Goal: Task Accomplishment & Management: Complete application form

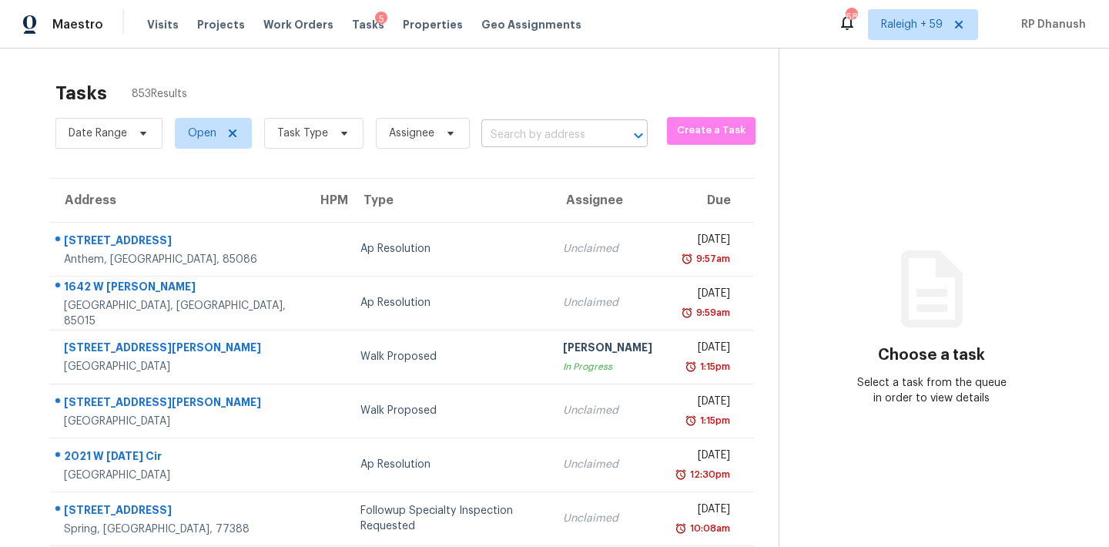
click at [504, 133] on input "text" at bounding box center [542, 135] width 123 height 24
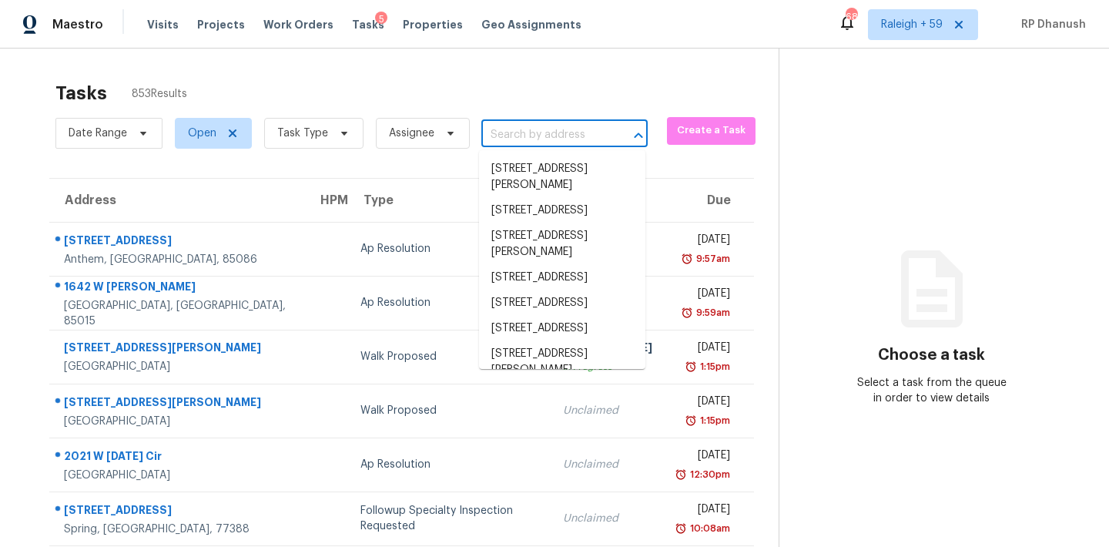
paste input "[STREET_ADDRESS][PERSON_NAME]"
type input "[STREET_ADDRESS][PERSON_NAME]"
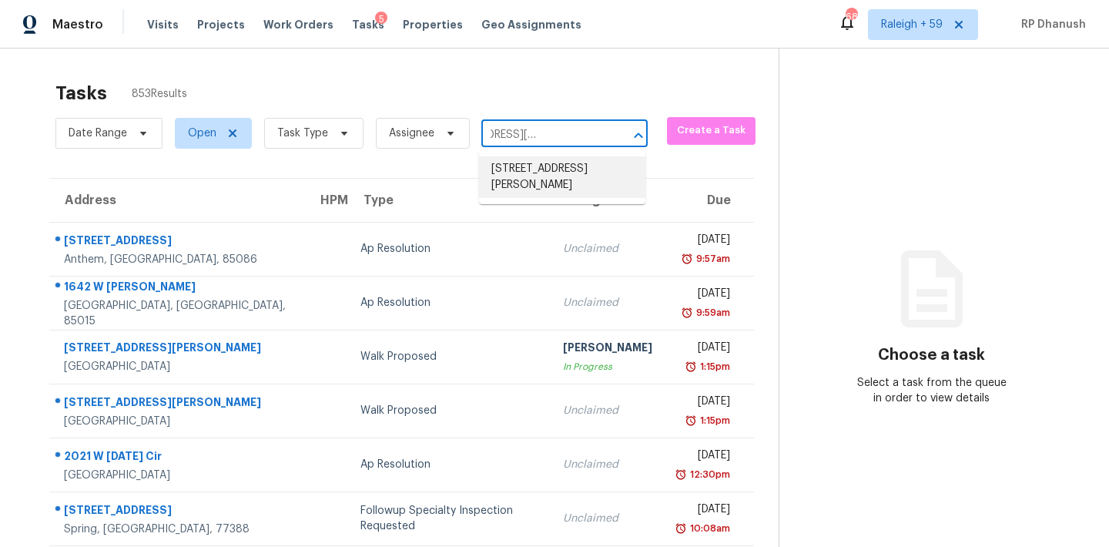
click at [561, 181] on li "1156 Brenton Manor Dr, Winter Haven, FL 33881" at bounding box center [562, 177] width 166 height 42
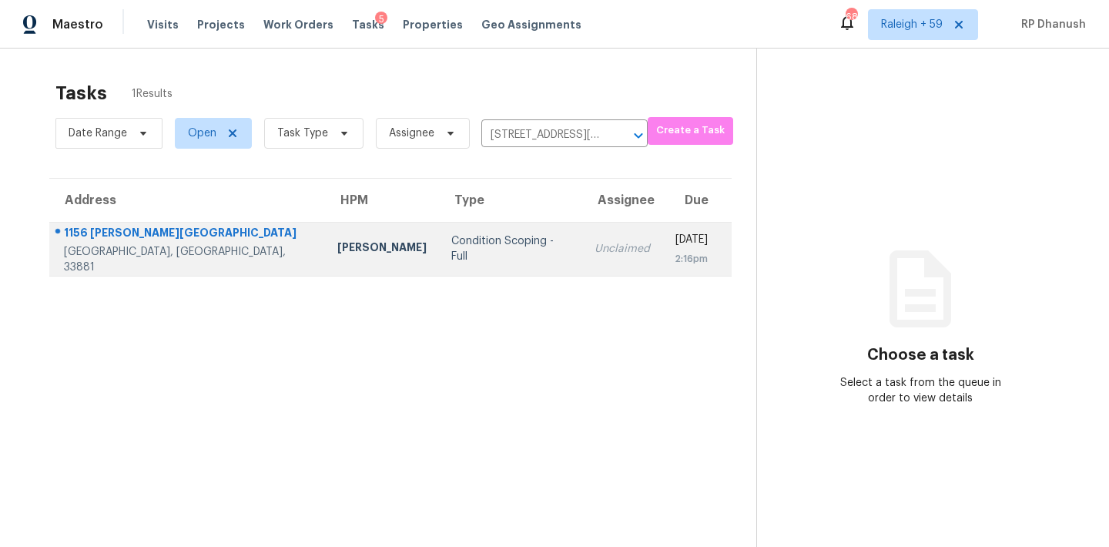
click at [662, 229] on td "Tue, Sep 23rd 2025 2:16pm" at bounding box center [696, 249] width 69 height 54
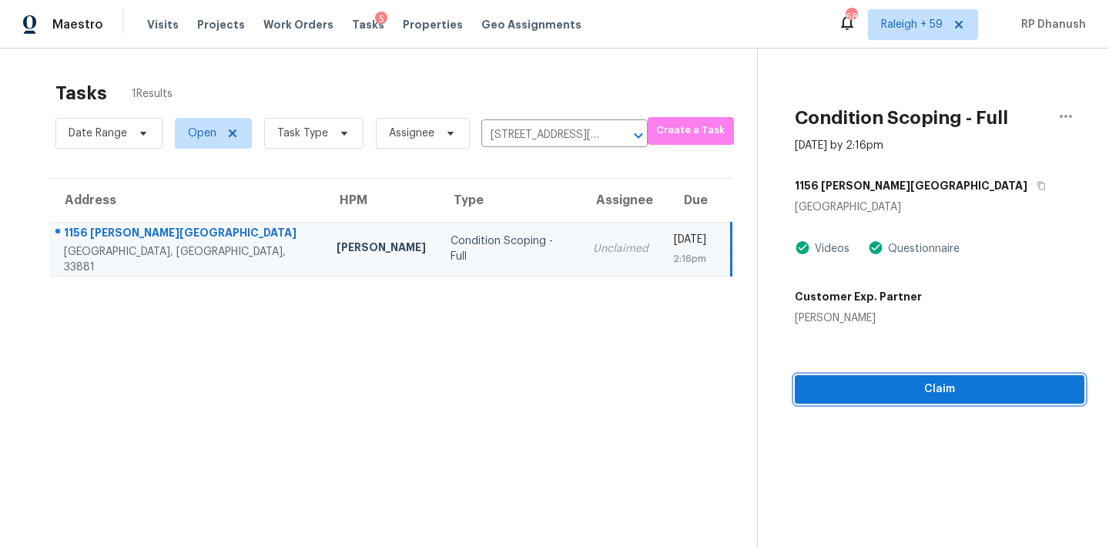
click at [829, 377] on button "Claim" at bounding box center [940, 389] width 290 height 28
click at [966, 396] on span "Start Assessment" at bounding box center [940, 389] width 263 height 19
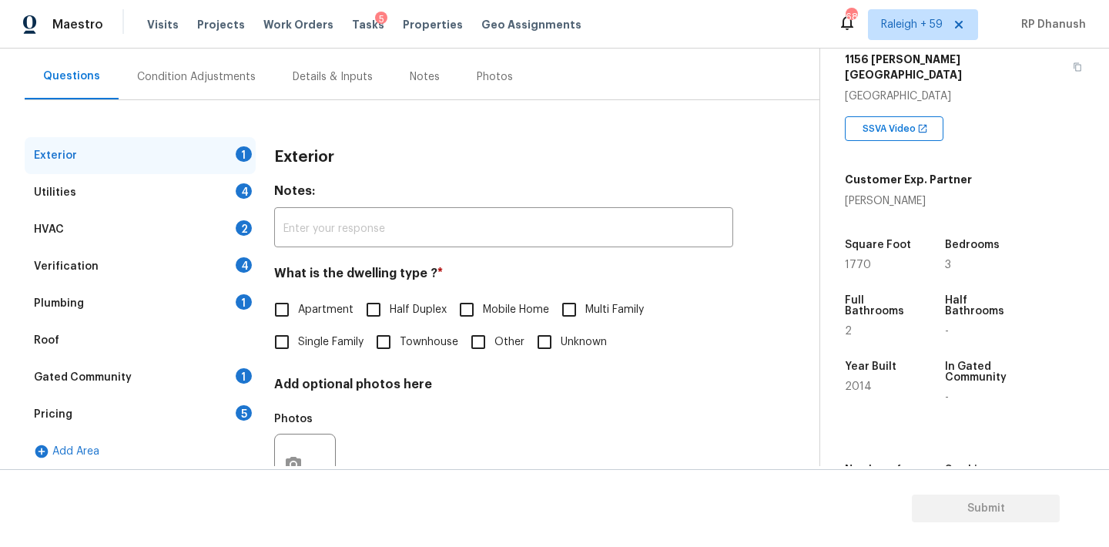
scroll to position [195, 0]
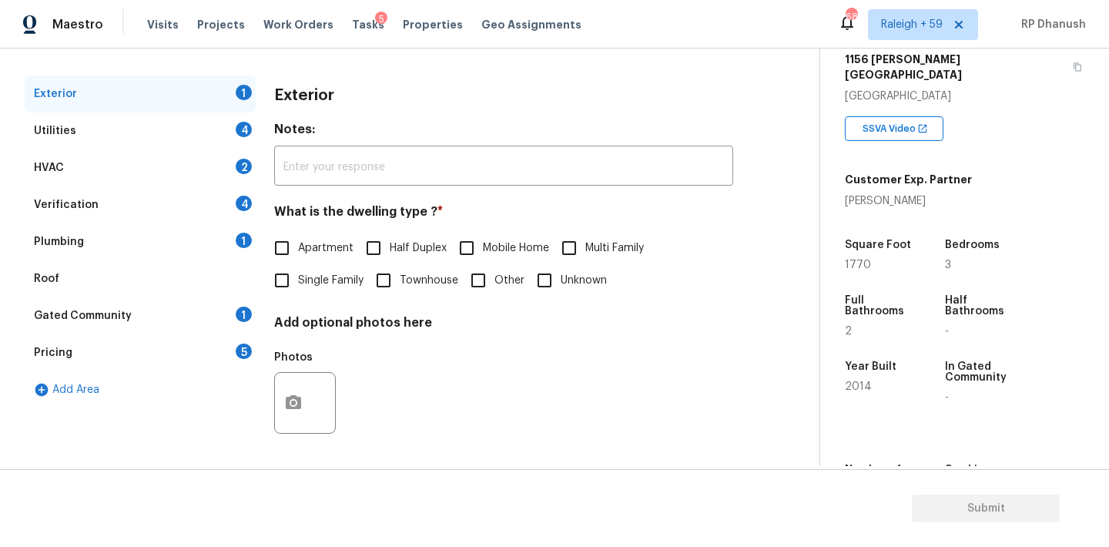
click at [292, 279] on input "Single Family" at bounding box center [282, 280] width 32 height 32
checkbox input "true"
click at [169, 249] on div "Plumbing 1" at bounding box center [140, 241] width 231 height 37
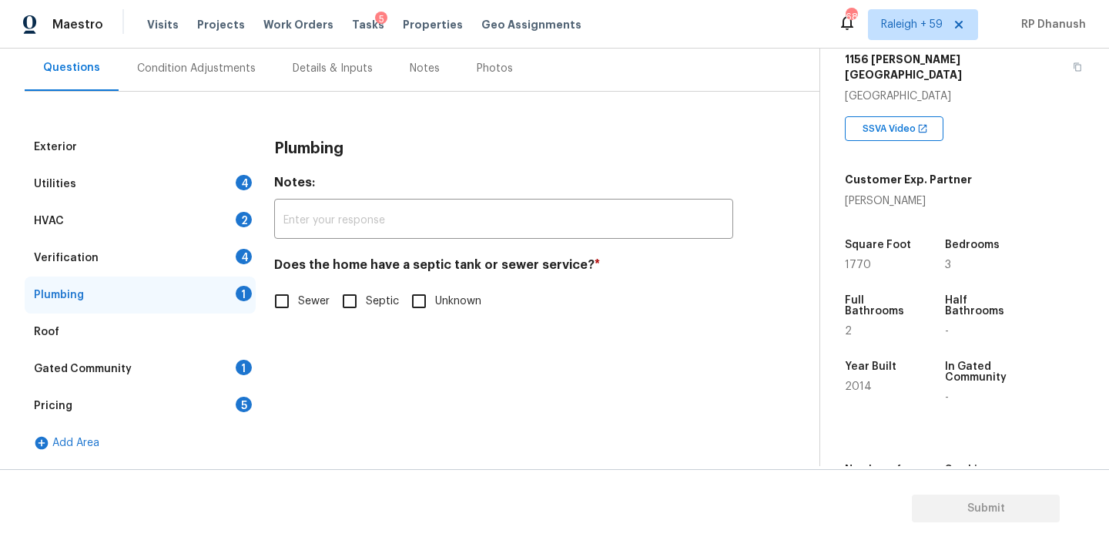
scroll to position [142, 0]
click at [303, 303] on span "Sewer" at bounding box center [314, 301] width 32 height 16
click at [298, 303] on input "Sewer" at bounding box center [282, 301] width 32 height 32
checkbox input "true"
click at [217, 368] on div "Gated Community 1" at bounding box center [140, 368] width 231 height 37
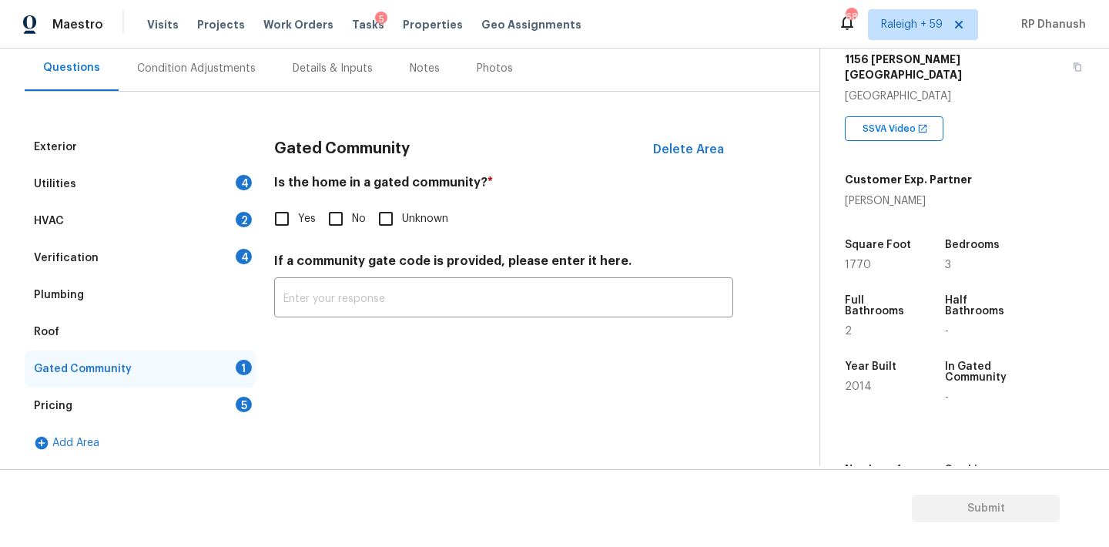
click at [341, 213] on input "No" at bounding box center [336, 219] width 32 height 32
checkbox input "true"
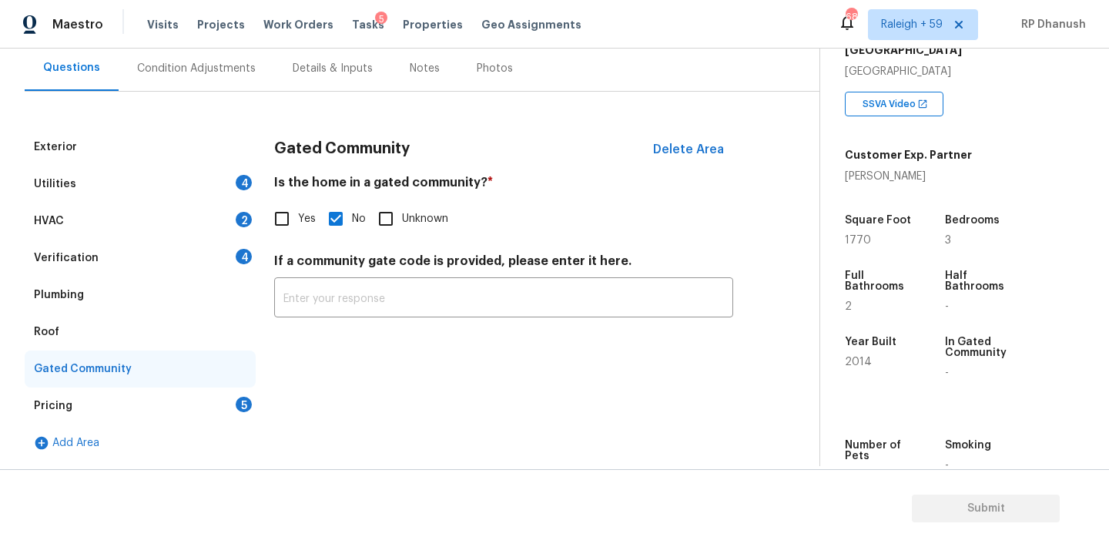
scroll to position [286, 0]
click at [227, 407] on div "Pricing 5" at bounding box center [140, 405] width 231 height 37
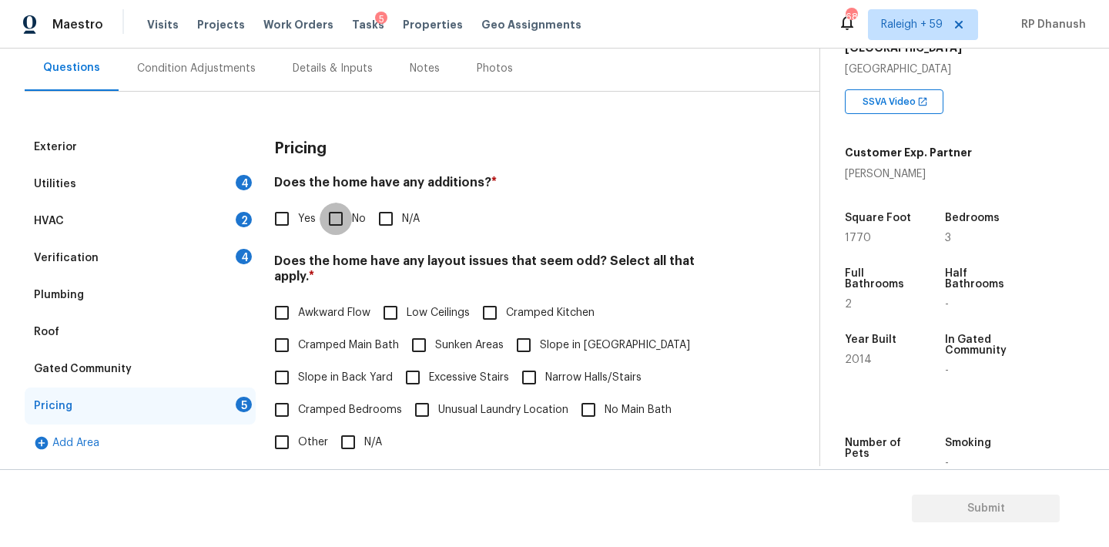
click at [349, 219] on input "No" at bounding box center [336, 219] width 32 height 32
checkbox input "true"
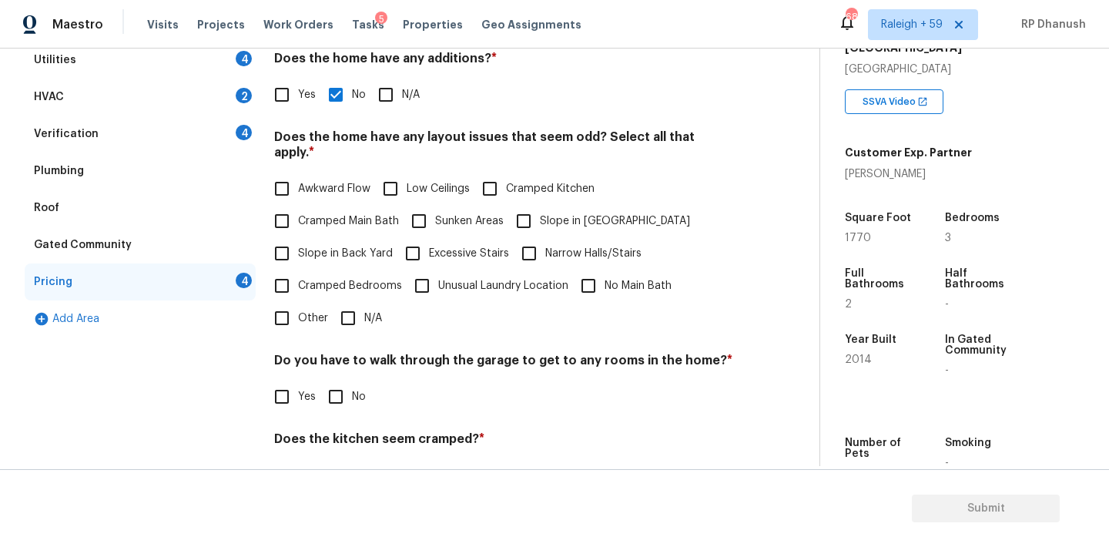
scroll to position [271, 0]
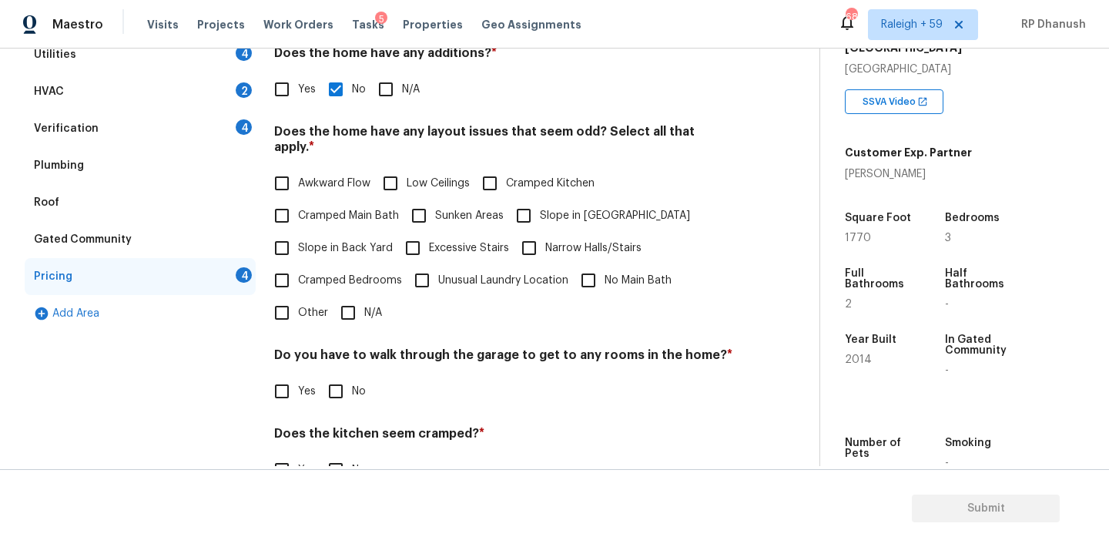
click at [301, 240] on span "Slope in Back Yard" at bounding box center [345, 248] width 95 height 16
click at [298, 232] on input "Slope in Back Yard" at bounding box center [282, 248] width 32 height 32
checkbox input "true"
click at [526, 214] on input "Slope in [GEOGRAPHIC_DATA]" at bounding box center [523, 217] width 32 height 32
checkbox input "true"
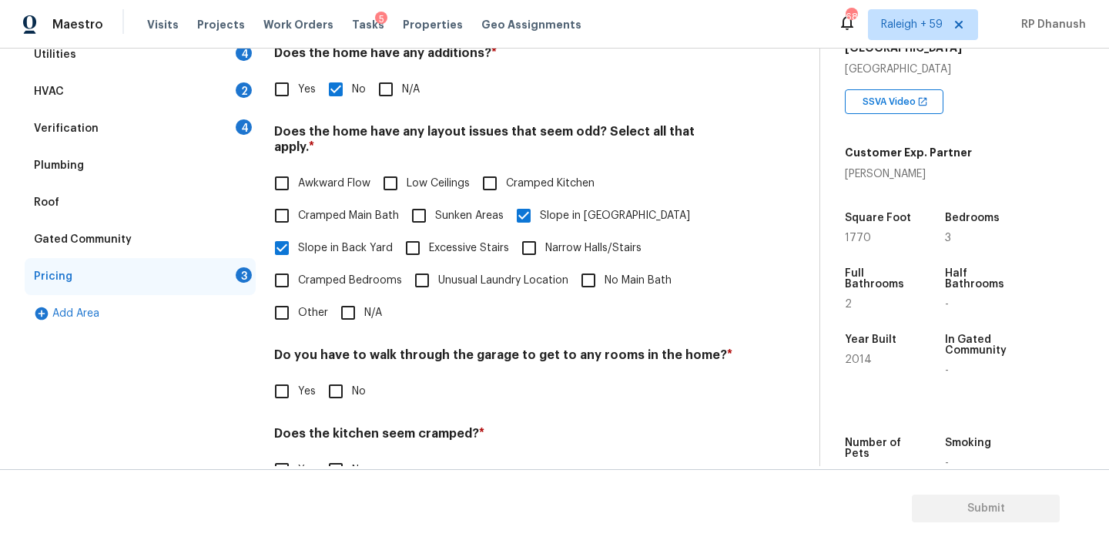
scroll to position [377, 0]
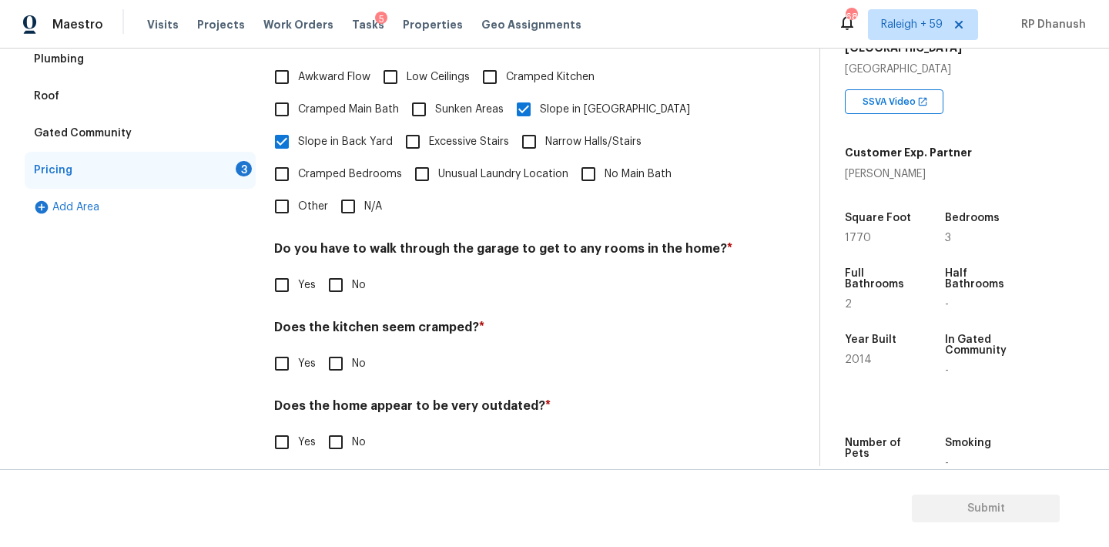
click at [331, 277] on input "No" at bounding box center [336, 285] width 32 height 32
checkbox input "true"
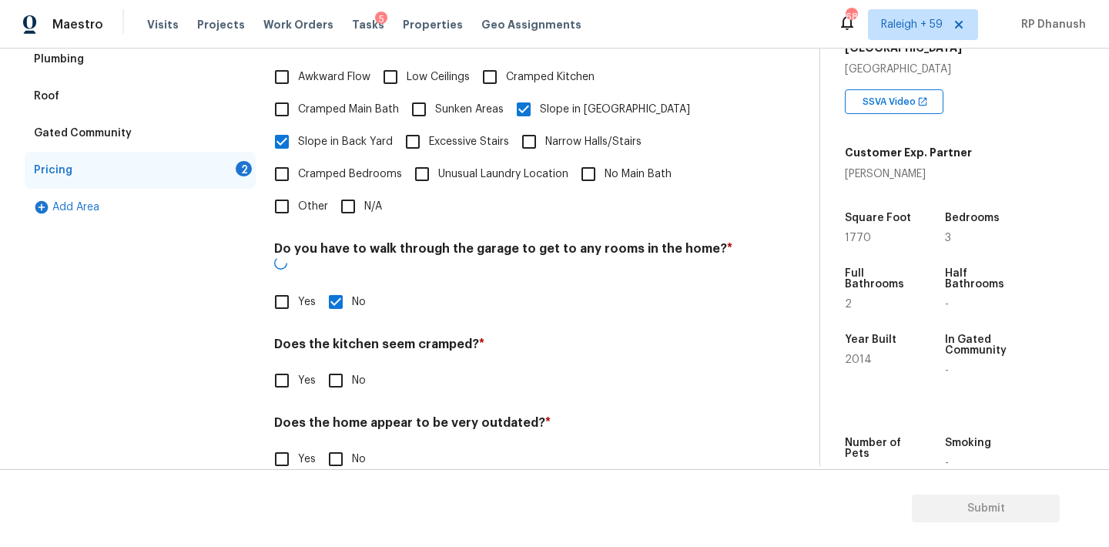
click at [334, 364] on input "No" at bounding box center [336, 380] width 32 height 32
checkbox input "true"
click at [334, 444] on input "No" at bounding box center [336, 460] width 32 height 32
checkbox input "true"
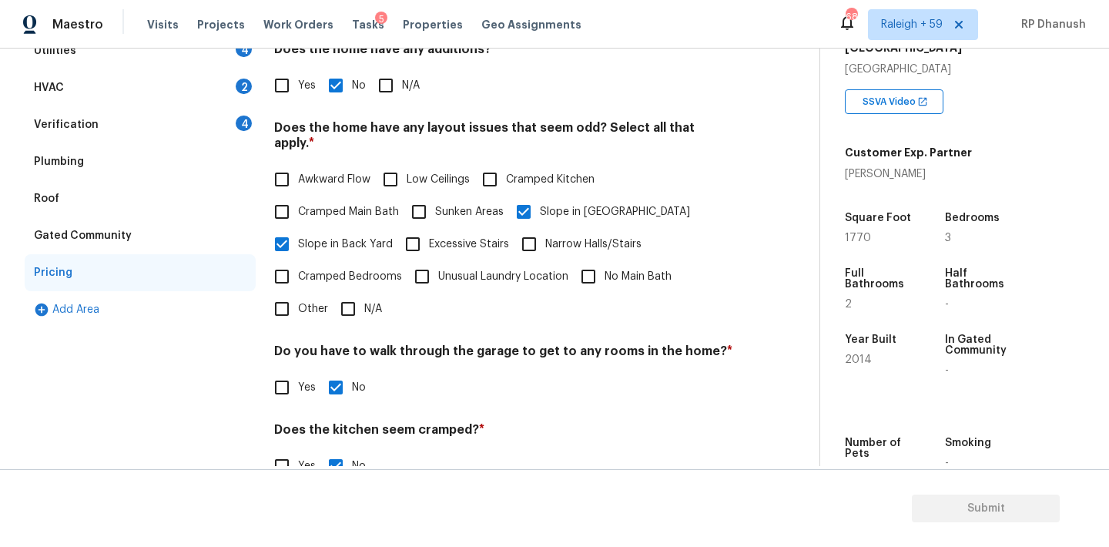
scroll to position [231, 0]
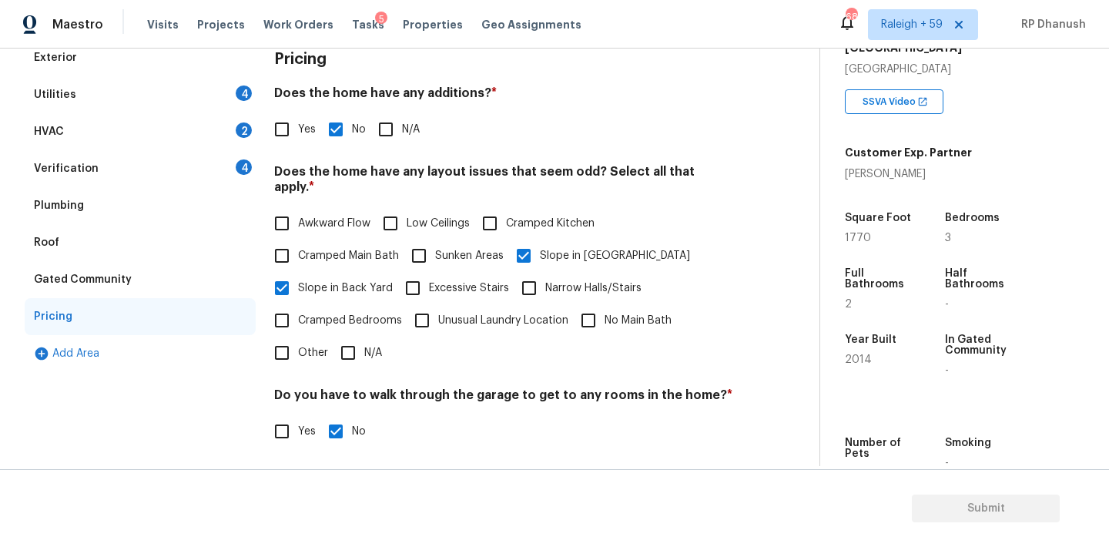
click at [219, 164] on div "Verification 4" at bounding box center [140, 168] width 231 height 37
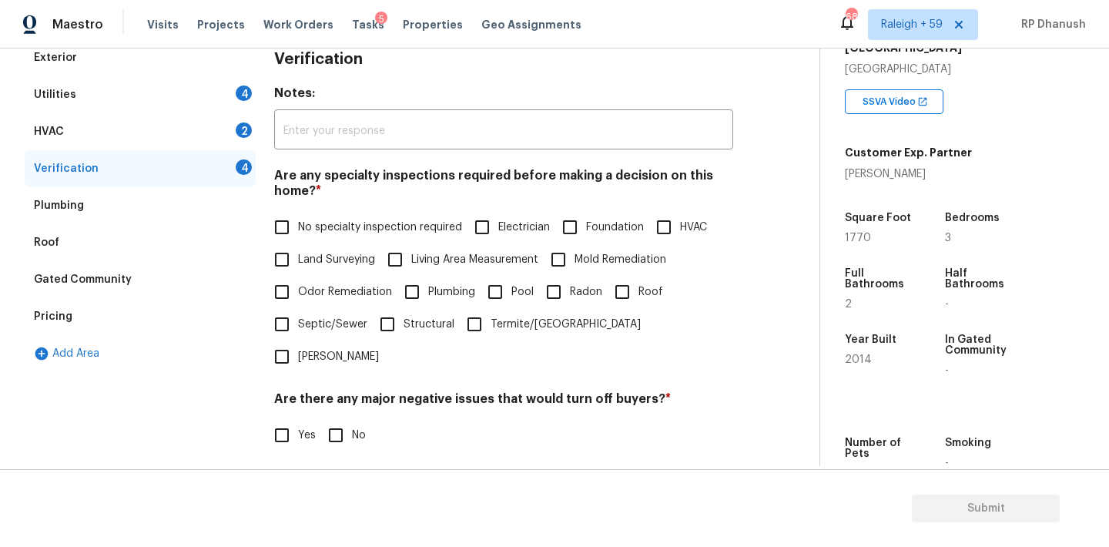
drag, startPoint x: 322, startPoint y: 225, endPoint x: 330, endPoint y: 340, distance: 115.0
click at [322, 224] on span "No specialty inspection required" at bounding box center [380, 227] width 164 height 16
click at [298, 224] on input "No specialty inspection required" at bounding box center [282, 227] width 32 height 32
checkbox input "true"
click at [331, 357] on div "Verification Notes: ​ Are any specialty inspections required before making a de…" at bounding box center [503, 341] width 459 height 604
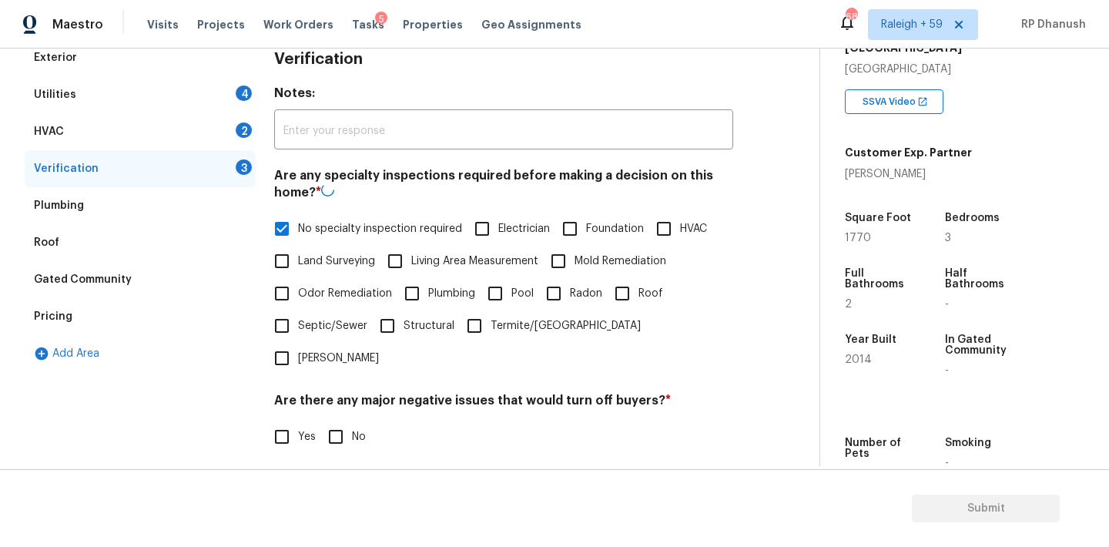
click at [331, 420] on input "No" at bounding box center [336, 436] width 32 height 32
checkbox input "true"
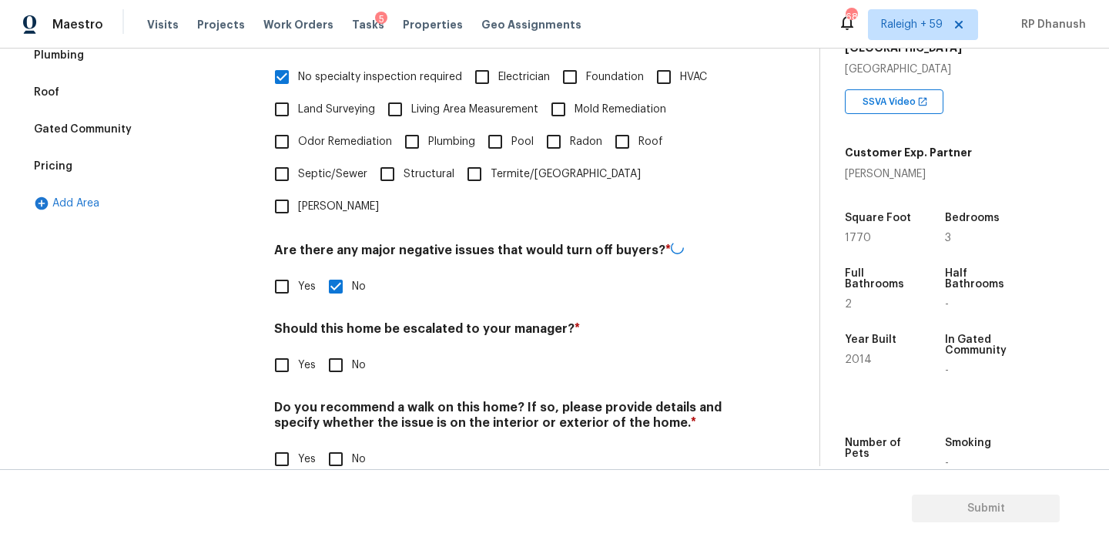
scroll to position [380, 0]
click at [337, 349] on input "No" at bounding box center [336, 365] width 32 height 32
checkbox input "true"
click at [337, 469] on section "Submit" at bounding box center [554, 508] width 1109 height 79
click at [337, 444] on input "No" at bounding box center [336, 460] width 32 height 32
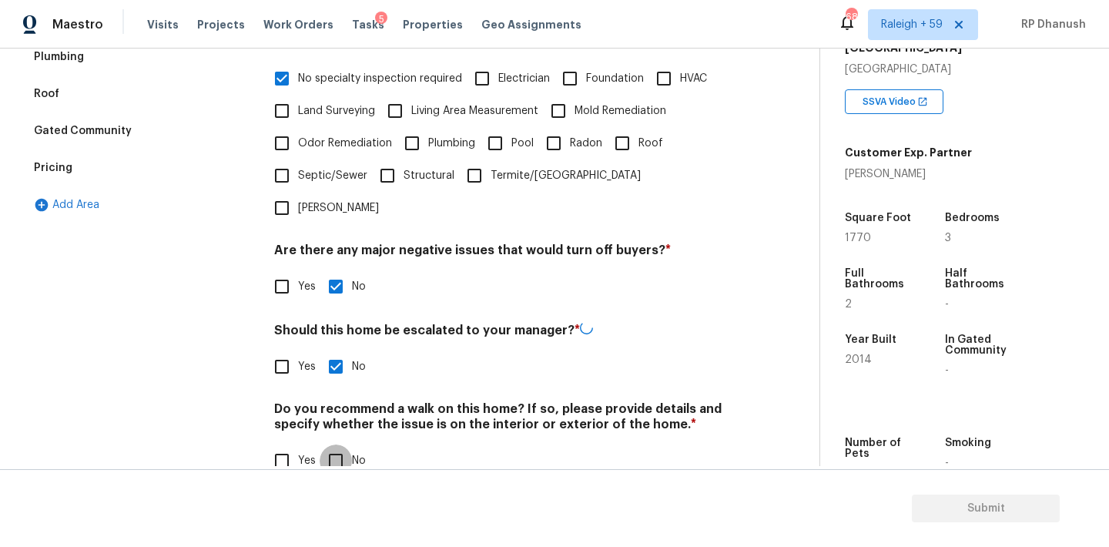
checkbox input "true"
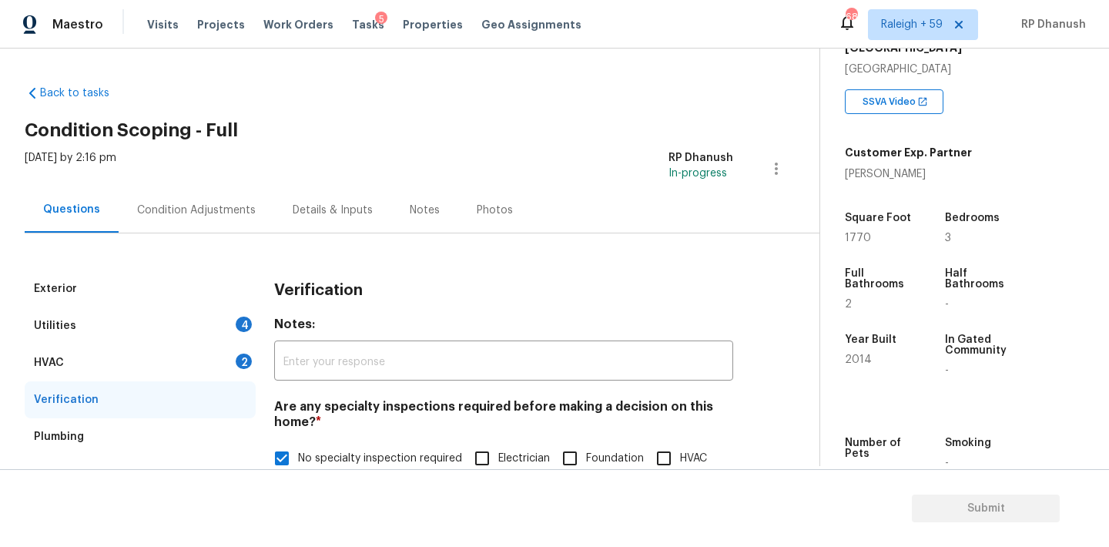
click at [213, 356] on div "HVAC 2" at bounding box center [140, 362] width 231 height 37
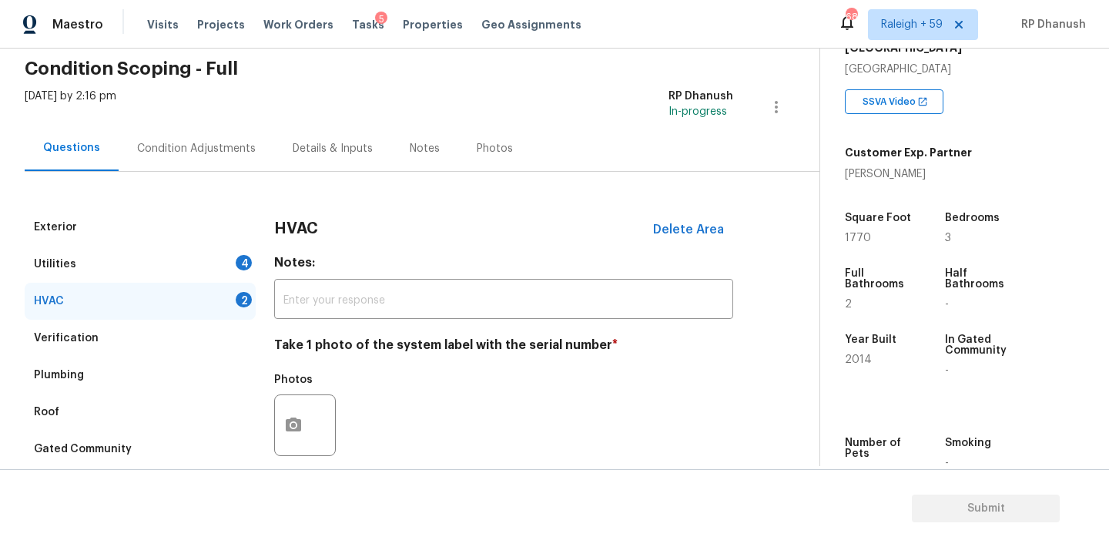
scroll to position [100, 0]
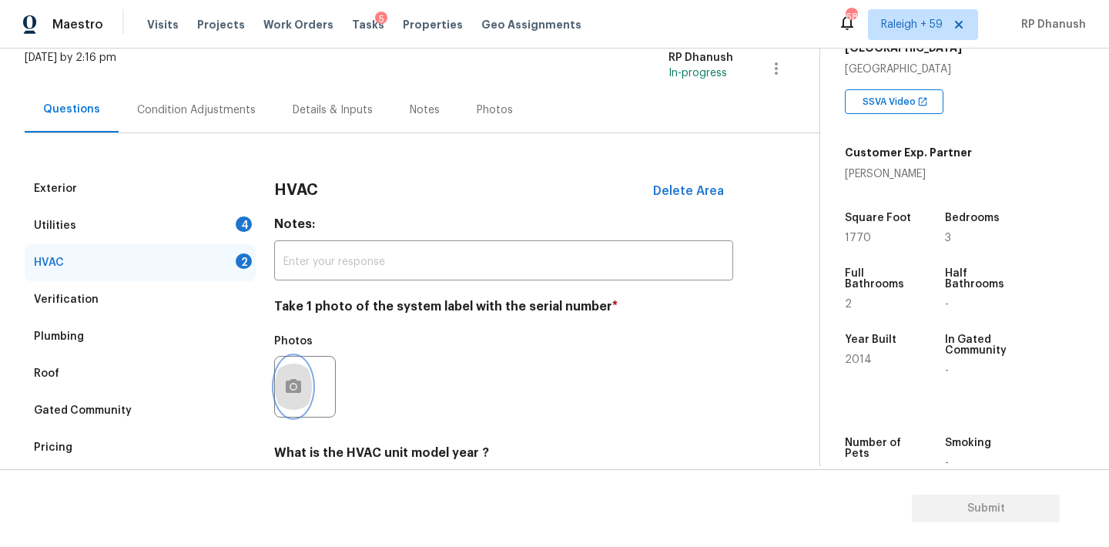
click at [298, 369] on button "button" at bounding box center [293, 387] width 37 height 60
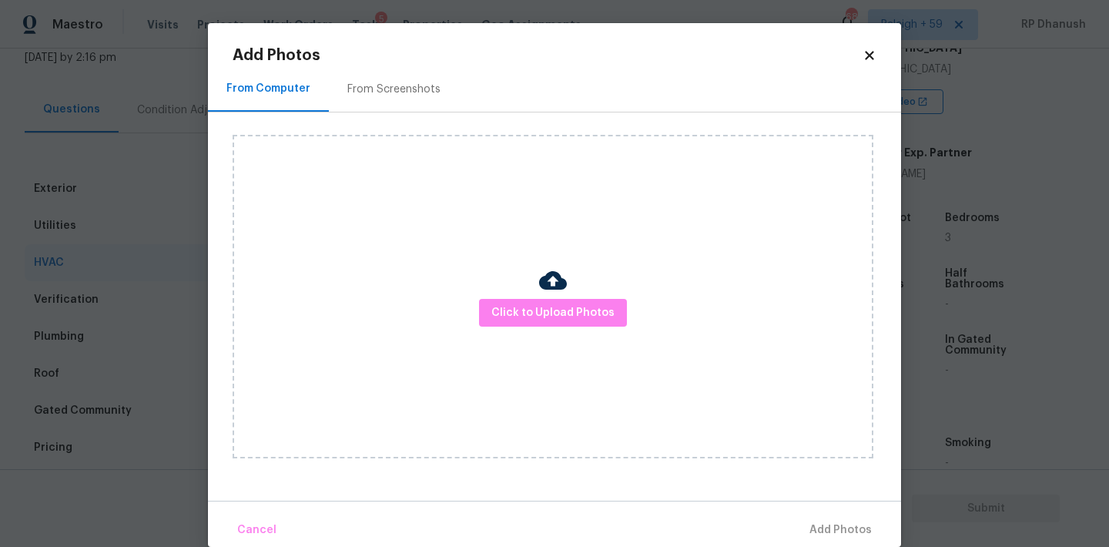
click at [400, 119] on div "Click to Upload Photos" at bounding box center [567, 296] width 668 height 368
click at [400, 99] on div "From Screenshots" at bounding box center [394, 88] width 130 height 45
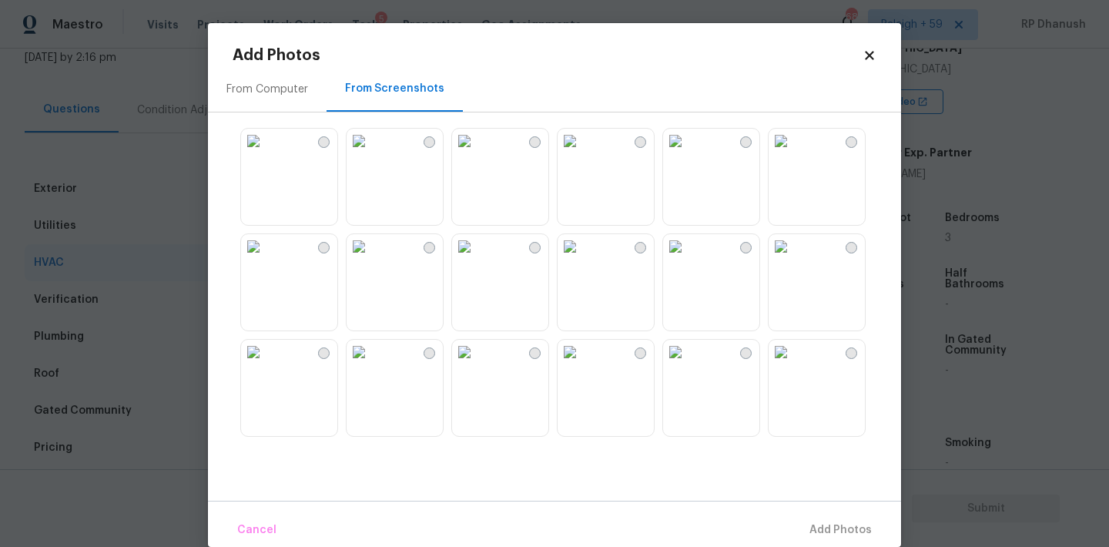
click at [582, 153] on img at bounding box center [570, 141] width 25 height 25
click at [800, 518] on button "Add 1 Photo(s)" at bounding box center [833, 530] width 89 height 33
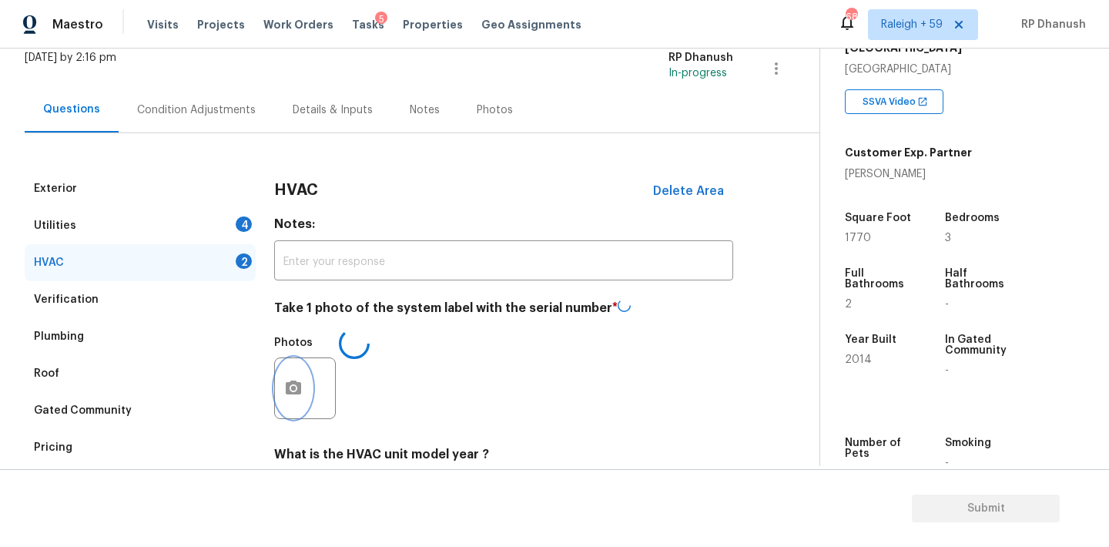
scroll to position [246, 0]
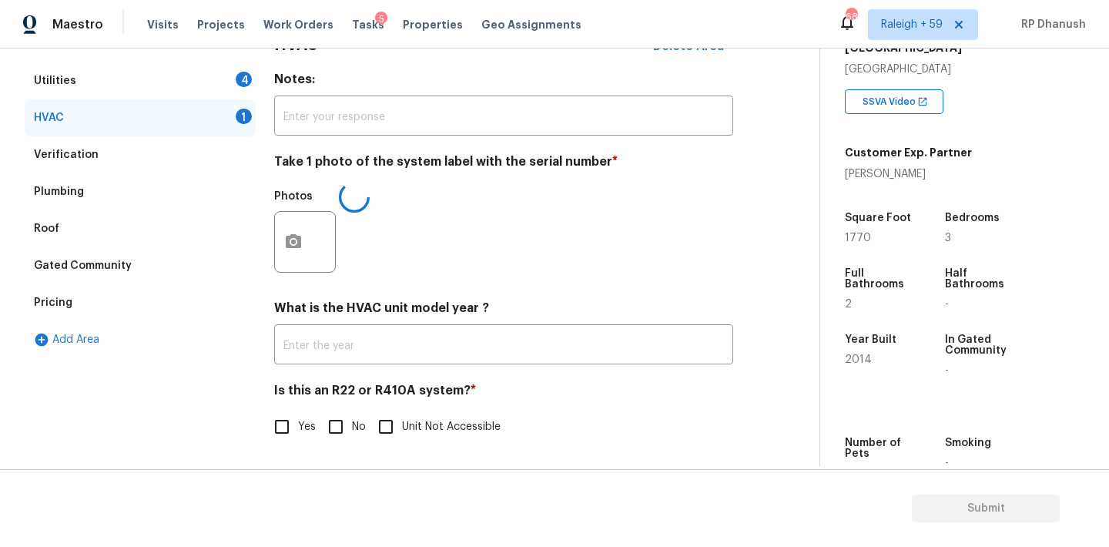
click at [349, 427] on input "No" at bounding box center [336, 426] width 32 height 32
checkbox input "true"
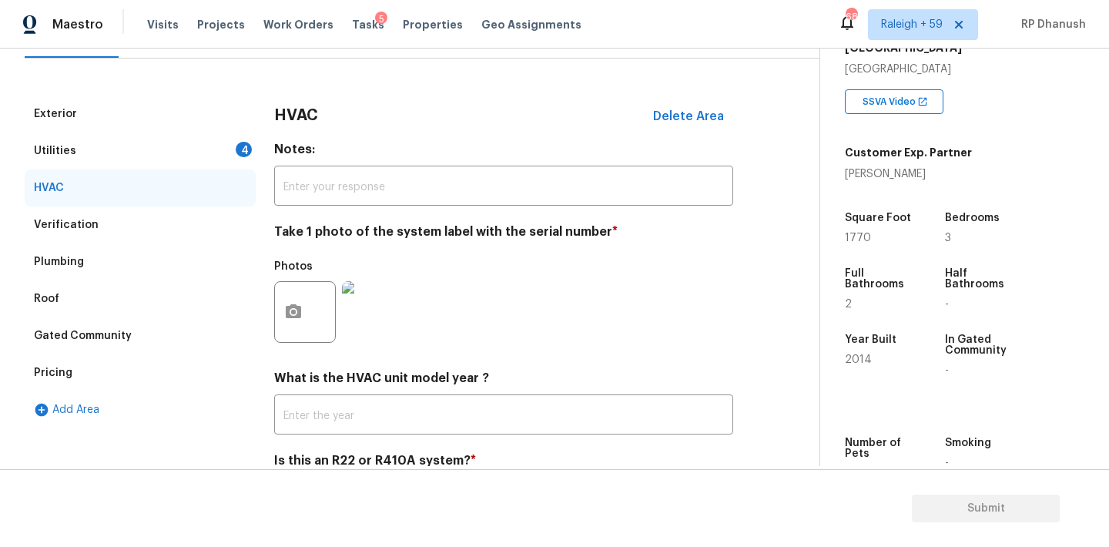
click at [215, 154] on div "Utilities 4" at bounding box center [140, 150] width 231 height 37
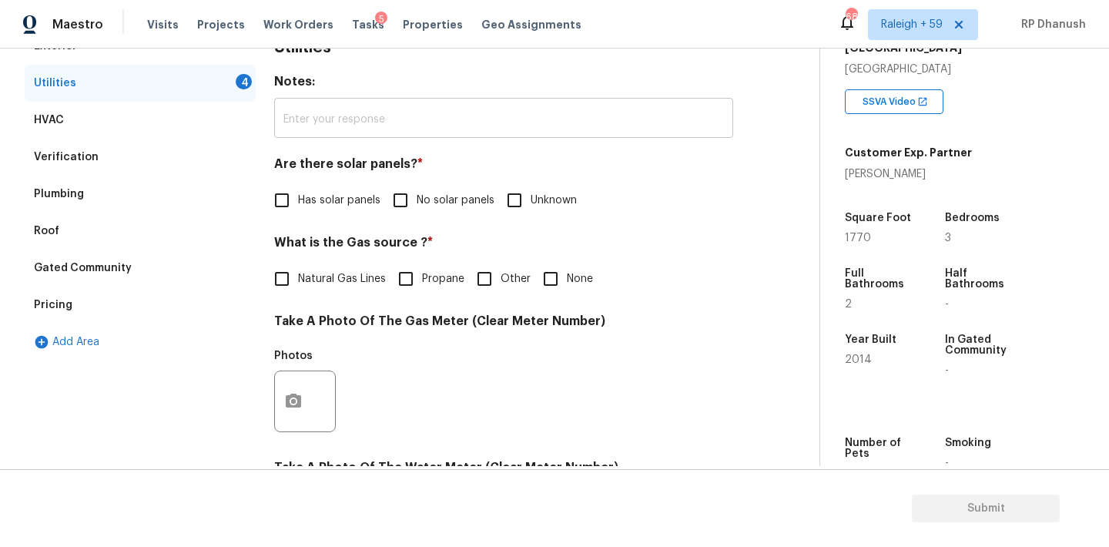
scroll to position [309, 0]
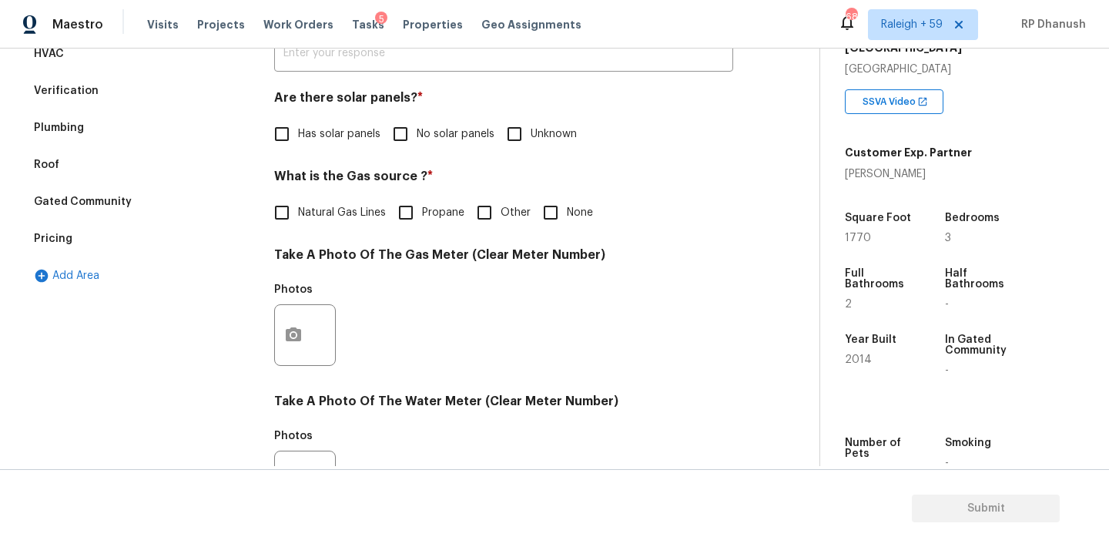
click at [405, 144] on input "No solar panels" at bounding box center [400, 134] width 32 height 32
checkbox input "true"
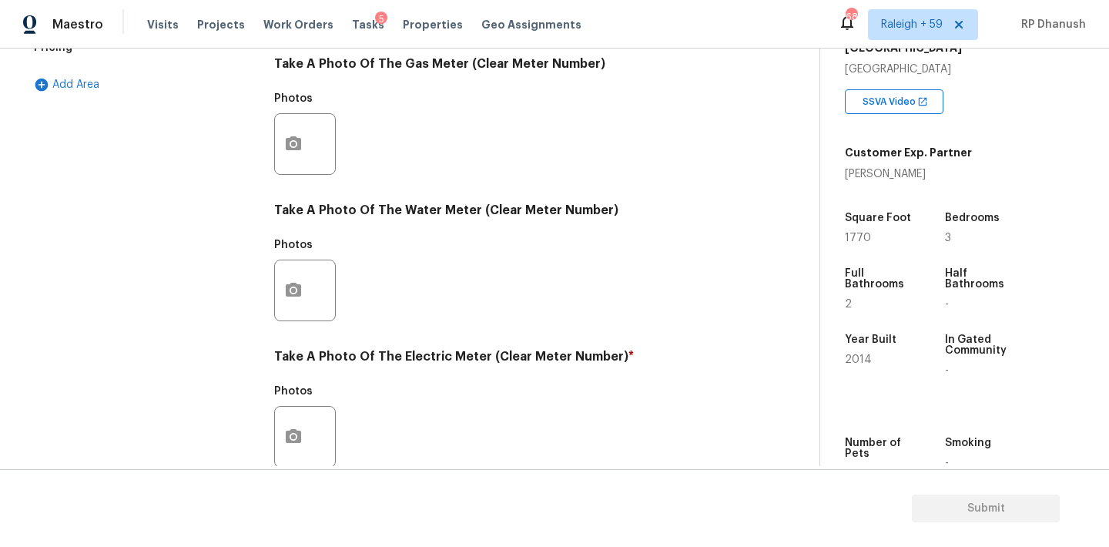
scroll to position [612, 0]
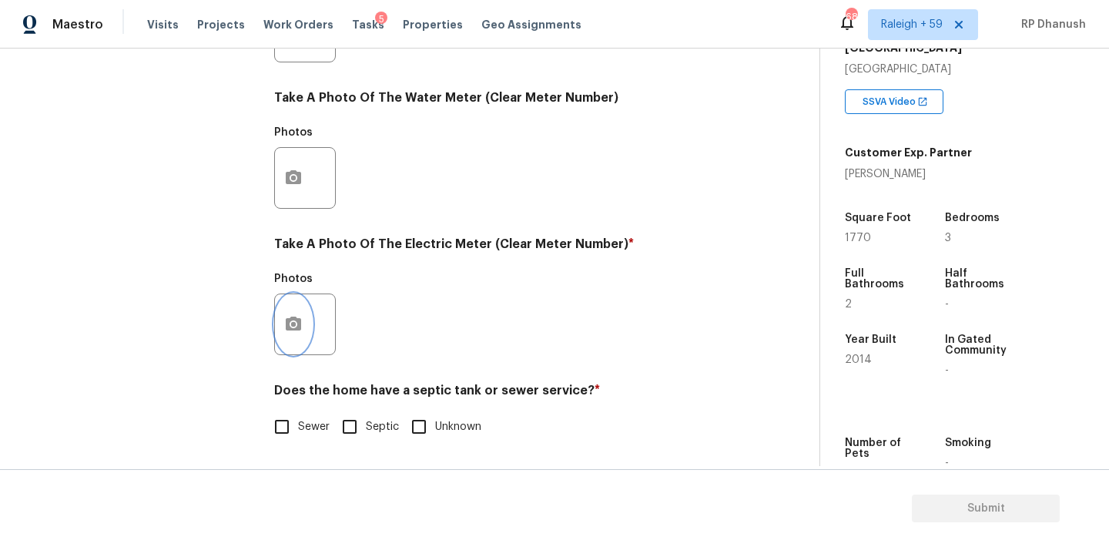
click at [306, 316] on button "button" at bounding box center [293, 324] width 37 height 60
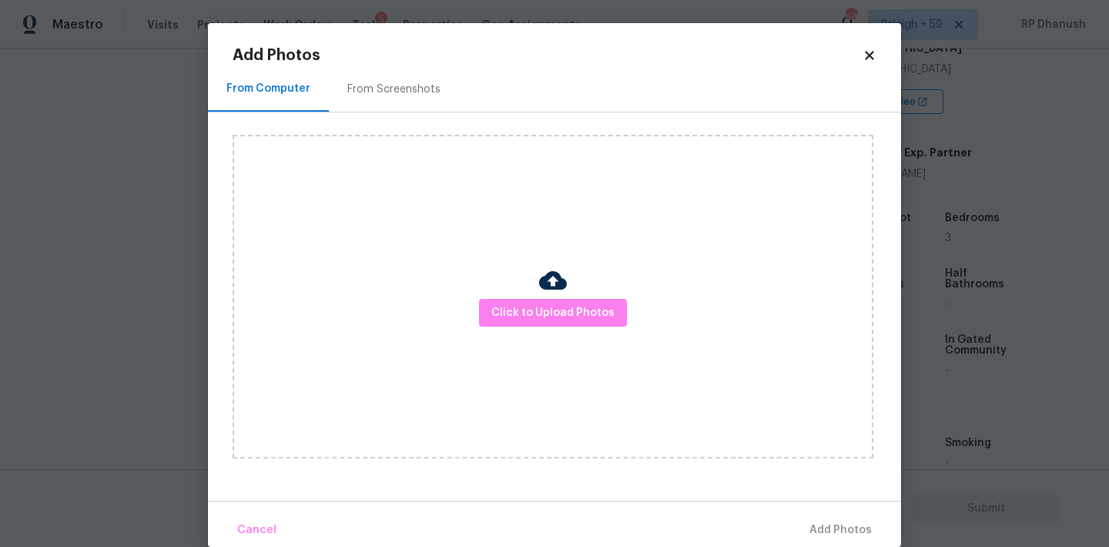
click at [379, 89] on div "From Screenshots" at bounding box center [393, 89] width 93 height 15
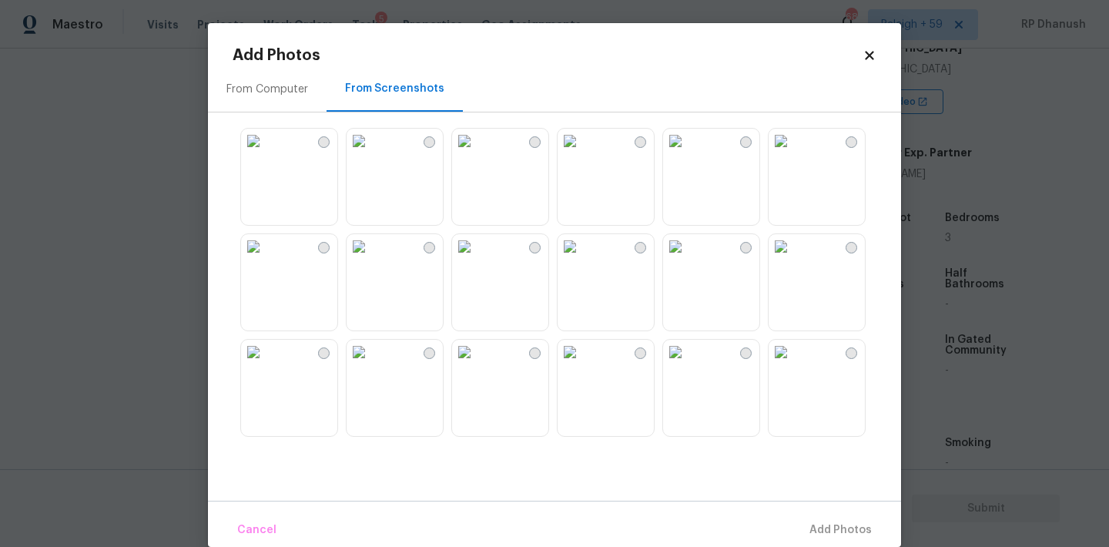
click at [582, 153] on img at bounding box center [570, 141] width 25 height 25
click at [839, 531] on span "Add 1 Photo(s)" at bounding box center [833, 530] width 76 height 19
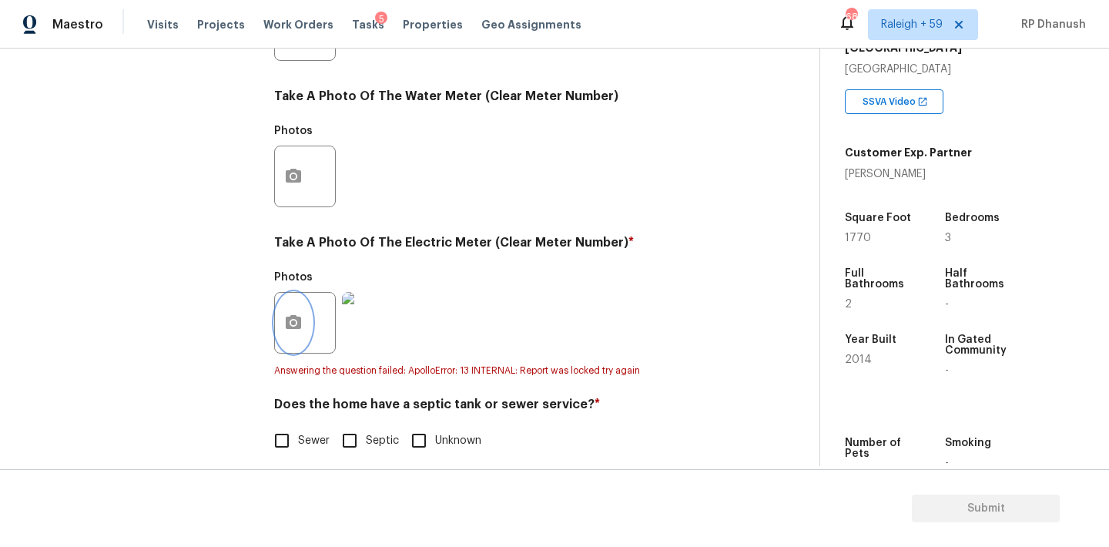
scroll to position [628, 0]
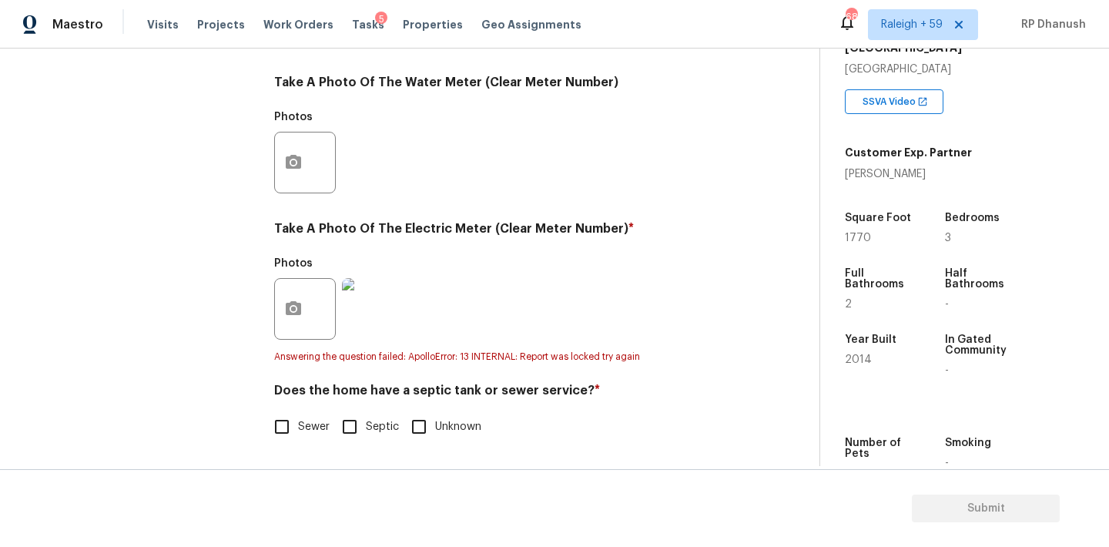
click at [302, 413] on label "Sewer" at bounding box center [298, 426] width 64 height 32
click at [298, 413] on input "Sewer" at bounding box center [282, 426] width 32 height 32
checkbox input "true"
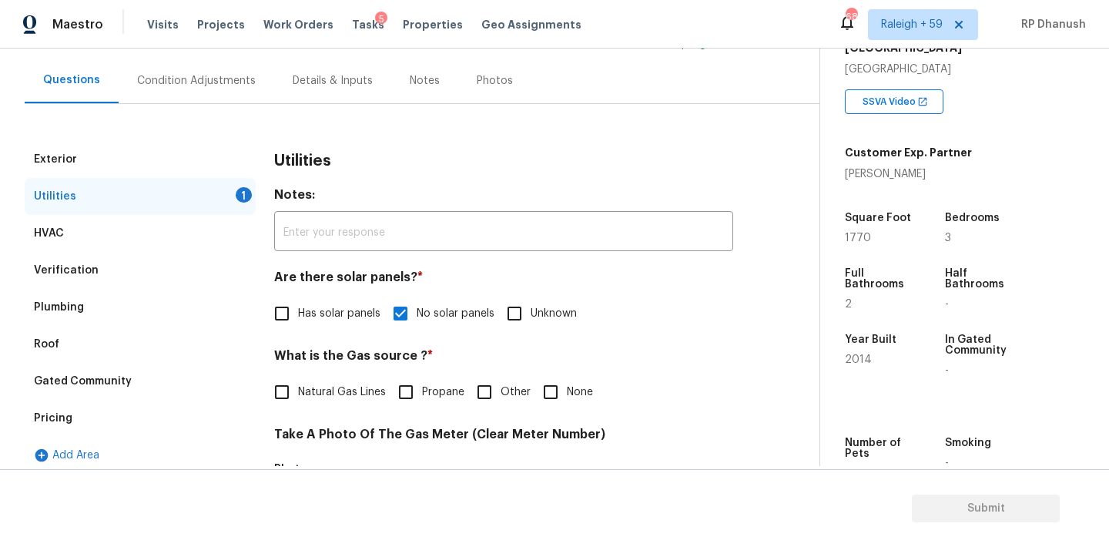
scroll to position [221, 0]
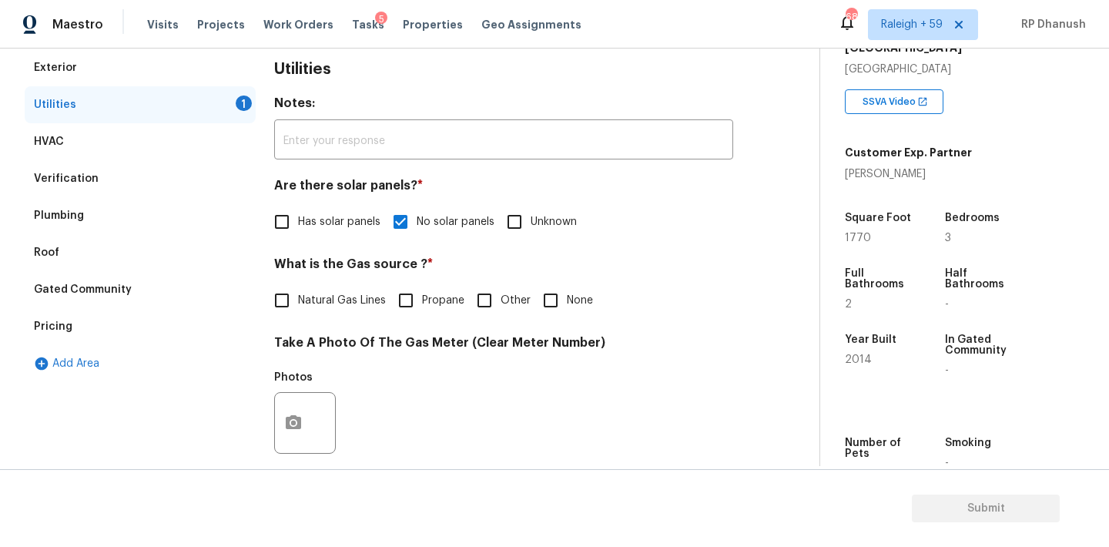
click at [567, 300] on span "None" at bounding box center [580, 301] width 26 height 16
click at [566, 300] on input "None" at bounding box center [550, 300] width 32 height 32
checkbox input "true"
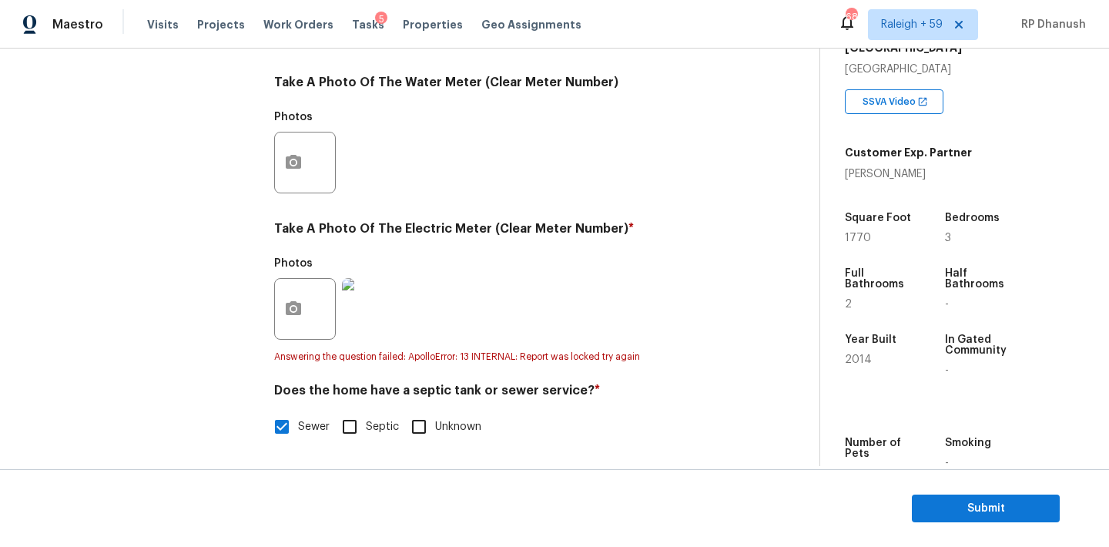
scroll to position [581, 0]
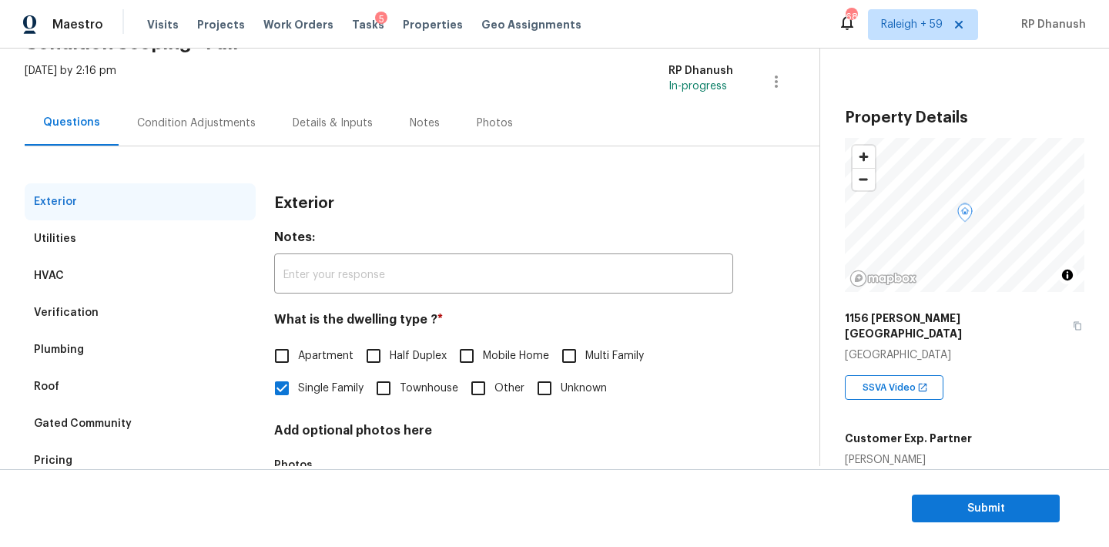
scroll to position [146, 0]
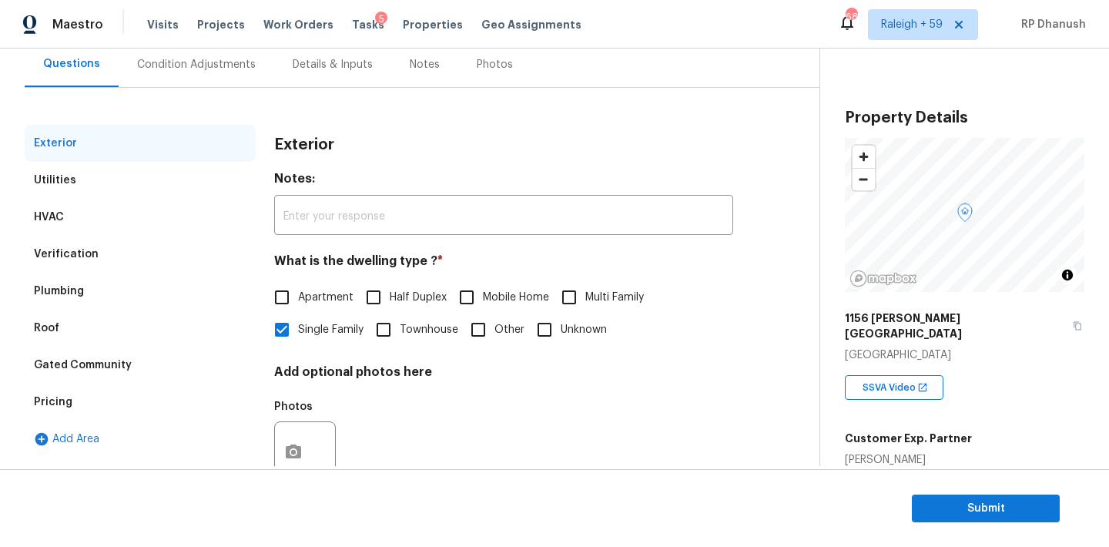
click at [72, 399] on div "Pricing" at bounding box center [140, 401] width 231 height 37
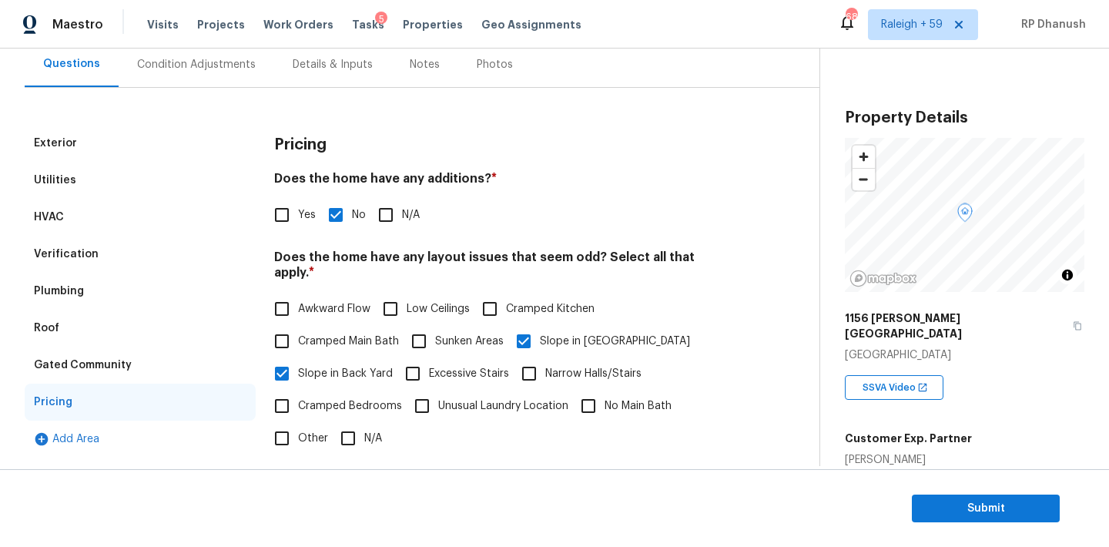
scroll to position [275, 0]
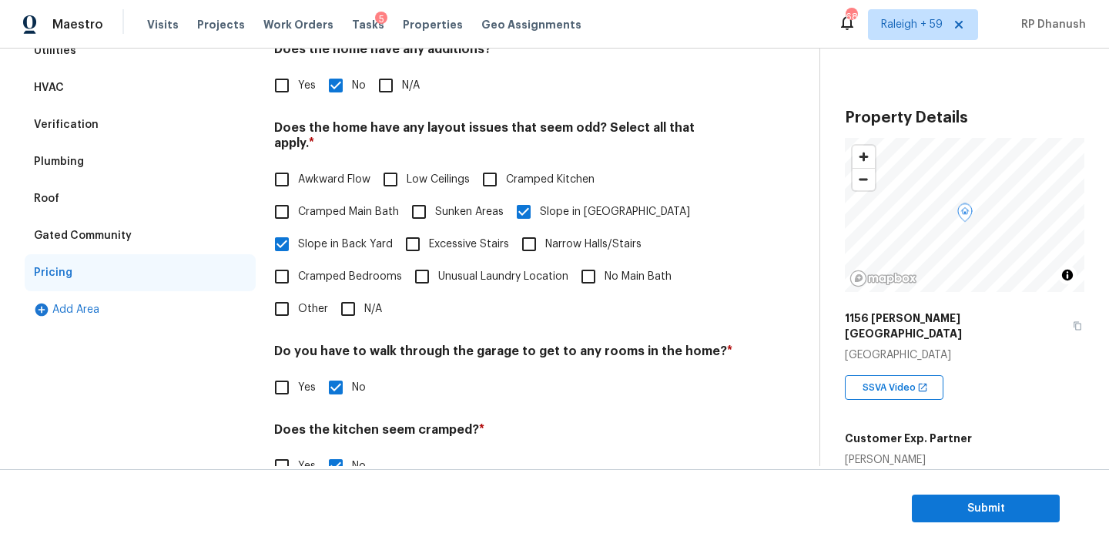
click at [286, 87] on input "Yes" at bounding box center [282, 85] width 32 height 32
checkbox input "true"
checkbox input "false"
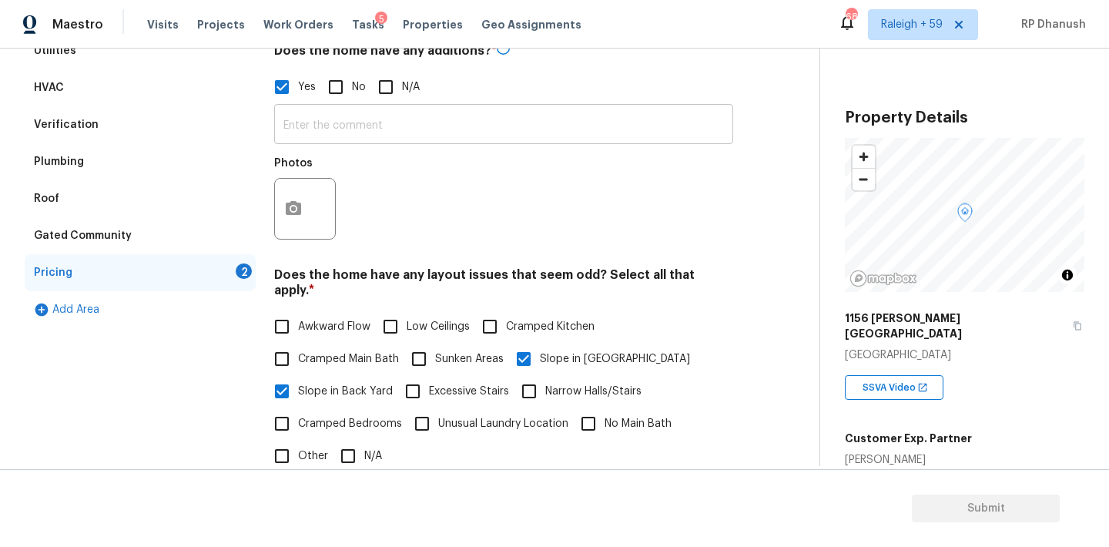
click at [336, 117] on input "text" at bounding box center [503, 126] width 459 height 36
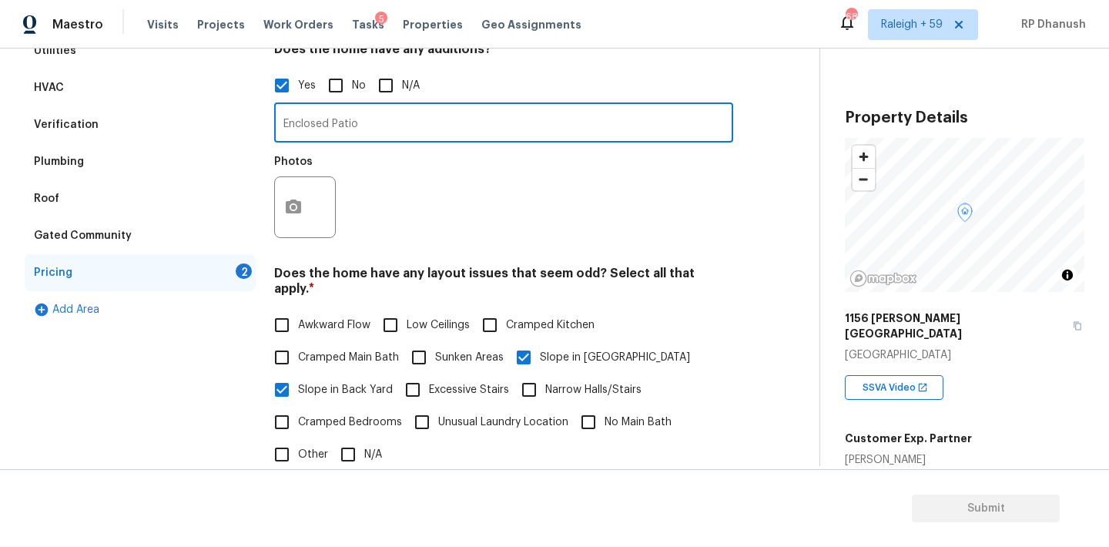
type input "Enclosed Patio"
click at [294, 209] on circle "button" at bounding box center [293, 207] width 5 height 5
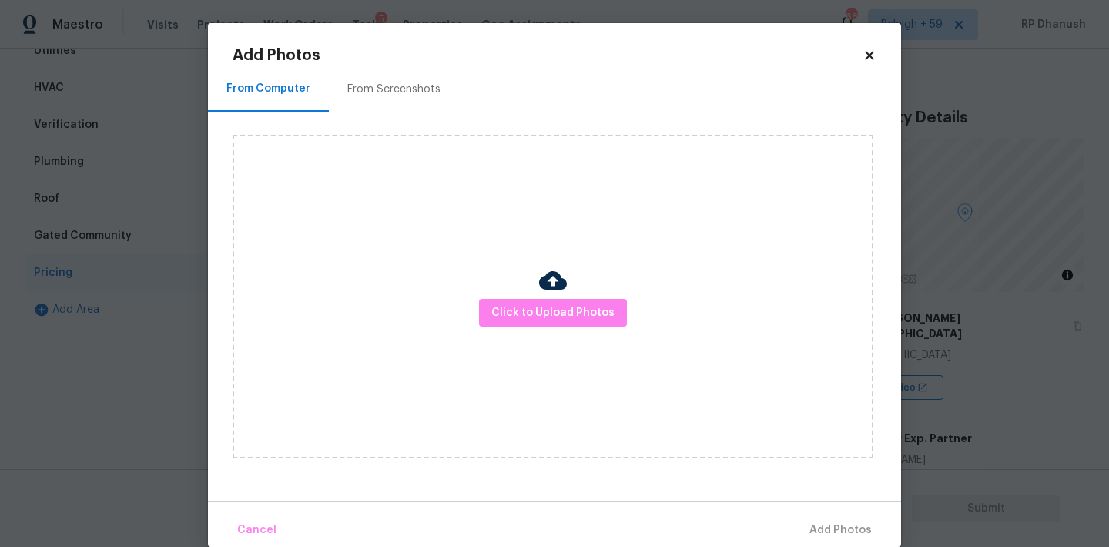
click at [363, 102] on div "From Screenshots" at bounding box center [394, 88] width 130 height 45
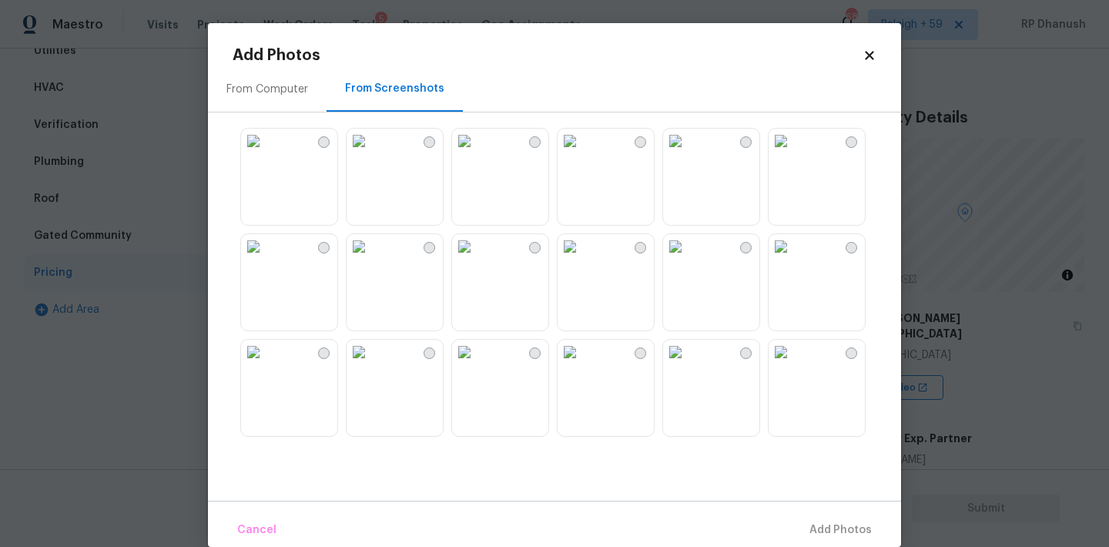
click at [582, 153] on img at bounding box center [570, 141] width 25 height 25
click at [805, 541] on button "Add 1 Photo(s)" at bounding box center [833, 530] width 89 height 33
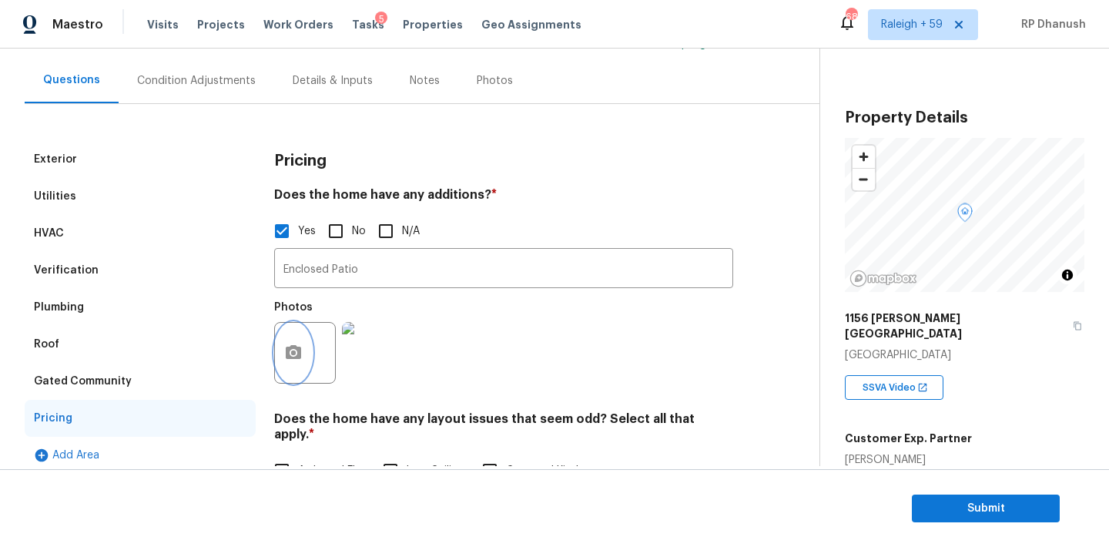
scroll to position [50, 0]
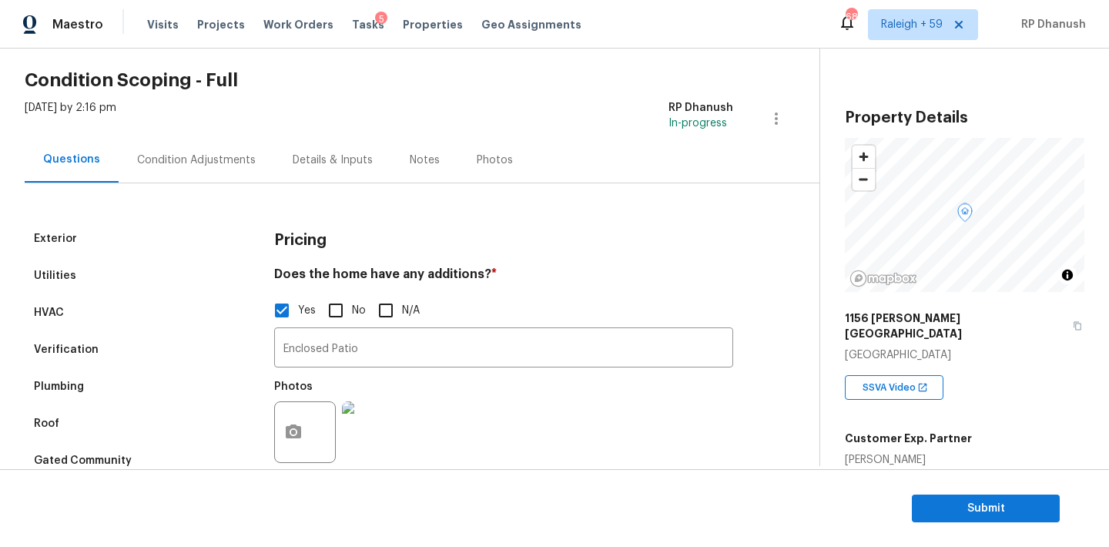
click at [213, 153] on div "Condition Adjustments" at bounding box center [196, 159] width 119 height 15
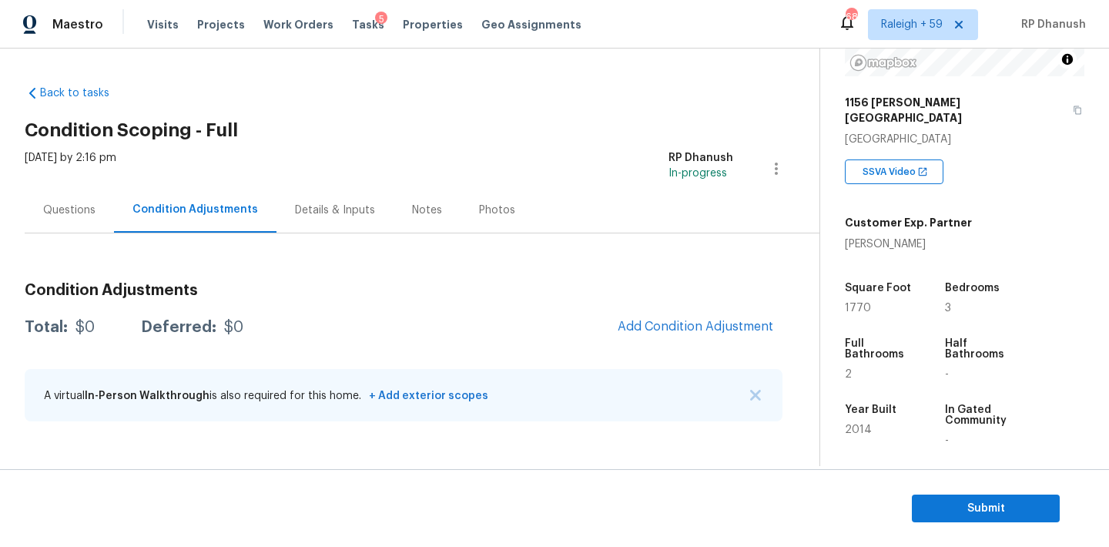
scroll to position [241, 0]
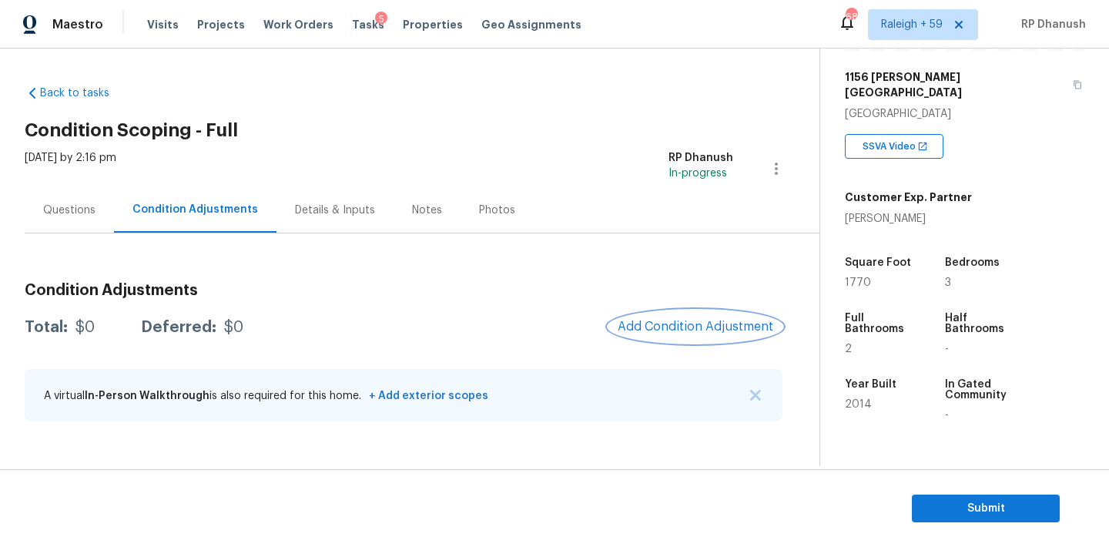
click at [680, 340] on button "Add Condition Adjustment" at bounding box center [695, 326] width 174 height 32
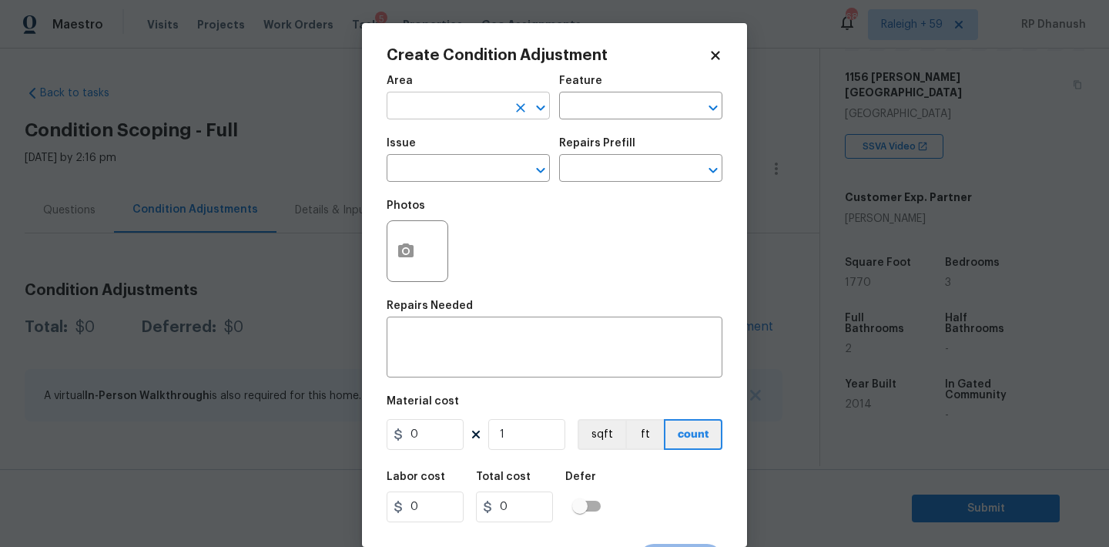
click at [411, 109] on input "text" at bounding box center [447, 107] width 120 height 24
type input "e"
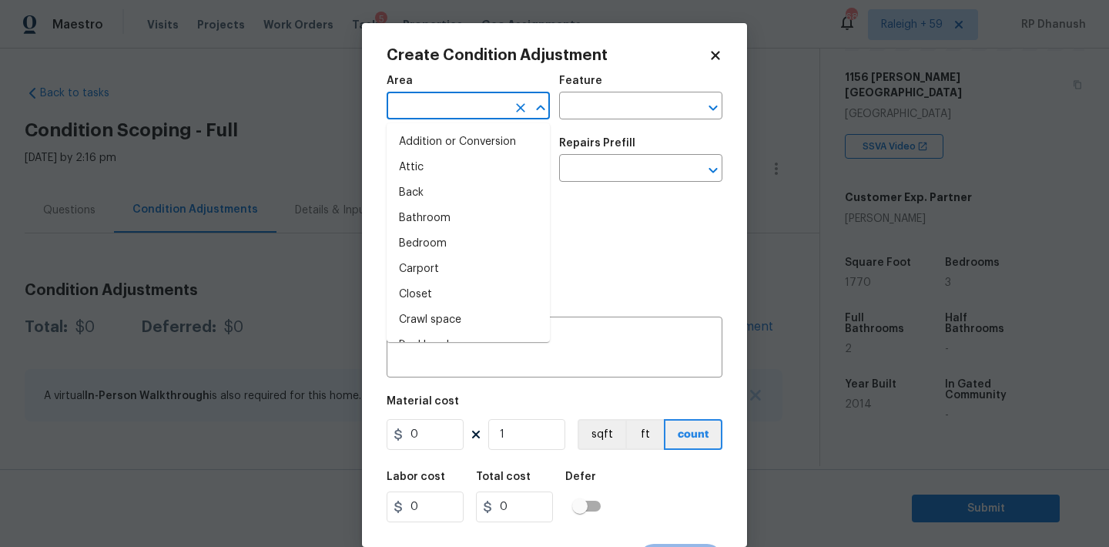
type input "x"
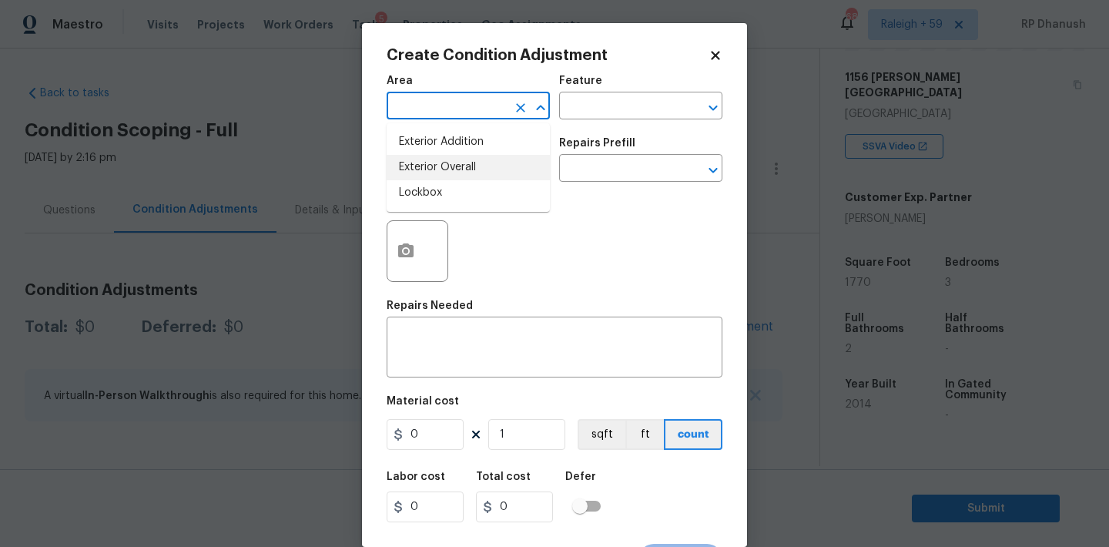
click at [411, 176] on li "Exterior Overall" at bounding box center [468, 167] width 163 height 25
type input "Attic"
click at [527, 105] on icon "Clear" at bounding box center [520, 107] width 15 height 15
click at [467, 108] on input "text" at bounding box center [447, 107] width 120 height 24
click at [430, 156] on li "Exterior Overall" at bounding box center [468, 167] width 163 height 25
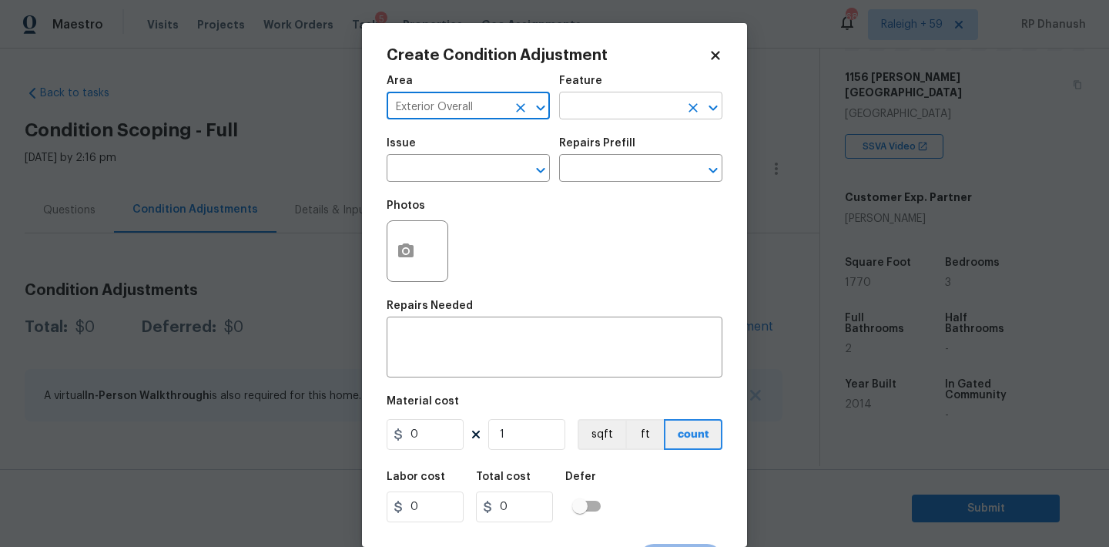
type input "Exterior Overall"
click at [591, 116] on input "text" at bounding box center [619, 107] width 120 height 24
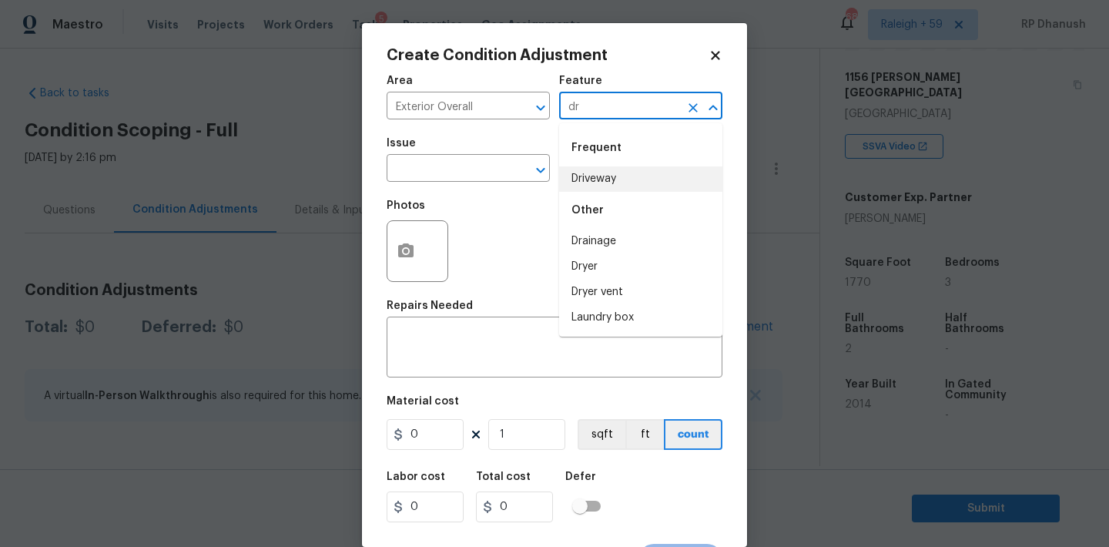
click at [589, 180] on li "Driveway" at bounding box center [640, 178] width 163 height 25
type input "Driveway"
click at [446, 175] on input "text" at bounding box center [447, 170] width 120 height 24
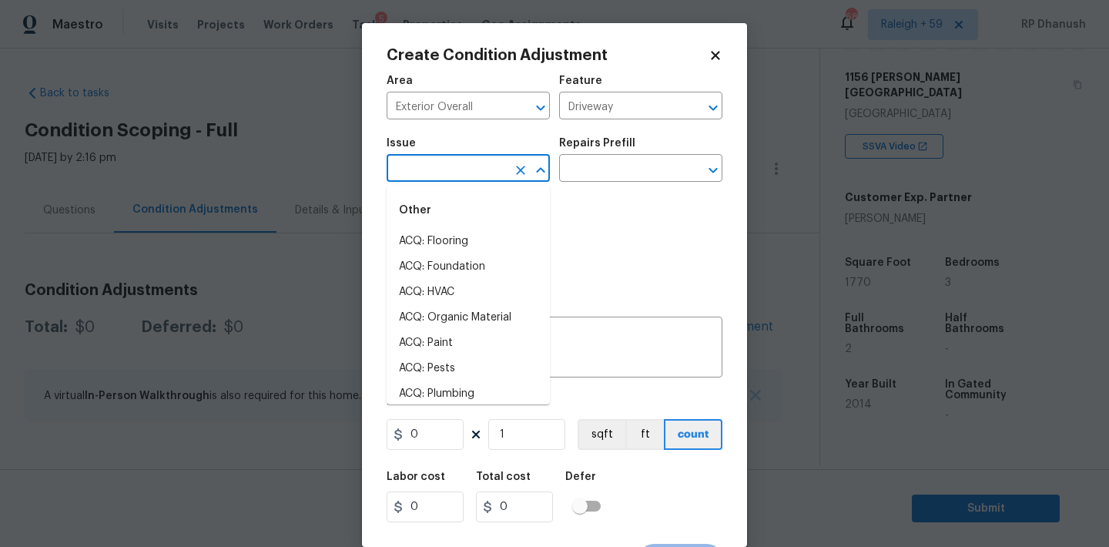
type input "o"
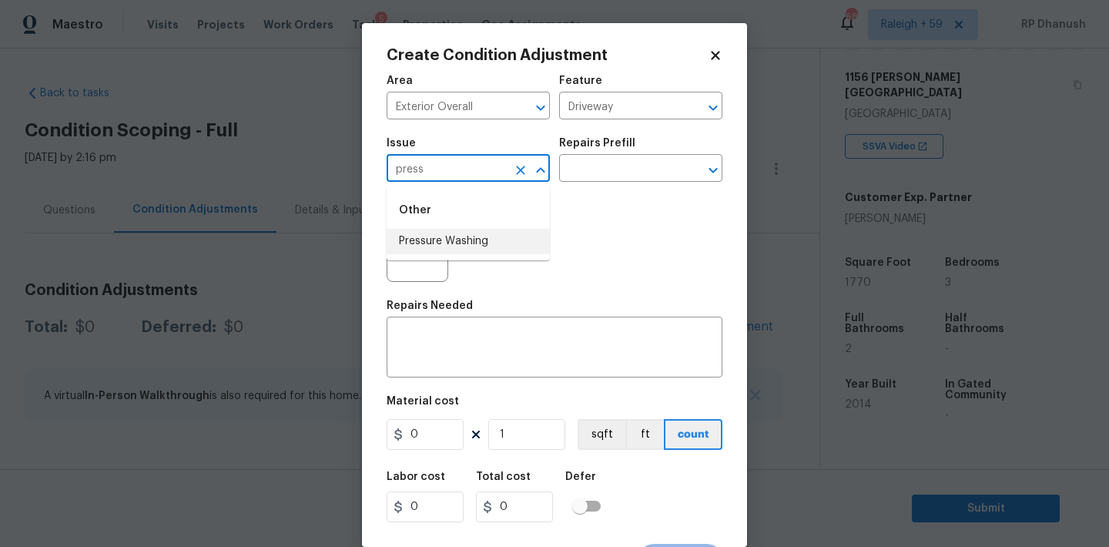
click at [436, 243] on li "Pressure Washing" at bounding box center [468, 241] width 163 height 25
type input "Pressure Washing"
click at [608, 181] on input "text" at bounding box center [619, 170] width 120 height 24
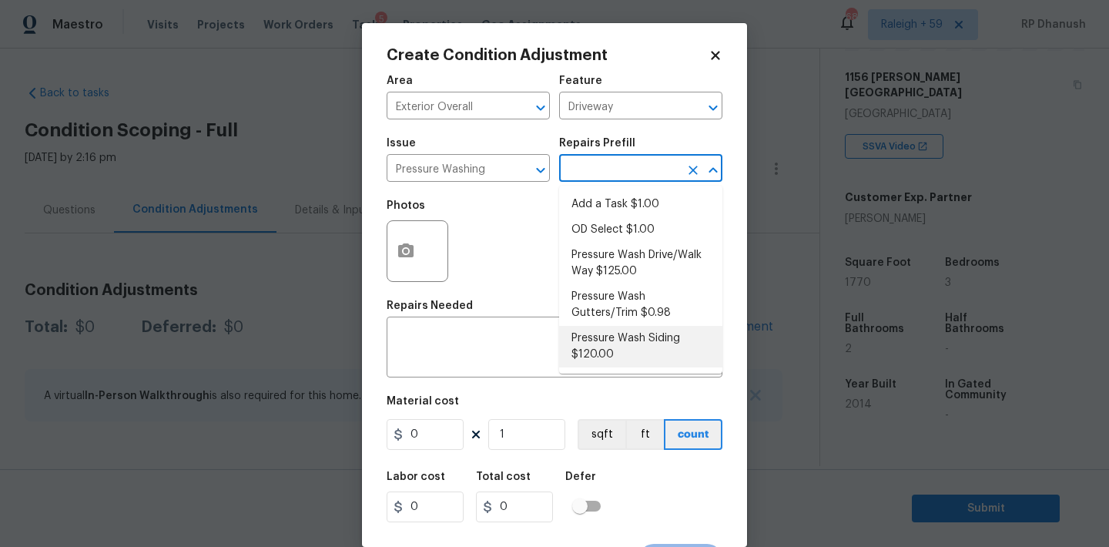
click at [594, 335] on li "Pressure Wash Siding $120.00" at bounding box center [640, 347] width 163 height 42
type input "Siding"
type textarea "Protect areas as needed for pressure washing. Pressure wash the siding on the h…"
type input "120"
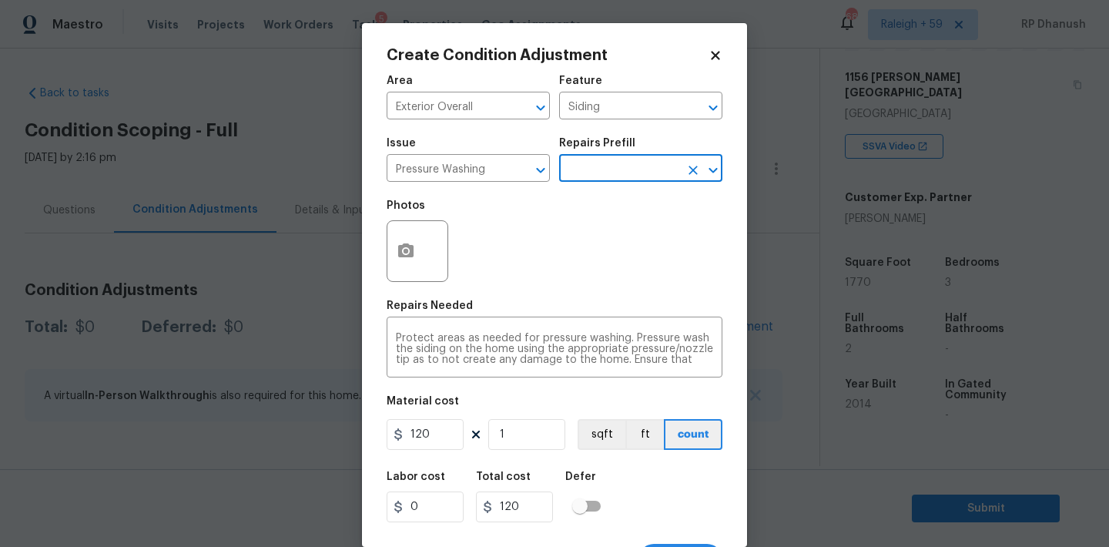
click at [407, 454] on div "Area Exterior Overall ​ Feature Siding ​ Issue Pressure Washing ​ Repairs Prefi…" at bounding box center [555, 320] width 336 height 508
click at [417, 444] on input "120" at bounding box center [425, 434] width 77 height 31
type input "200"
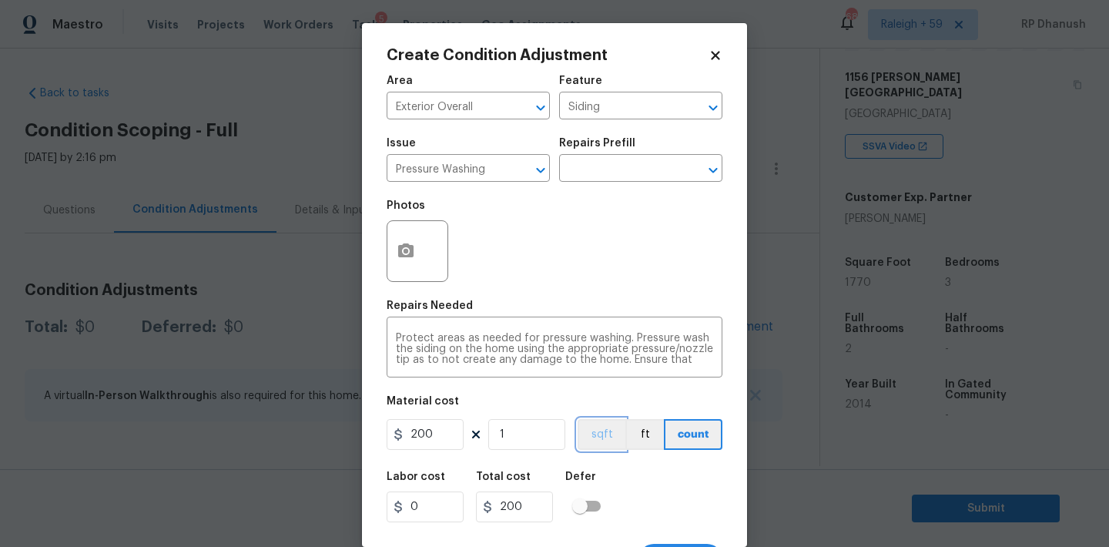
scroll to position [28, 0]
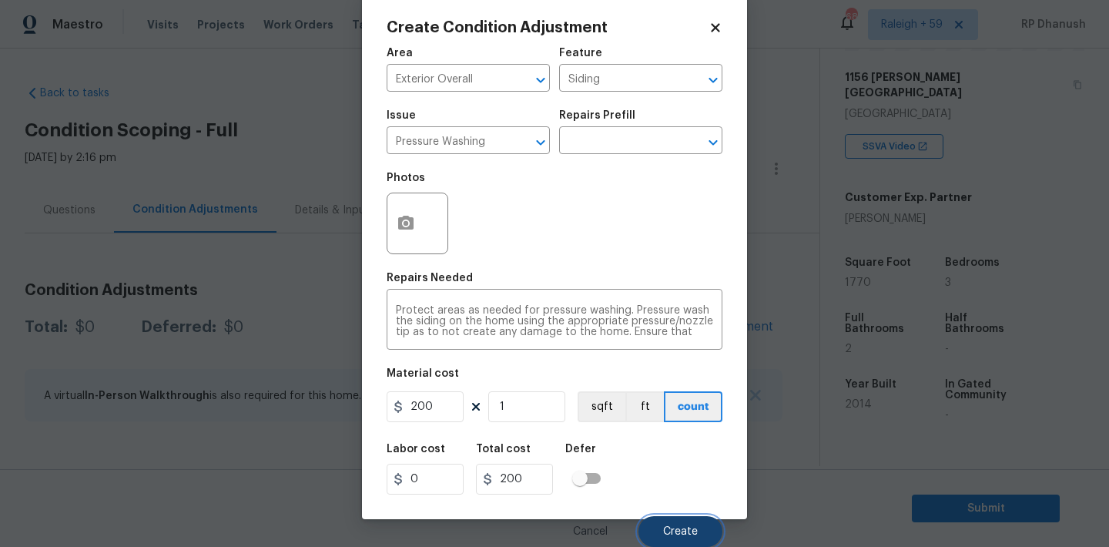
click at [679, 537] on button "Create" at bounding box center [680, 531] width 84 height 31
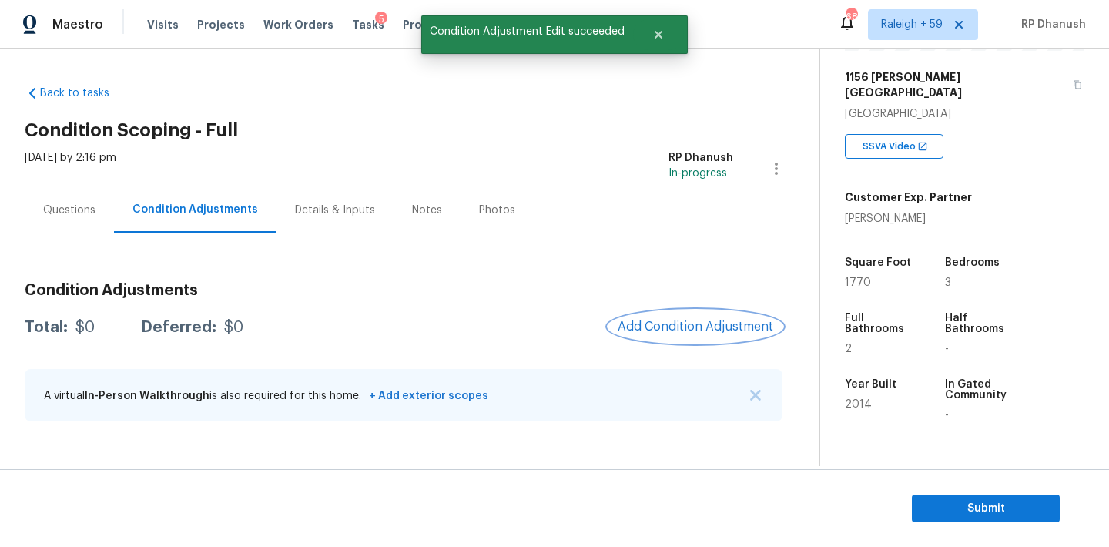
scroll to position [0, 0]
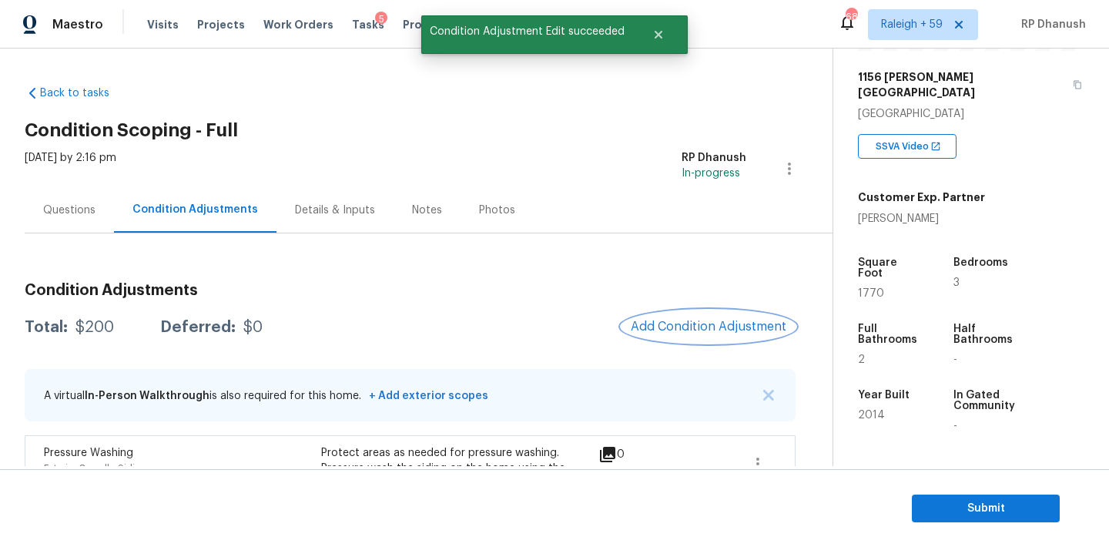
click at [685, 311] on button "Add Condition Adjustment" at bounding box center [708, 326] width 174 height 32
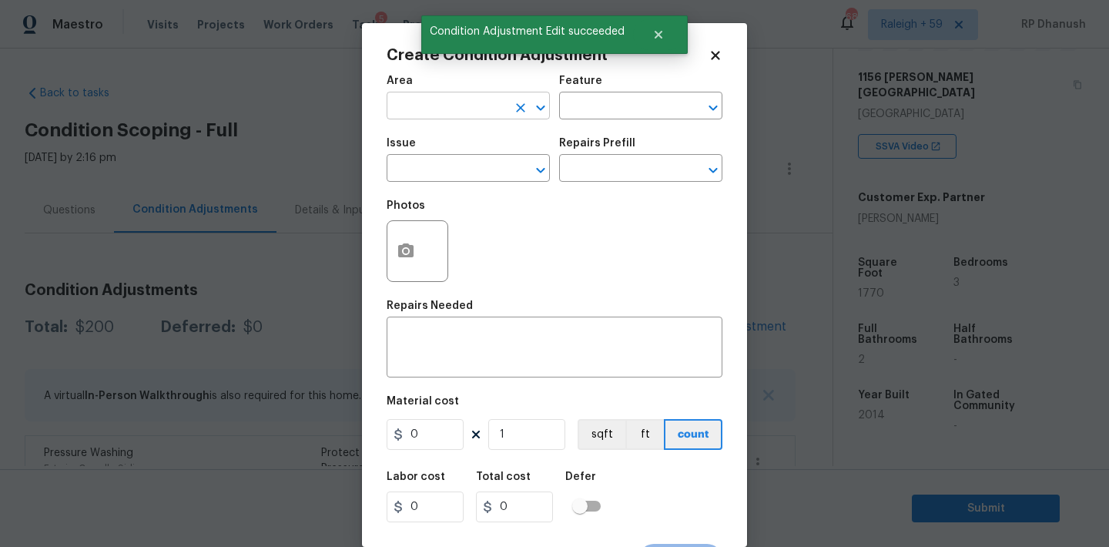
click at [466, 109] on input "text" at bounding box center [447, 107] width 120 height 24
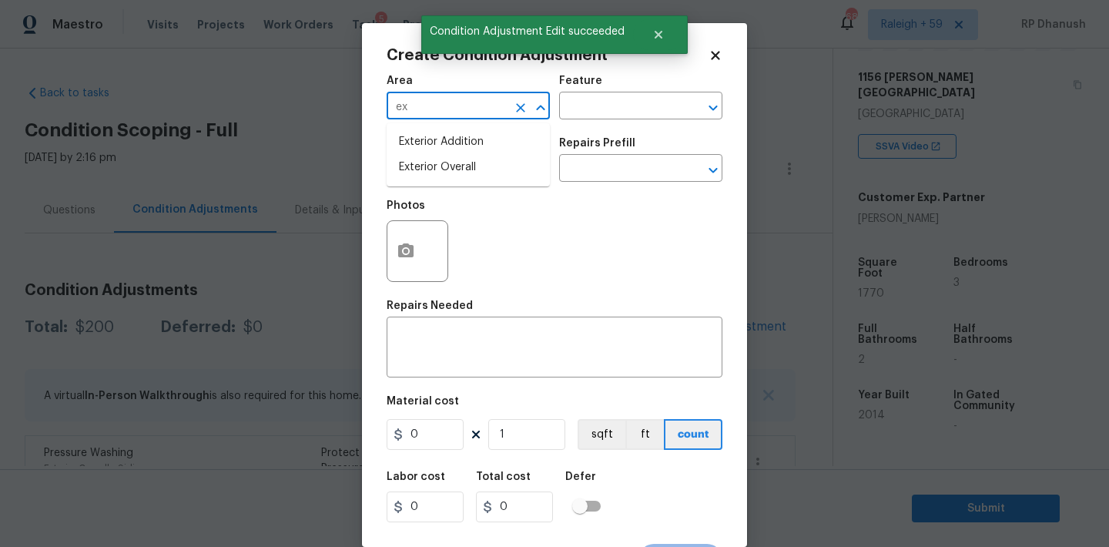
click at [433, 163] on li "Exterior Overall" at bounding box center [468, 167] width 163 height 25
type input "Exterior Overall"
click at [594, 116] on input "text" at bounding box center [619, 107] width 120 height 24
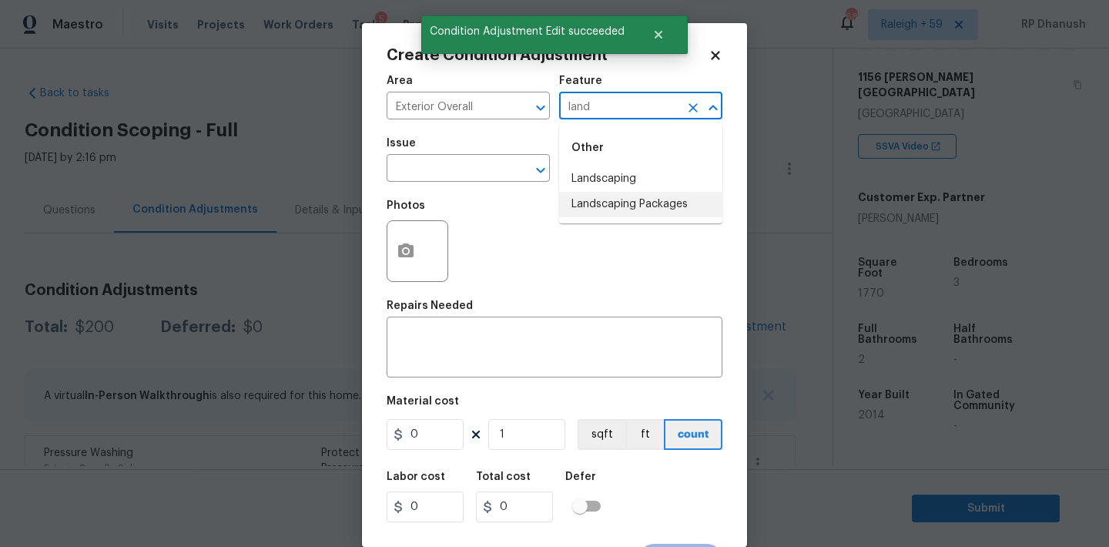
click at [584, 204] on li "Landscaping Packages" at bounding box center [640, 204] width 163 height 25
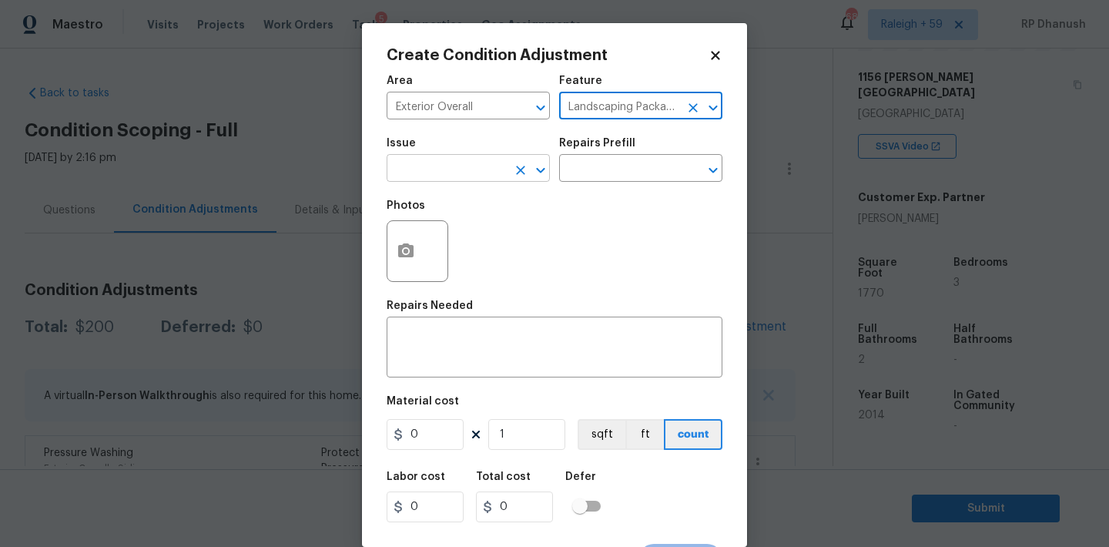
type input "Landscaping Packages"
click at [460, 175] on input "text" at bounding box center [447, 170] width 120 height 24
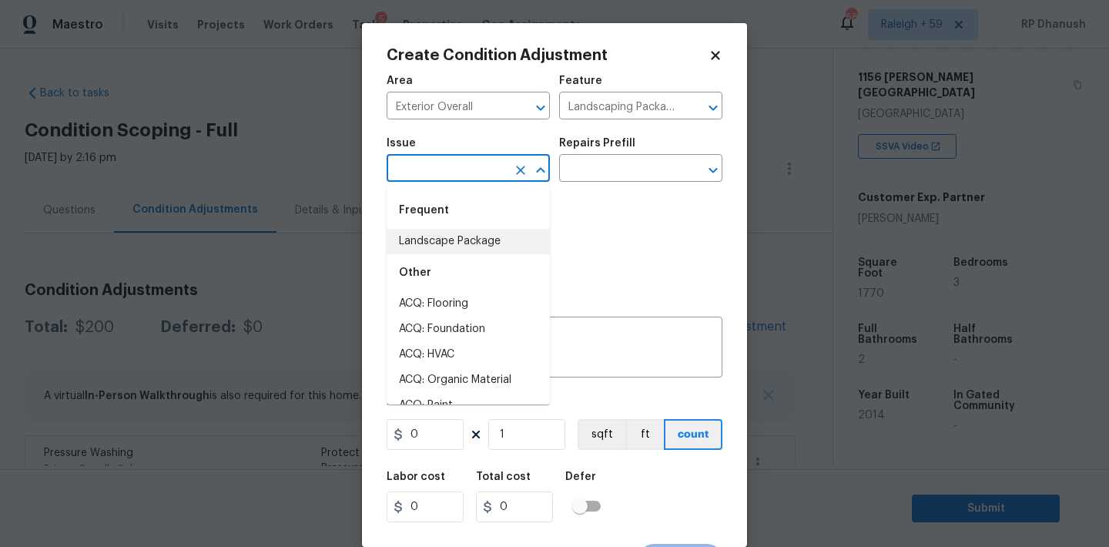
click at [457, 236] on li "Landscape Package" at bounding box center [468, 241] width 163 height 25
type input "Landscape Package"
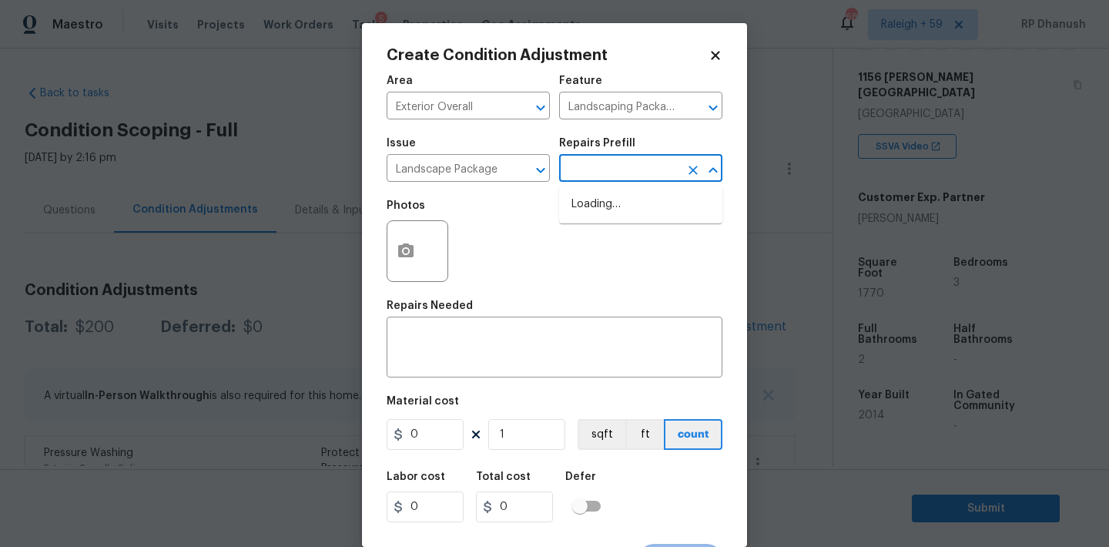
click at [568, 182] on input "text" at bounding box center [619, 170] width 120 height 24
click at [607, 218] on li "Initial landscaping package $300.00" at bounding box center [640, 213] width 163 height 42
type input "Home Readiness Packages"
type textarea "Mowing of grass up to 6" in height. Mow, edge along driveways & sidewalks, trim…"
type input "300"
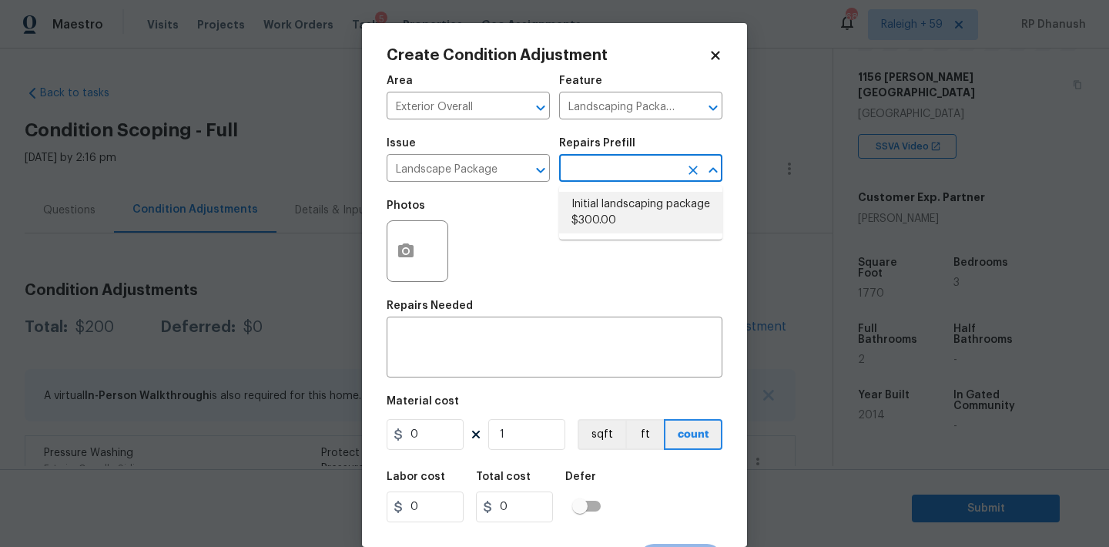
type input "300"
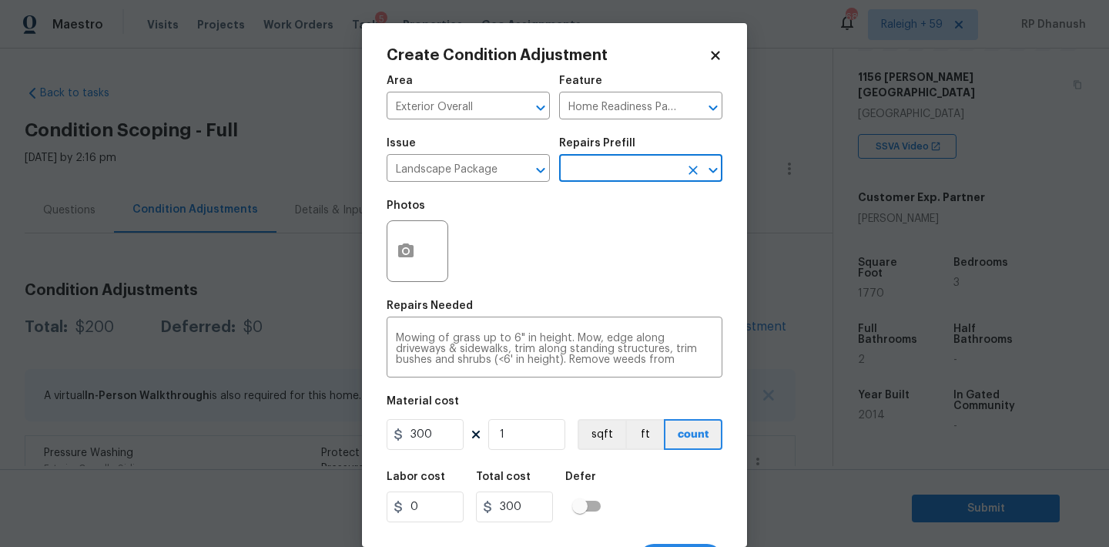
scroll to position [28, 0]
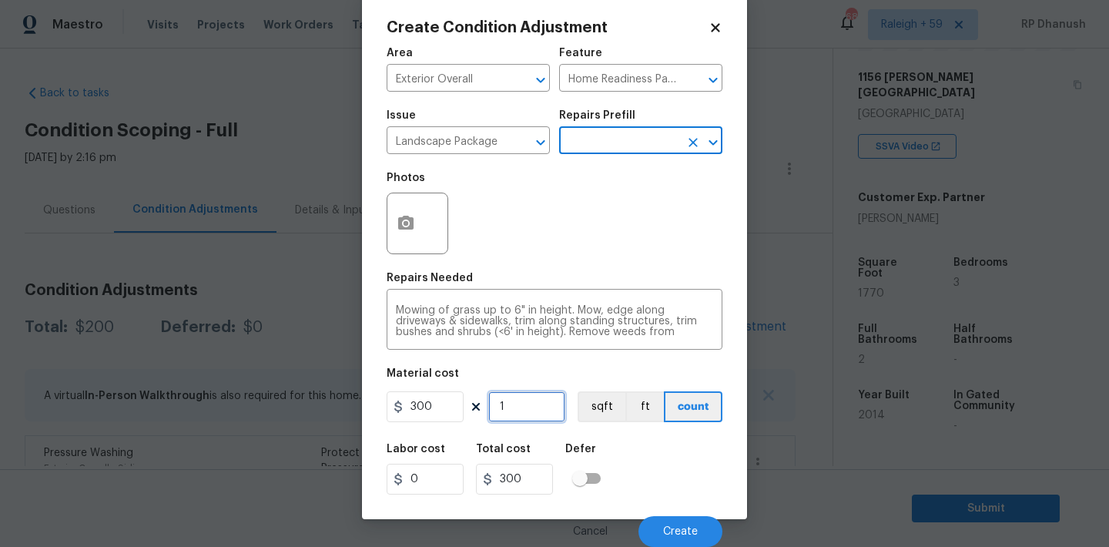
click at [537, 414] on input "1" at bounding box center [526, 406] width 77 height 31
type input "0"
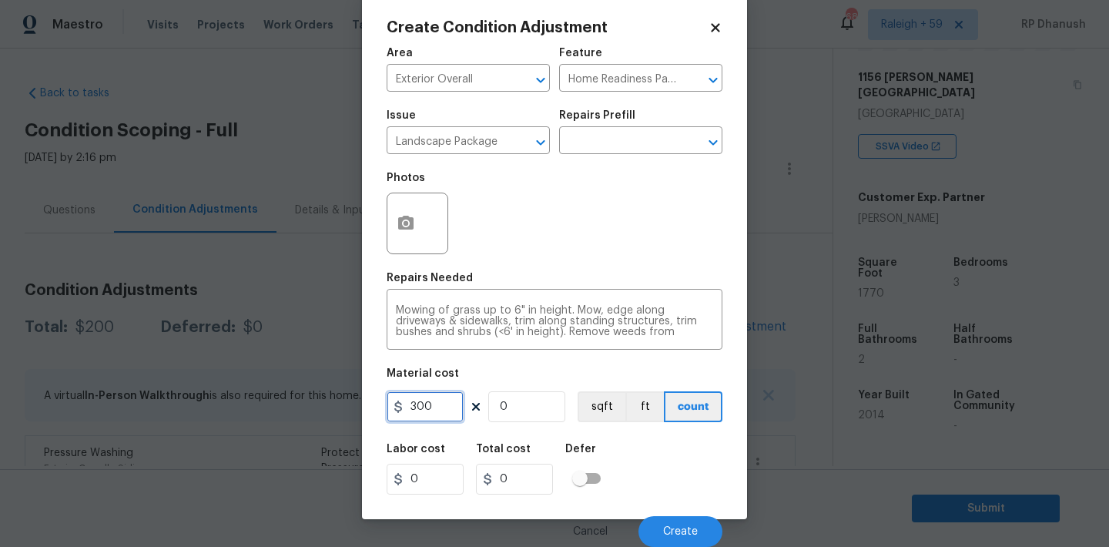
click at [440, 408] on input "300" at bounding box center [425, 406] width 77 height 31
type input "640"
type input "1"
type input "640"
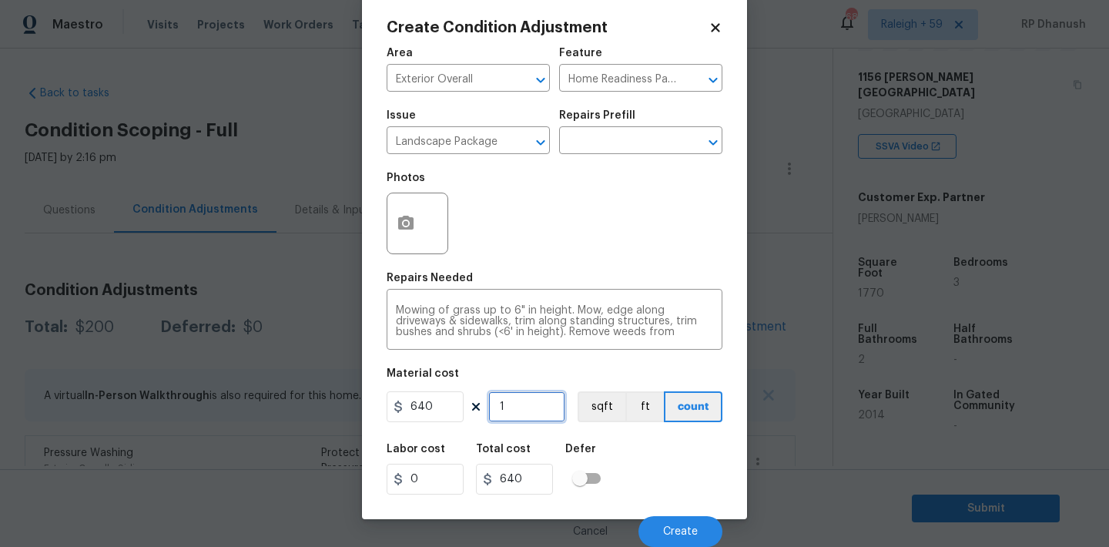
type input "1"
click at [428, 401] on input "640" at bounding box center [425, 406] width 77 height 31
type input "650"
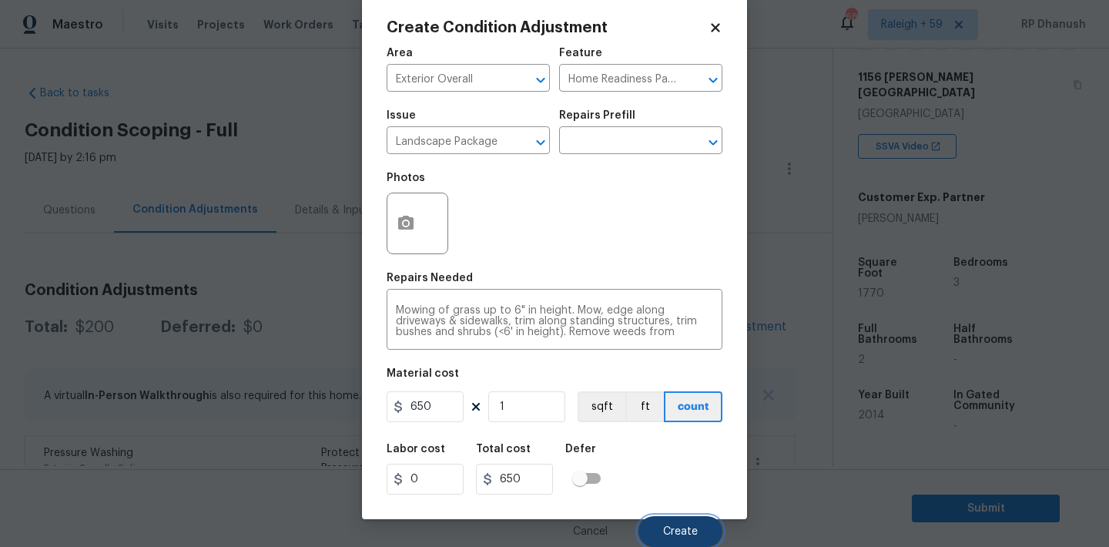
click at [672, 517] on button "Create" at bounding box center [680, 531] width 84 height 31
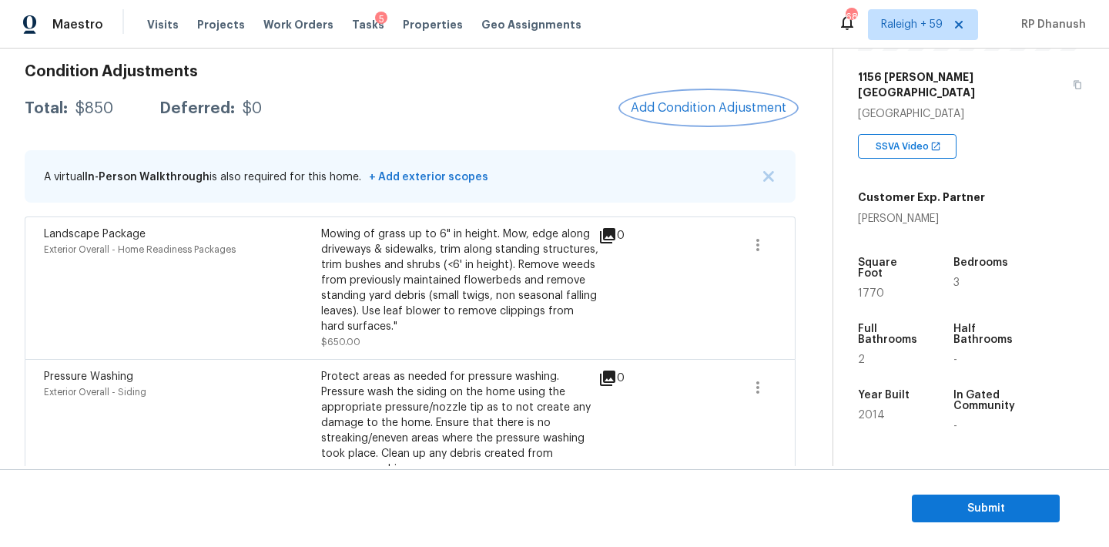
scroll to position [260, 0]
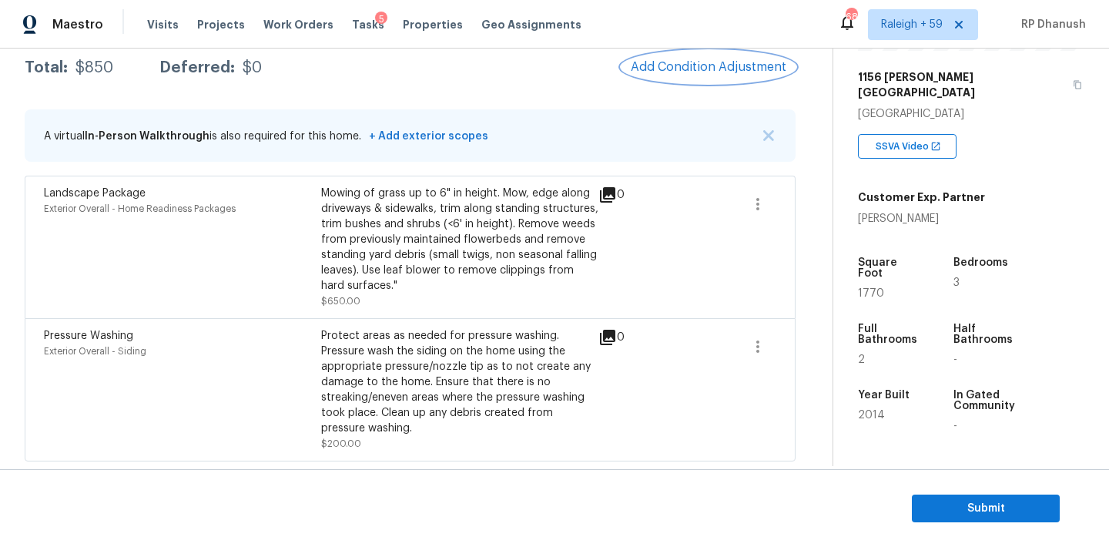
click at [692, 59] on button "Add Condition Adjustment" at bounding box center [708, 67] width 174 height 32
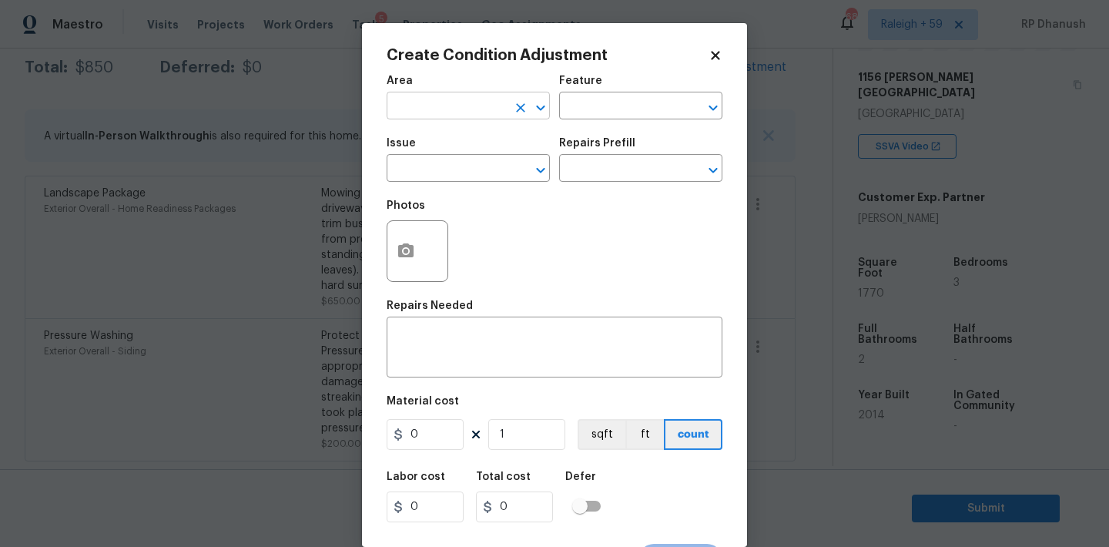
click at [432, 110] on input "text" at bounding box center [447, 107] width 120 height 24
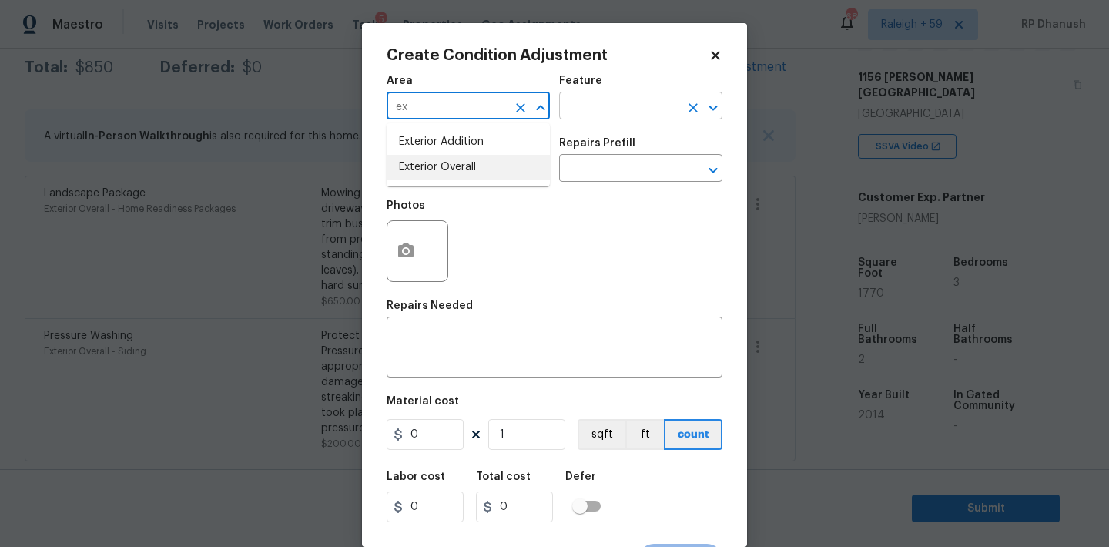
drag, startPoint x: 430, startPoint y: 159, endPoint x: 641, endPoint y: 102, distance: 218.5
click at [431, 159] on li "Exterior Overall" at bounding box center [468, 167] width 163 height 25
type input "Exterior Overall"
click at [641, 102] on input "text" at bounding box center [619, 107] width 120 height 24
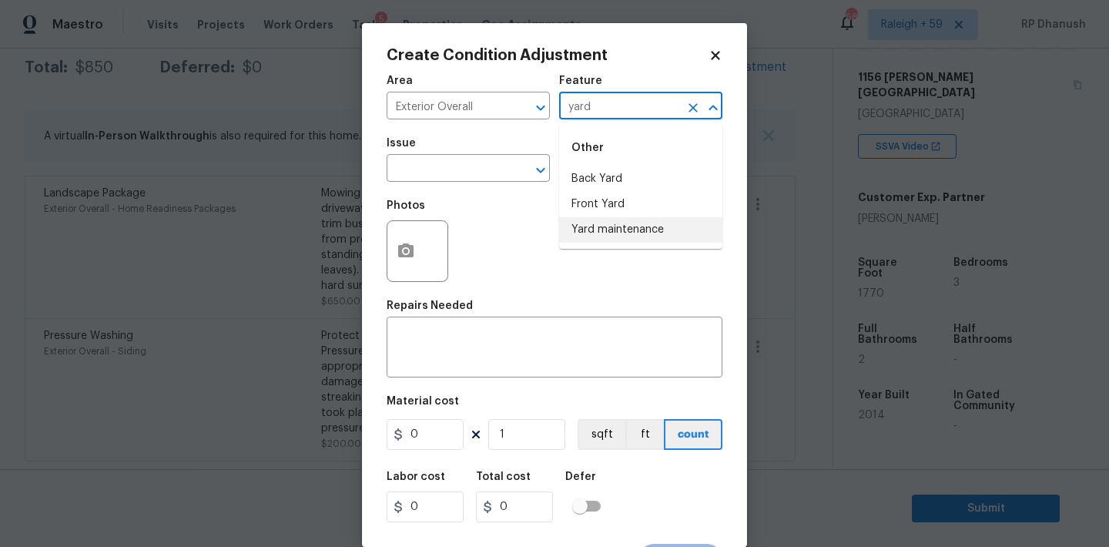
click at [628, 225] on li "Yard maintenance" at bounding box center [640, 229] width 163 height 25
type input "Yard maintenance"
click at [457, 171] on input "text" at bounding box center [447, 170] width 120 height 24
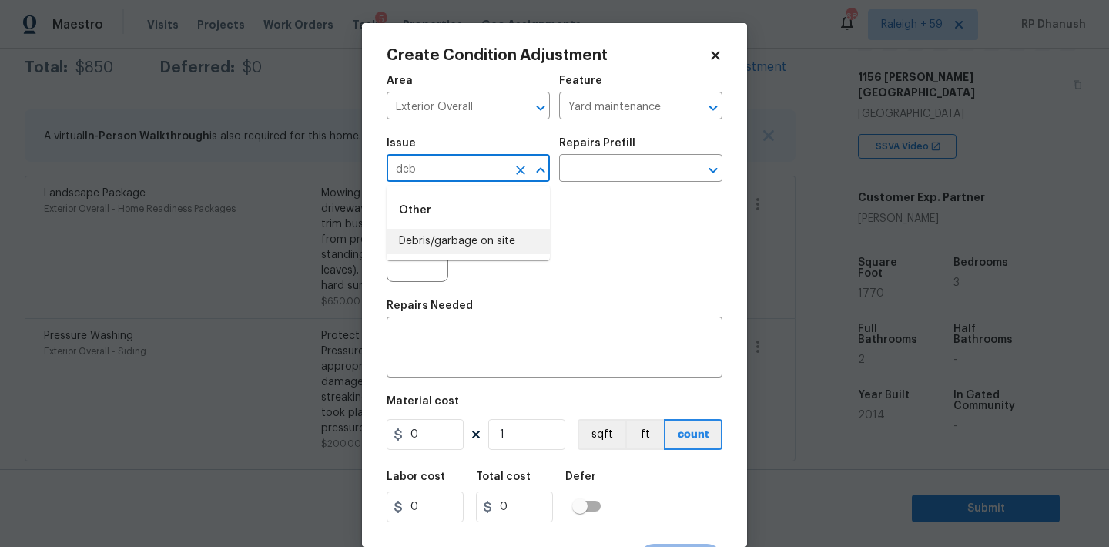
click at [462, 236] on li "Debris/garbage on site" at bounding box center [468, 241] width 163 height 25
type input "Debris/garbage on site"
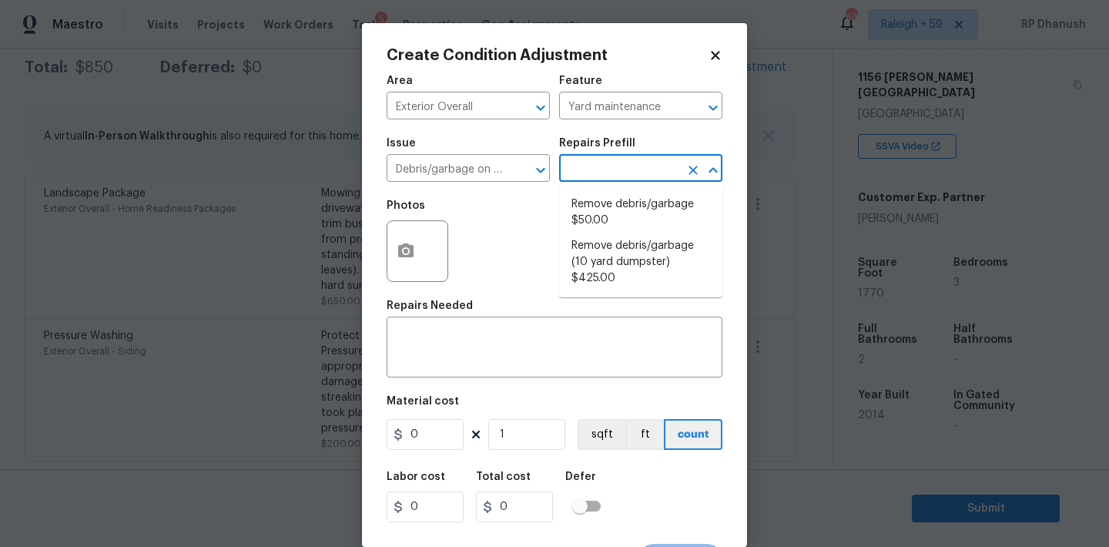
click at [606, 161] on input "text" at bounding box center [619, 170] width 120 height 24
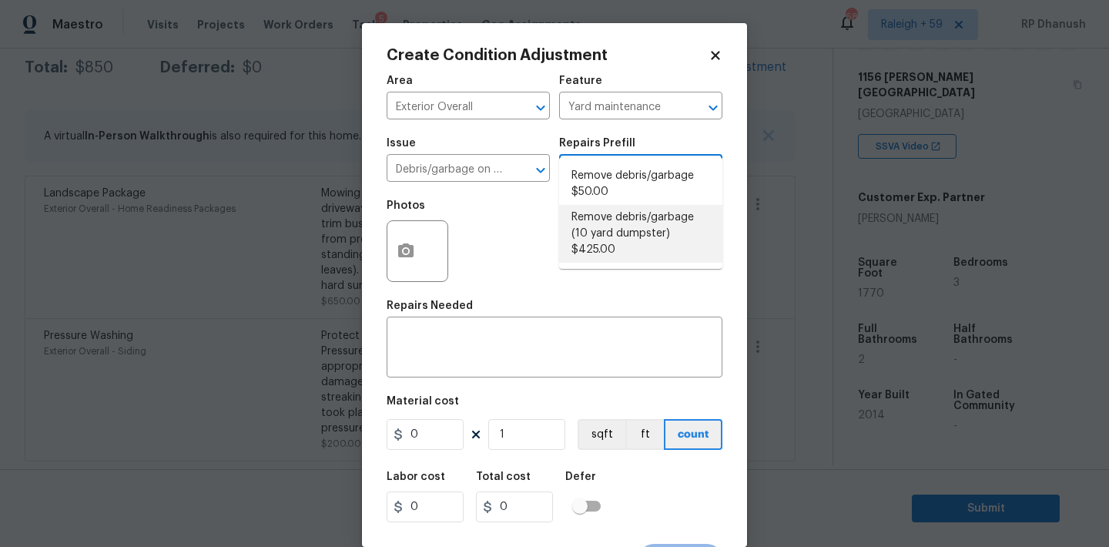
scroll to position [28, 0]
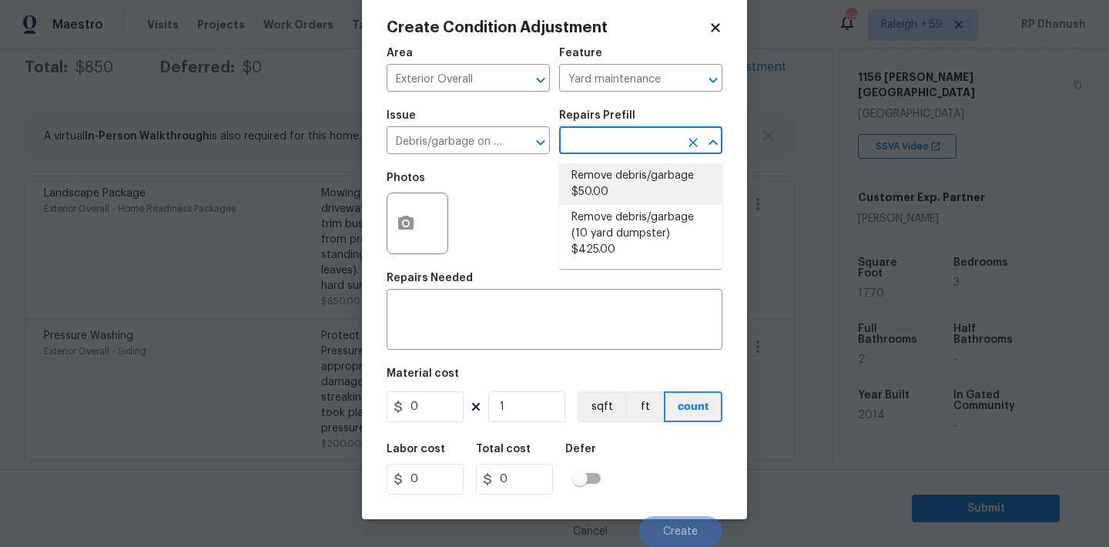
click at [600, 189] on li "Remove debris/garbage $50.00" at bounding box center [640, 184] width 163 height 42
type textarea "Remove, haul off, and properly dispose of any debris left by seller to offsite …"
type input "50"
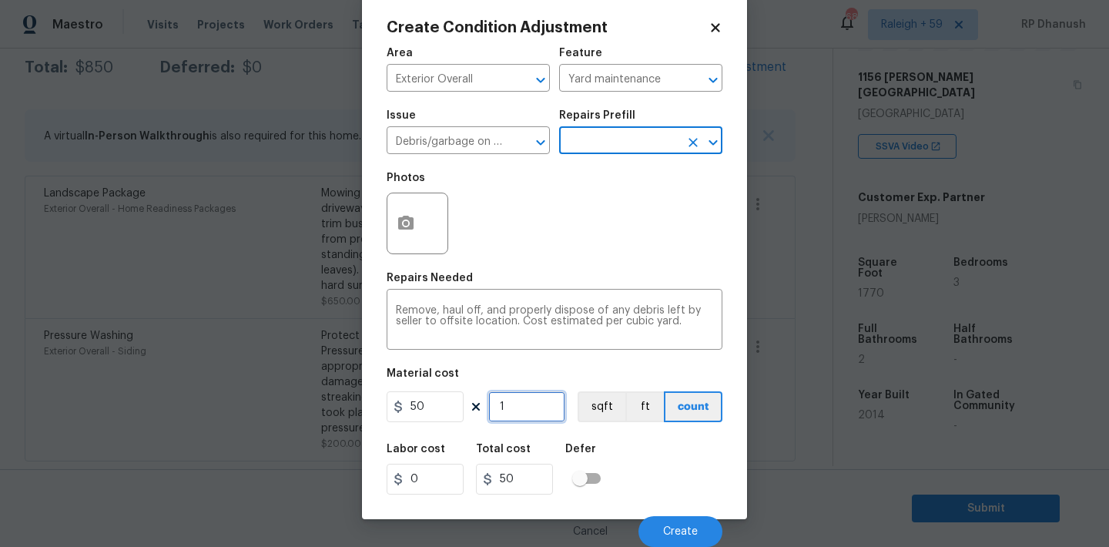
click at [546, 409] on input "1" at bounding box center [526, 406] width 77 height 31
type input "0"
type input "5"
type input "250"
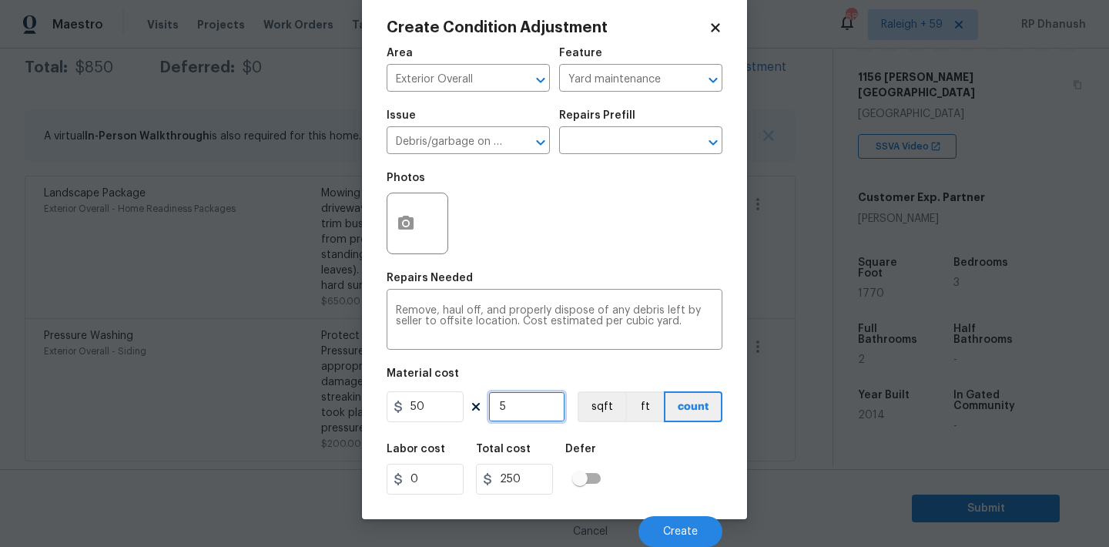
type input "5"
click at [672, 513] on div "Cancel Create" at bounding box center [555, 525] width 336 height 43
click at [672, 520] on button "Create" at bounding box center [680, 531] width 84 height 31
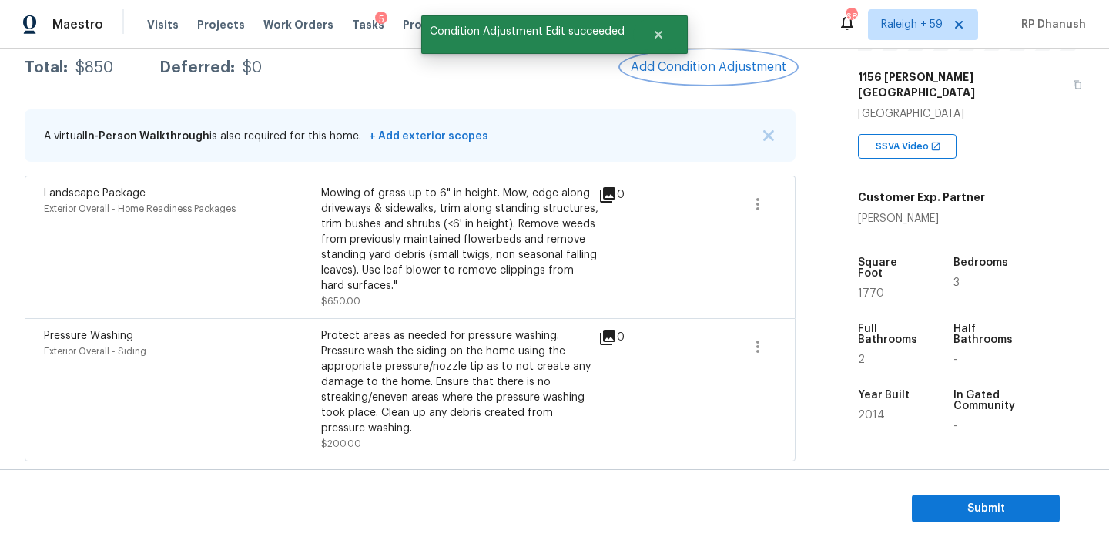
scroll to position [0, 0]
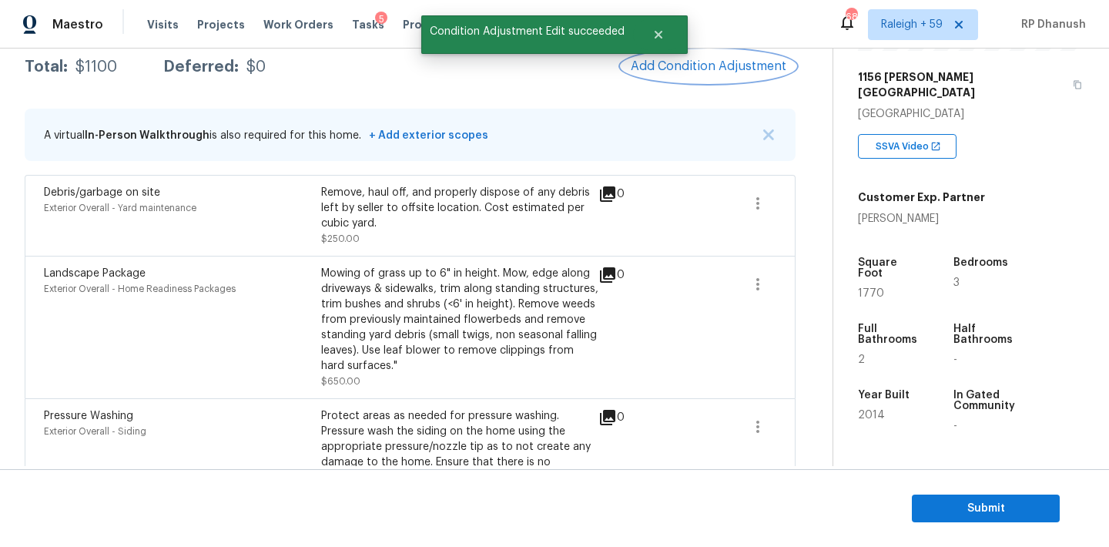
click at [712, 70] on span "Add Condition Adjustment" at bounding box center [709, 66] width 156 height 14
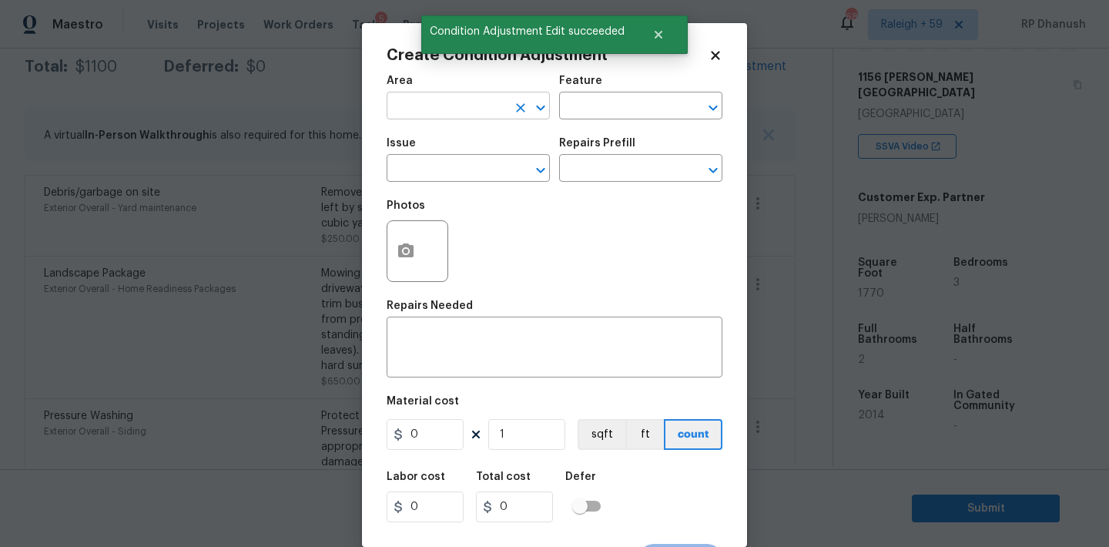
click at [477, 108] on input "text" at bounding box center [447, 107] width 120 height 24
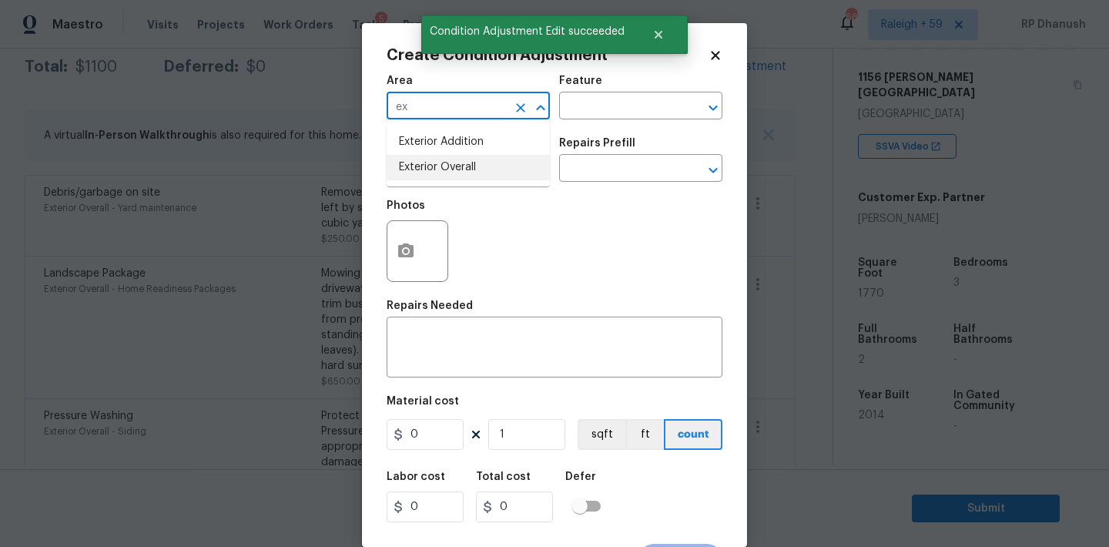
click at [443, 157] on li "Exterior Overall" at bounding box center [468, 167] width 163 height 25
type input "Exterior Overall"
click at [593, 118] on input "text" at bounding box center [619, 107] width 120 height 24
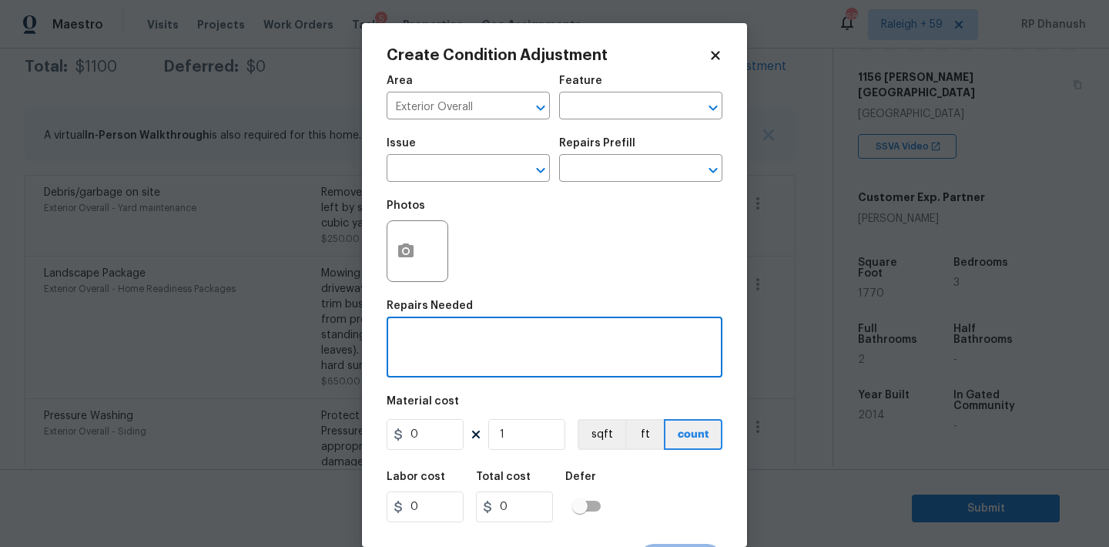
click at [487, 354] on textarea at bounding box center [554, 349] width 317 height 32
type textarea "E"
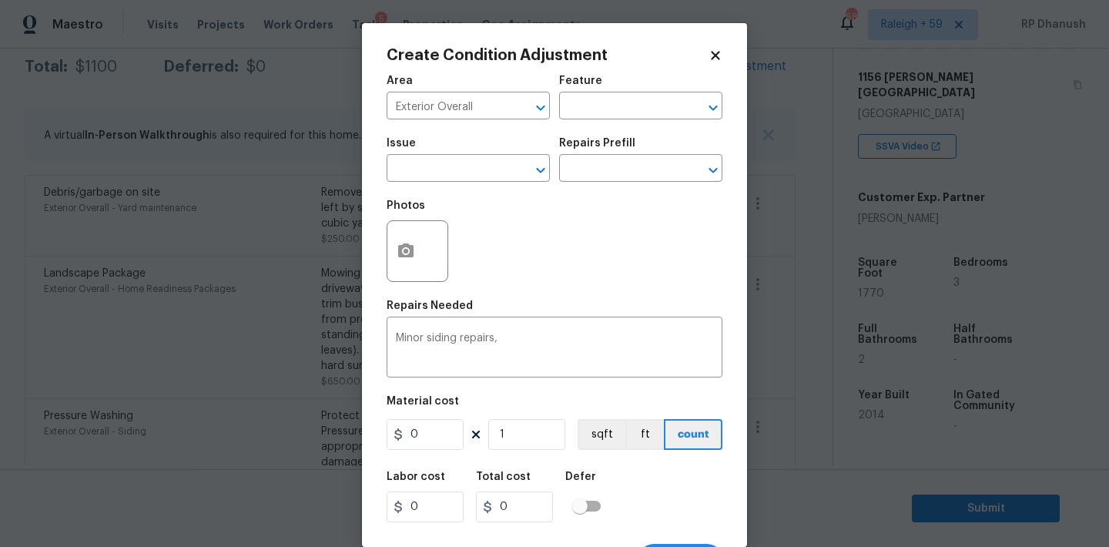
scroll to position [28, 0]
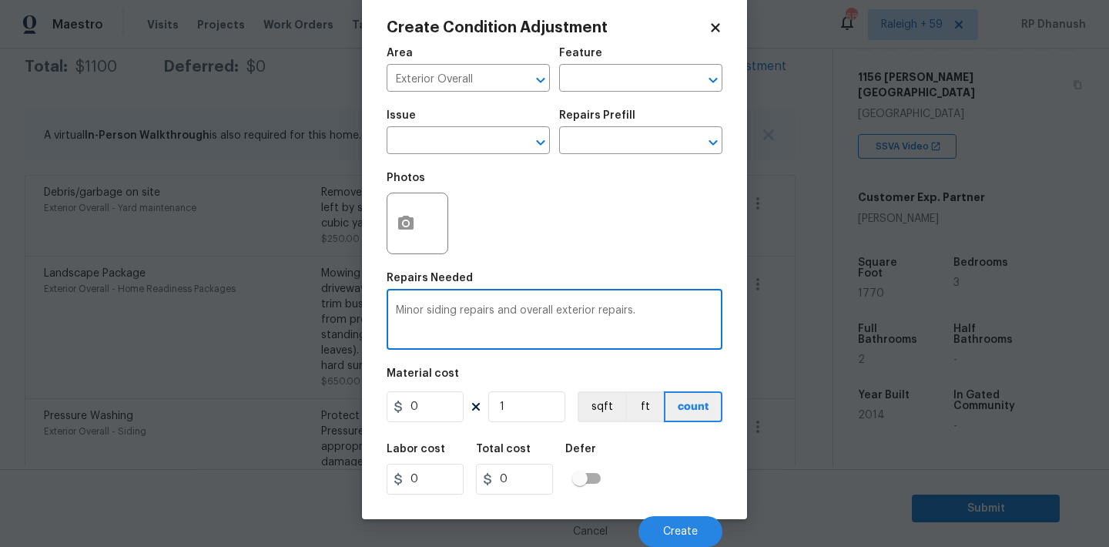
type textarea "Minor siding repairs and overall exterior repairs."
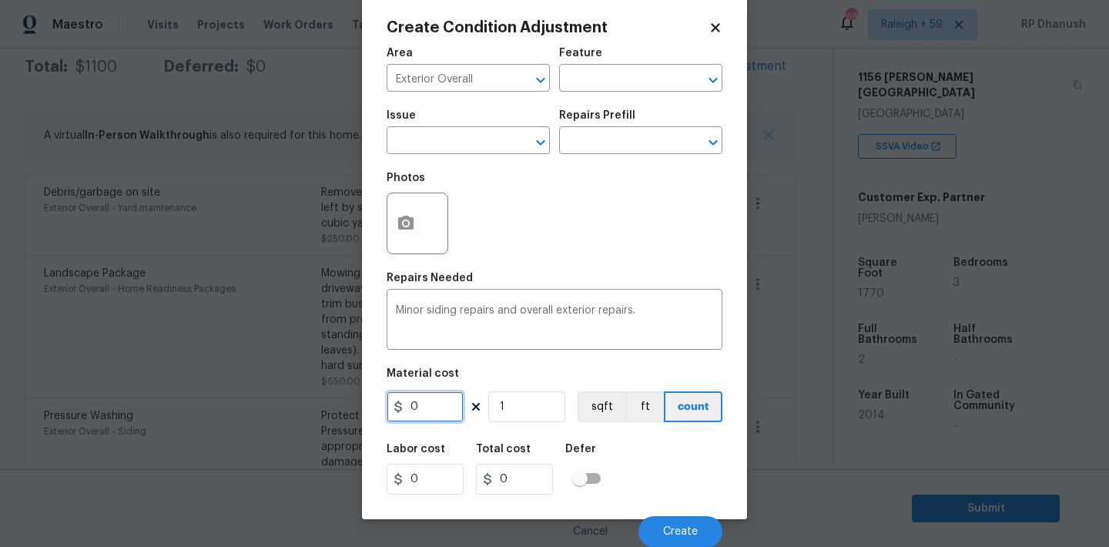
click at [423, 396] on input "0" at bounding box center [425, 406] width 77 height 31
type input "1275"
click at [661, 521] on button "Create" at bounding box center [680, 531] width 84 height 31
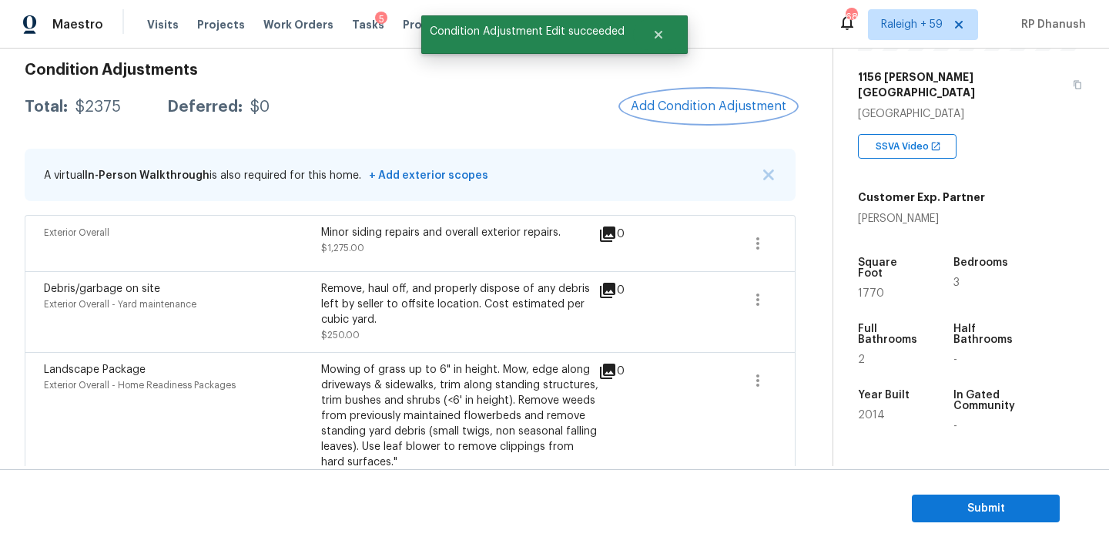
scroll to position [183, 0]
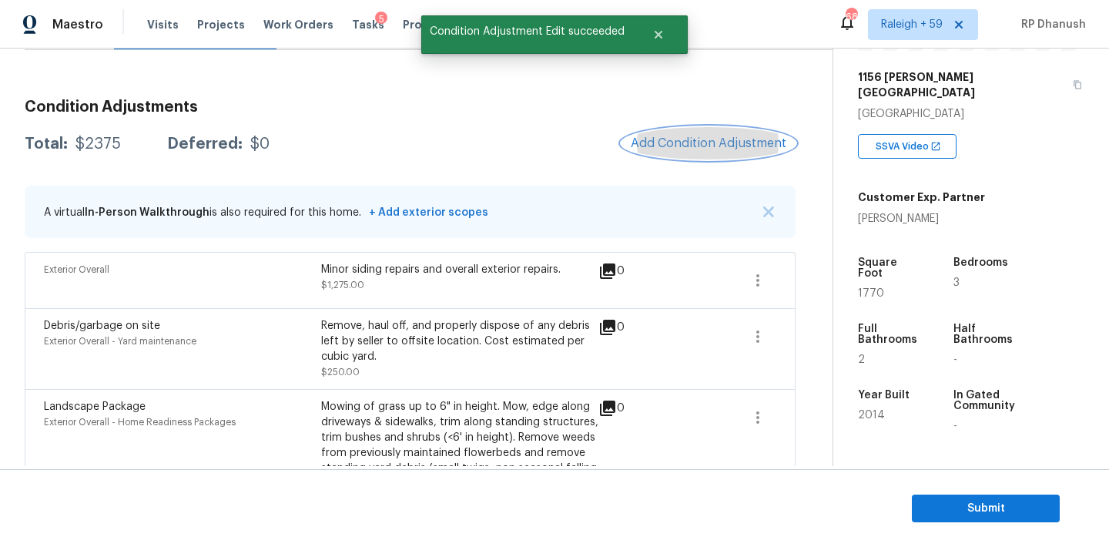
click at [724, 146] on span "Add Condition Adjustment" at bounding box center [709, 143] width 156 height 14
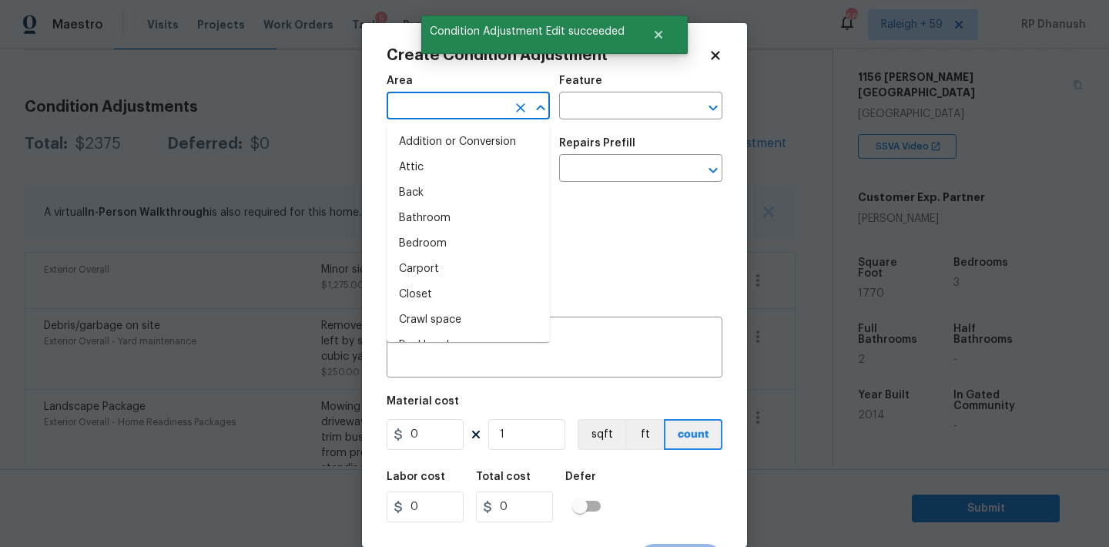
click at [436, 105] on input "text" at bounding box center [447, 107] width 120 height 24
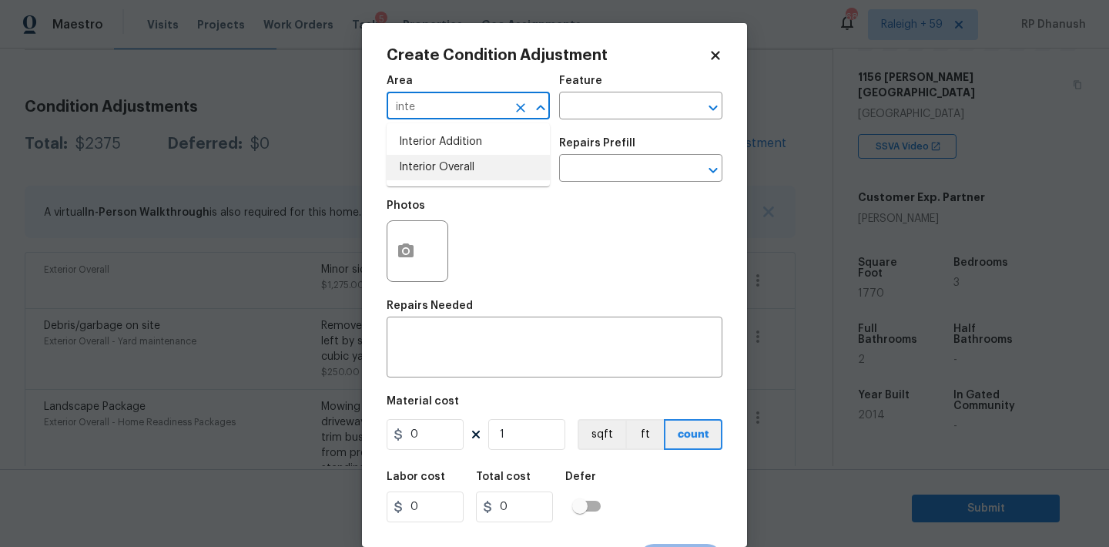
drag, startPoint x: 440, startPoint y: 171, endPoint x: 588, endPoint y: 136, distance: 152.8
click at [443, 169] on li "Interior Overall" at bounding box center [468, 167] width 163 height 25
type input "Interior Overall"
click at [606, 105] on input "text" at bounding box center [619, 107] width 120 height 24
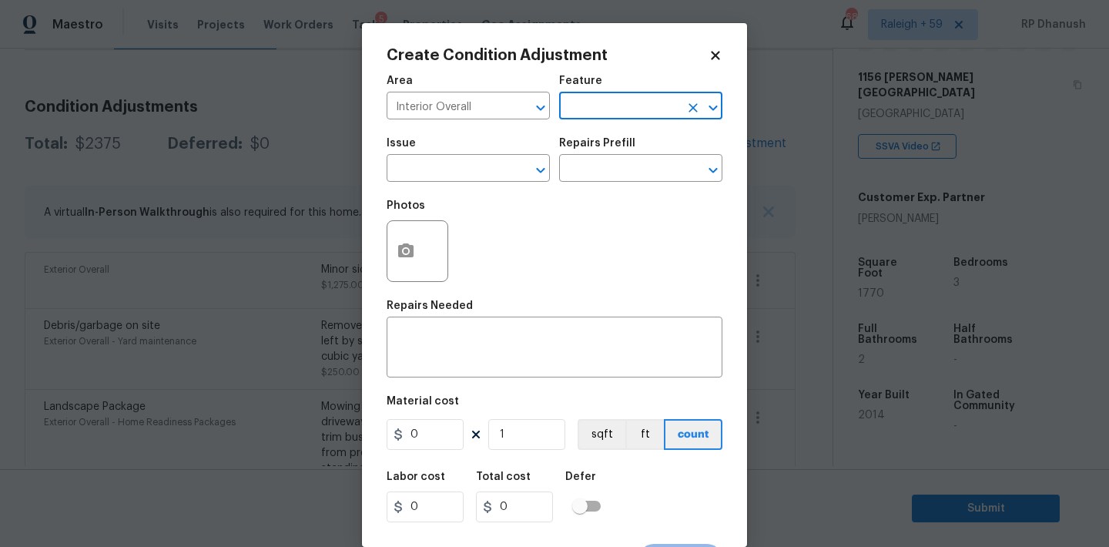
click at [606, 105] on input "text" at bounding box center [619, 107] width 120 height 24
click at [625, 173] on li "Overall Paint" at bounding box center [640, 178] width 163 height 25
type input "Overall Paint"
click at [478, 166] on input "text" at bounding box center [447, 170] width 120 height 24
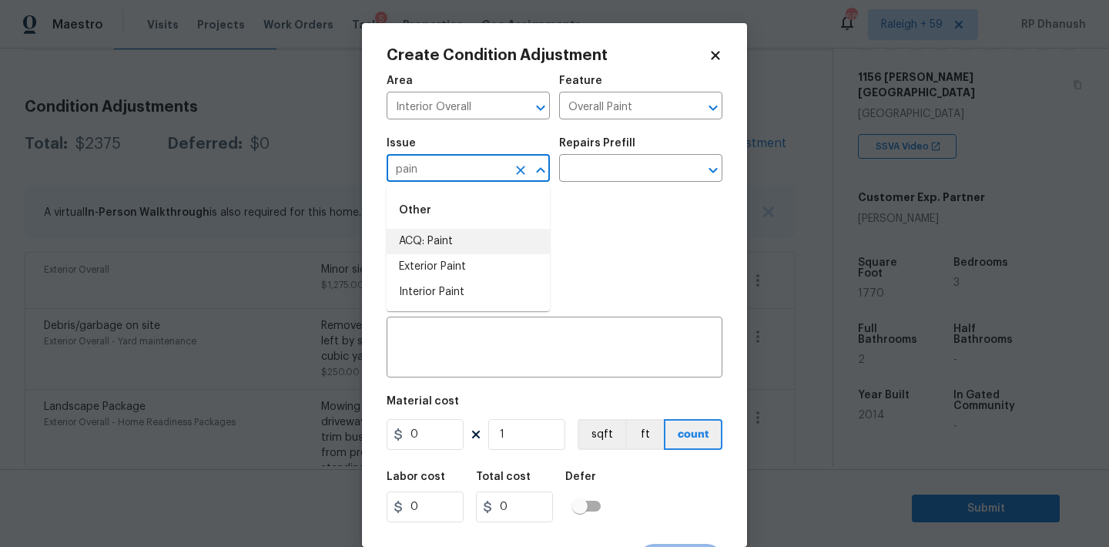
drag, startPoint x: 455, startPoint y: 243, endPoint x: 558, endPoint y: 190, distance: 116.1
click at [467, 236] on li "ACQ: Paint" at bounding box center [468, 241] width 163 height 25
type input "ACQ: Paint"
click at [648, 169] on input "text" at bounding box center [619, 170] width 120 height 24
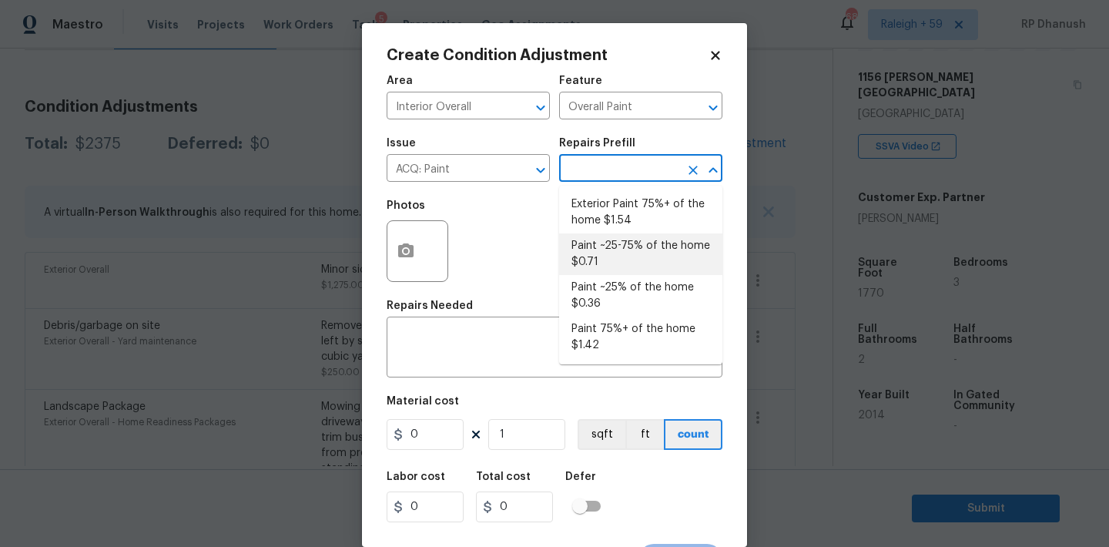
click at [604, 287] on li "Paint ~25% of the home $0.36" at bounding box center [640, 296] width 163 height 42
type input "Acquisition"
type textarea "Acquisition Scope: ~25% of the home needs interior paint"
type input "0.36"
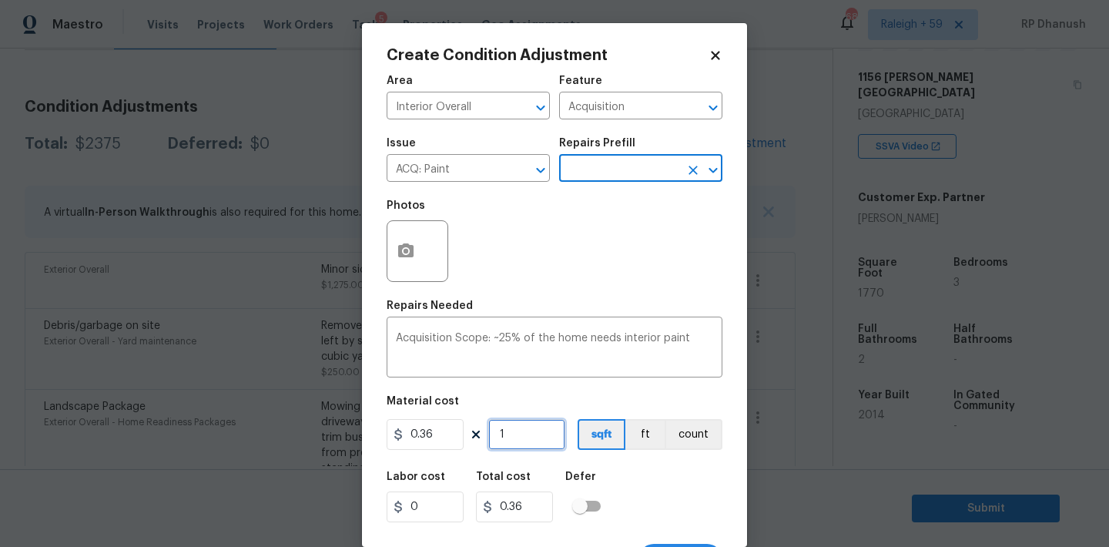
click at [530, 436] on input "1" at bounding box center [526, 434] width 77 height 31
type input "0"
type input "1"
type input "0.36"
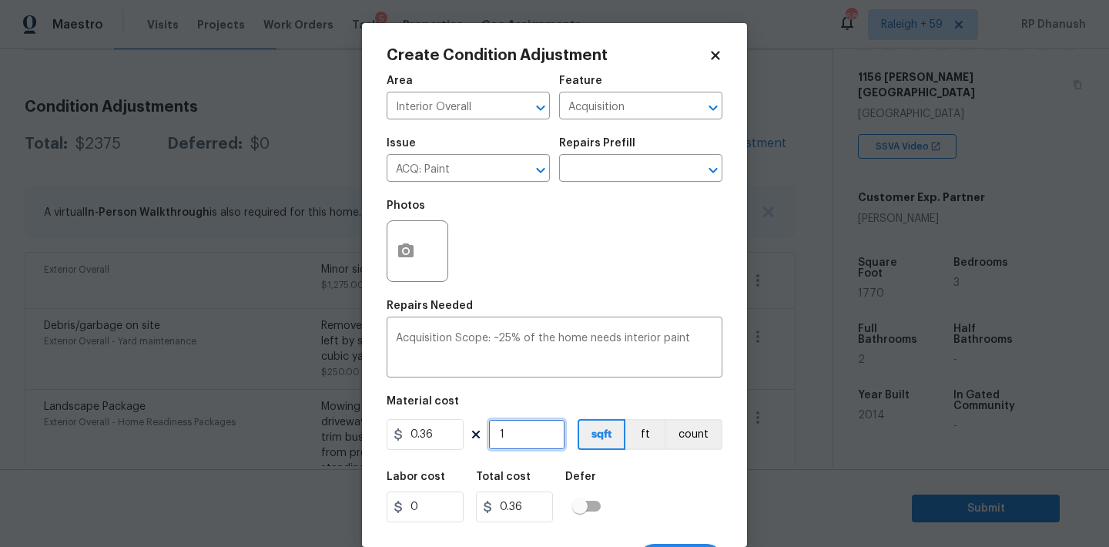
type input "17"
type input "6.12"
type input "177"
type input "63.72"
type input "1770"
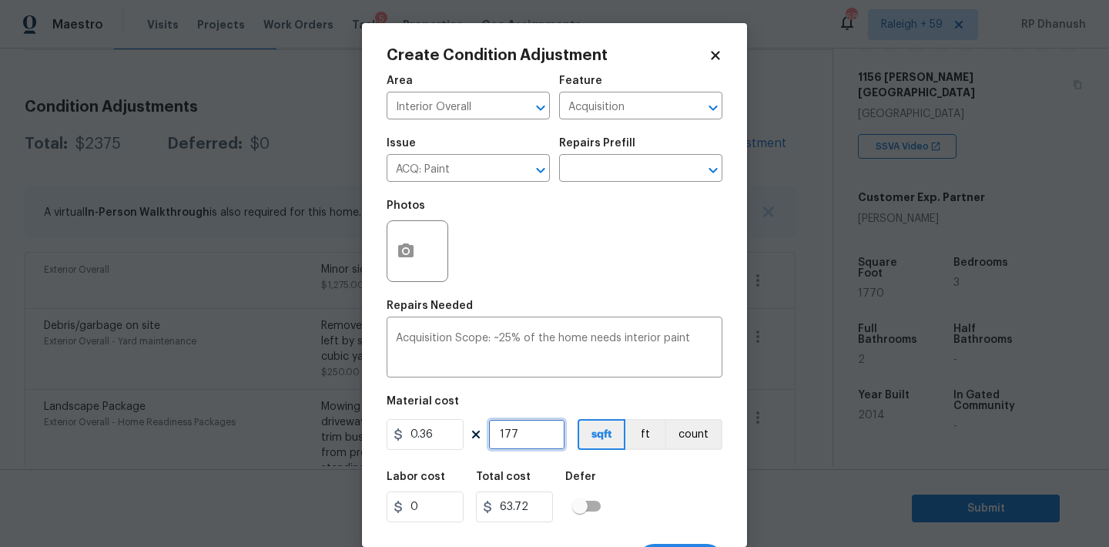
type input "637.2"
type input "1770"
click at [530, 436] on input "1770" at bounding box center [526, 434] width 77 height 31
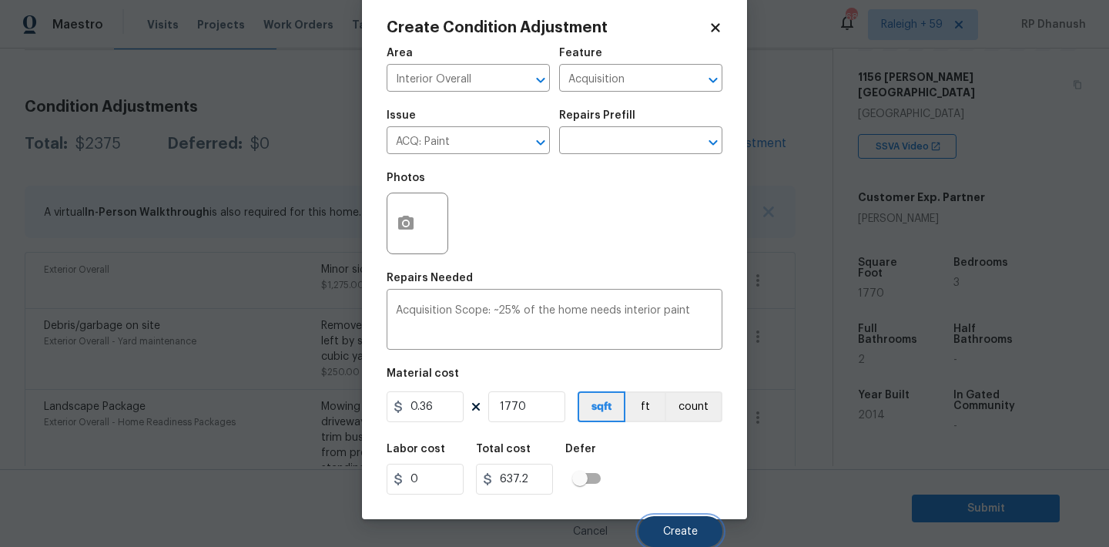
click at [671, 520] on button "Create" at bounding box center [680, 531] width 84 height 31
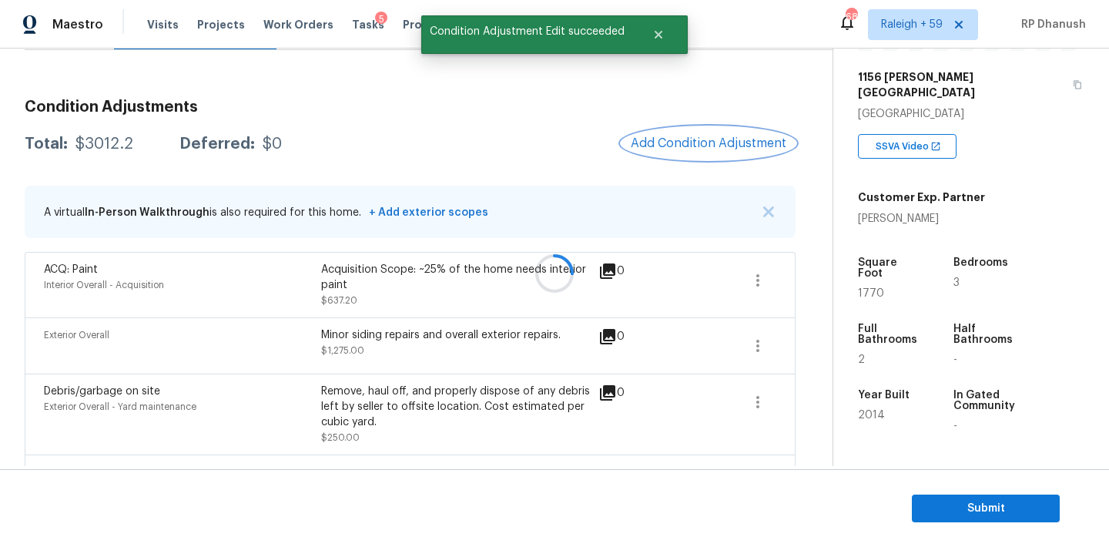
scroll to position [0, 0]
click at [698, 156] on button "Add Condition Adjustment" at bounding box center [708, 143] width 174 height 32
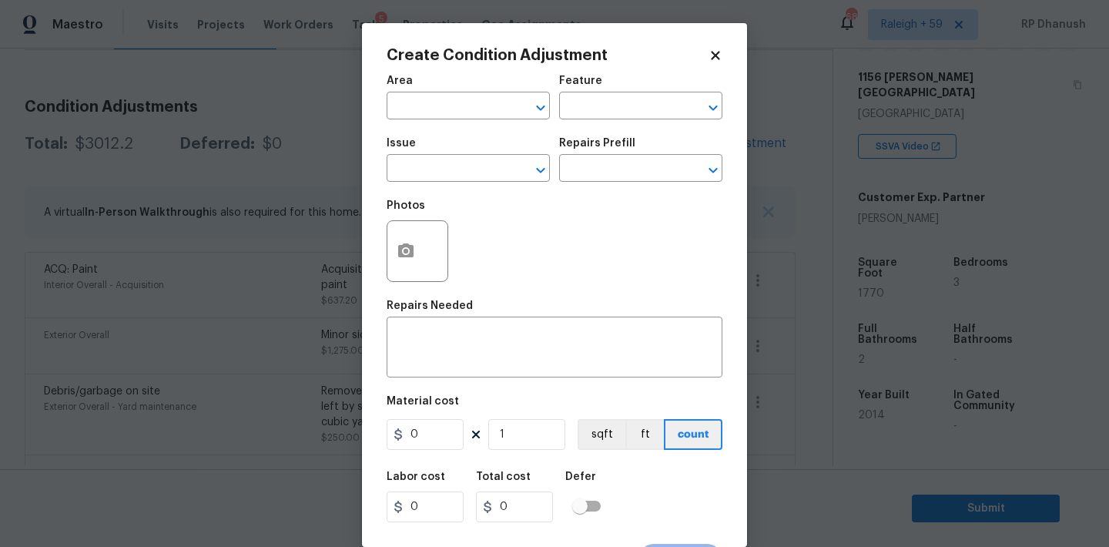
click at [484, 120] on span "Area ​" at bounding box center [468, 97] width 163 height 62
click at [480, 105] on input "text" at bounding box center [447, 107] width 120 height 24
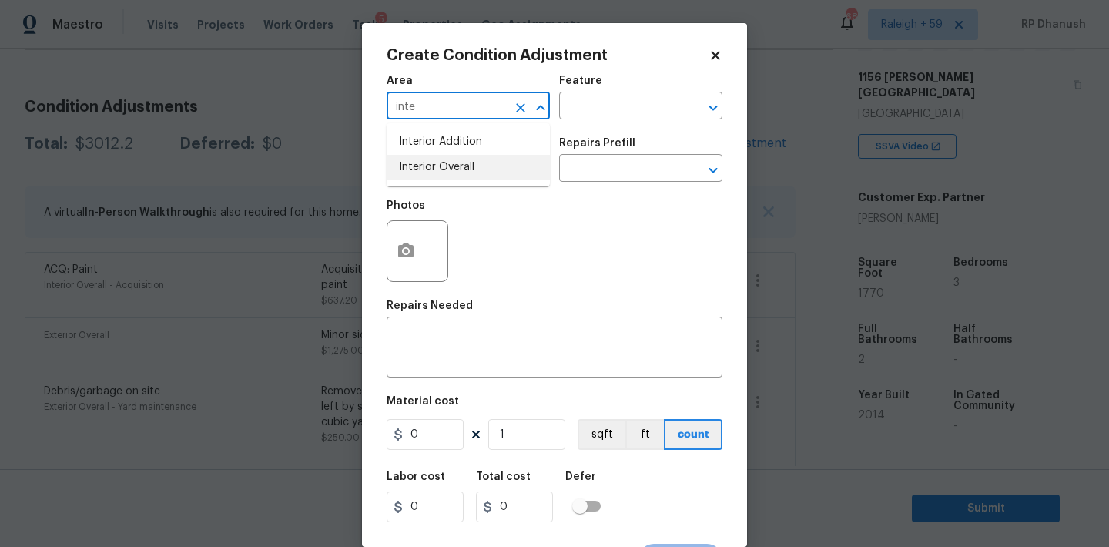
click at [457, 158] on li "Interior Overall" at bounding box center [468, 167] width 163 height 25
type input "Interior Overall"
click at [620, 92] on div "Feature" at bounding box center [640, 85] width 163 height 20
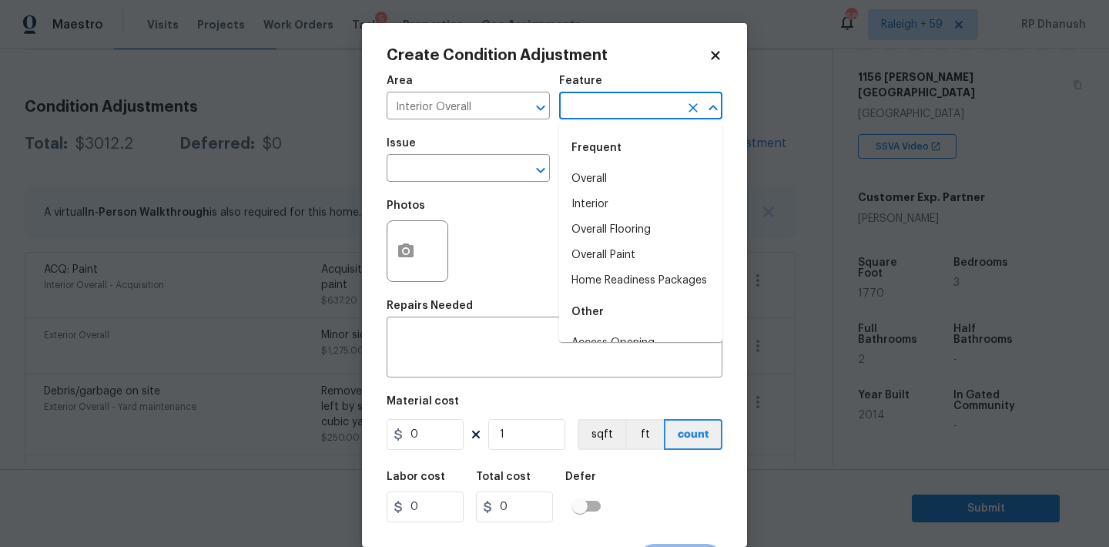
click at [611, 115] on input "text" at bounding box center [619, 107] width 120 height 24
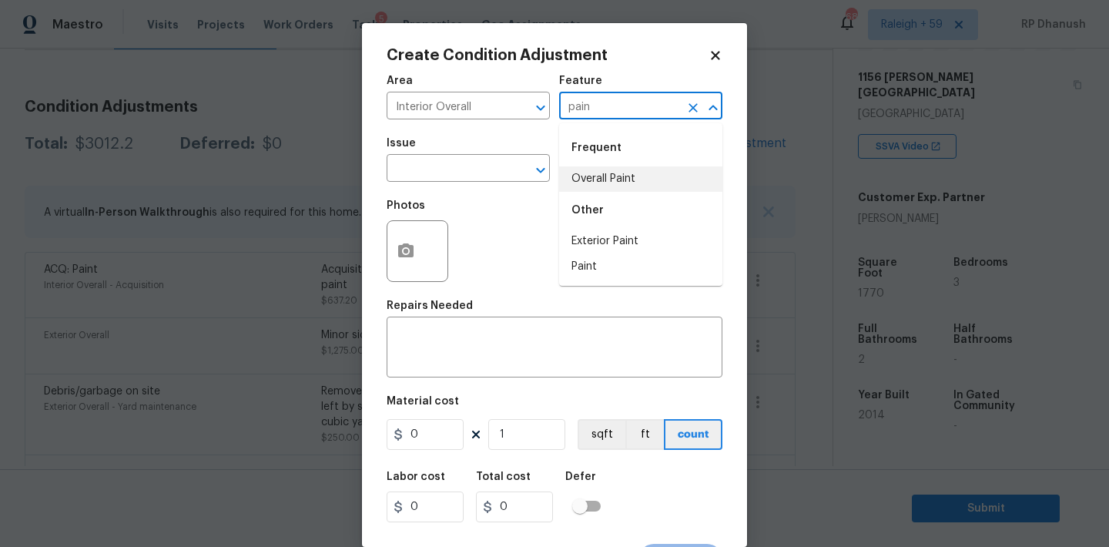
click at [600, 179] on li "Overall Paint" at bounding box center [640, 178] width 163 height 25
type input "Overall Paint"
click at [428, 173] on input "text" at bounding box center [447, 170] width 120 height 24
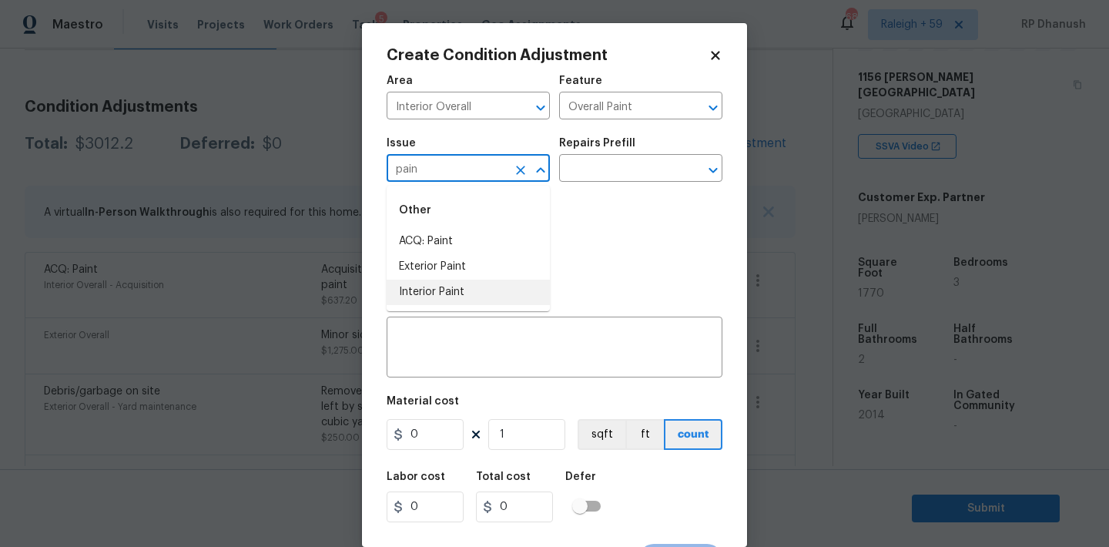
click at [410, 291] on li "Interior Paint" at bounding box center [468, 292] width 163 height 25
type input "Interior Paint"
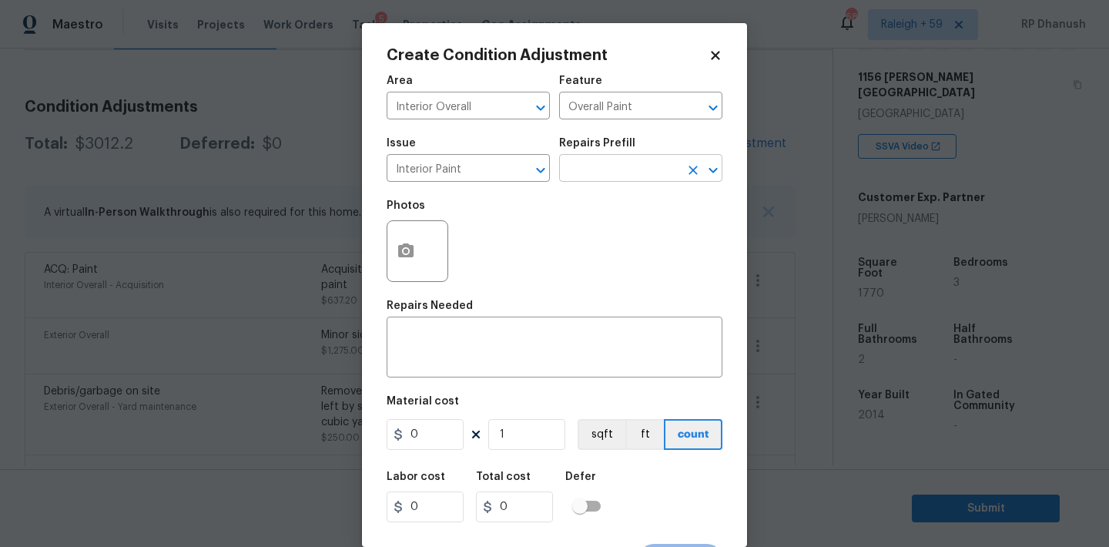
click at [644, 156] on div "Repairs Prefill" at bounding box center [640, 148] width 163 height 20
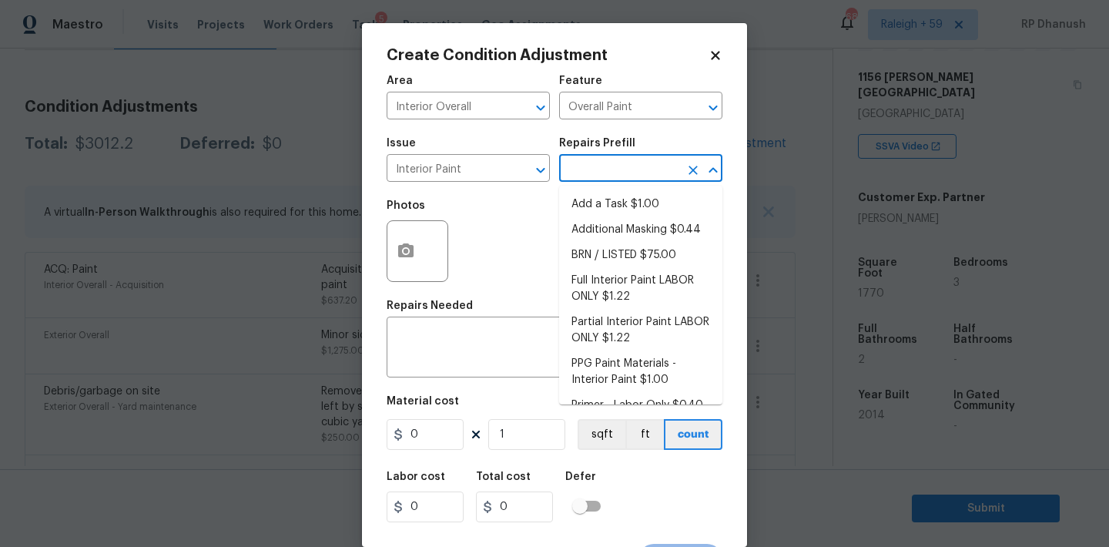
drag, startPoint x: 644, startPoint y: 158, endPoint x: 633, endPoint y: 232, distance: 74.7
click at [644, 159] on input "text" at bounding box center [619, 170] width 120 height 24
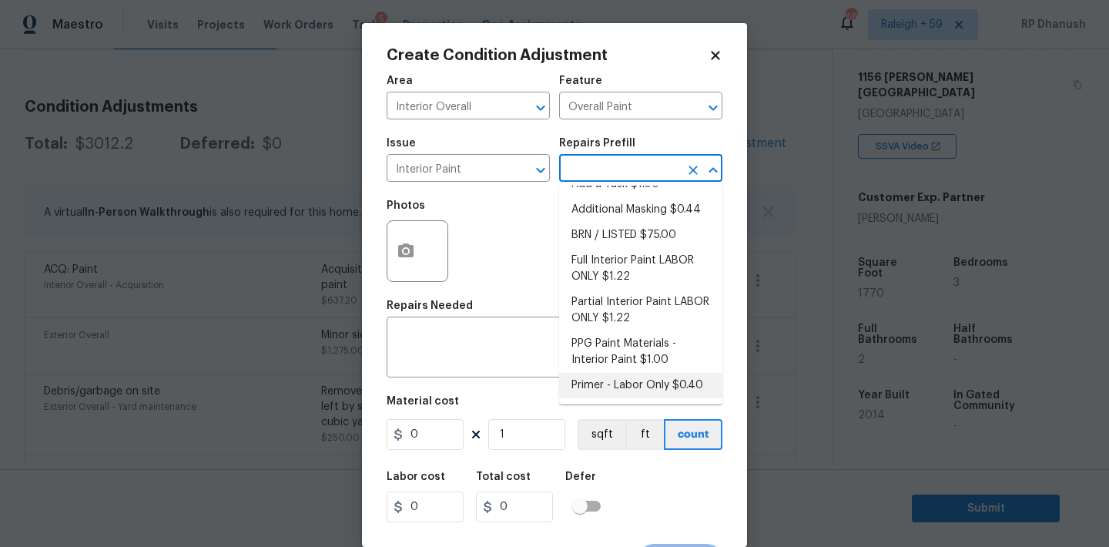
click at [614, 378] on li "Primer - Labor Only $0.40" at bounding box center [640, 385] width 163 height 25
type textarea "Interior primer - PRIMER PROVIDED BY OPENDOOR - All nails, screws, drywall anch…"
type input "0.4"
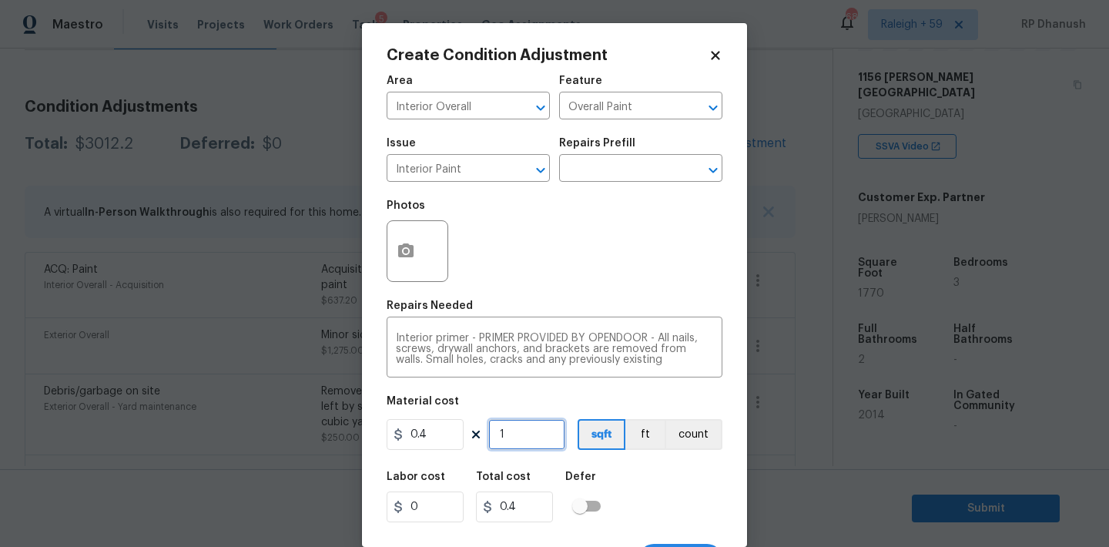
click at [529, 430] on input "1" at bounding box center [526, 434] width 77 height 31
type input "0"
type input "4"
type input "1.6"
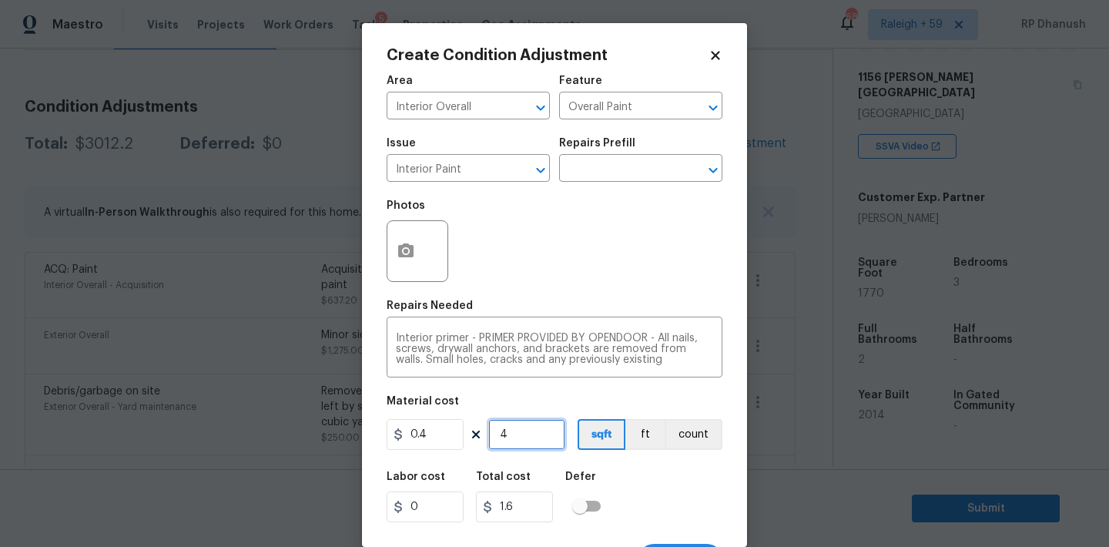
type input "0"
type input "5"
type input "2"
type input "50"
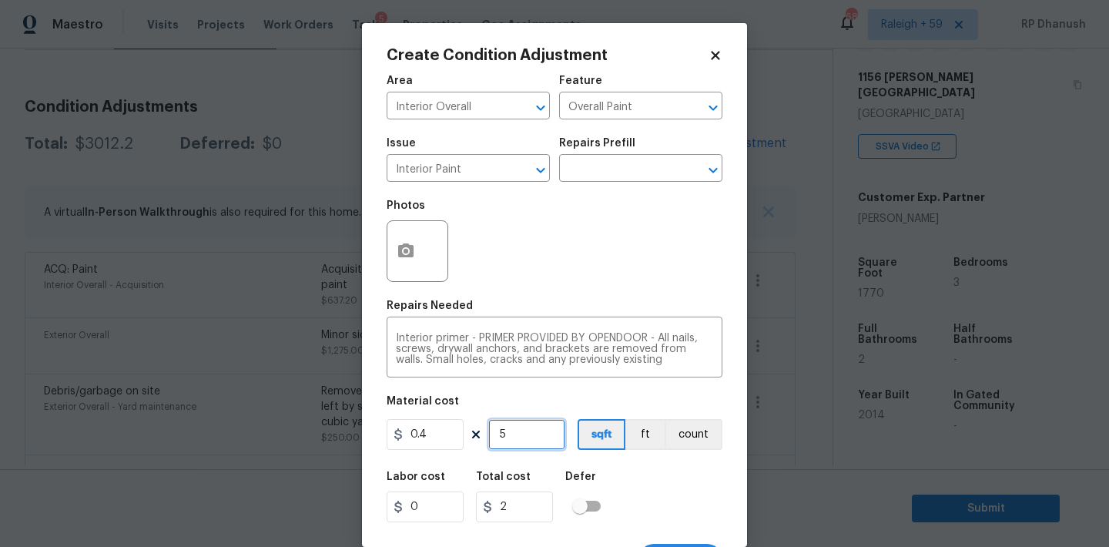
type input "20"
type input "500"
type input "200"
type input "500"
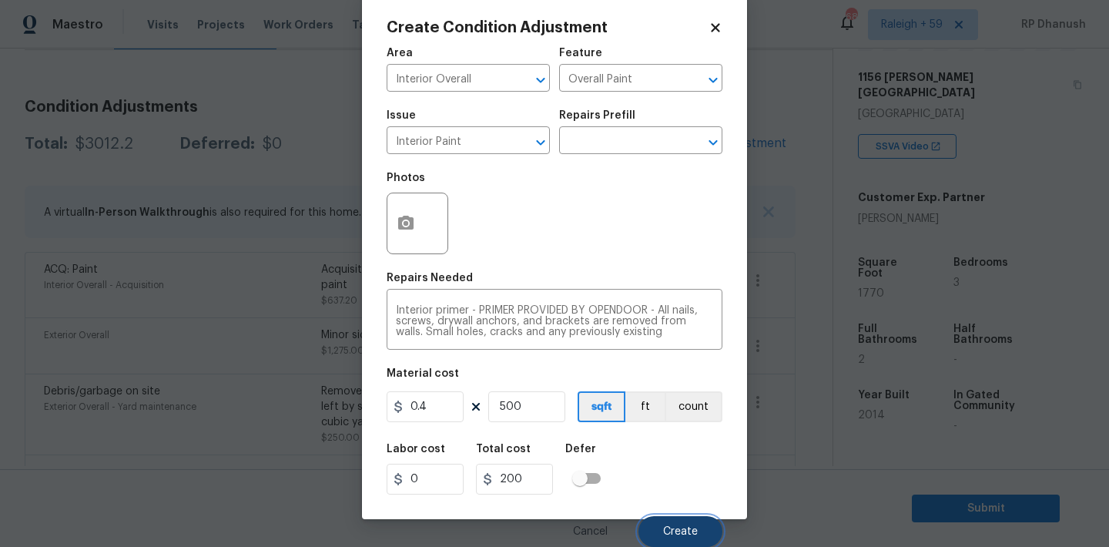
click at [668, 531] on span "Create" at bounding box center [680, 532] width 35 height 12
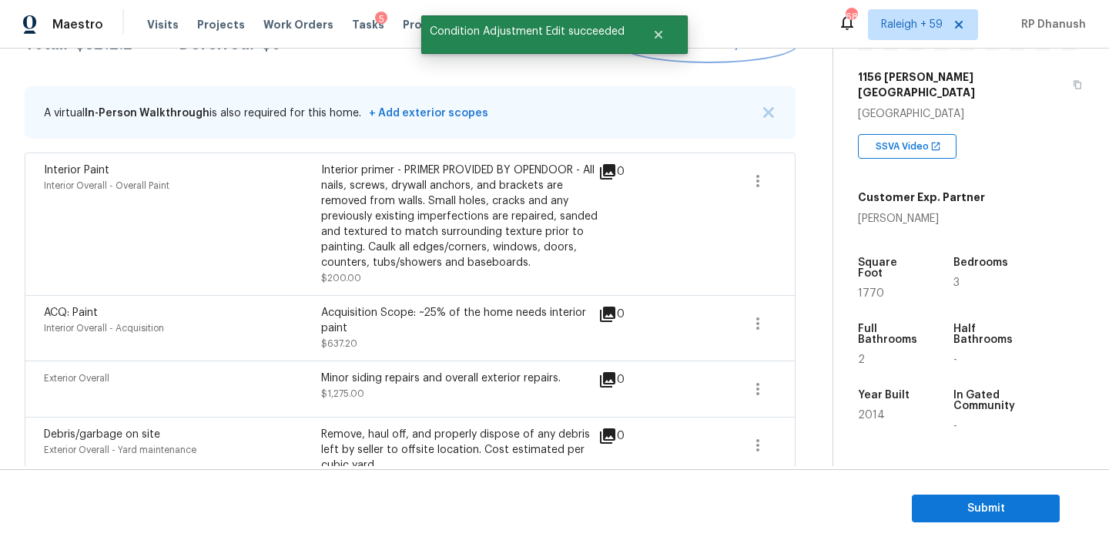
scroll to position [325, 0]
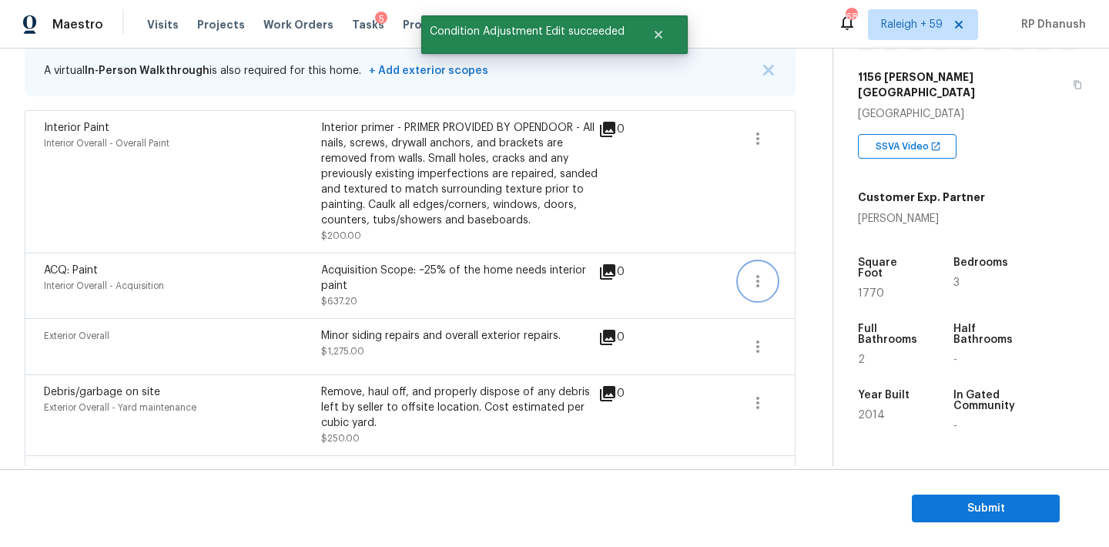
click at [763, 286] on icon "button" at bounding box center [757, 281] width 18 height 18
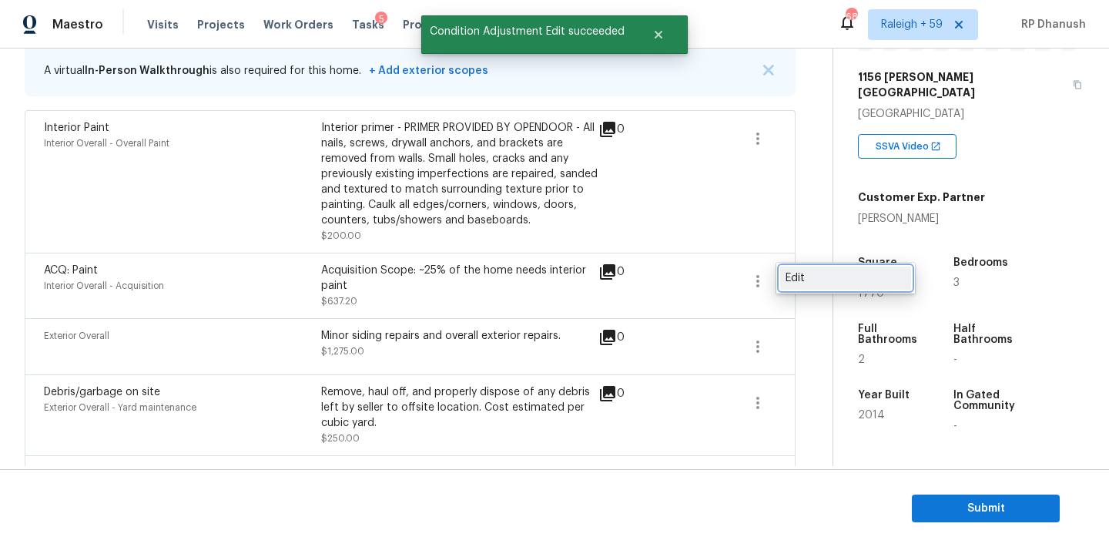
click at [853, 286] on link "Edit" at bounding box center [845, 277] width 131 height 23
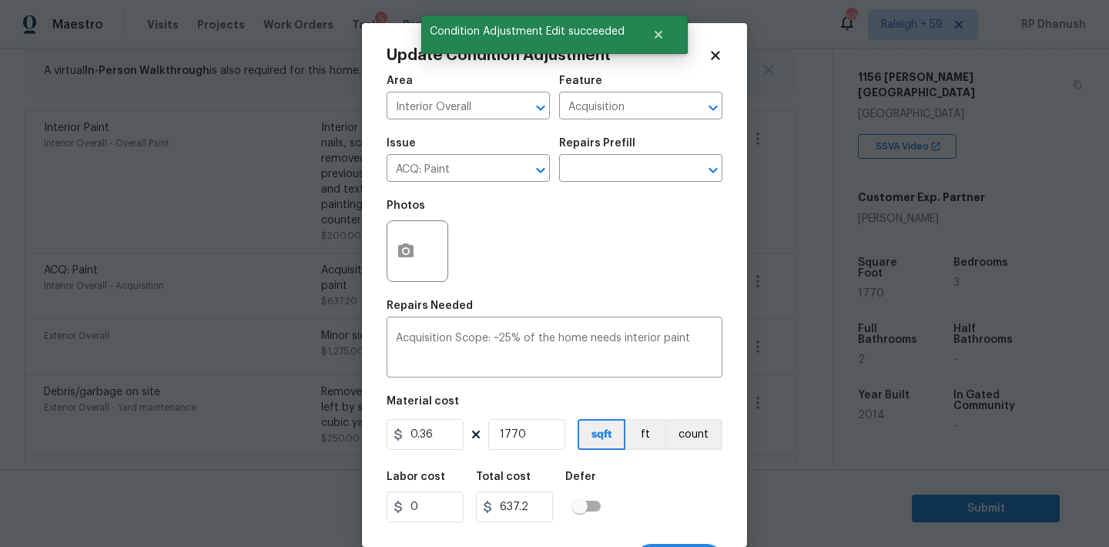
click at [633, 185] on div "Issue ACQ: Paint ​ Repairs Prefill ​" at bounding box center [555, 160] width 336 height 62
click at [634, 173] on input "text" at bounding box center [619, 170] width 120 height 24
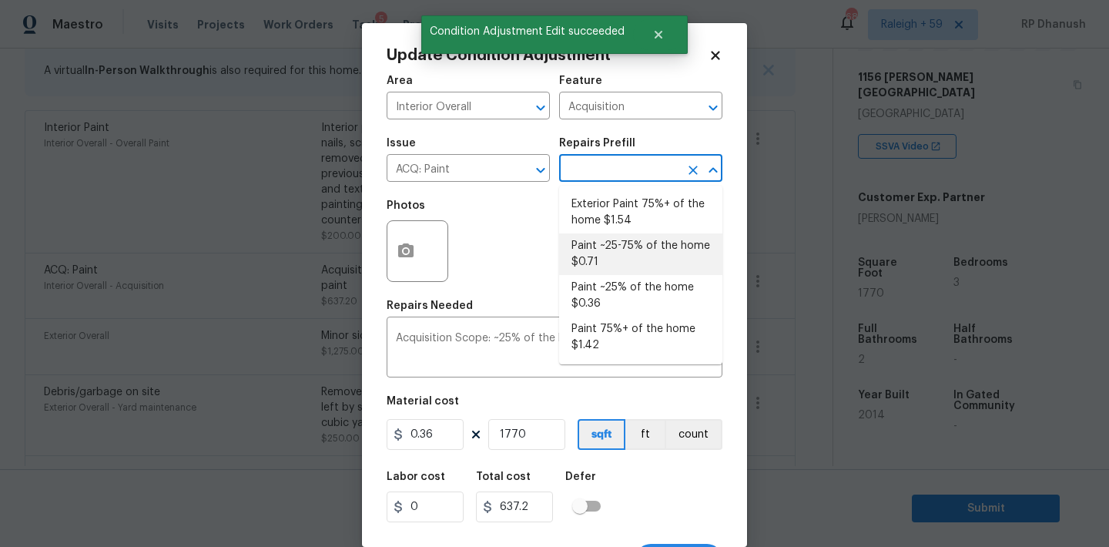
click at [605, 253] on li "Paint ~25-75% of the home $0.71" at bounding box center [640, 254] width 163 height 42
type textarea "Acquisition Scope: ~25 - 75% of the home needs interior paint"
type input "0.71"
type input "1256.7"
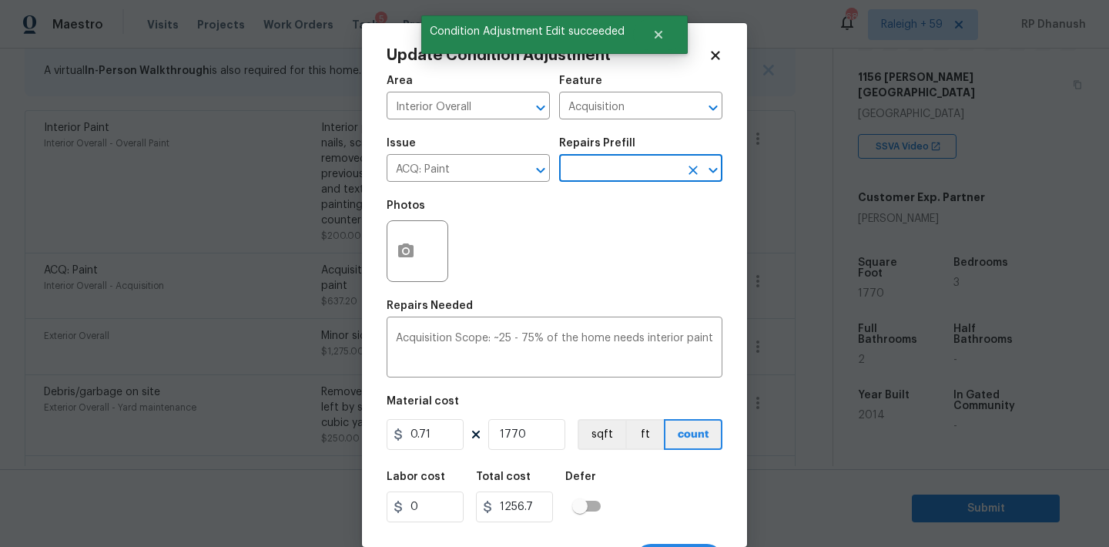
scroll to position [28, 0]
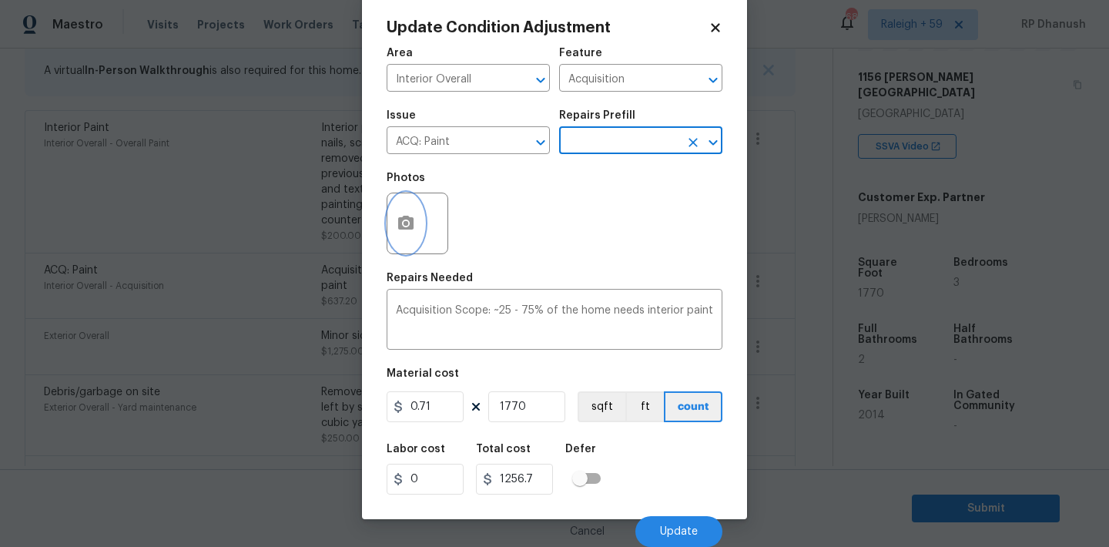
click at [417, 230] on button "button" at bounding box center [405, 223] width 37 height 60
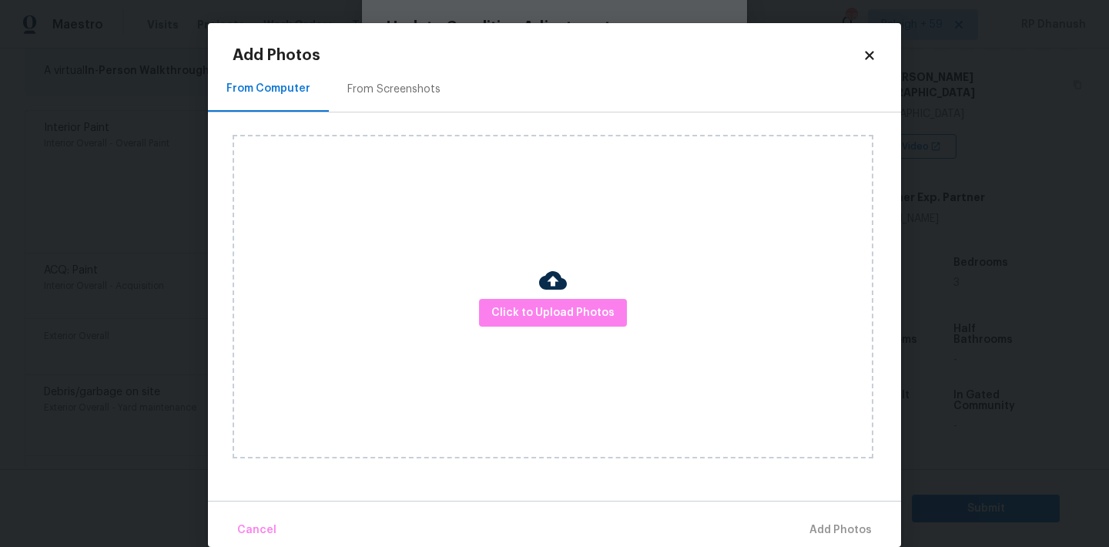
click at [411, 77] on div "From Screenshots" at bounding box center [394, 88] width 130 height 45
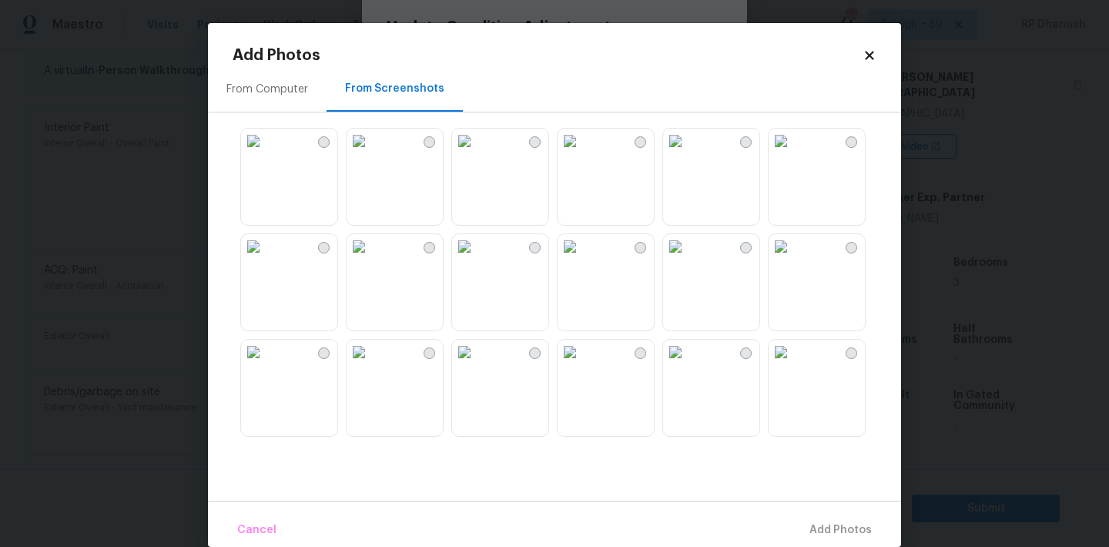
click at [371, 259] on img at bounding box center [359, 246] width 25 height 25
click at [582, 259] on img at bounding box center [570, 246] width 25 height 25
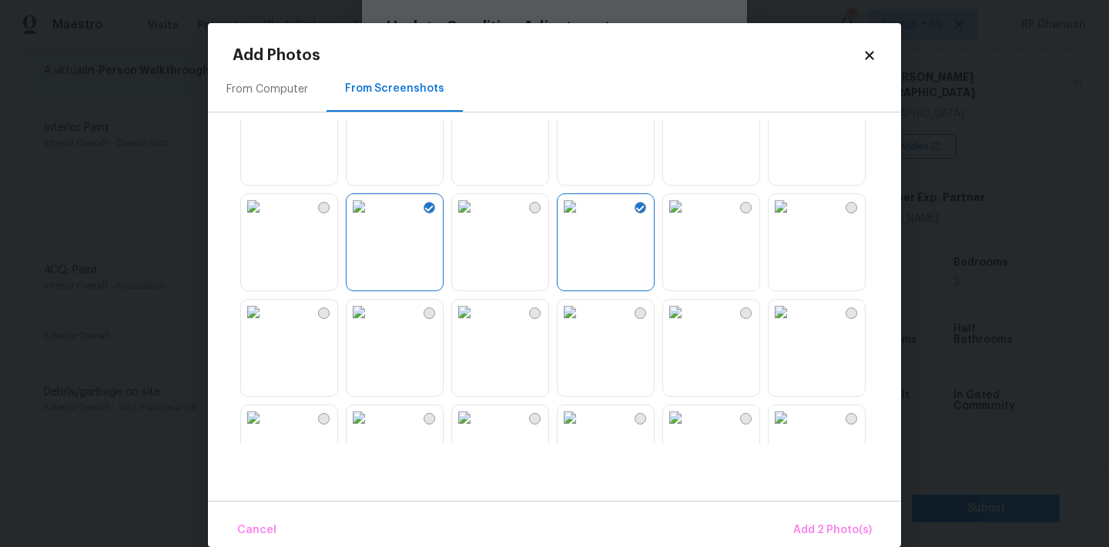
scroll to position [55, 0]
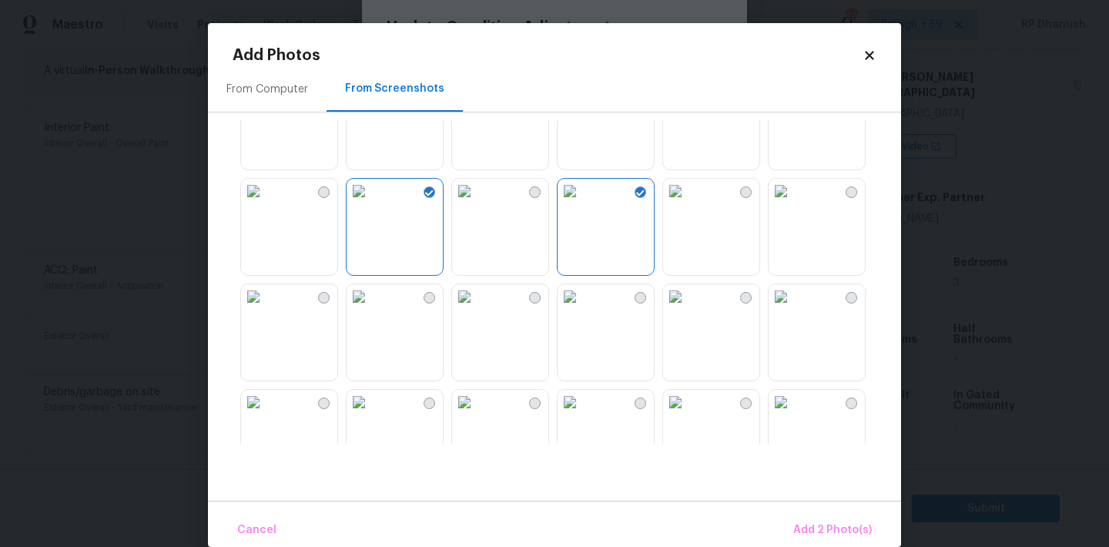
click at [582, 309] on img at bounding box center [570, 296] width 25 height 25
click at [477, 309] on img at bounding box center [464, 296] width 25 height 25
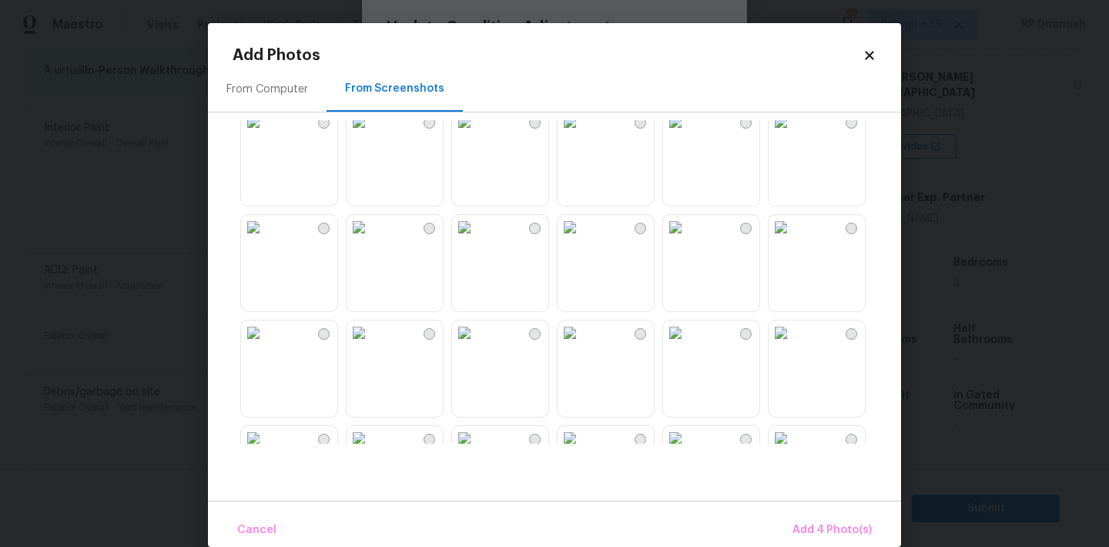
scroll to position [1203, 0]
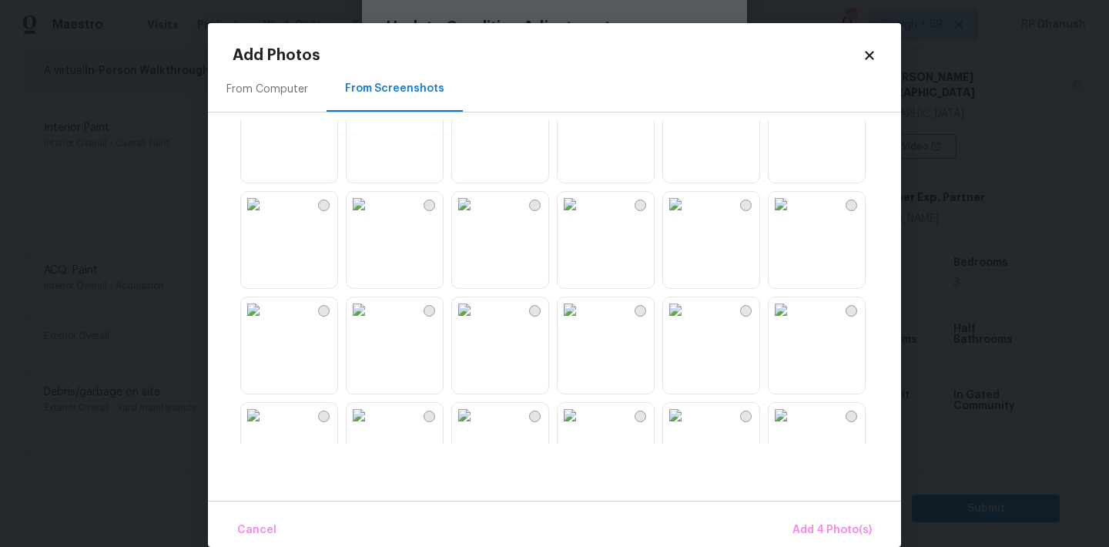
click at [582, 216] on img at bounding box center [570, 204] width 25 height 25
click at [876, 51] on icon at bounding box center [869, 56] width 14 height 14
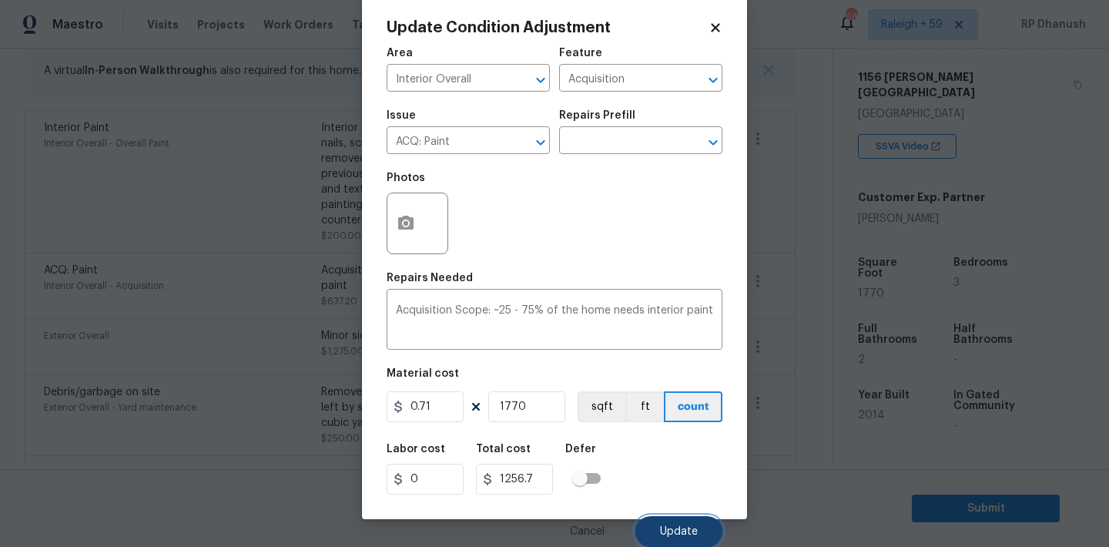
click at [678, 521] on button "Update" at bounding box center [678, 531] width 87 height 31
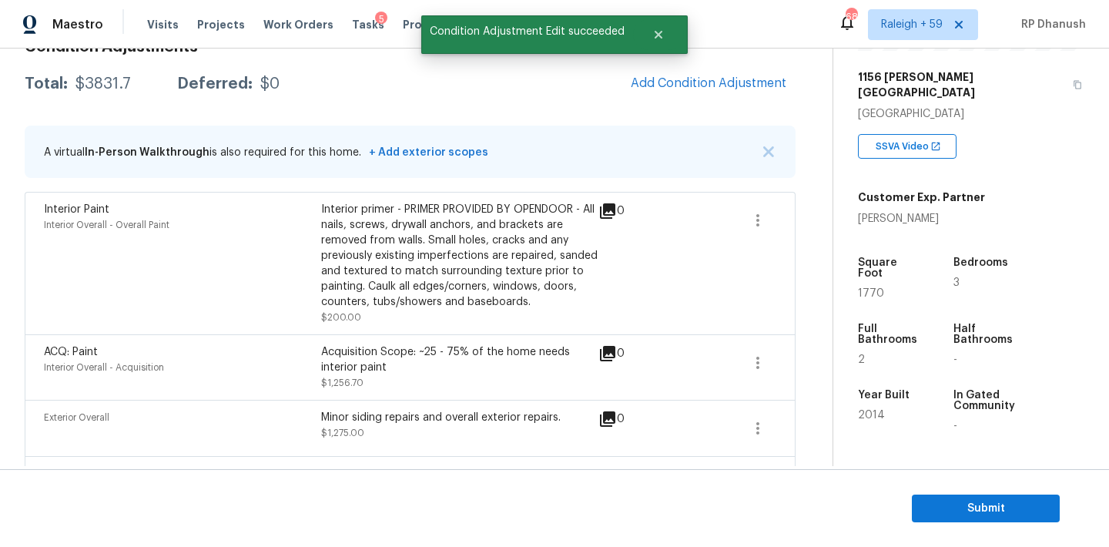
scroll to position [199, 0]
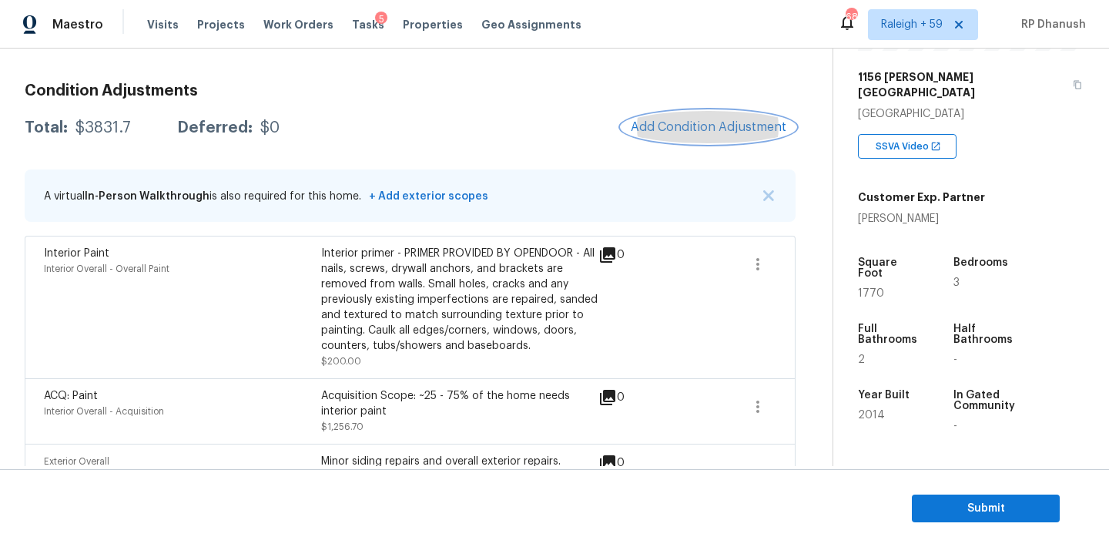
click at [707, 124] on span "Add Condition Adjustment" at bounding box center [709, 127] width 156 height 14
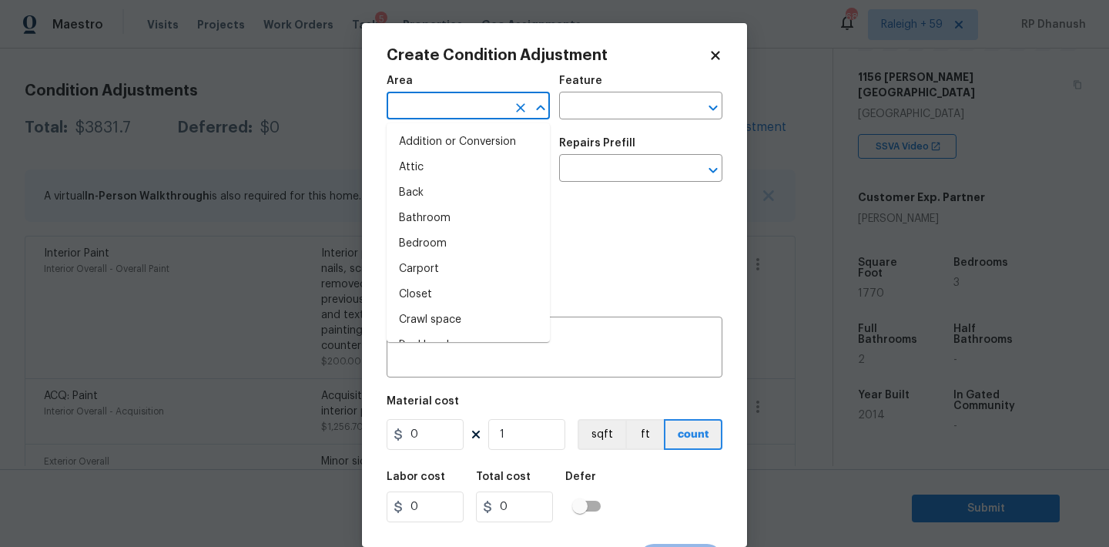
click at [450, 116] on input "text" at bounding box center [447, 107] width 120 height 24
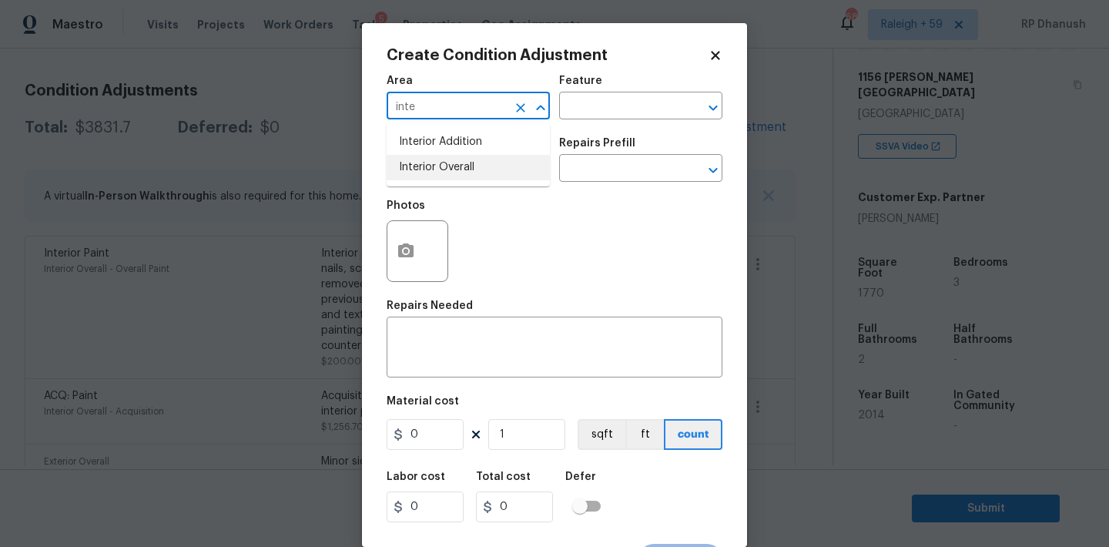
click at [428, 175] on li "Interior Overall" at bounding box center [468, 167] width 163 height 25
type input "Interior Overall"
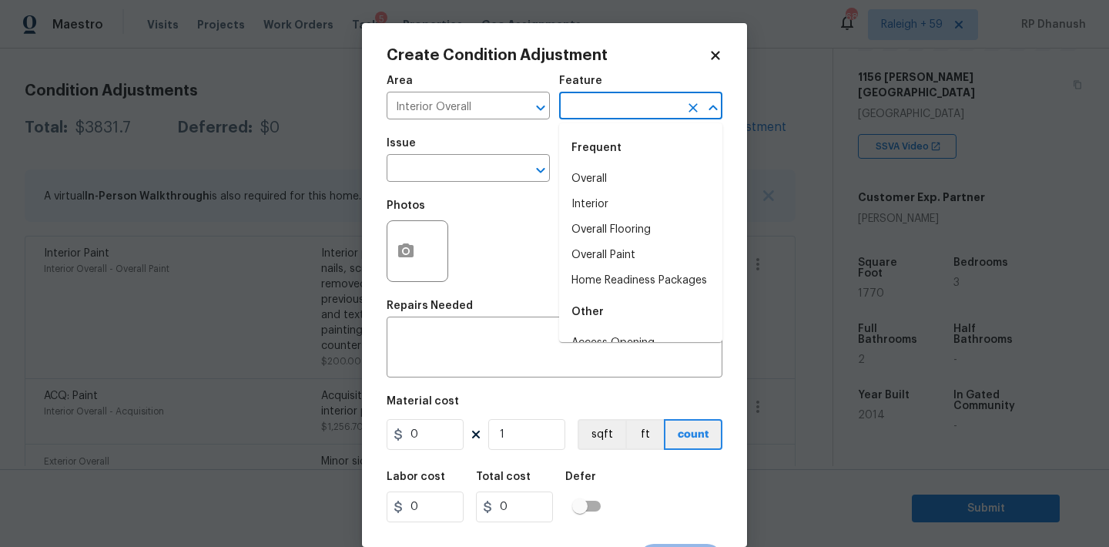
click at [608, 105] on input "text" at bounding box center [619, 107] width 120 height 24
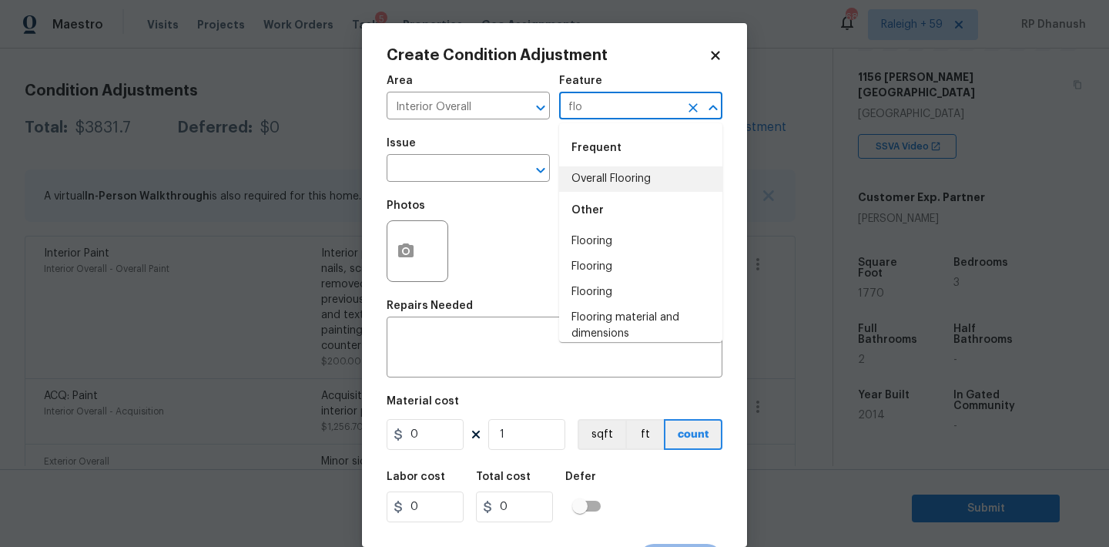
click at [599, 183] on li "Overall Flooring" at bounding box center [640, 178] width 163 height 25
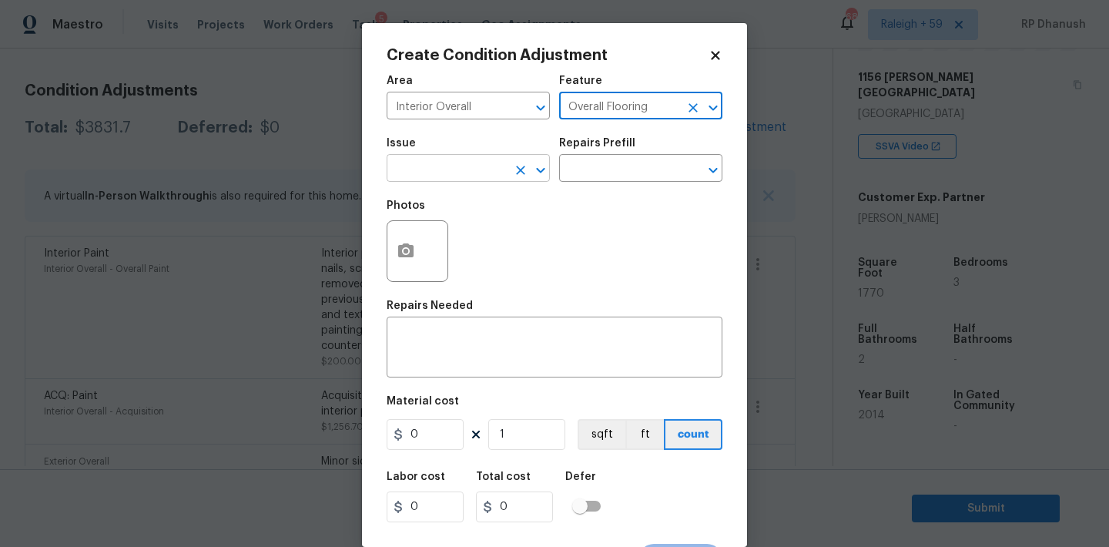
type input "Overall Flooring"
click at [447, 179] on input "text" at bounding box center [447, 170] width 120 height 24
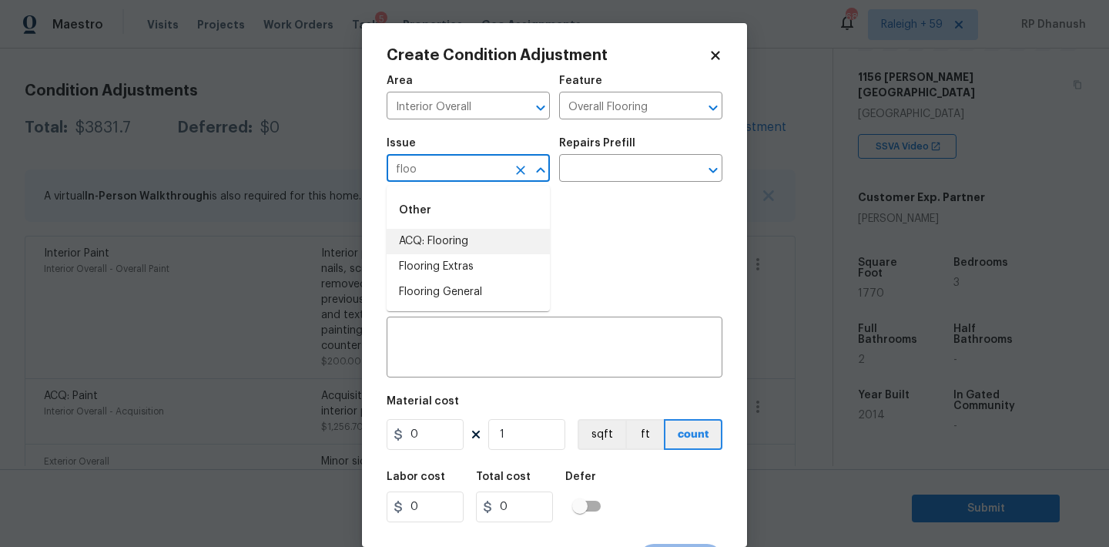
click at [419, 249] on li "ACQ: Flooring" at bounding box center [468, 241] width 163 height 25
type input "ACQ: Flooring"
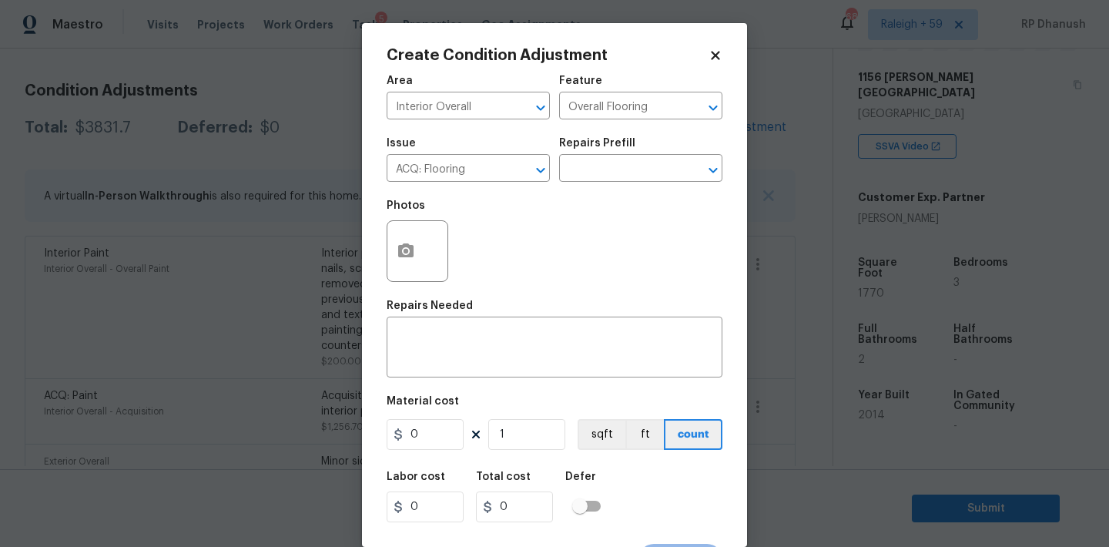
click at [633, 139] on div "Repairs Prefill" at bounding box center [640, 148] width 163 height 20
click at [620, 159] on input "text" at bounding box center [619, 170] width 120 height 24
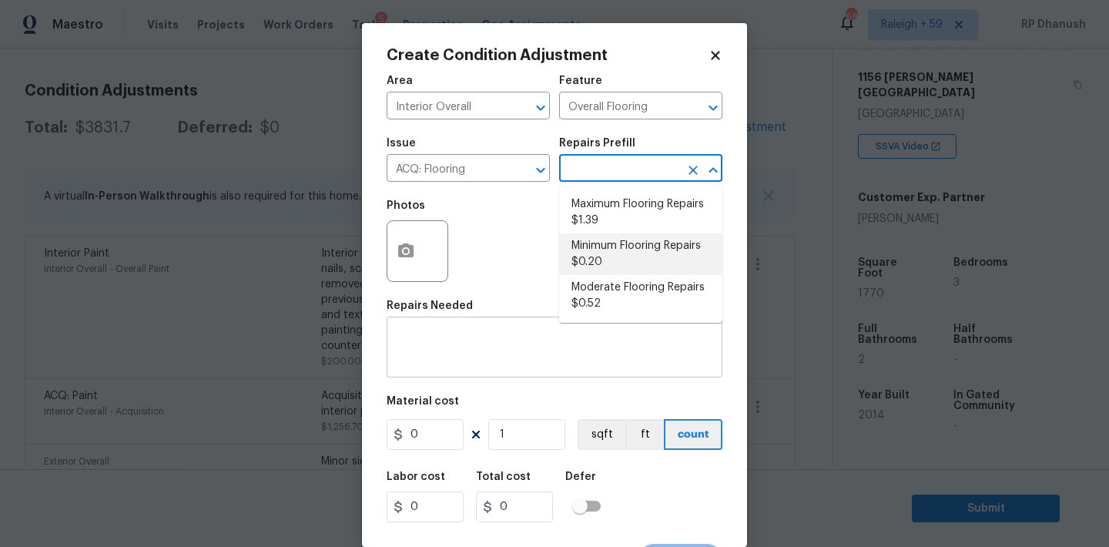
drag, startPoint x: 598, startPoint y: 239, endPoint x: 547, endPoint y: 340, distance: 113.0
click at [598, 239] on li "Minimum Flooring Repairs $0.20" at bounding box center [640, 254] width 163 height 42
type input "Acquisition"
type textarea "Acquisition Scope: Minimum flooring repairs"
type input "0.2"
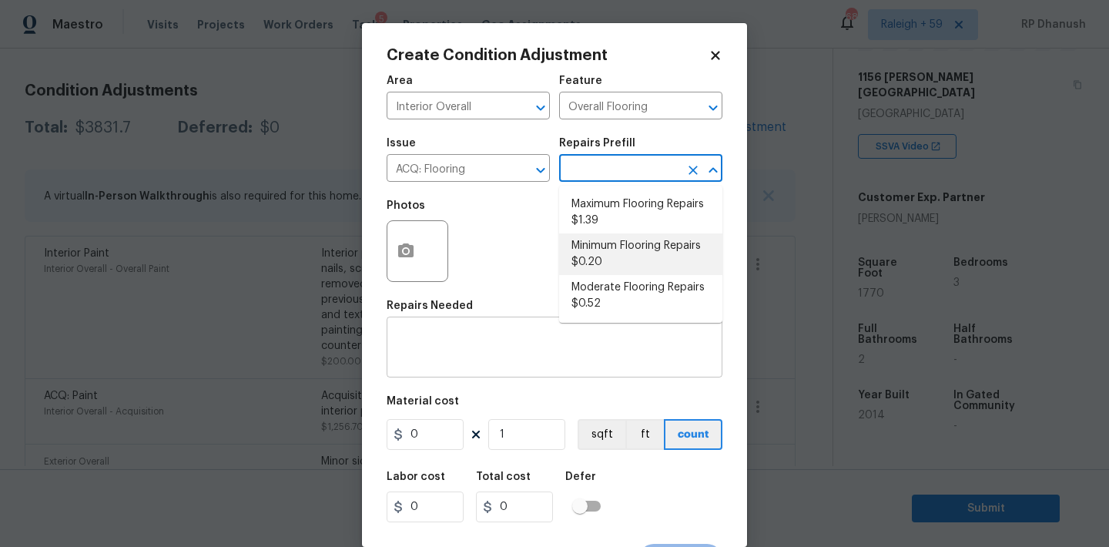
type input "0.2"
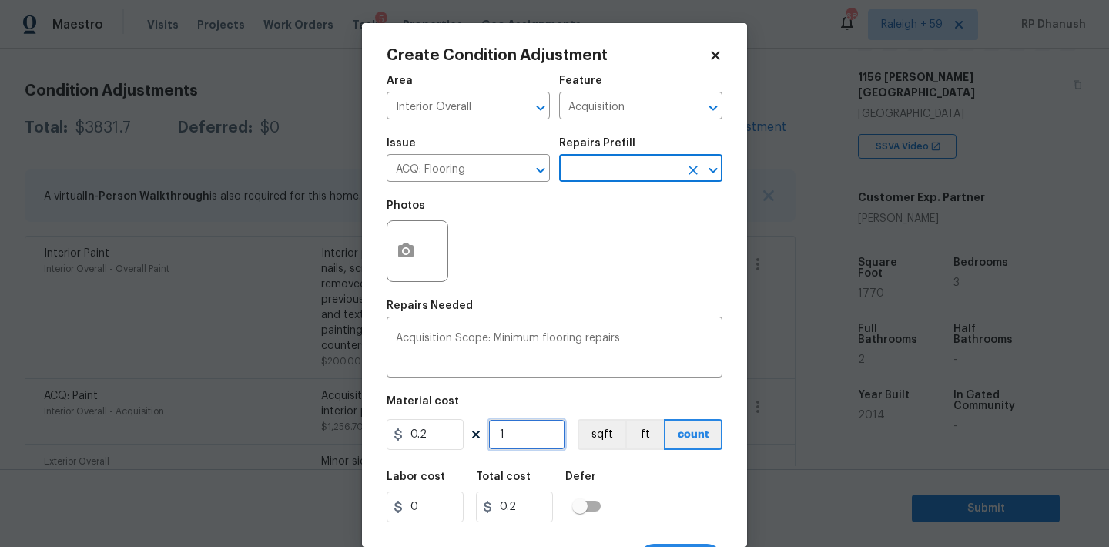
click at [521, 428] on input "1" at bounding box center [526, 434] width 77 height 31
type input "0"
type input "1"
type input "0.2"
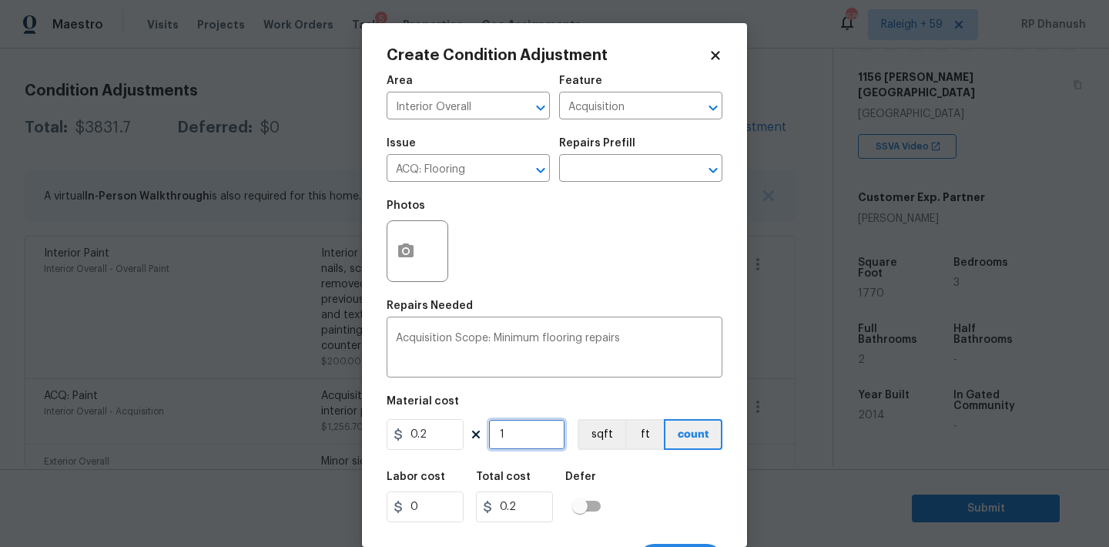
type input "17"
type input "3.4"
type input "177"
type input "35.4"
type input "1770"
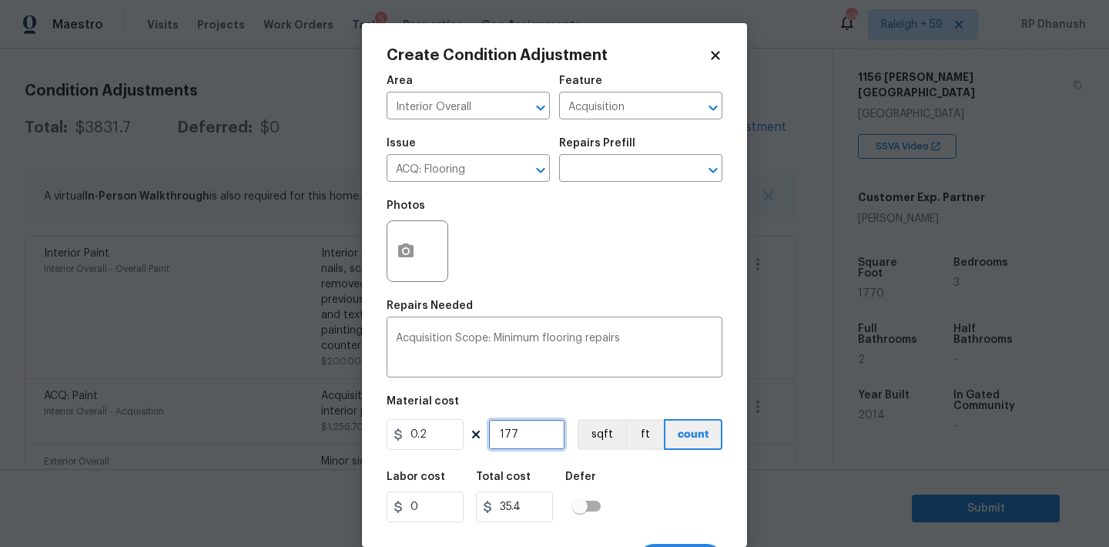
type input "354"
type input "1770"
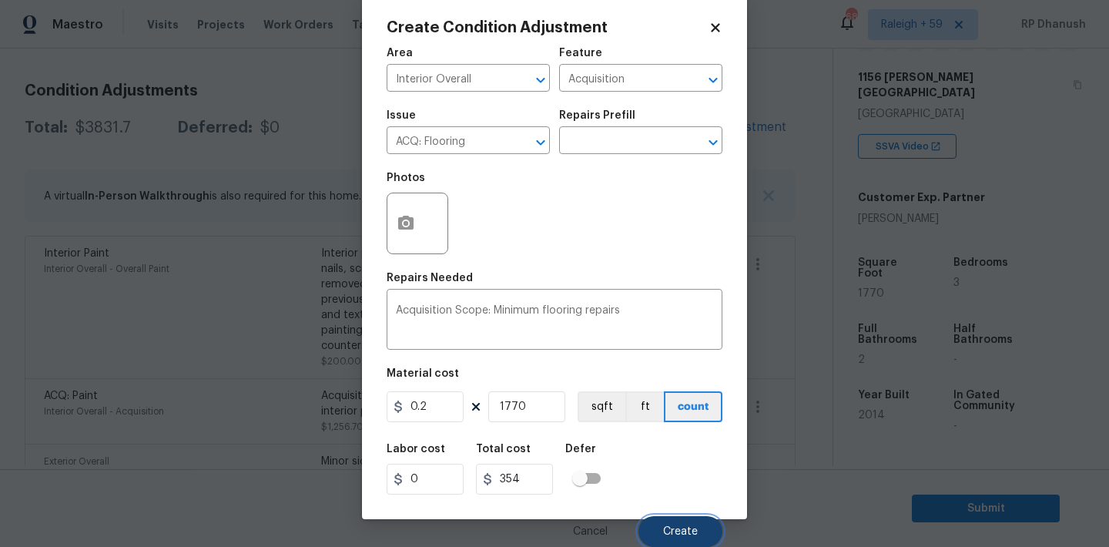
click at [698, 524] on button "Create" at bounding box center [680, 531] width 84 height 31
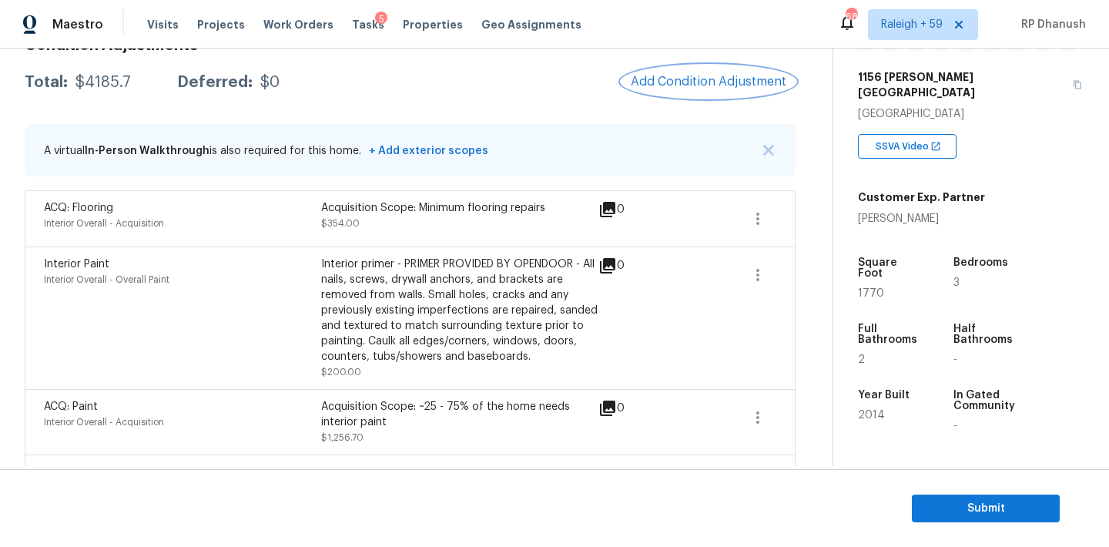
scroll to position [244, 0]
click at [655, 78] on span "Add Condition Adjustment" at bounding box center [709, 82] width 156 height 14
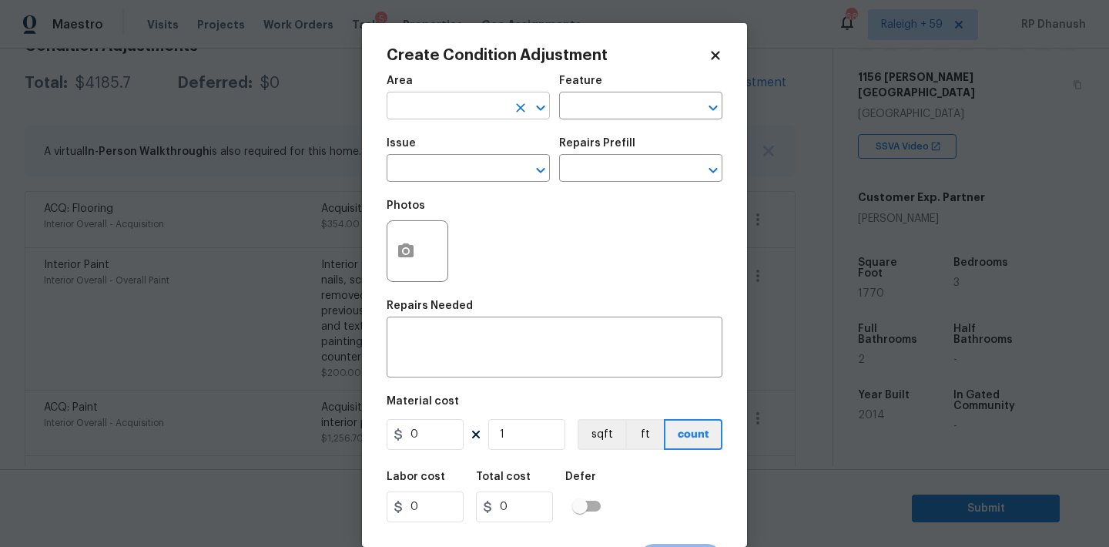
click at [430, 99] on input "text" at bounding box center [447, 107] width 120 height 24
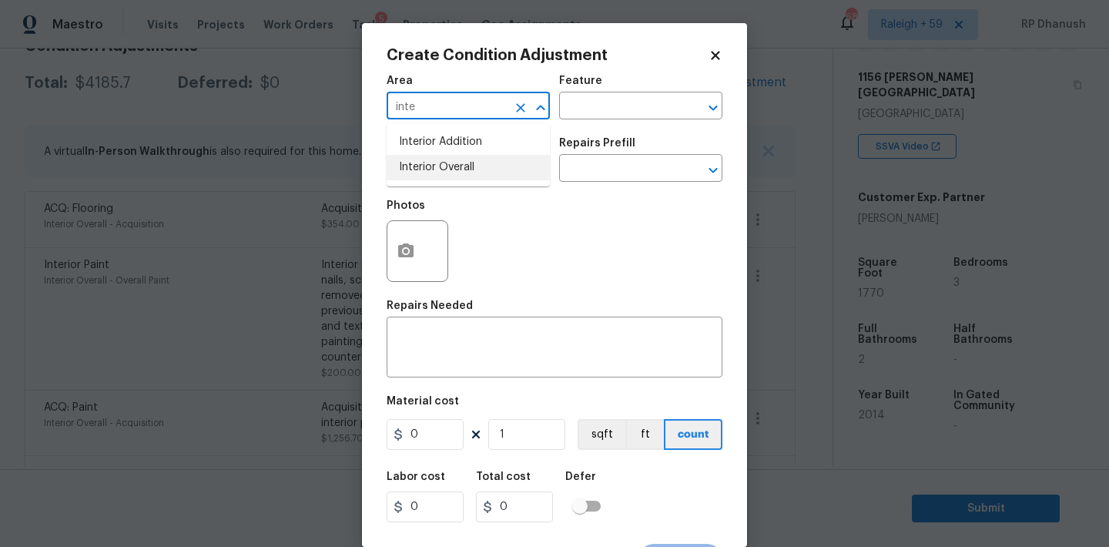
click at [424, 162] on li "Interior Overall" at bounding box center [468, 167] width 163 height 25
type input "Interior Overall"
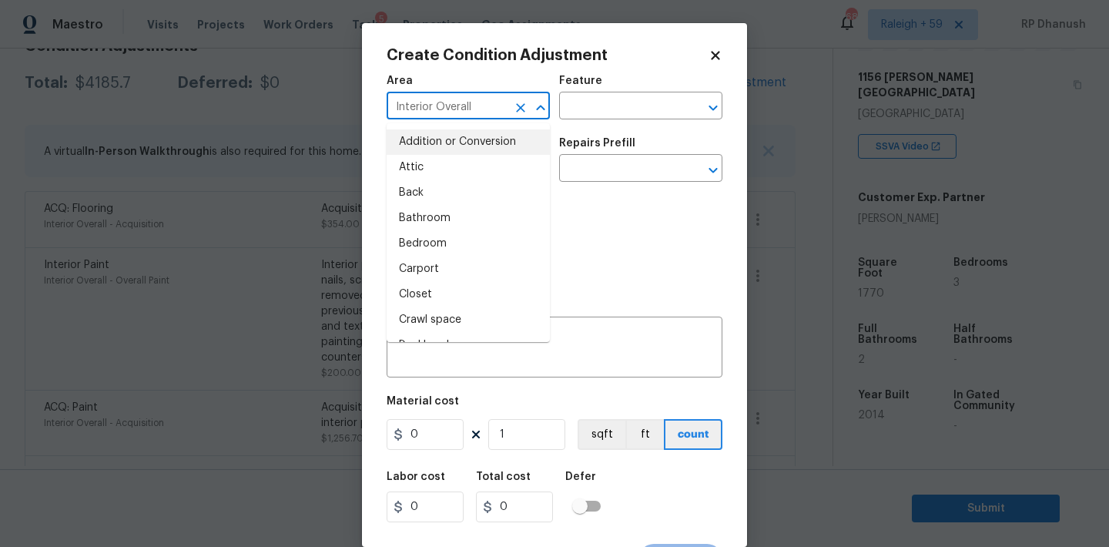
click at [481, 119] on input "Interior Overall" at bounding box center [447, 107] width 120 height 24
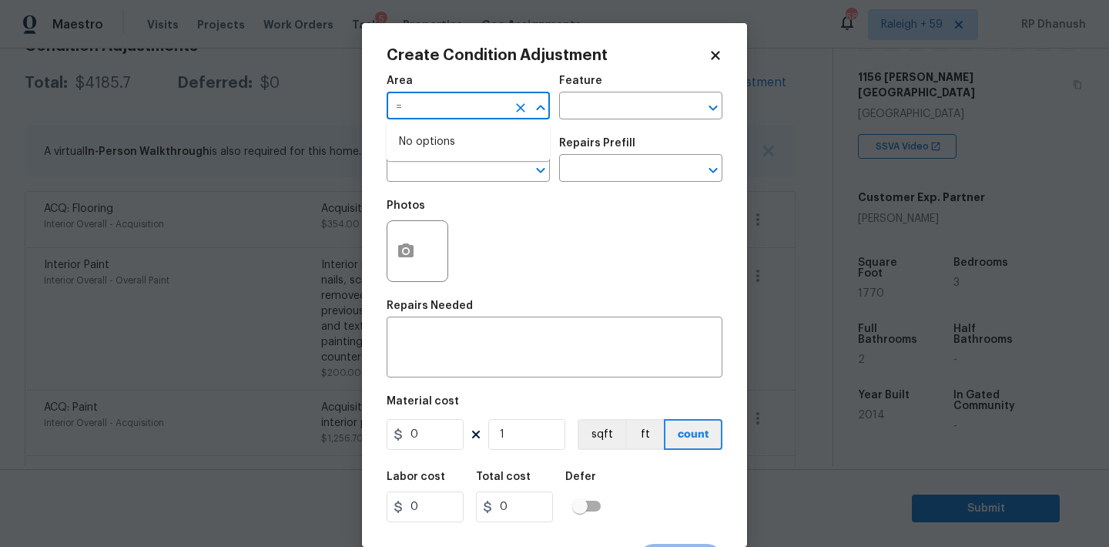
type input "="
click at [126, 244] on body "Maestro Visits Projects Work Orders Tasks 5 Properties Geo Assignments 684 [GEO…" at bounding box center [554, 273] width 1109 height 547
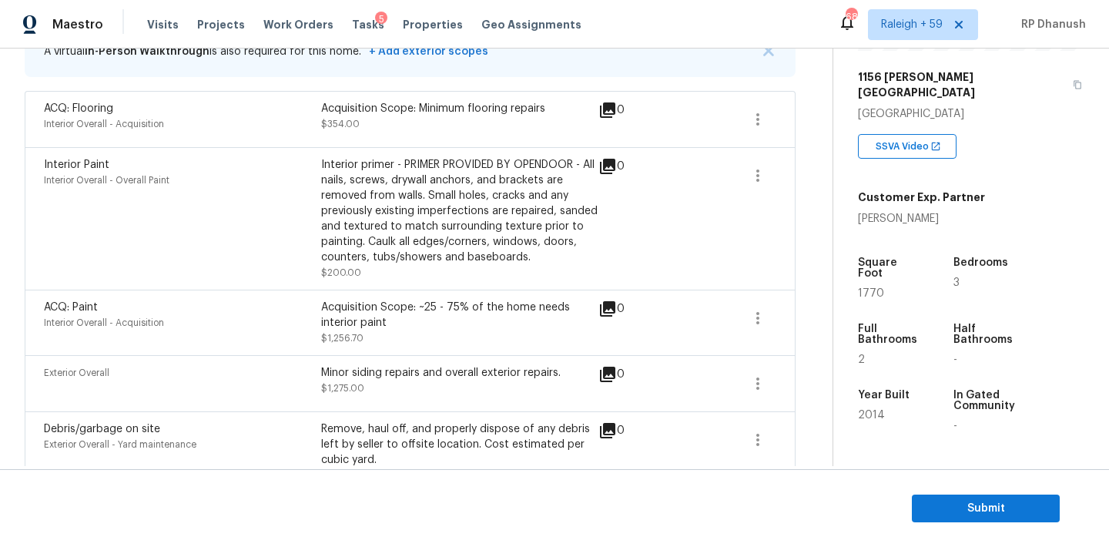
scroll to position [333, 0]
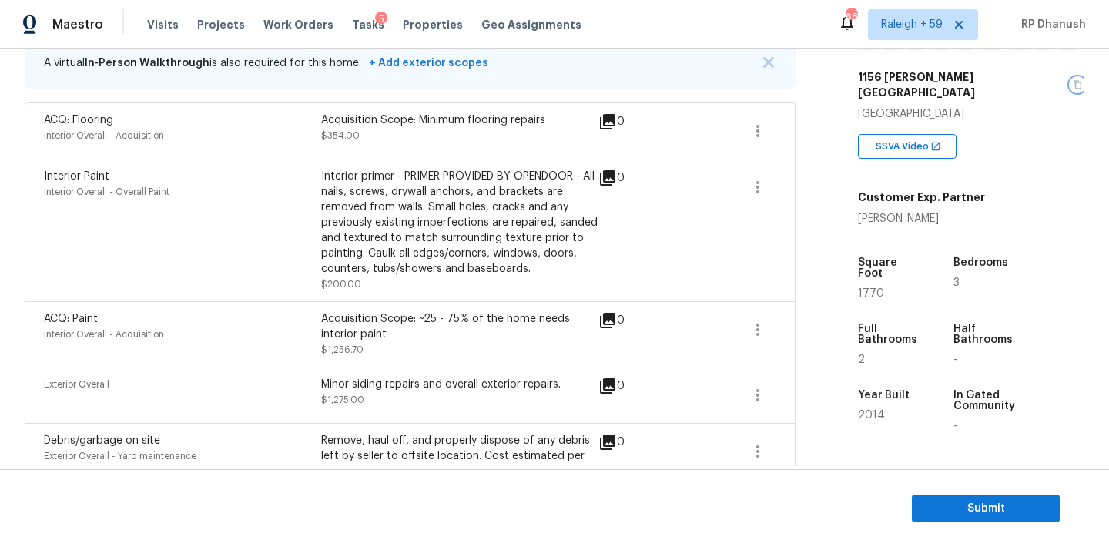
click at [1073, 80] on icon "button" at bounding box center [1077, 84] width 9 height 9
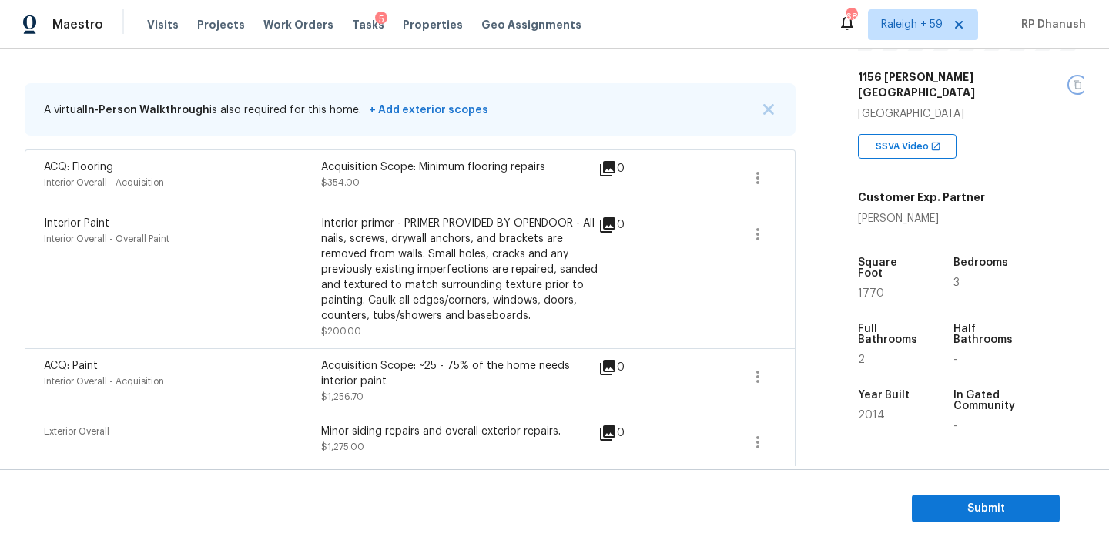
scroll to position [249, 0]
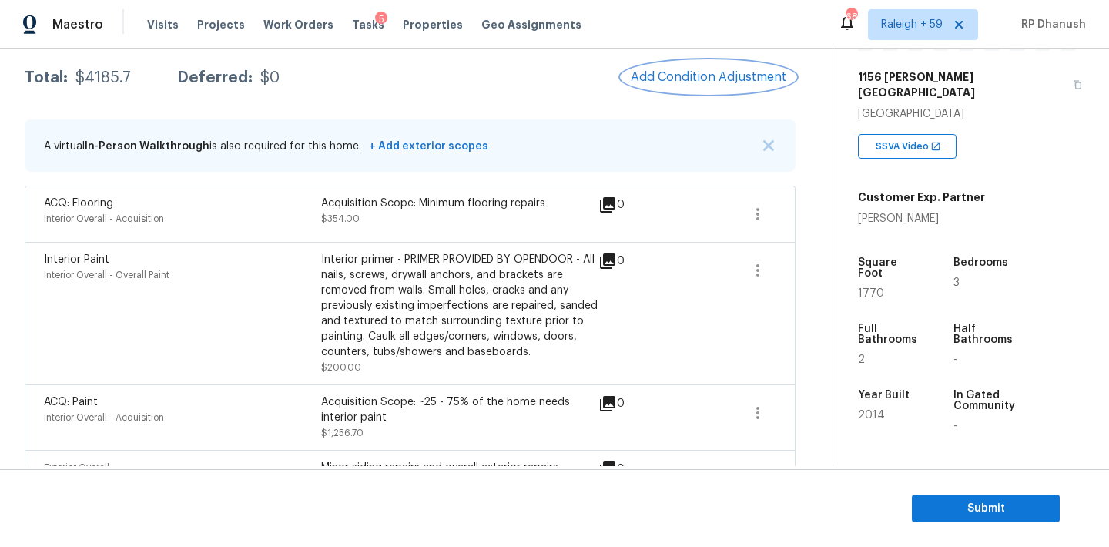
click at [680, 85] on button "Add Condition Adjustment" at bounding box center [708, 77] width 174 height 32
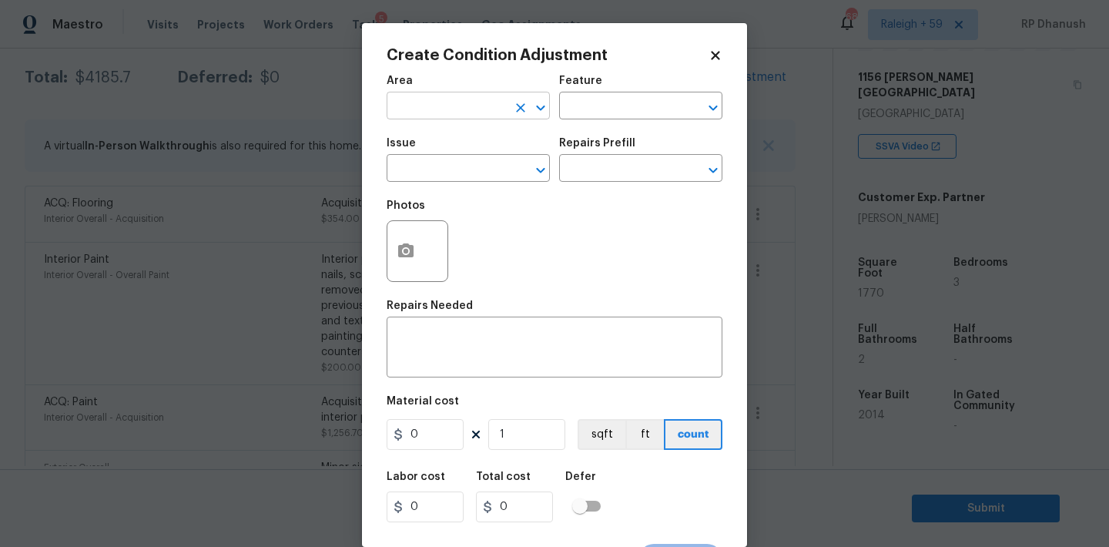
click at [448, 102] on input "text" at bounding box center [447, 107] width 120 height 24
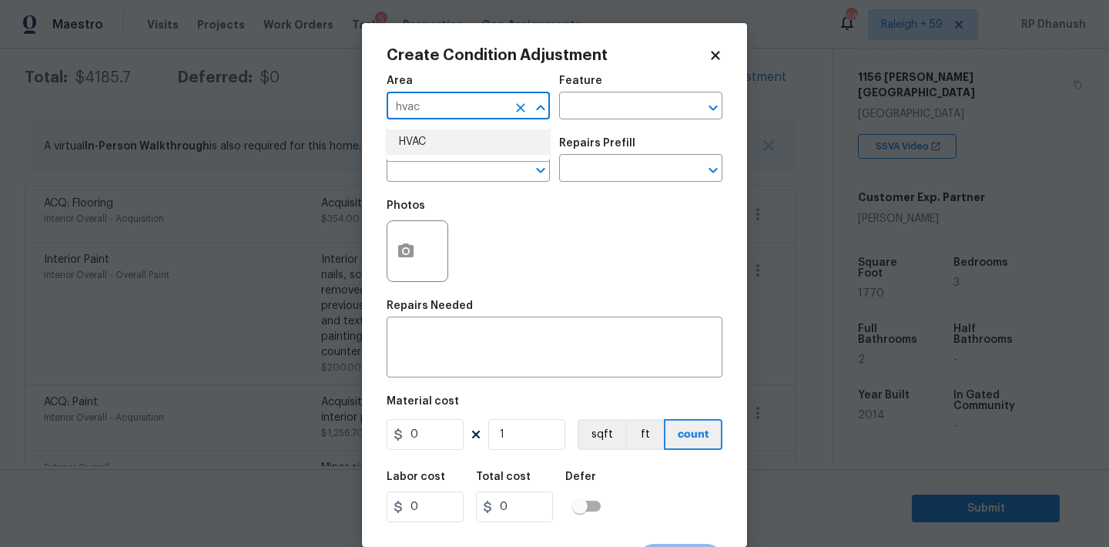
click at [431, 138] on li "HVAC" at bounding box center [468, 141] width 163 height 25
type input "HVAC"
click at [597, 101] on input "text" at bounding box center [619, 107] width 120 height 24
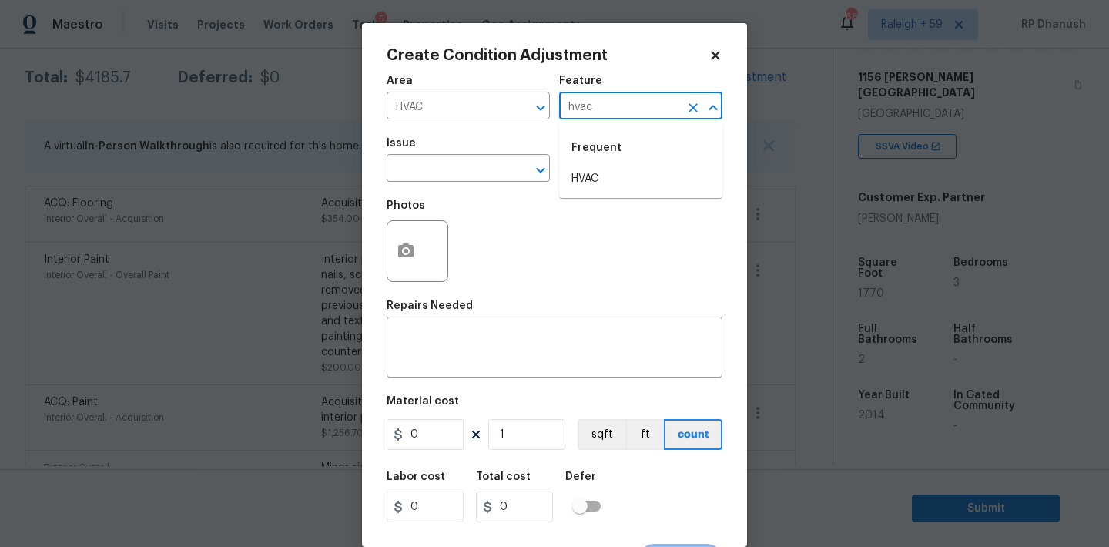
click at [586, 171] on li "HVAC" at bounding box center [640, 178] width 163 height 25
type input "HVAC"
click at [479, 171] on input "text" at bounding box center [447, 170] width 120 height 24
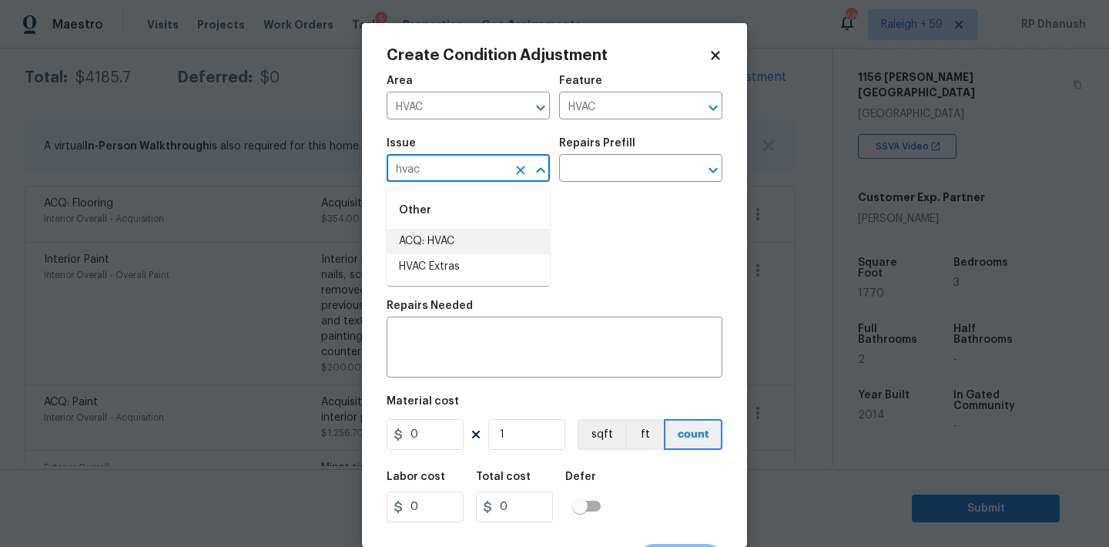
click at [439, 243] on li "ACQ: HVAC" at bounding box center [468, 241] width 163 height 25
type input "ACQ: HVAC"
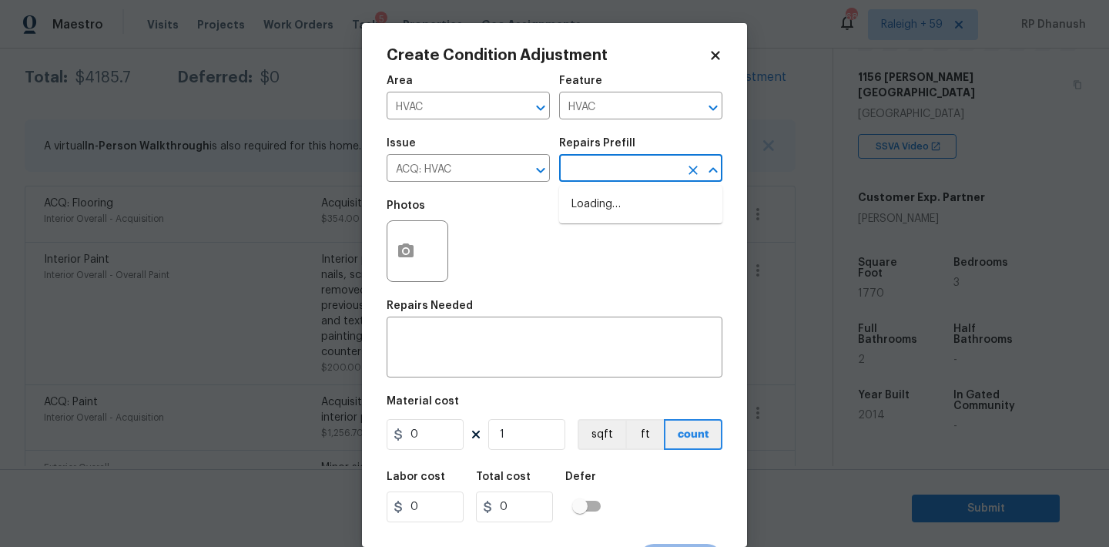
click at [610, 179] on input "text" at bounding box center [619, 170] width 120 height 24
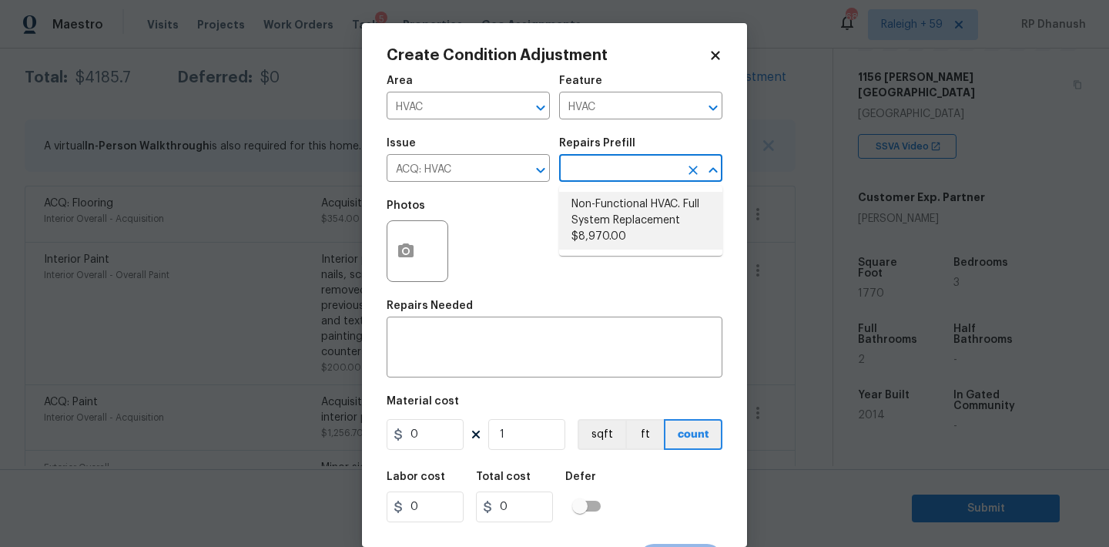
click at [628, 220] on li "Non-Functional HVAC. Full System Replacement $8,970.00" at bounding box center [640, 221] width 163 height 58
type input "Acquisition"
type textarea "Acquisition Scope: Full System Replacement"
type input "8970"
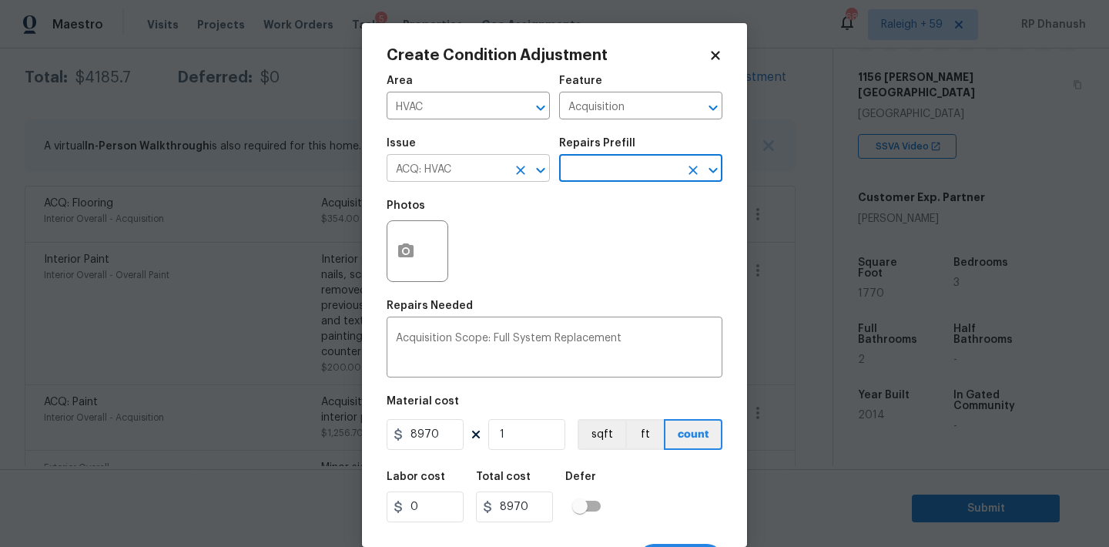
click at [482, 169] on input "ACQ: HVAC" at bounding box center [447, 170] width 120 height 24
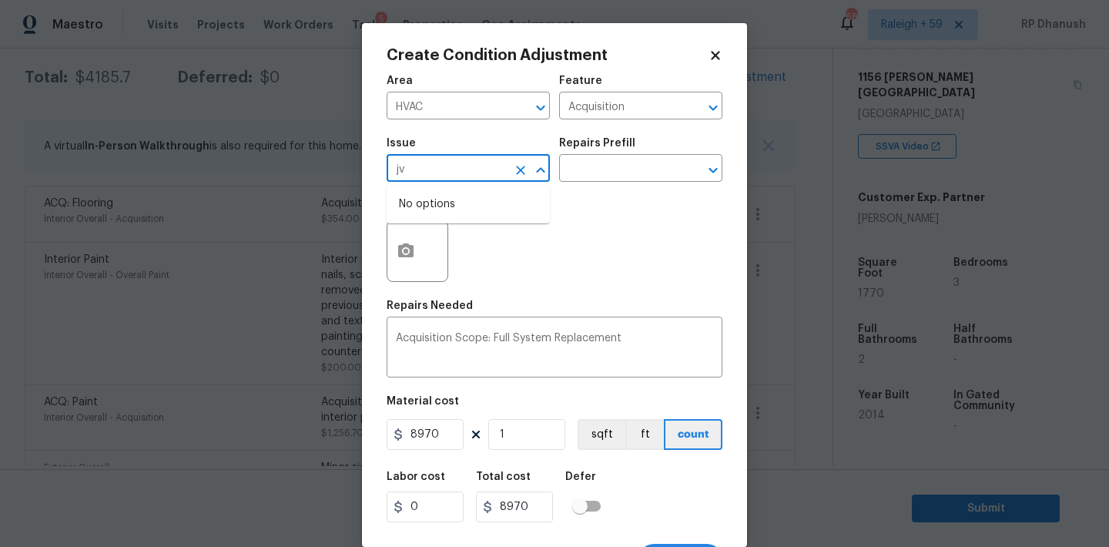
type input "j"
click at [444, 260] on li "HVAC Extras" at bounding box center [468, 266] width 163 height 25
type input "HVAC Extras"
click at [614, 174] on input "text" at bounding box center [619, 170] width 120 height 24
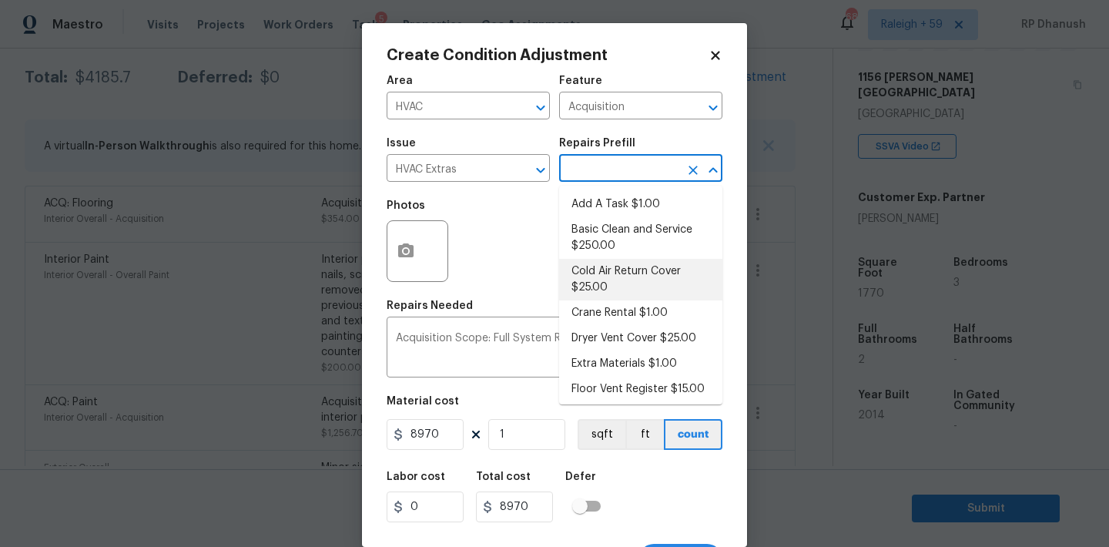
scroll to position [17, 0]
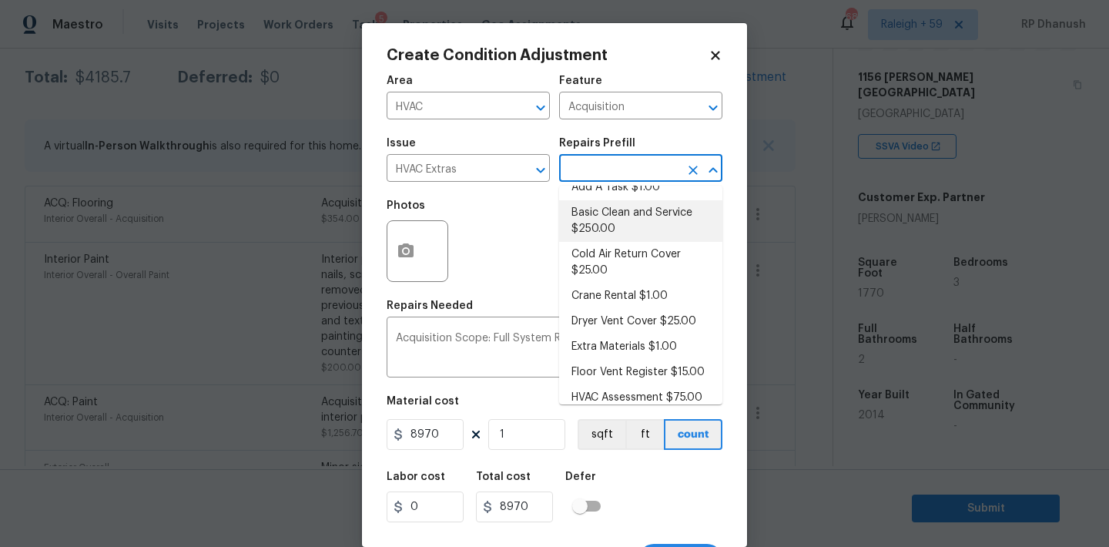
click at [614, 223] on li "Basic Clean and Service $250.00" at bounding box center [640, 221] width 163 height 42
type input "HVAC"
type textarea "General Service HVAC system including: cleaning condenser and evaporator coils,…"
type input "250"
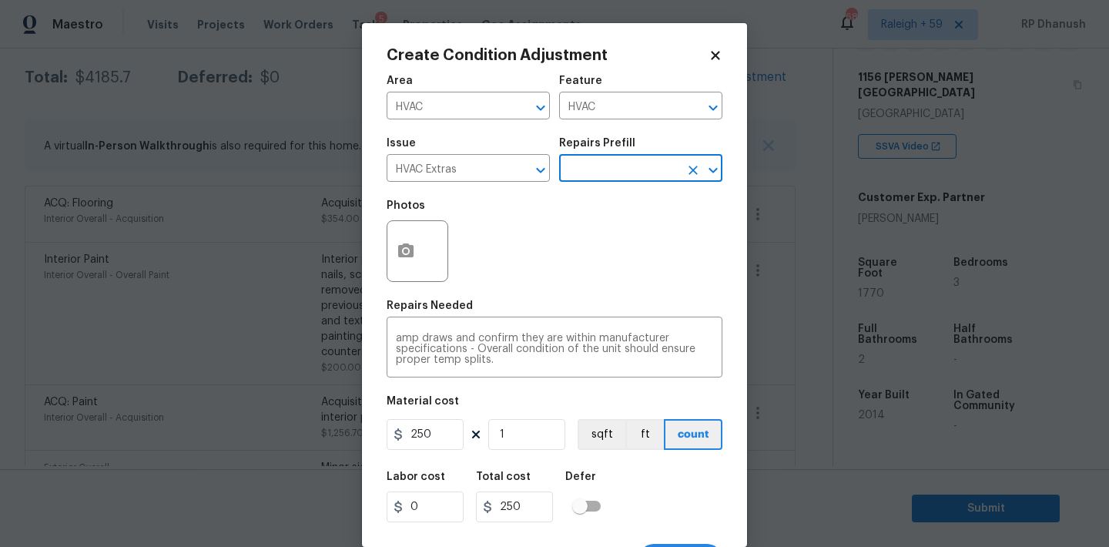
scroll to position [28, 0]
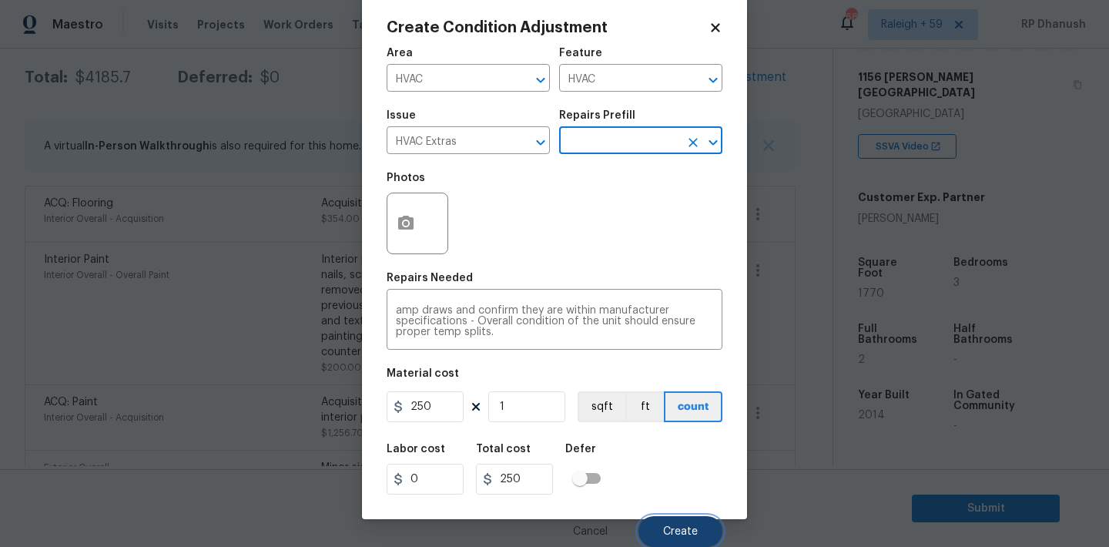
click at [675, 529] on span "Create" at bounding box center [680, 532] width 35 height 12
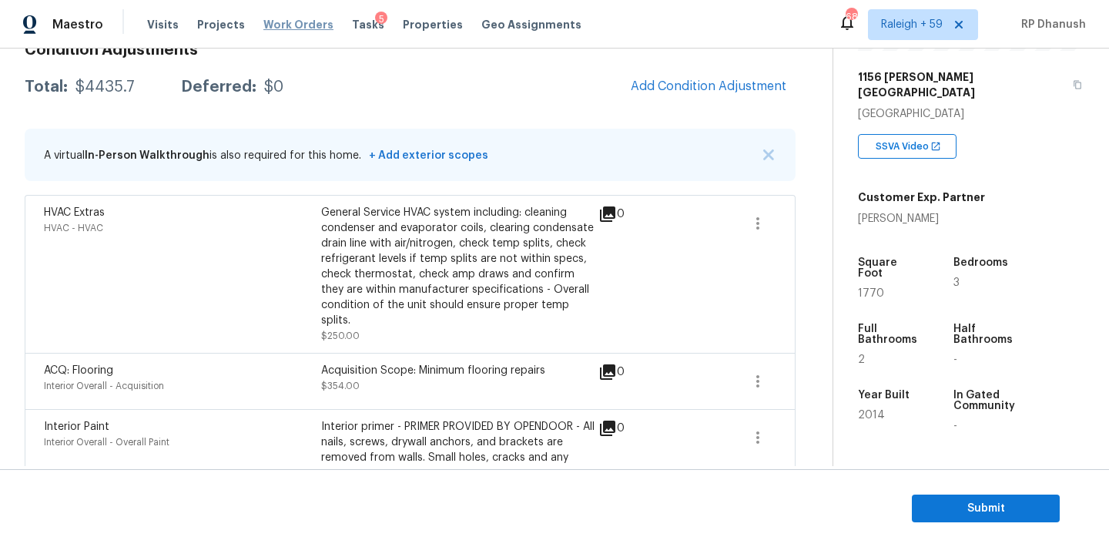
scroll to position [87, 0]
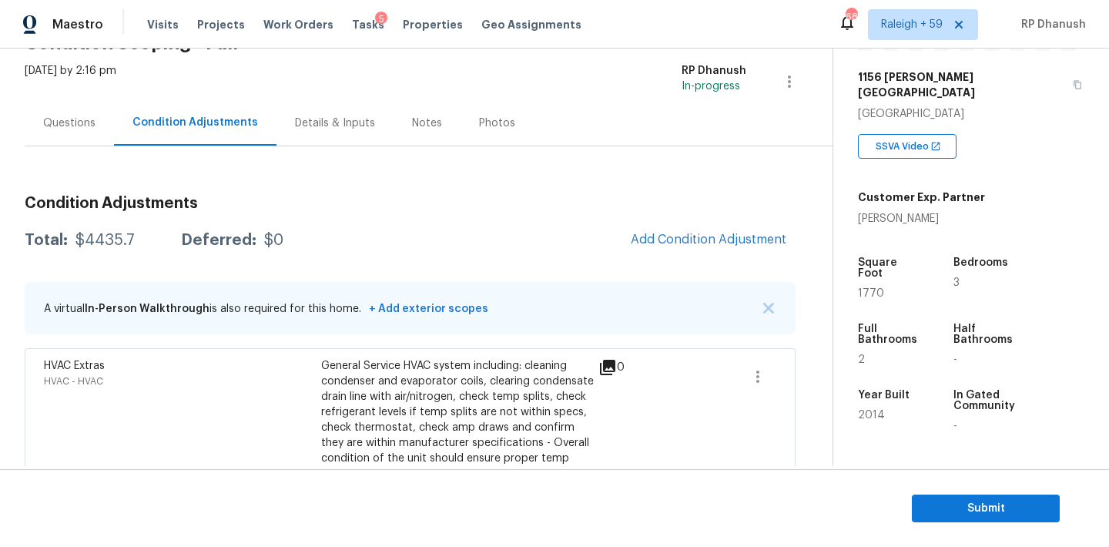
click at [105, 249] on div "Total: $4435.7 Deferred: $0 Add Condition Adjustment" at bounding box center [410, 240] width 771 height 34
copy div "$4435.7"
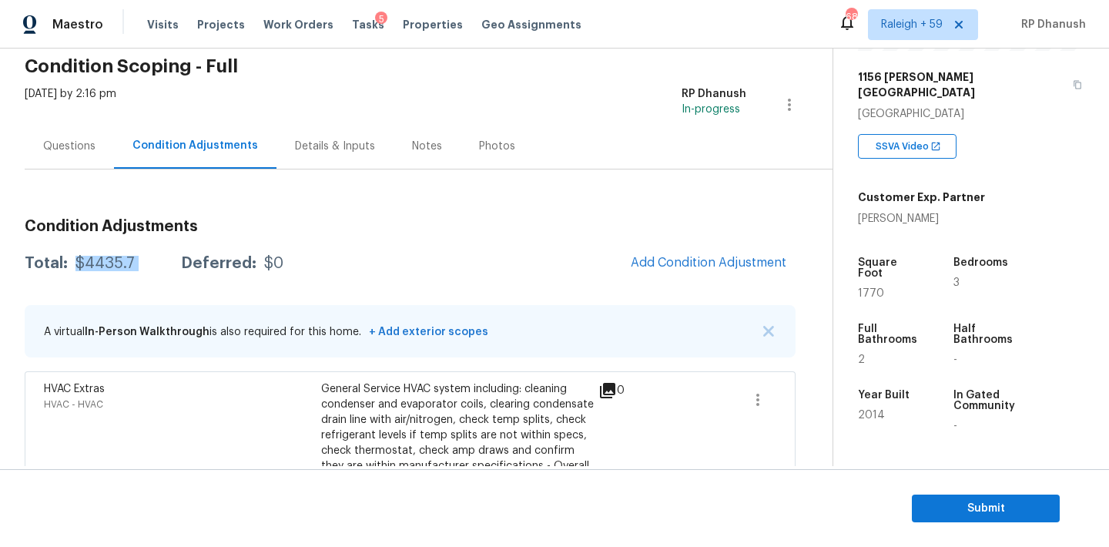
scroll to position [0, 0]
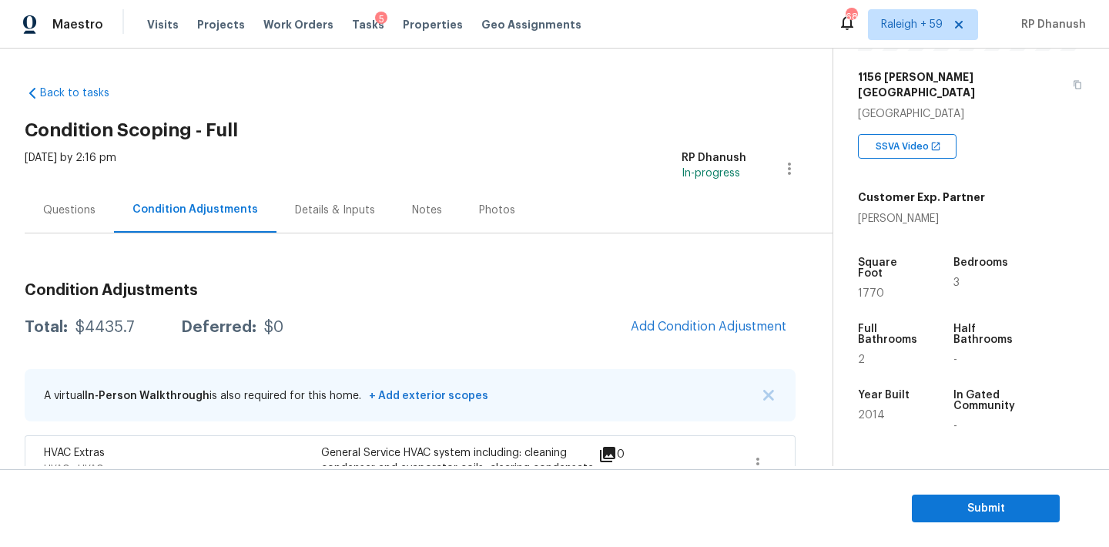
click at [74, 219] on div "Questions" at bounding box center [69, 209] width 89 height 45
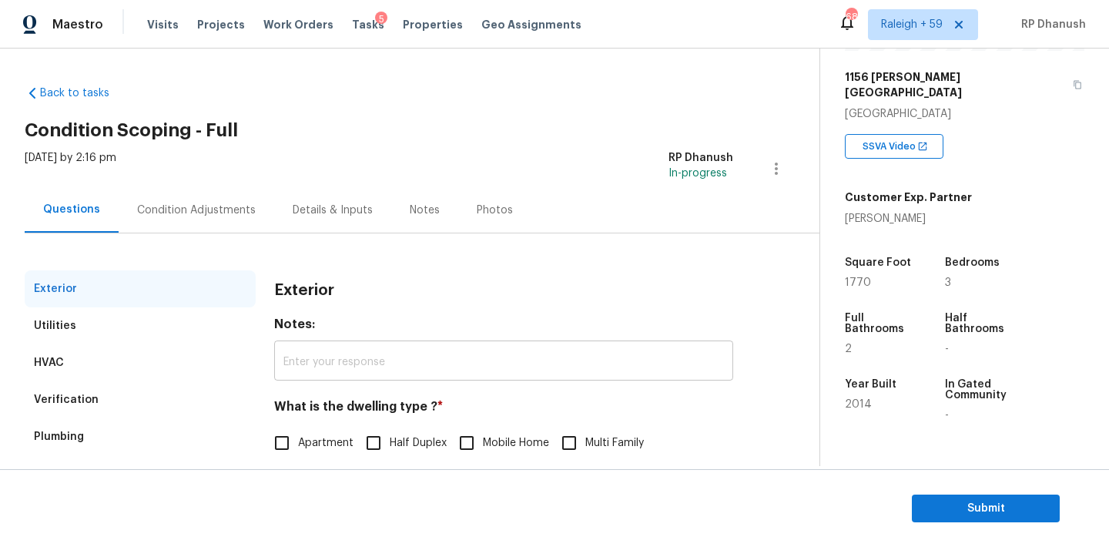
scroll to position [195, 0]
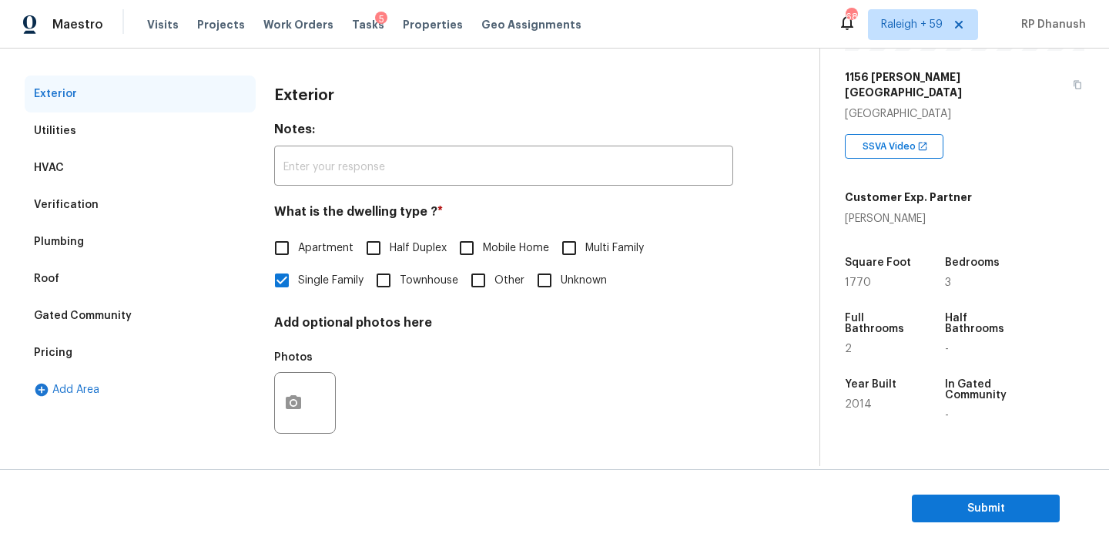
click at [69, 351] on div "Pricing" at bounding box center [53, 352] width 39 height 15
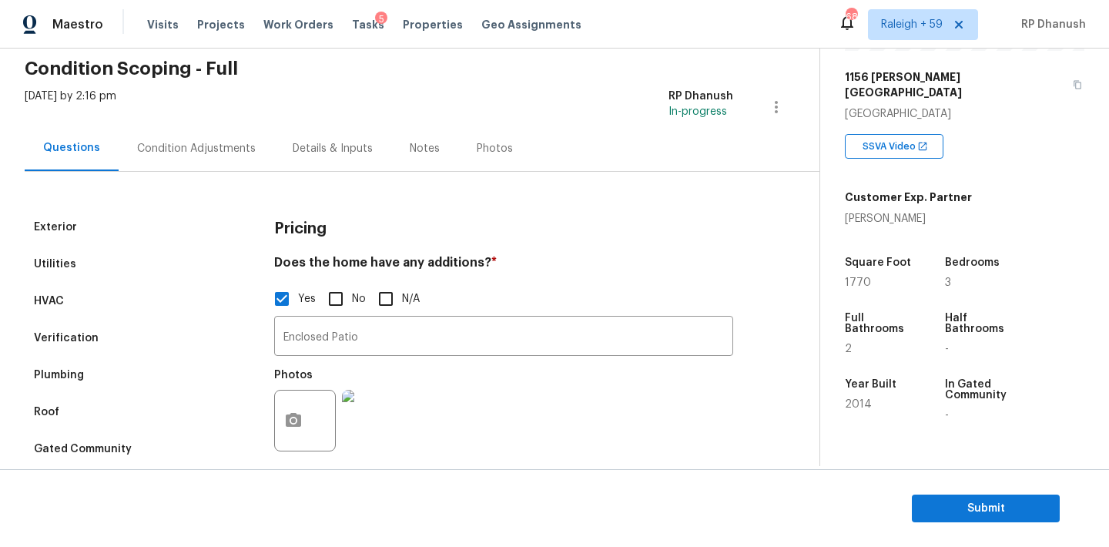
scroll to position [8, 0]
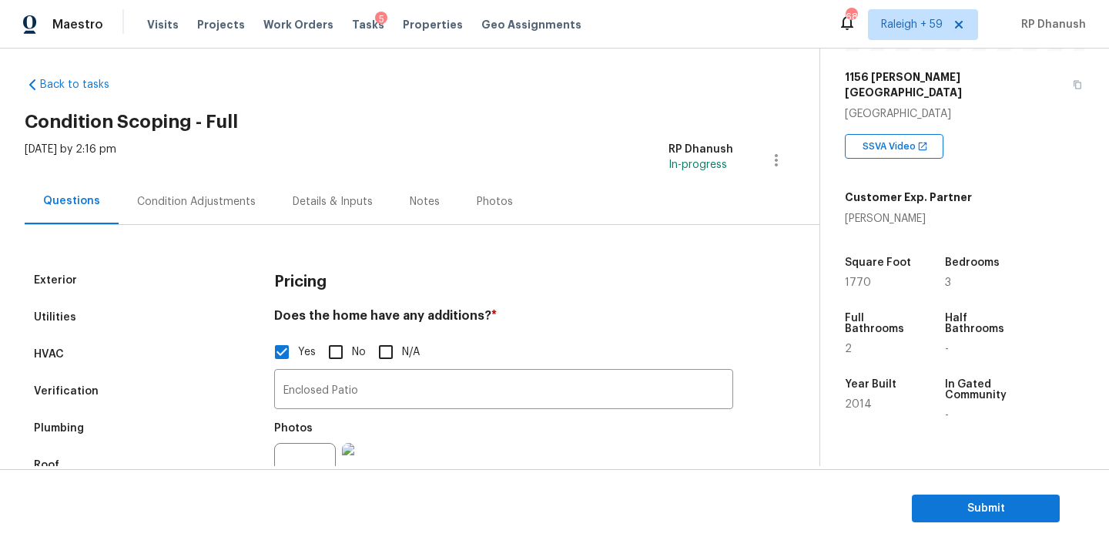
click at [163, 194] on div "Condition Adjustments" at bounding box center [196, 201] width 119 height 15
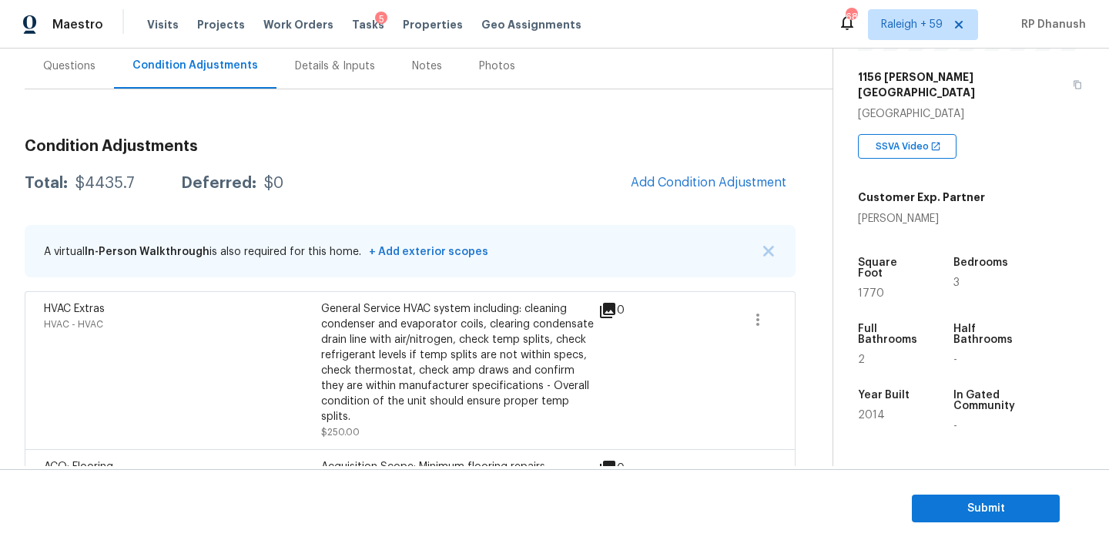
scroll to position [70, 0]
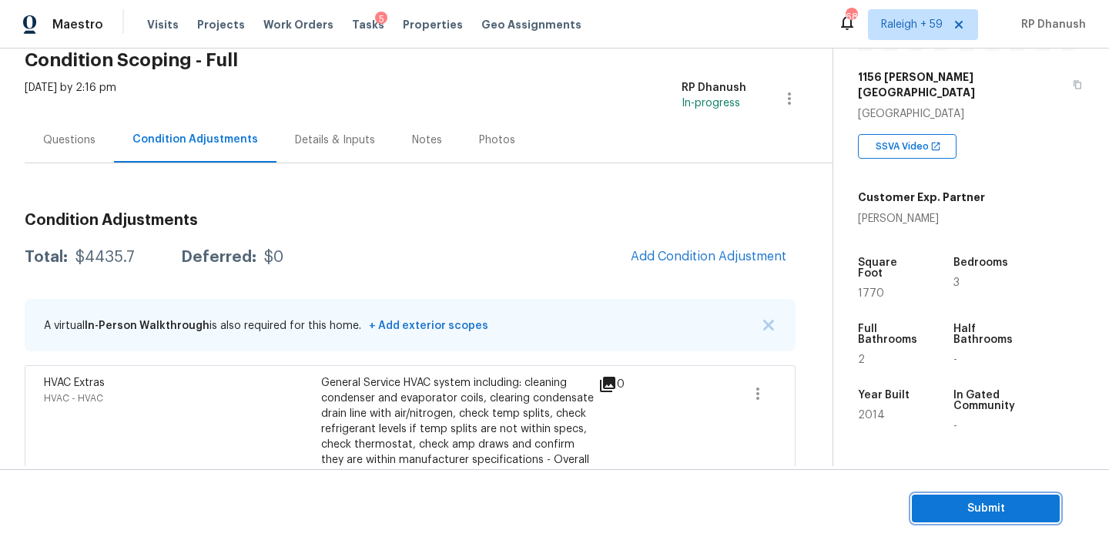
click at [934, 519] on button "Submit" at bounding box center [986, 508] width 148 height 28
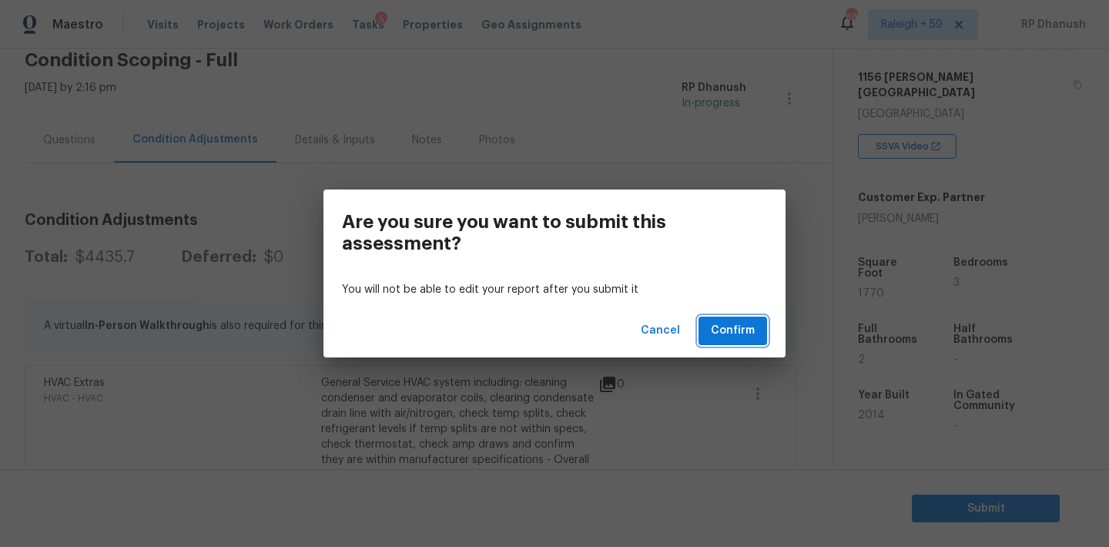
click at [754, 330] on button "Confirm" at bounding box center [732, 330] width 69 height 28
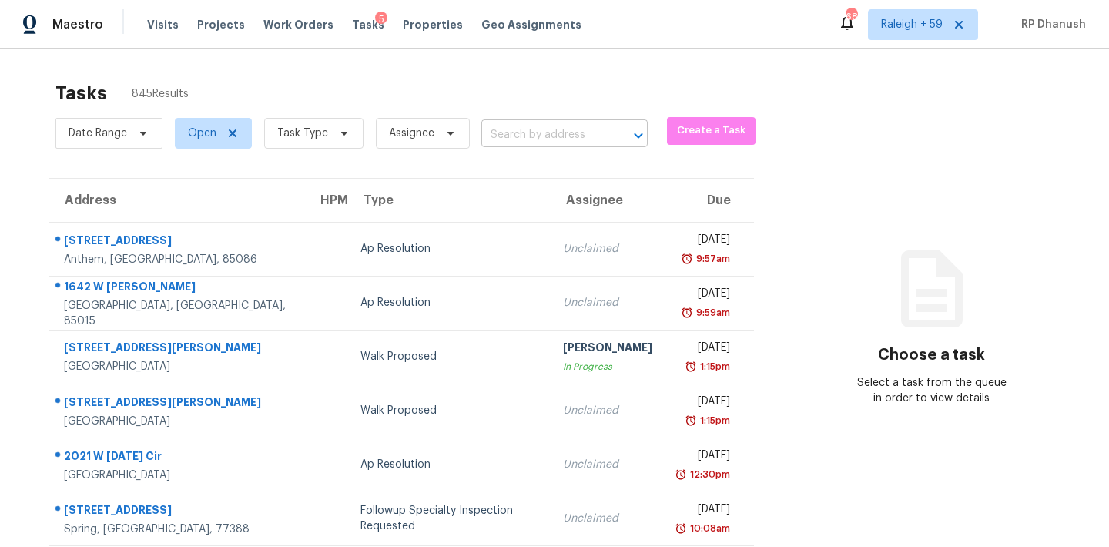
click at [556, 133] on input "text" at bounding box center [542, 135] width 123 height 24
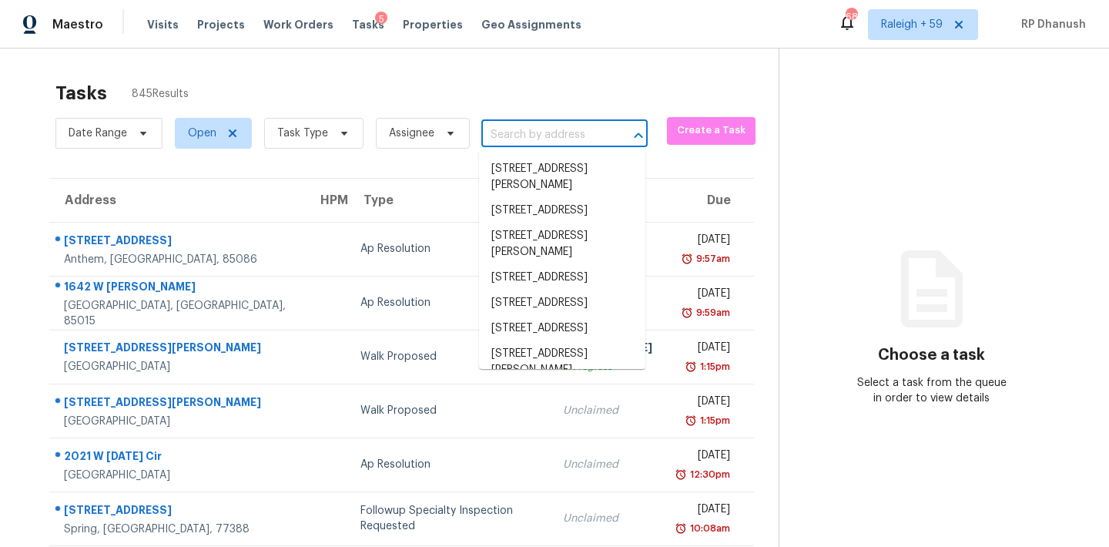
paste input "[STREET_ADDRESS]"
type input "[STREET_ADDRESS]"
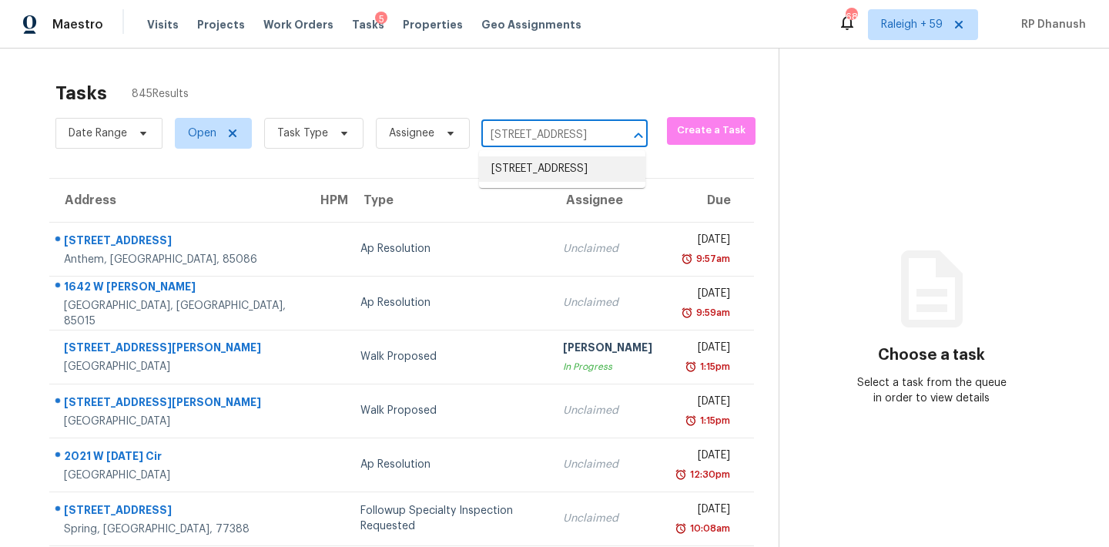
click at [566, 177] on li "[STREET_ADDRESS]" at bounding box center [562, 168] width 166 height 25
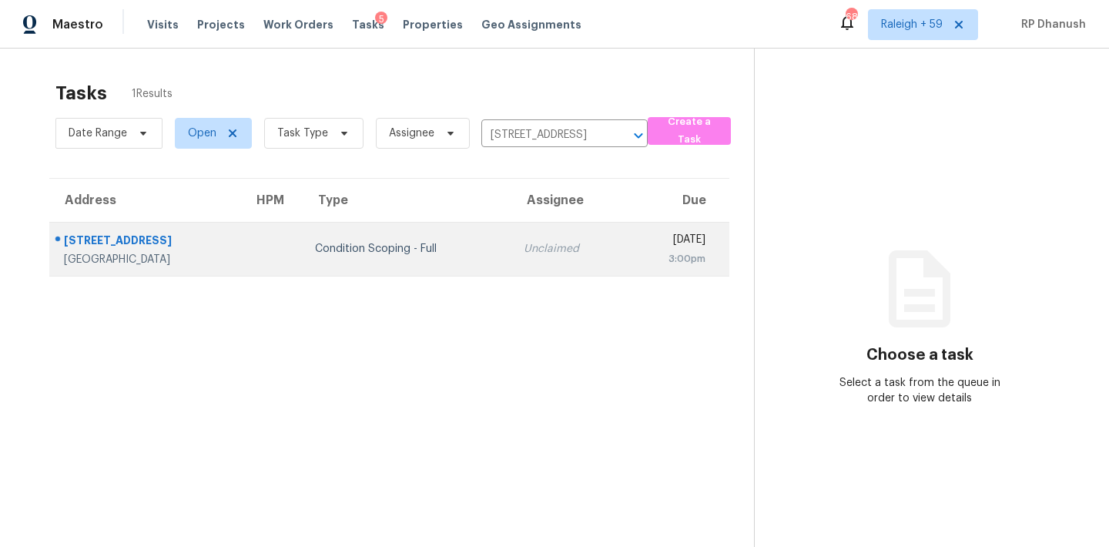
click at [534, 229] on td "Unclaimed" at bounding box center [568, 249] width 114 height 54
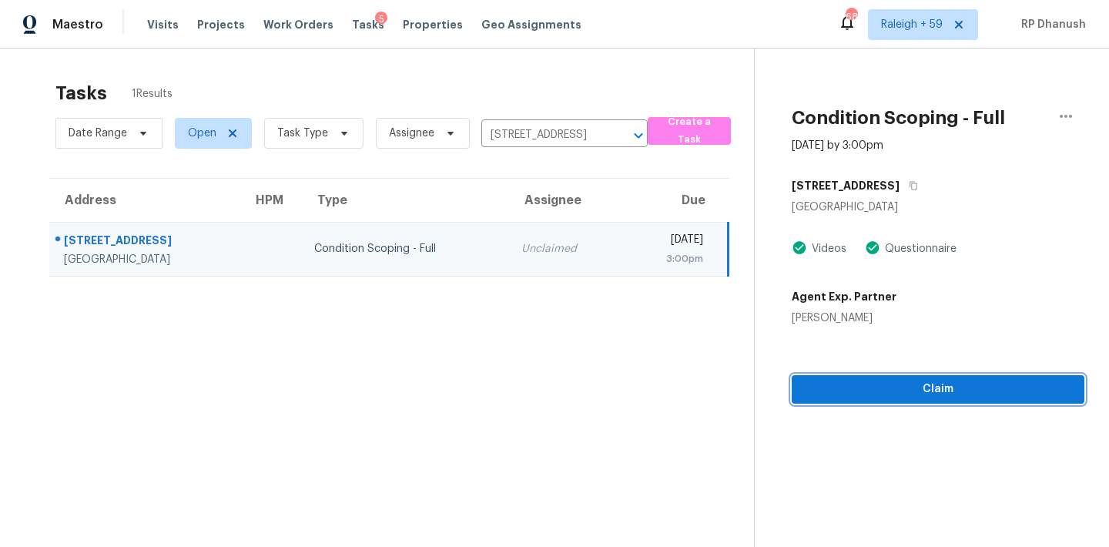
click at [841, 380] on span "Claim" at bounding box center [938, 389] width 268 height 19
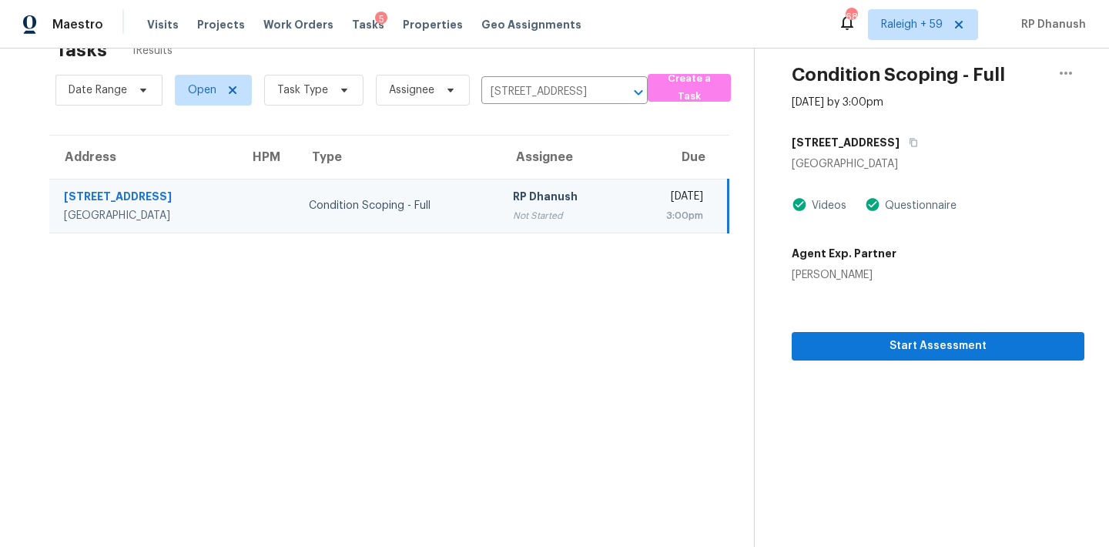
scroll to position [49, 0]
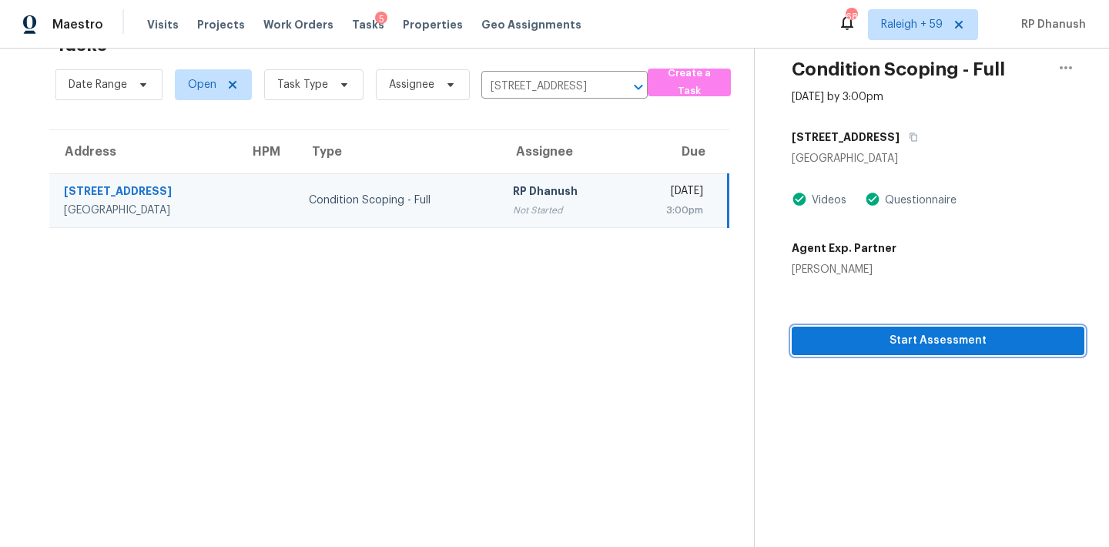
click at [874, 331] on span "Start Assessment" at bounding box center [938, 340] width 268 height 19
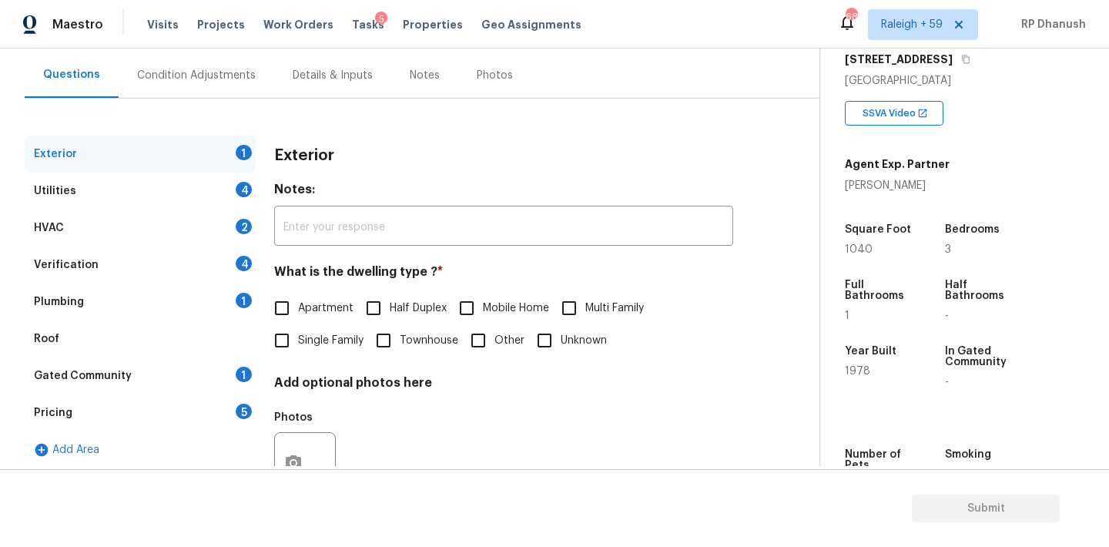
scroll to position [195, 0]
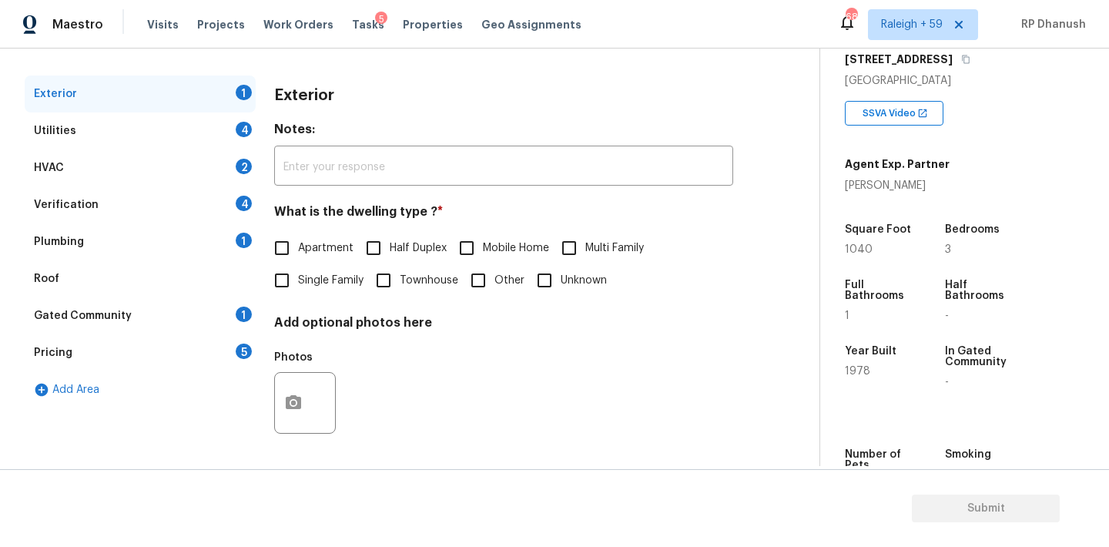
click at [322, 288] on label "Single Family" at bounding box center [315, 280] width 98 height 32
click at [298, 288] on input "Single Family" at bounding box center [282, 280] width 32 height 32
checkbox input "true"
click at [197, 318] on div "Gated Community 1" at bounding box center [140, 315] width 231 height 37
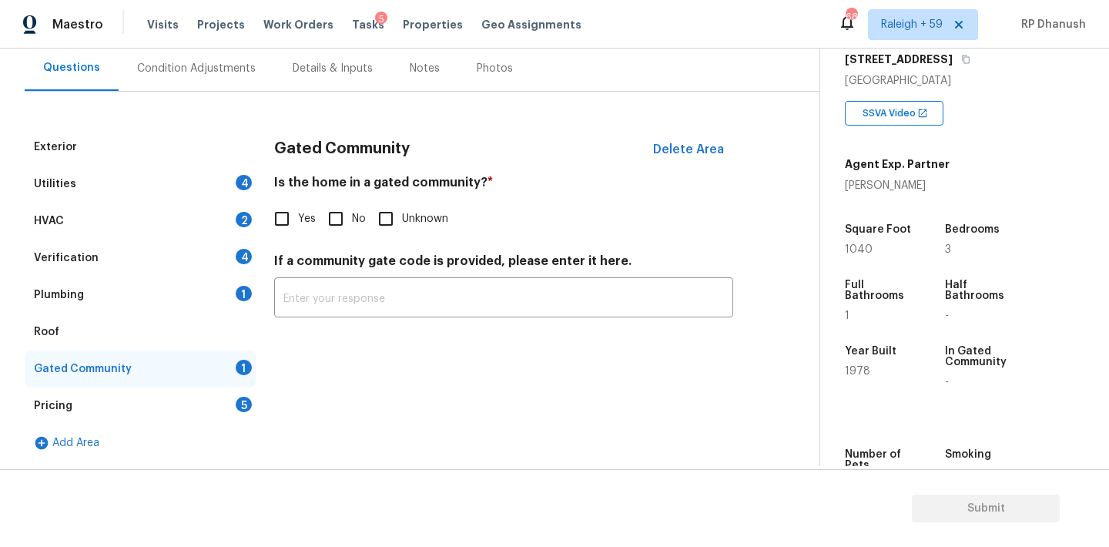
click at [336, 217] on input "No" at bounding box center [336, 219] width 32 height 32
checkbox input "true"
click at [223, 188] on div "Utilities 4" at bounding box center [140, 184] width 231 height 37
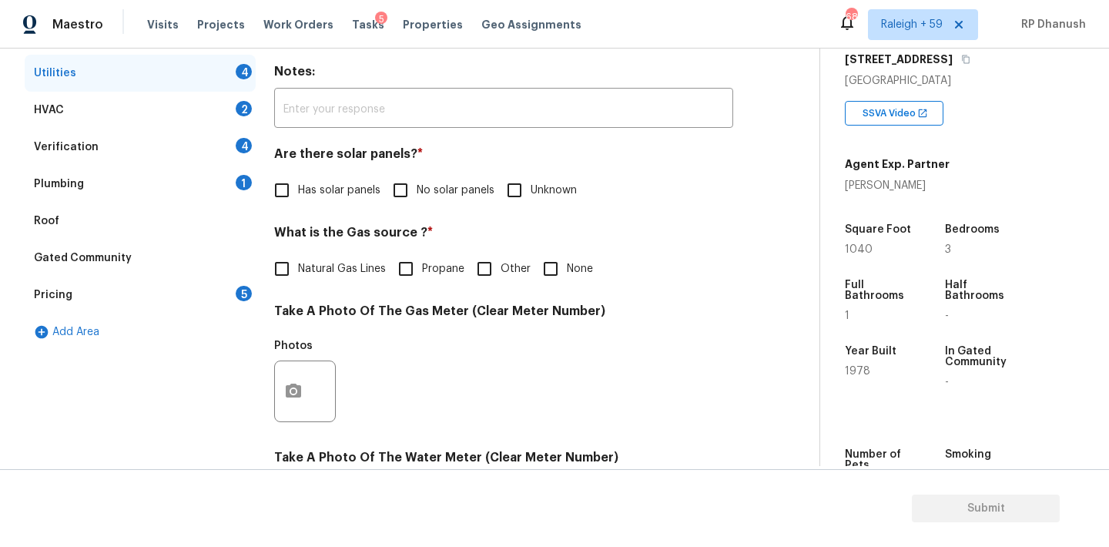
scroll to position [301, 0]
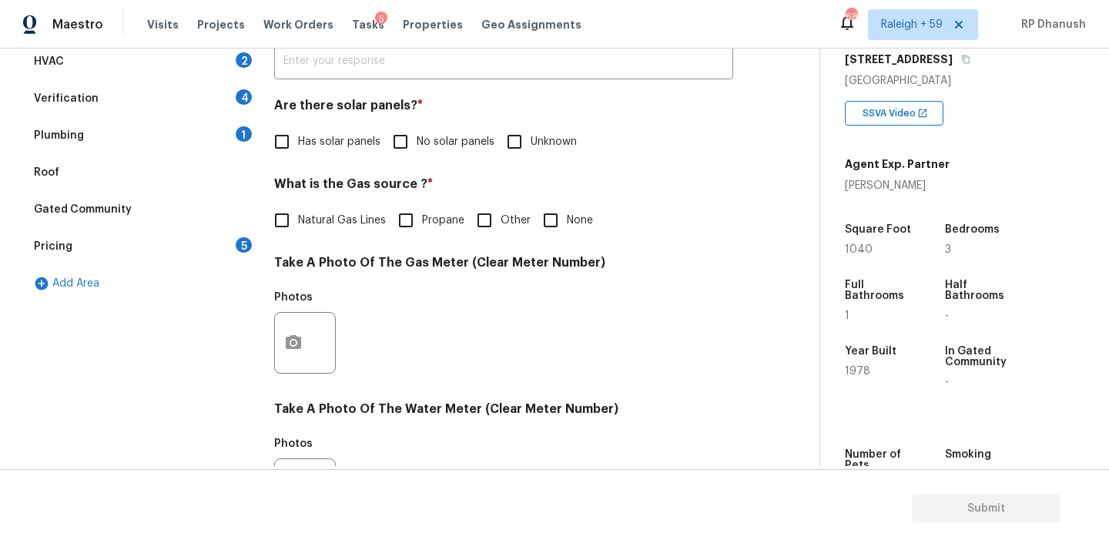
click at [416, 137] on input "No solar panels" at bounding box center [400, 142] width 32 height 32
checkbox input "true"
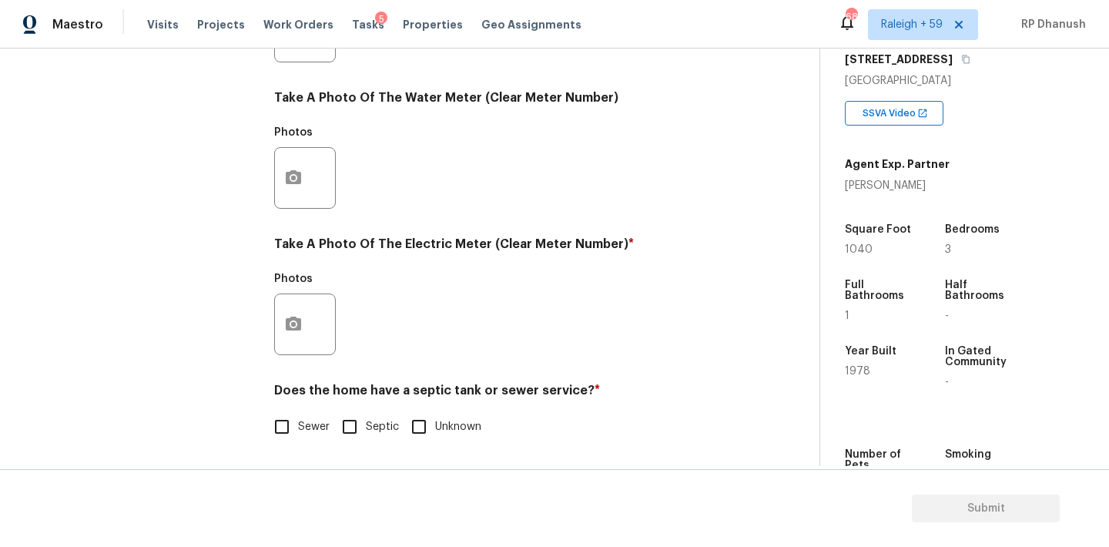
scroll to position [612, 0]
click at [310, 322] on button "button" at bounding box center [293, 324] width 37 height 60
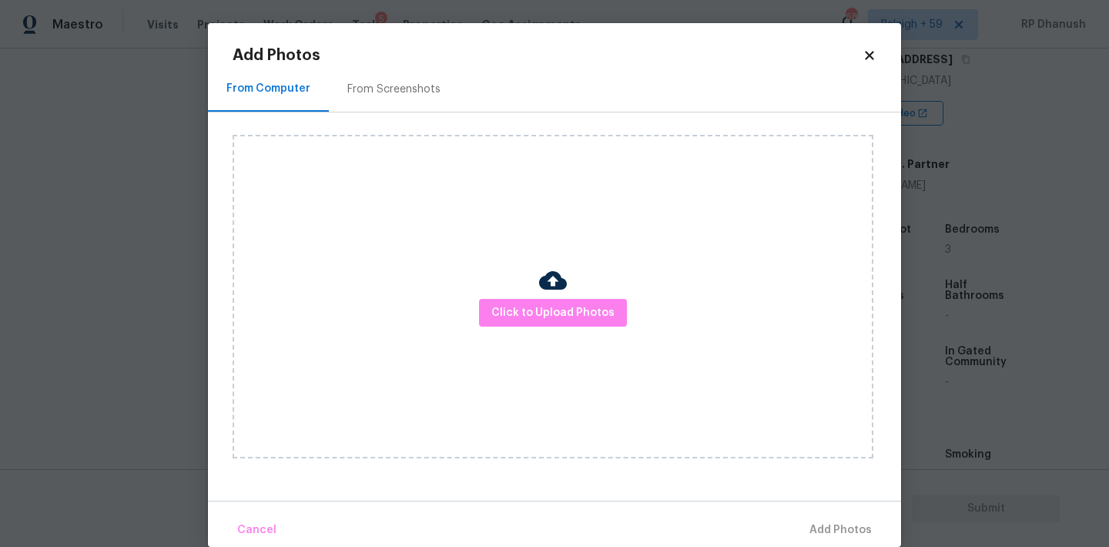
click at [429, 95] on div "From Screenshots" at bounding box center [393, 89] width 93 height 15
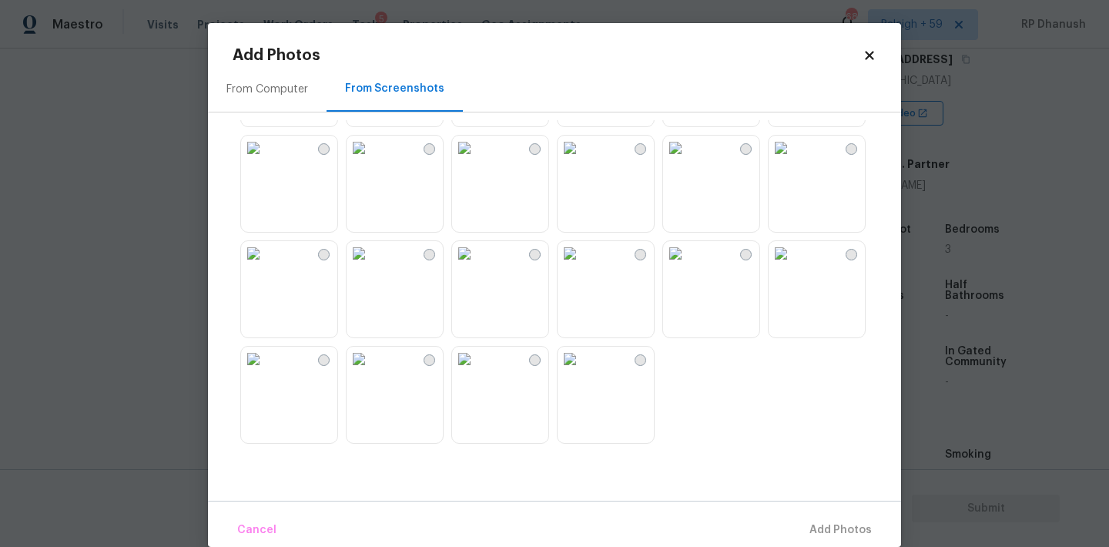
scroll to position [23, 0]
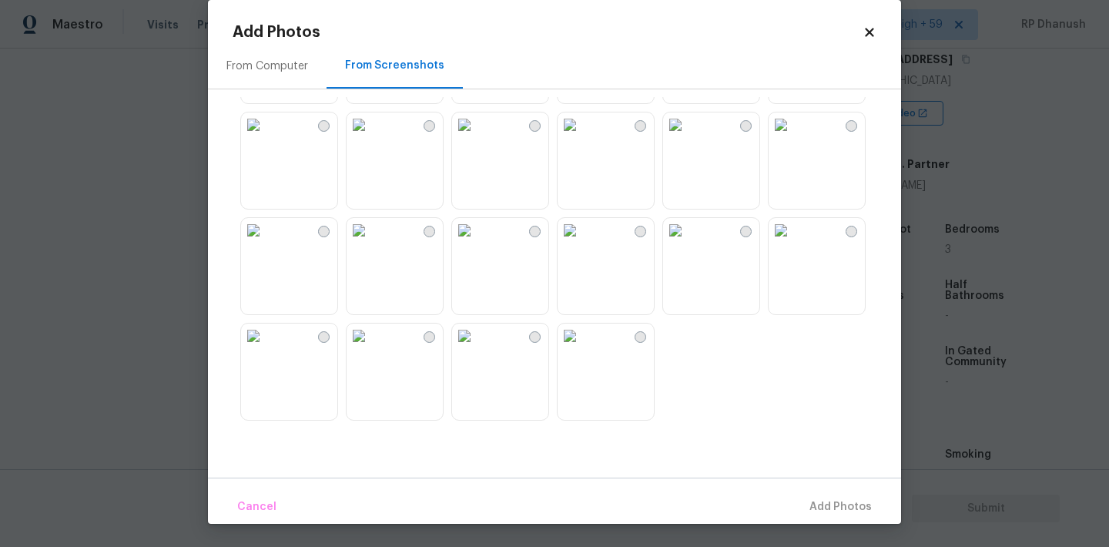
click at [477, 137] on img at bounding box center [464, 124] width 25 height 25
click at [822, 515] on span "Add 1 Photo(s)" at bounding box center [833, 506] width 76 height 19
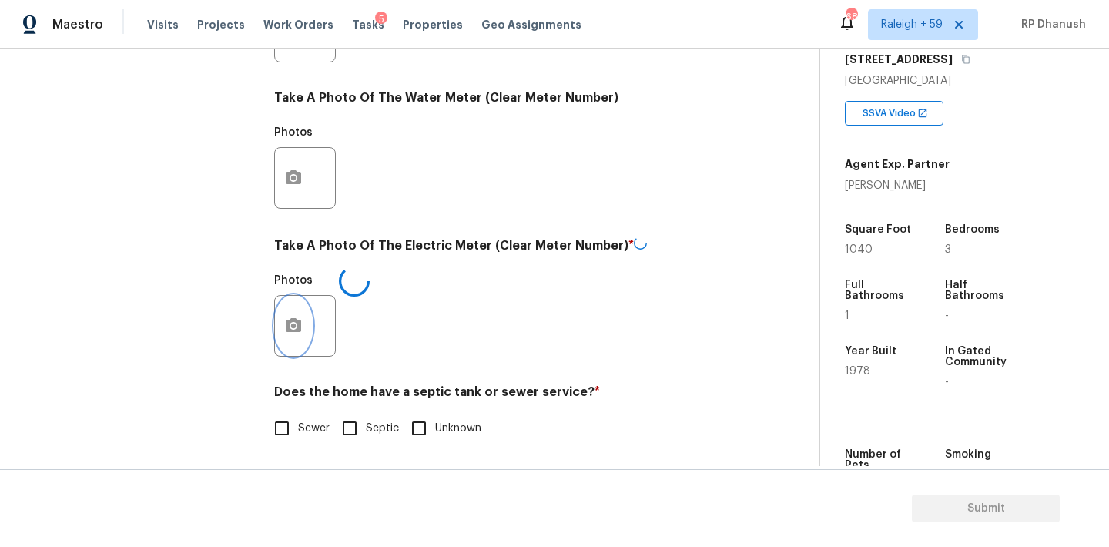
scroll to position [0, 0]
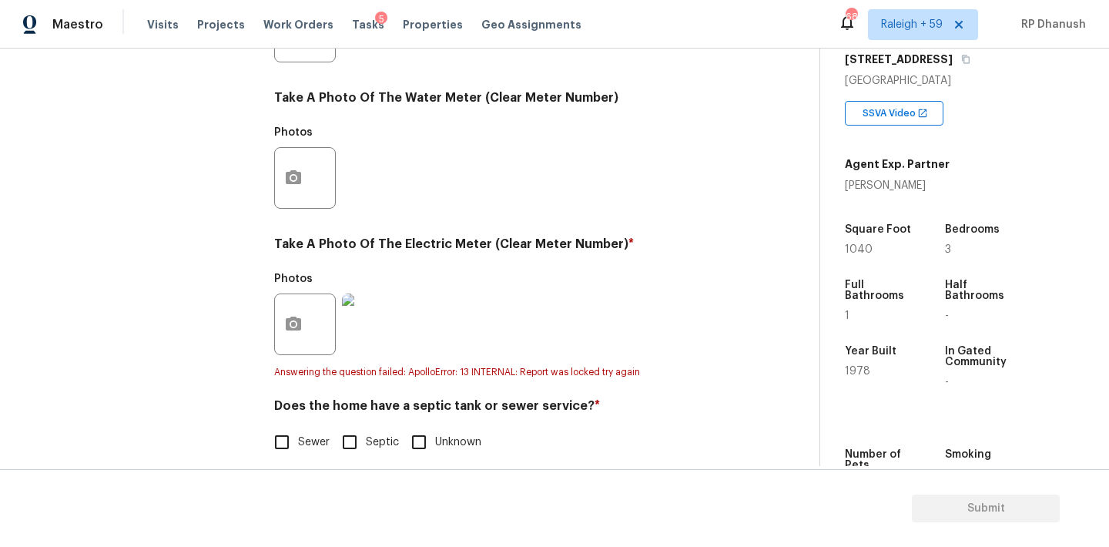
click at [303, 444] on span "Sewer" at bounding box center [314, 442] width 32 height 16
click at [298, 444] on input "Sewer" at bounding box center [282, 442] width 32 height 32
checkbox input "true"
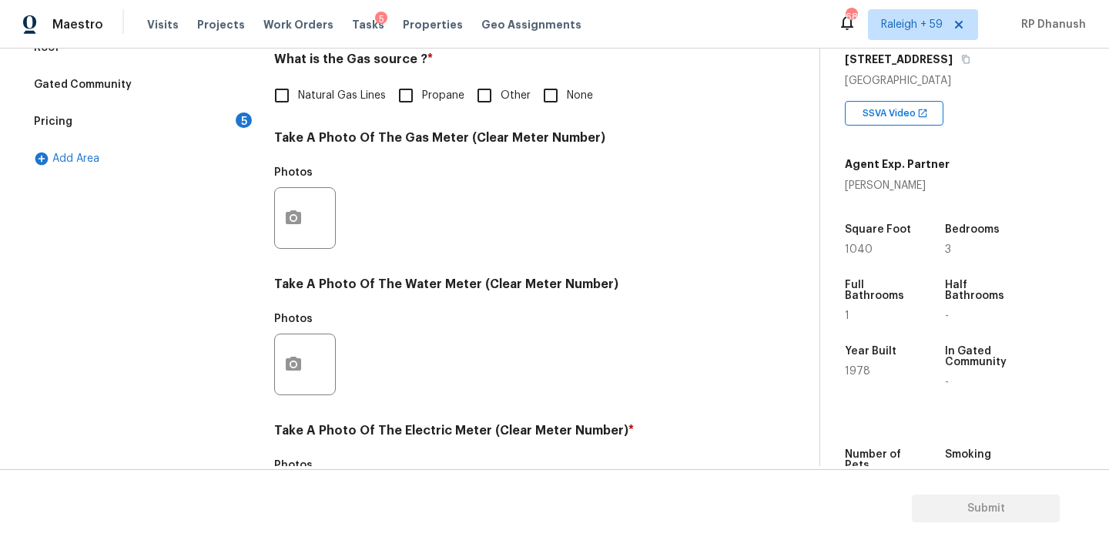
scroll to position [381, 0]
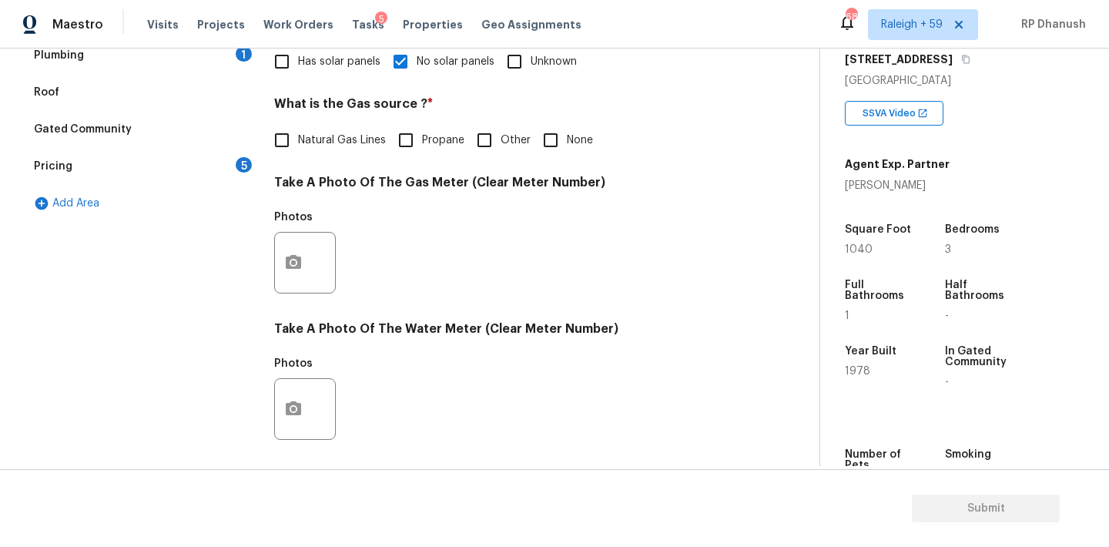
click at [551, 142] on input "None" at bounding box center [550, 140] width 32 height 32
checkbox input "true"
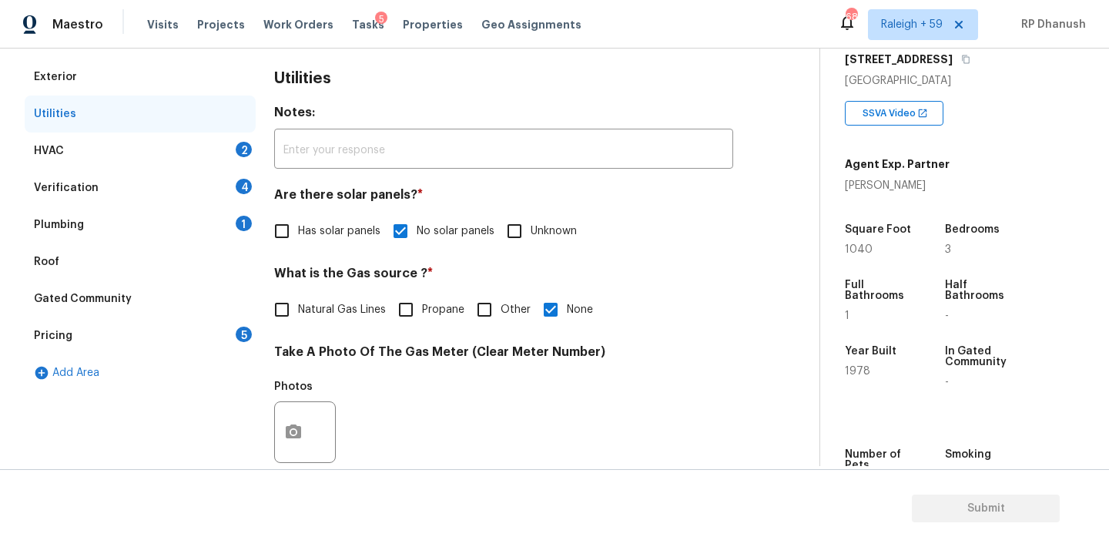
scroll to position [0, 0]
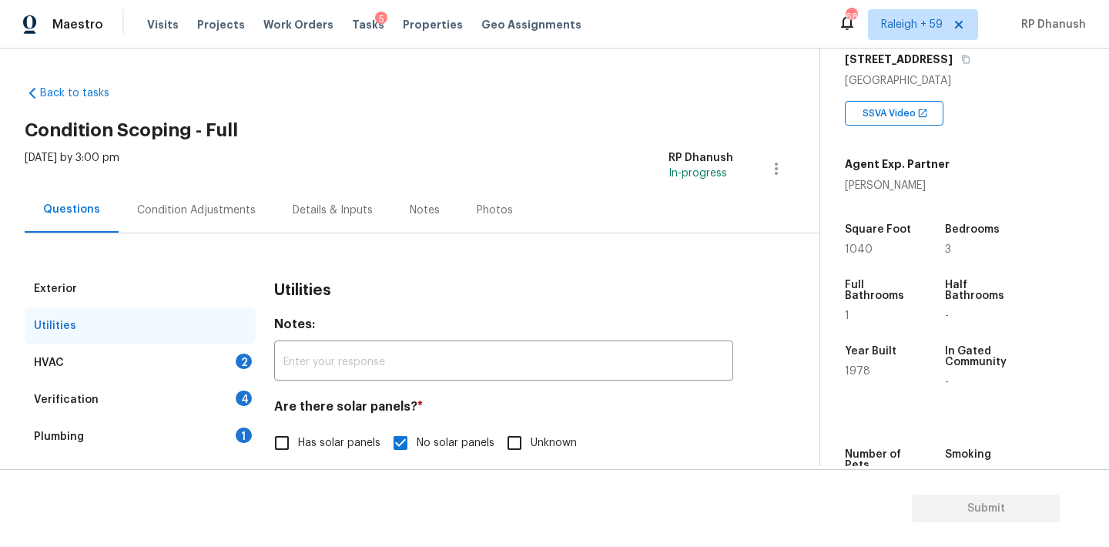
click at [206, 353] on div "HVAC 2" at bounding box center [140, 362] width 231 height 37
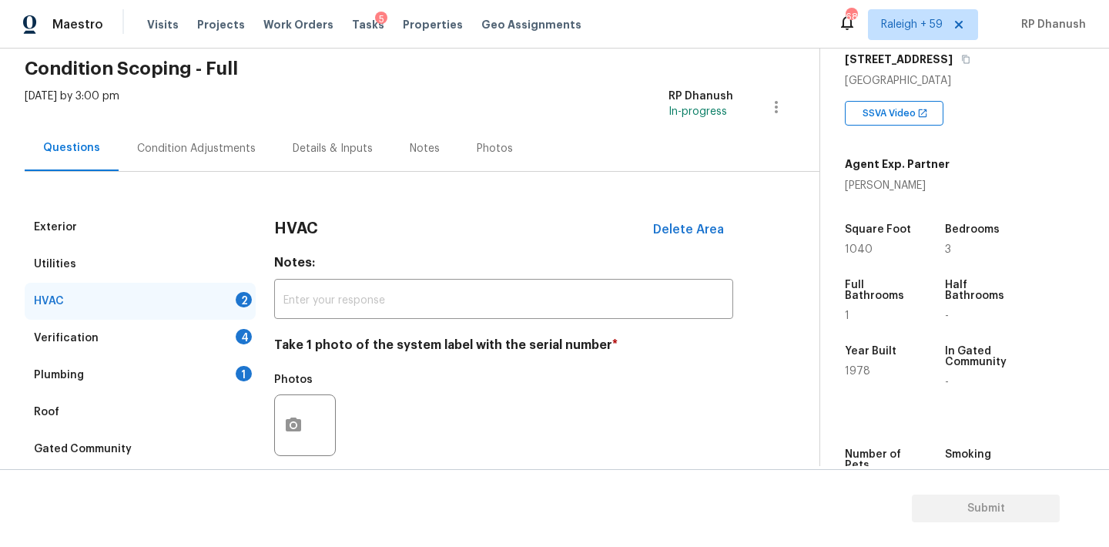
scroll to position [85, 0]
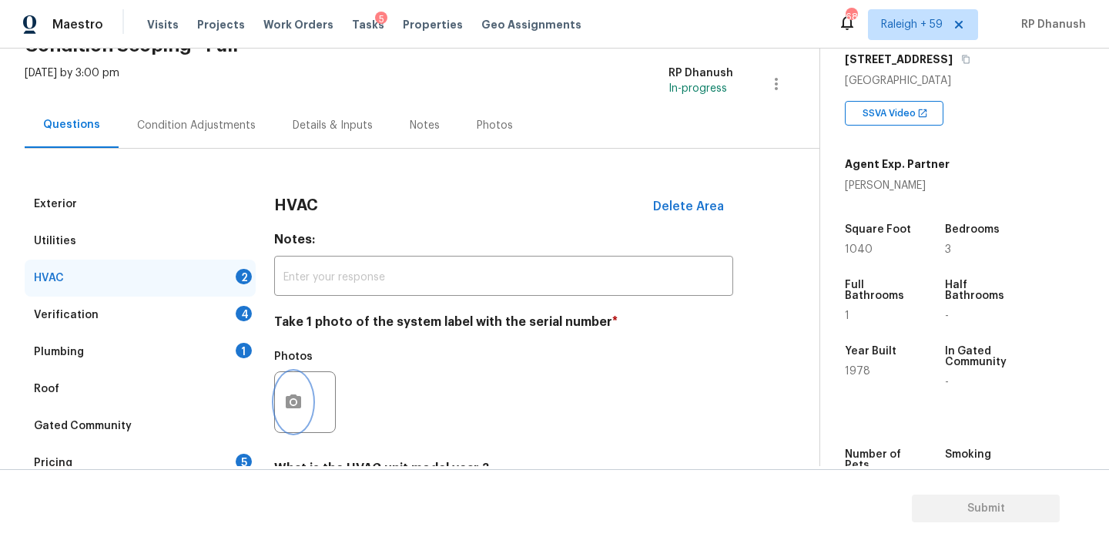
click at [302, 396] on icon "button" at bounding box center [293, 402] width 18 height 18
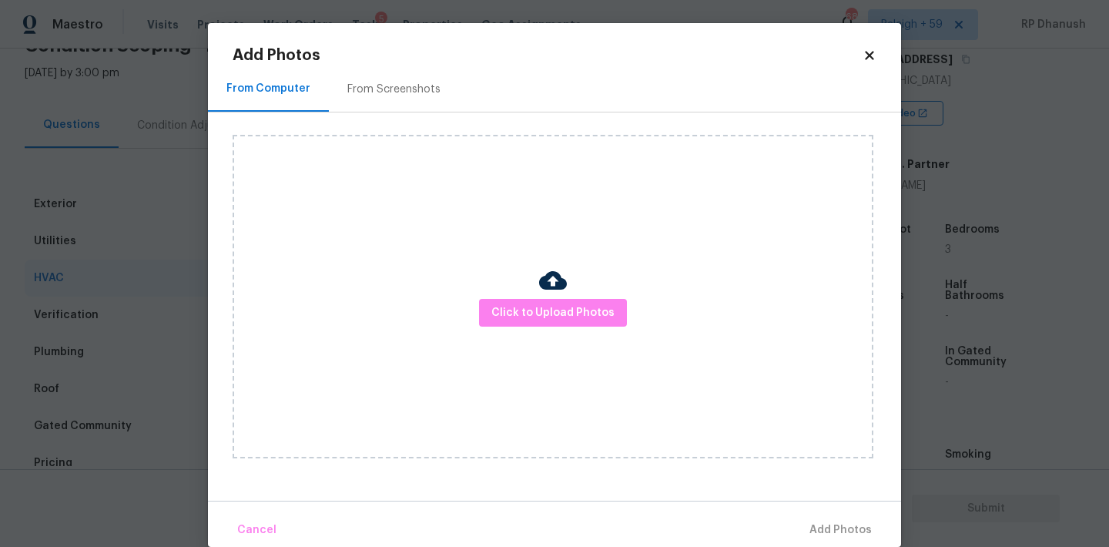
drag, startPoint x: 399, startPoint y: 129, endPoint x: 399, endPoint y: 116, distance: 13.1
click at [399, 129] on div "Click to Upload Photos" at bounding box center [567, 296] width 668 height 368
click at [399, 114] on div "Click to Upload Photos" at bounding box center [567, 296] width 668 height 368
click at [416, 88] on div "From Screenshots" at bounding box center [393, 89] width 93 height 15
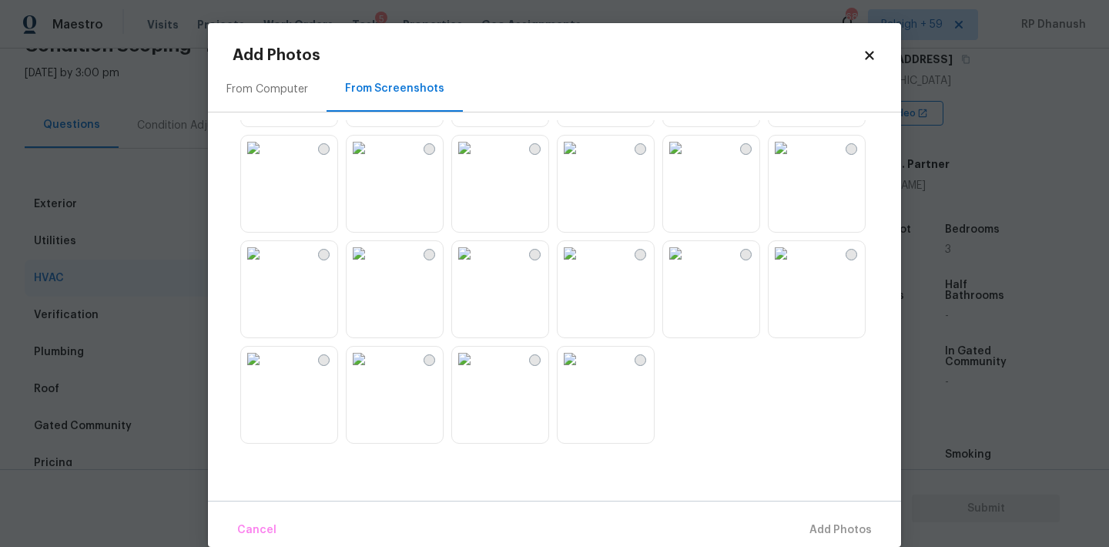
scroll to position [23, 0]
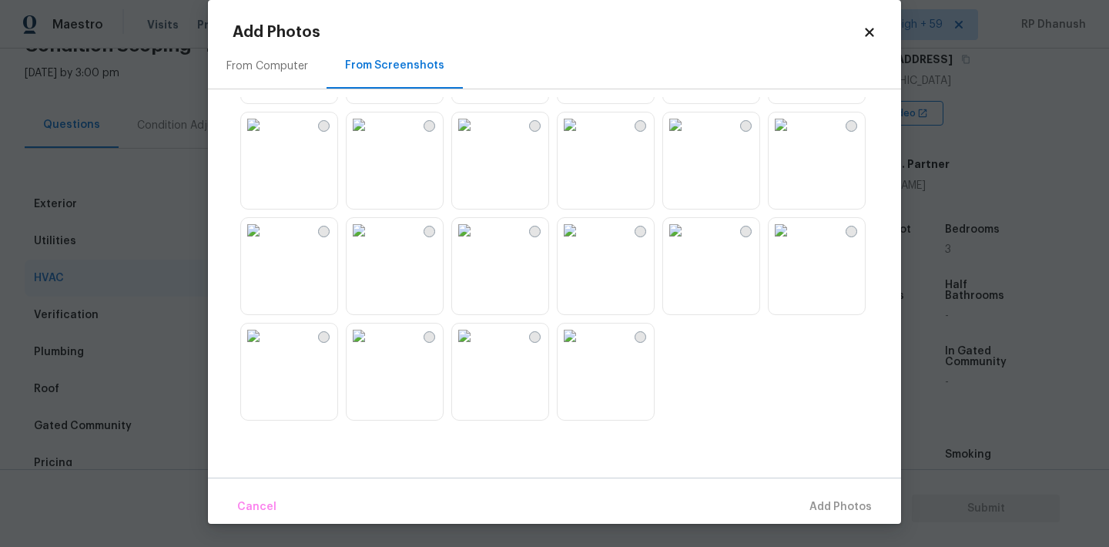
click at [477, 137] on img at bounding box center [464, 124] width 25 height 25
click at [814, 505] on span "Add 1 Photo(s)" at bounding box center [833, 506] width 76 height 19
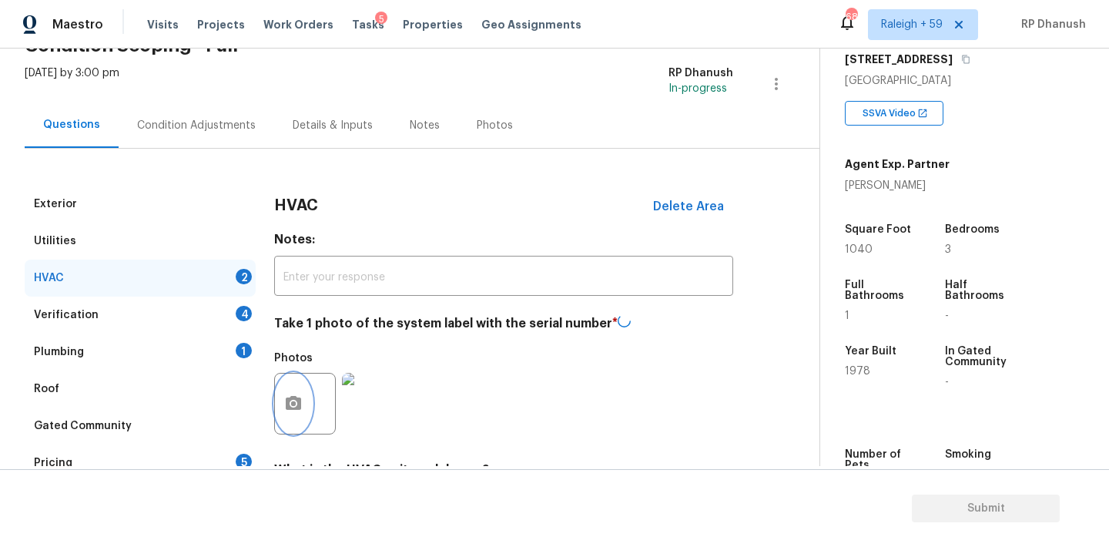
scroll to position [0, 0]
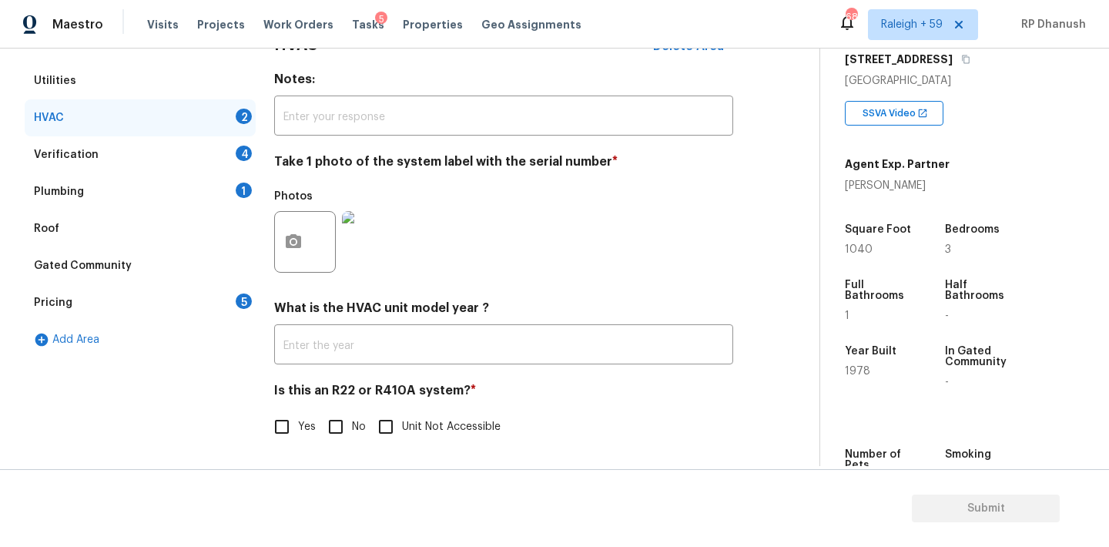
click at [356, 419] on span "No" at bounding box center [359, 427] width 14 height 16
click at [352, 419] on input "No" at bounding box center [336, 426] width 32 height 32
checkbox input "true"
click at [237, 187] on div "1" at bounding box center [244, 189] width 16 height 15
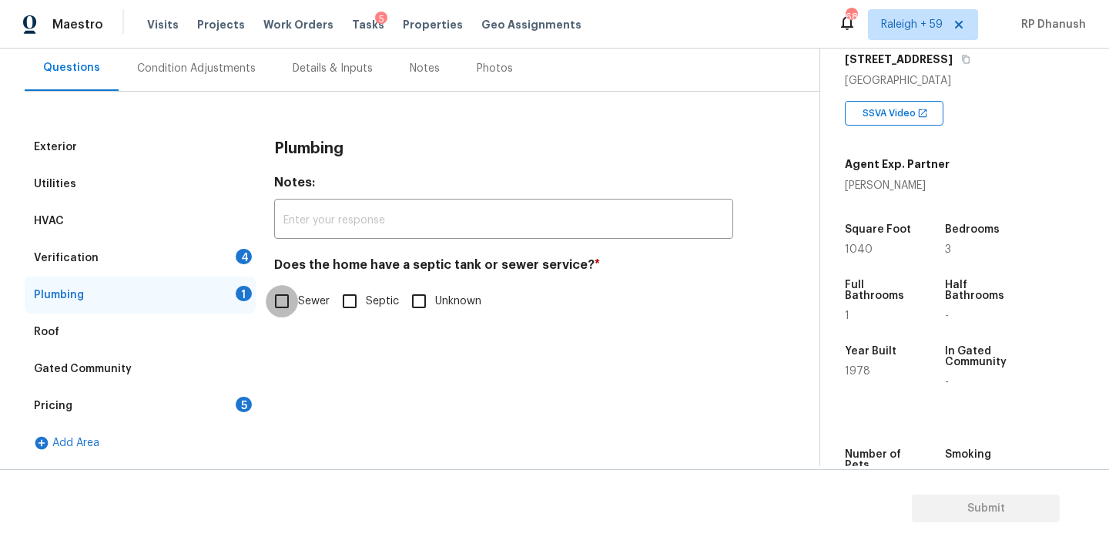
click at [287, 293] on input "Sewer" at bounding box center [282, 301] width 32 height 32
checkbox input "true"
click at [249, 389] on div "Pricing 5" at bounding box center [140, 405] width 231 height 37
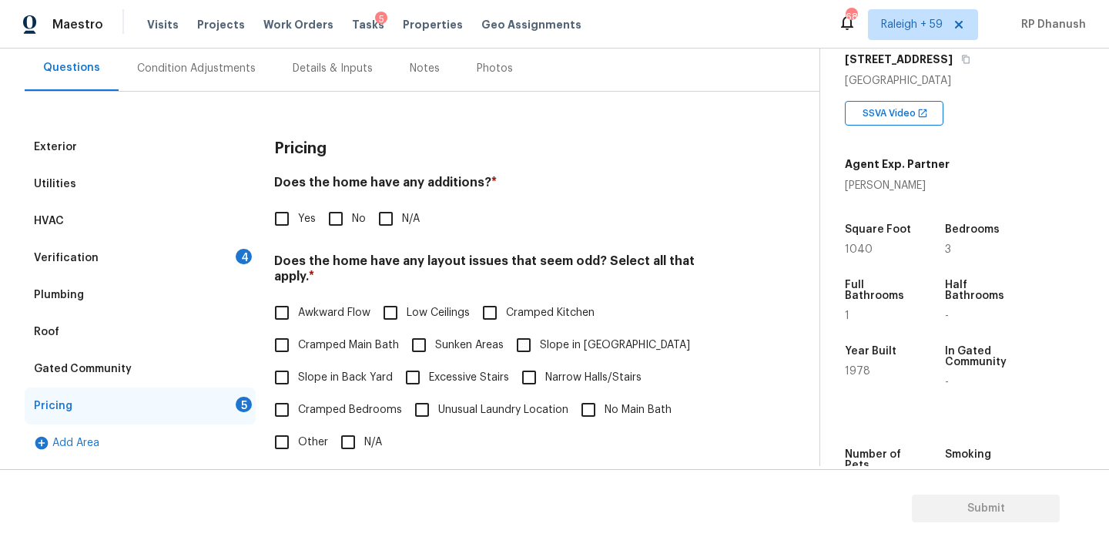
click at [249, 396] on div "Pricing 5" at bounding box center [140, 405] width 231 height 37
click at [347, 216] on input "No" at bounding box center [336, 219] width 32 height 32
checkbox input "true"
click at [294, 363] on input "Slope in Back Yard" at bounding box center [282, 379] width 32 height 32
checkbox input "true"
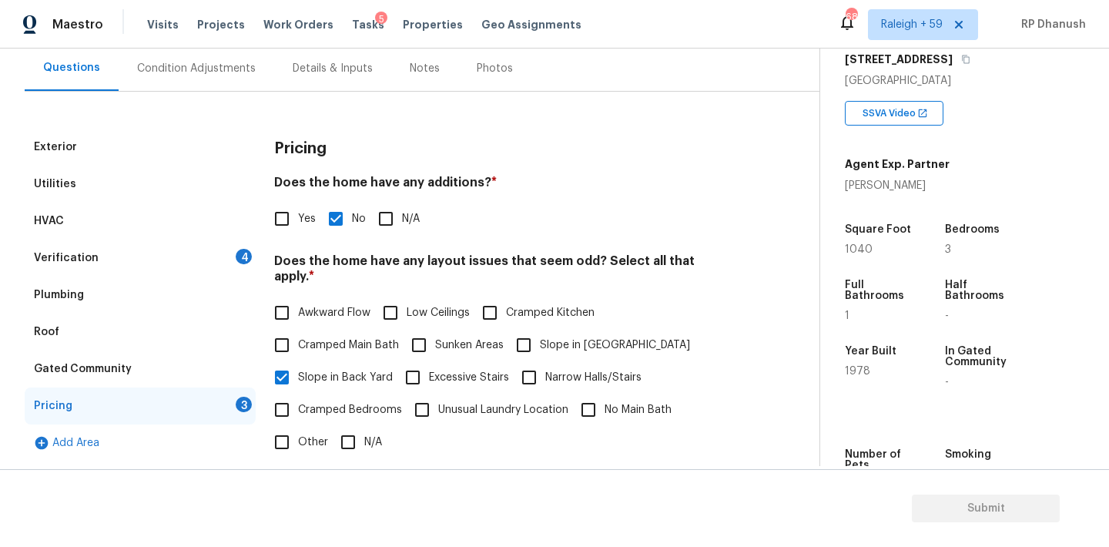
click at [514, 332] on input "Slope in [GEOGRAPHIC_DATA]" at bounding box center [523, 345] width 32 height 32
checkbox input "true"
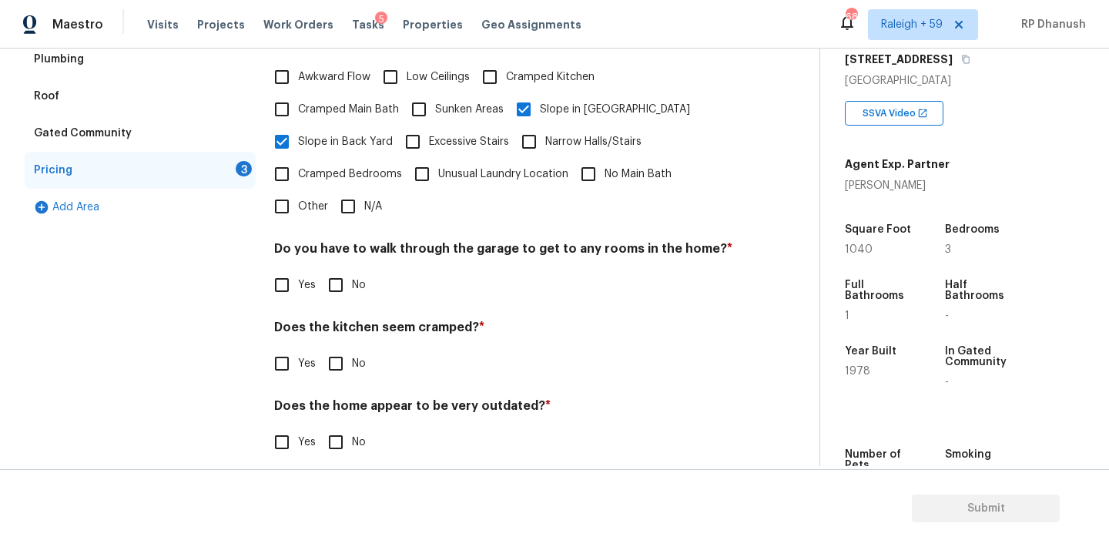
click at [328, 273] on input "No" at bounding box center [336, 285] width 32 height 32
checkbox input "true"
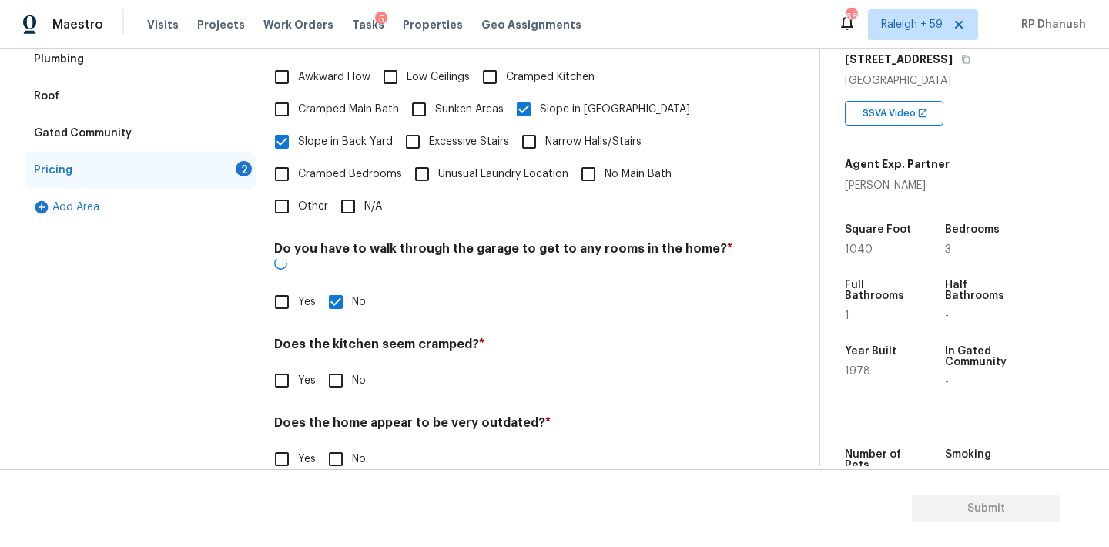
click at [333, 364] on input "No" at bounding box center [336, 380] width 32 height 32
checkbox input "true"
click at [333, 444] on input "No" at bounding box center [336, 460] width 32 height 32
checkbox input "true"
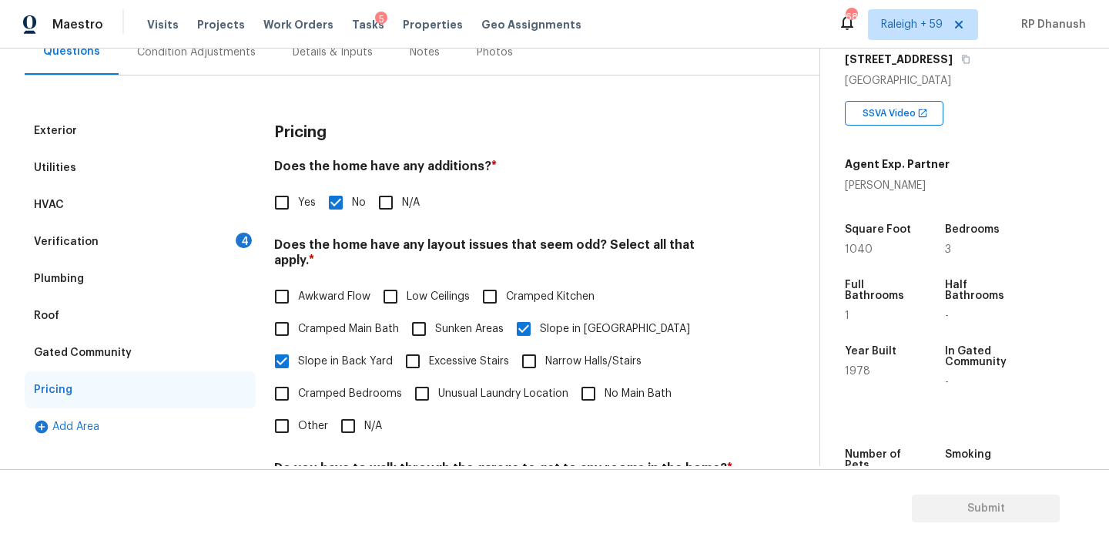
scroll to position [134, 0]
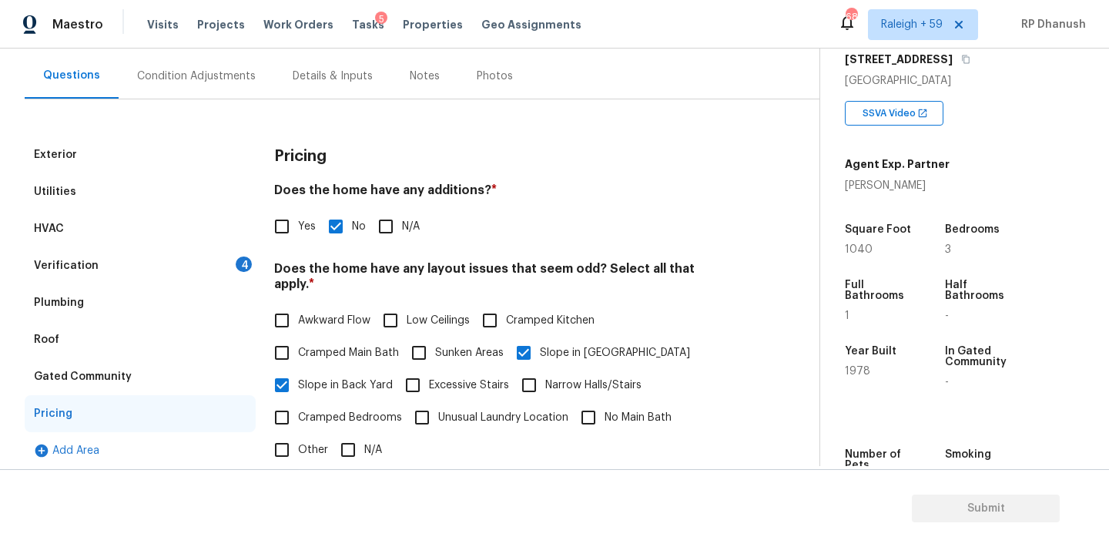
click at [205, 59] on div "Condition Adjustments" at bounding box center [197, 75] width 156 height 45
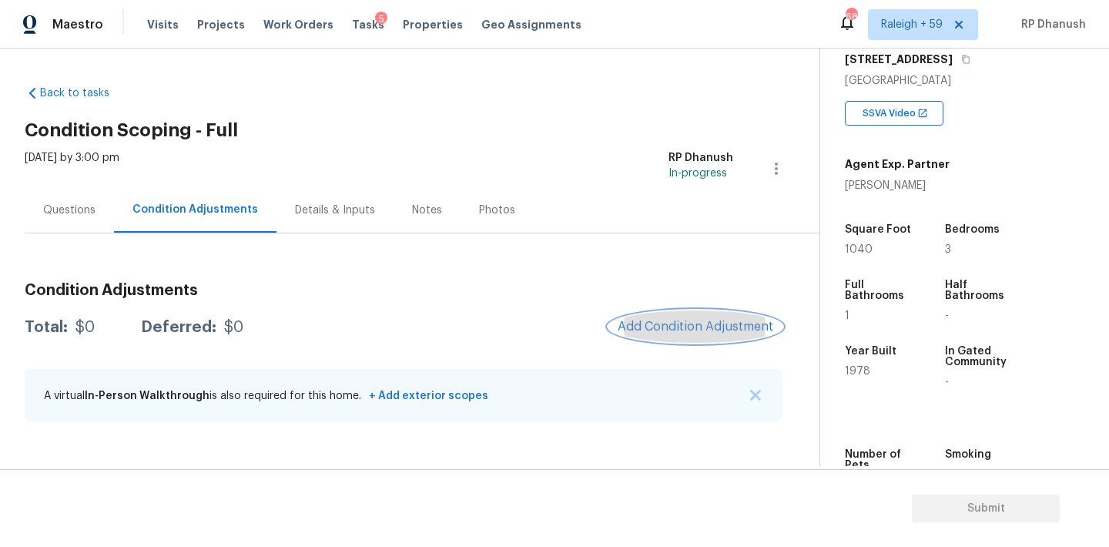
click at [707, 330] on span "Add Condition Adjustment" at bounding box center [696, 327] width 156 height 14
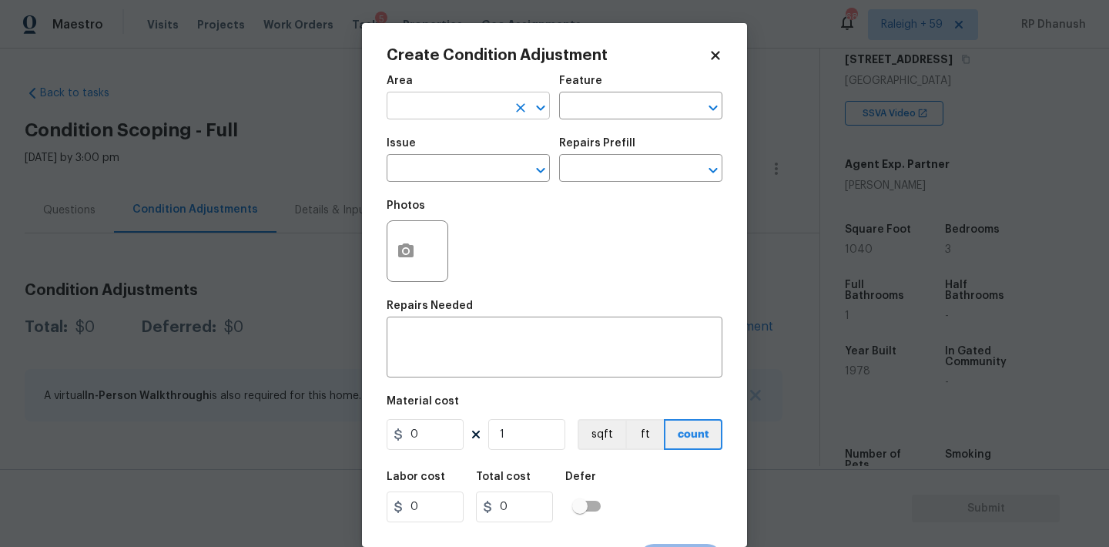
click at [452, 119] on input "text" at bounding box center [447, 107] width 120 height 24
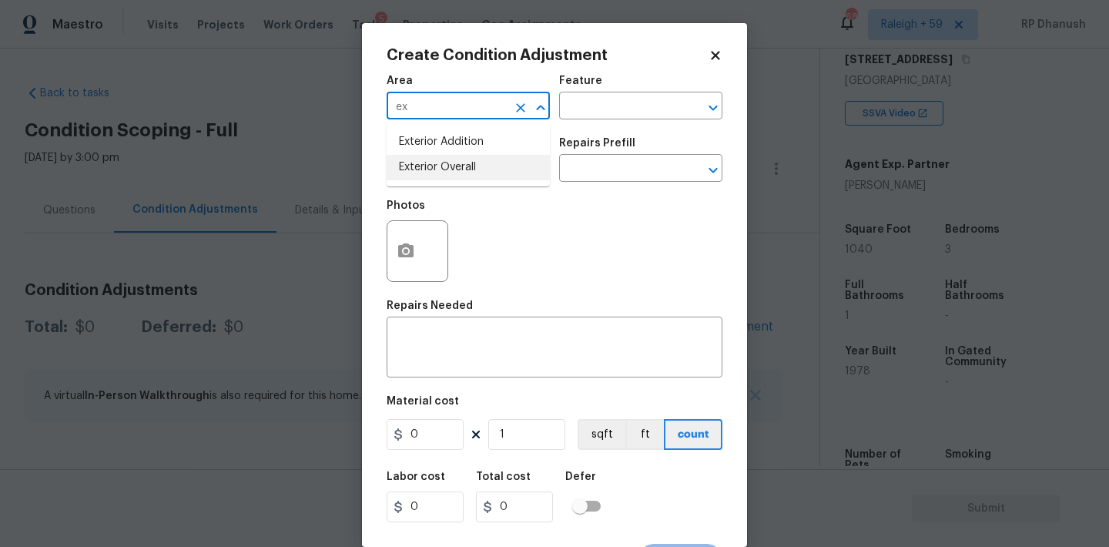
click at [449, 156] on li "Exterior Overall" at bounding box center [468, 167] width 163 height 25
type input "Exterior Overall"
click at [642, 105] on input "text" at bounding box center [619, 107] width 120 height 24
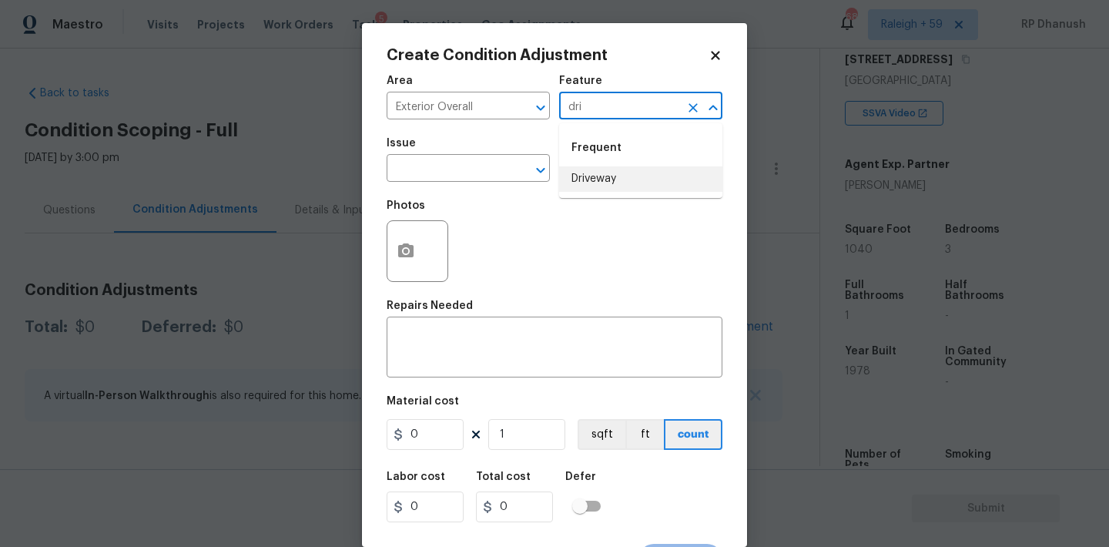
click at [574, 172] on li "Driveway" at bounding box center [640, 178] width 163 height 25
type input "Driveway"
click at [477, 172] on input "text" at bounding box center [447, 170] width 120 height 24
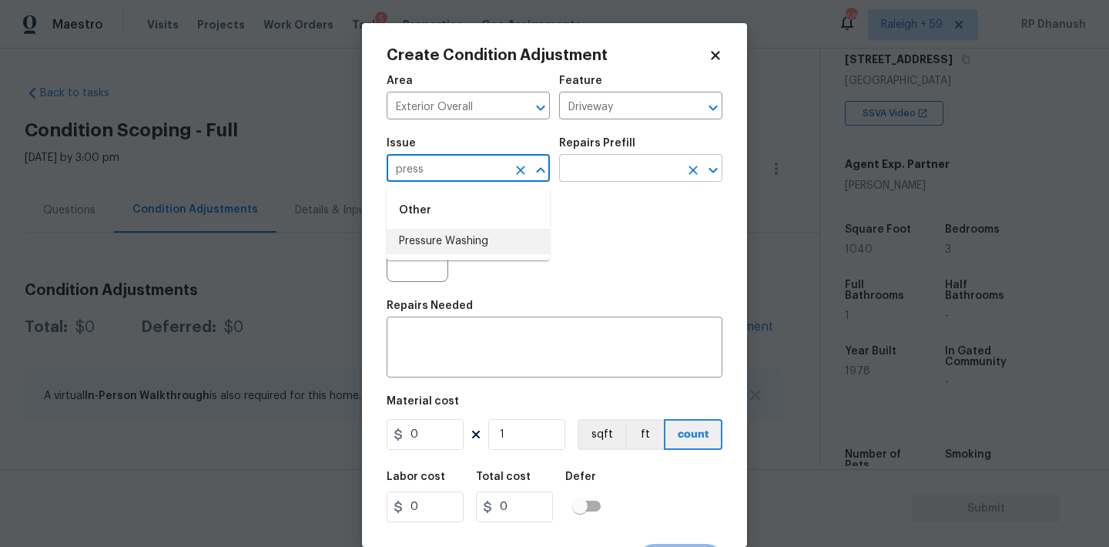
drag, startPoint x: 464, startPoint y: 233, endPoint x: 627, endPoint y: 169, distance: 175.0
click at [464, 233] on li "Pressure Washing" at bounding box center [468, 241] width 163 height 25
type input "Pressure Washing"
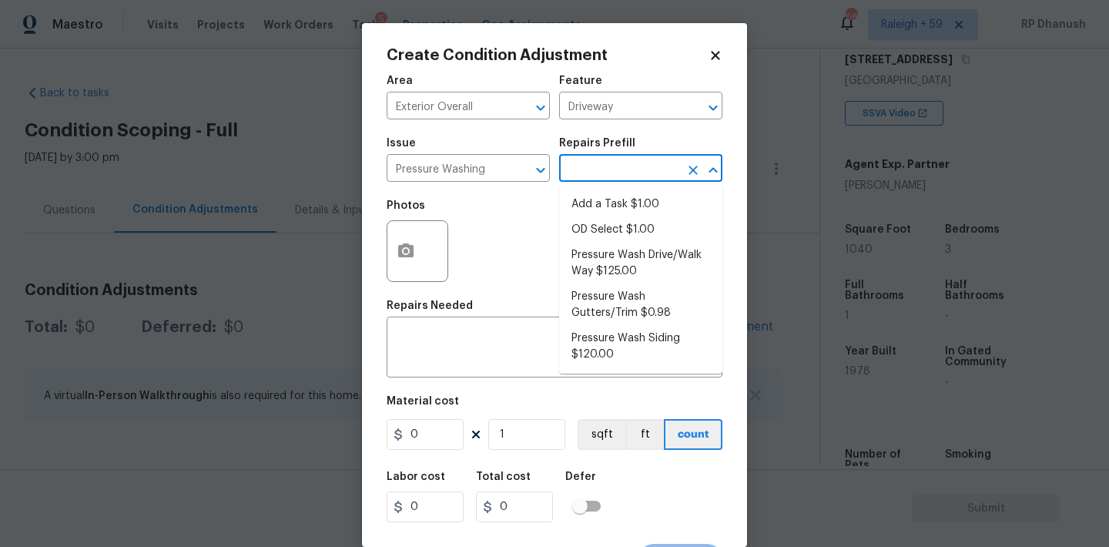
click at [627, 169] on input "text" at bounding box center [619, 170] width 120 height 24
click at [581, 377] on div "x ​" at bounding box center [555, 348] width 336 height 57
click at [621, 169] on input "text" at bounding box center [619, 170] width 120 height 24
click at [621, 296] on li "Pressure Wash Gutters/Trim $0.98" at bounding box center [640, 305] width 163 height 42
type input "Siding"
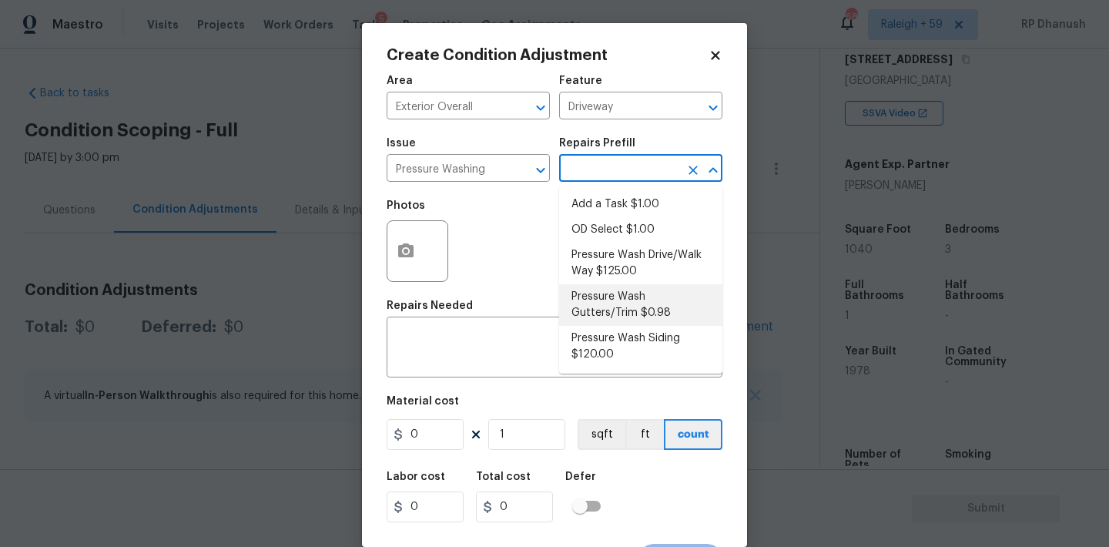
type textarea "Protect areas as needed for pressure washing. Pressure wash the gutters and tri…"
type input "0.98"
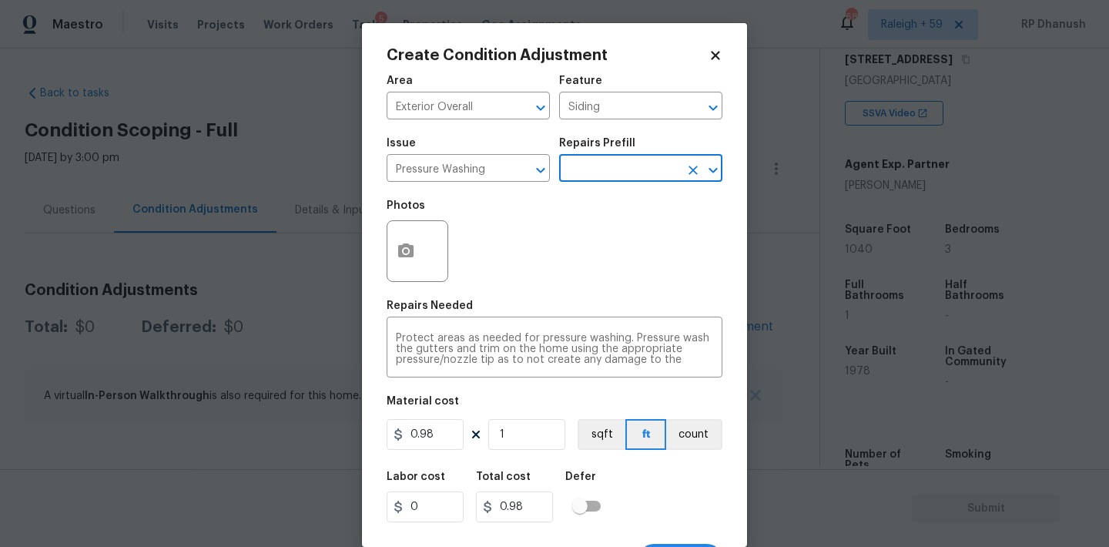
click at [633, 176] on input "text" at bounding box center [619, 170] width 120 height 24
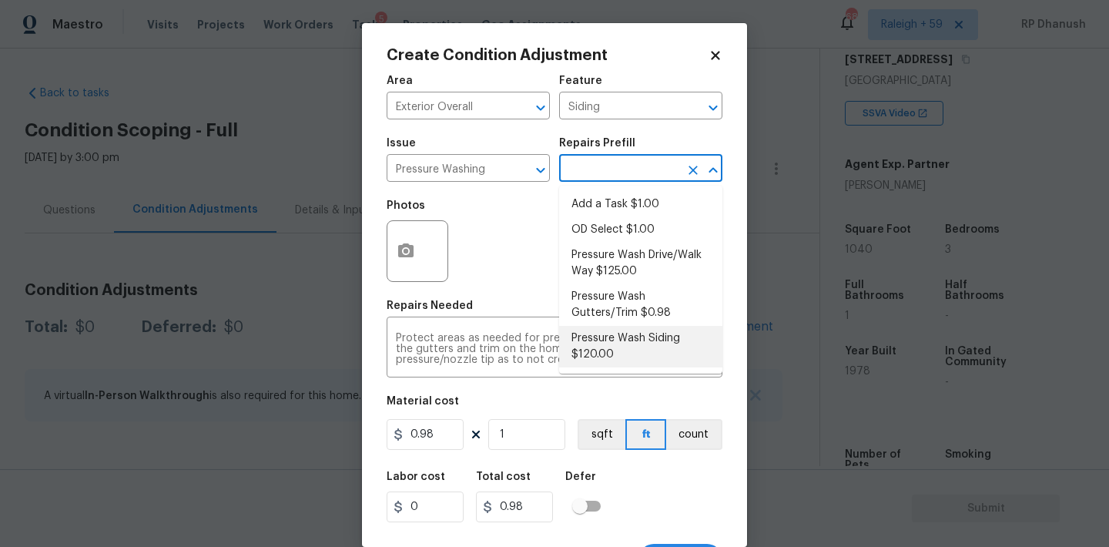
click at [629, 330] on li "Pressure Wash Siding $120.00" at bounding box center [640, 347] width 163 height 42
type textarea "Protect areas as needed for pressure washing. Pressure wash the siding on the h…"
type input "120"
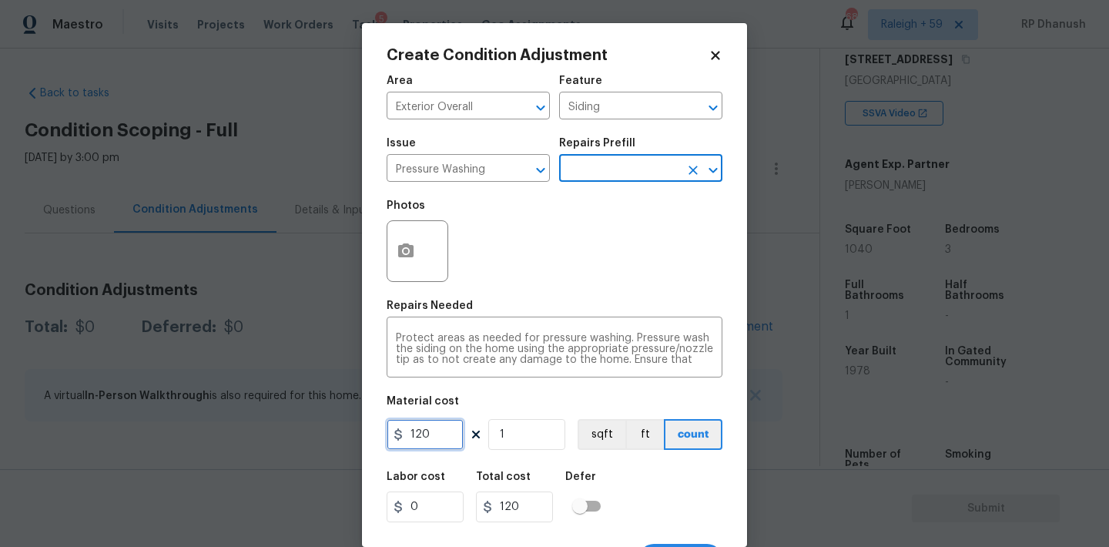
click at [433, 440] on input "120" at bounding box center [425, 434] width 77 height 31
type input "200"
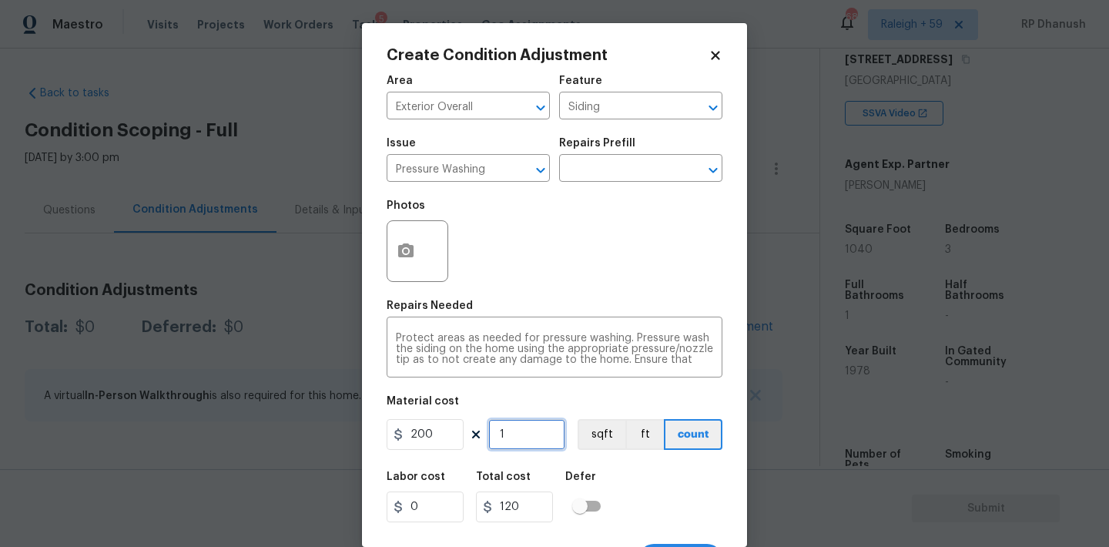
type input "200"
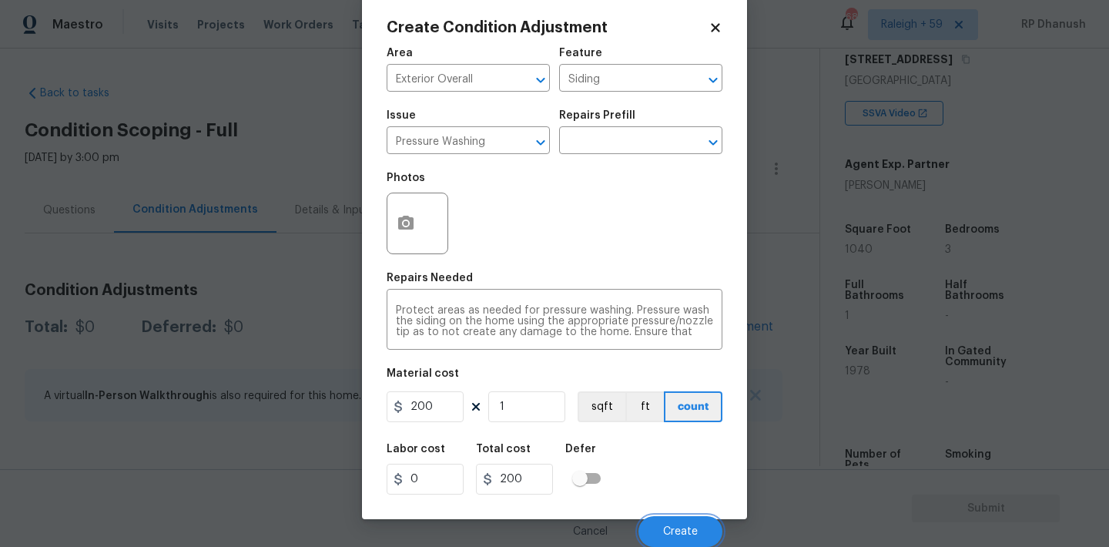
click at [664, 541] on button "Create" at bounding box center [680, 531] width 84 height 31
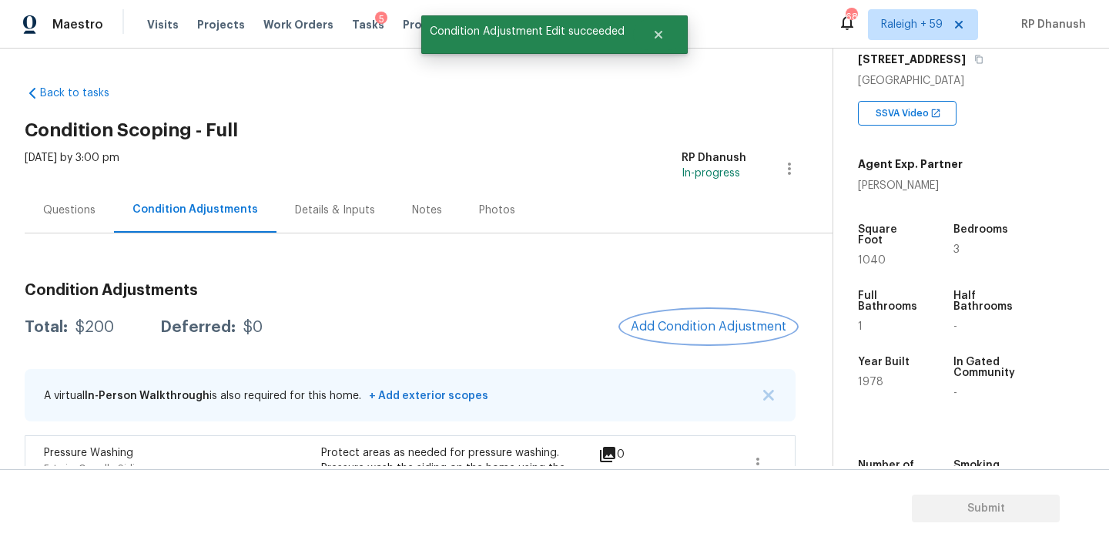
click at [683, 327] on span "Add Condition Adjustment" at bounding box center [709, 327] width 156 height 14
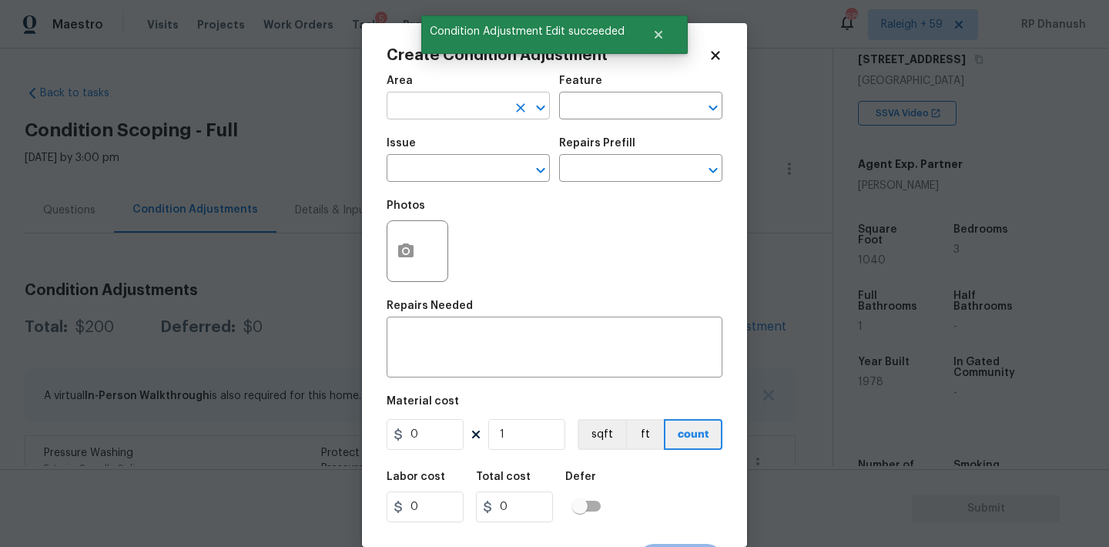
click at [406, 105] on input "text" at bounding box center [447, 107] width 120 height 24
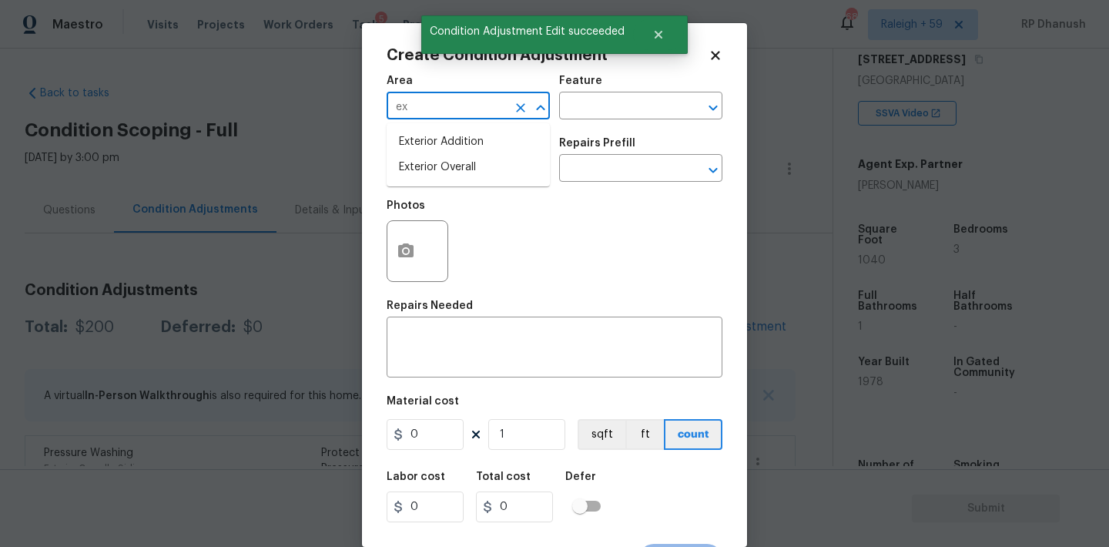
drag, startPoint x: 442, startPoint y: 166, endPoint x: 590, endPoint y: 123, distance: 153.8
click at [446, 164] on li "Exterior Overall" at bounding box center [468, 167] width 163 height 25
type input "Exterior Overall"
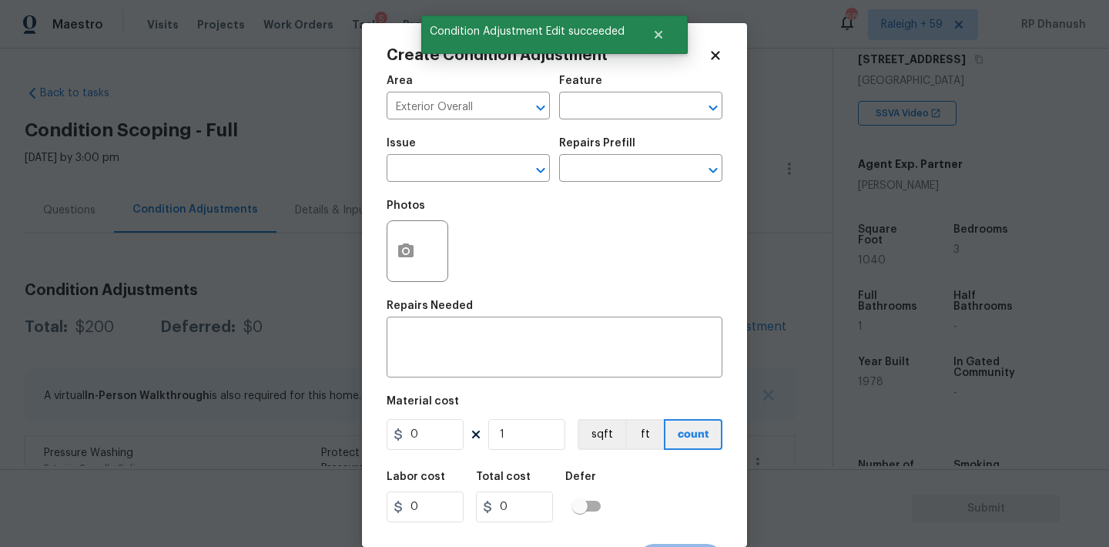
click at [590, 123] on div "Area Exterior Overall ​ Feature ​" at bounding box center [555, 97] width 336 height 62
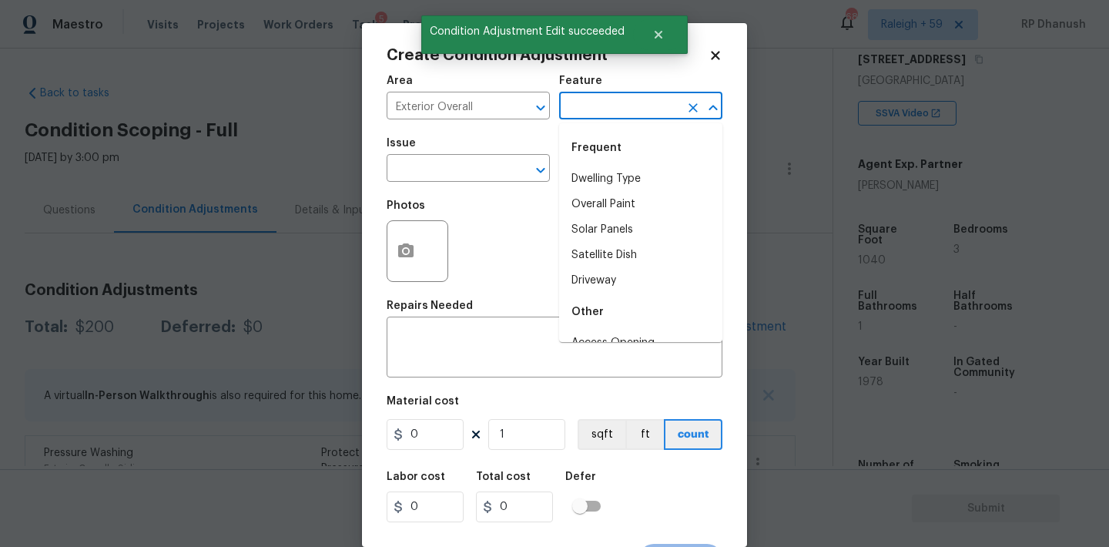
click at [596, 107] on input "text" at bounding box center [619, 107] width 120 height 24
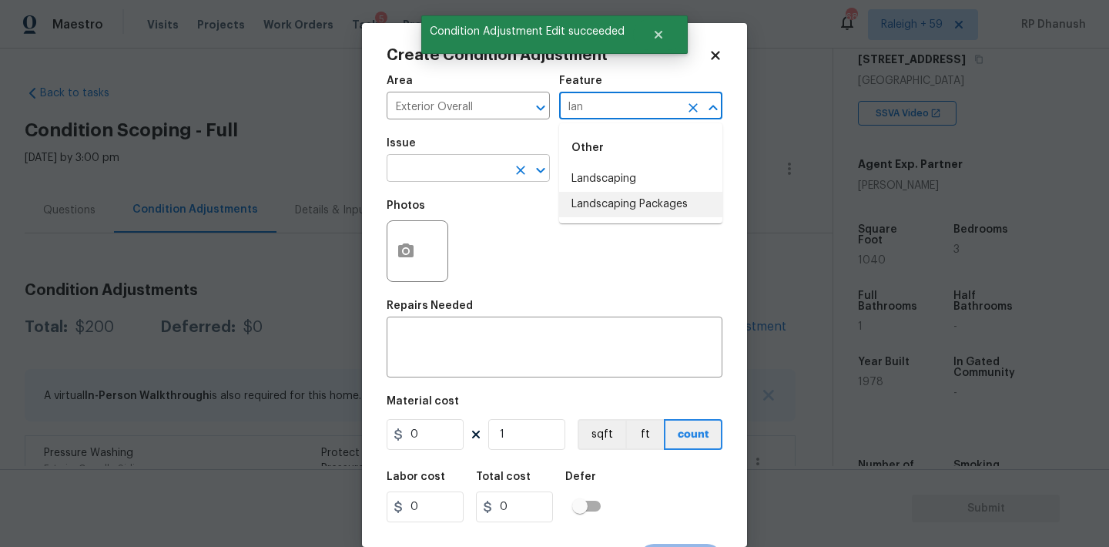
drag, startPoint x: 596, startPoint y: 197, endPoint x: 482, endPoint y: 179, distance: 115.3
click at [596, 197] on li "Landscaping Packages" at bounding box center [640, 204] width 163 height 25
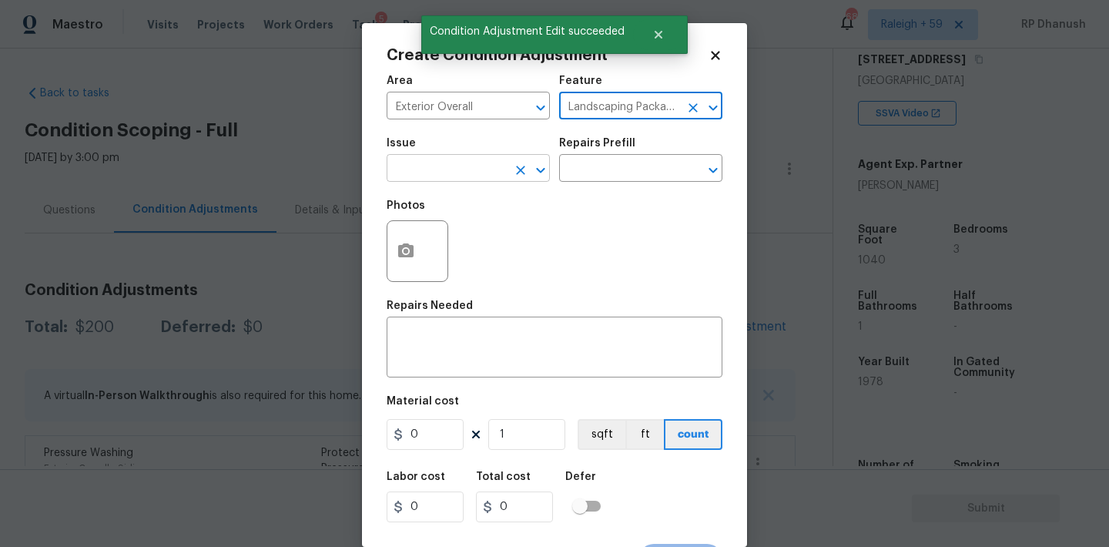
type input "Landscaping Packages"
click at [454, 172] on input "text" at bounding box center [447, 170] width 120 height 24
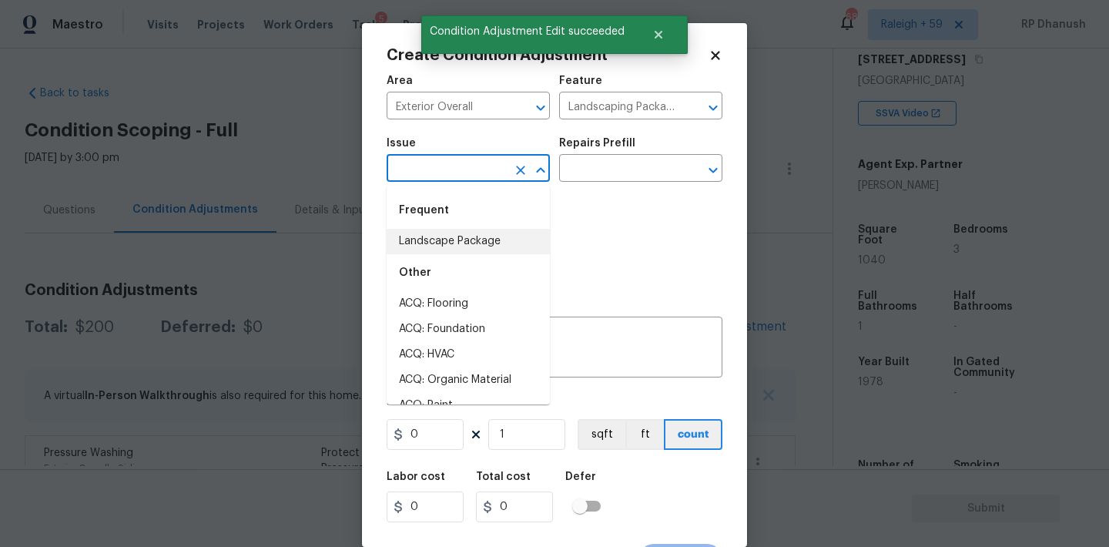
click at [450, 259] on div "Other" at bounding box center [468, 272] width 163 height 37
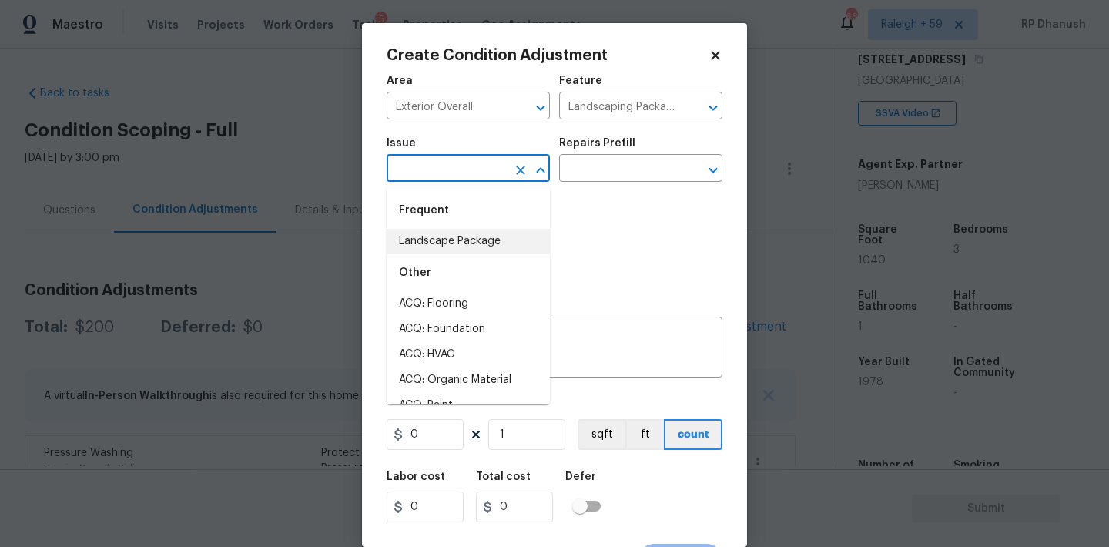
click at [455, 230] on li "Landscape Package" at bounding box center [468, 241] width 163 height 25
type input "Landscape Package"
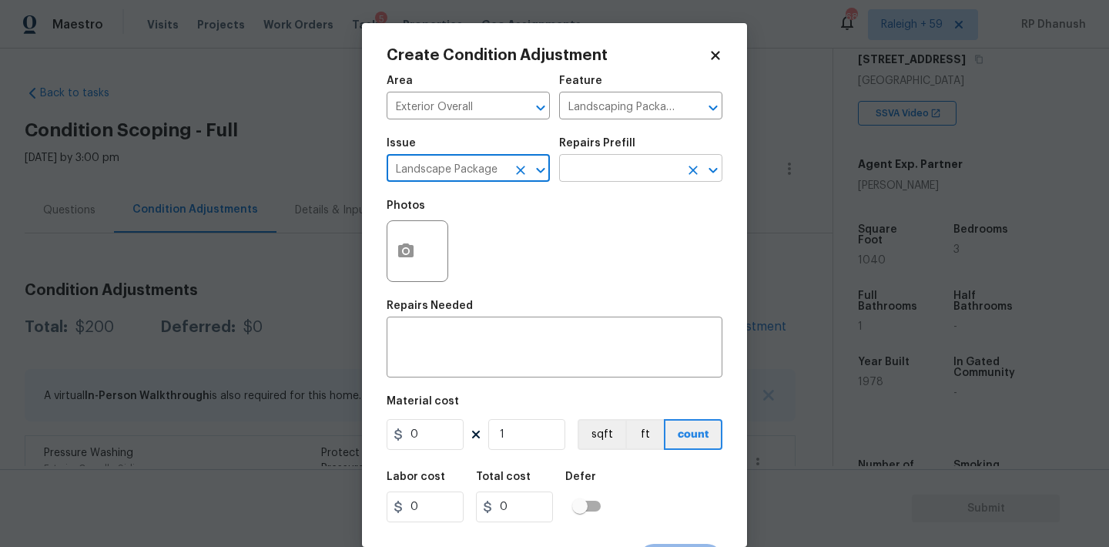
click at [645, 169] on input "text" at bounding box center [619, 170] width 120 height 24
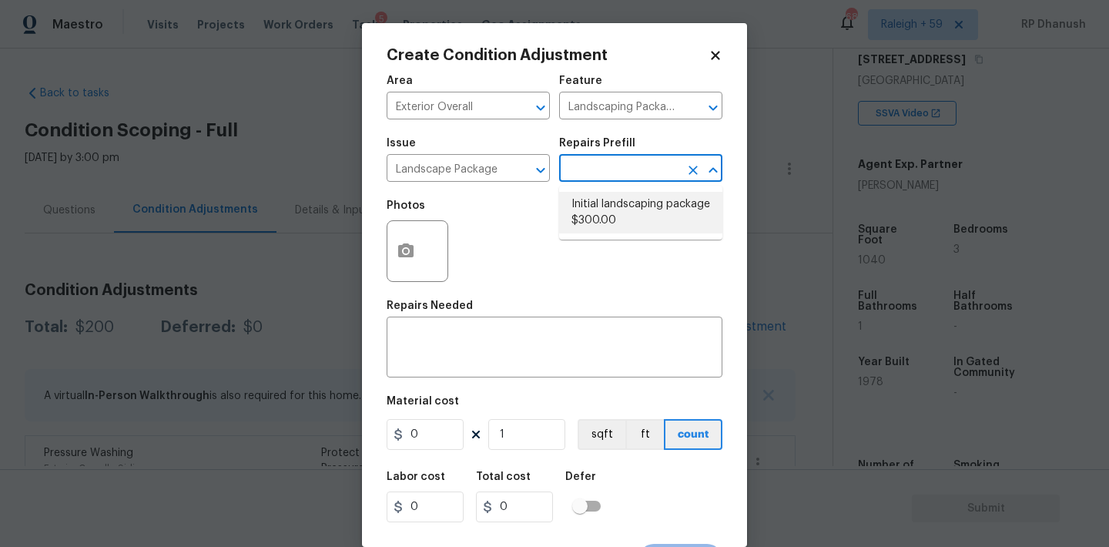
click at [642, 207] on li "Initial landscaping package $300.00" at bounding box center [640, 213] width 163 height 42
type input "Home Readiness Packages"
type textarea "Mowing of grass up to 6" in height. Mow, edge along driveways & sidewalks, trim…"
type input "300"
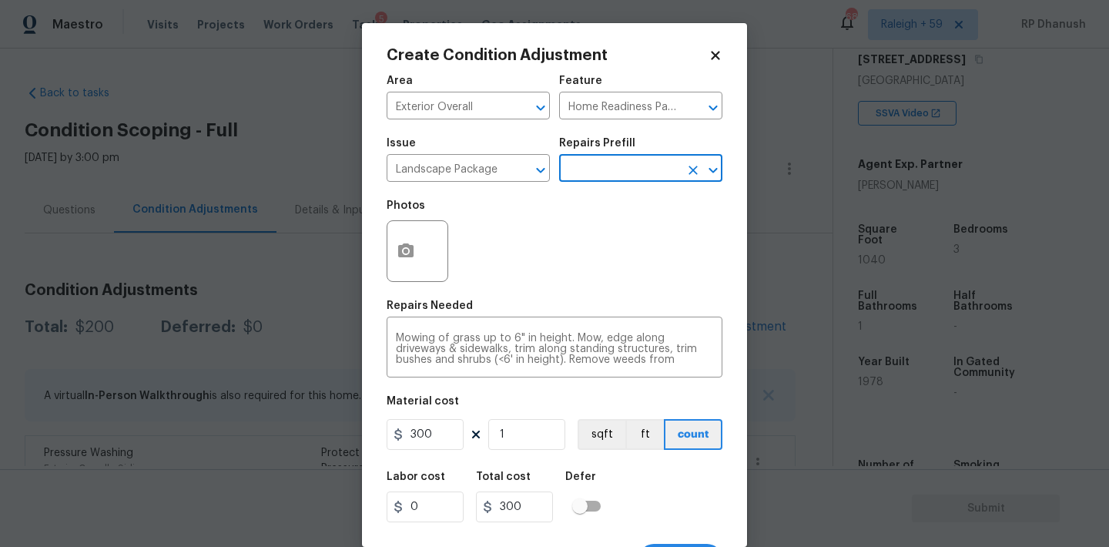
click at [532, 417] on figure "Material cost 300 1 sqft ft count" at bounding box center [555, 424] width 336 height 57
click at [531, 425] on input "1" at bounding box center [526, 434] width 77 height 31
type input "0"
type input "5"
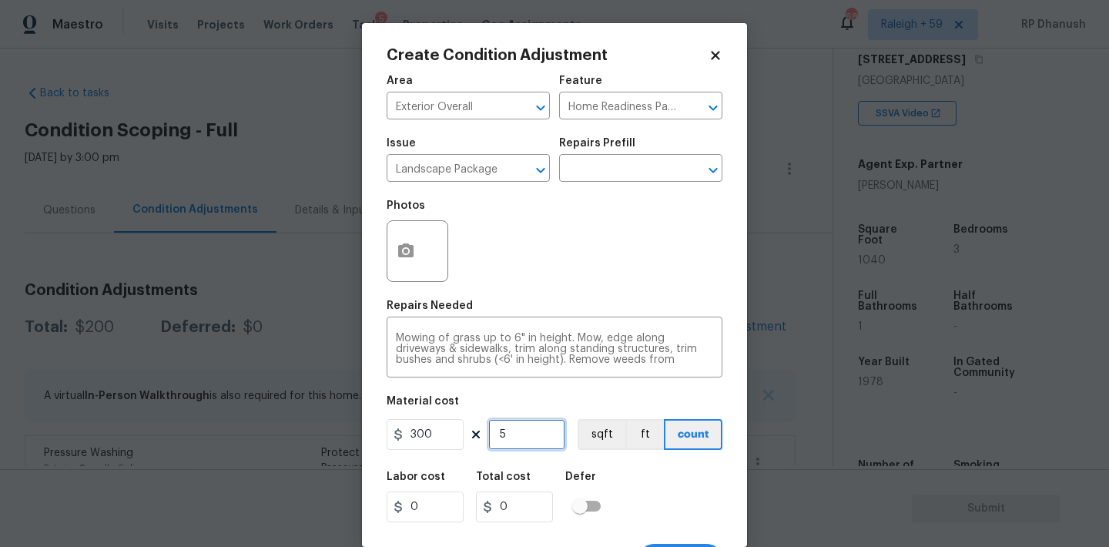
type input "1500"
type input "5"
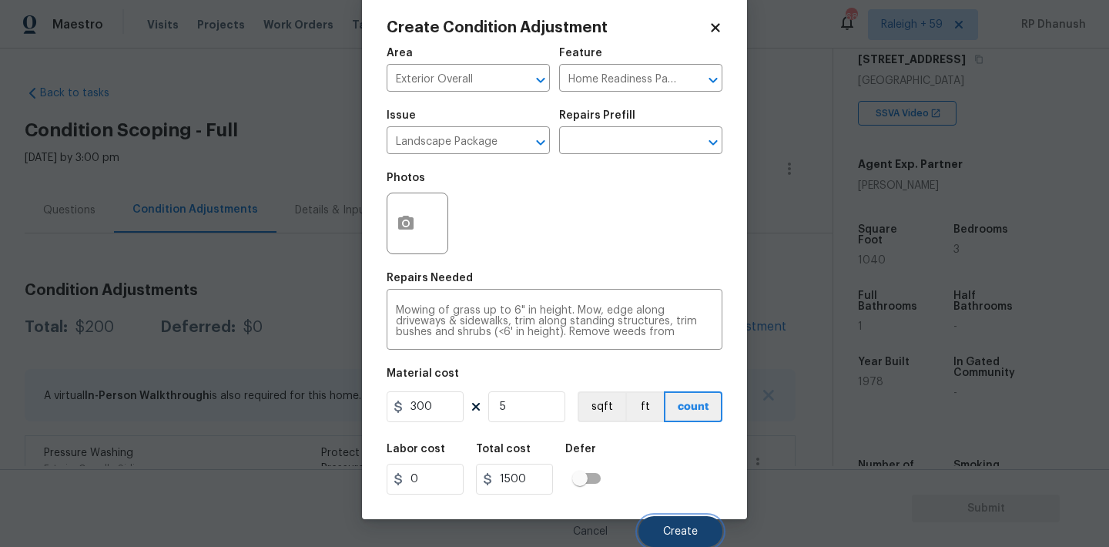
click at [695, 521] on button "Create" at bounding box center [680, 531] width 84 height 31
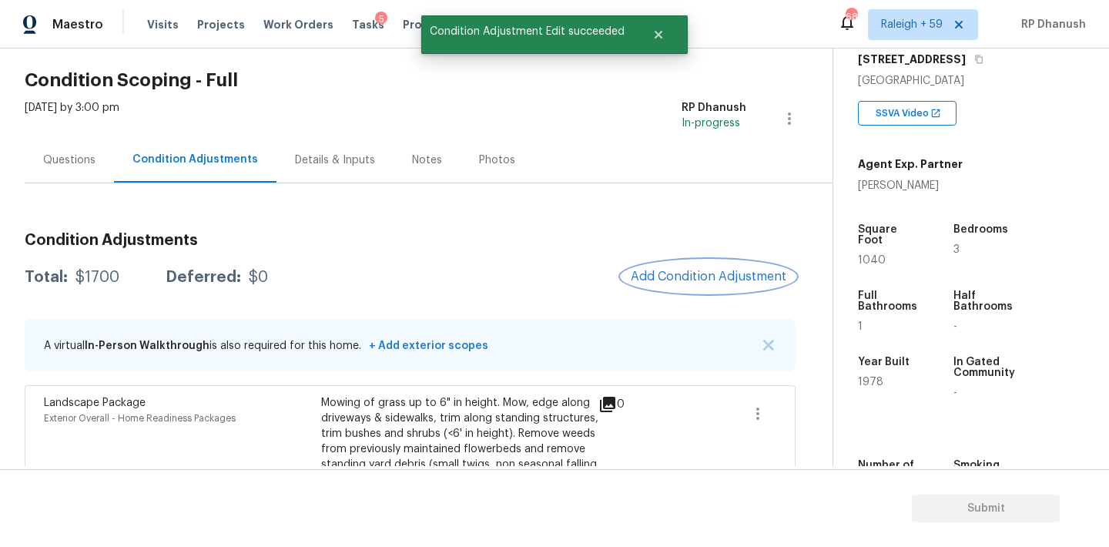
scroll to position [260, 0]
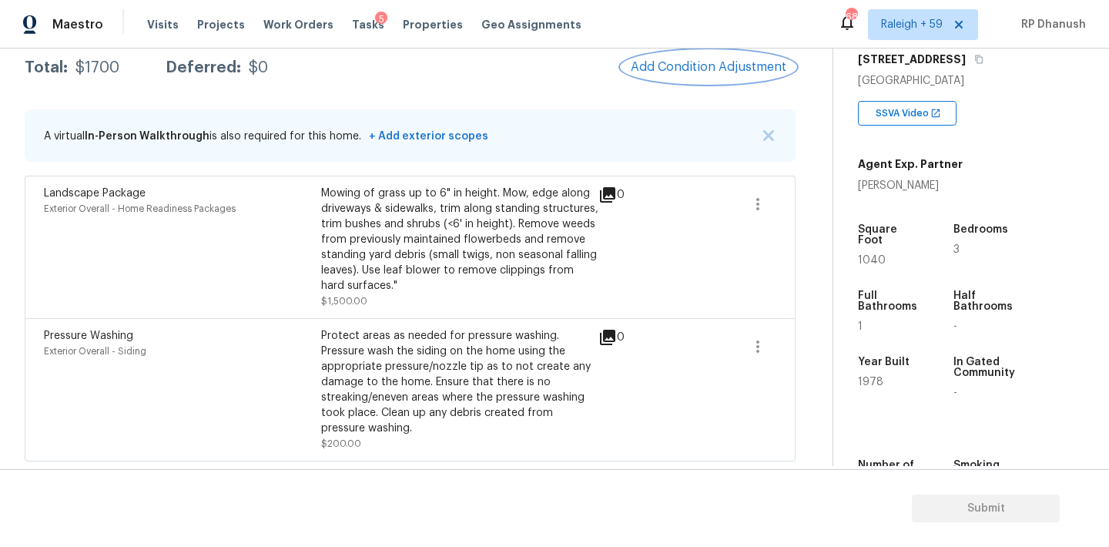
click at [714, 73] on button "Add Condition Adjustment" at bounding box center [708, 67] width 174 height 32
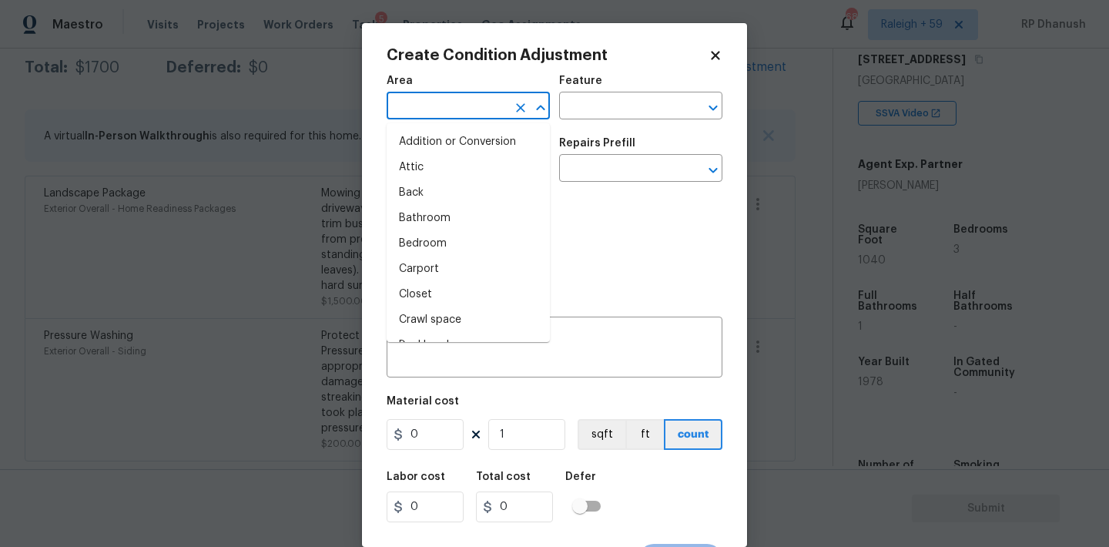
click at [482, 107] on input "text" at bounding box center [447, 107] width 120 height 24
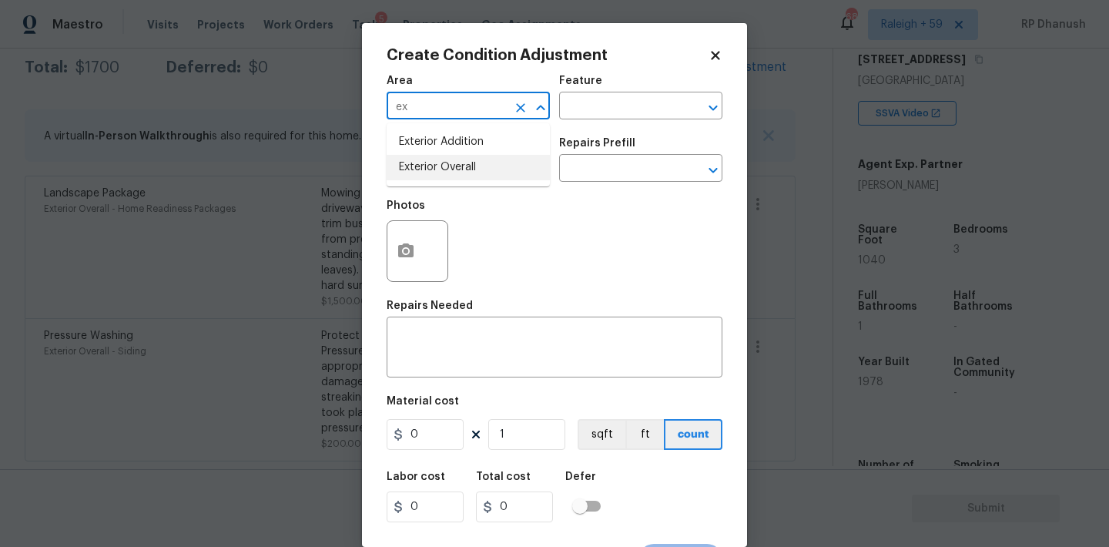
click at [437, 162] on li "Exterior Overall" at bounding box center [468, 167] width 163 height 25
type input "Exterior Overall"
click at [610, 109] on input "text" at bounding box center [619, 107] width 120 height 24
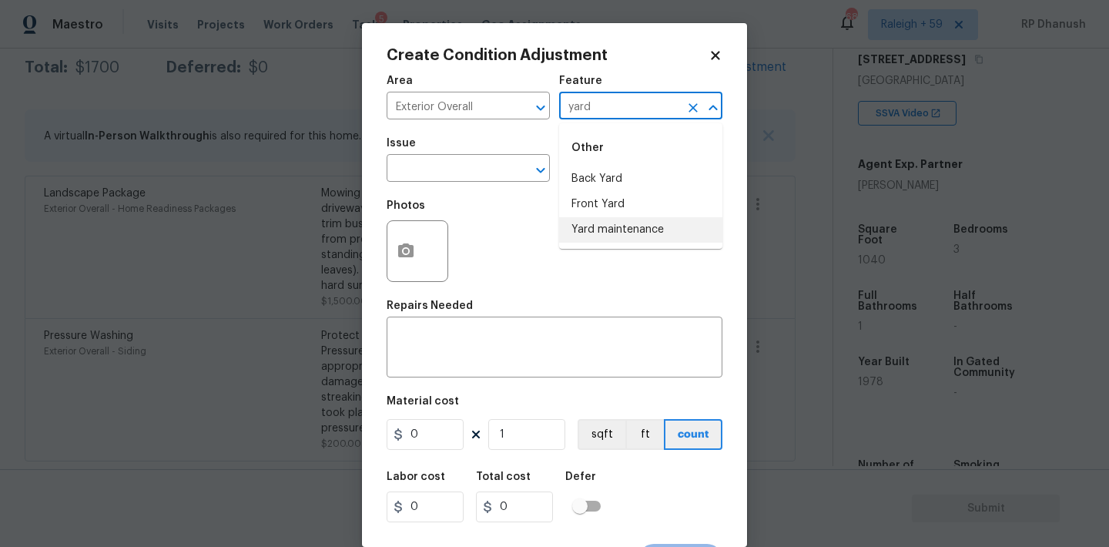
click at [591, 221] on li "Yard maintenance" at bounding box center [640, 229] width 163 height 25
type input "Yard maintenance"
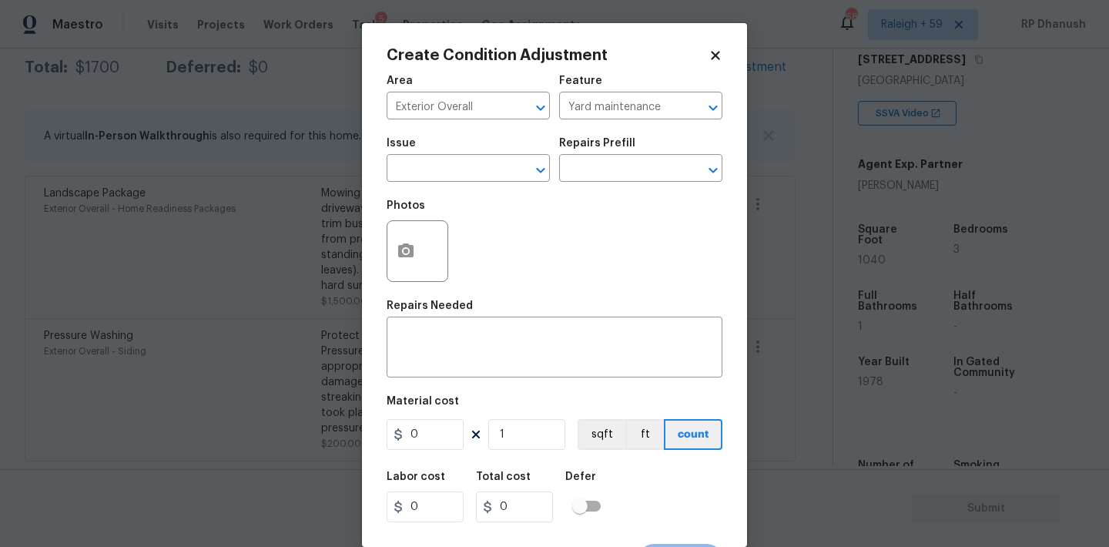
click at [527, 183] on span "Issue ​" at bounding box center [468, 160] width 163 height 62
click at [486, 175] on input "text" at bounding box center [447, 170] width 120 height 24
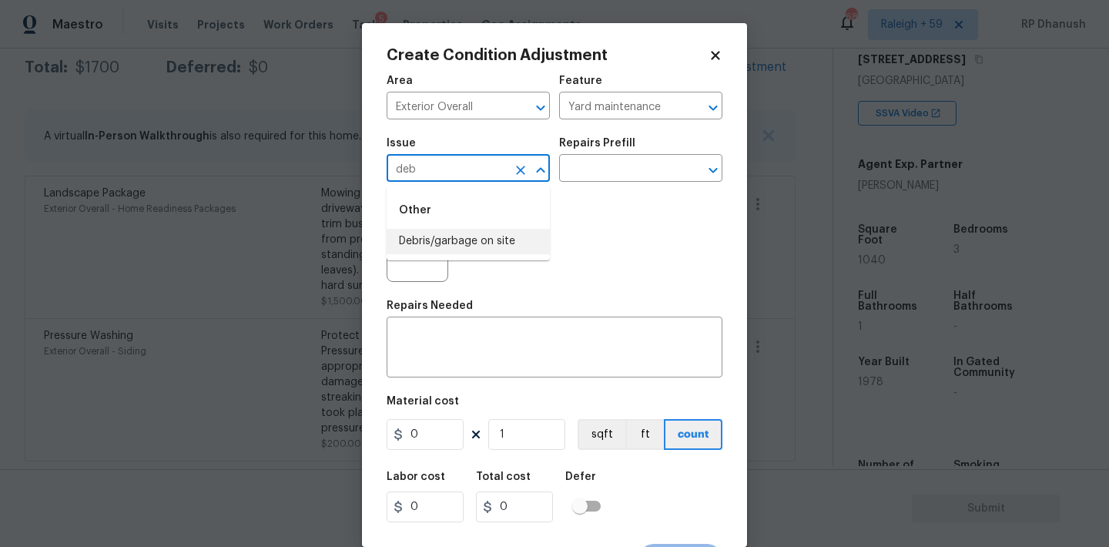
click at [481, 246] on li "Debris/garbage on site" at bounding box center [468, 241] width 163 height 25
type input "Debris/garbage on site"
click at [608, 170] on input "text" at bounding box center [619, 170] width 120 height 24
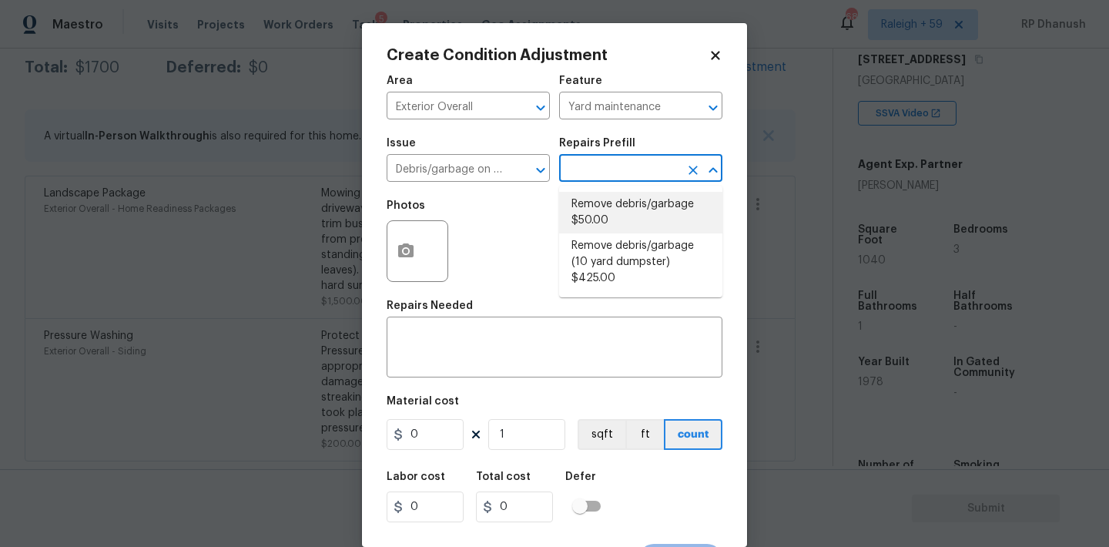
click at [613, 212] on li "Remove debris/garbage $50.00" at bounding box center [640, 213] width 163 height 42
type textarea "Remove, haul off, and properly dispose of any debris left by seller to offsite …"
type input "50"
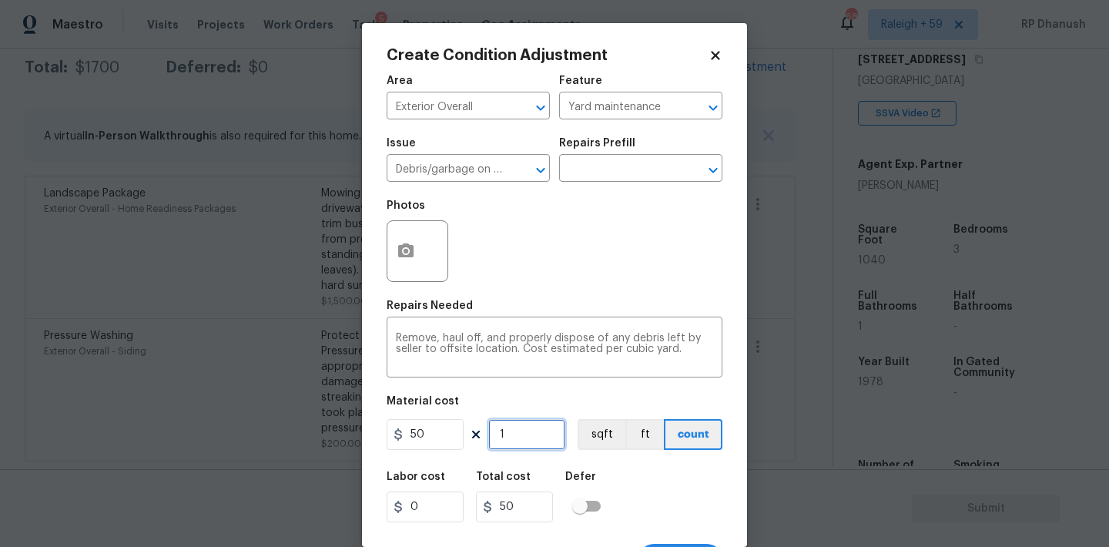
click at [531, 424] on input "1" at bounding box center [526, 434] width 77 height 31
type input "0"
type input "3"
type input "150"
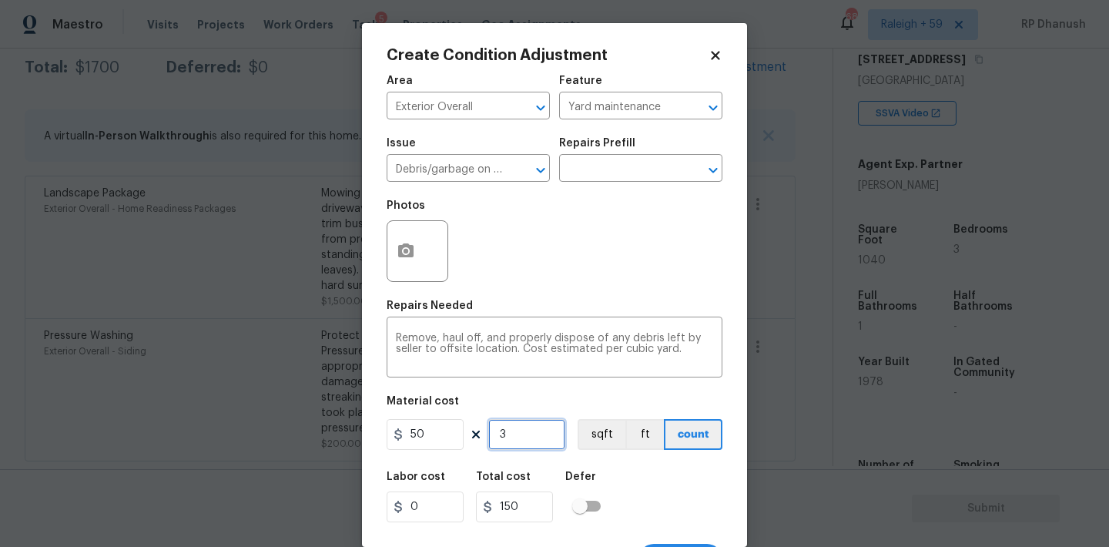
type input "30"
type input "1500"
type input "3"
type input "150"
type input "0"
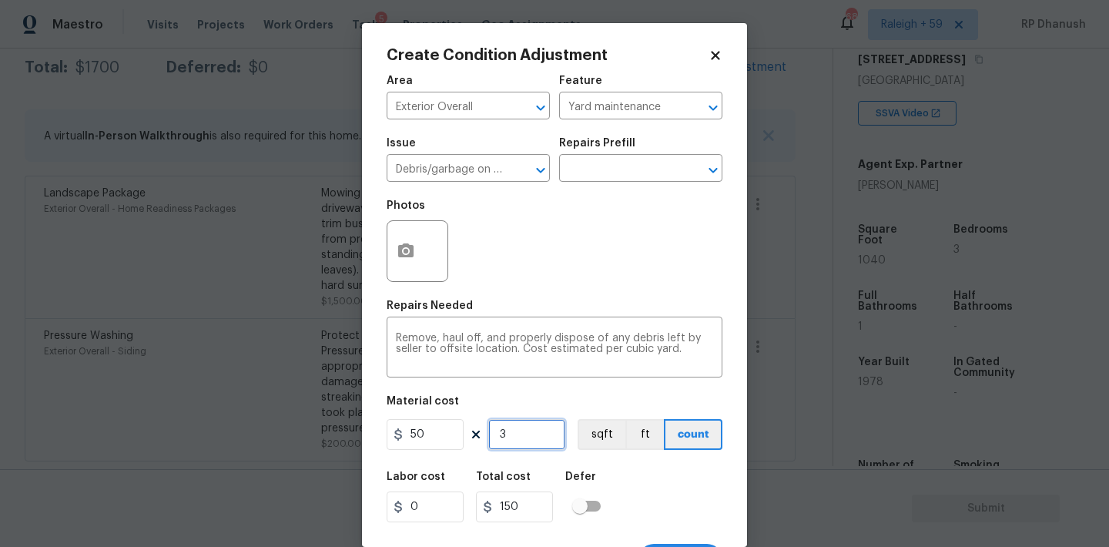
type input "0"
type input "2"
type input "100"
click at [686, 347] on textarea "Remove, haul off, and properly dispose of any debris left by seller to offsite …" at bounding box center [554, 349] width 317 height 32
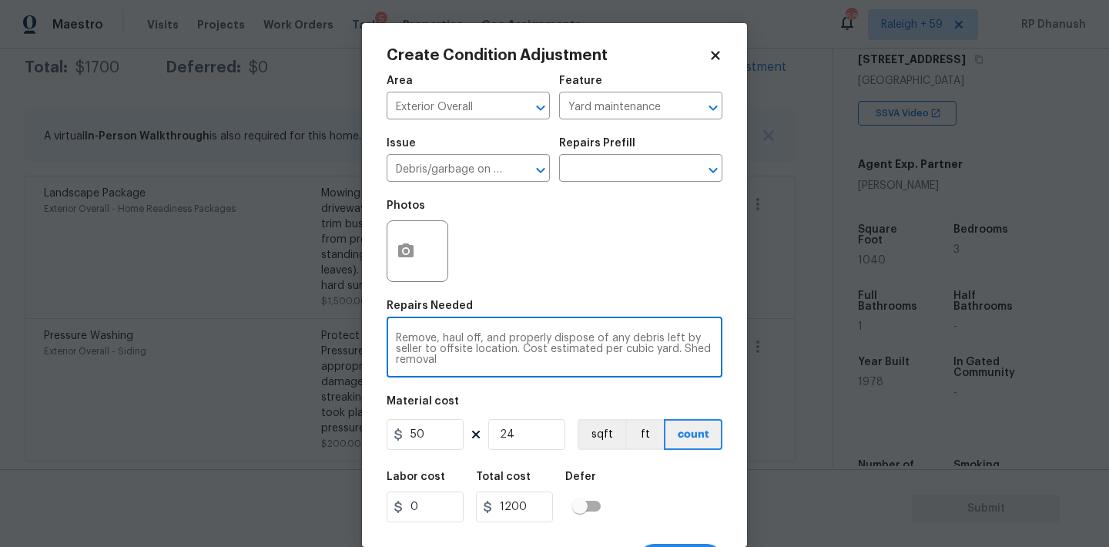
scroll to position [28, 0]
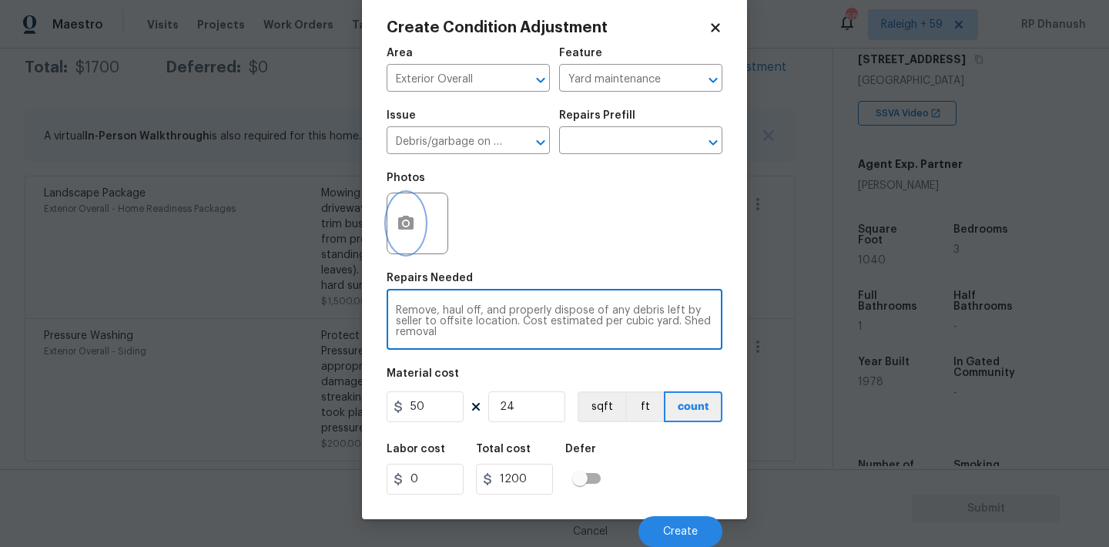
click at [415, 212] on button "button" at bounding box center [405, 223] width 37 height 60
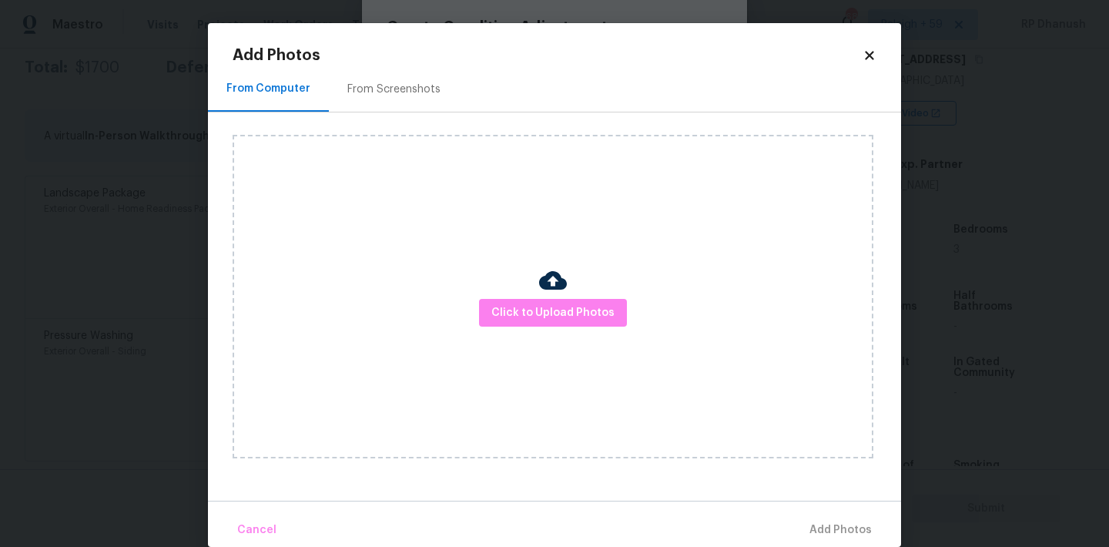
click at [375, 93] on div "From Screenshots" at bounding box center [393, 89] width 93 height 15
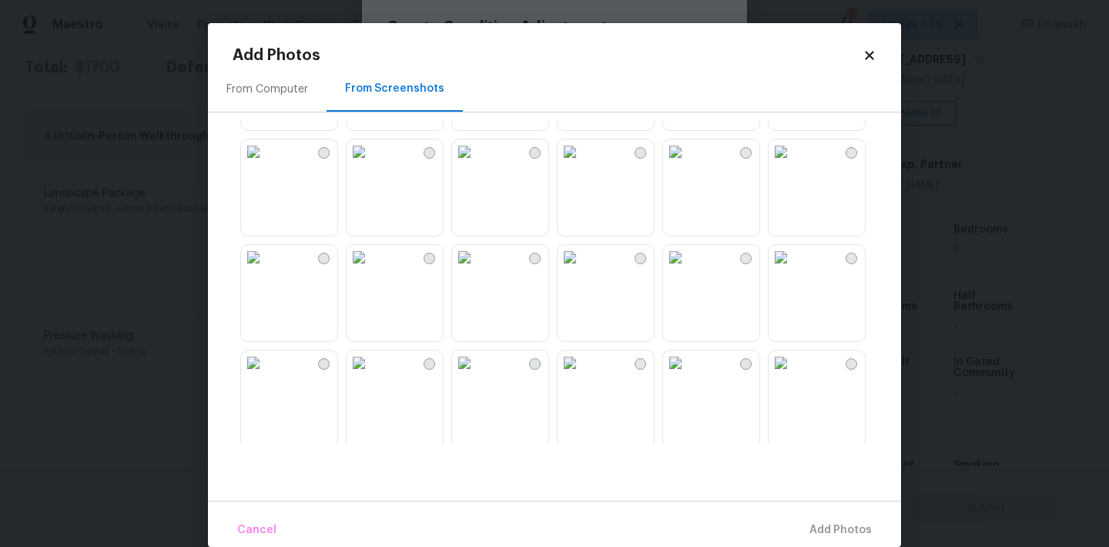
scroll to position [1242, 0]
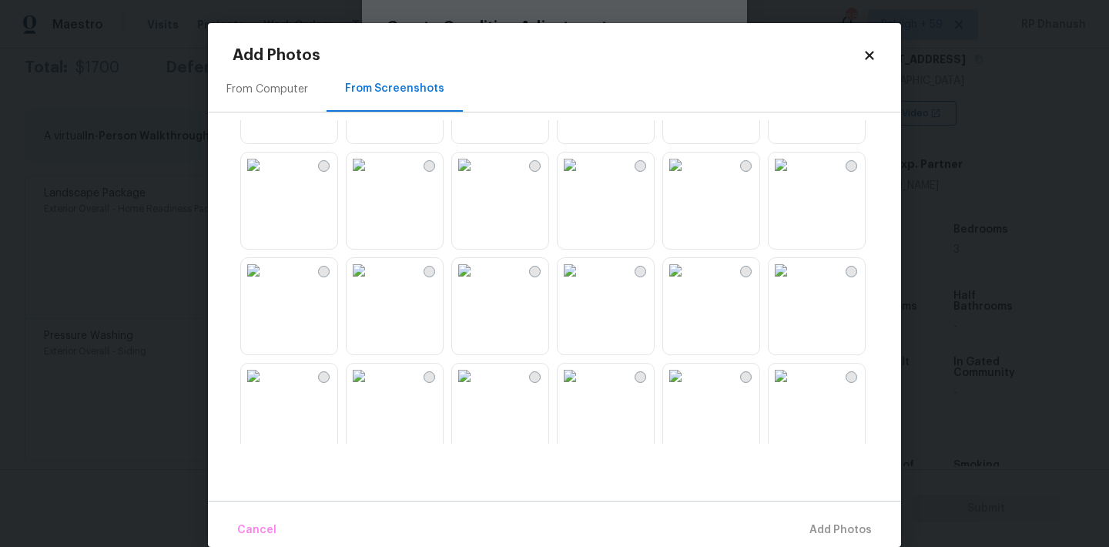
click at [371, 283] on img at bounding box center [359, 270] width 25 height 25
click at [842, 527] on span "Add 1 Photo(s)" at bounding box center [833, 530] width 76 height 19
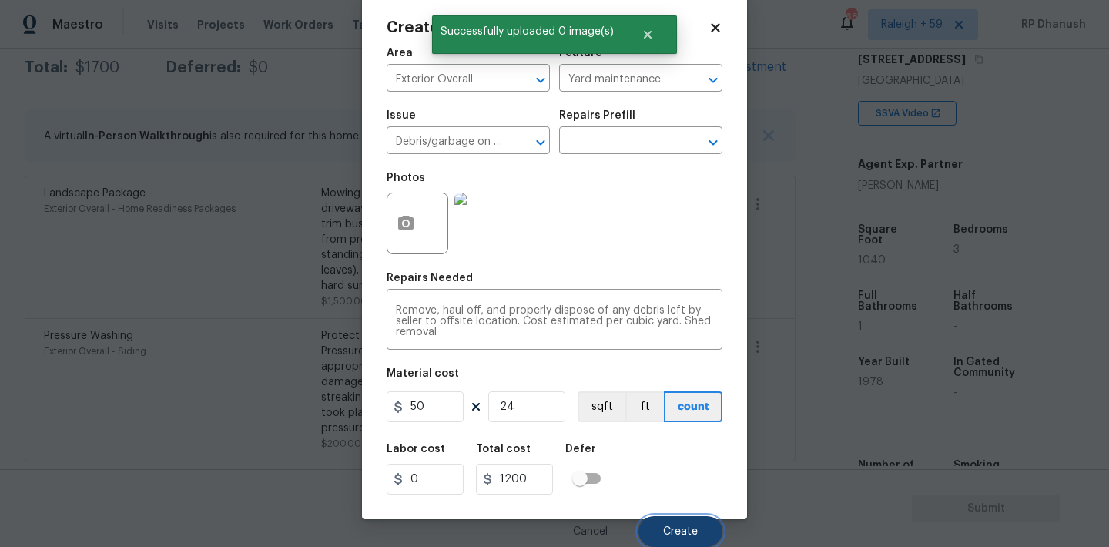
click at [668, 530] on span "Create" at bounding box center [680, 532] width 35 height 12
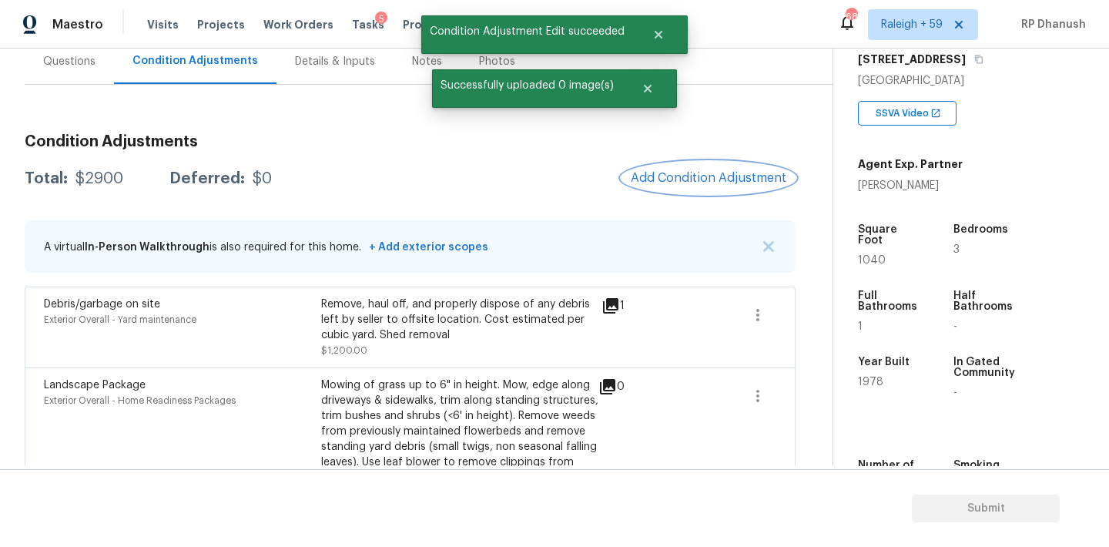
scroll to position [85, 0]
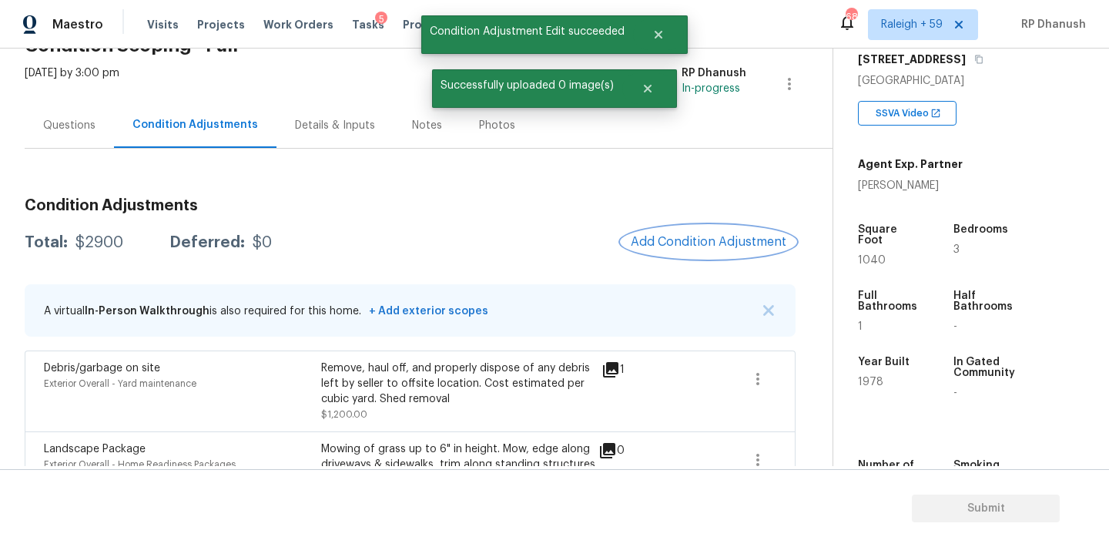
click at [688, 232] on button "Add Condition Adjustment" at bounding box center [708, 242] width 174 height 32
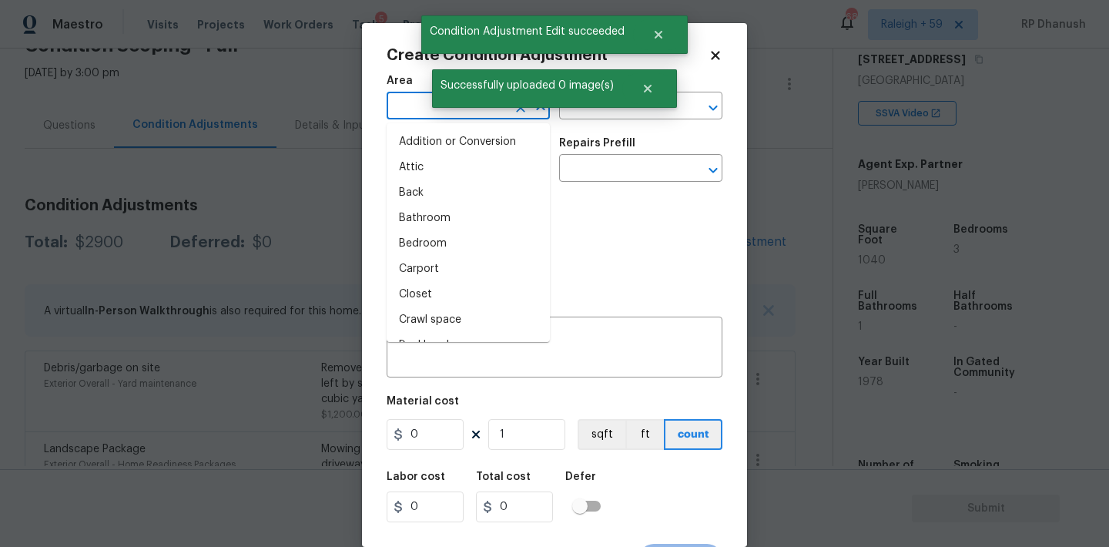
click at [424, 113] on input "text" at bounding box center [447, 107] width 120 height 24
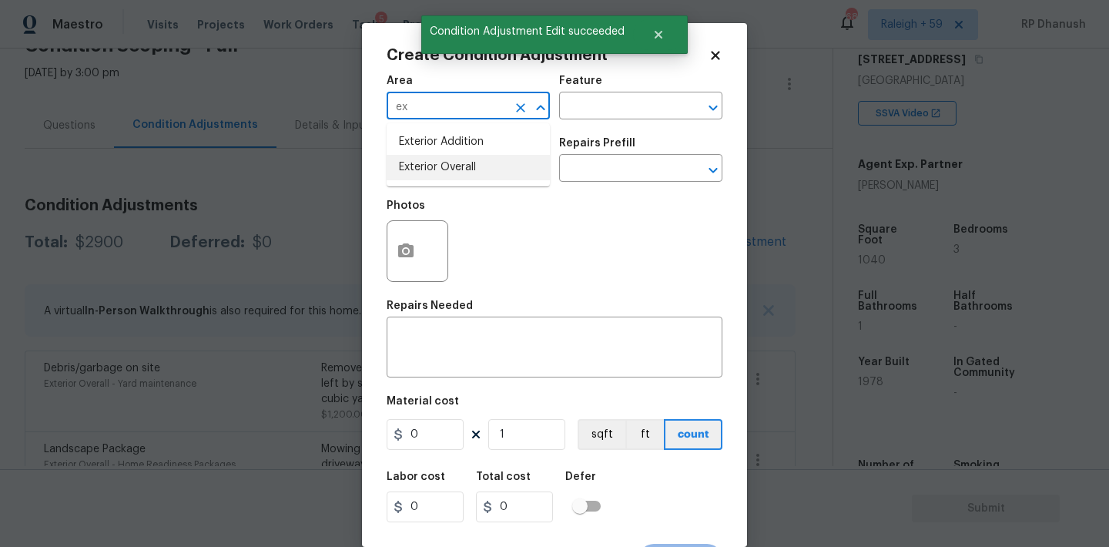
click at [412, 169] on li "Exterior Overall" at bounding box center [468, 167] width 163 height 25
click at [444, 304] on h5 "Repairs Needed" at bounding box center [430, 305] width 86 height 11
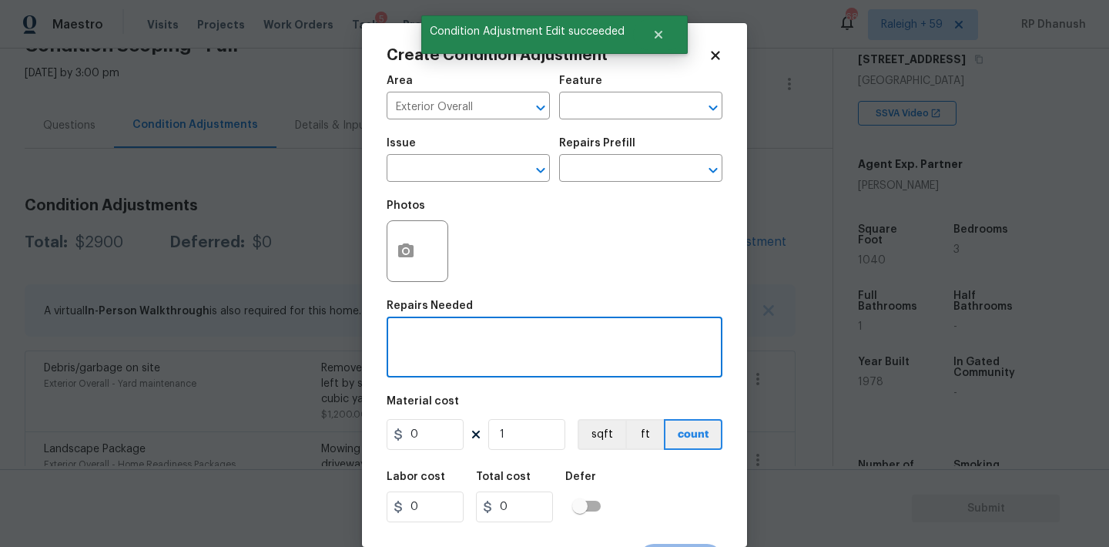
click at [447, 351] on textarea at bounding box center [554, 349] width 317 height 32
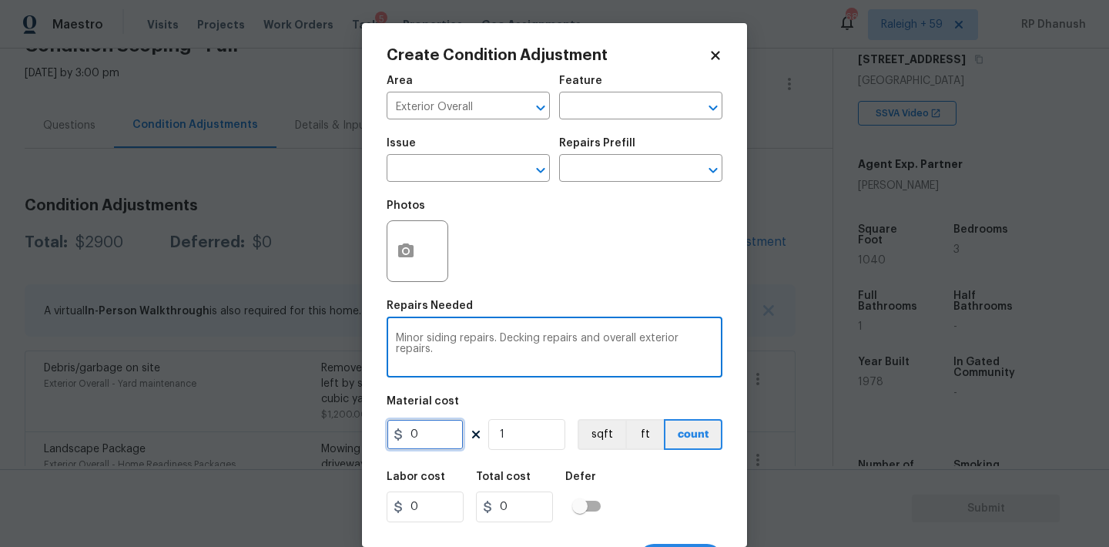
click at [434, 449] on input "0" at bounding box center [425, 434] width 77 height 31
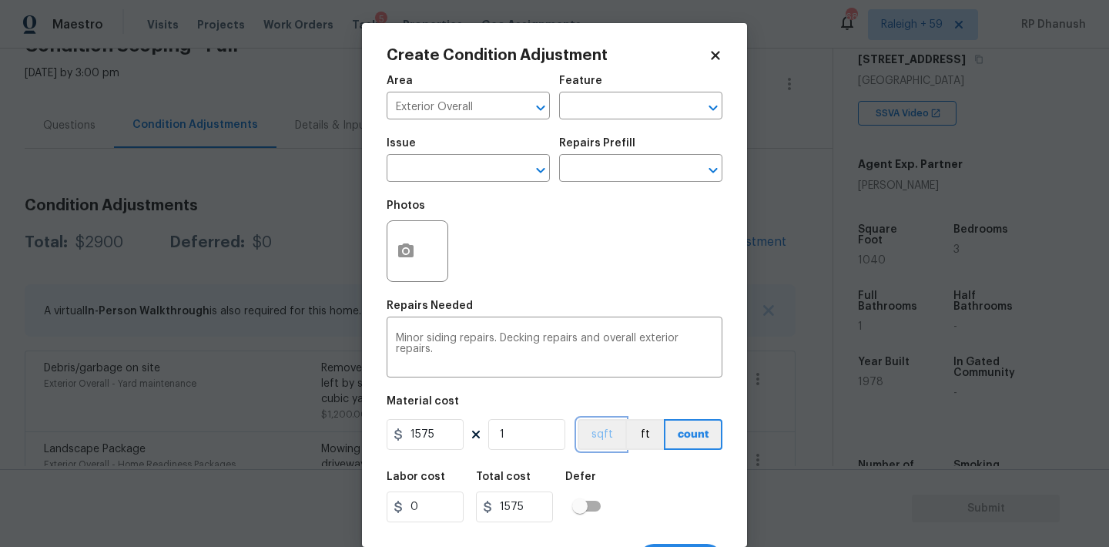
scroll to position [28, 0]
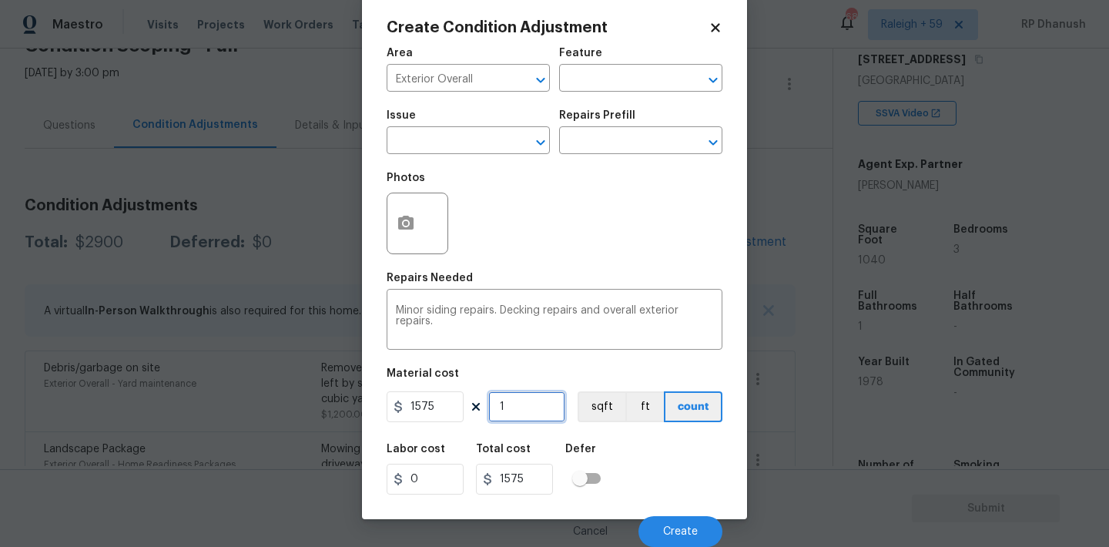
click at [506, 414] on input "1" at bounding box center [526, 406] width 77 height 31
click at [698, 527] on button "Create" at bounding box center [680, 531] width 84 height 31
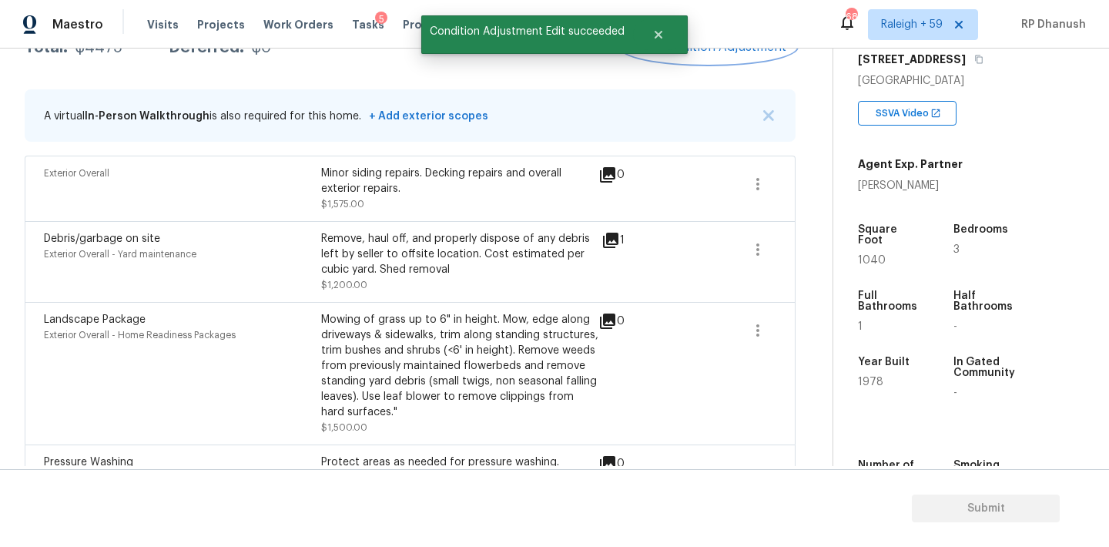
scroll to position [229, 0]
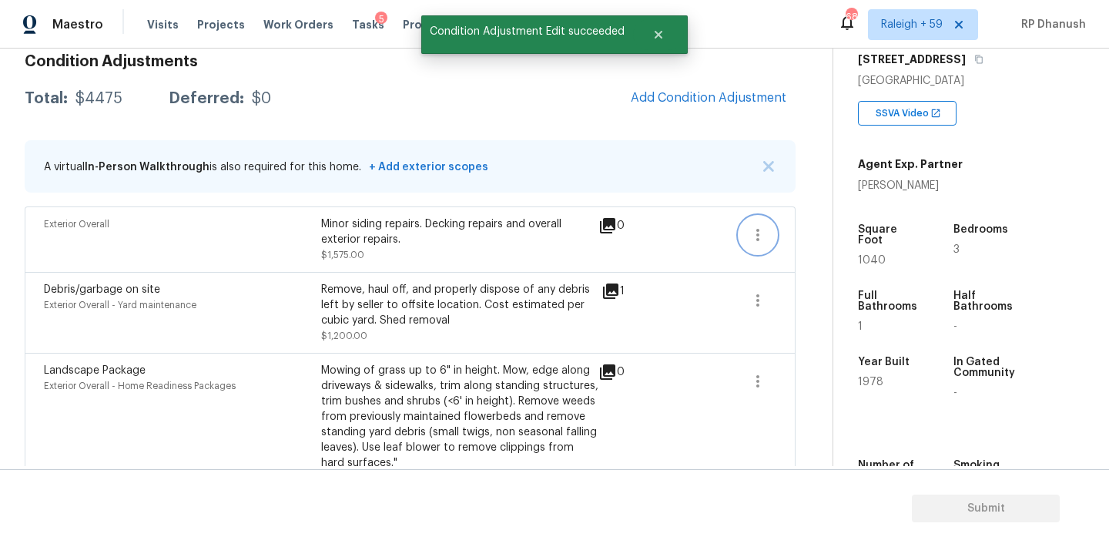
click at [745, 223] on button "button" at bounding box center [757, 234] width 37 height 37
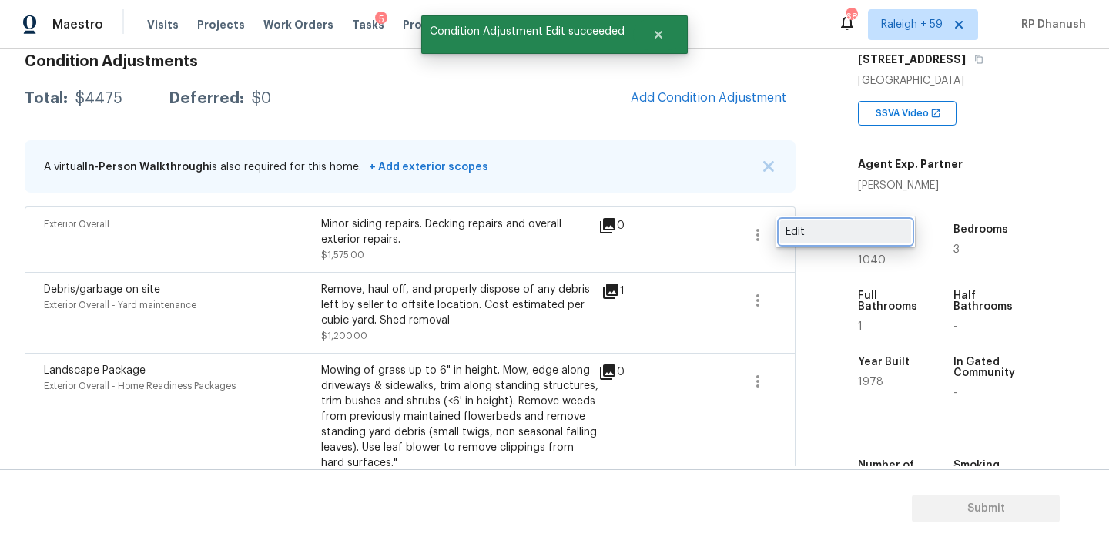
click at [802, 234] on div "Edit" at bounding box center [845, 231] width 120 height 15
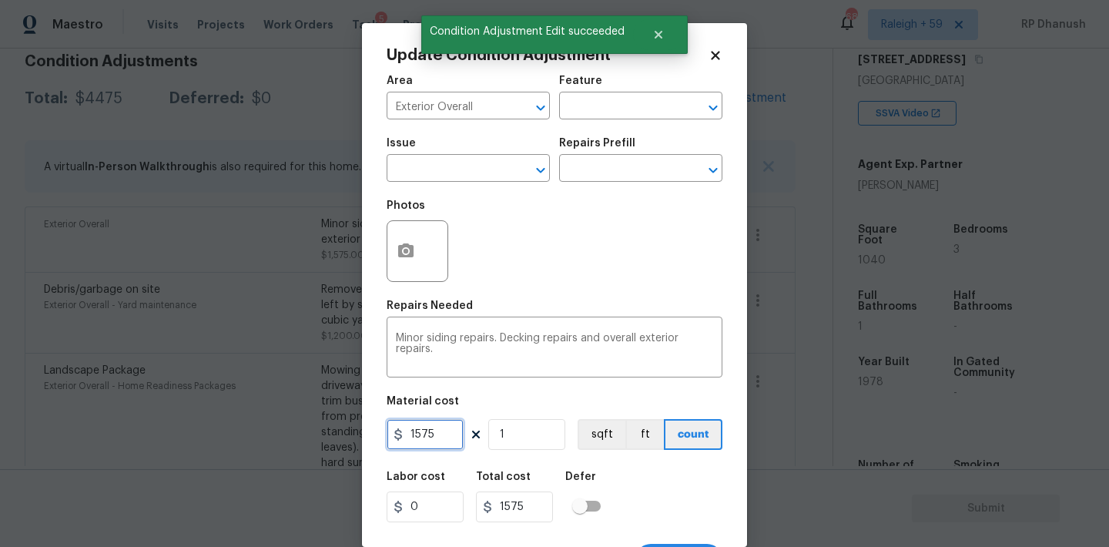
click at [437, 439] on input "1575" at bounding box center [425, 434] width 77 height 31
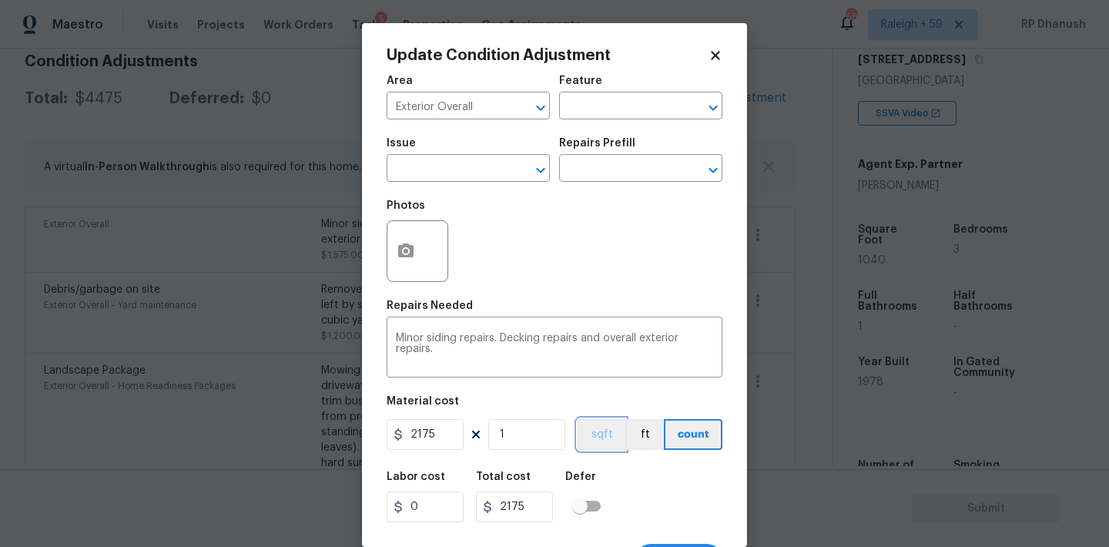
scroll to position [28, 0]
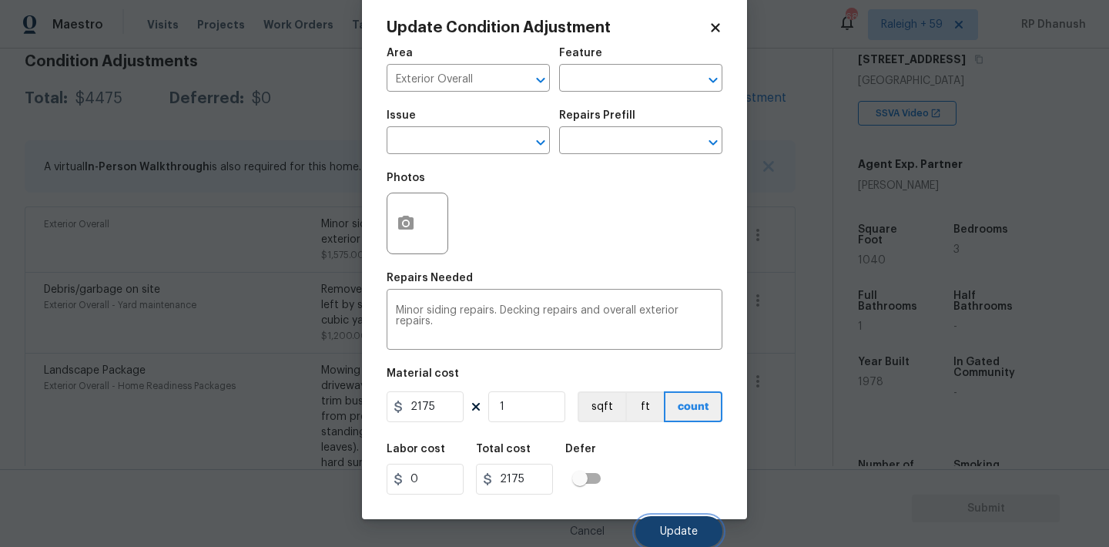
click at [661, 528] on span "Update" at bounding box center [679, 532] width 38 height 12
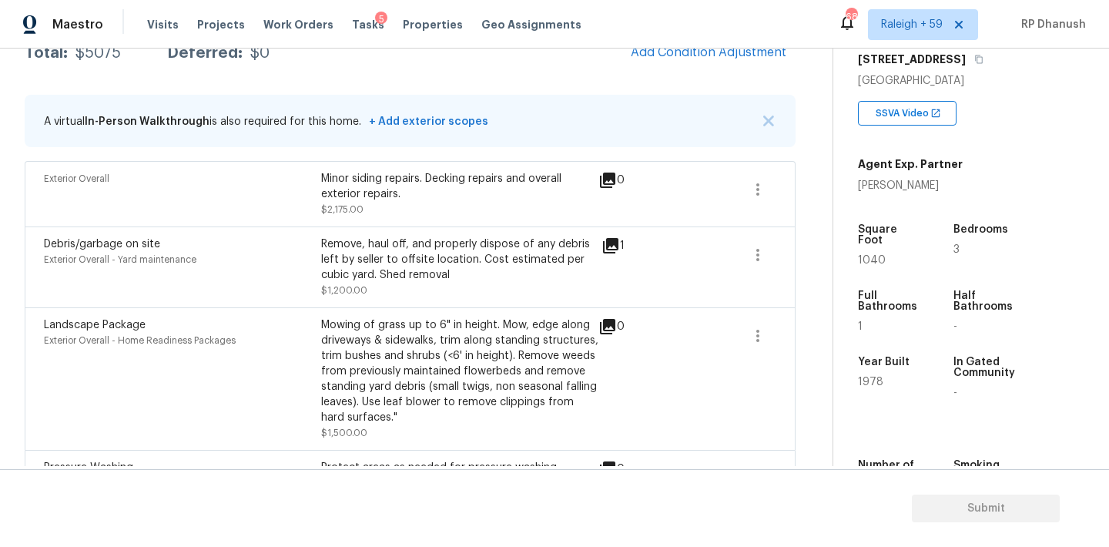
scroll to position [214, 0]
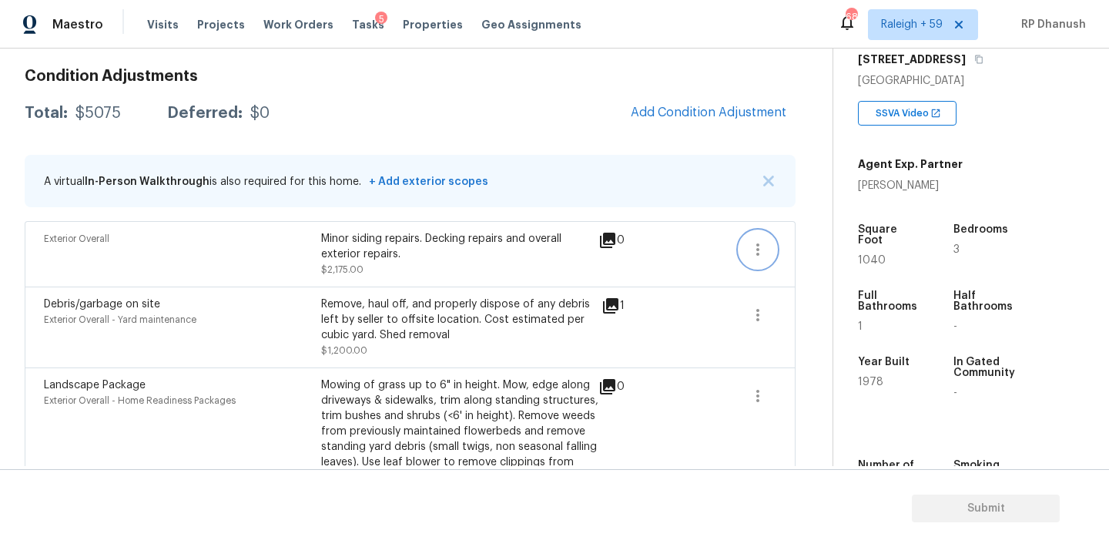
click at [773, 246] on button "button" at bounding box center [757, 249] width 37 height 37
click at [799, 244] on div "Edit" at bounding box center [845, 246] width 120 height 15
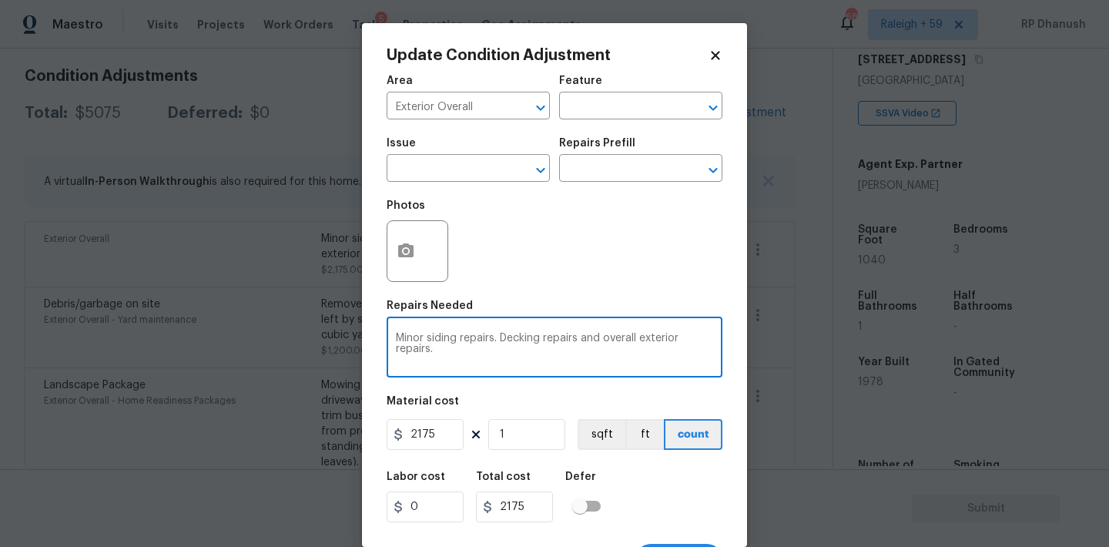
click at [578, 339] on textarea "Minor siding repairs. Decking repairs and overall exterior repairs." at bounding box center [554, 349] width 317 height 32
click at [447, 437] on input "2175" at bounding box center [425, 434] width 77 height 31
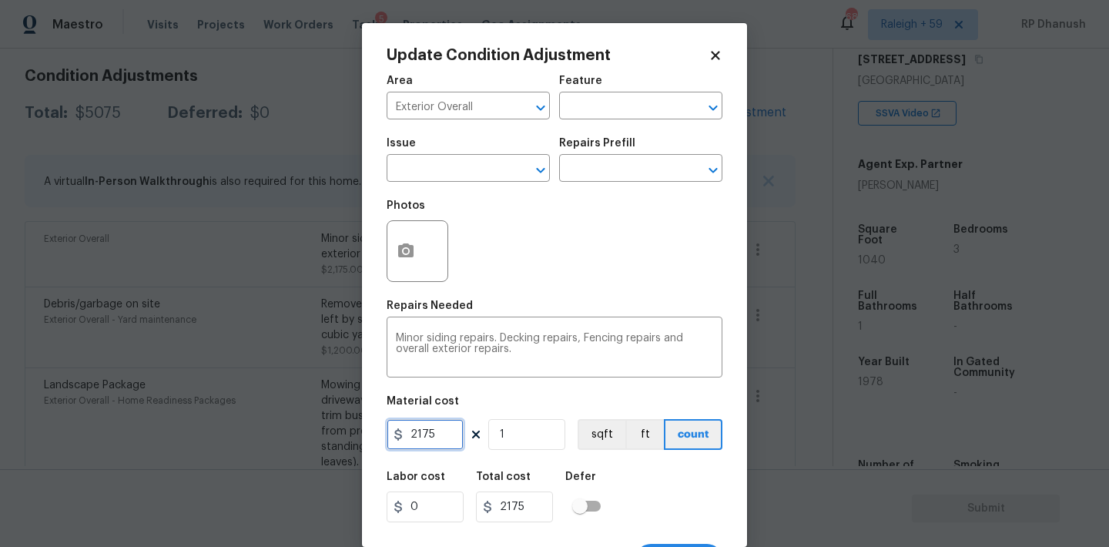
click at [447, 437] on input "2175" at bounding box center [425, 434] width 77 height 31
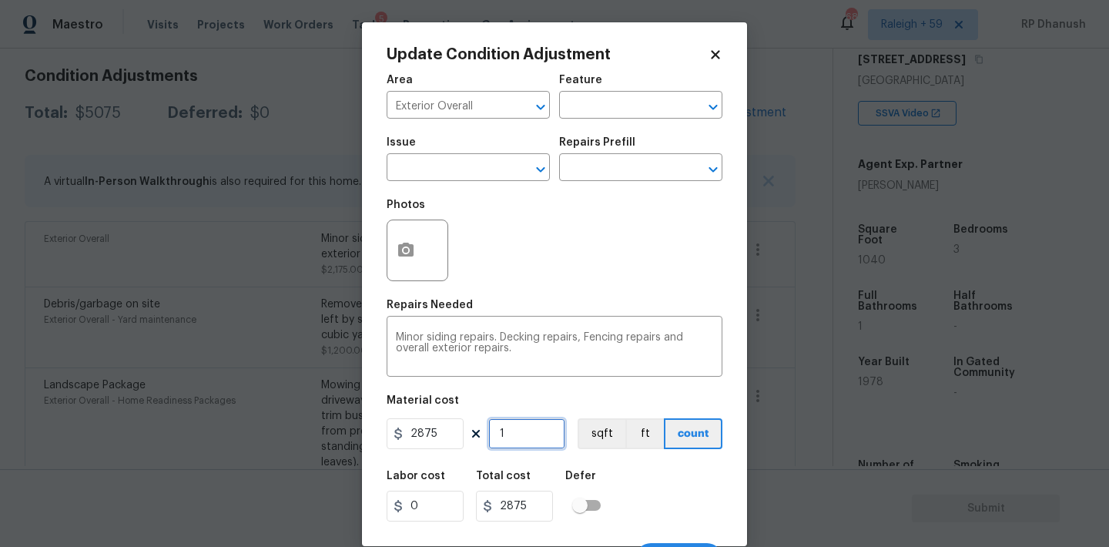
scroll to position [28, 0]
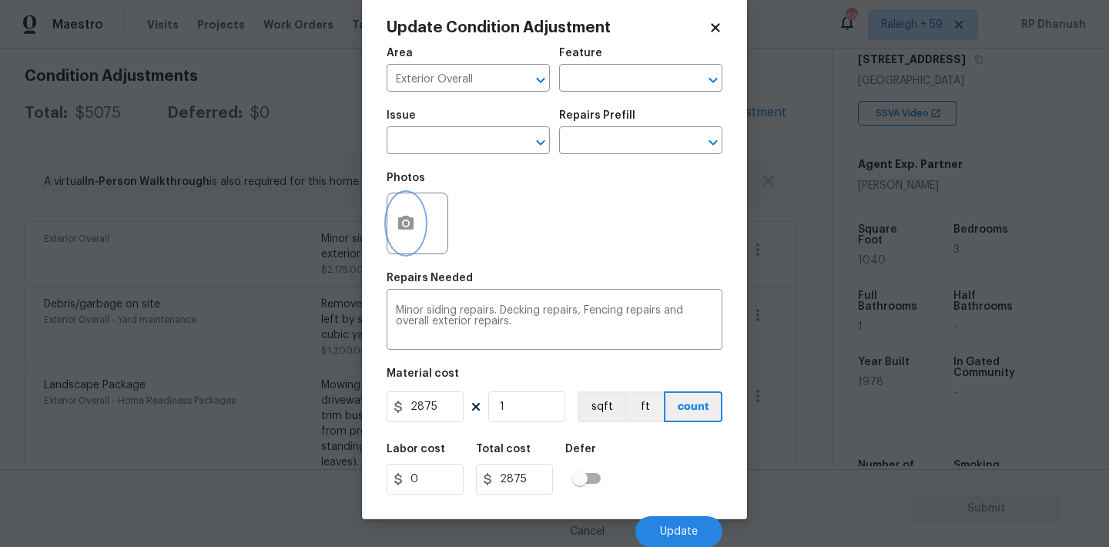
click at [398, 228] on icon "button" at bounding box center [405, 223] width 15 height 14
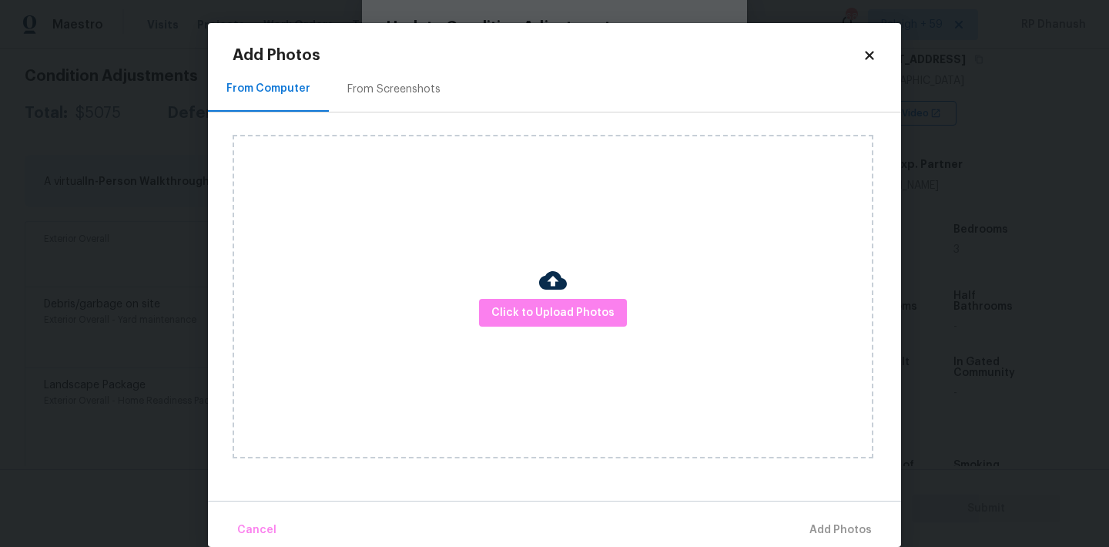
click at [397, 90] on div "From Screenshots" at bounding box center [393, 89] width 93 height 15
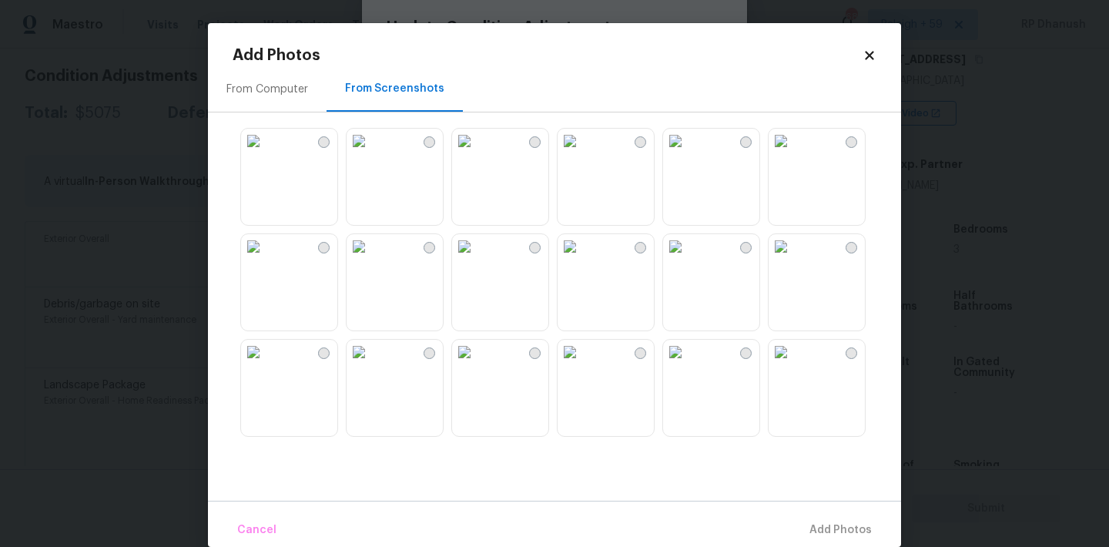
click at [371, 153] on img at bounding box center [359, 141] width 25 height 25
click at [793, 259] on img at bounding box center [780, 246] width 25 height 25
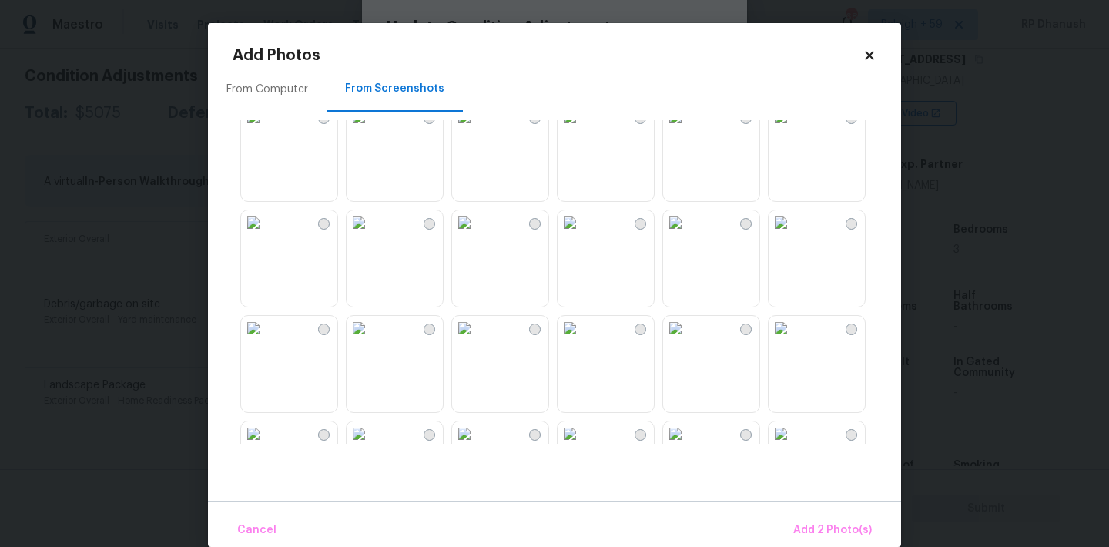
scroll to position [458, 0]
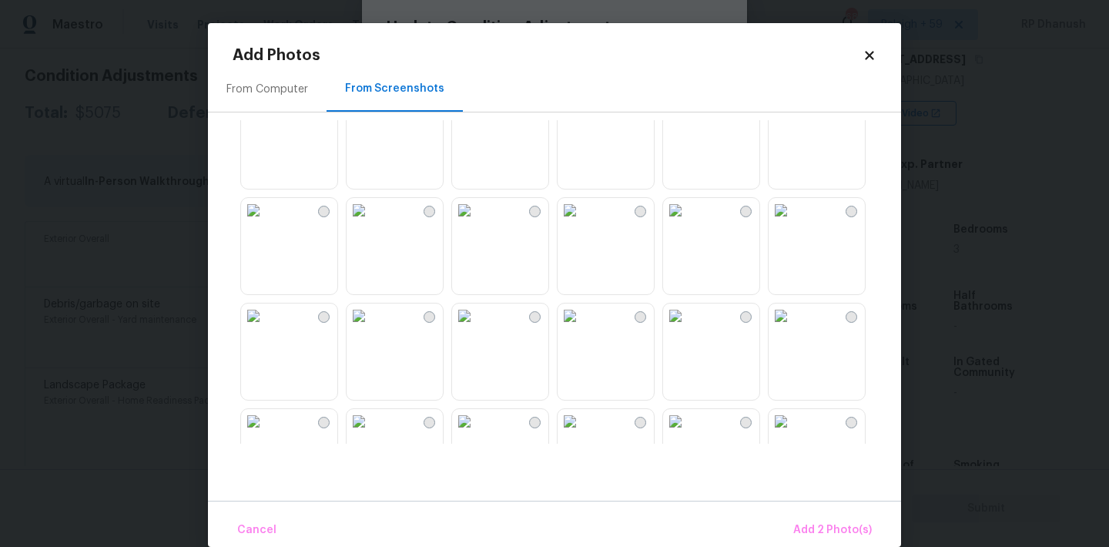
click at [371, 223] on img at bounding box center [359, 210] width 25 height 25
click at [266, 223] on img at bounding box center [253, 210] width 25 height 25
click at [832, 528] on span "Add 4 Photo(s)" at bounding box center [831, 530] width 79 height 19
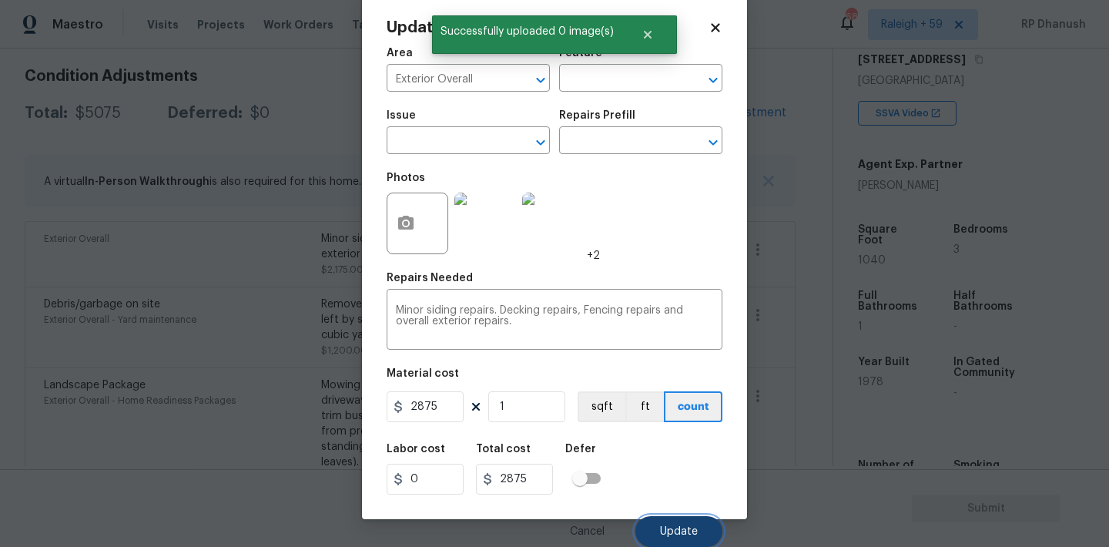
click at [688, 524] on button "Update" at bounding box center [678, 531] width 87 height 31
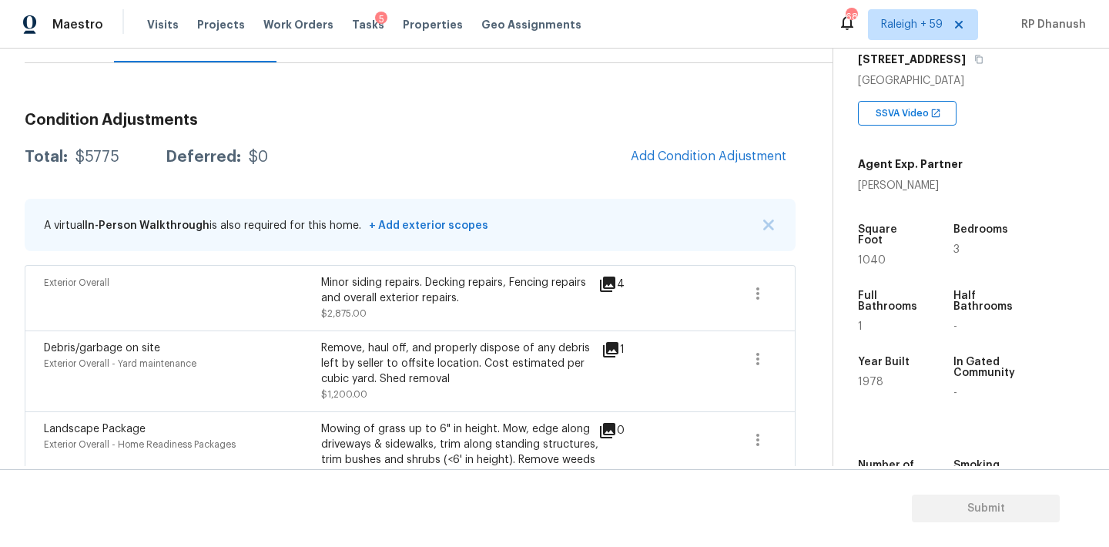
scroll to position [147, 0]
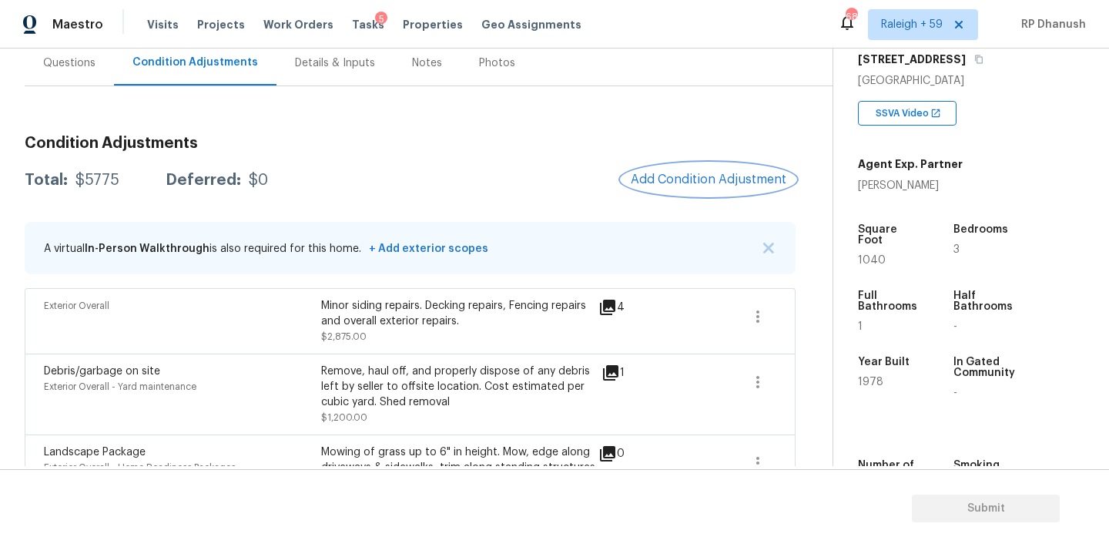
click at [681, 171] on button "Add Condition Adjustment" at bounding box center [708, 179] width 174 height 32
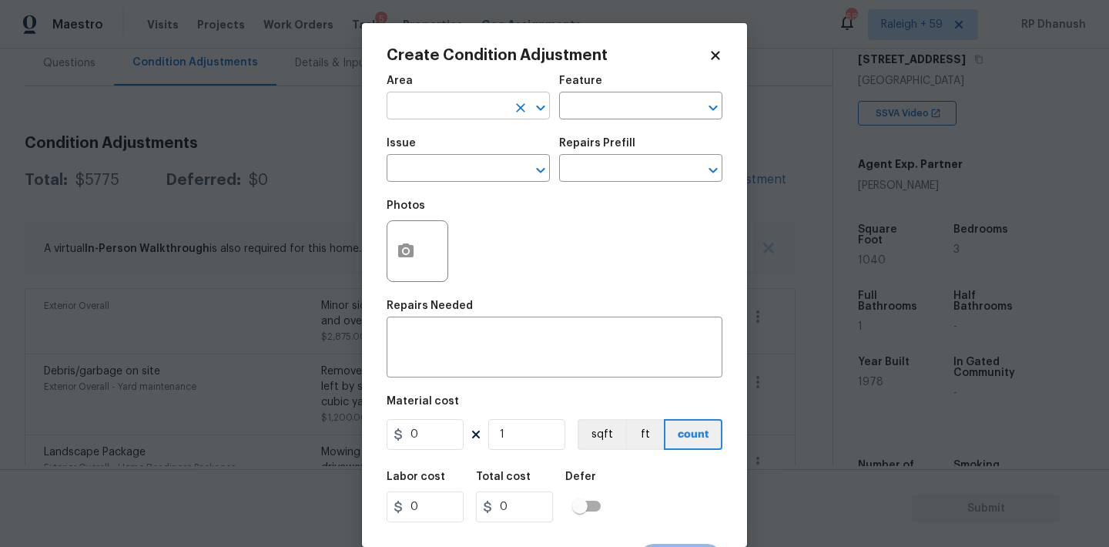
click at [436, 116] on input "text" at bounding box center [447, 107] width 120 height 24
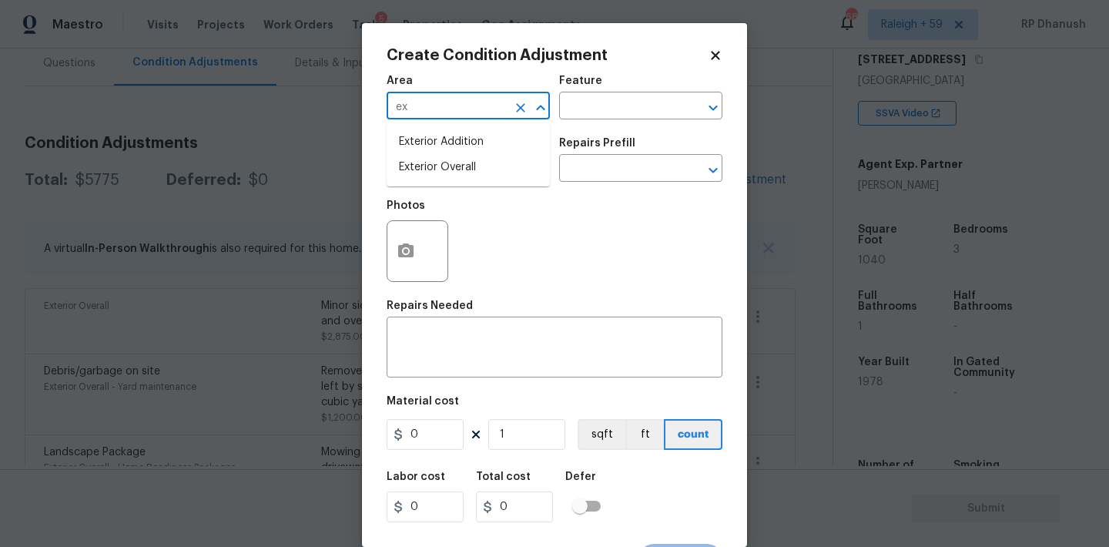
click at [422, 167] on li "Exterior Overall" at bounding box center [468, 167] width 163 height 25
click at [598, 116] on input "text" at bounding box center [619, 107] width 120 height 24
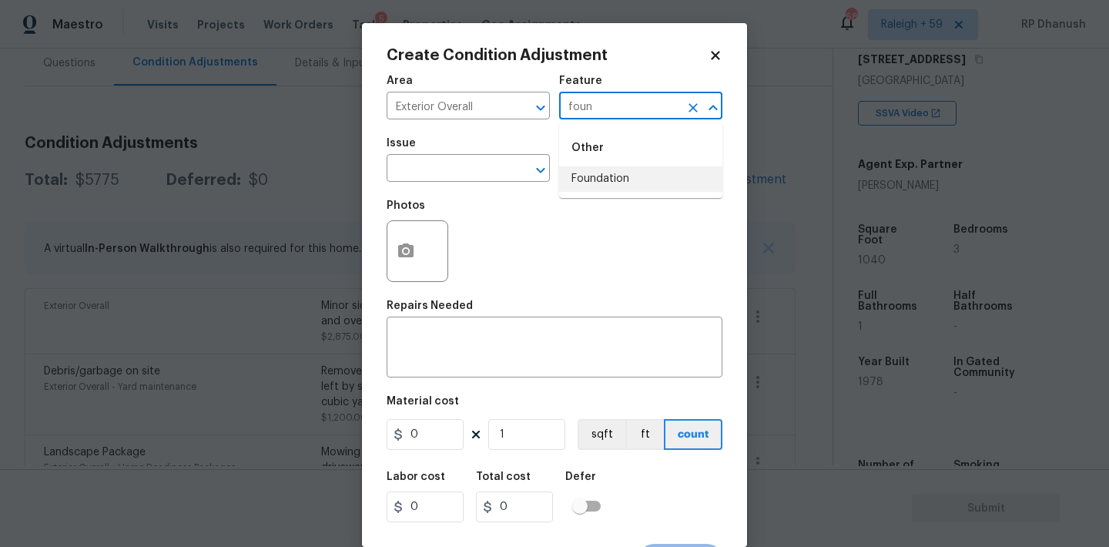
click at [608, 177] on li "Foundation" at bounding box center [640, 178] width 163 height 25
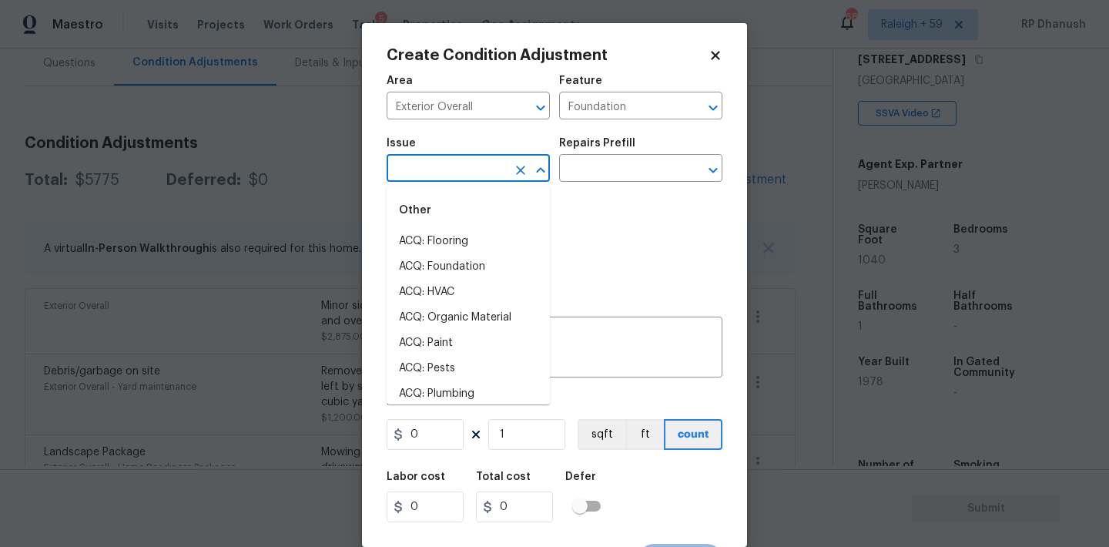
click at [452, 179] on input "text" at bounding box center [447, 170] width 120 height 24
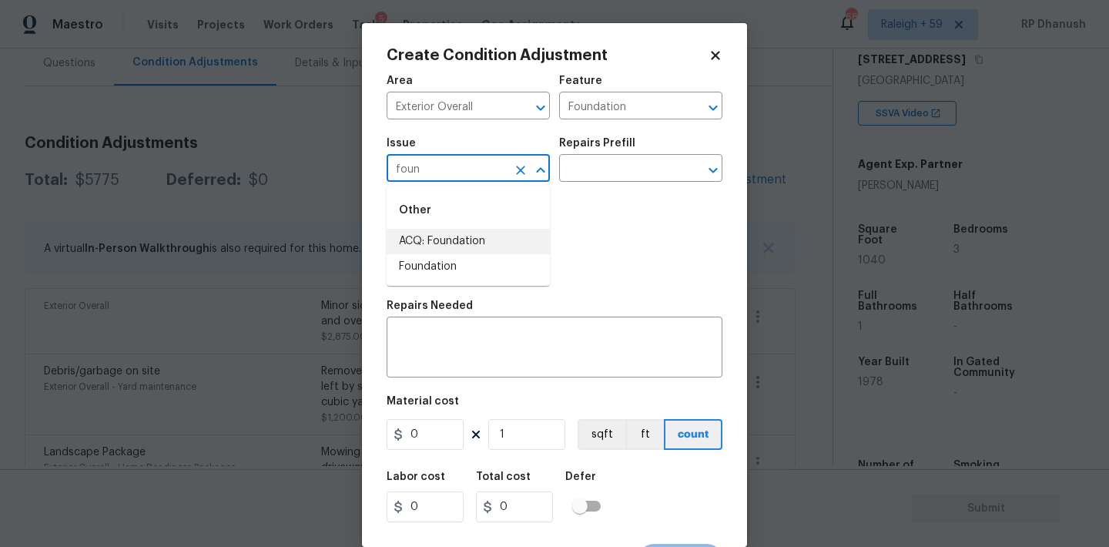
click at [447, 246] on li "ACQ: Foundation" at bounding box center [468, 241] width 163 height 25
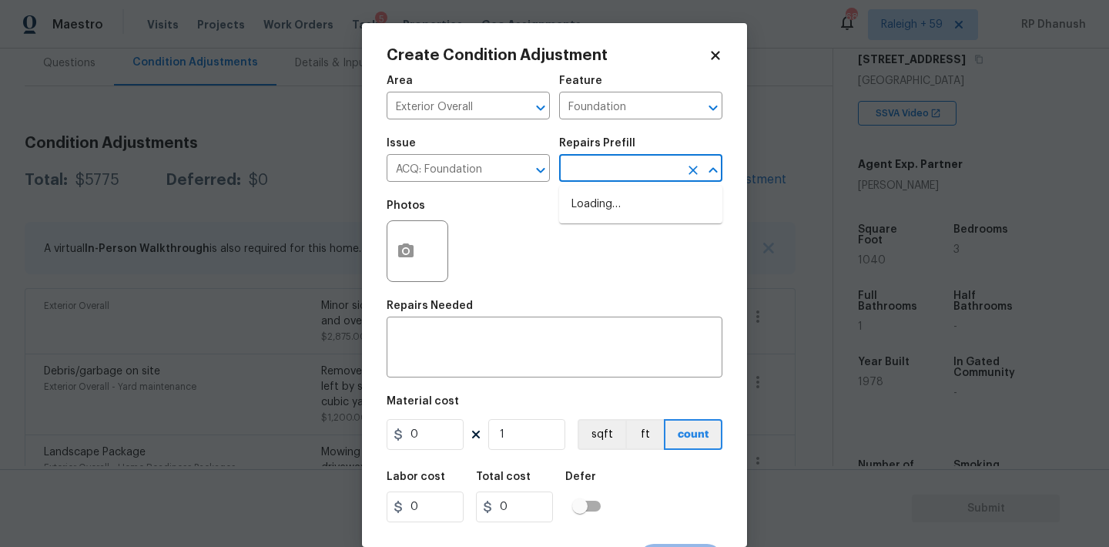
click at [635, 175] on input "text" at bounding box center [619, 170] width 120 height 24
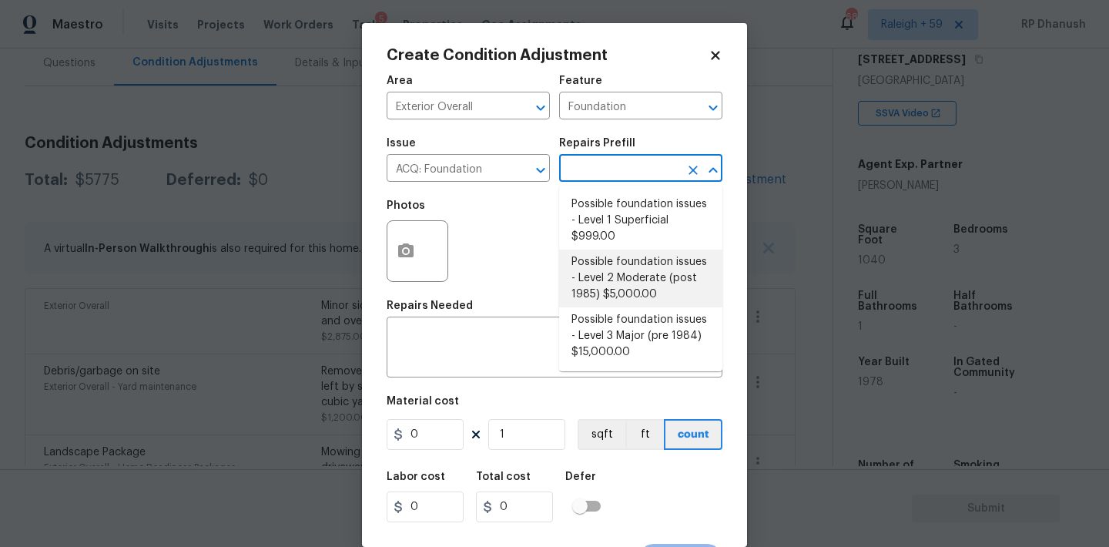
click at [622, 282] on li "Possible foundation issues - Level 2 Moderate (post 1985) $5,000.00" at bounding box center [640, 278] width 163 height 58
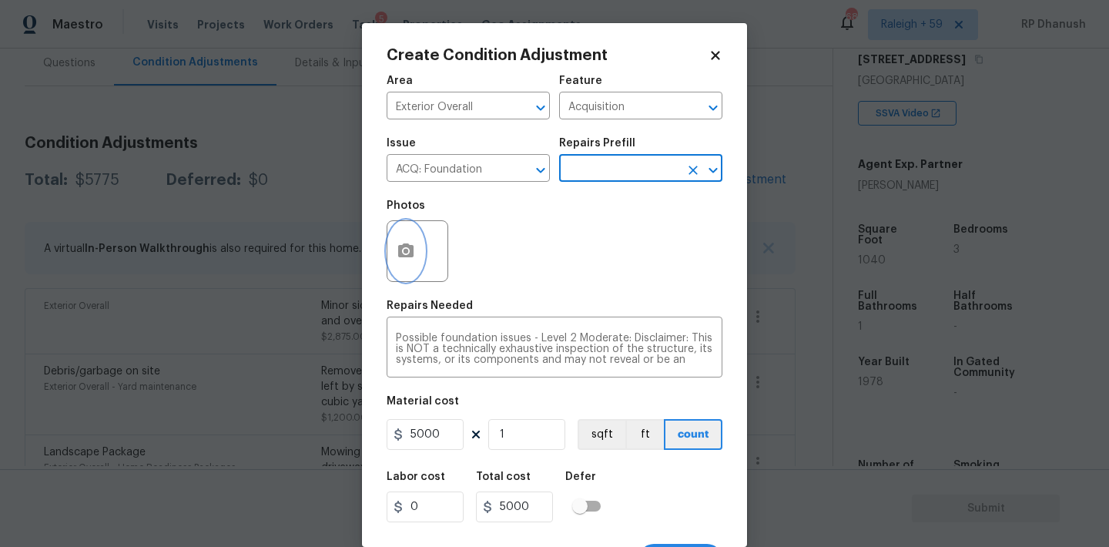
click at [417, 246] on button "button" at bounding box center [405, 251] width 37 height 60
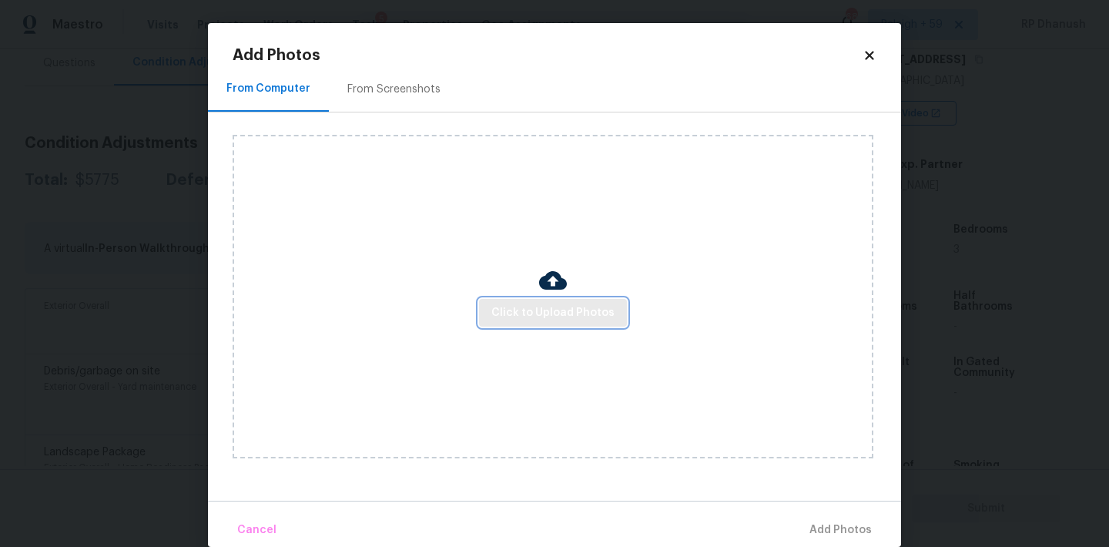
click at [550, 315] on span "Click to Upload Photos" at bounding box center [552, 312] width 123 height 19
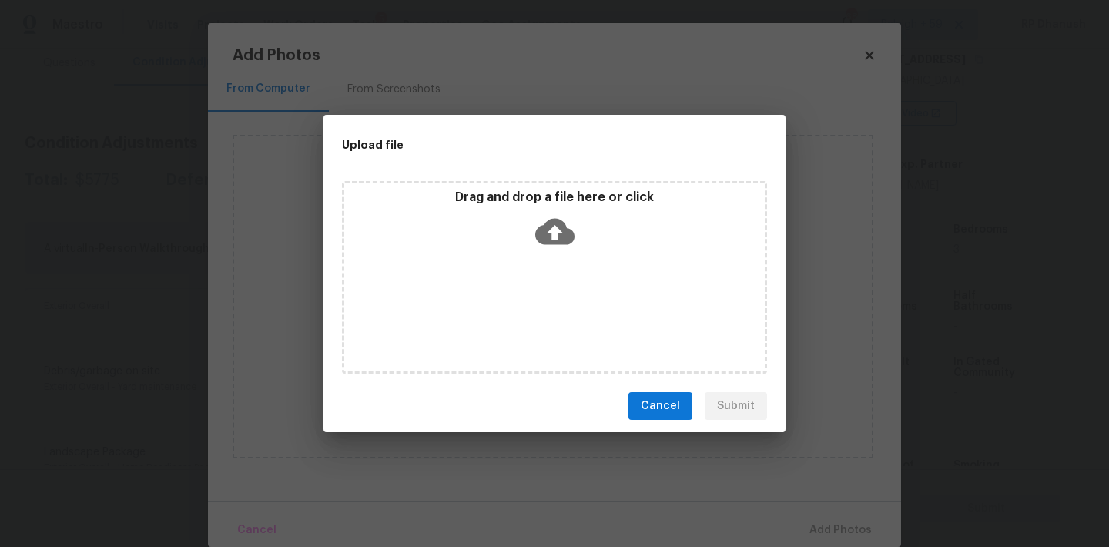
click at [550, 229] on icon at bounding box center [554, 231] width 39 height 39
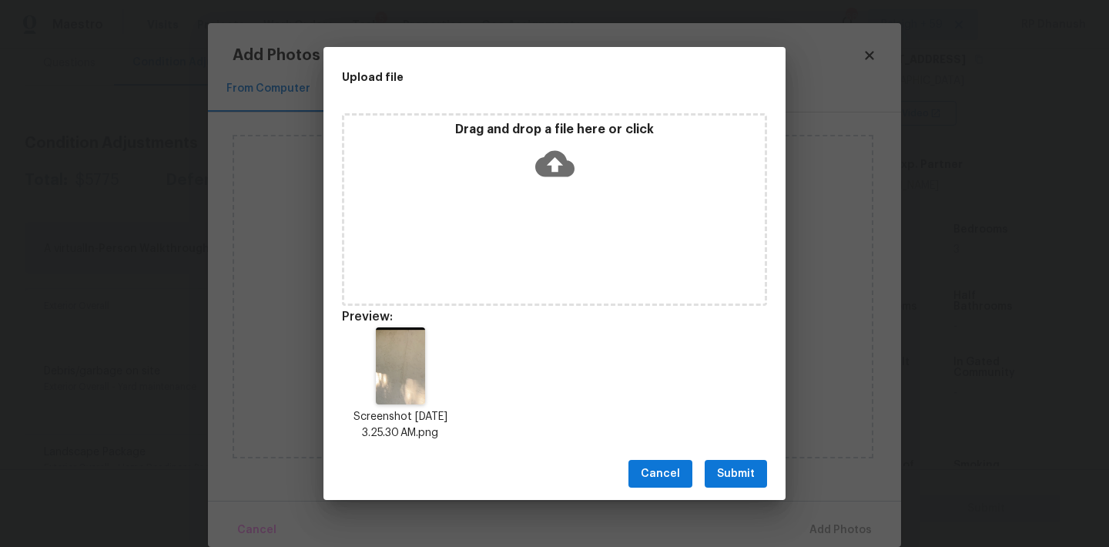
click at [738, 480] on span "Submit" at bounding box center [736, 473] width 38 height 19
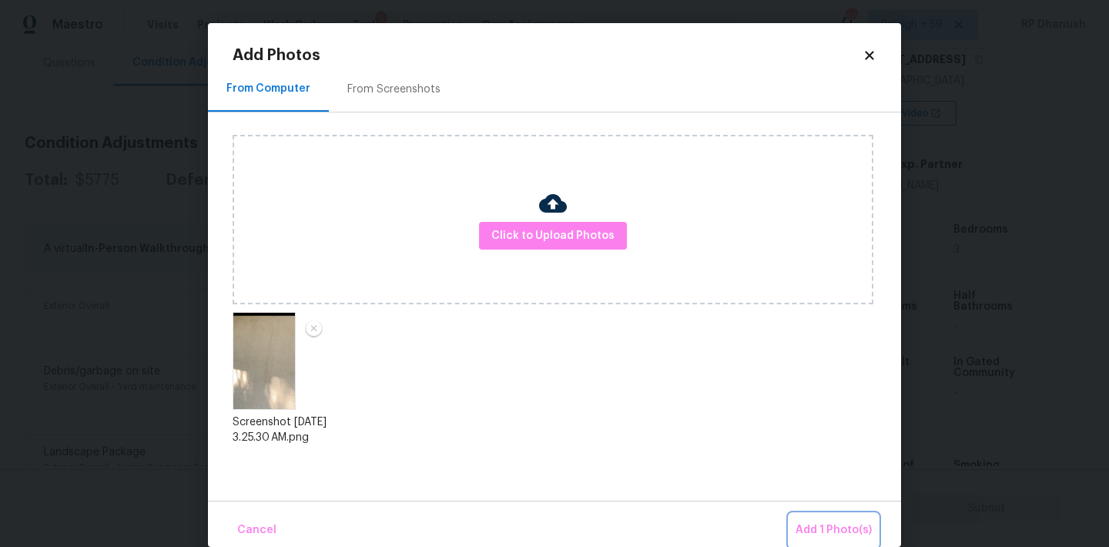
click at [817, 524] on span "Add 1 Photo(s)" at bounding box center [833, 530] width 76 height 19
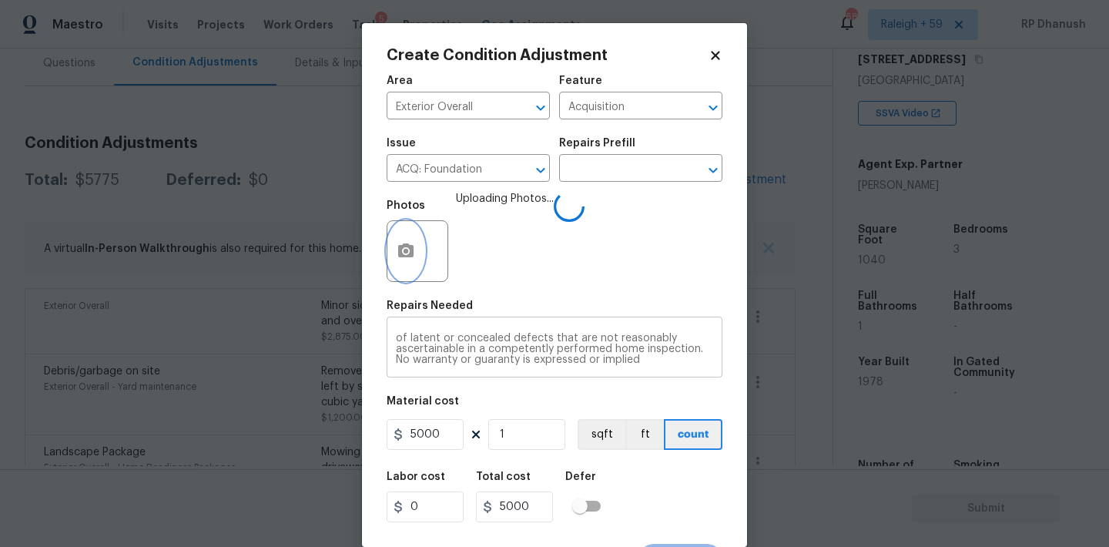
scroll to position [28, 0]
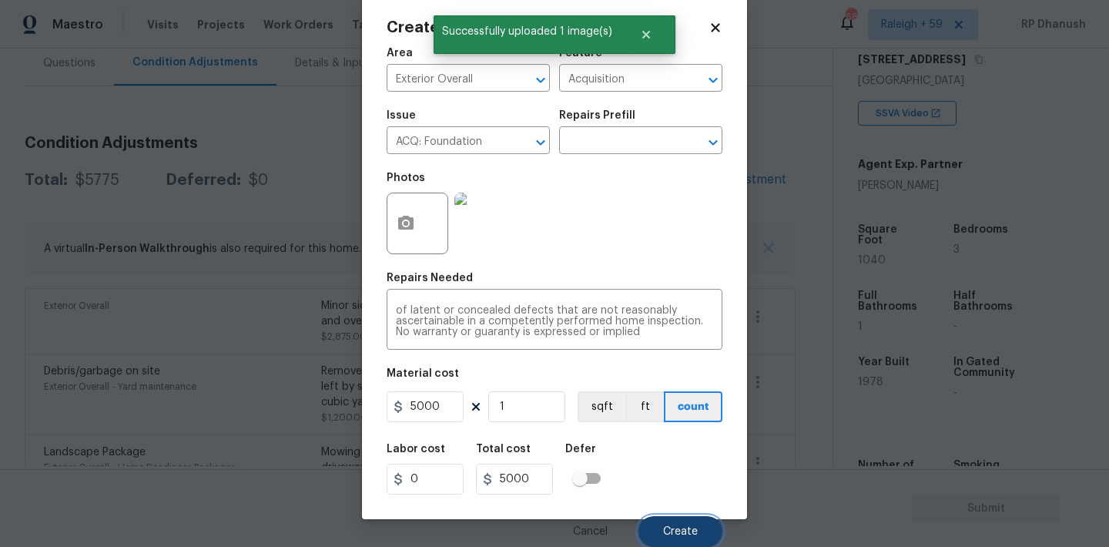
click at [668, 517] on button "Create" at bounding box center [680, 531] width 84 height 31
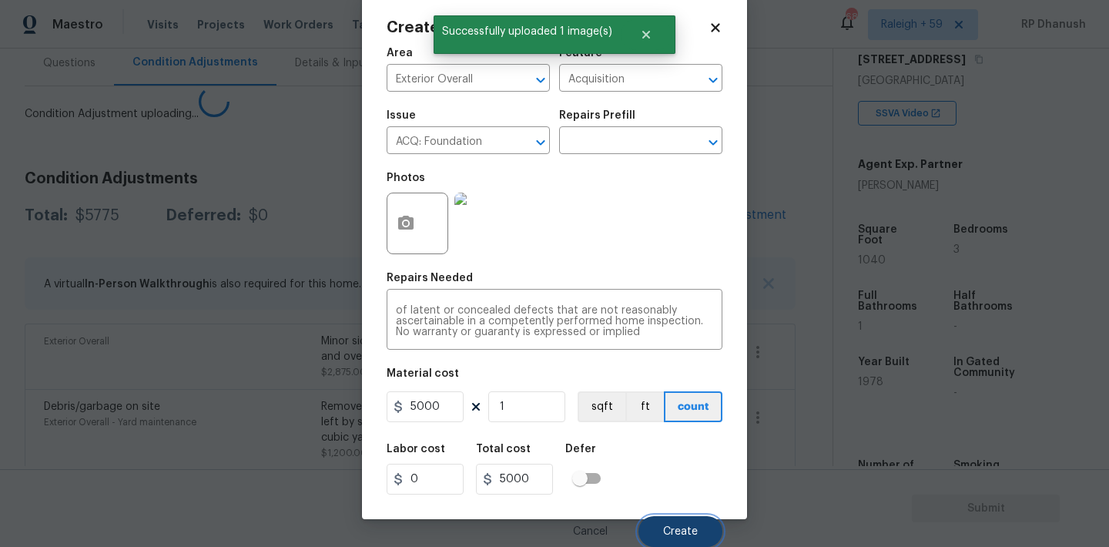
click at [668, 517] on button "Create" at bounding box center [680, 531] width 84 height 31
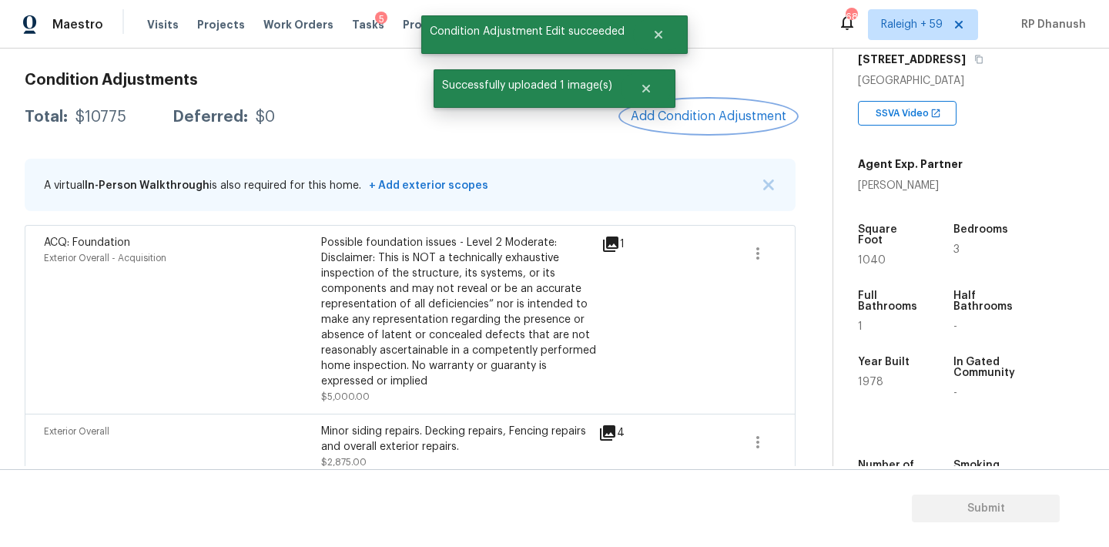
scroll to position [183, 0]
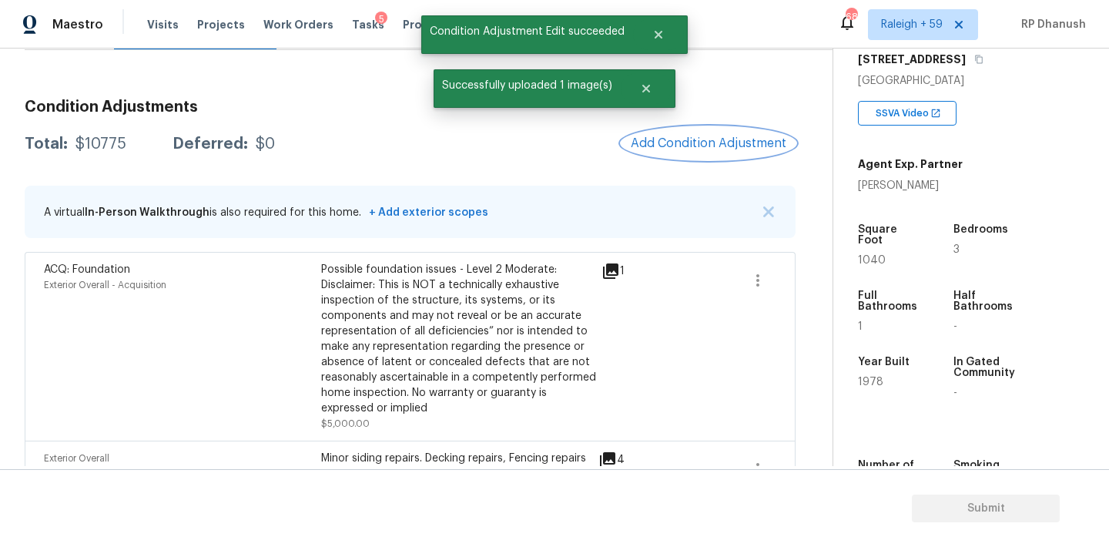
click at [730, 144] on span "Add Condition Adjustment" at bounding box center [709, 143] width 156 height 14
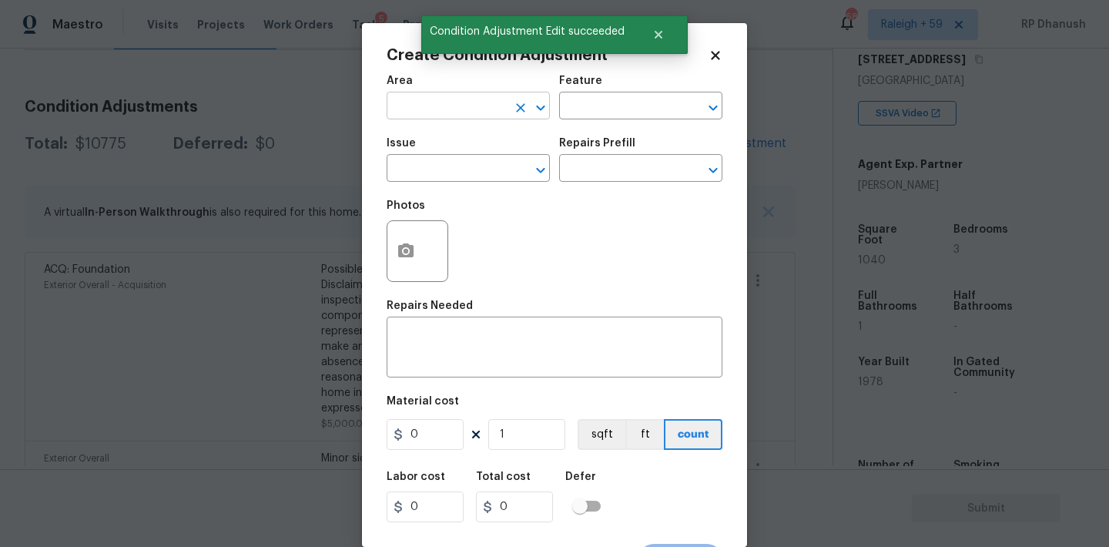
click at [426, 111] on input "text" at bounding box center [447, 107] width 120 height 24
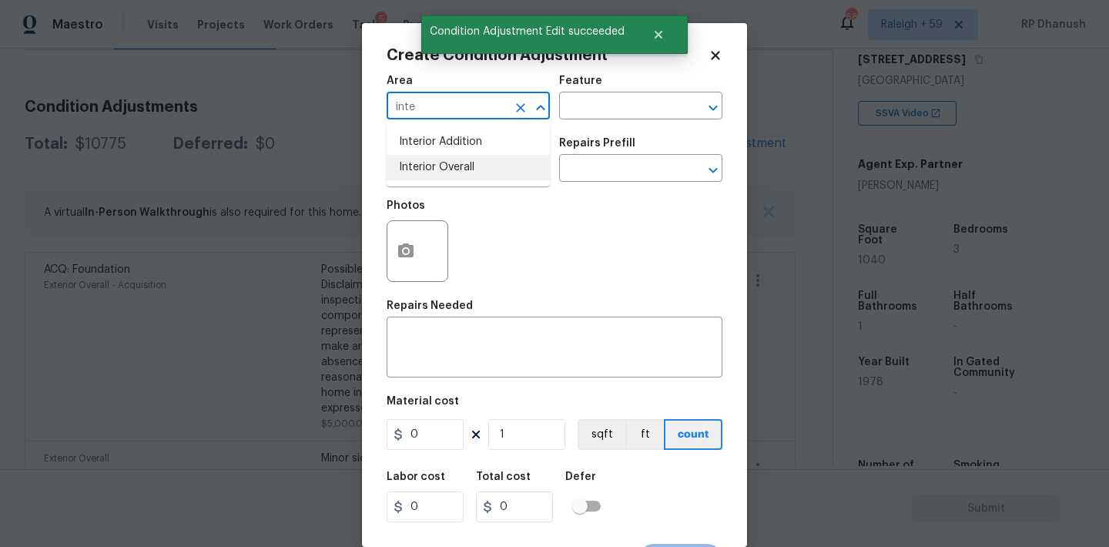
drag, startPoint x: 424, startPoint y: 173, endPoint x: 585, endPoint y: 126, distance: 168.4
click at [424, 173] on li "Interior Overall" at bounding box center [468, 167] width 163 height 25
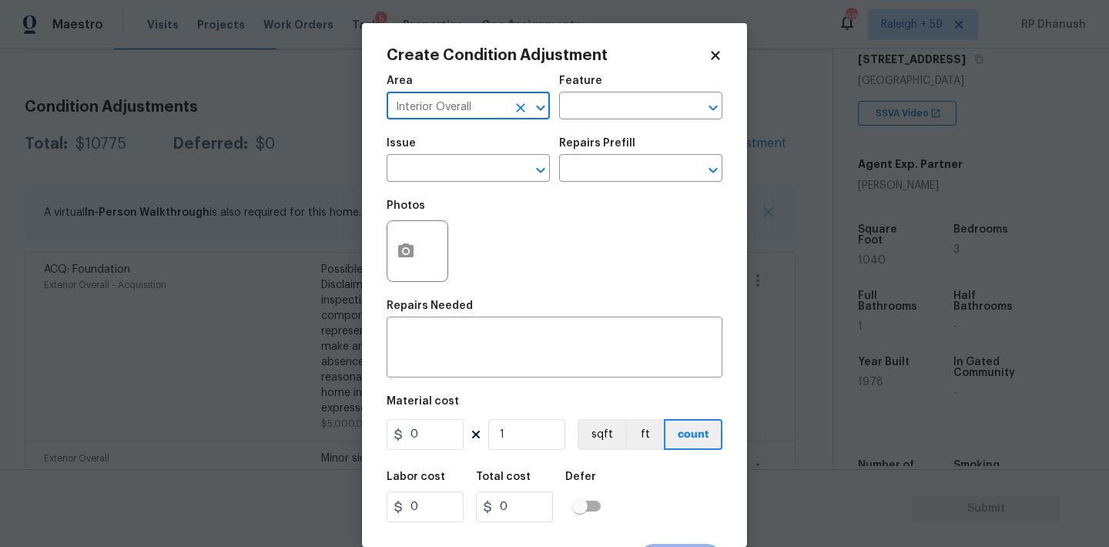
click at [605, 126] on div "Area Interior Overall ​ Feature ​" at bounding box center [555, 97] width 336 height 62
click at [609, 105] on input "text" at bounding box center [619, 107] width 120 height 24
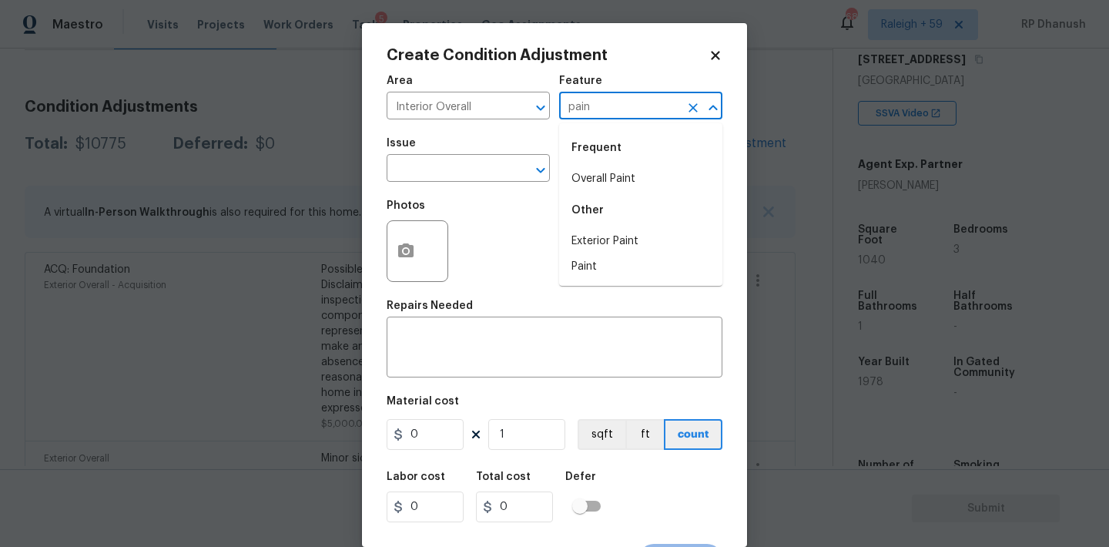
click at [591, 168] on li "Overall Paint" at bounding box center [640, 178] width 163 height 25
click at [464, 168] on input "text" at bounding box center [447, 170] width 120 height 24
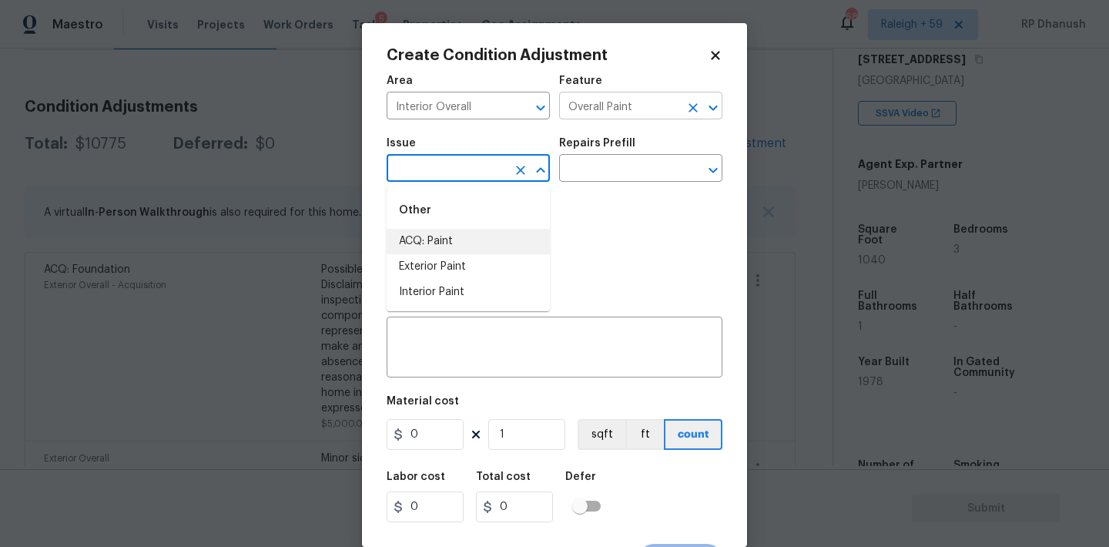
click at [624, 113] on input "Overall Paint" at bounding box center [619, 107] width 120 height 24
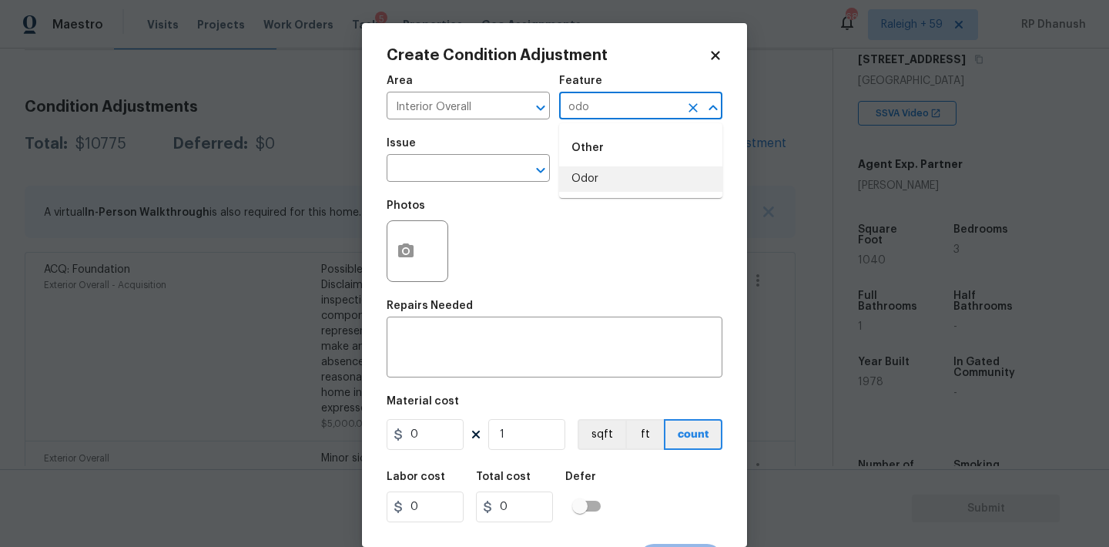
click at [602, 181] on li "Odor" at bounding box center [640, 178] width 163 height 25
click at [464, 167] on input "text" at bounding box center [447, 170] width 120 height 24
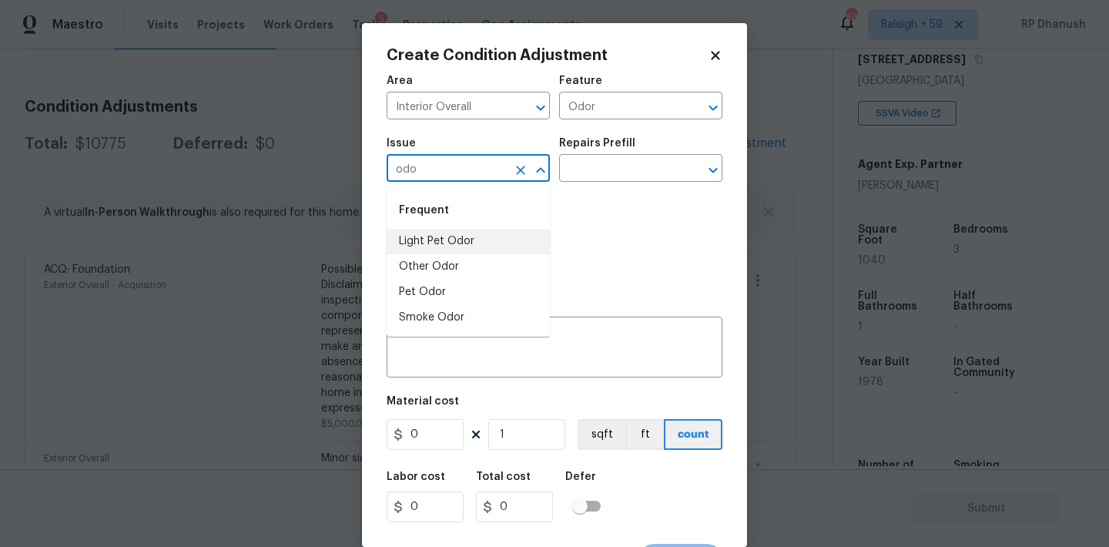
click at [432, 233] on li "Light Pet Odor" at bounding box center [468, 241] width 163 height 25
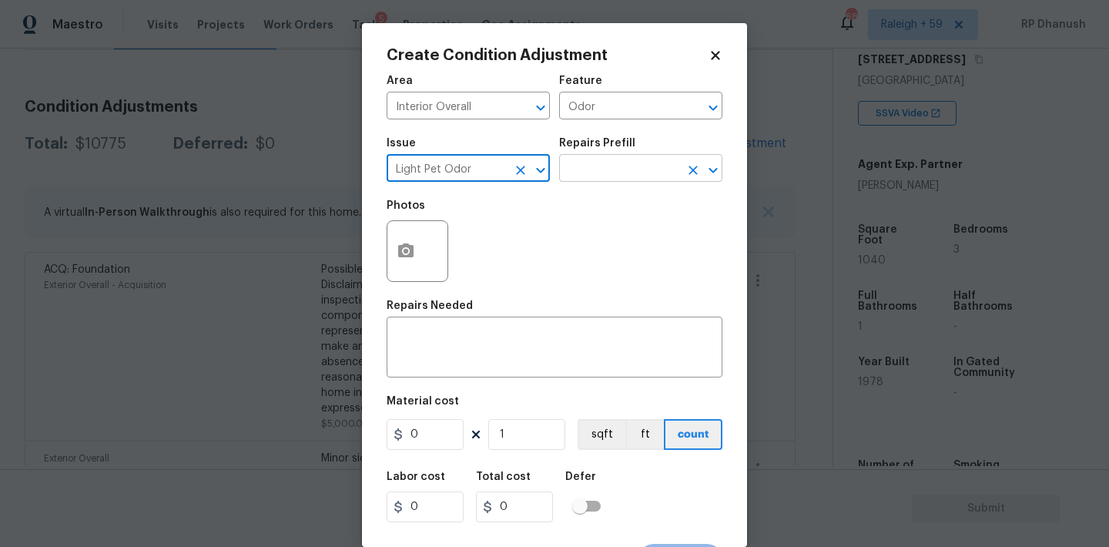
click at [609, 172] on input "text" at bounding box center [619, 170] width 120 height 24
click at [586, 173] on input "text" at bounding box center [619, 170] width 120 height 24
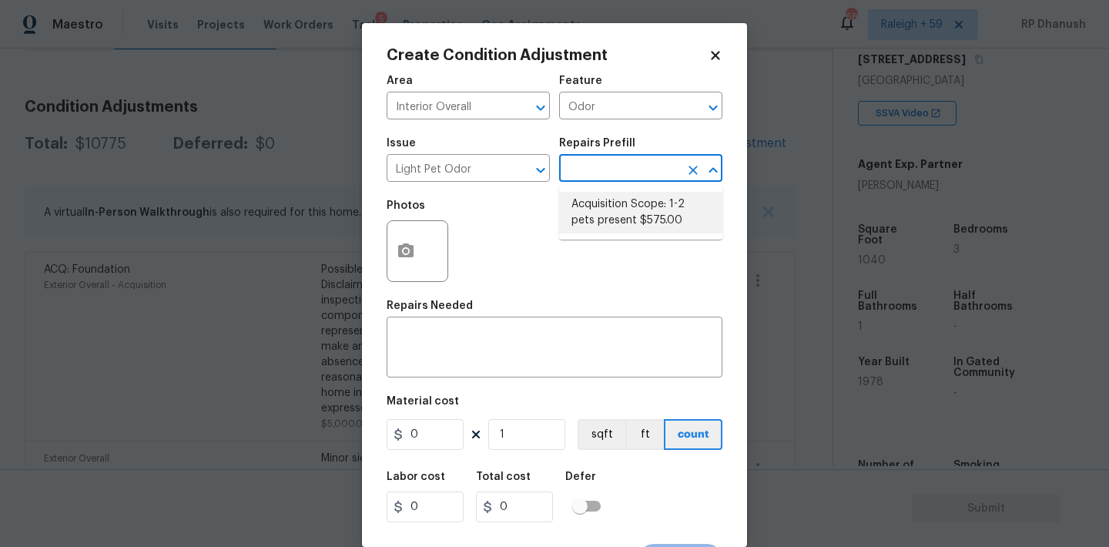
click at [602, 227] on li "Acquisition Scope: 1-2 pets present $575.00" at bounding box center [640, 213] width 163 height 42
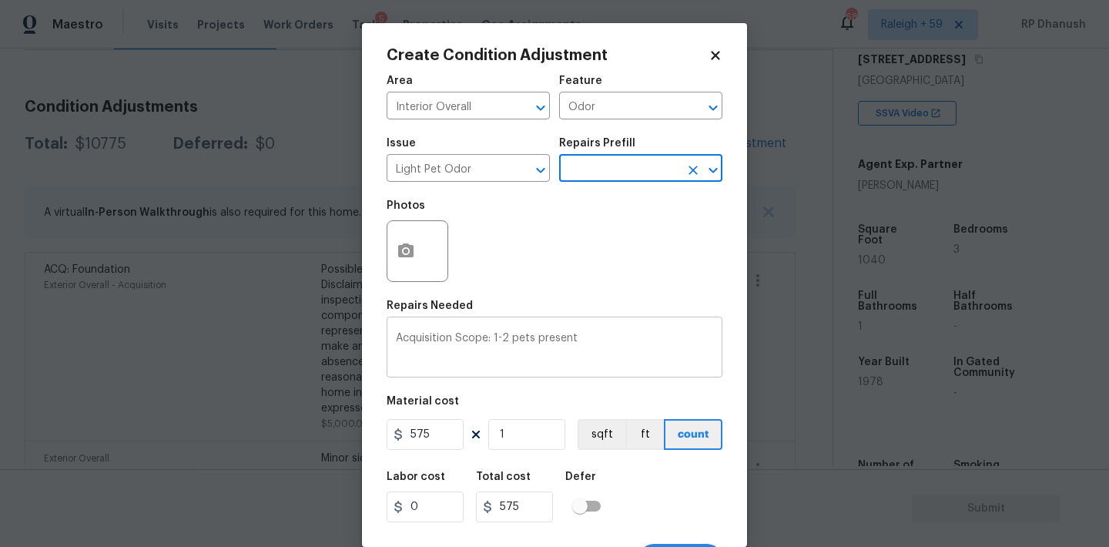
scroll to position [28, 0]
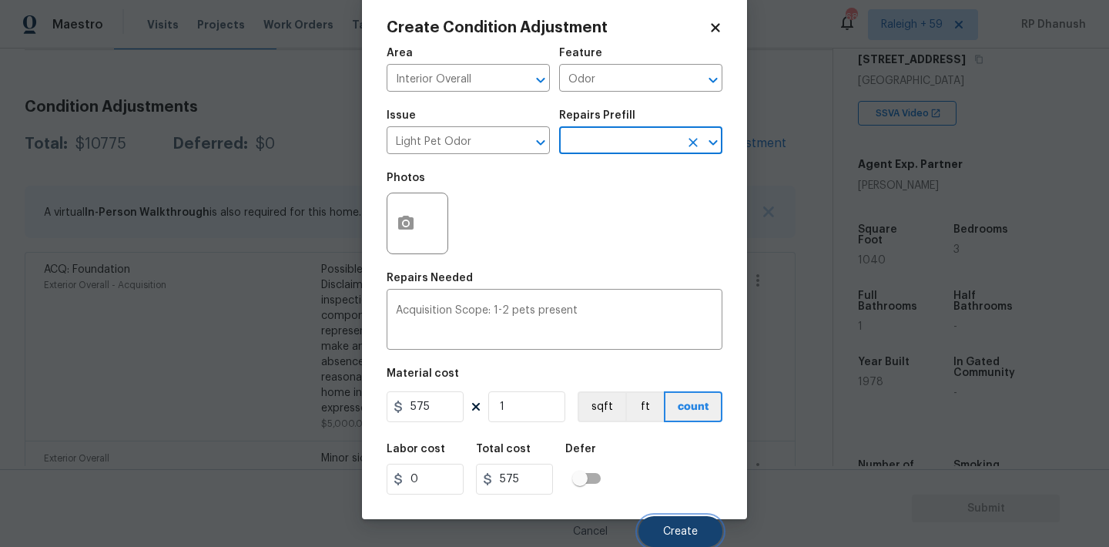
click at [662, 526] on button "Create" at bounding box center [680, 531] width 84 height 31
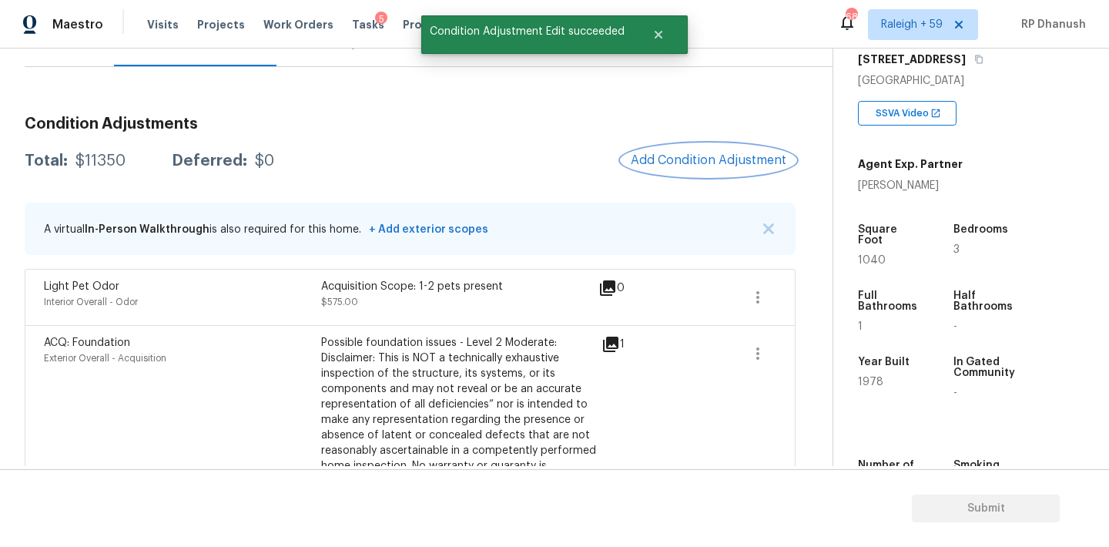
scroll to position [157, 0]
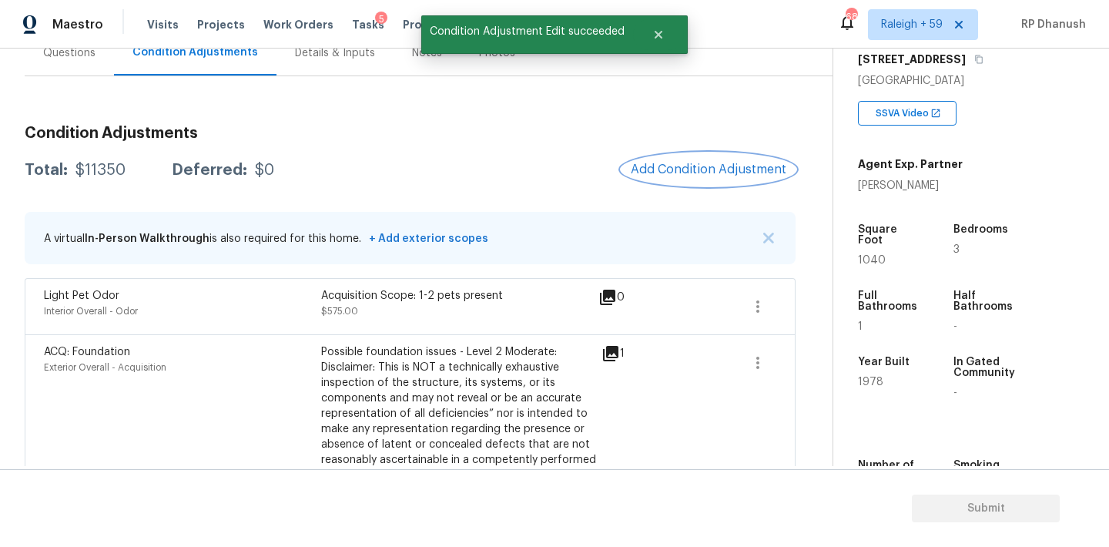
click at [722, 154] on button "Add Condition Adjustment" at bounding box center [708, 169] width 174 height 32
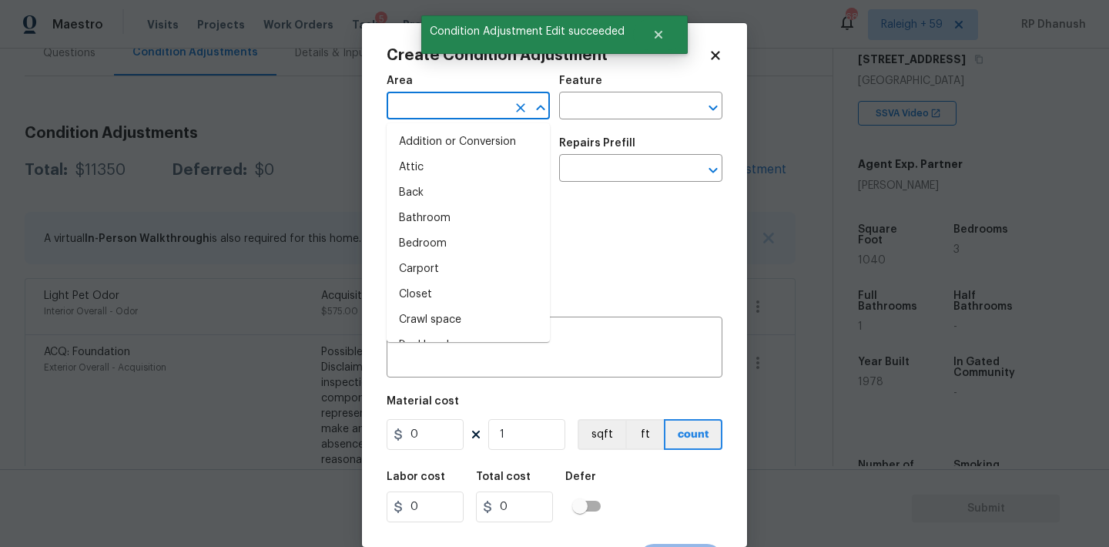
click at [444, 116] on input "text" at bounding box center [447, 107] width 120 height 24
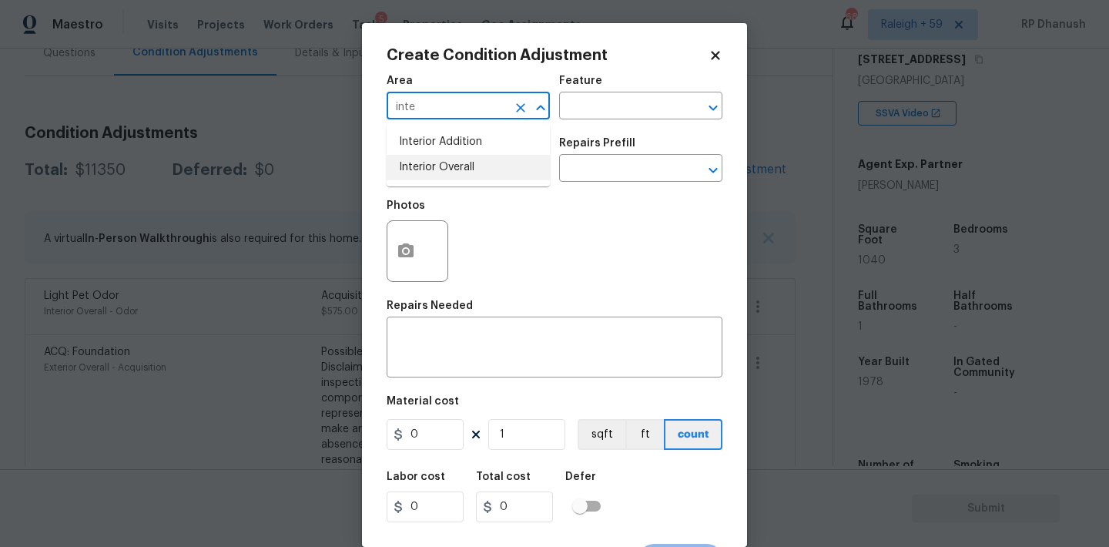
click at [435, 171] on li "Interior Overall" at bounding box center [468, 167] width 163 height 25
click at [622, 107] on input "text" at bounding box center [619, 107] width 120 height 24
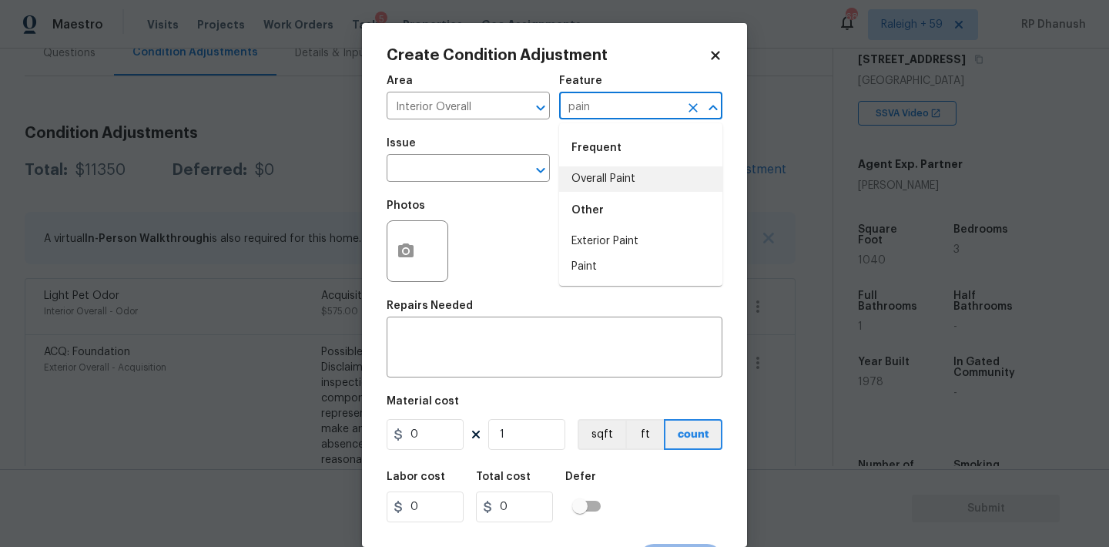
click at [618, 180] on li "Overall Paint" at bounding box center [640, 178] width 163 height 25
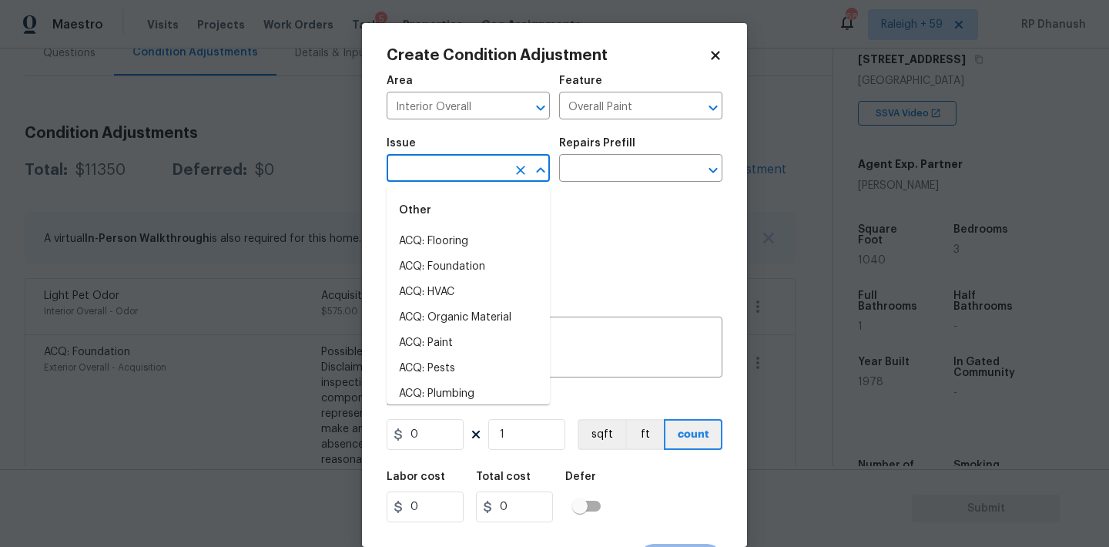
click at [441, 182] on input "text" at bounding box center [447, 170] width 120 height 24
click at [425, 234] on li "ACQ: Paint" at bounding box center [468, 241] width 163 height 25
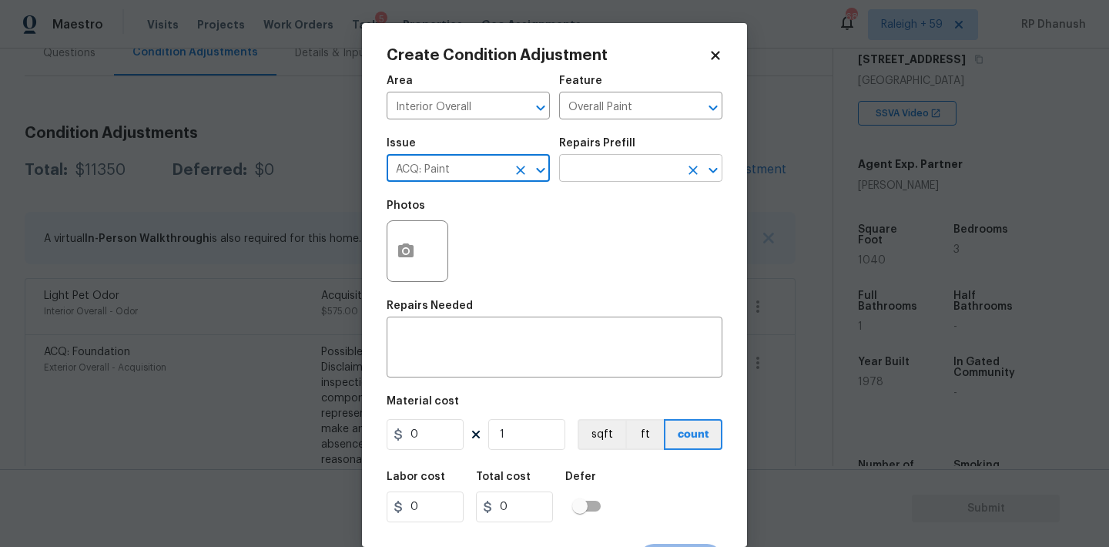
click at [581, 170] on input "text" at bounding box center [619, 170] width 120 height 24
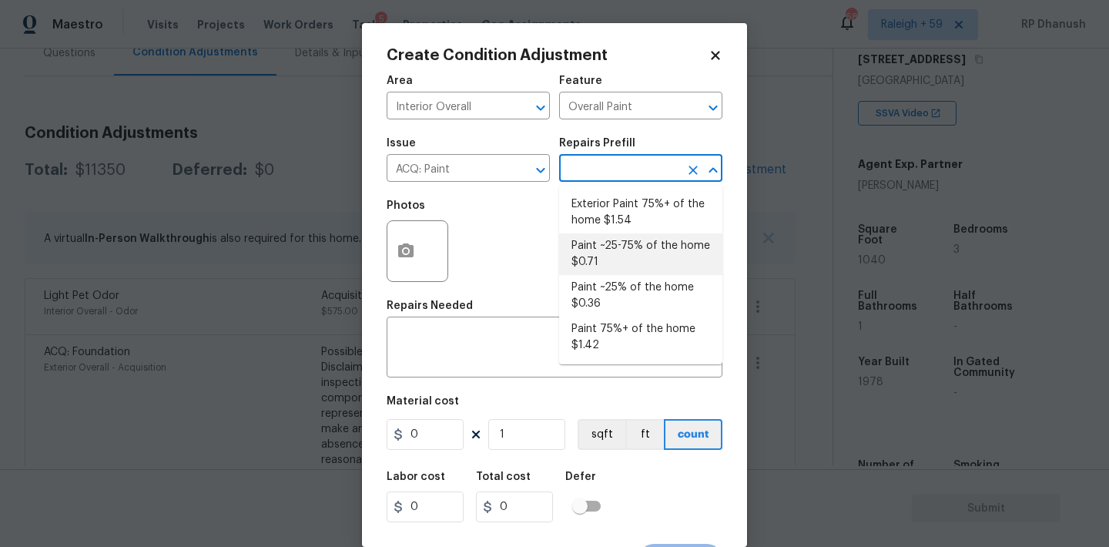
click at [601, 260] on li "Paint ~25-75% of the home $0.71" at bounding box center [640, 254] width 163 height 42
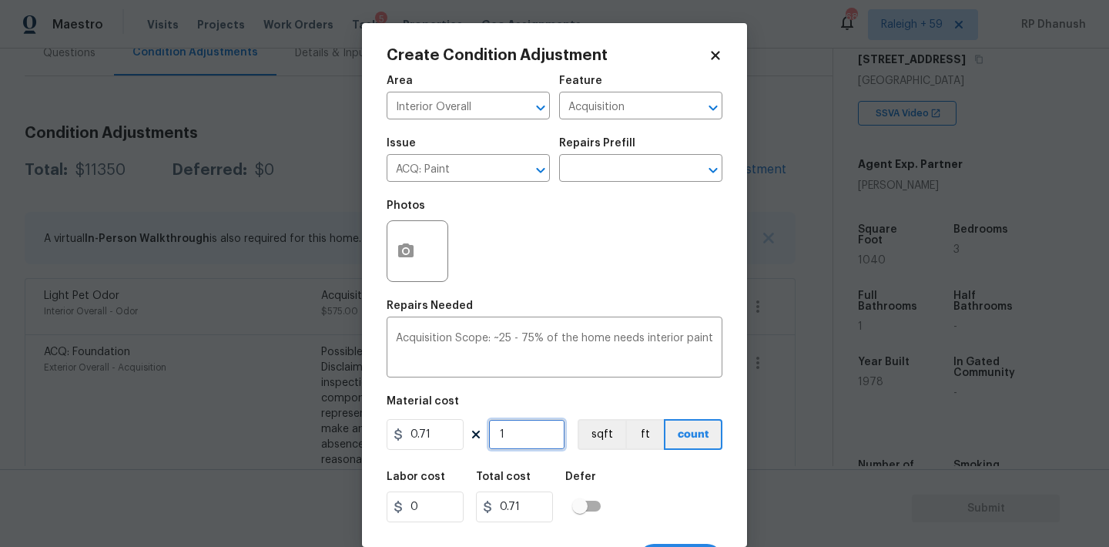
click at [535, 422] on input "1" at bounding box center [526, 434] width 77 height 31
click at [535, 420] on input "1040" at bounding box center [526, 434] width 77 height 31
click at [400, 240] on button "button" at bounding box center [405, 251] width 37 height 60
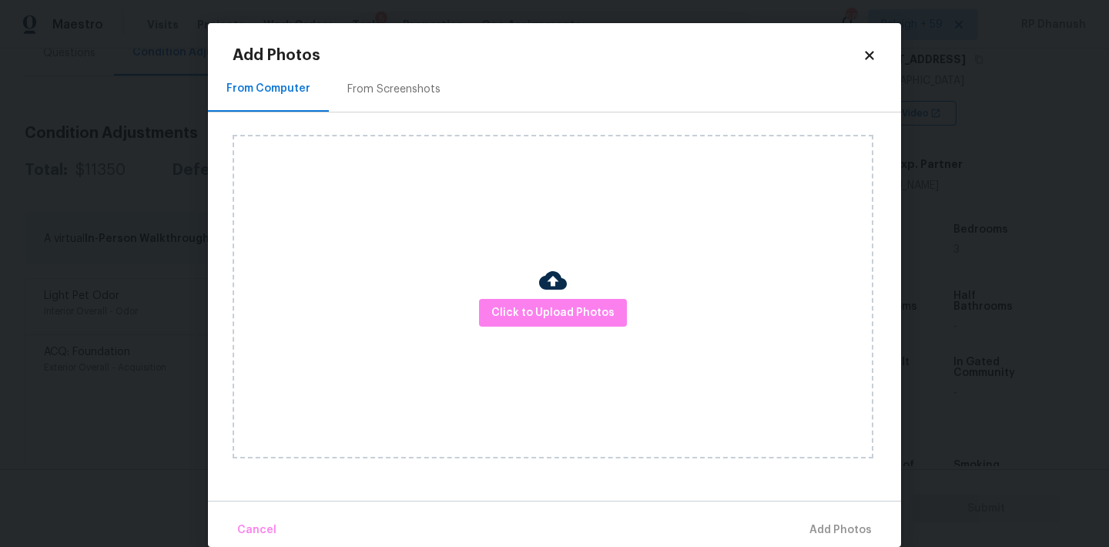
click at [403, 86] on div "From Screenshots" at bounding box center [393, 89] width 93 height 15
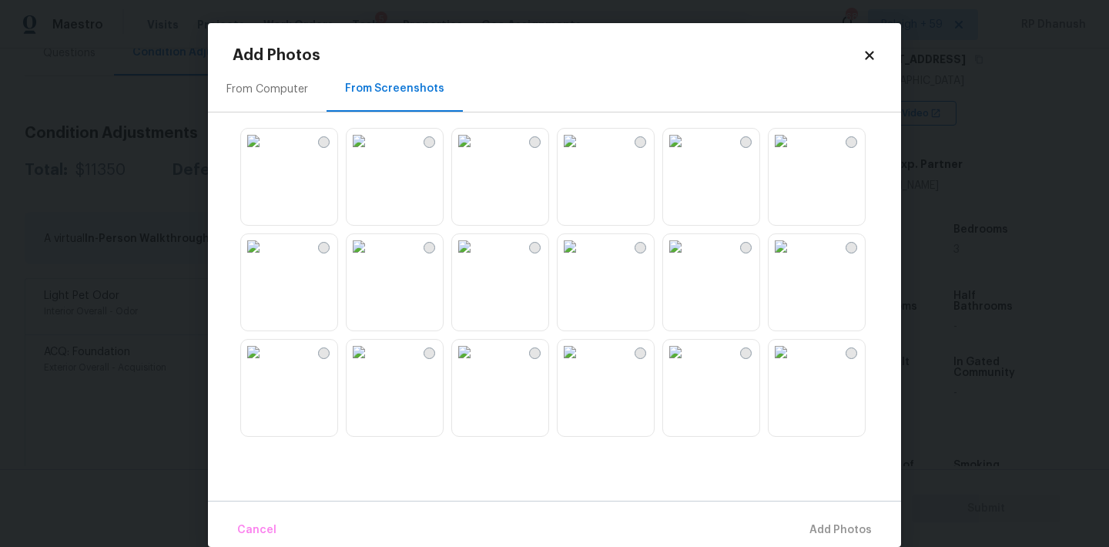
drag, startPoint x: 297, startPoint y: 245, endPoint x: 387, endPoint y: 280, distance: 96.8
click at [266, 245] on img at bounding box center [253, 246] width 25 height 25
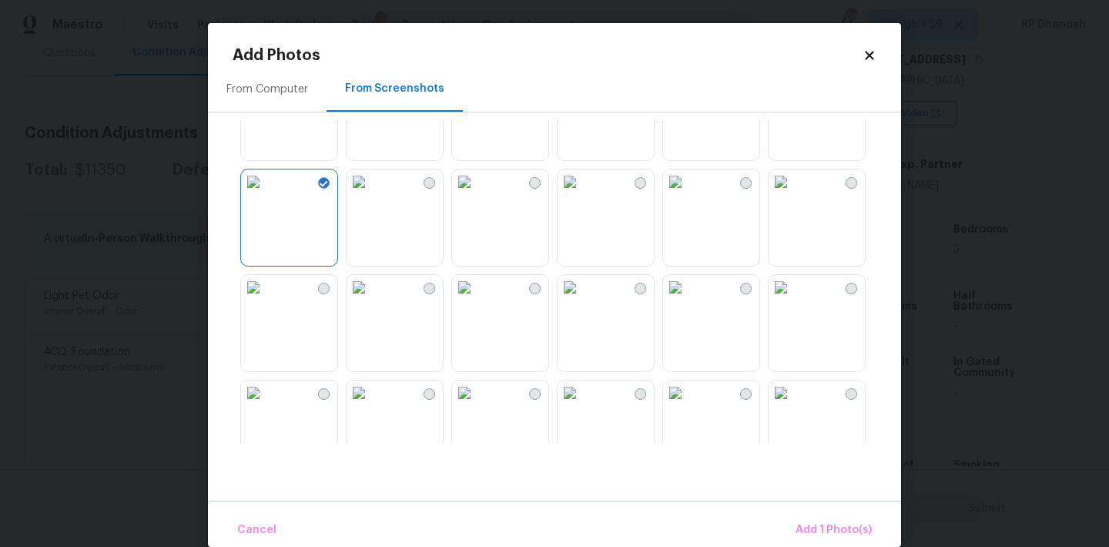
scroll to position [149, 0]
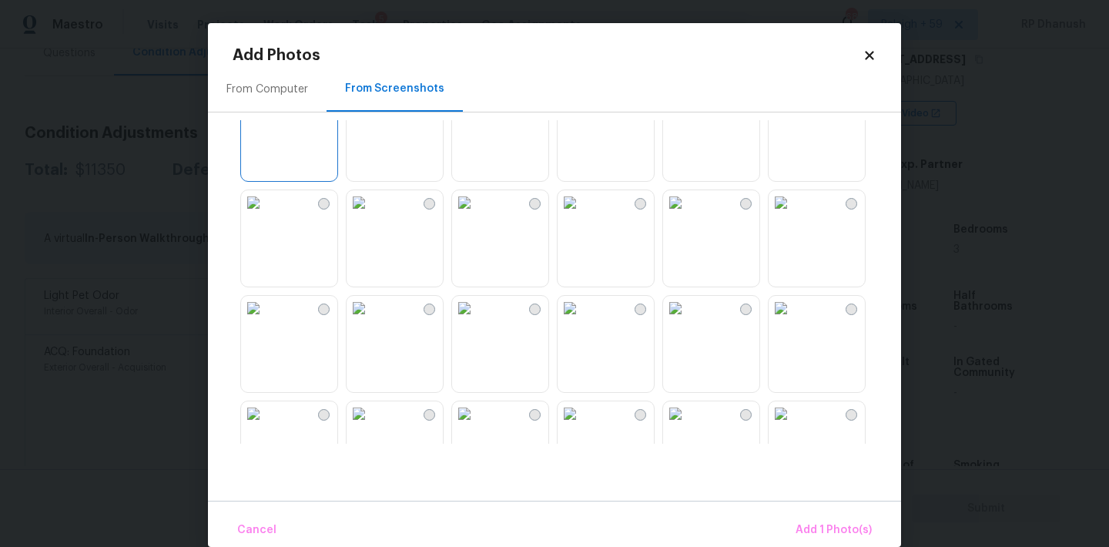
click at [688, 215] on img at bounding box center [675, 202] width 25 height 25
click at [793, 215] on img at bounding box center [780, 202] width 25 height 25
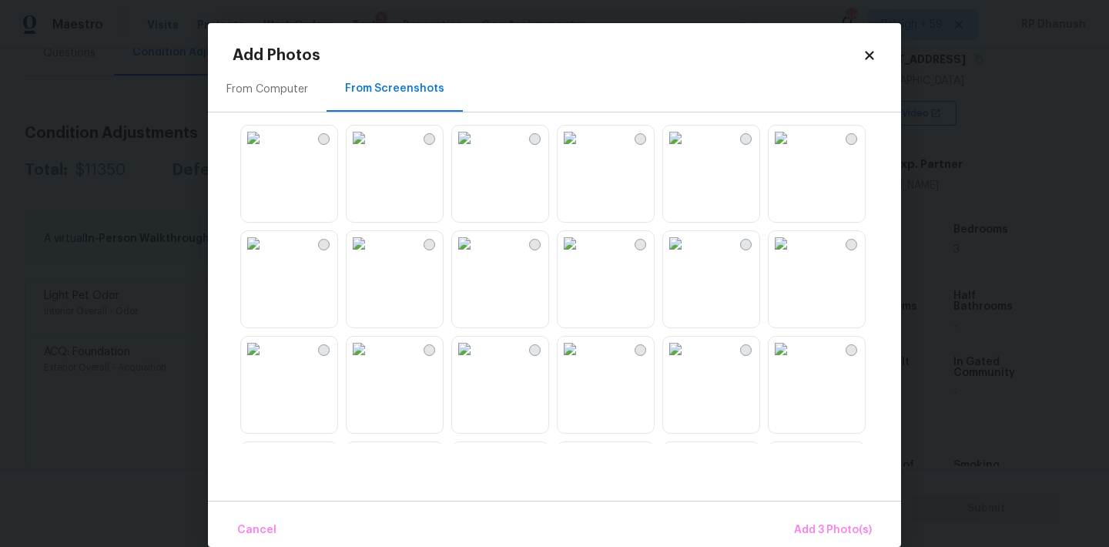
scroll to position [427, 0]
click at [582, 149] on img at bounding box center [570, 136] width 25 height 25
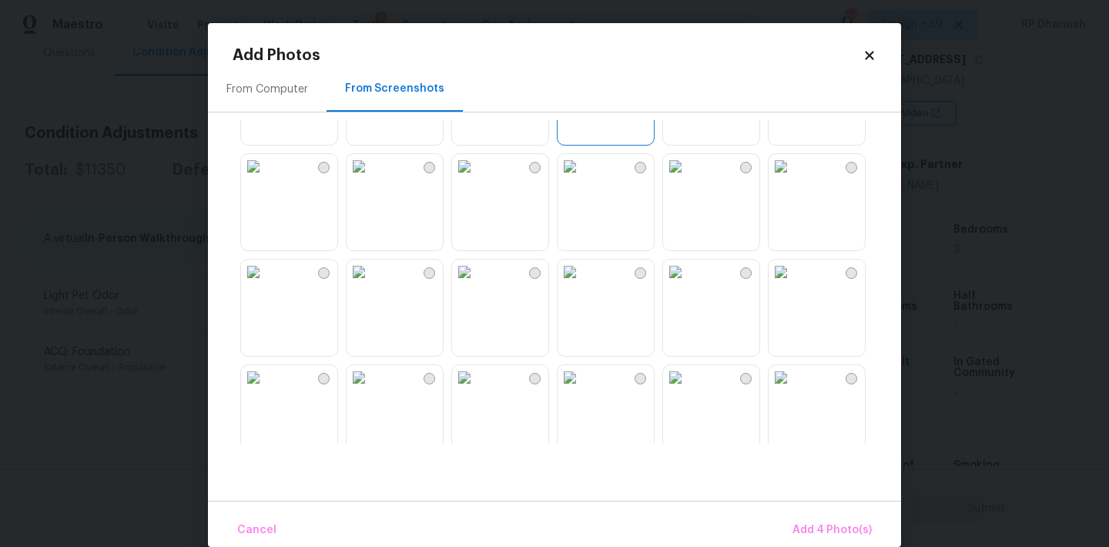
scroll to position [562, 0]
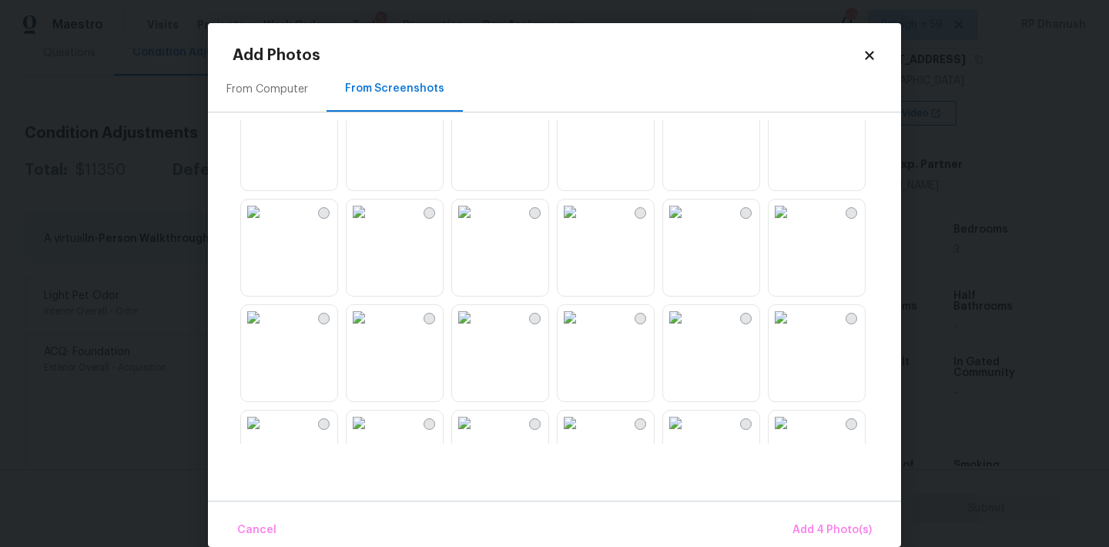
click at [688, 224] on img at bounding box center [675, 211] width 25 height 25
click at [816, 523] on span "Add 5 Photo(s)" at bounding box center [833, 530] width 78 height 19
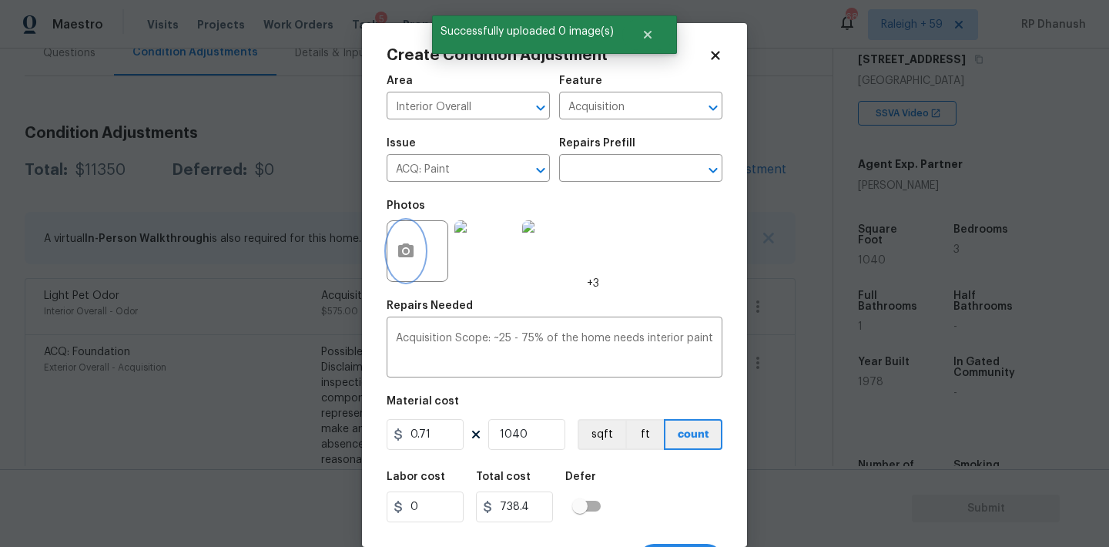
scroll to position [28, 0]
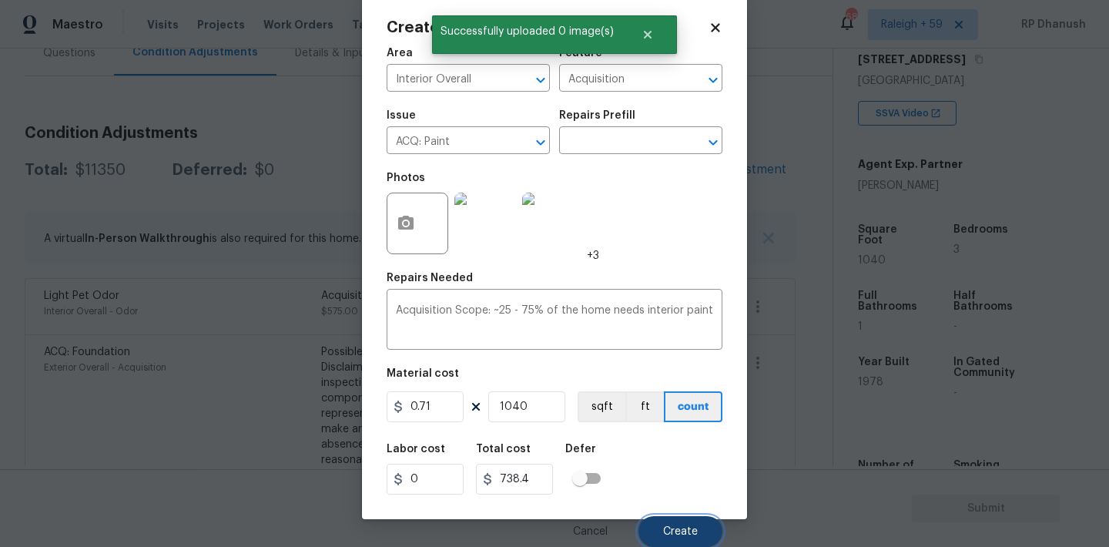
click at [670, 526] on span "Create" at bounding box center [680, 532] width 35 height 12
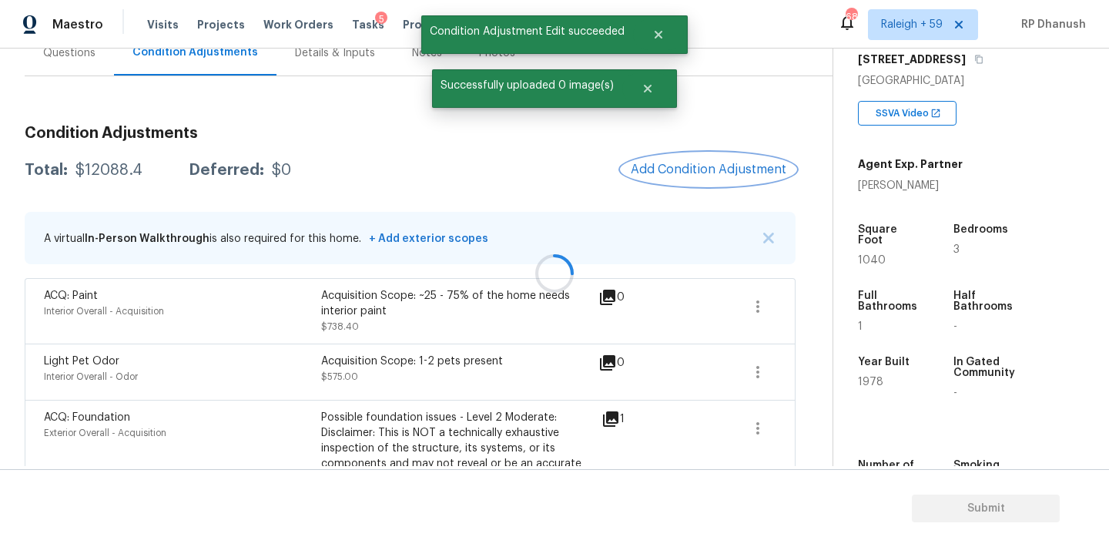
scroll to position [0, 0]
click at [697, 166] on span "Add Condition Adjustment" at bounding box center [709, 169] width 156 height 14
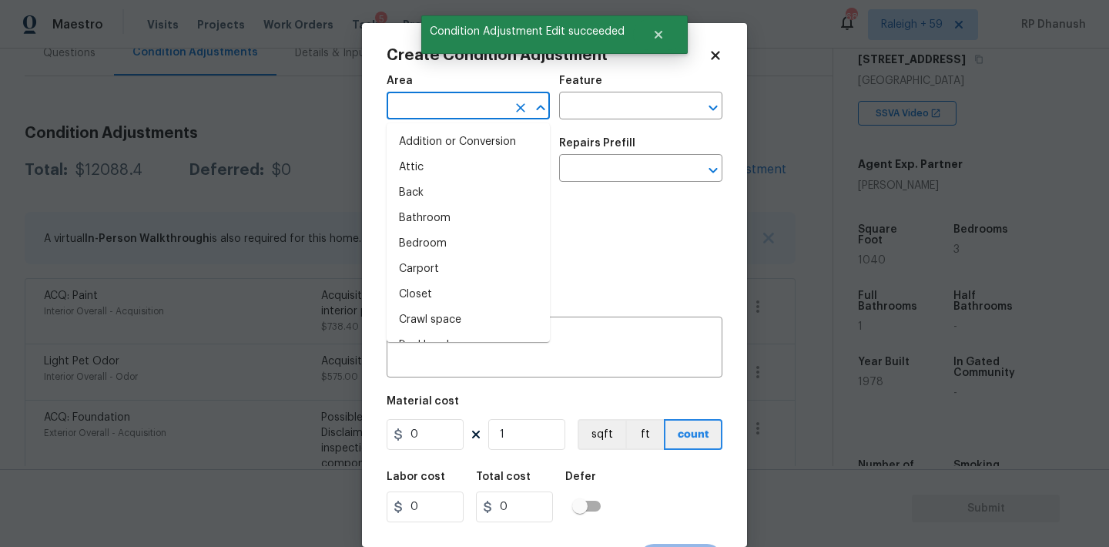
click at [398, 104] on input "text" at bounding box center [447, 107] width 120 height 24
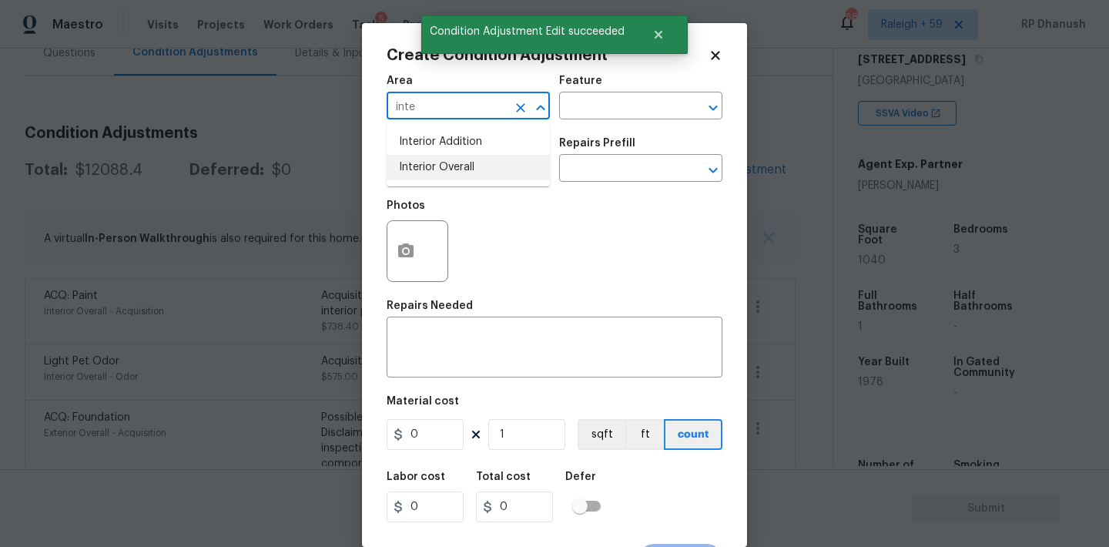
click at [414, 161] on li "Interior Overall" at bounding box center [468, 167] width 163 height 25
click at [609, 94] on div "Feature" at bounding box center [640, 85] width 163 height 20
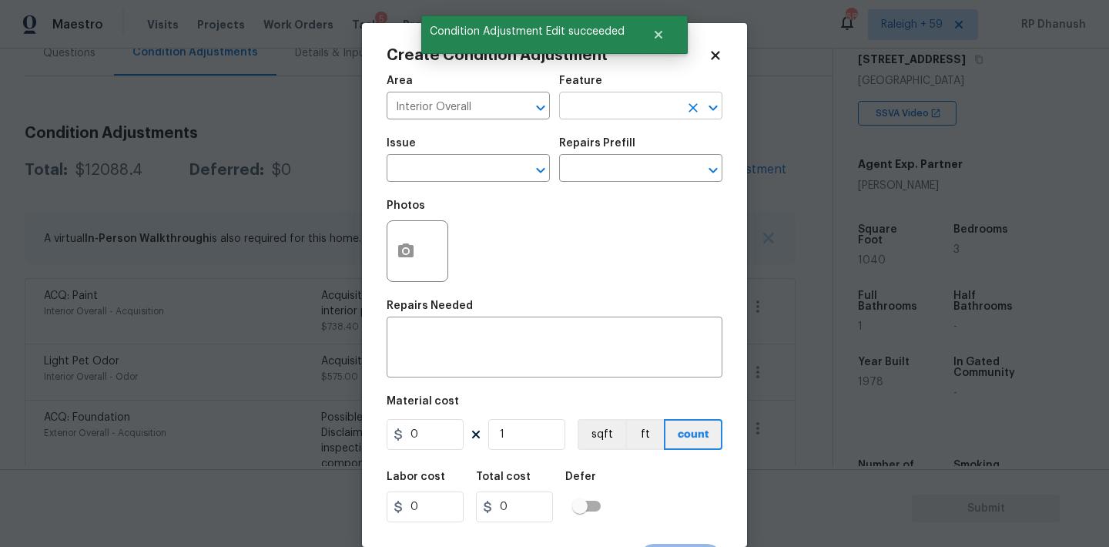
click at [608, 112] on input "text" at bounding box center [619, 107] width 120 height 24
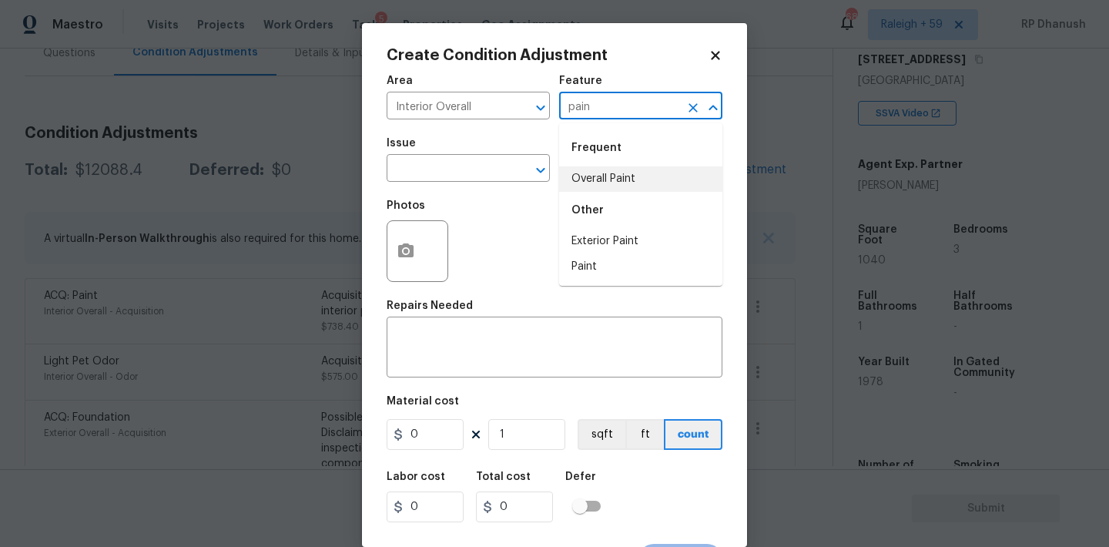
click at [611, 179] on li "Overall Paint" at bounding box center [640, 178] width 163 height 25
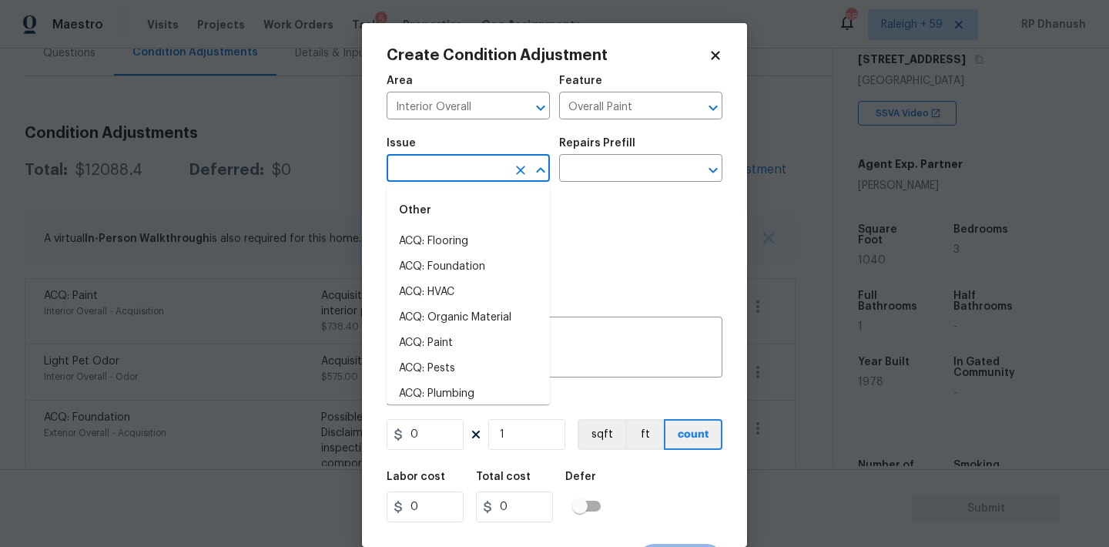
click at [427, 163] on input "text" at bounding box center [447, 170] width 120 height 24
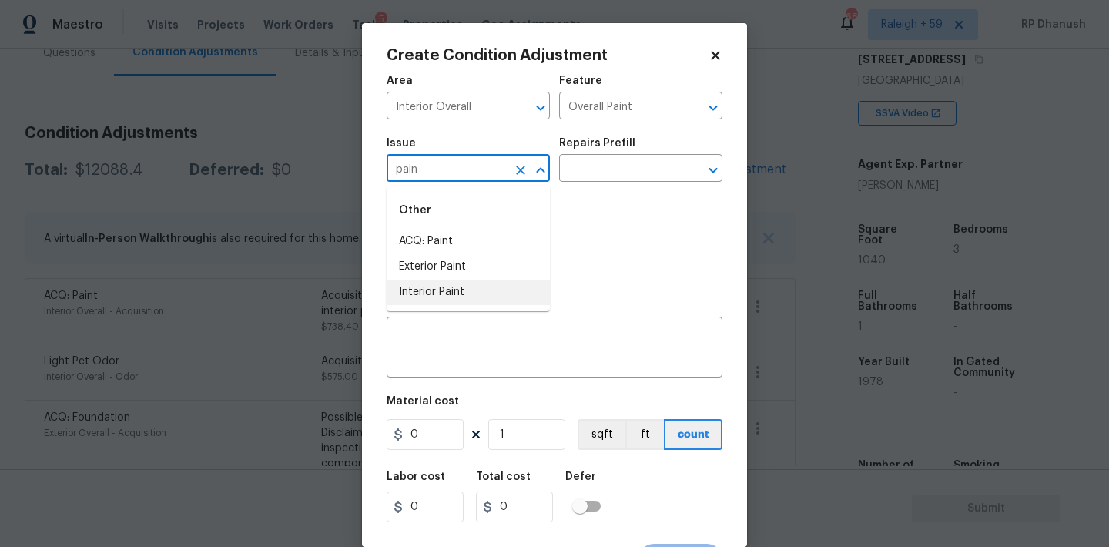
click at [420, 289] on li "Interior Paint" at bounding box center [468, 292] width 163 height 25
click at [635, 179] on input "text" at bounding box center [619, 170] width 120 height 24
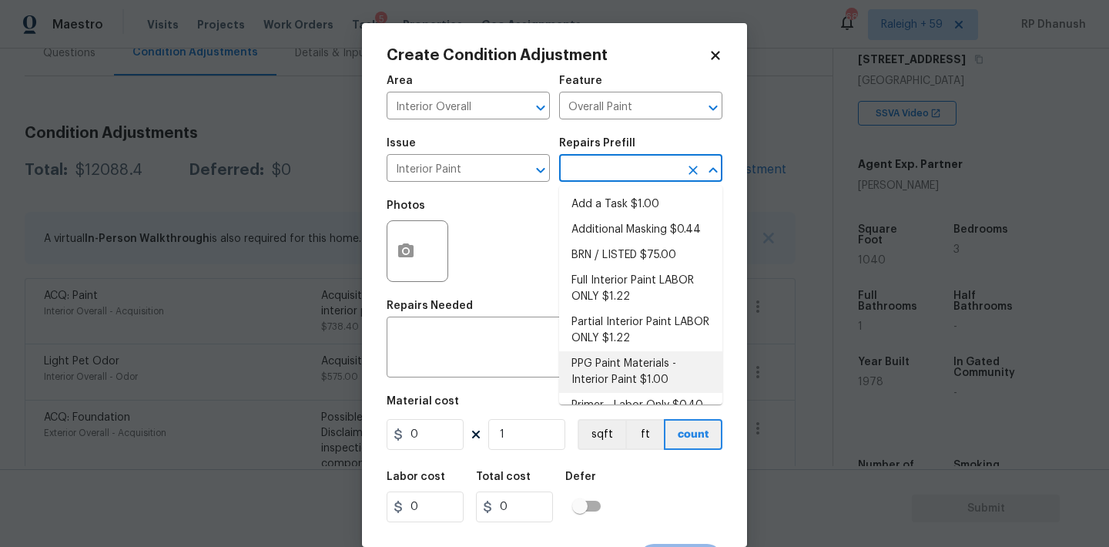
scroll to position [20, 0]
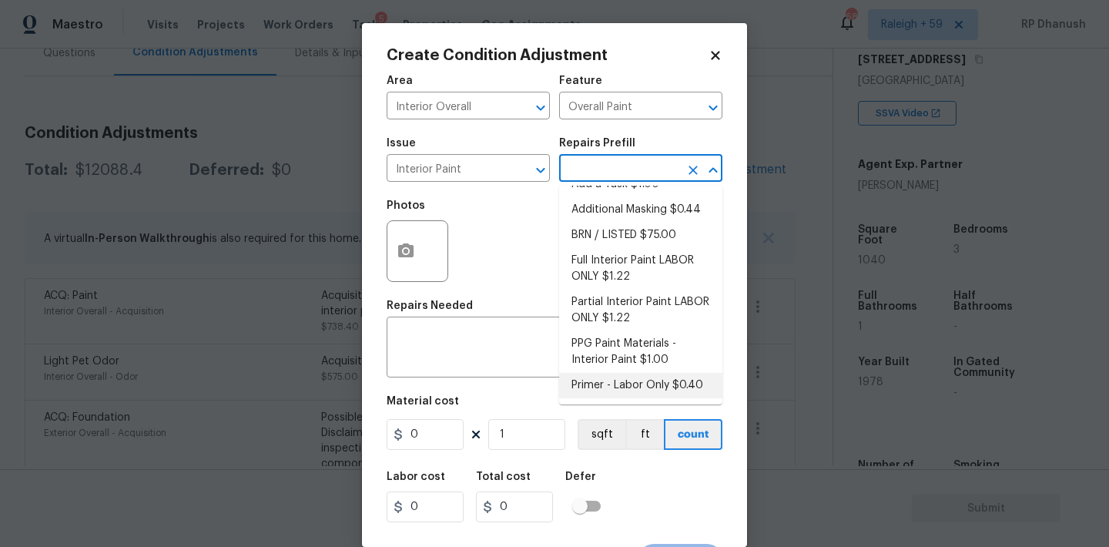
click at [632, 375] on li "Primer - Labor Only $0.40" at bounding box center [640, 385] width 163 height 25
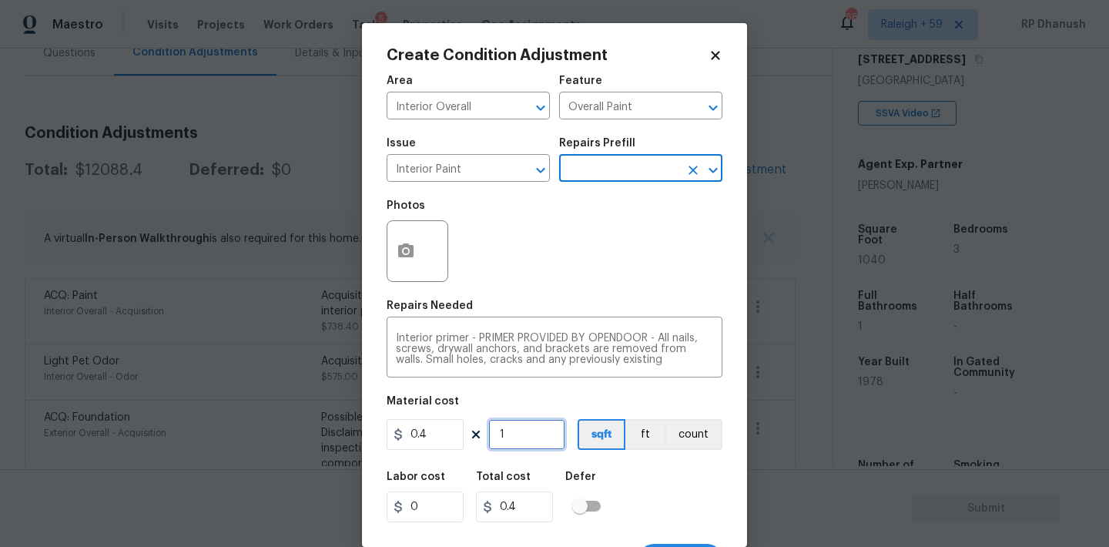
click at [549, 432] on input "1" at bounding box center [526, 434] width 77 height 31
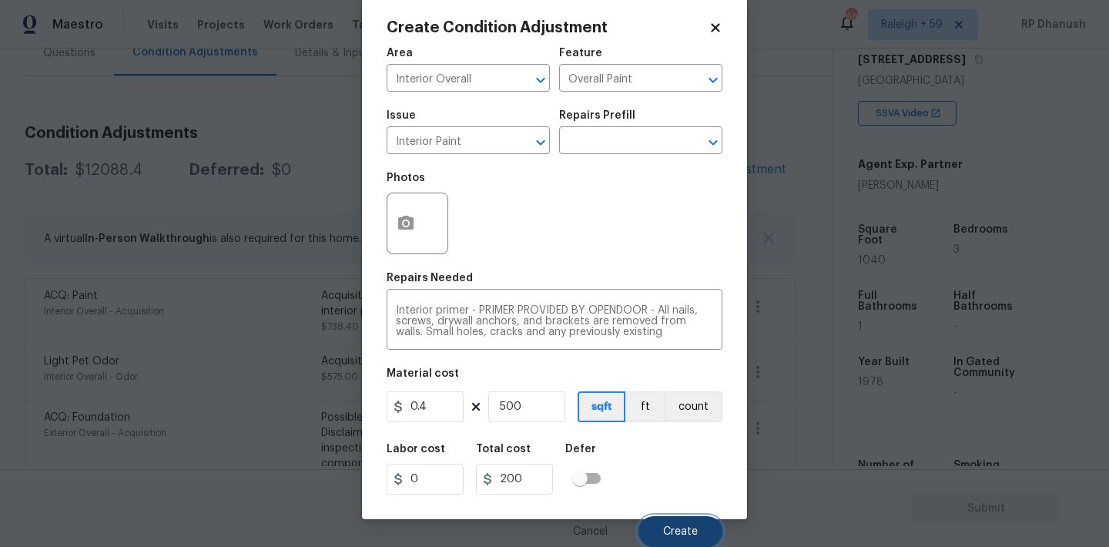
click at [681, 517] on button "Create" at bounding box center [680, 531] width 84 height 31
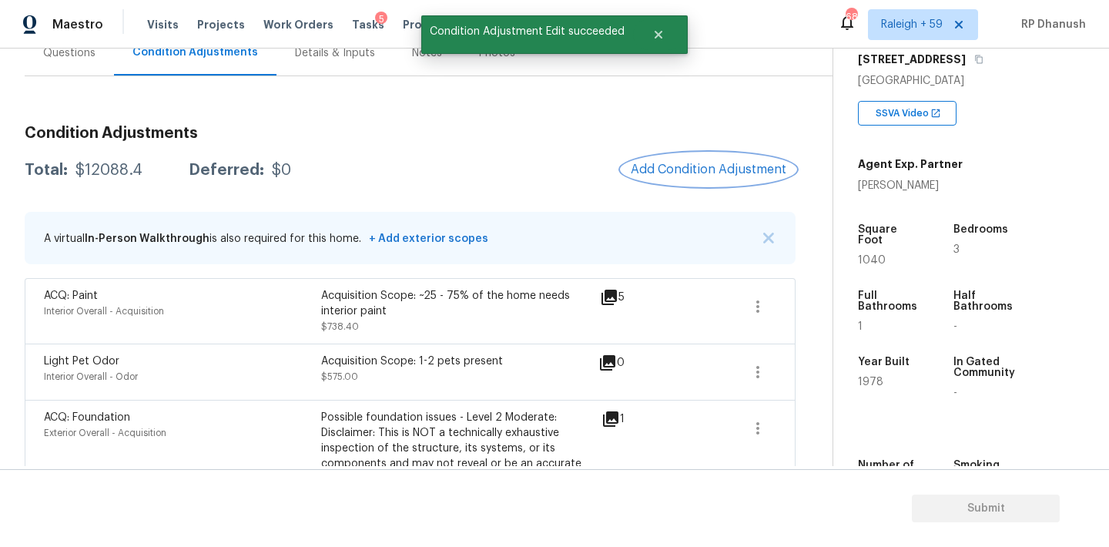
scroll to position [0, 0]
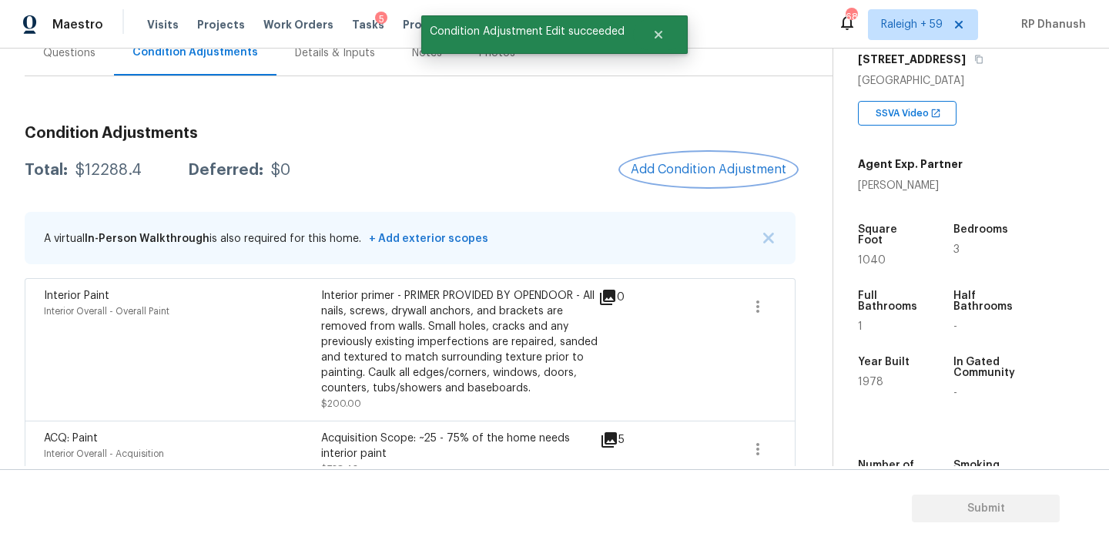
click at [695, 160] on button "Add Condition Adjustment" at bounding box center [708, 169] width 174 height 32
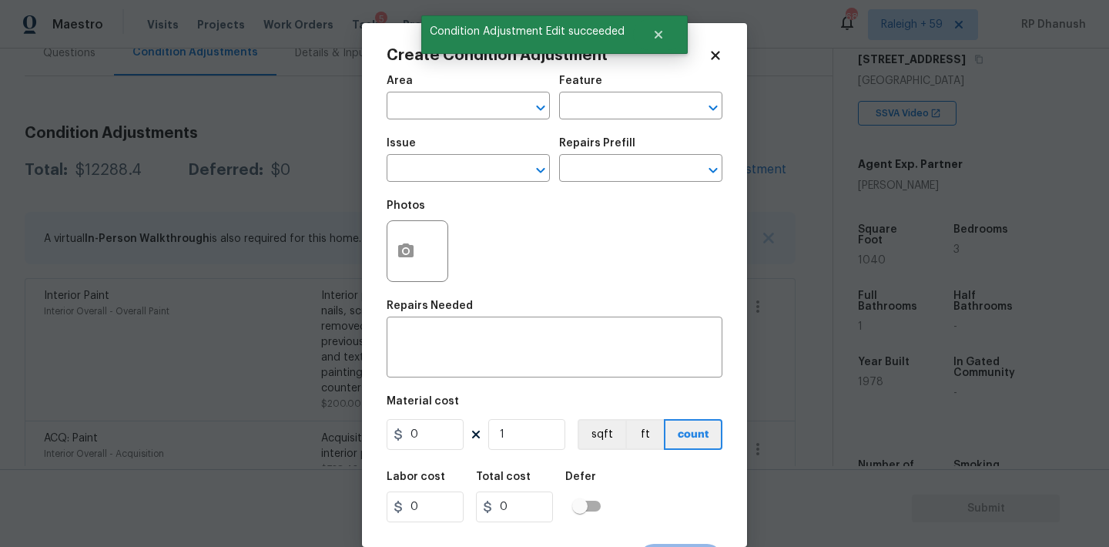
click at [448, 122] on span "Area ​" at bounding box center [468, 97] width 163 height 62
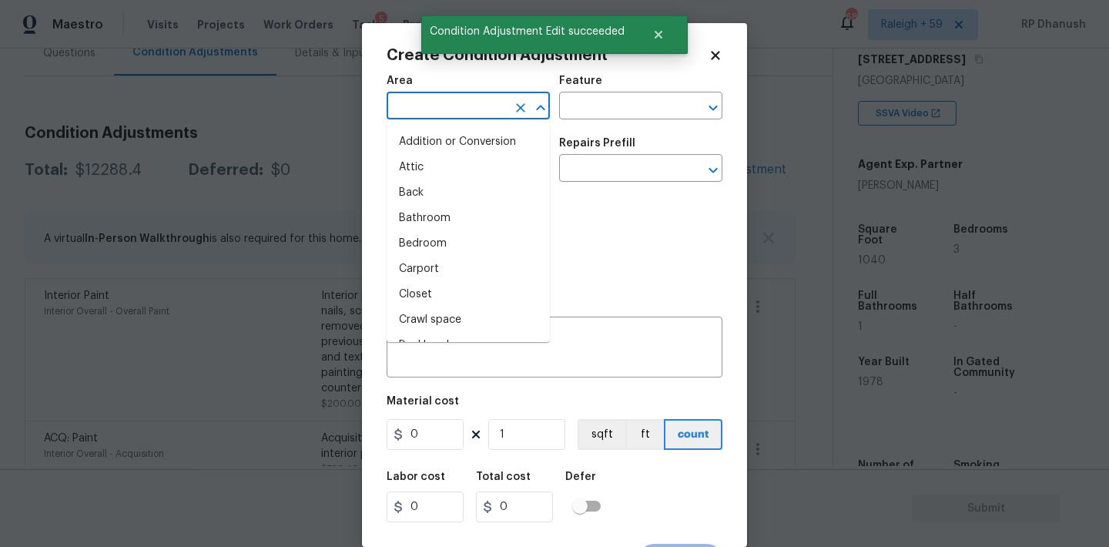
click at [451, 106] on input "text" at bounding box center [447, 107] width 120 height 24
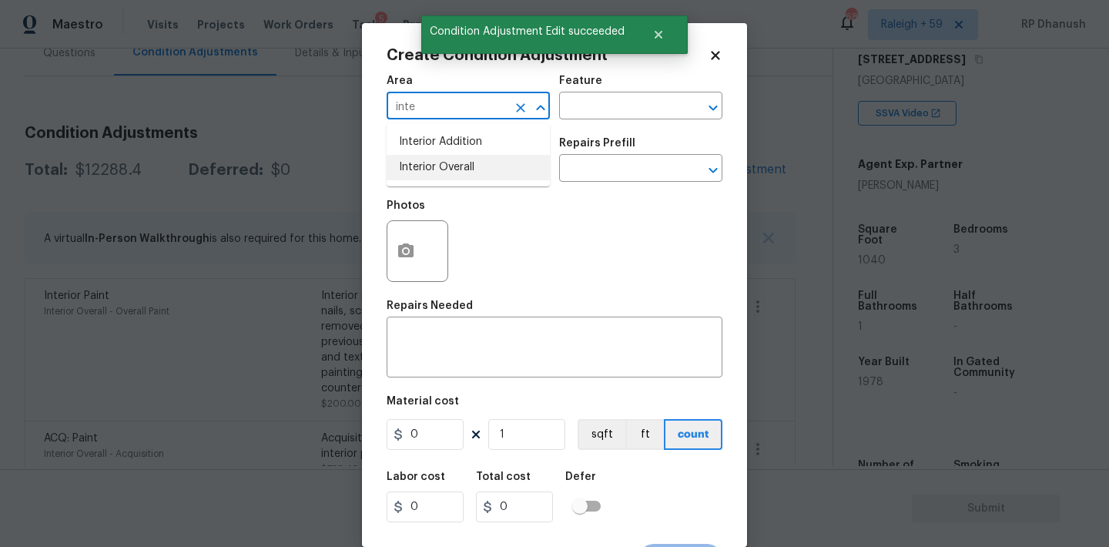
click at [445, 160] on li "Interior Overall" at bounding box center [468, 167] width 163 height 25
click at [579, 102] on input "text" at bounding box center [619, 107] width 120 height 24
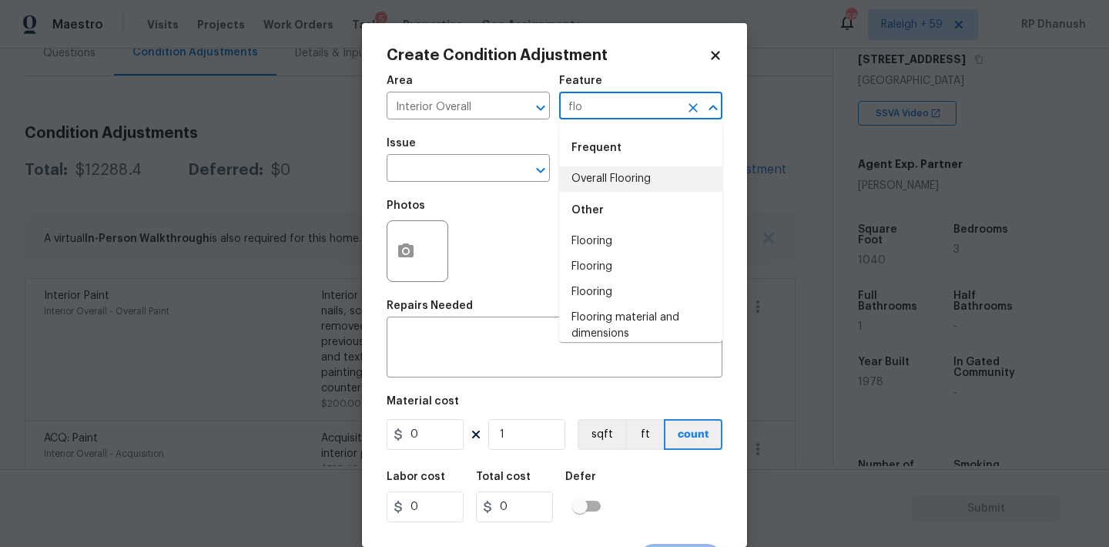
click at [574, 168] on li "Overall Flooring" at bounding box center [640, 178] width 163 height 25
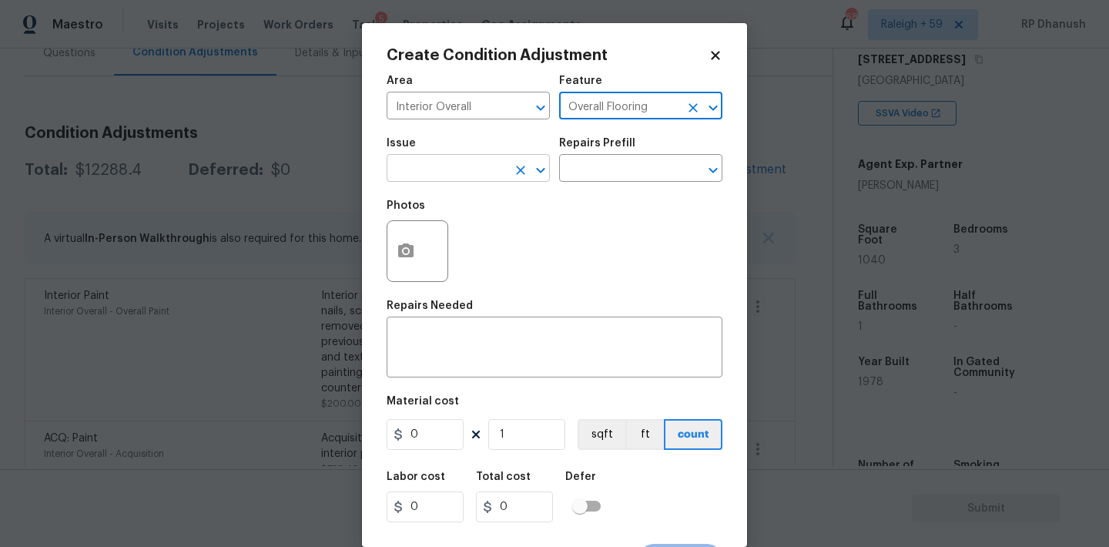
click at [435, 168] on input "text" at bounding box center [447, 170] width 120 height 24
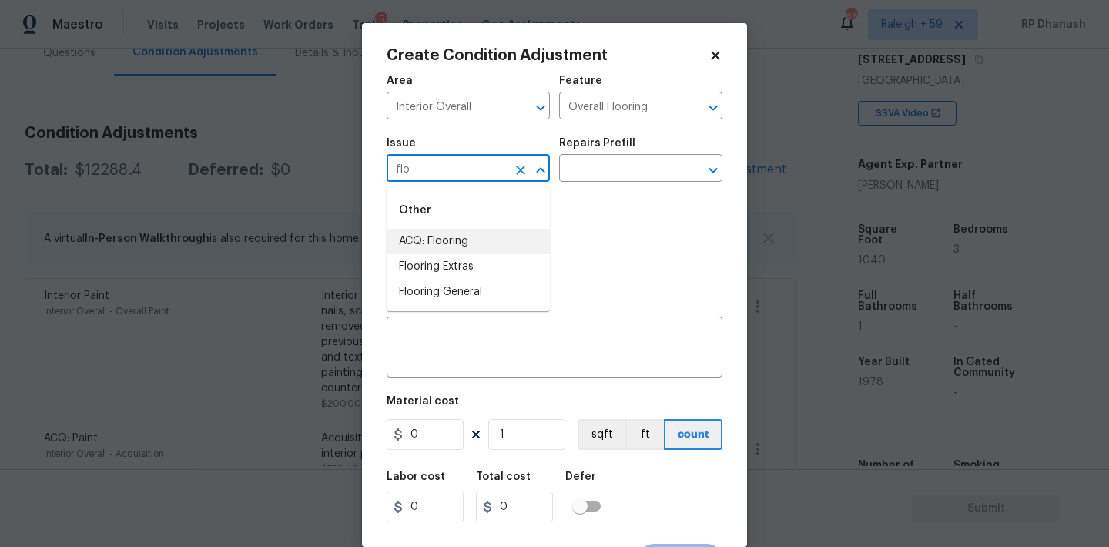
click at [442, 234] on li "ACQ: Flooring" at bounding box center [468, 241] width 163 height 25
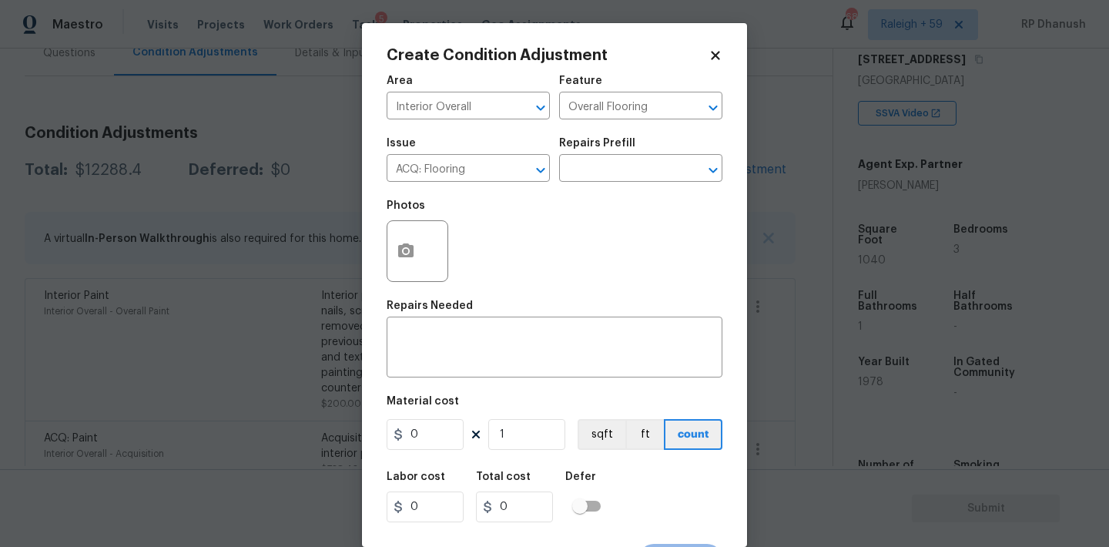
click at [701, 185] on div "Issue ACQ: Flooring ​ Repairs Prefill ​" at bounding box center [555, 160] width 336 height 62
click at [648, 176] on input "text" at bounding box center [619, 170] width 120 height 24
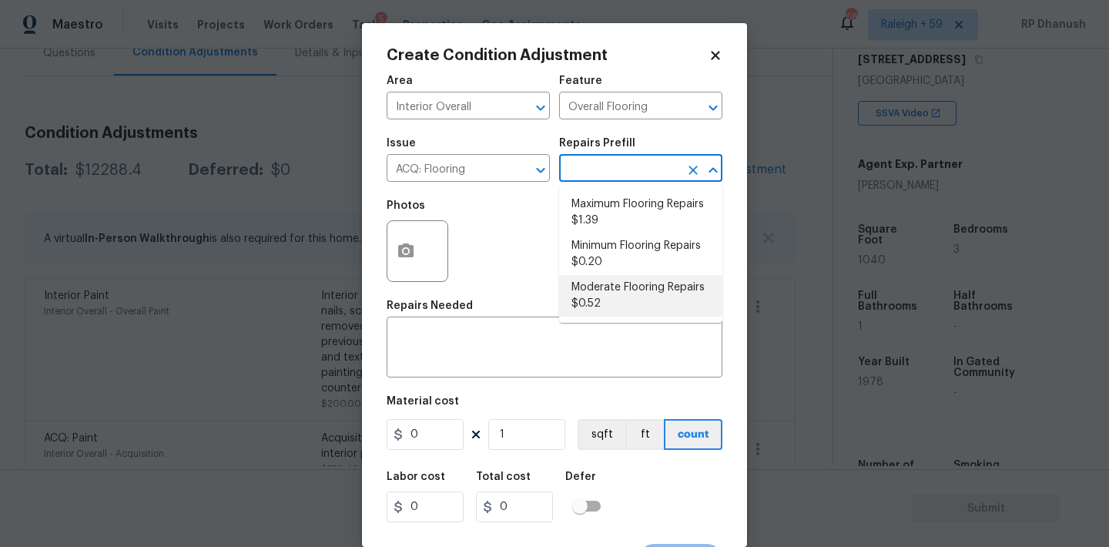
click at [609, 297] on li "Moderate Flooring Repairs $0.52" at bounding box center [640, 296] width 163 height 42
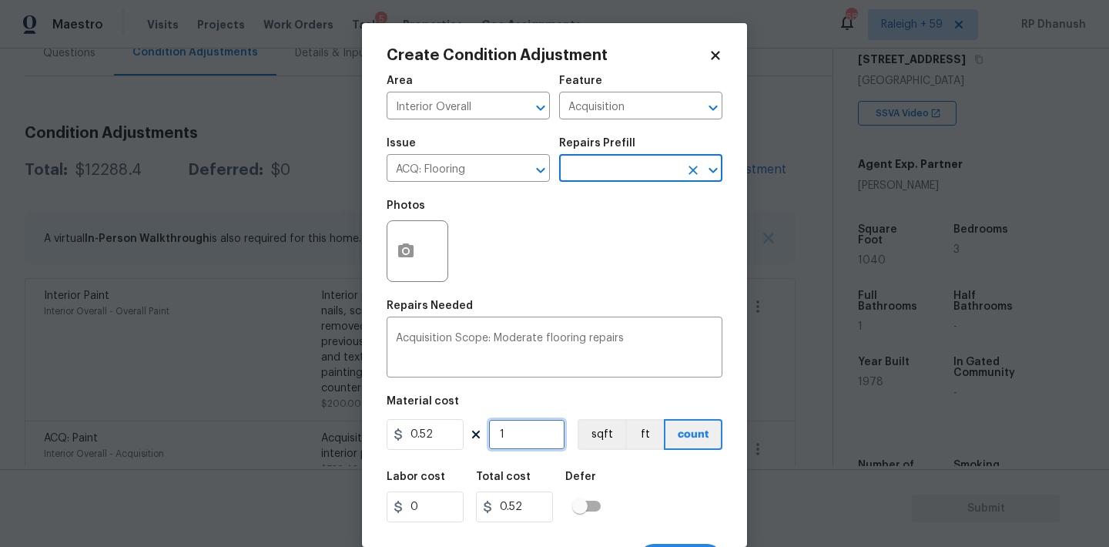
click at [548, 433] on input "1" at bounding box center [526, 434] width 77 height 31
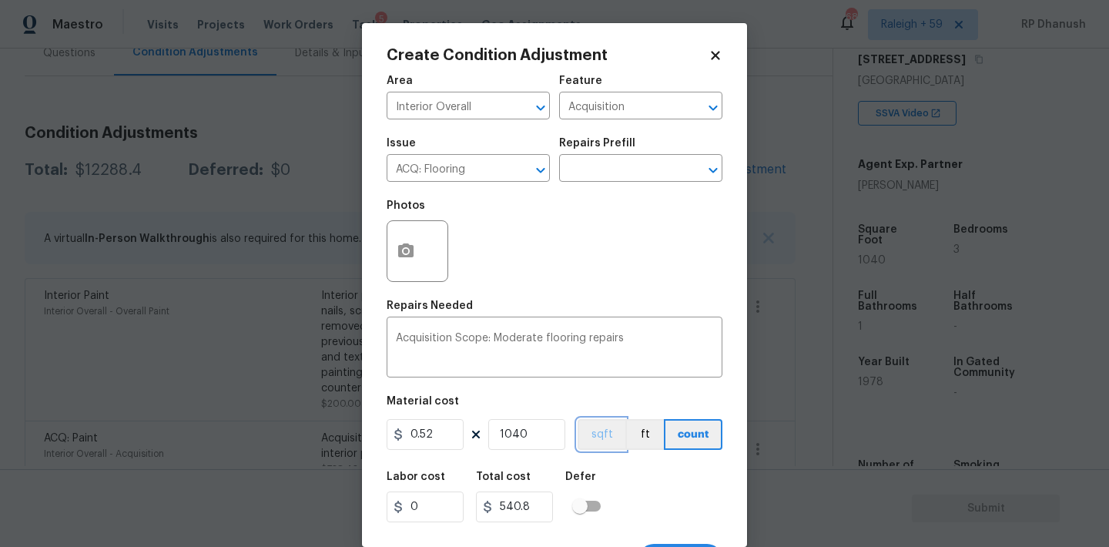
scroll to position [28, 0]
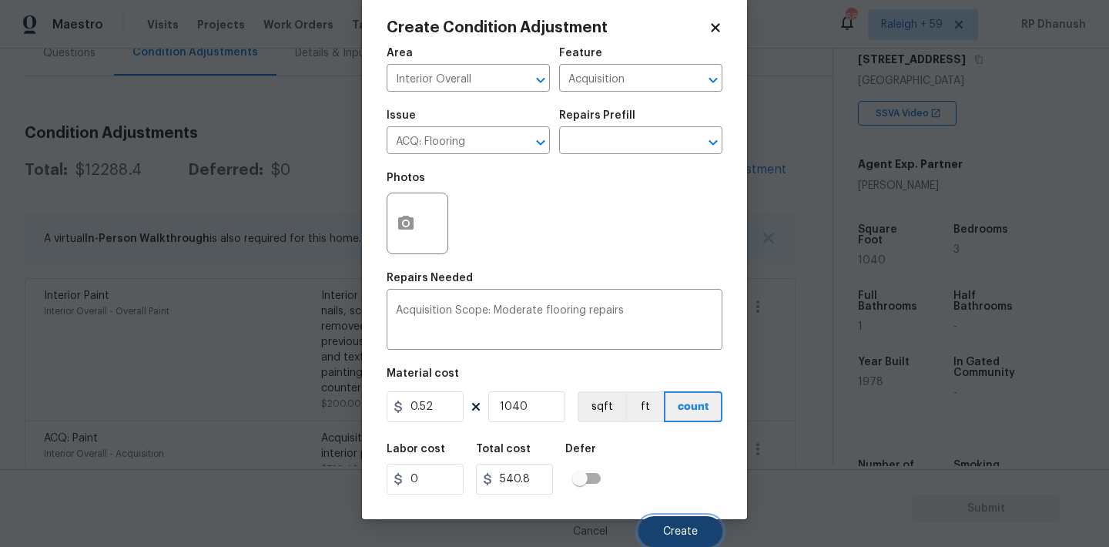
click at [681, 517] on button "Create" at bounding box center [680, 531] width 84 height 31
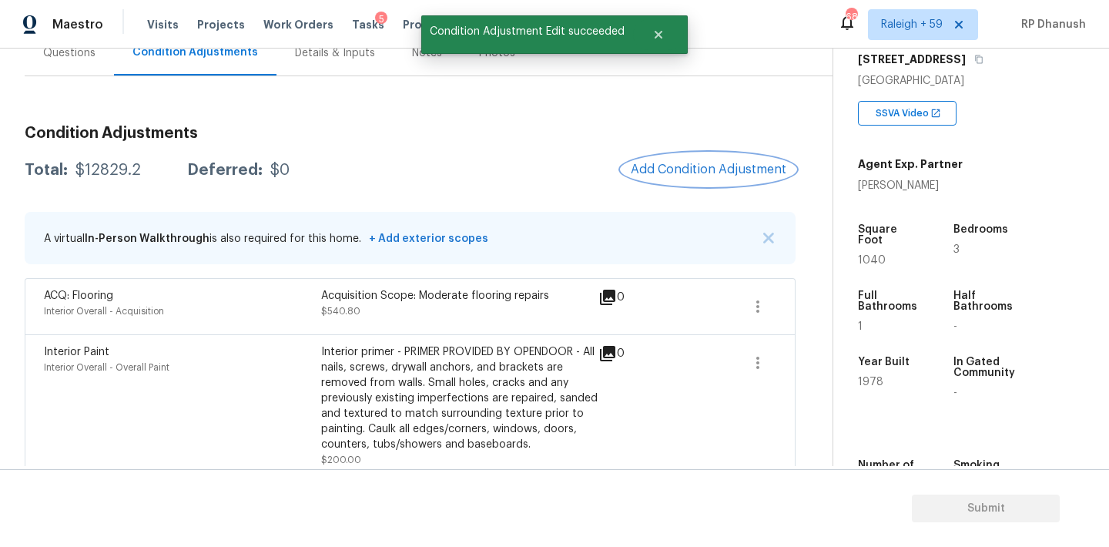
scroll to position [181, 0]
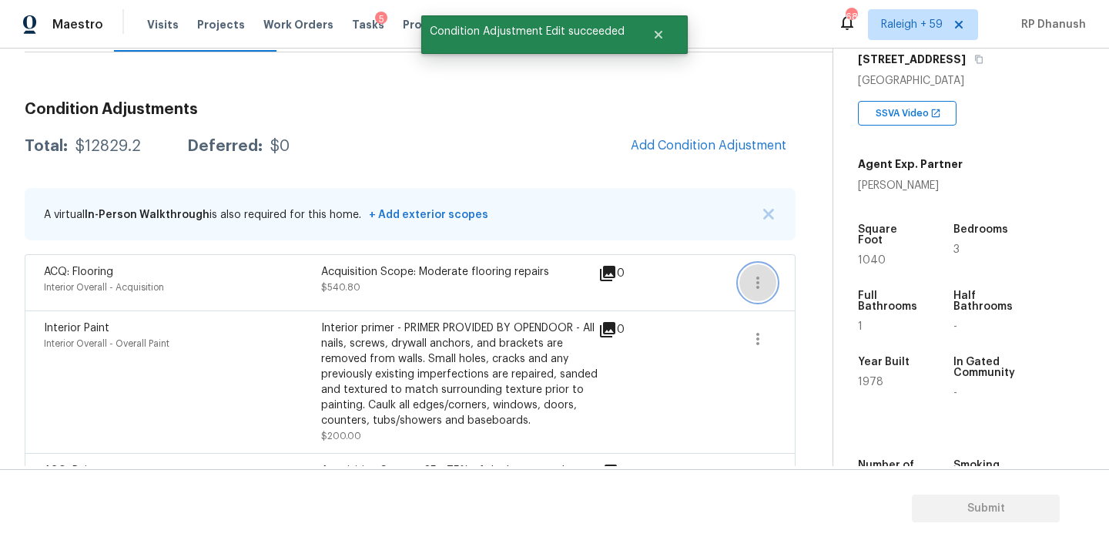
click at [754, 277] on icon "button" at bounding box center [757, 282] width 18 height 18
click at [823, 262] on div "Back to tasks Condition Scoping - Full [DATE] by 3:00 pm RP Dhanush In-progress…" at bounding box center [429, 546] width 808 height 1308
click at [792, 289] on div "ACQ: Flooring Interior Overall - Acquisition Acquisition Scope: Moderate floori…" at bounding box center [410, 282] width 771 height 56
click at [766, 280] on button "button" at bounding box center [757, 282] width 37 height 37
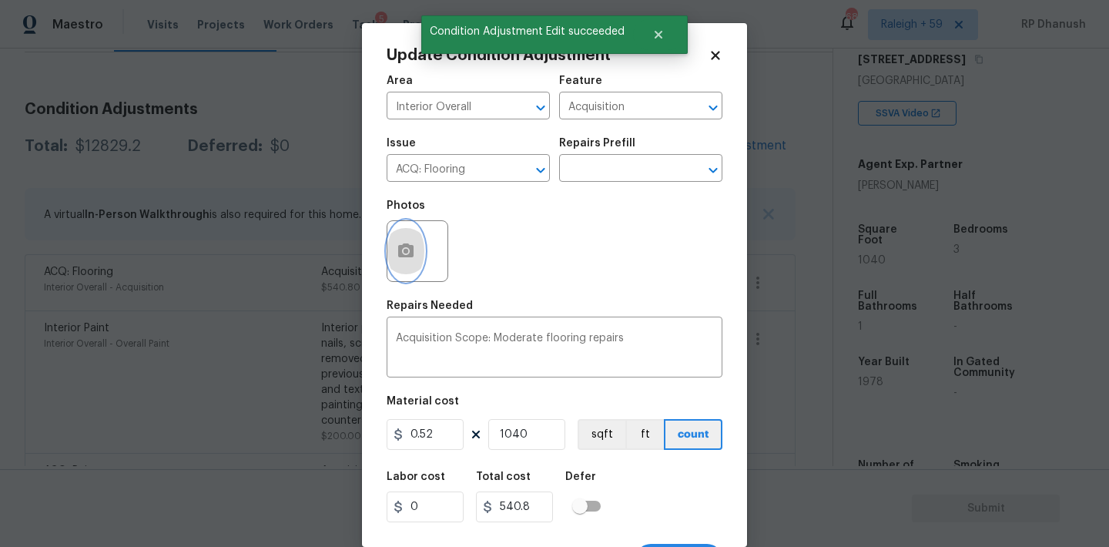
click at [403, 256] on icon "button" at bounding box center [405, 250] width 15 height 14
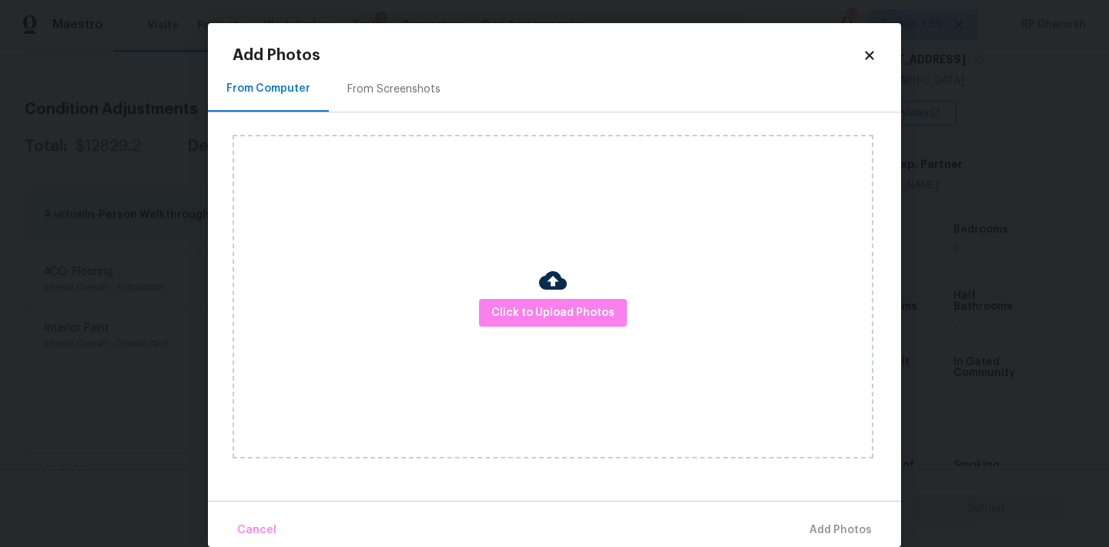
click at [408, 83] on div "From Screenshots" at bounding box center [393, 89] width 93 height 15
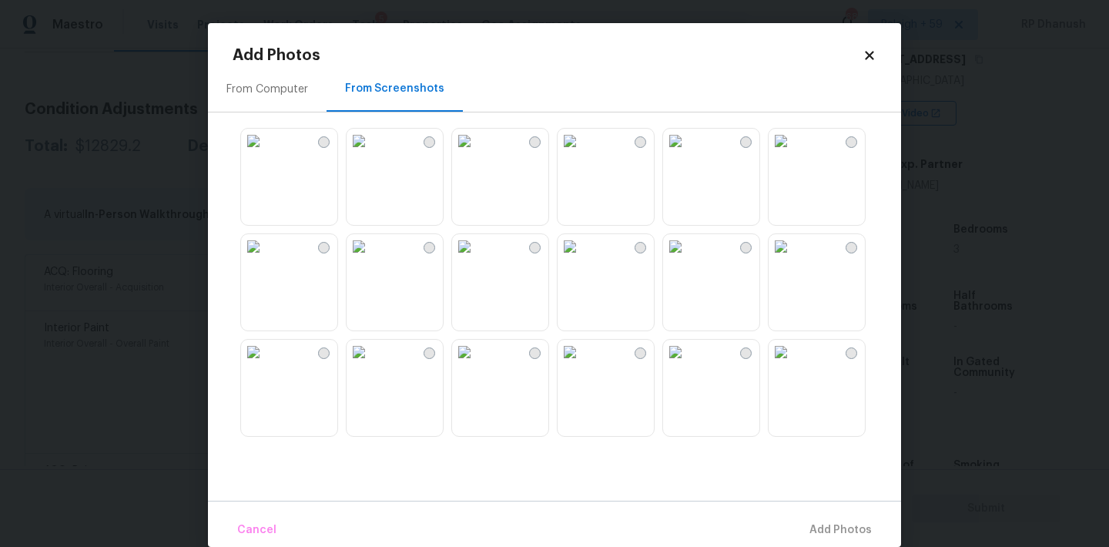
click at [371, 259] on img at bounding box center [359, 246] width 25 height 25
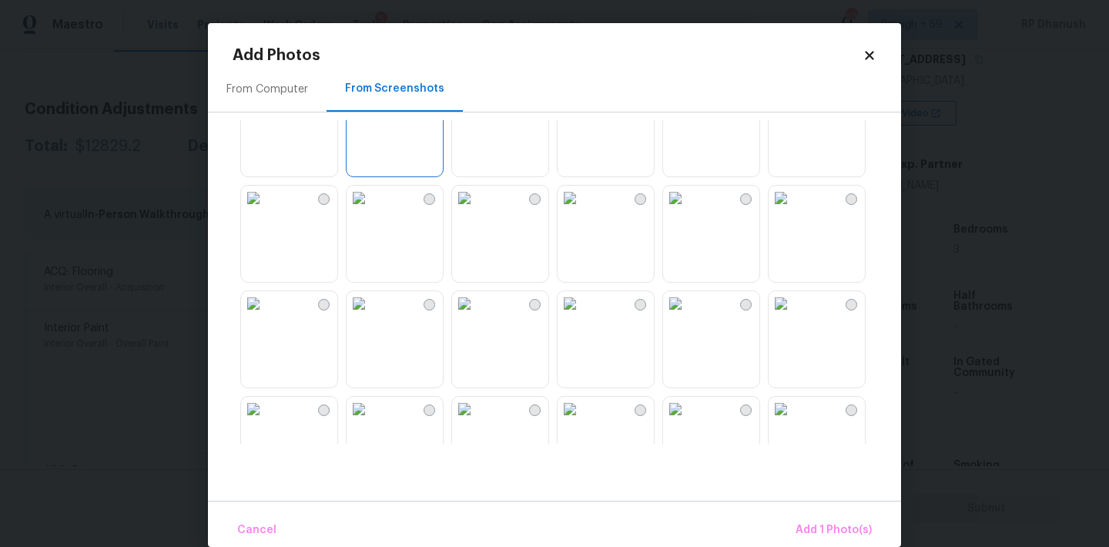
click at [371, 210] on img at bounding box center [359, 198] width 25 height 25
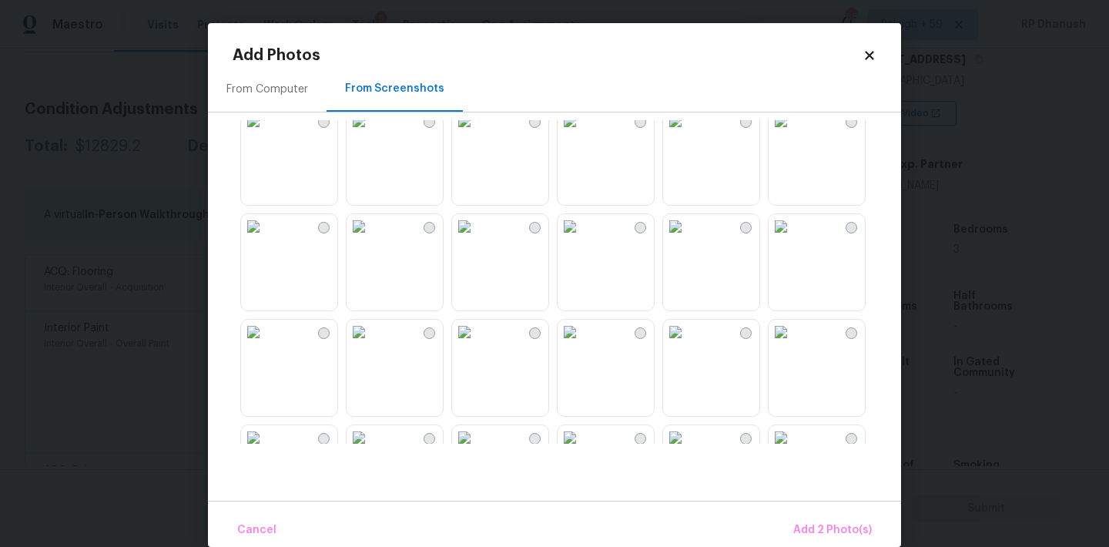
click at [266, 239] on img at bounding box center [253, 226] width 25 height 25
click at [582, 138] on img at bounding box center [570, 125] width 25 height 25
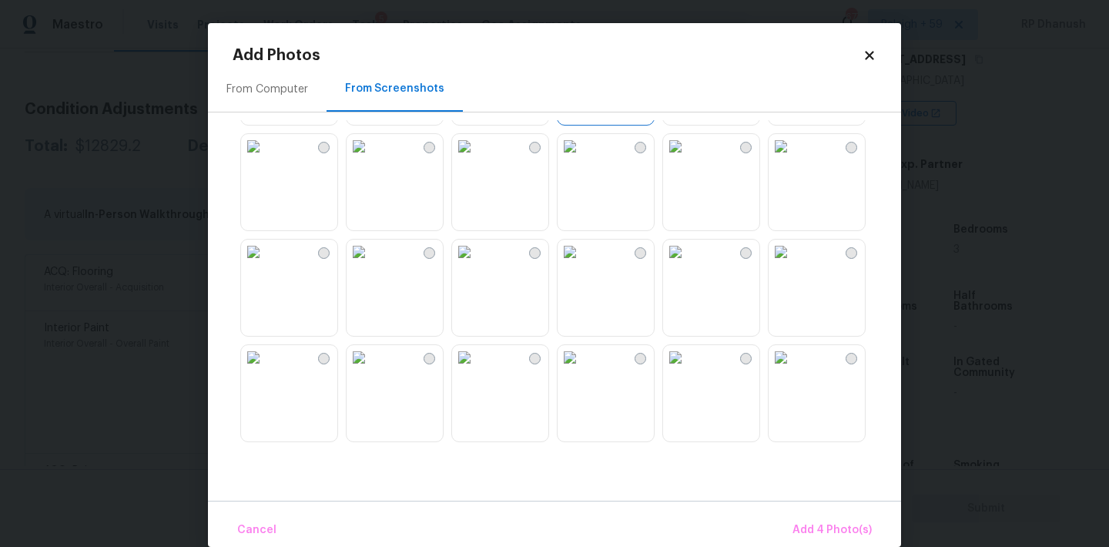
scroll to position [714, 0]
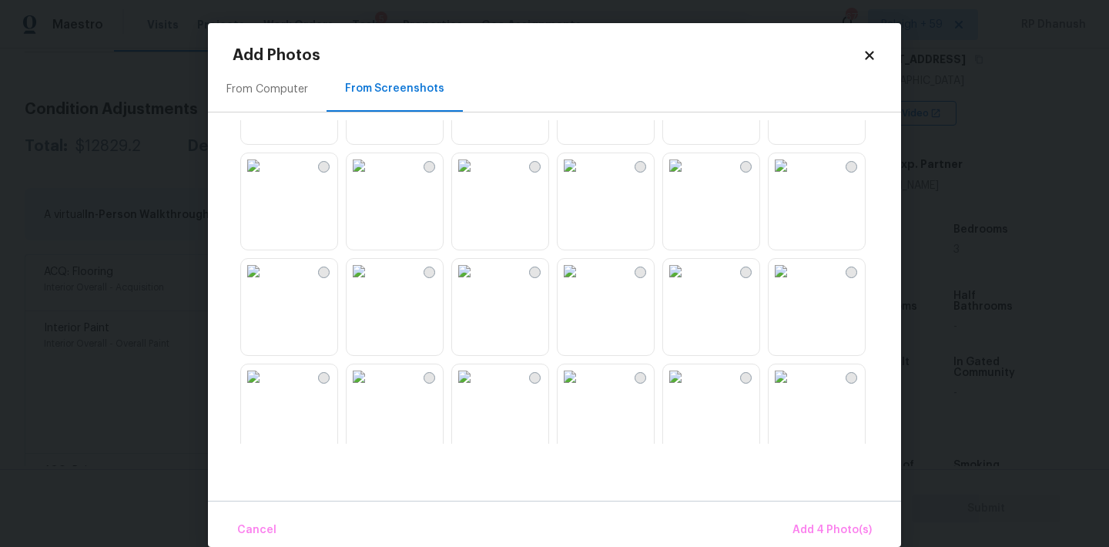
click at [266, 178] on img at bounding box center [253, 165] width 25 height 25
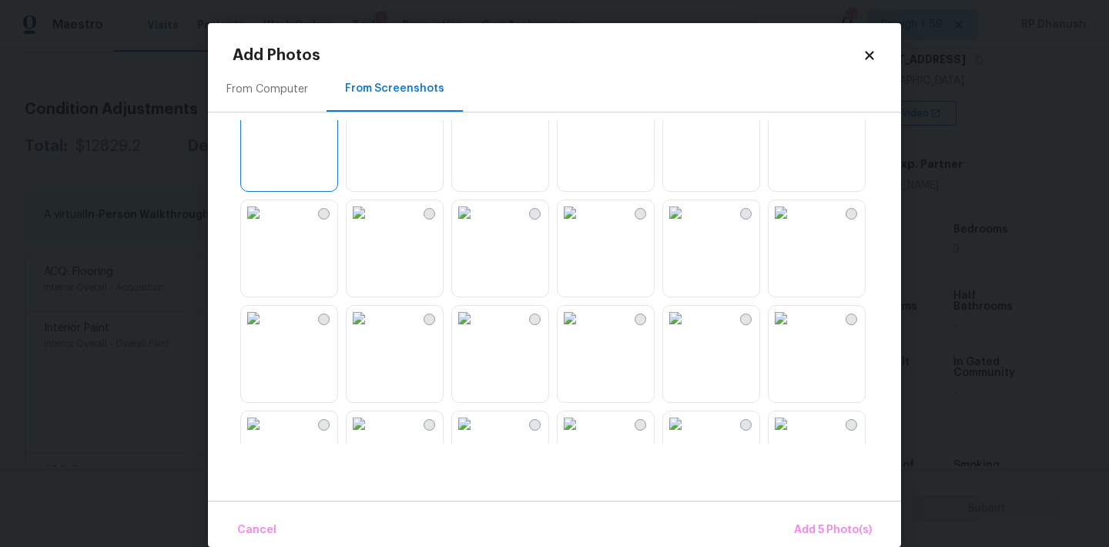
scroll to position [795, 0]
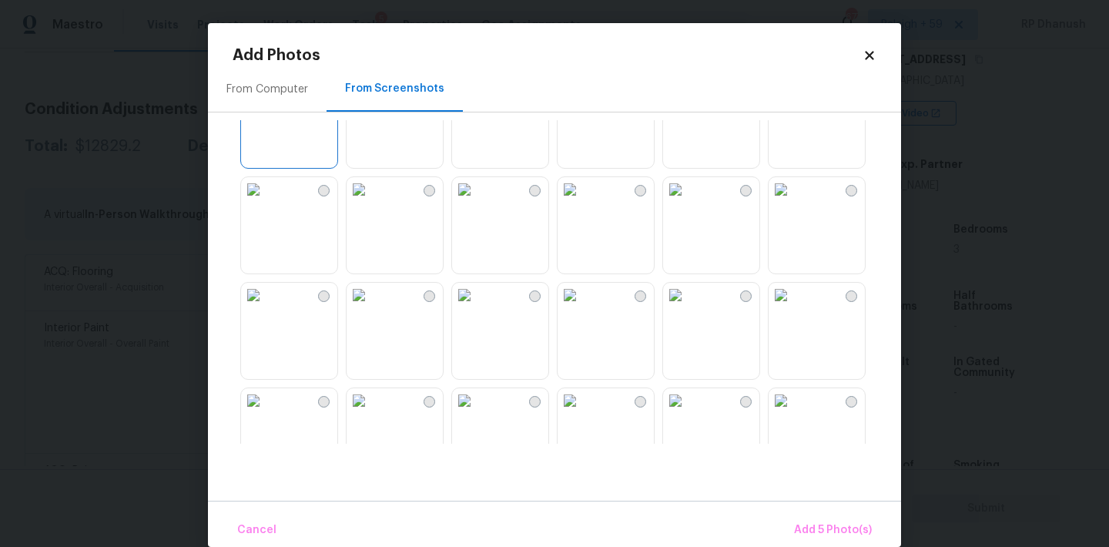
click at [582, 202] on img at bounding box center [570, 189] width 25 height 25
click at [822, 527] on span "Add 6 Photo(s)" at bounding box center [832, 530] width 79 height 19
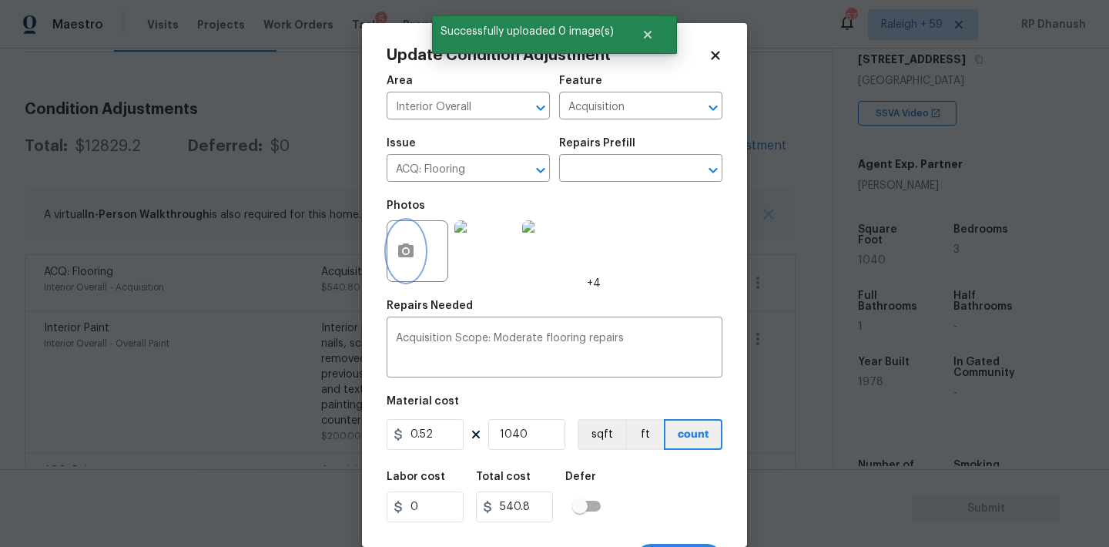
scroll to position [28, 0]
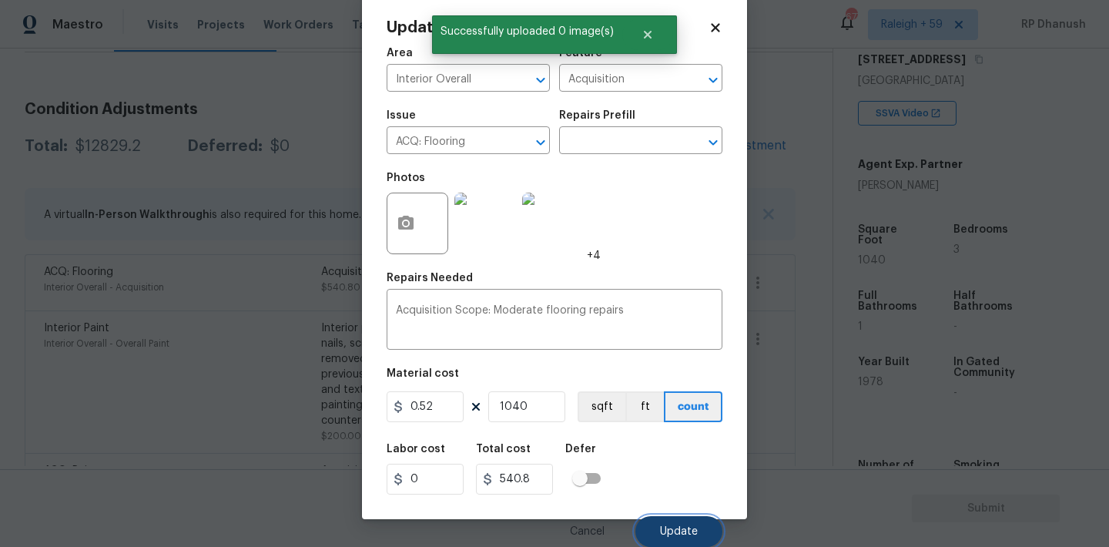
click at [682, 520] on button "Update" at bounding box center [678, 531] width 87 height 31
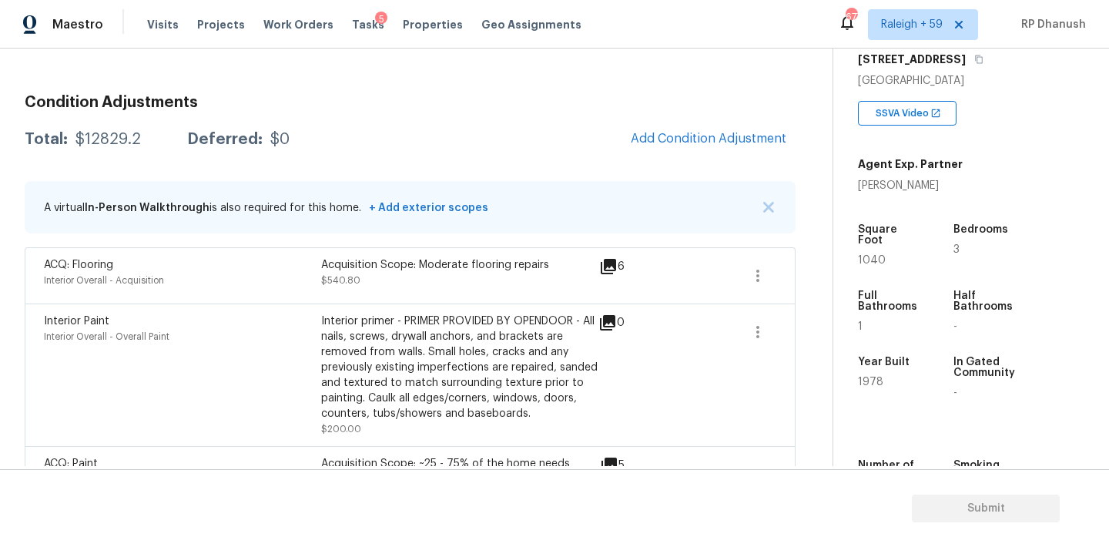
scroll to position [917, 0]
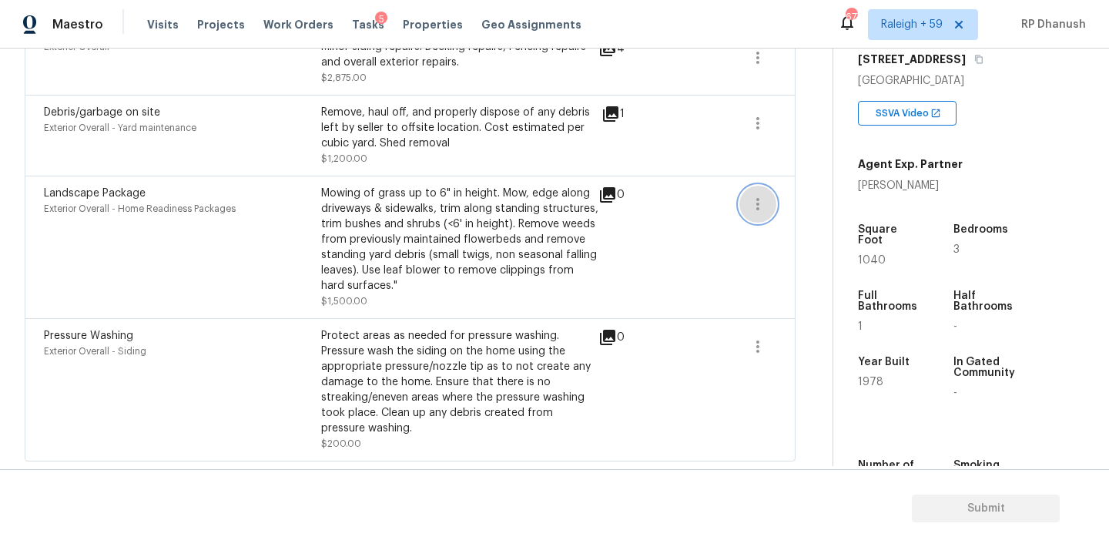
click at [752, 207] on icon "button" at bounding box center [757, 204] width 18 height 18
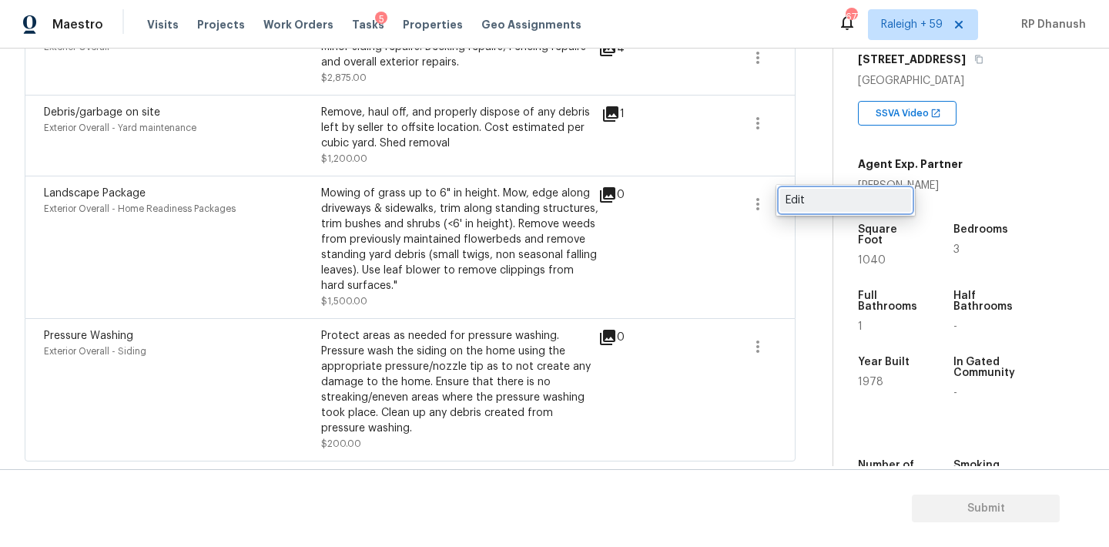
click at [802, 198] on div "Edit" at bounding box center [845, 200] width 120 height 15
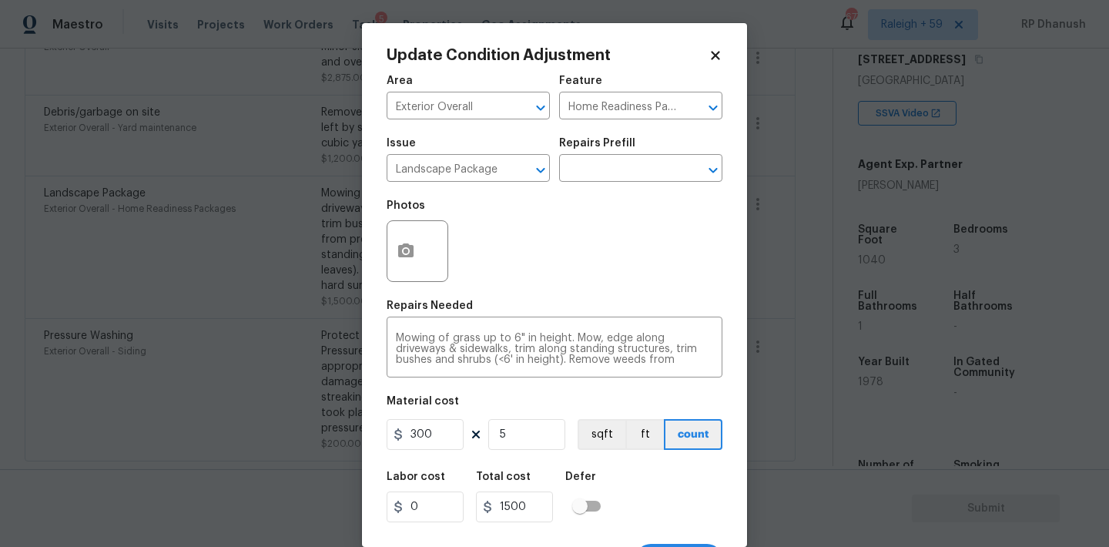
scroll to position [28, 0]
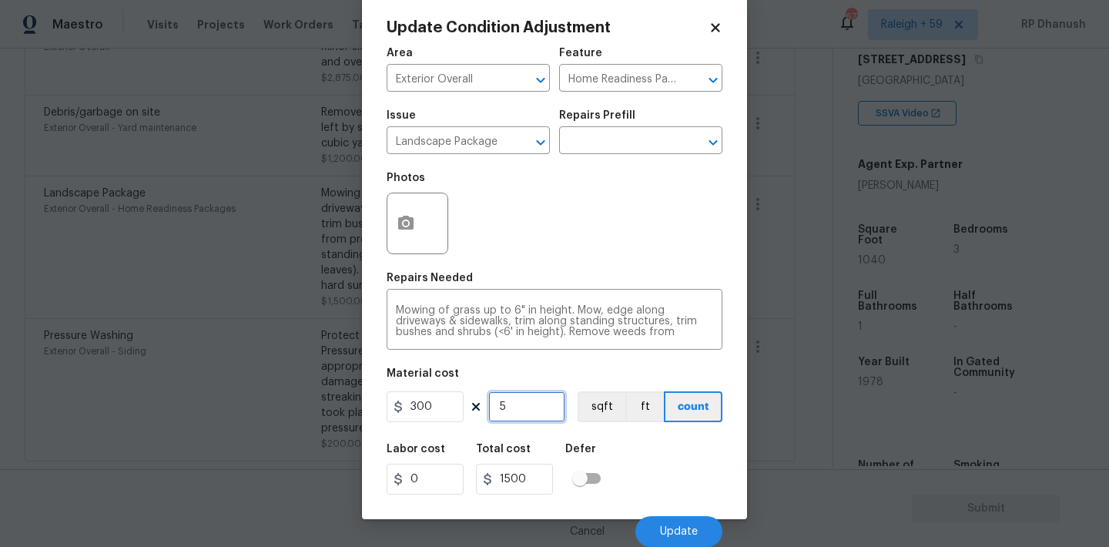
click at [551, 410] on input "5" at bounding box center [526, 406] width 77 height 31
click at [527, 413] on input "6" at bounding box center [526, 406] width 77 height 31
click at [434, 397] on input "300" at bounding box center [425, 406] width 77 height 31
click at [688, 521] on button "Update" at bounding box center [678, 531] width 87 height 31
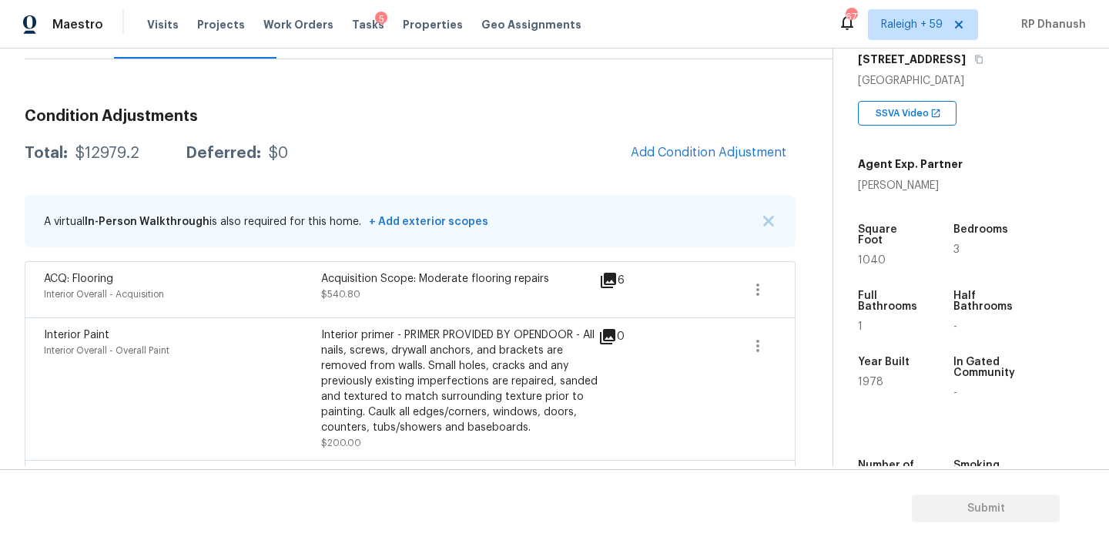
scroll to position [172, 0]
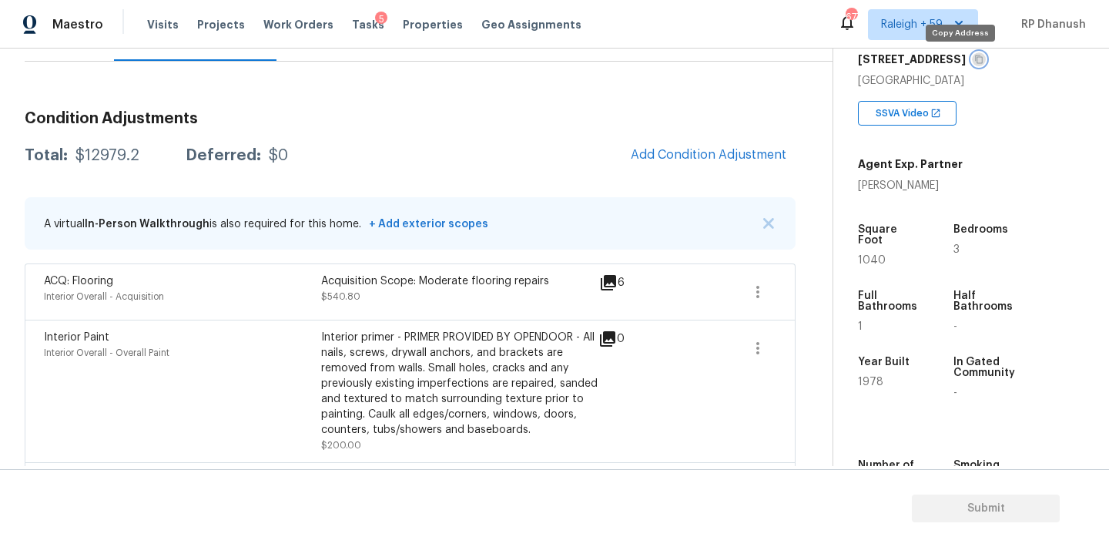
click at [974, 57] on icon "button" at bounding box center [978, 59] width 9 height 9
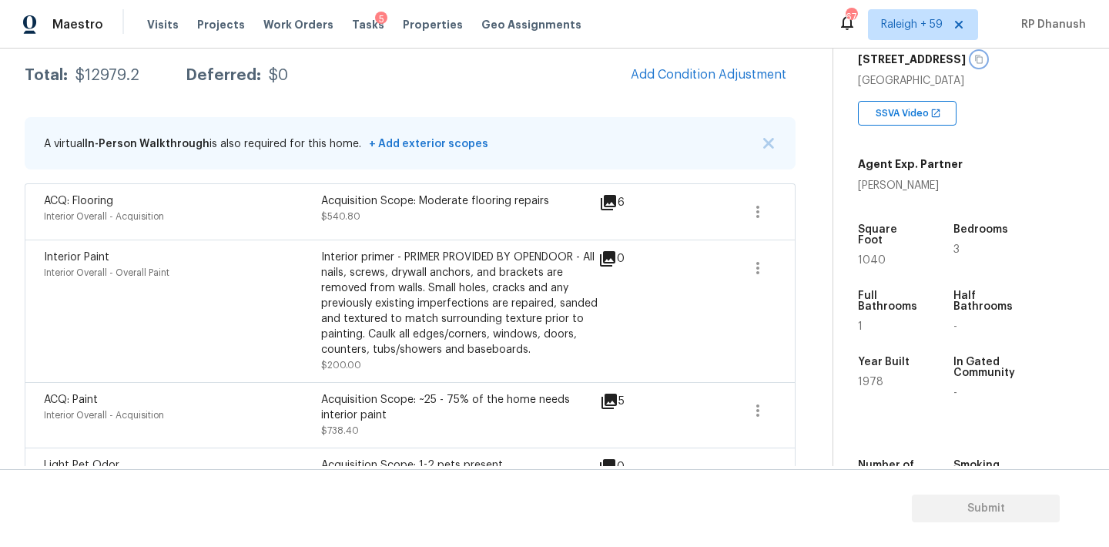
scroll to position [219, 0]
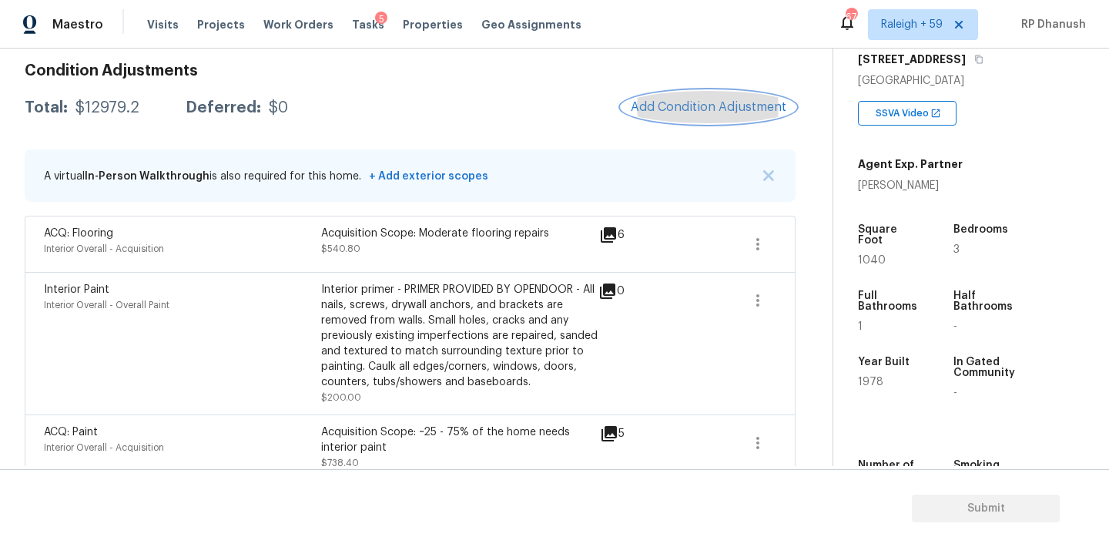
click at [685, 110] on span "Add Condition Adjustment" at bounding box center [709, 107] width 156 height 14
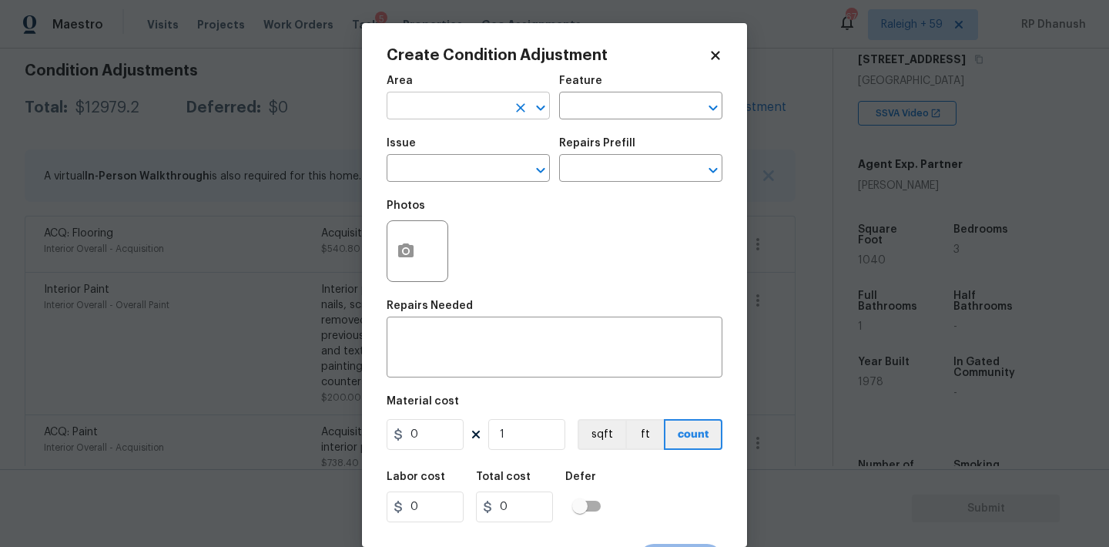
click at [449, 111] on input "text" at bounding box center [447, 107] width 120 height 24
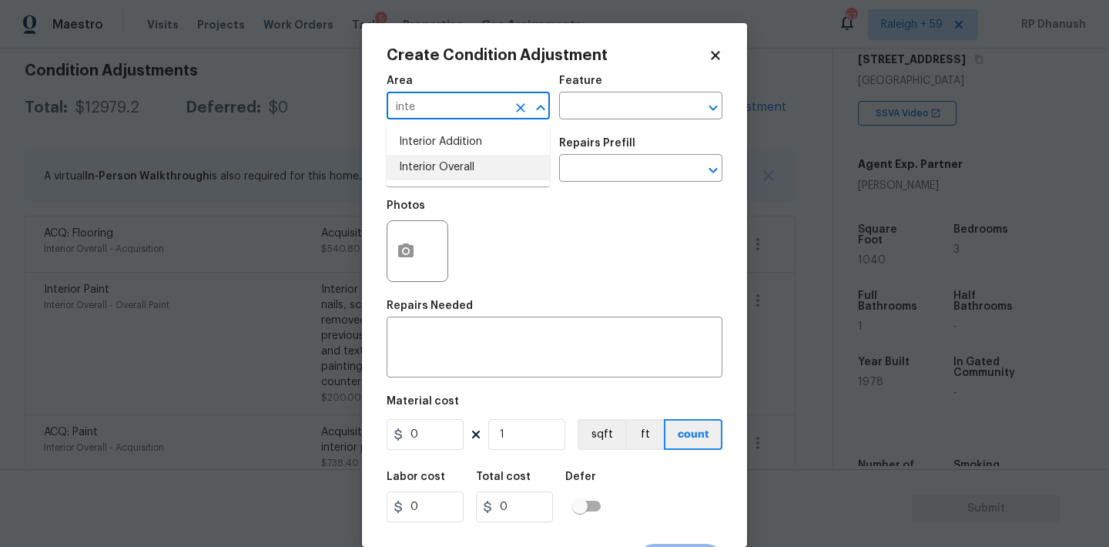
click at [440, 176] on li "Interior Overall" at bounding box center [468, 167] width 163 height 25
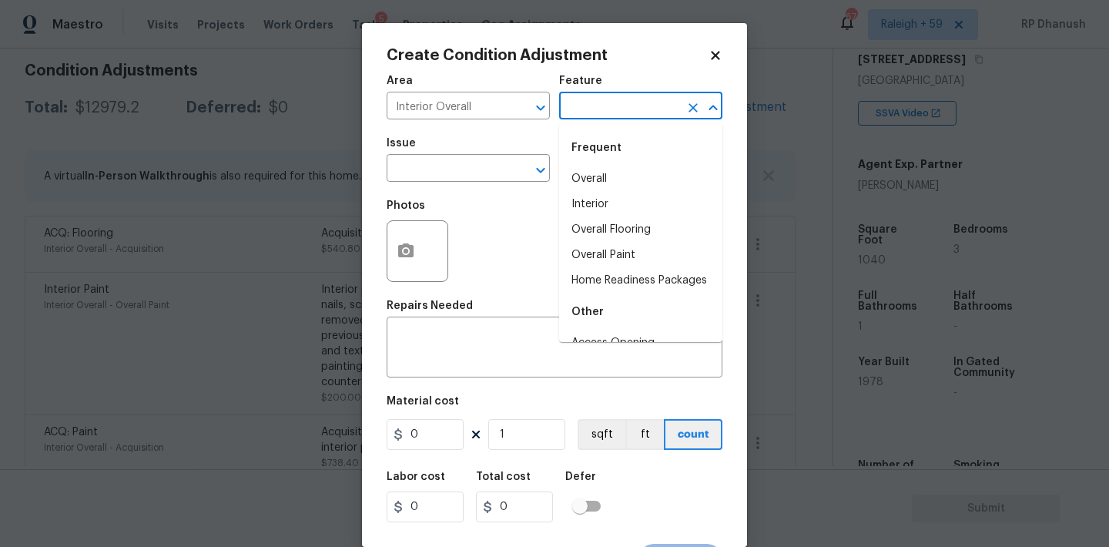
click at [617, 108] on input "text" at bounding box center [619, 107] width 120 height 24
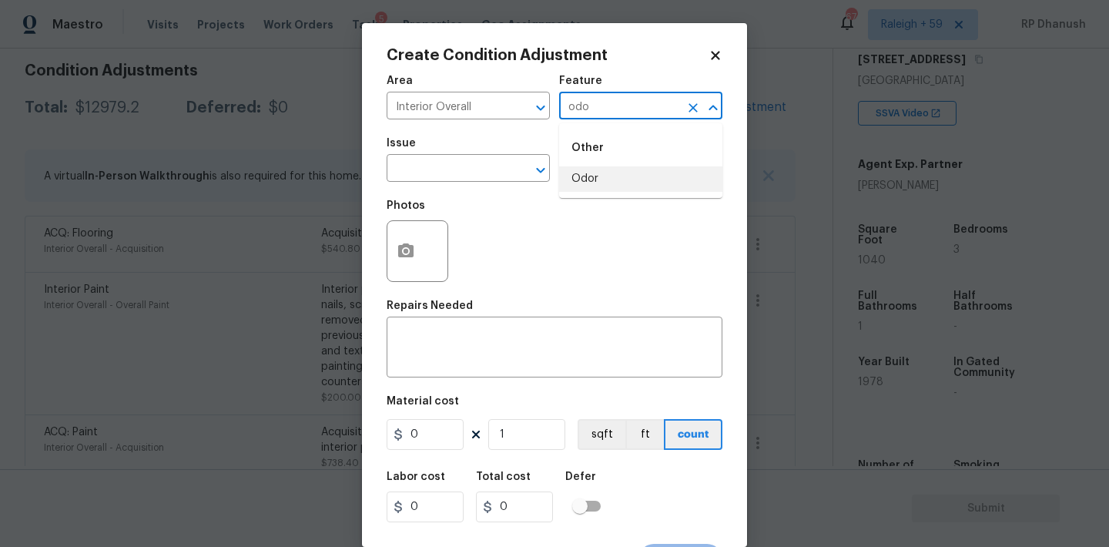
click at [606, 184] on li "Odor" at bounding box center [640, 178] width 163 height 25
click at [467, 165] on input "text" at bounding box center [447, 170] width 120 height 24
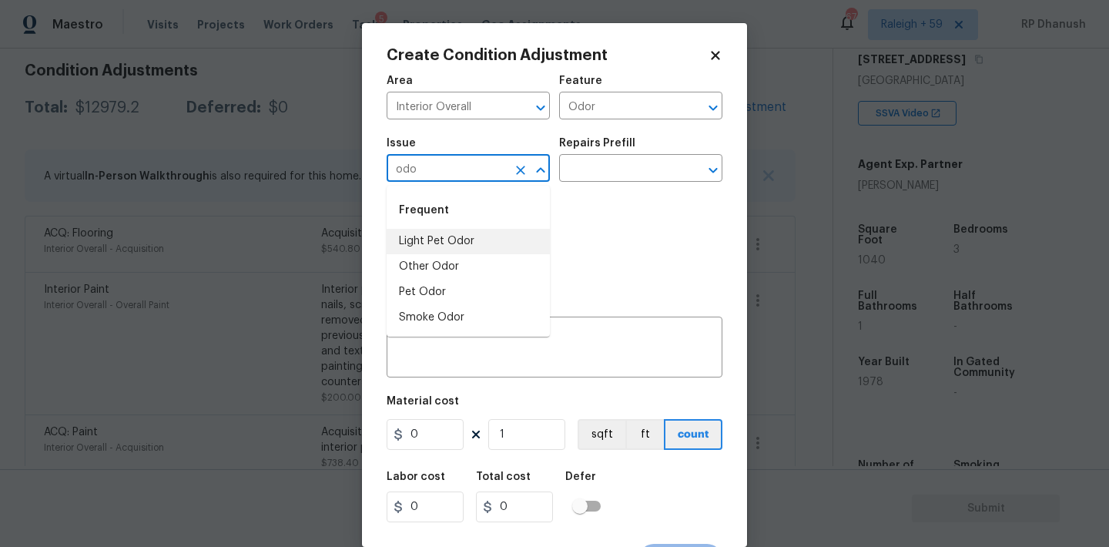
click at [424, 245] on li "Light Pet Odor" at bounding box center [468, 241] width 163 height 25
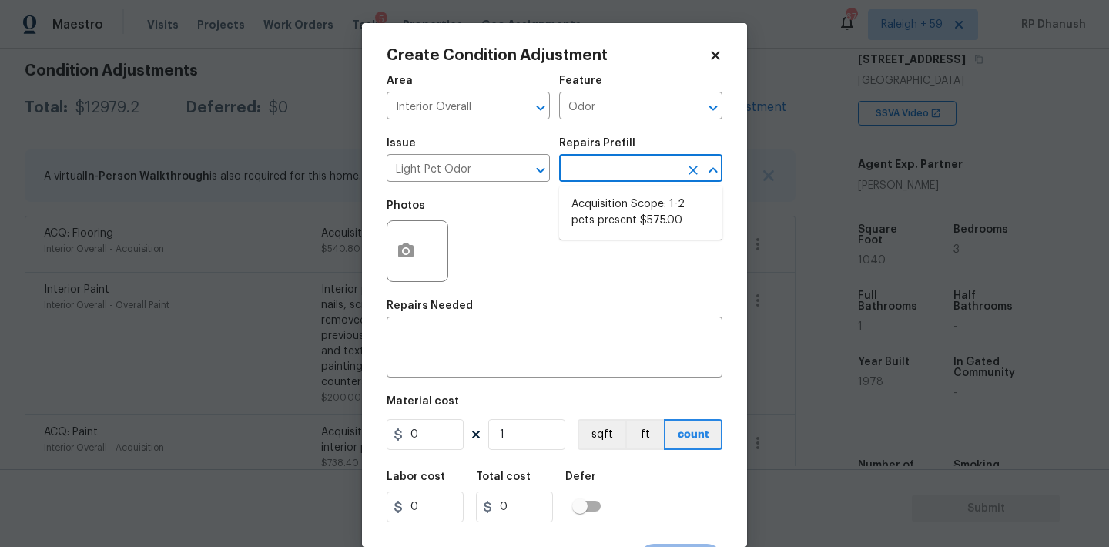
click at [646, 166] on input "text" at bounding box center [619, 170] width 120 height 24
click at [614, 216] on li "Acquisition Scope: 1-2 pets present $575.00" at bounding box center [640, 213] width 163 height 42
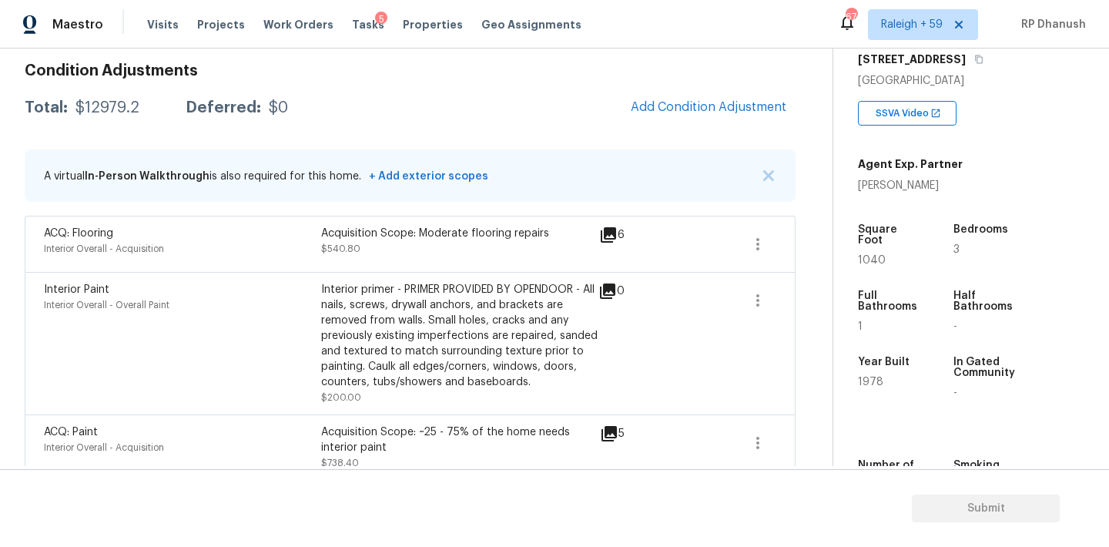
click at [300, 281] on body "Maestro Visits Projects Work Orders Tasks 5 Properties Geo Assignments 674 Rale…" at bounding box center [554, 273] width 1109 height 547
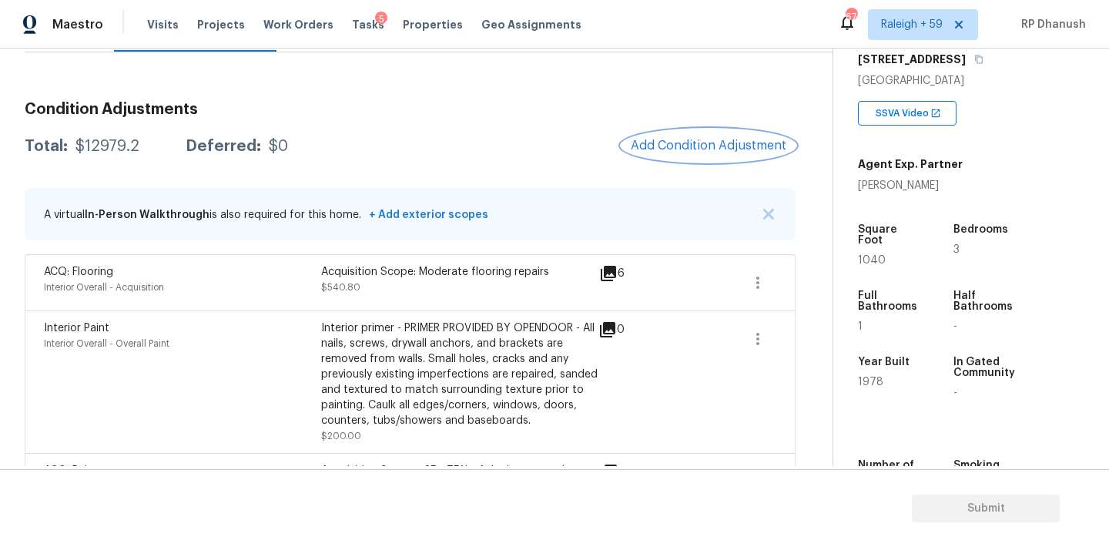
click at [718, 145] on span "Add Condition Adjustment" at bounding box center [709, 146] width 156 height 14
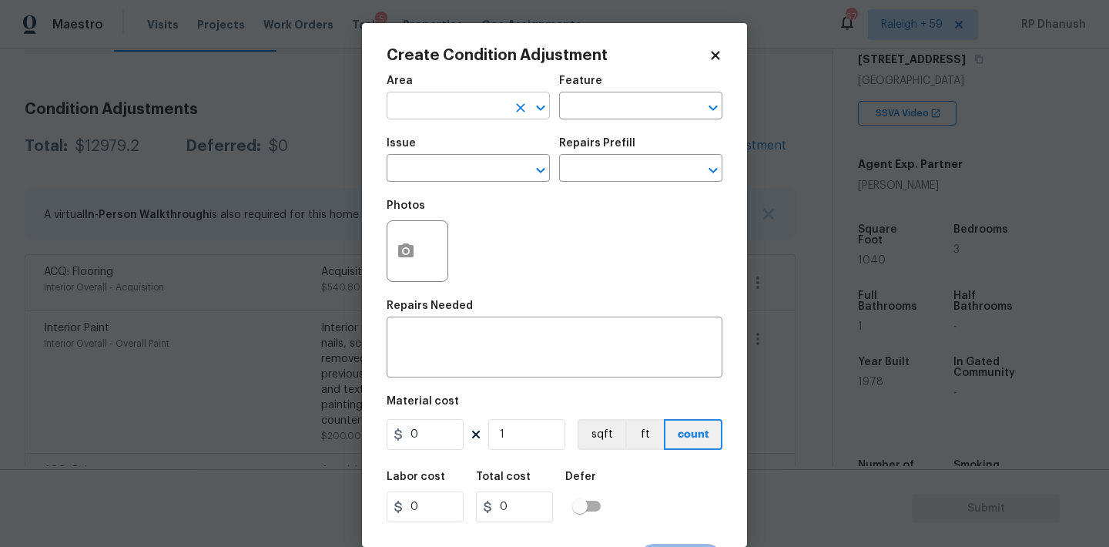
click at [484, 106] on input "text" at bounding box center [447, 107] width 120 height 24
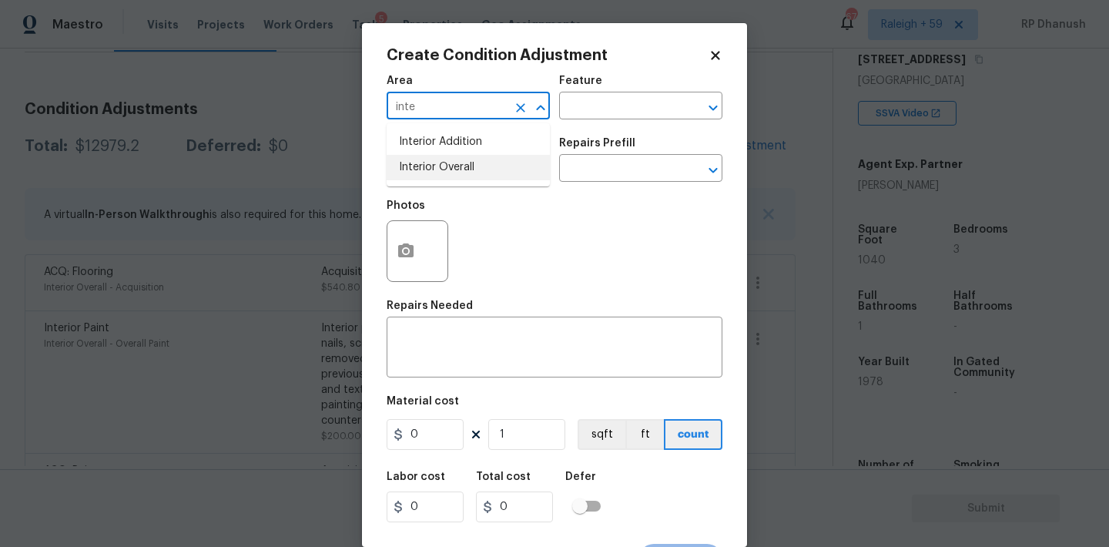
click at [472, 155] on li "Interior Overall" at bounding box center [468, 167] width 163 height 25
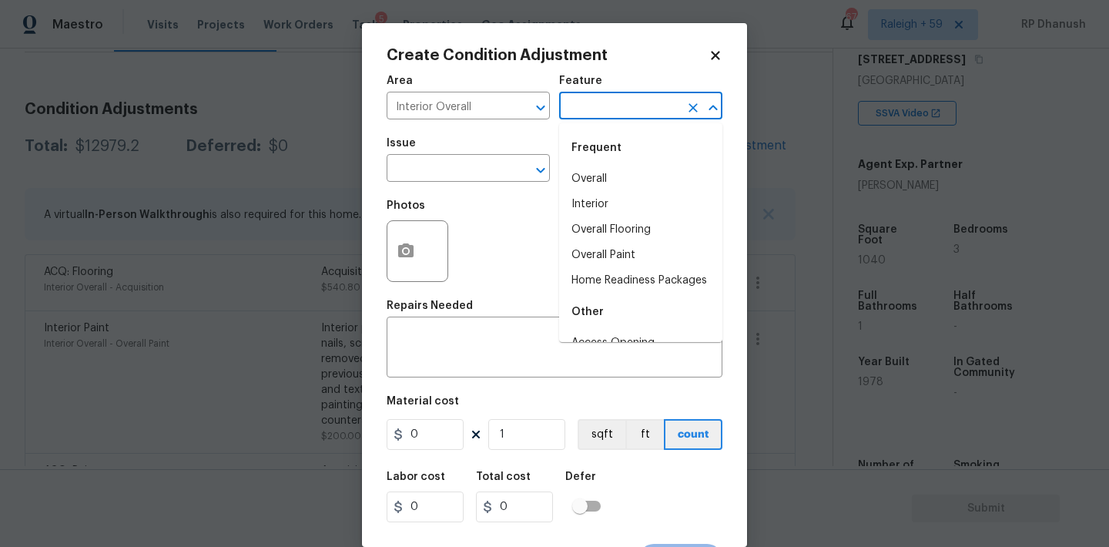
click at [626, 103] on input "text" at bounding box center [619, 107] width 120 height 24
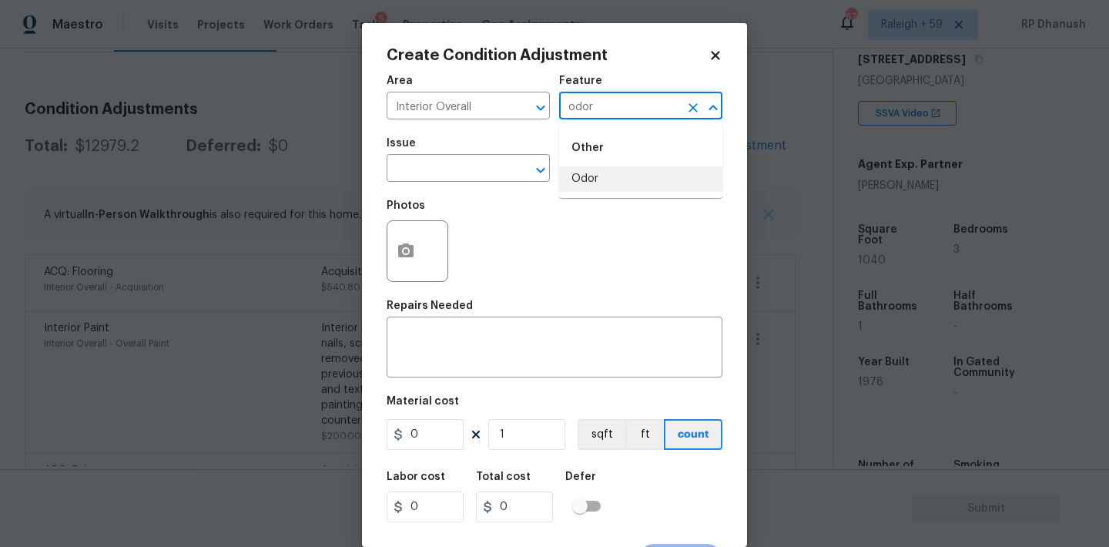
click at [614, 172] on li "Odor" at bounding box center [640, 178] width 163 height 25
click at [451, 171] on input "text" at bounding box center [447, 170] width 120 height 24
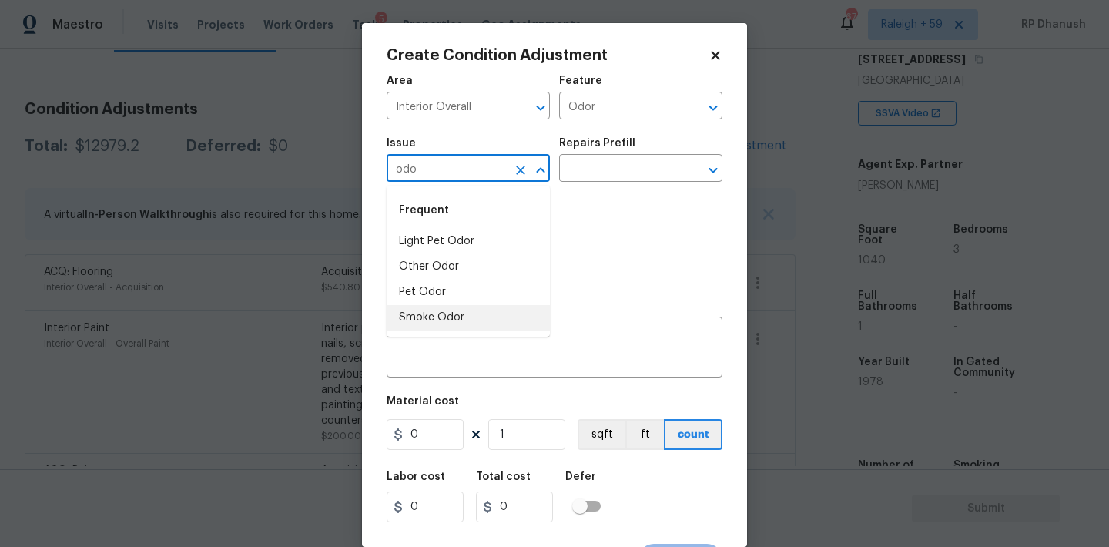
click at [423, 316] on li "Smoke Odor" at bounding box center [468, 317] width 163 height 25
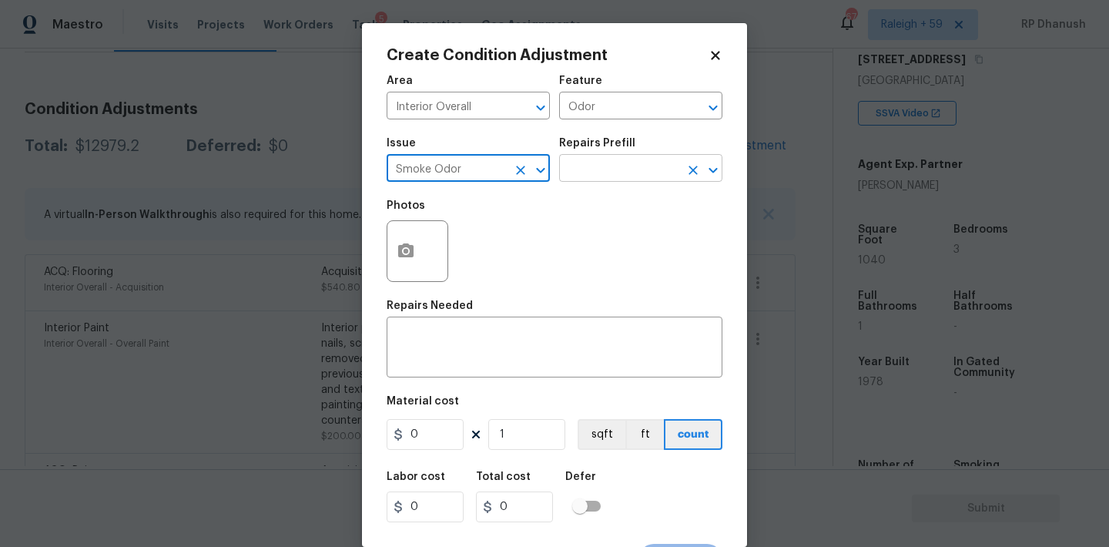
click at [661, 169] on input "text" at bounding box center [619, 170] width 120 height 24
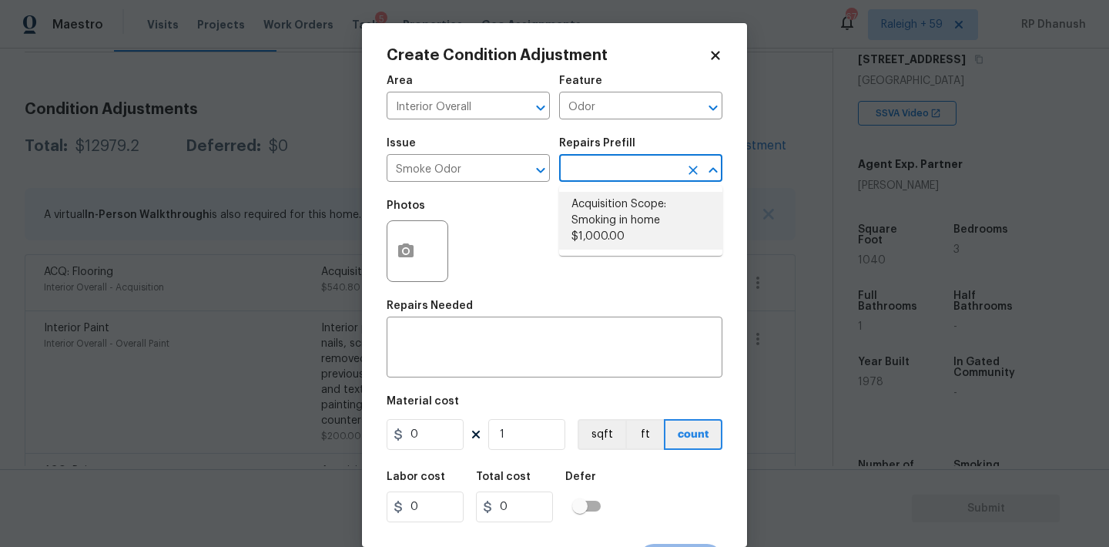
click at [643, 233] on li "Acquisition Scope: Smoking in home $1,000.00" at bounding box center [640, 221] width 163 height 58
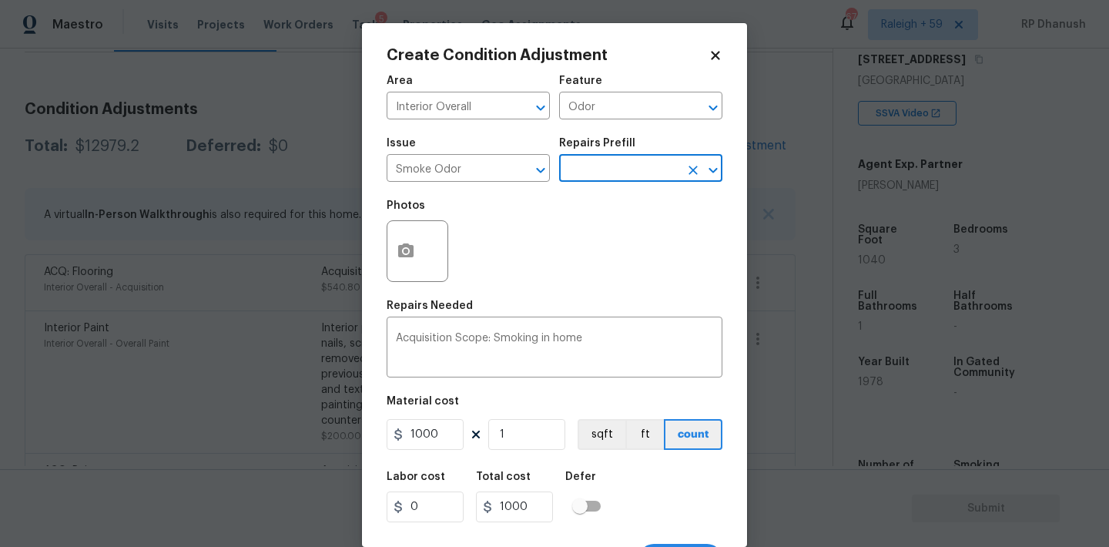
scroll to position [28, 0]
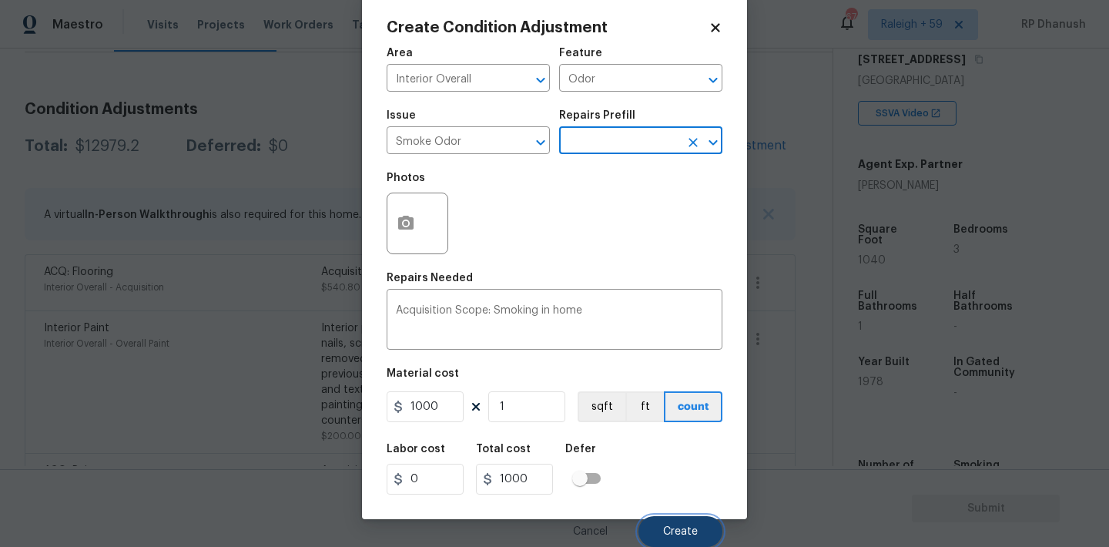
click at [670, 521] on button "Create" at bounding box center [680, 531] width 84 height 31
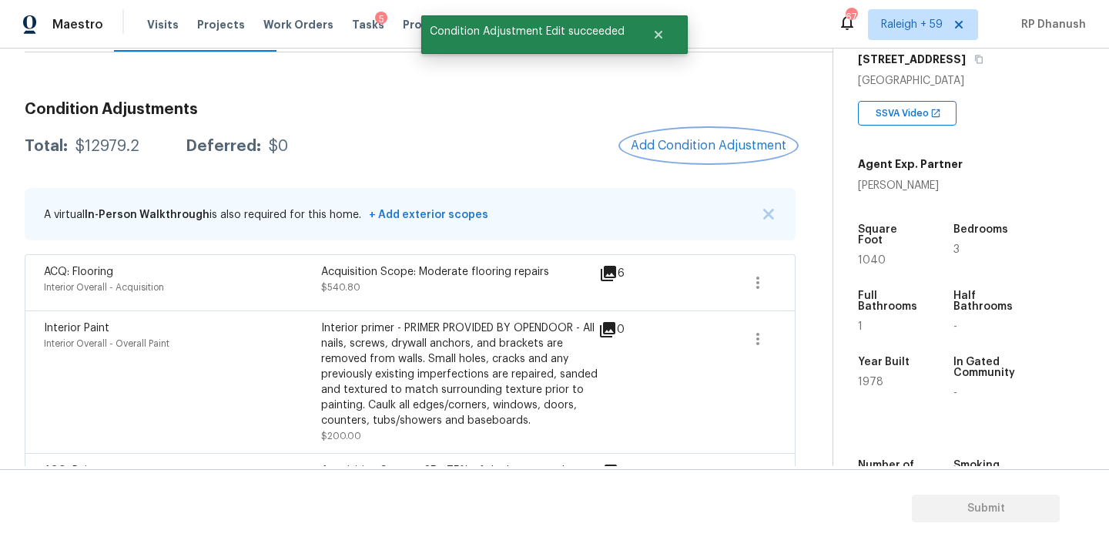
scroll to position [0, 0]
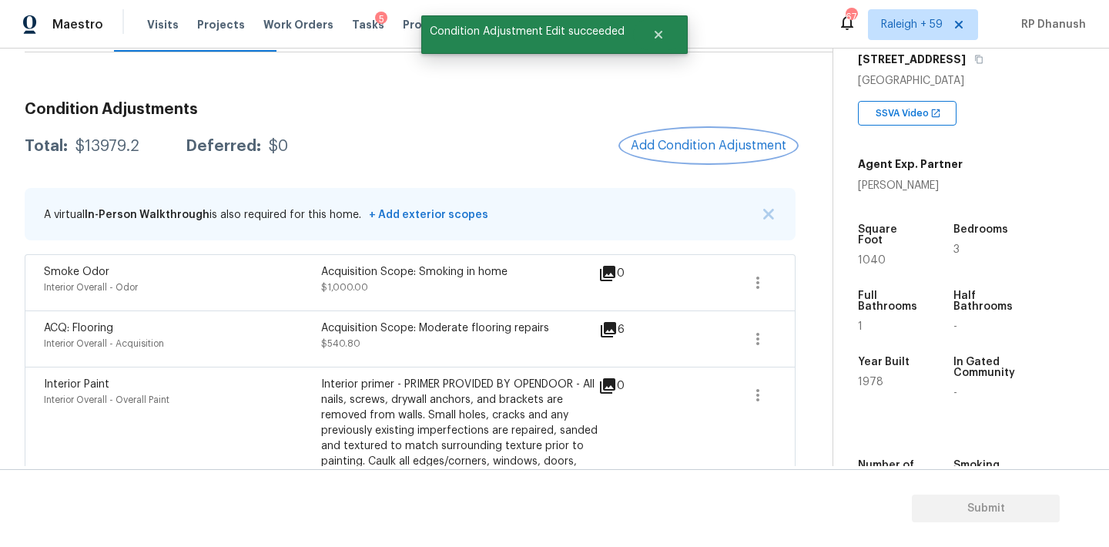
click at [666, 142] on span "Add Condition Adjustment" at bounding box center [709, 146] width 156 height 14
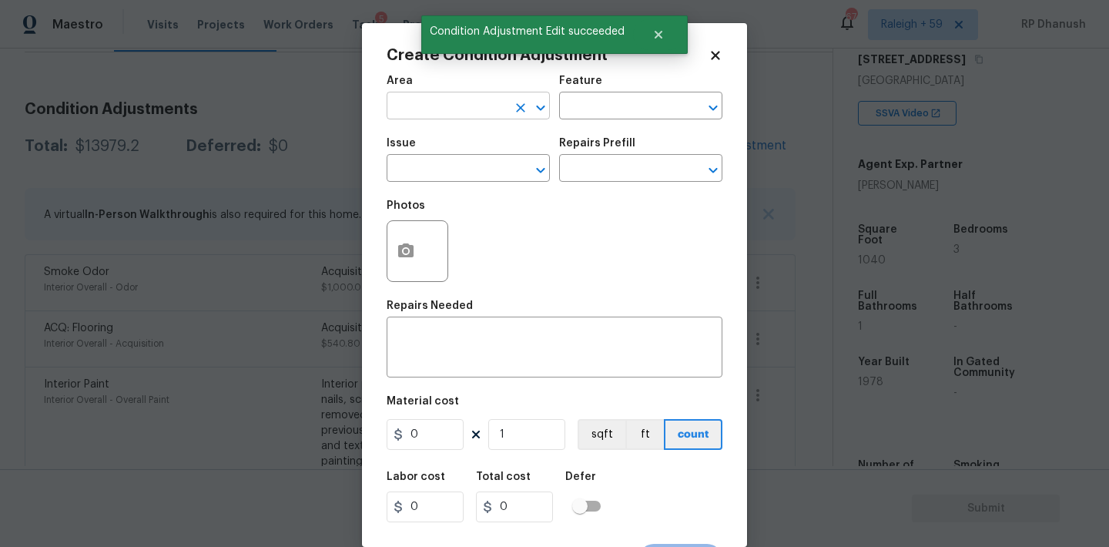
click at [447, 114] on input "text" at bounding box center [447, 107] width 120 height 24
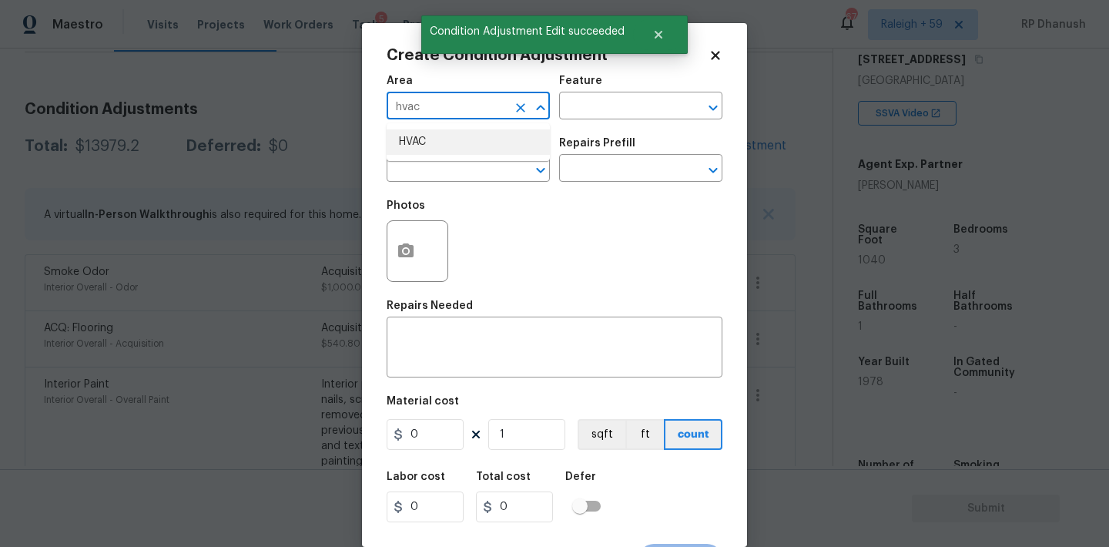
click at [432, 141] on li "HVAC" at bounding box center [468, 141] width 163 height 25
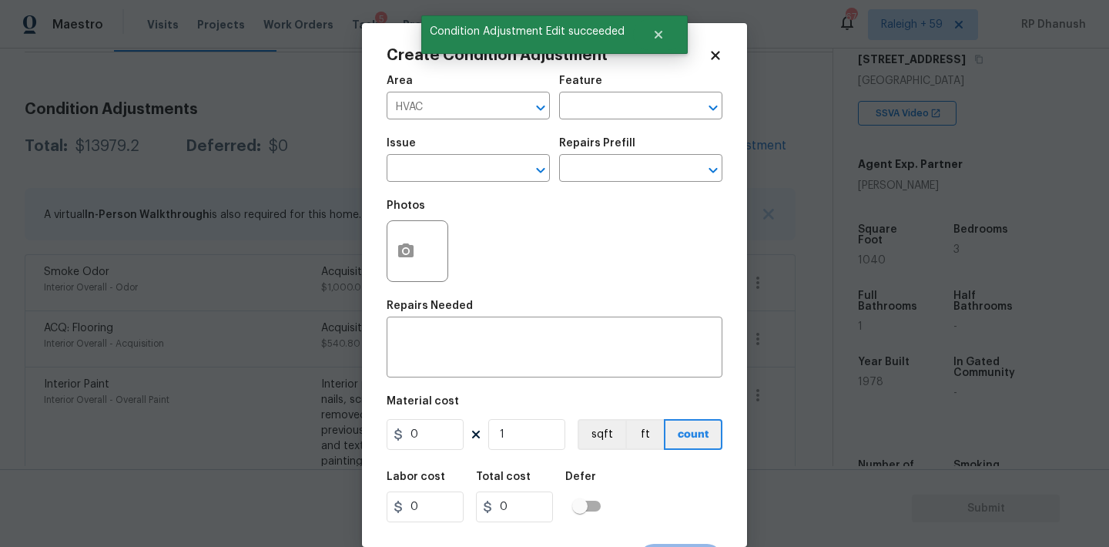
click at [607, 122] on div "Area HVAC ​ Feature ​" at bounding box center [555, 97] width 336 height 62
click at [605, 99] on input "text" at bounding box center [619, 107] width 120 height 24
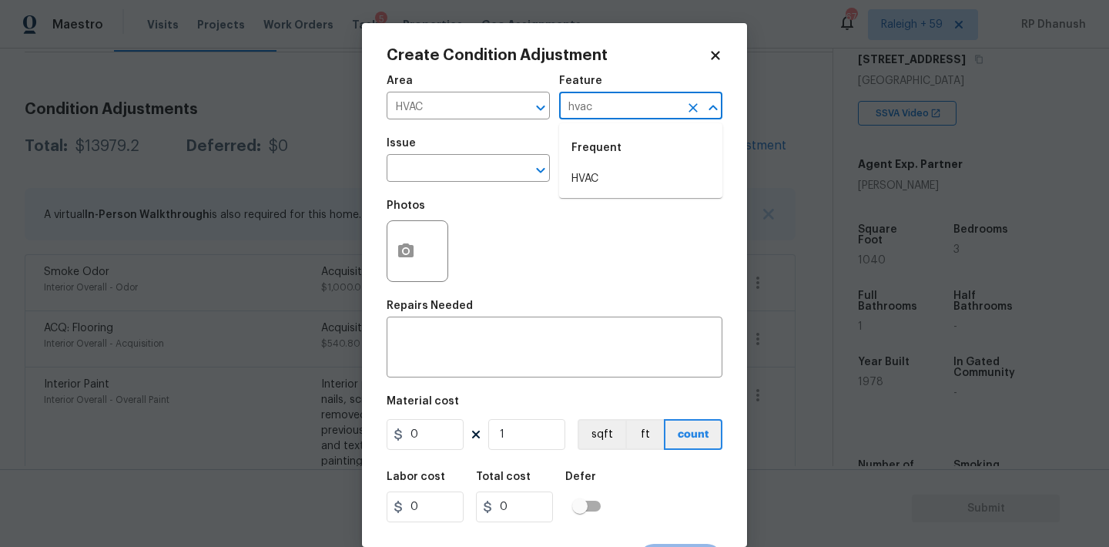
click at [587, 174] on li "HVAC" at bounding box center [640, 178] width 163 height 25
click at [437, 169] on input "text" at bounding box center [447, 170] width 120 height 24
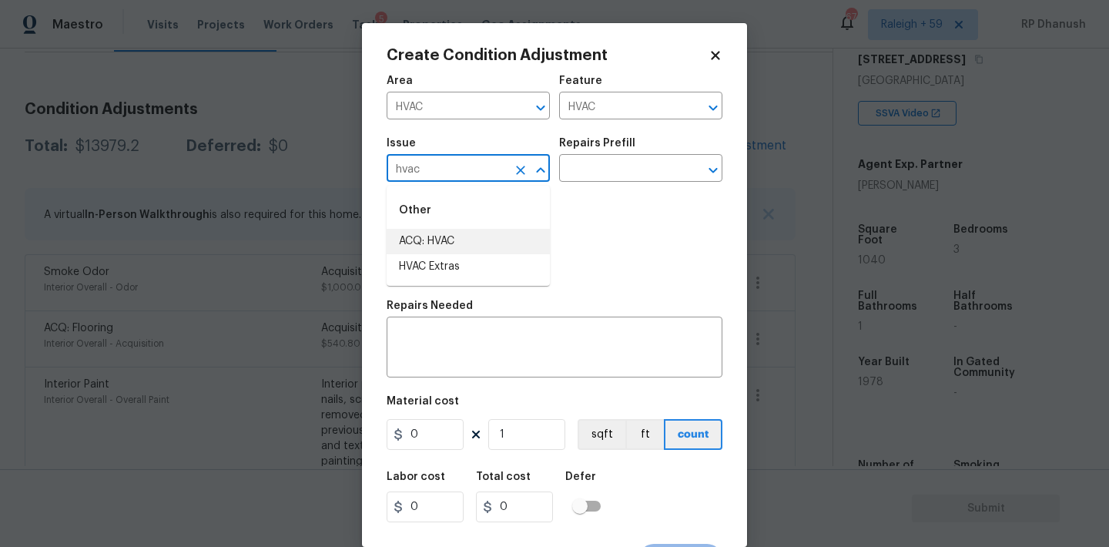
click at [421, 233] on li "ACQ: HVAC" at bounding box center [468, 241] width 163 height 25
click at [618, 170] on input "text" at bounding box center [619, 170] width 120 height 24
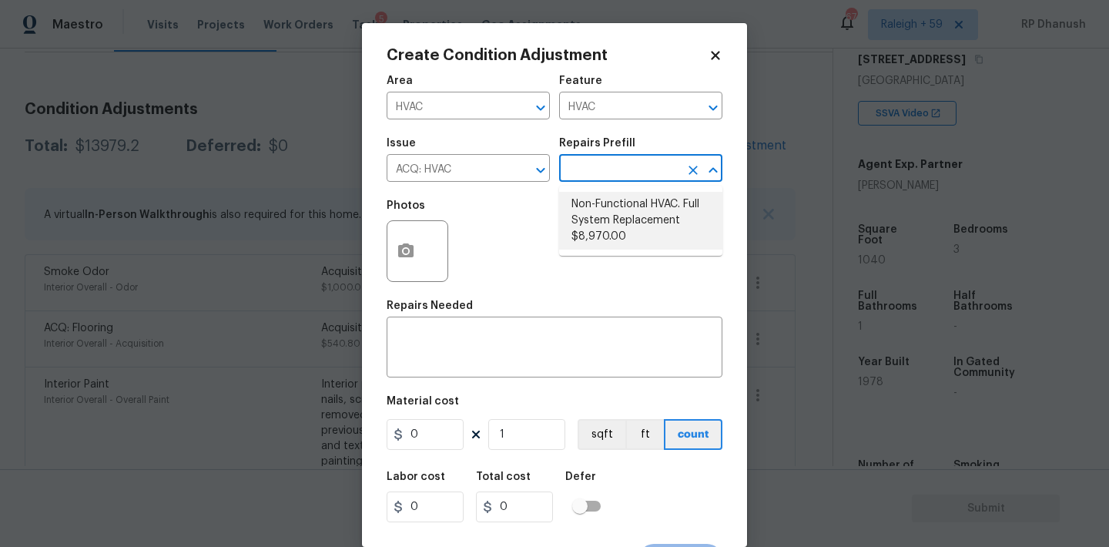
click at [594, 206] on li "Non-Functional HVAC. Full System Replacement $8,970.00" at bounding box center [640, 221] width 163 height 58
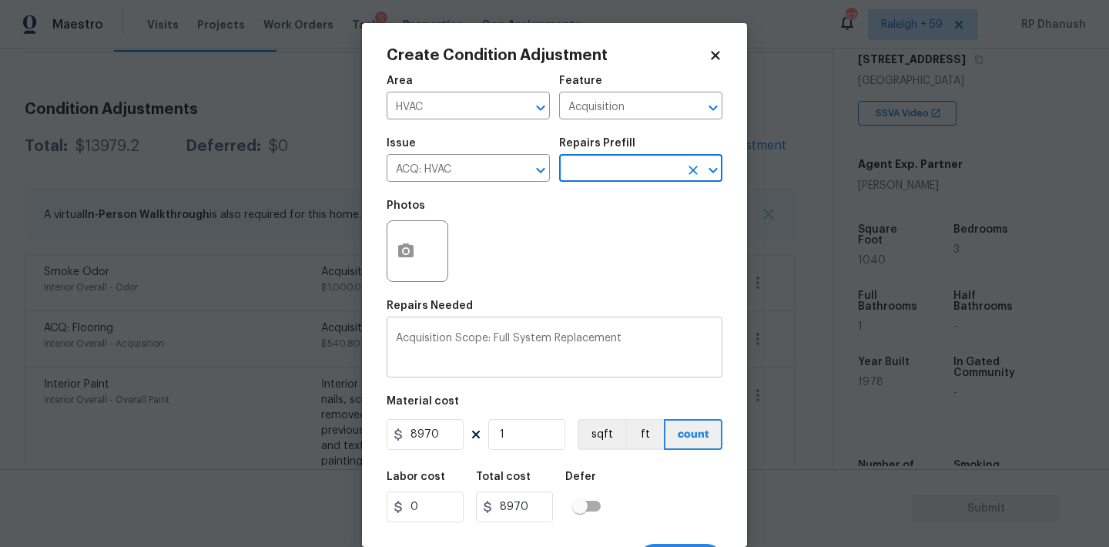
click at [659, 349] on textarea "Acquisition Scope: Full System Replacement" at bounding box center [554, 349] width 317 height 32
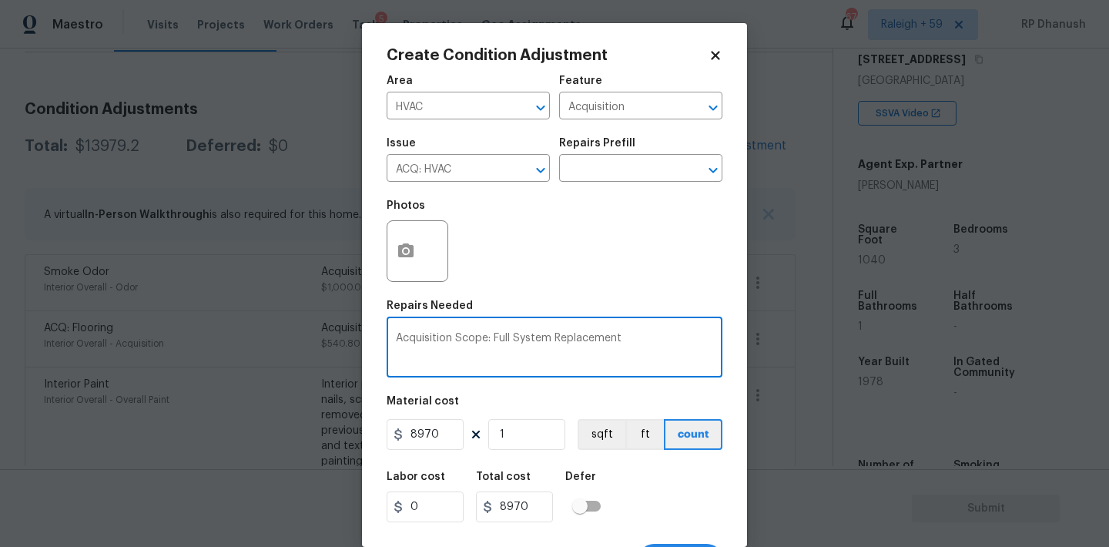
scroll to position [28, 0]
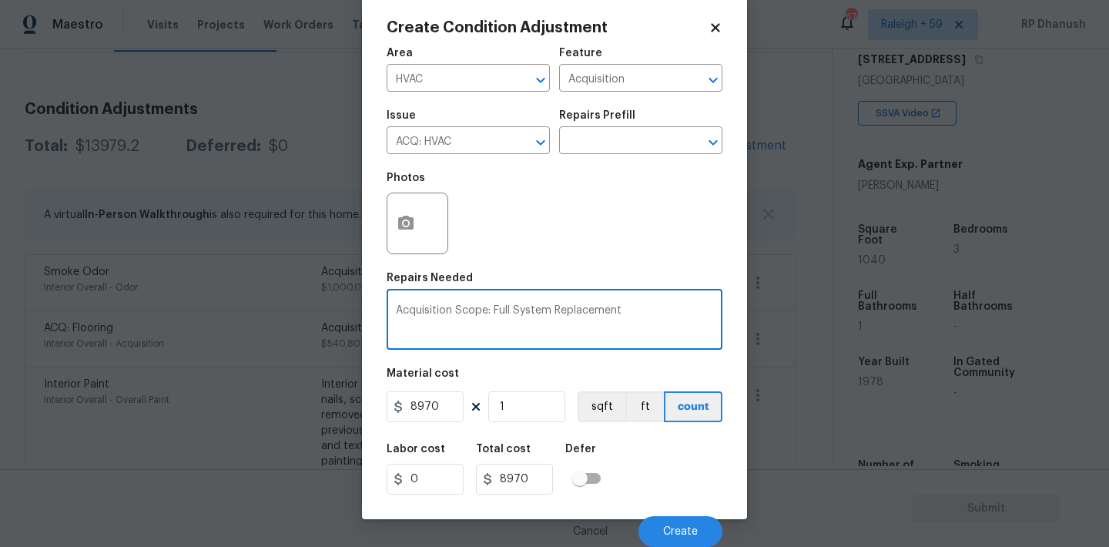
click at [701, 514] on div "Cancel Create" at bounding box center [555, 525] width 336 height 43
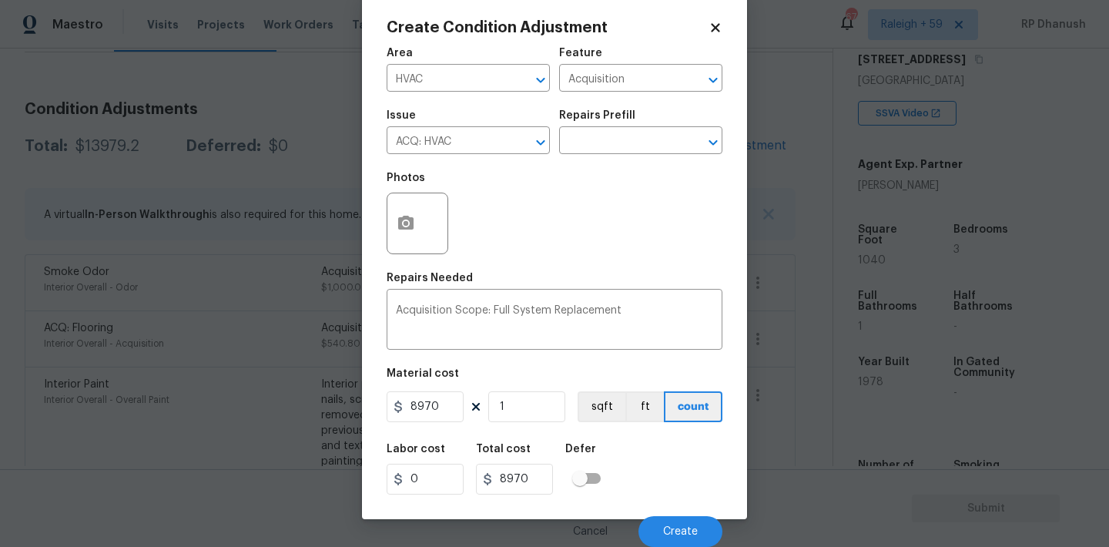
click at [701, 514] on div "Cancel Create" at bounding box center [555, 525] width 336 height 43
click at [664, 513] on div "Cancel Create" at bounding box center [555, 525] width 336 height 43
click at [665, 531] on span "Create" at bounding box center [680, 532] width 35 height 12
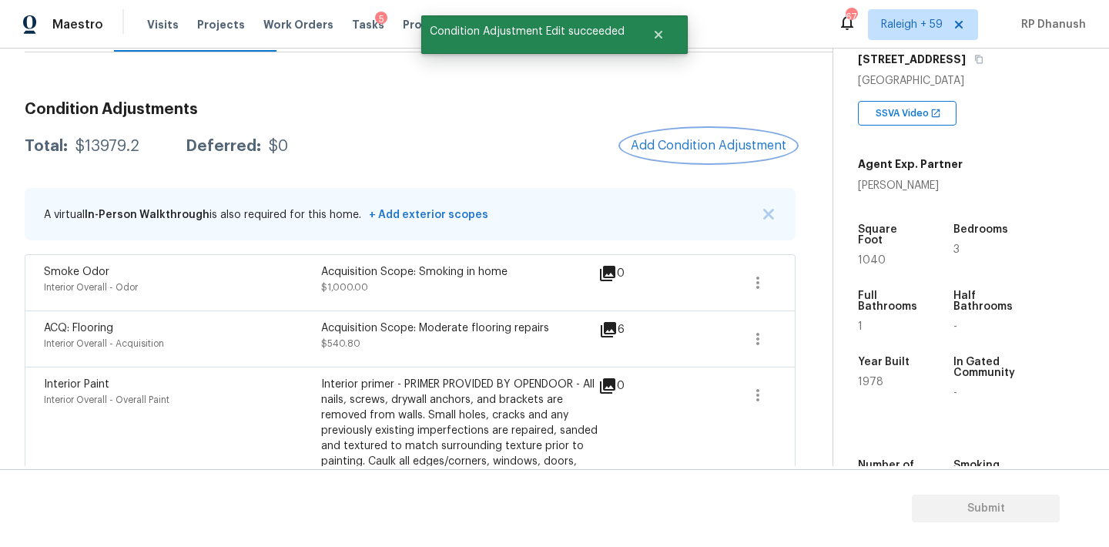
scroll to position [0, 0]
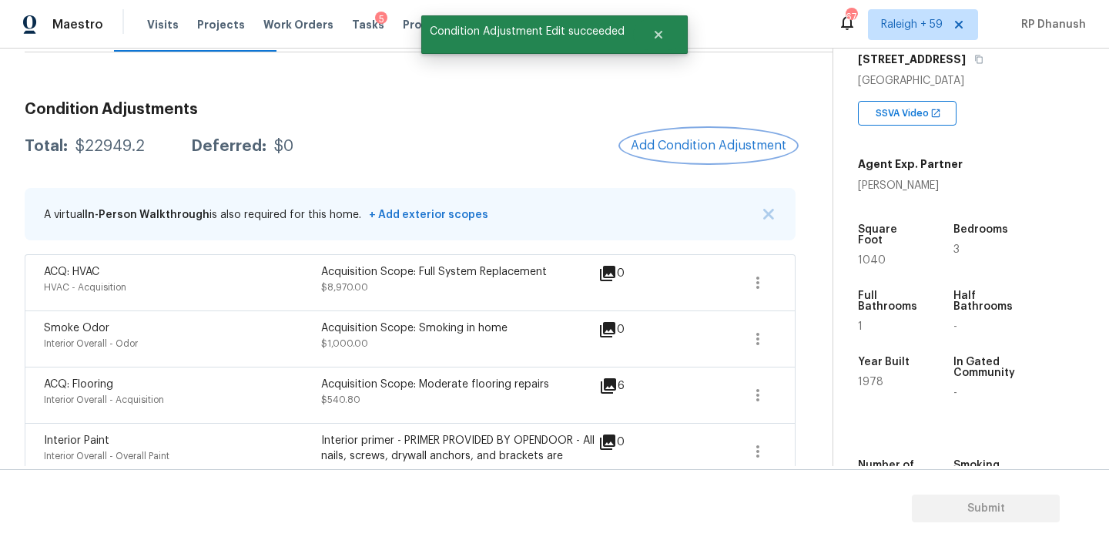
click at [701, 143] on span "Add Condition Adjustment" at bounding box center [709, 146] width 156 height 14
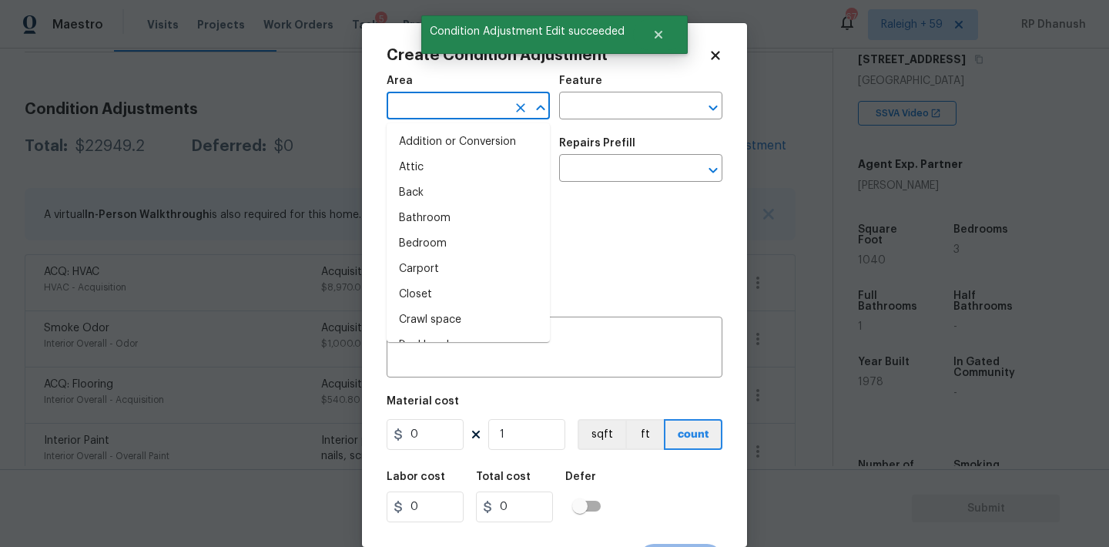
click at [440, 112] on input "text" at bounding box center [447, 107] width 120 height 24
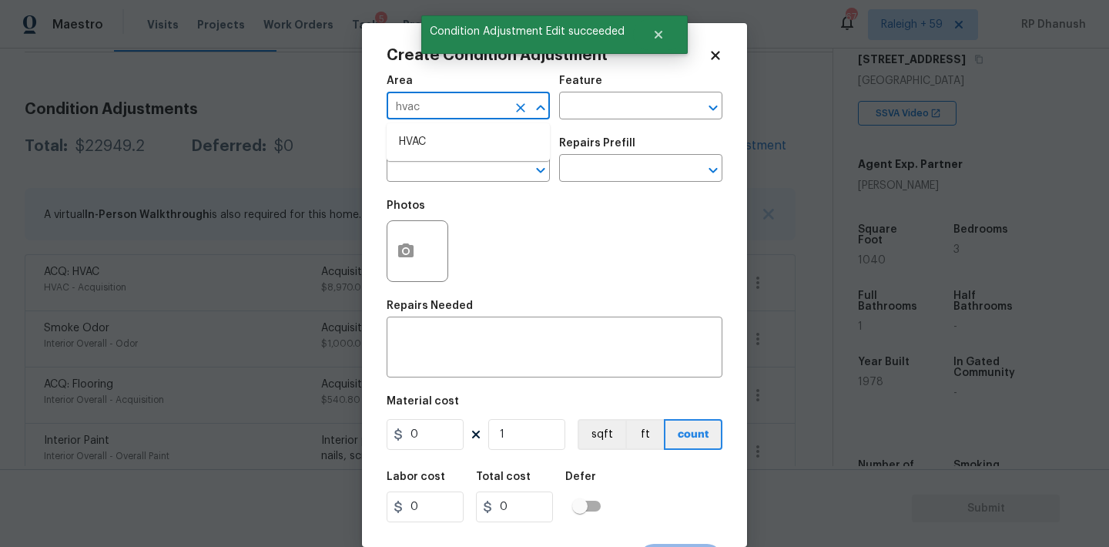
click at [430, 132] on li "HVAC" at bounding box center [468, 141] width 163 height 25
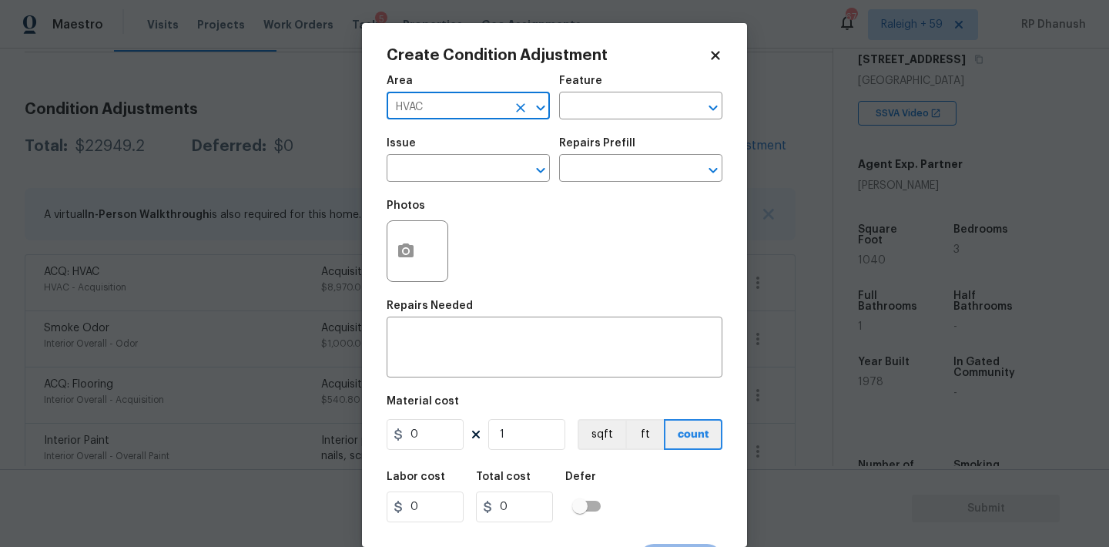
click at [432, 105] on input "HVAC" at bounding box center [447, 107] width 120 height 24
click at [497, 156] on ul "Roof" at bounding box center [468, 142] width 163 height 38
click at [530, 143] on li "Roof" at bounding box center [468, 141] width 163 height 25
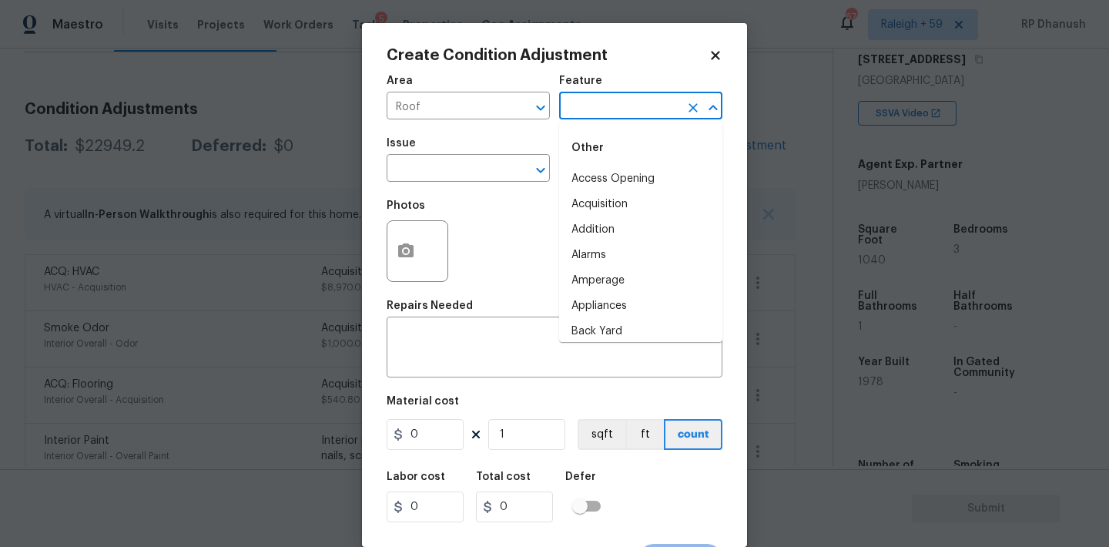
click at [614, 106] on input "text" at bounding box center [619, 107] width 120 height 24
drag, startPoint x: 575, startPoint y: 199, endPoint x: 480, endPoint y: 193, distance: 94.9
click at [575, 199] on li "Roof" at bounding box center [640, 204] width 163 height 25
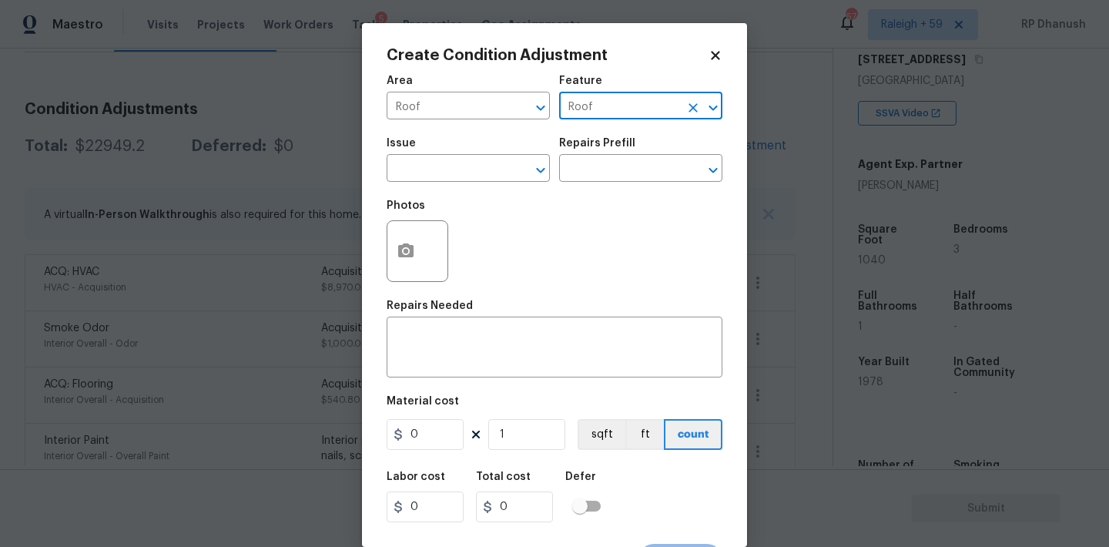
click at [450, 182] on span "Issue ​" at bounding box center [468, 160] width 163 height 62
click at [457, 175] on input "text" at bounding box center [447, 170] width 120 height 24
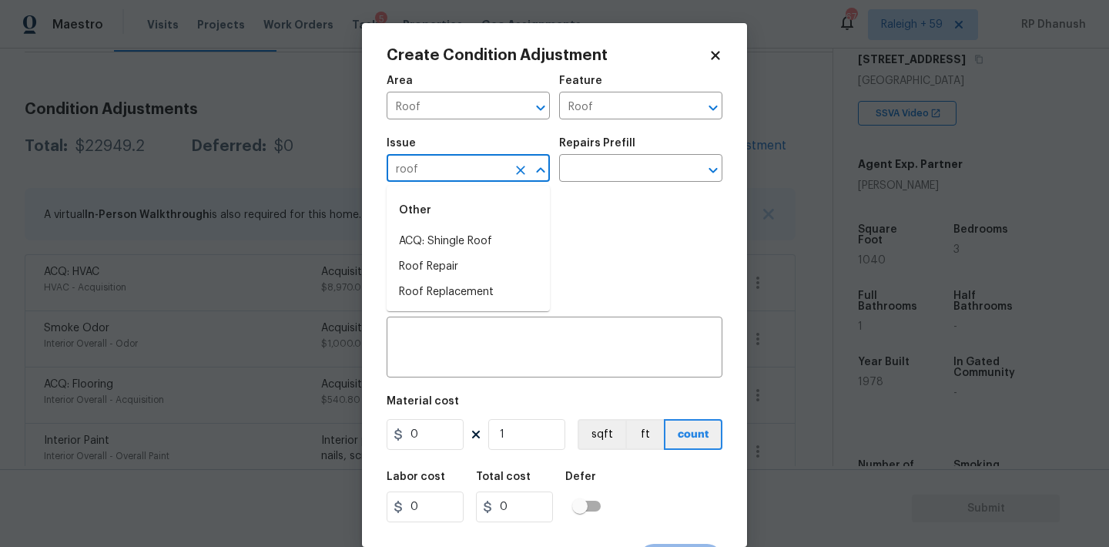
click at [440, 229] on li "ACQ: Shingle Roof" at bounding box center [468, 241] width 163 height 25
click at [624, 172] on input "text" at bounding box center [619, 170] width 120 height 24
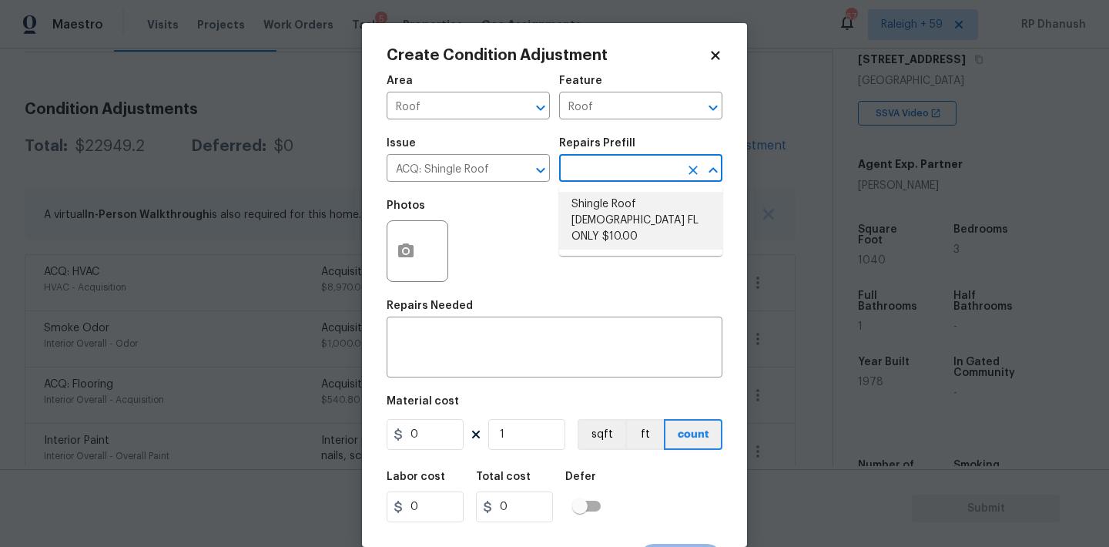
click at [635, 214] on li "Shingle Roof [DEMOGRAPHIC_DATA] FL ONLY $10.00" at bounding box center [640, 221] width 163 height 58
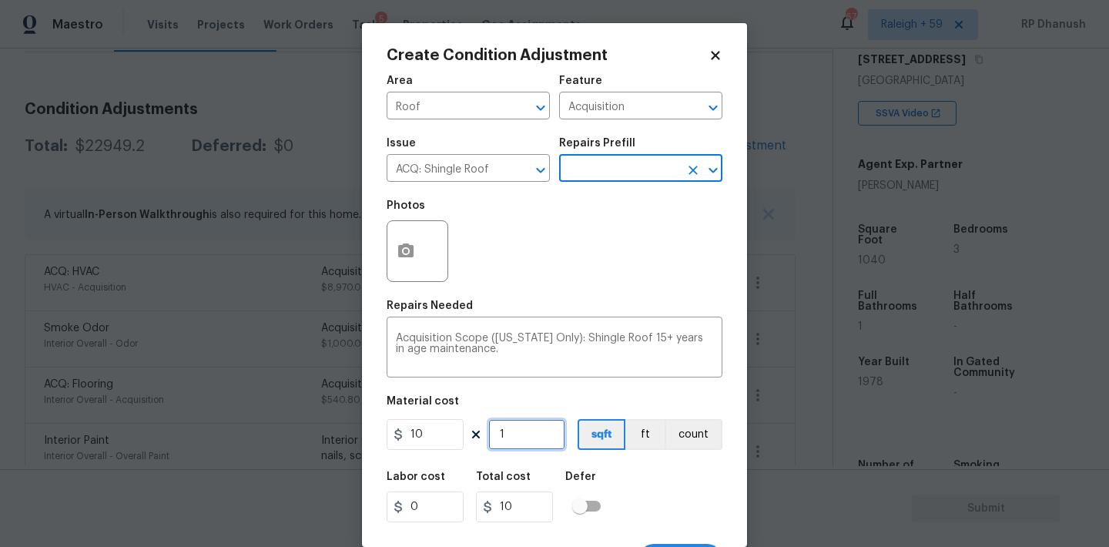
click at [551, 431] on input "1" at bounding box center [526, 434] width 77 height 31
click at [551, 431] on input "1040" at bounding box center [526, 434] width 77 height 31
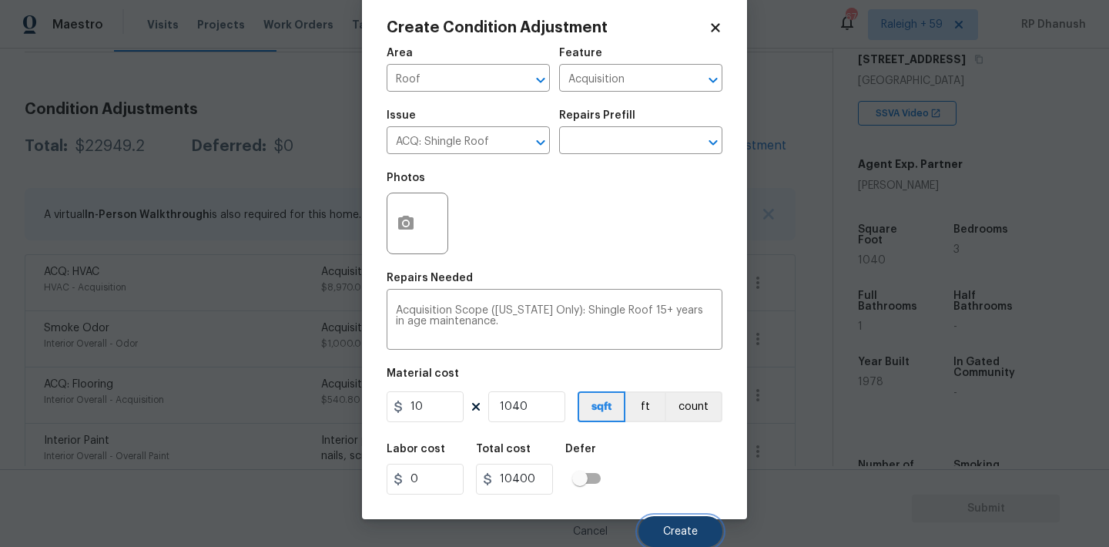
click at [682, 536] on span "Create" at bounding box center [680, 532] width 35 height 12
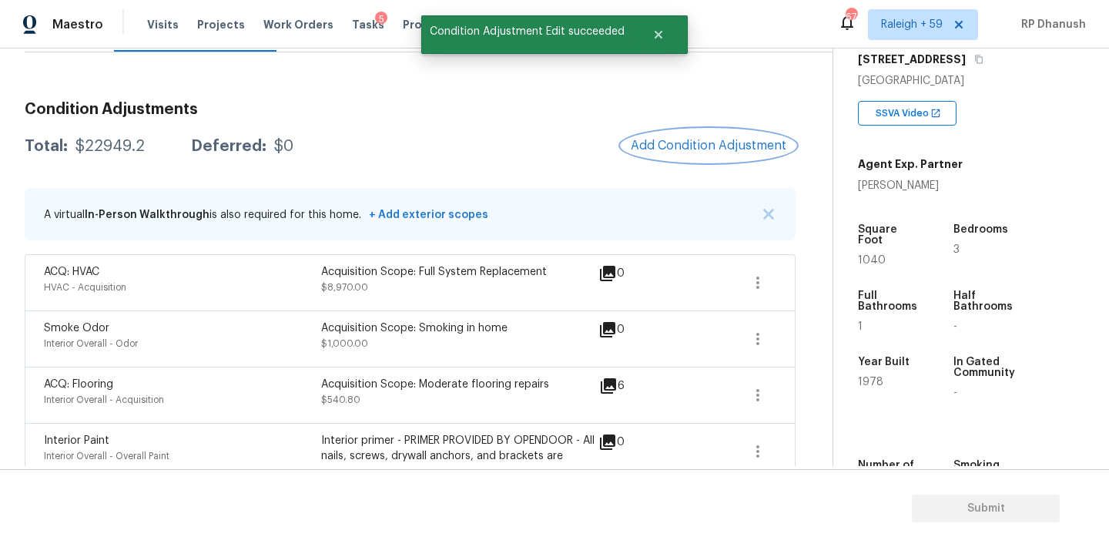
scroll to position [0, 0]
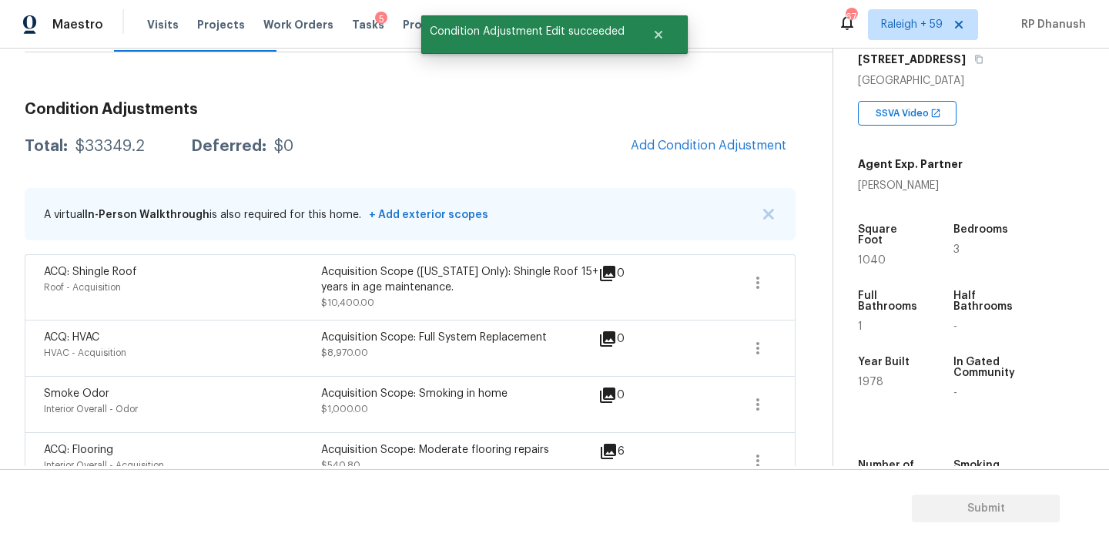
click at [92, 156] on div "Total: $33349.2 Deferred: $0 Add Condition Adjustment" at bounding box center [410, 146] width 771 height 34
copy div "$33349.2"
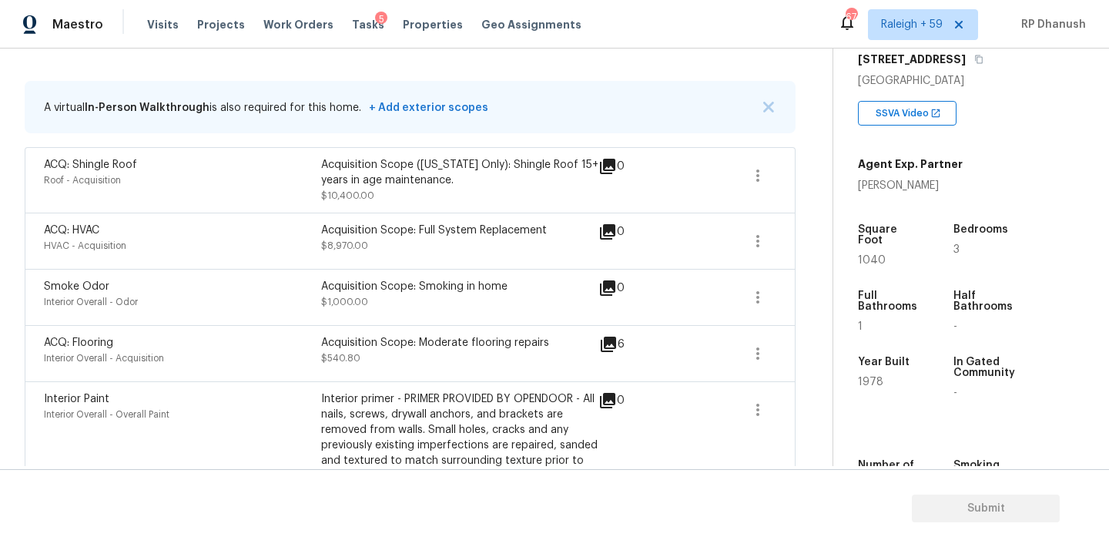
scroll to position [251, 0]
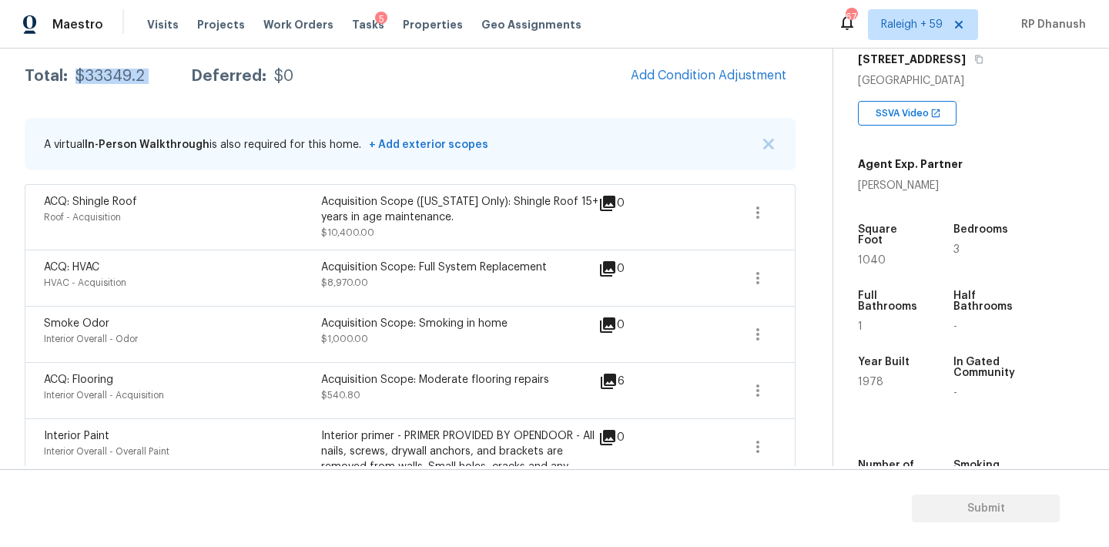
click at [87, 73] on div "$33349.2" at bounding box center [109, 76] width 69 height 15
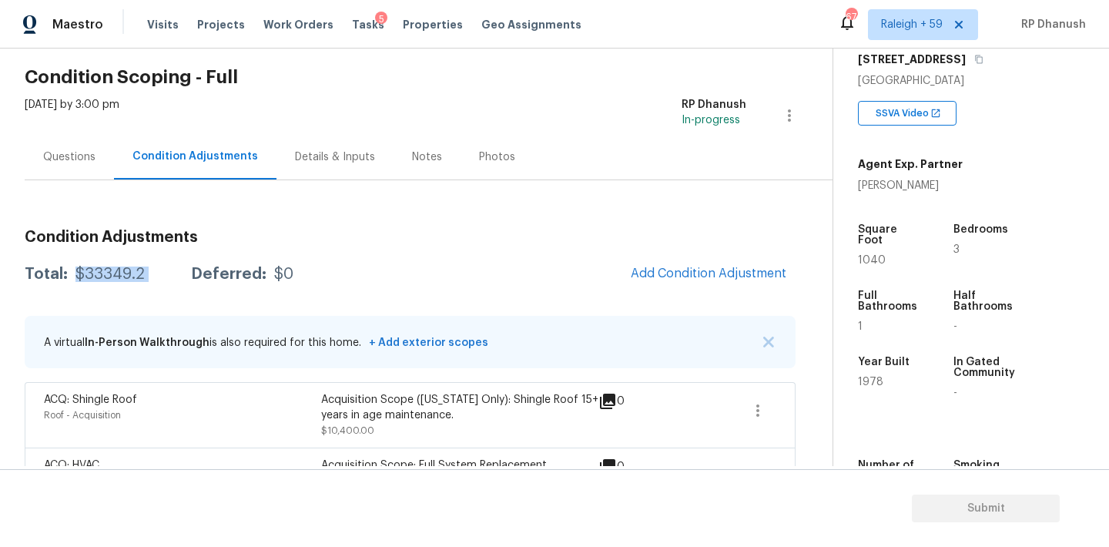
scroll to position [0, 0]
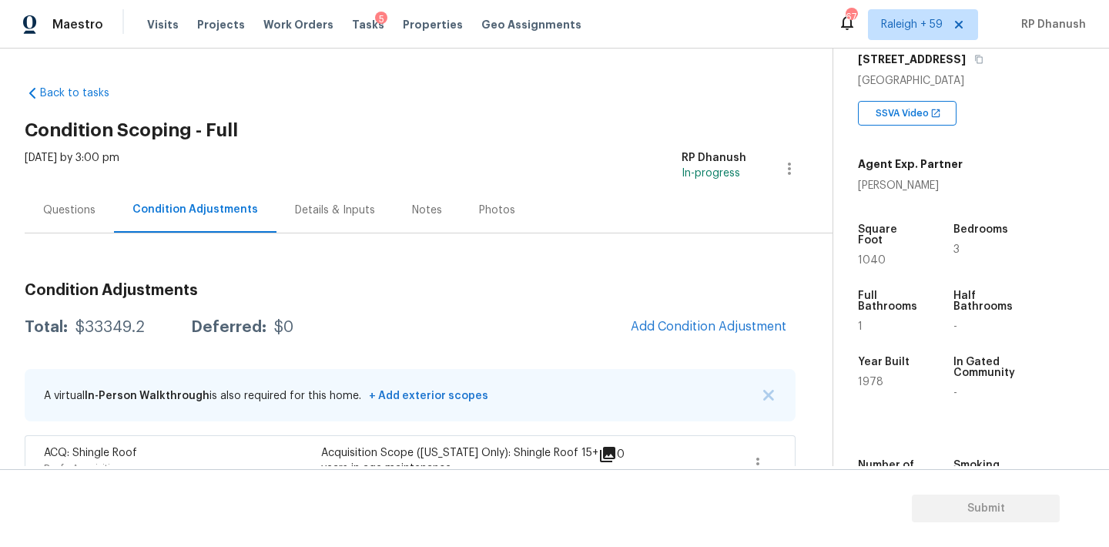
click at [82, 206] on div "Questions" at bounding box center [69, 210] width 52 height 15
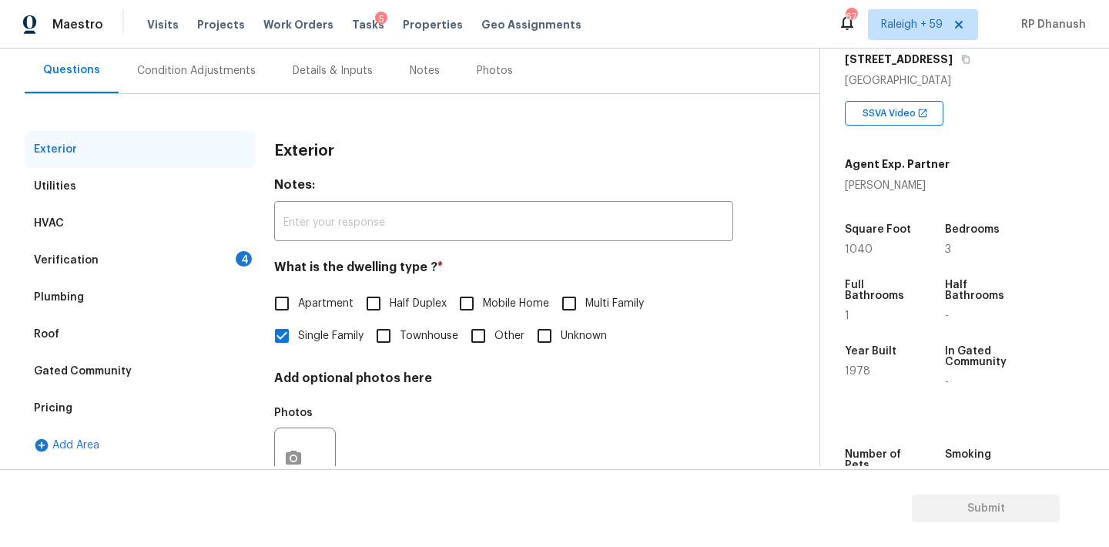
scroll to position [195, 0]
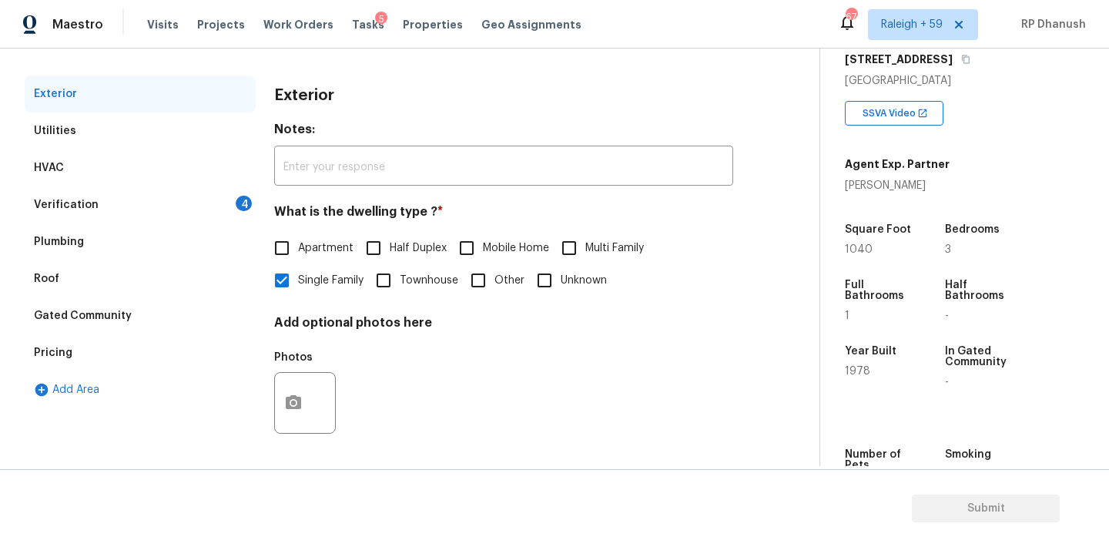
click at [197, 194] on div "Verification 4" at bounding box center [140, 204] width 231 height 37
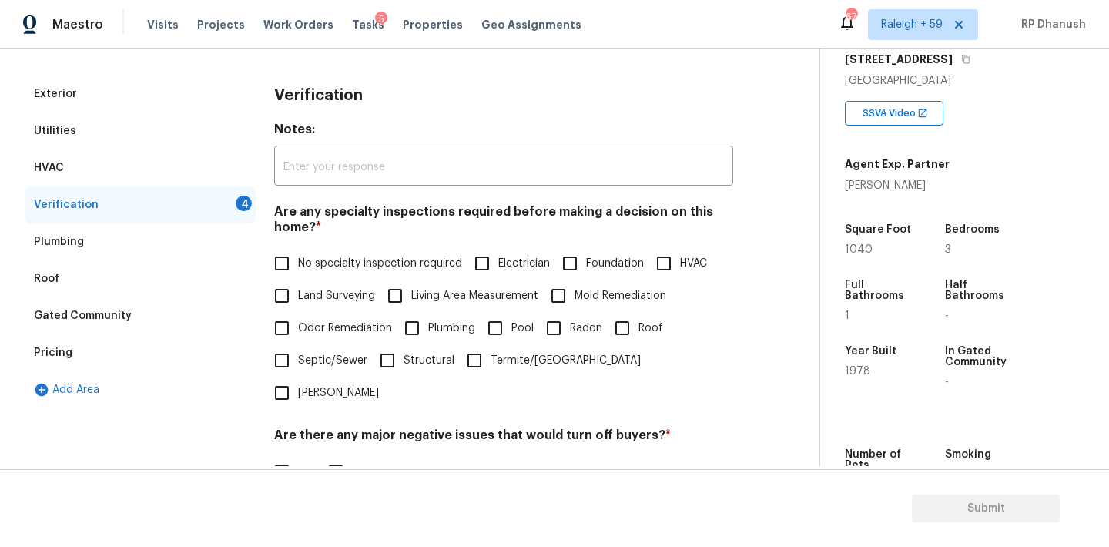
scroll to position [353, 0]
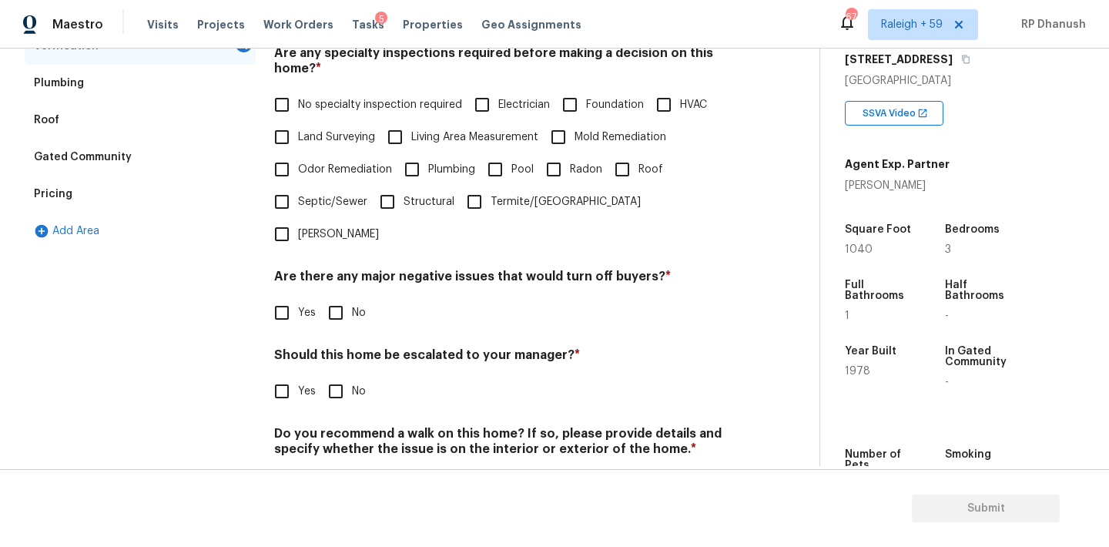
click at [311, 102] on span "No specialty inspection required" at bounding box center [380, 105] width 164 height 16
click at [298, 102] on input "No specialty inspection required" at bounding box center [282, 105] width 32 height 32
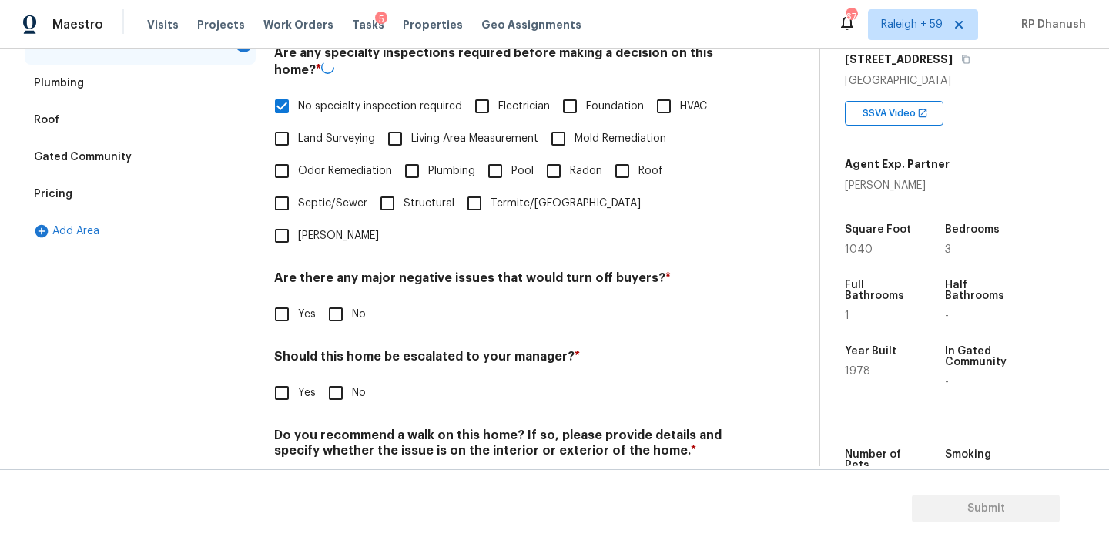
click at [343, 349] on h4 "Should this home be escalated to your manager? *" at bounding box center [503, 360] width 459 height 22
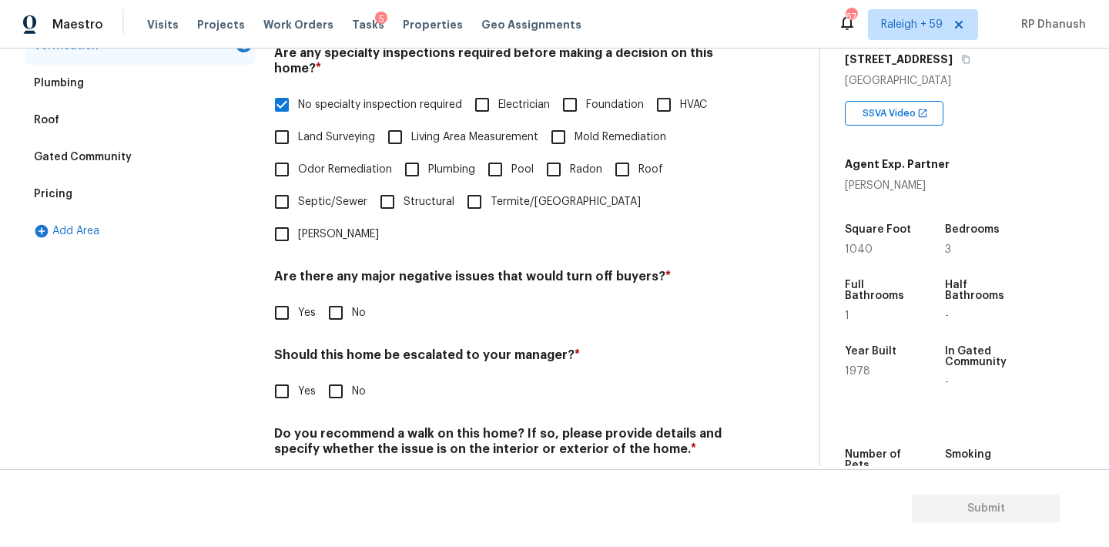
click at [343, 304] on div "Verification Notes: ​ Are any specialty inspections required before making a de…" at bounding box center [503, 218] width 459 height 603
click at [340, 296] on input "No" at bounding box center [336, 312] width 32 height 32
click at [339, 431] on div "Do you recommend a walk on this home? If so, please provide details and specify…" at bounding box center [503, 463] width 459 height 75
click at [337, 468] on input "No" at bounding box center [336, 484] width 32 height 32
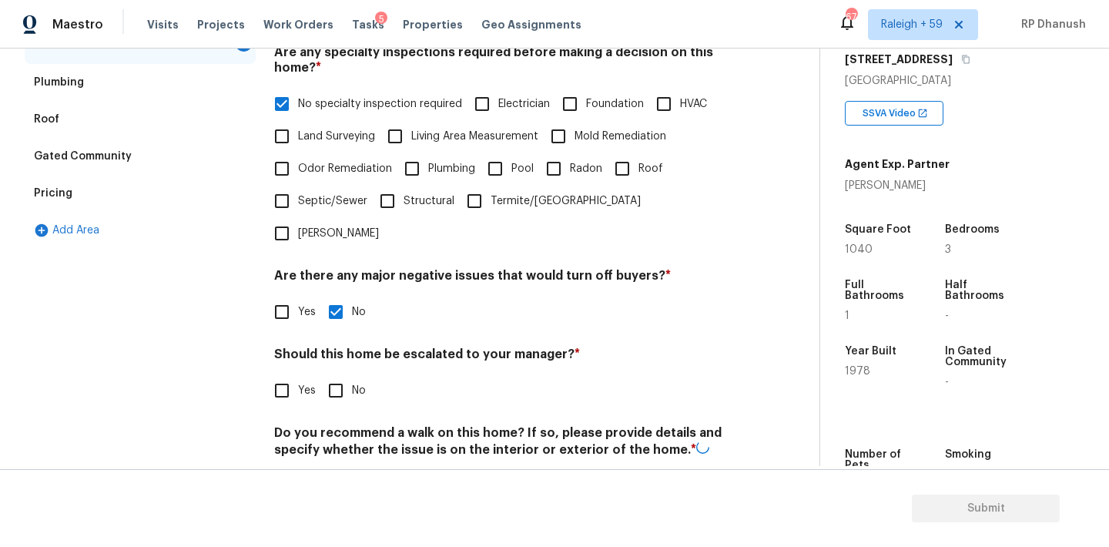
click at [276, 374] on input "Yes" at bounding box center [282, 390] width 32 height 32
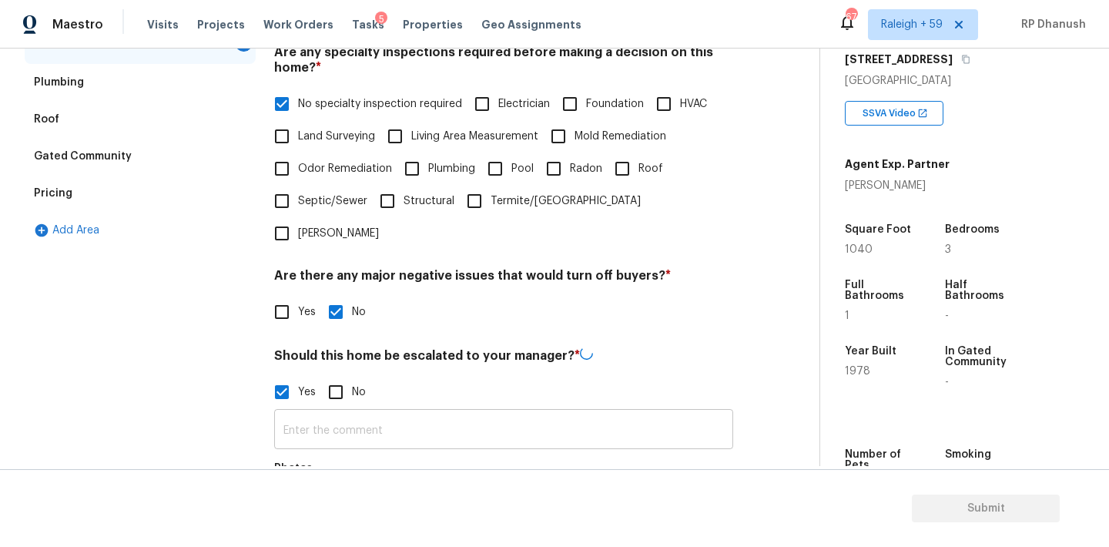
click at [336, 413] on input "text" at bounding box center [503, 431] width 459 height 36
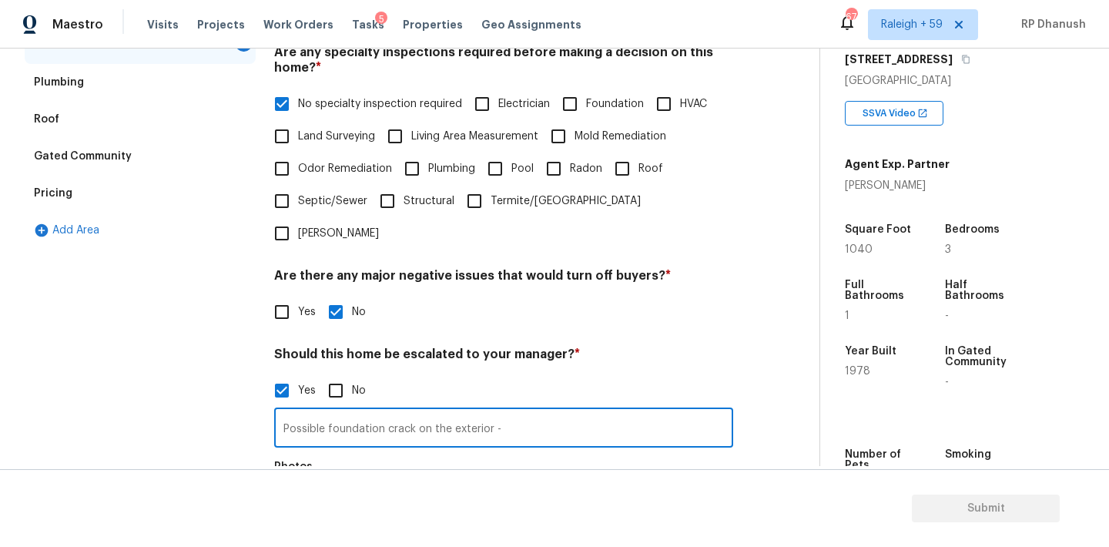
scroll to position [526, 0]
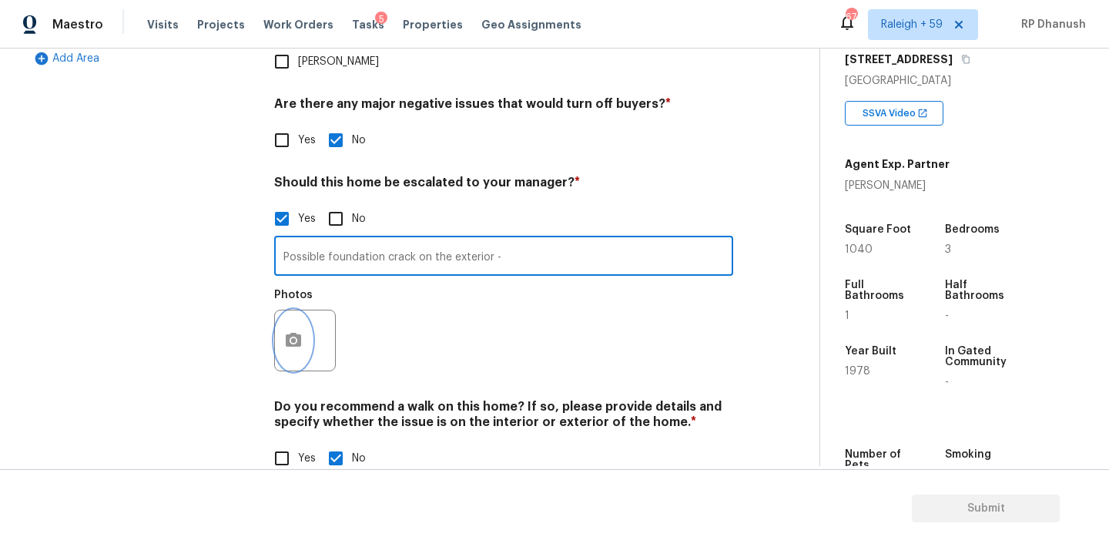
click at [283, 310] on button "button" at bounding box center [293, 340] width 37 height 60
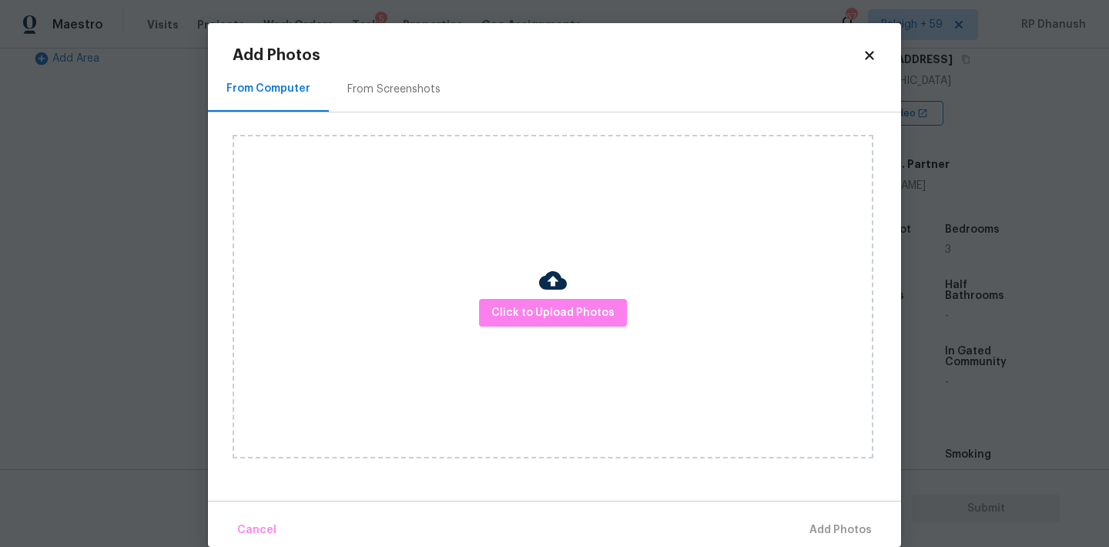
click at [407, 76] on div "From Screenshots" at bounding box center [394, 88] width 130 height 45
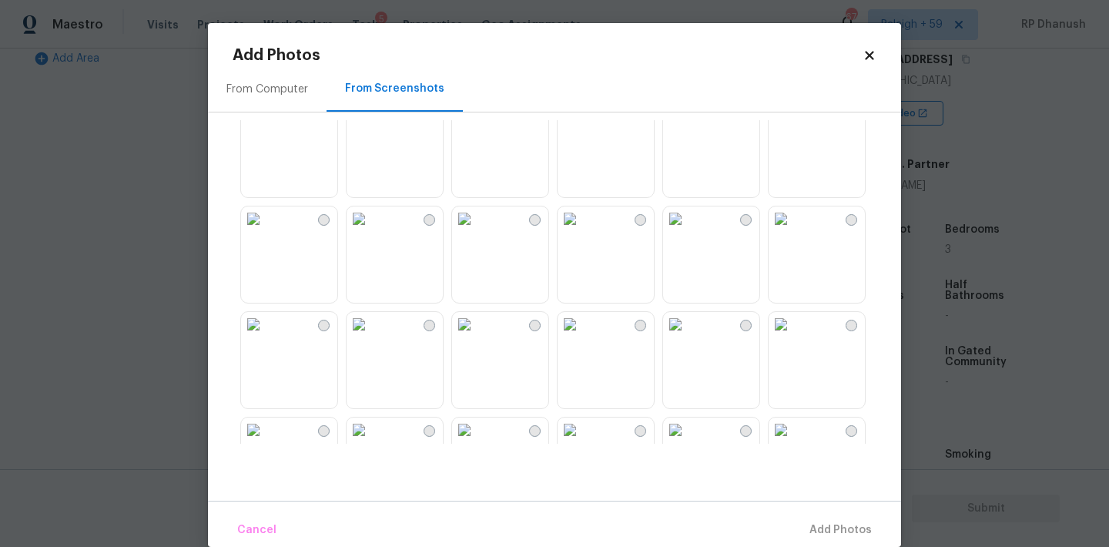
scroll to position [330, 0]
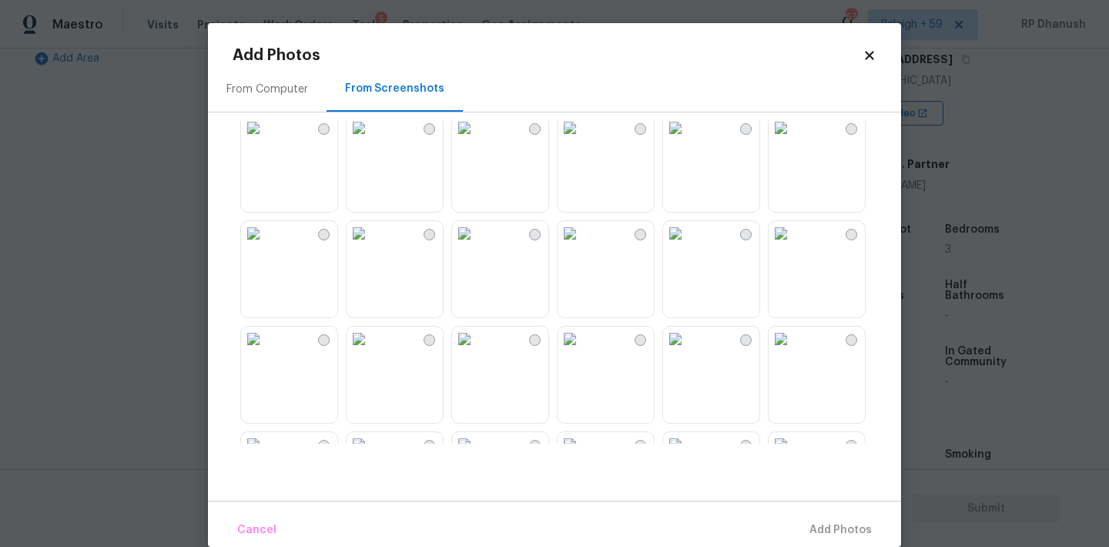
click at [793, 246] on img at bounding box center [780, 233] width 25 height 25
click at [794, 530] on button "Add 1 Photo(s)" at bounding box center [833, 530] width 89 height 33
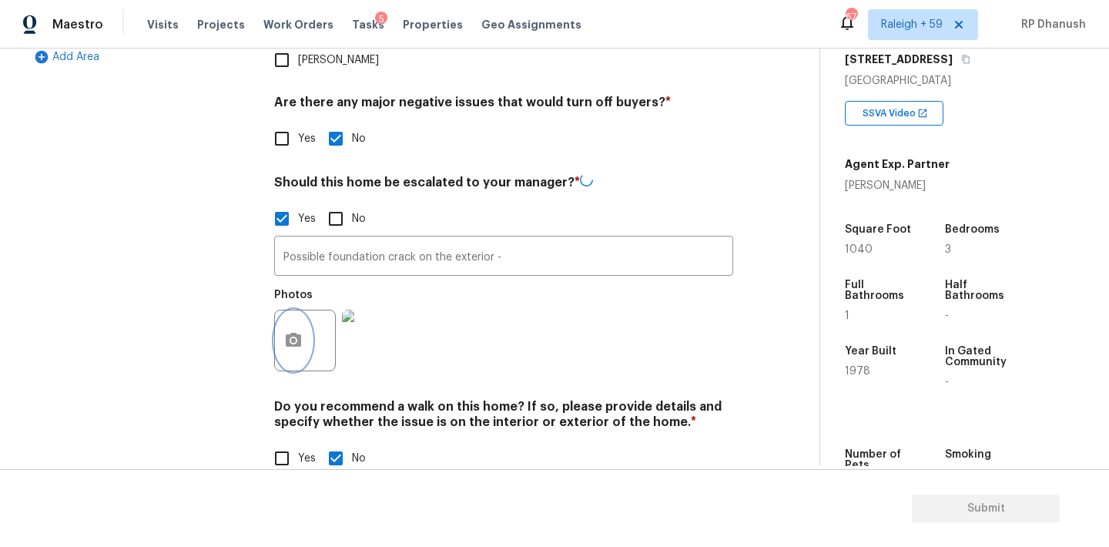
scroll to position [526, 0]
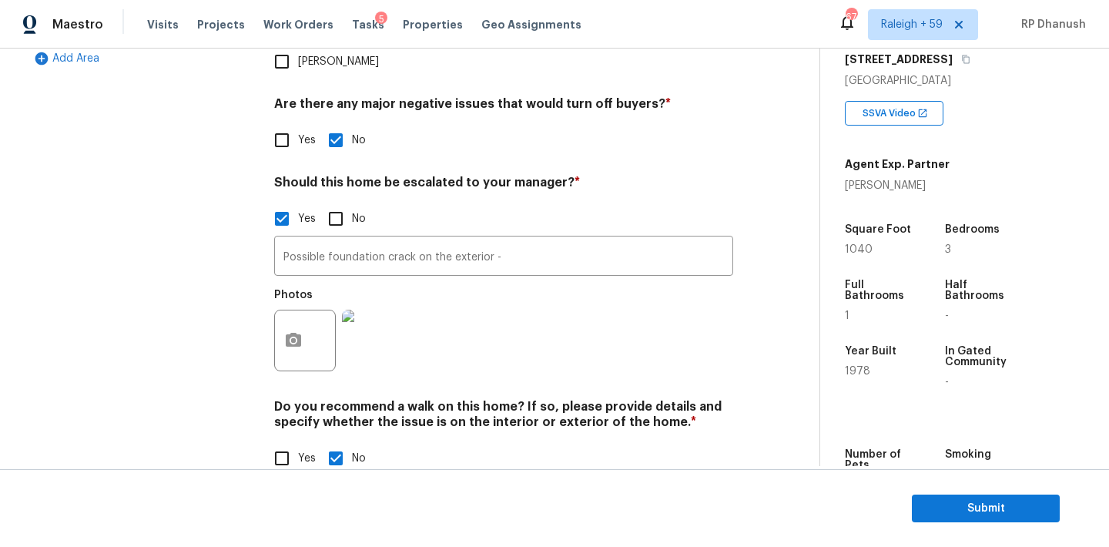
click at [387, 300] on div at bounding box center [373, 340] width 68 height 80
click at [373, 310] on img at bounding box center [373, 341] width 62 height 62
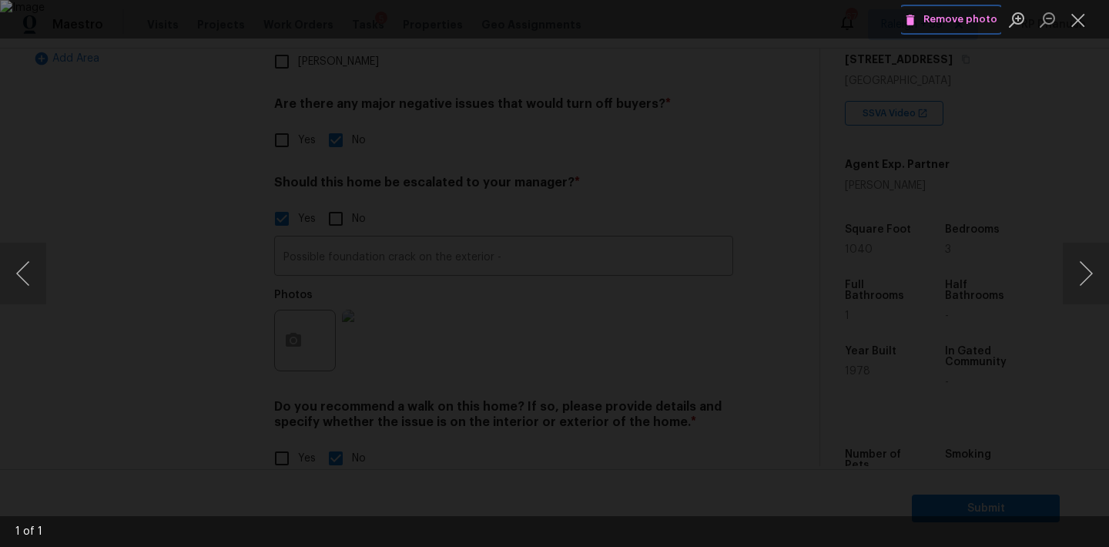
drag, startPoint x: 931, startPoint y: 25, endPoint x: 715, endPoint y: 79, distance: 223.0
click at [930, 25] on span "Remove photo" at bounding box center [951, 20] width 92 height 18
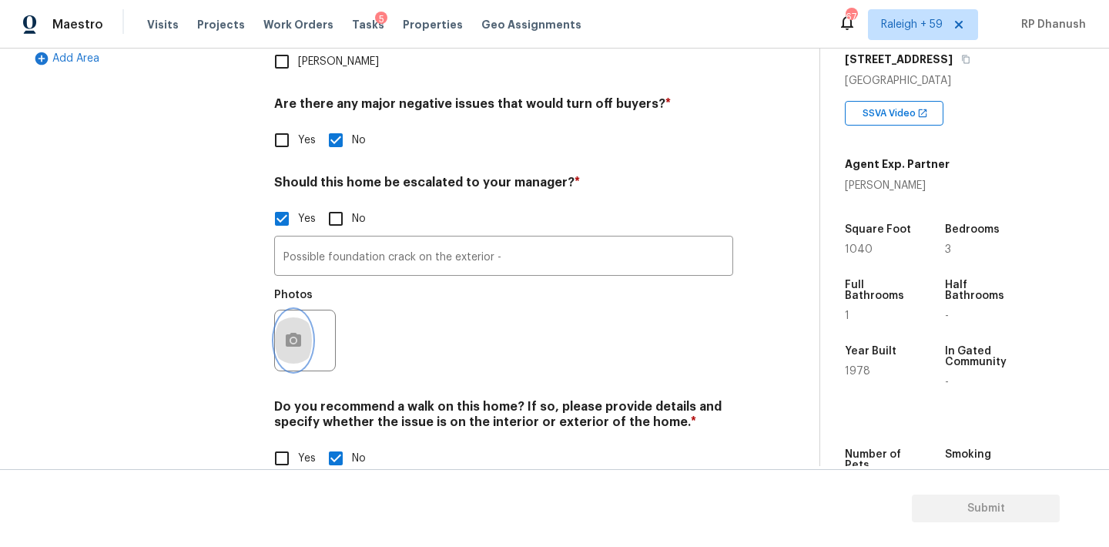
click at [290, 333] on icon "button" at bounding box center [293, 340] width 15 height 14
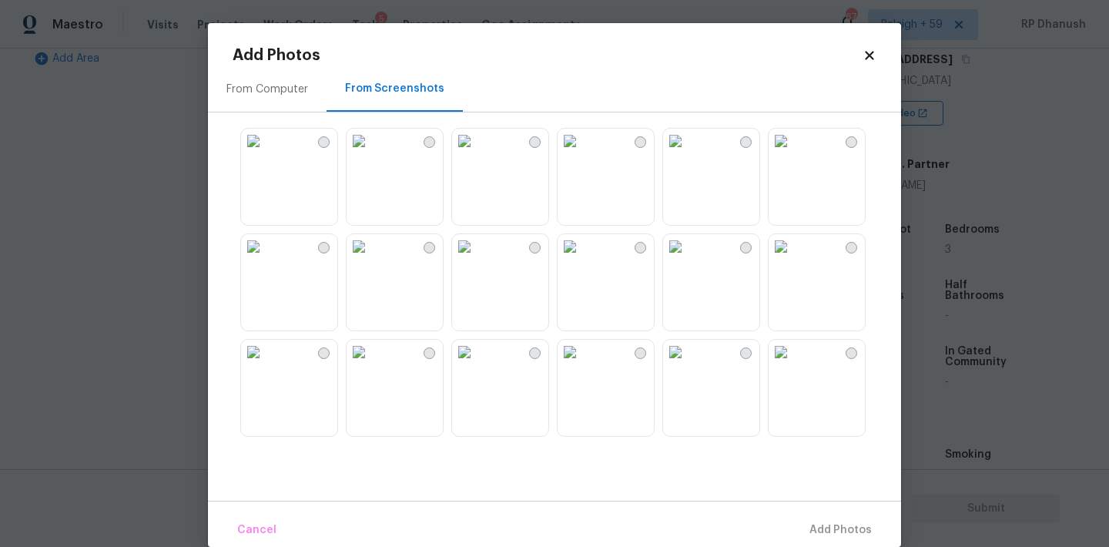
click at [302, 100] on div "From Computer" at bounding box center [267, 88] width 119 height 45
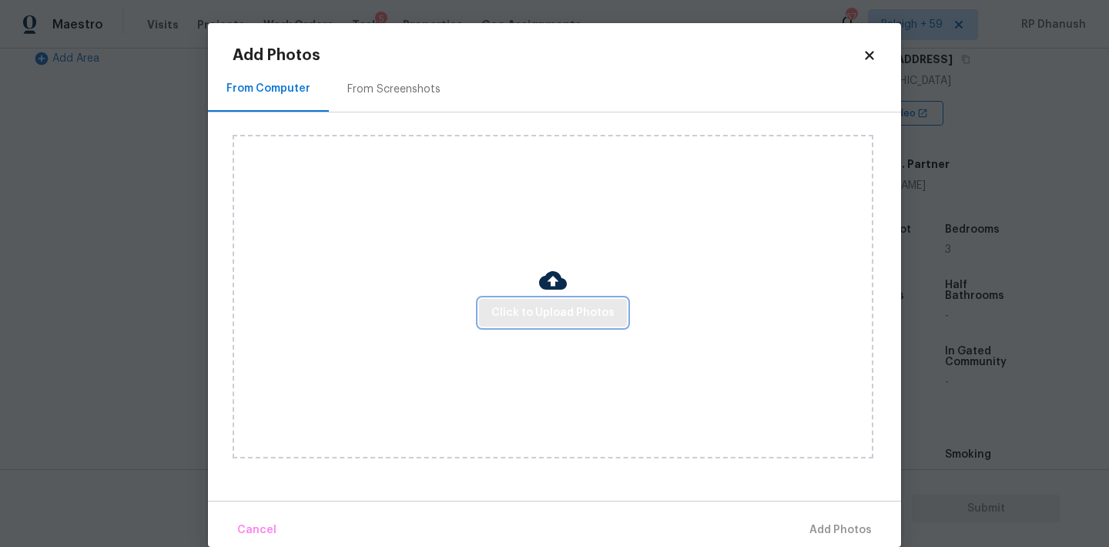
click at [531, 306] on span "Click to Upload Photos" at bounding box center [552, 312] width 123 height 19
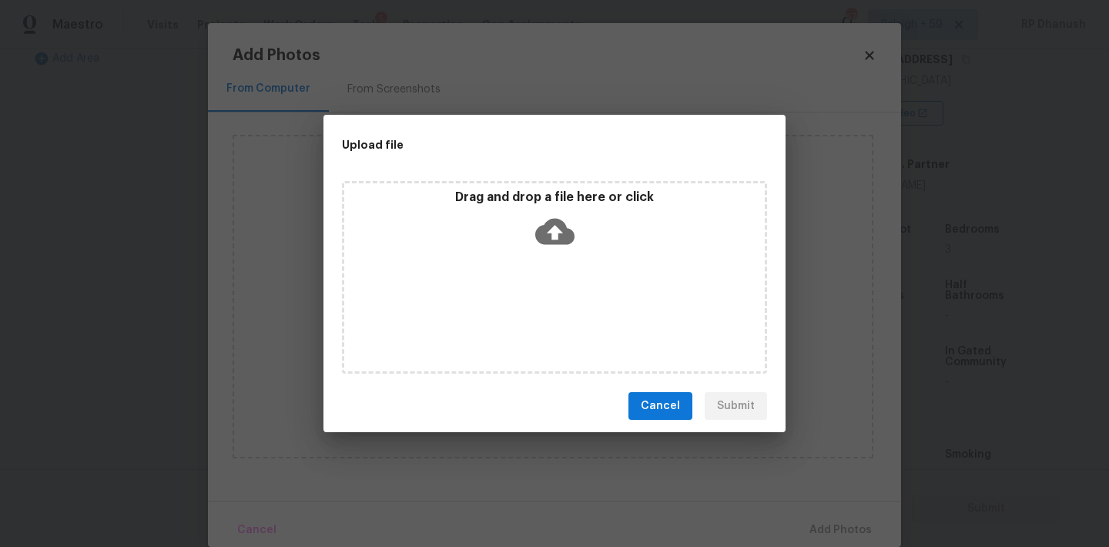
click at [553, 227] on icon at bounding box center [554, 231] width 39 height 39
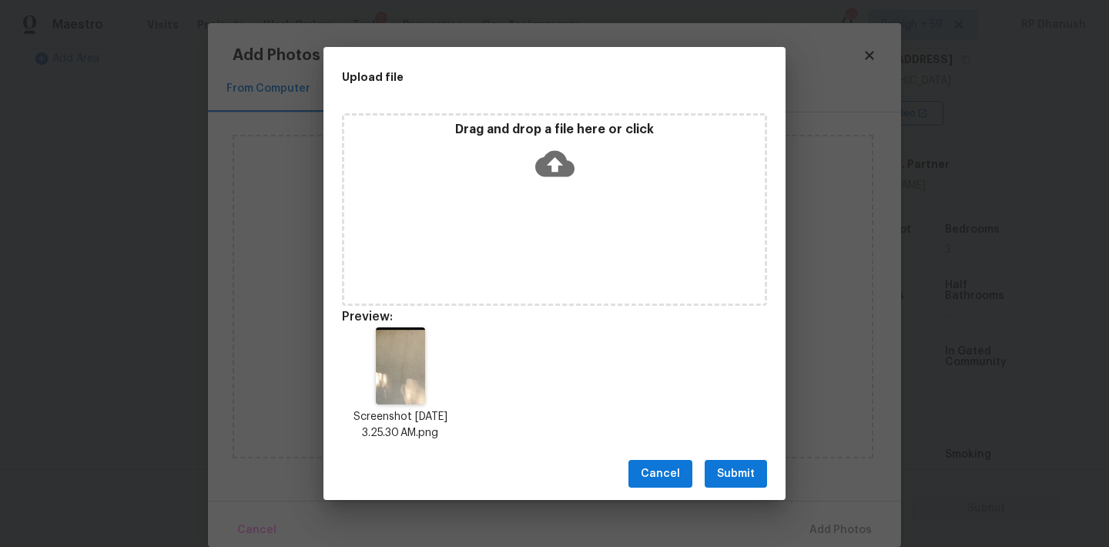
click at [739, 474] on span "Submit" at bounding box center [736, 473] width 38 height 19
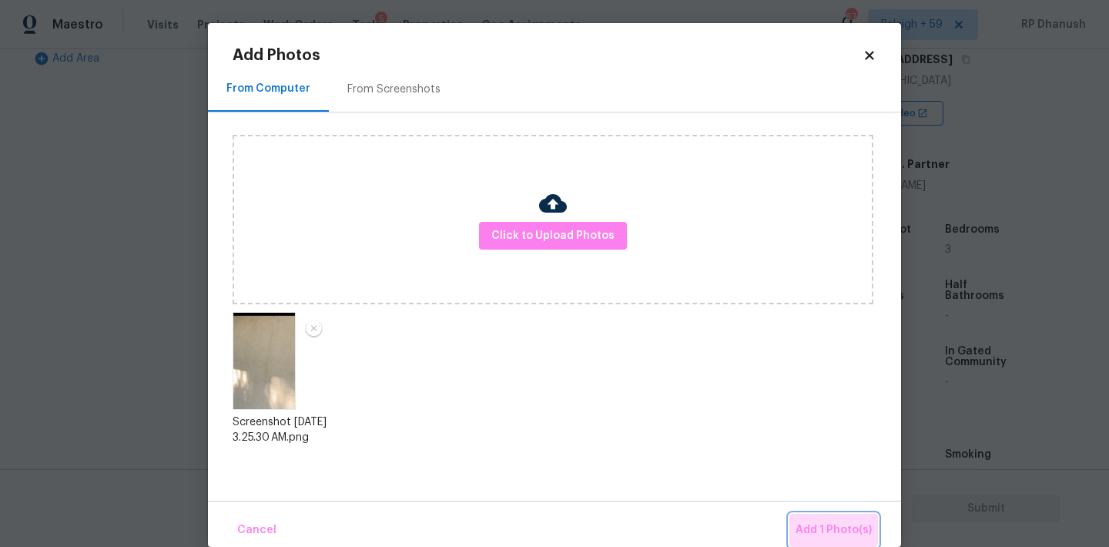
click at [830, 516] on button "Add 1 Photo(s)" at bounding box center [833, 530] width 89 height 33
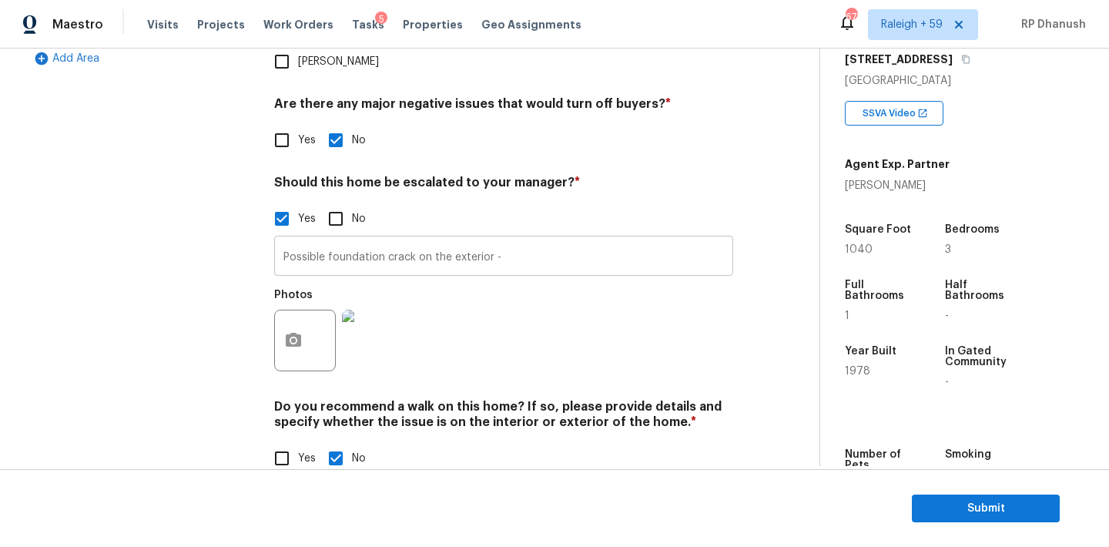
click at [505, 239] on input "Possible foundation crack on the exterior -" at bounding box center [503, 257] width 459 height 36
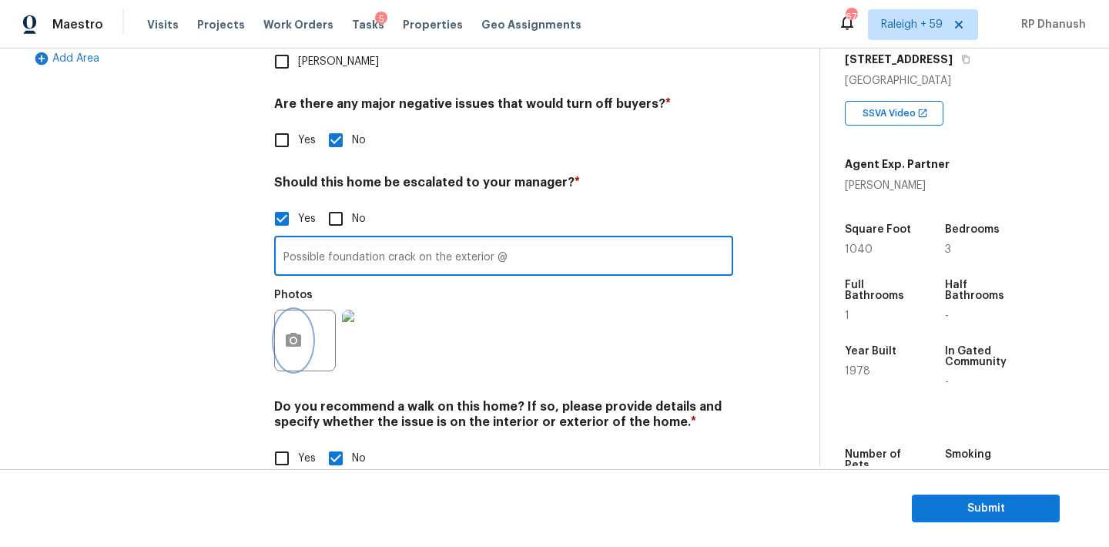
click at [298, 318] on button "button" at bounding box center [293, 340] width 37 height 60
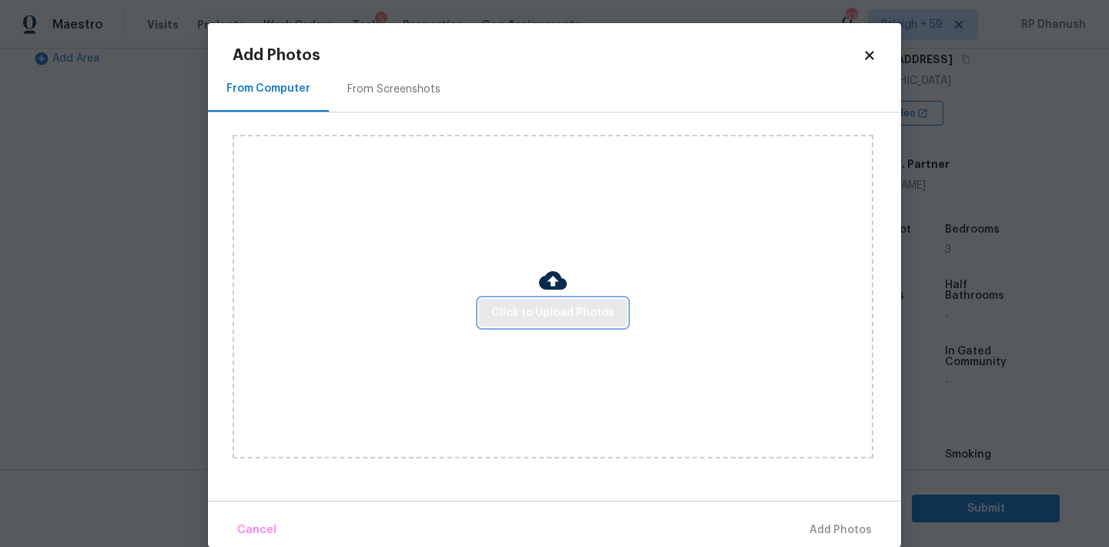
click at [524, 312] on span "Click to Upload Photos" at bounding box center [552, 312] width 123 height 19
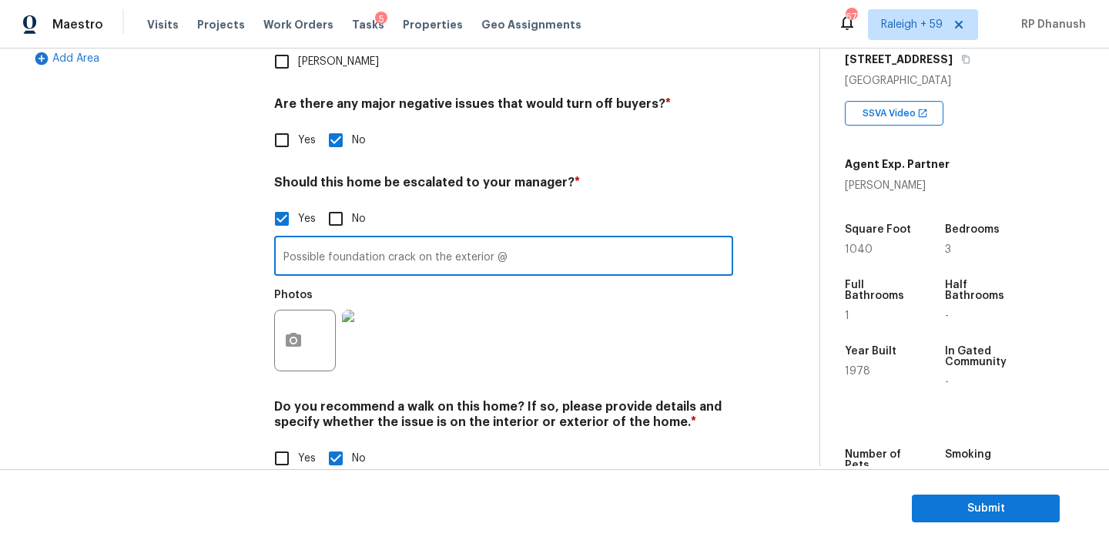
click at [537, 239] on input "Possible foundation crack on the exterior @" at bounding box center [503, 257] width 459 height 36
click at [310, 310] on button "button" at bounding box center [293, 340] width 37 height 60
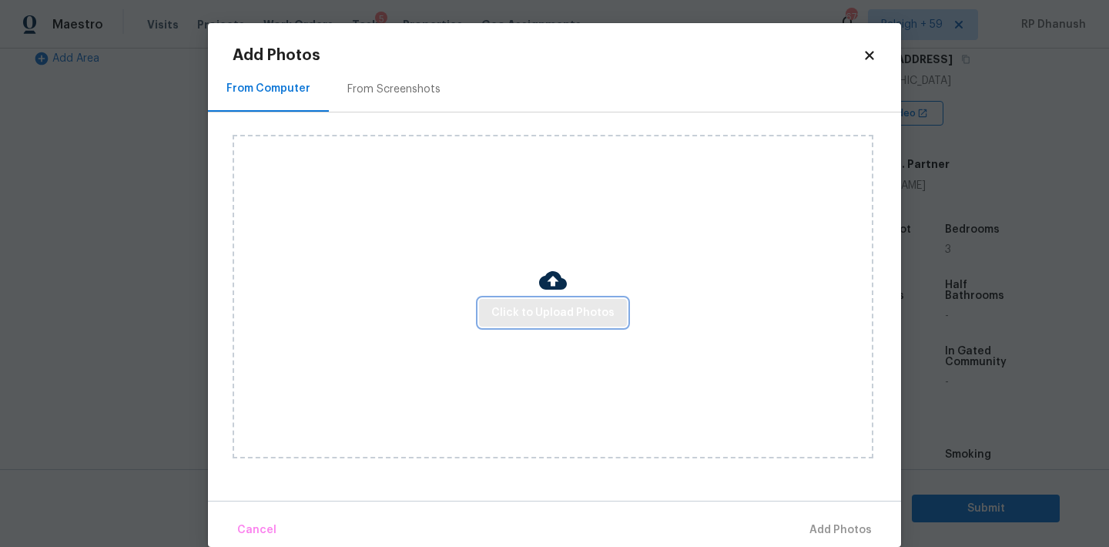
click at [504, 310] on span "Click to Upload Photos" at bounding box center [552, 312] width 123 height 19
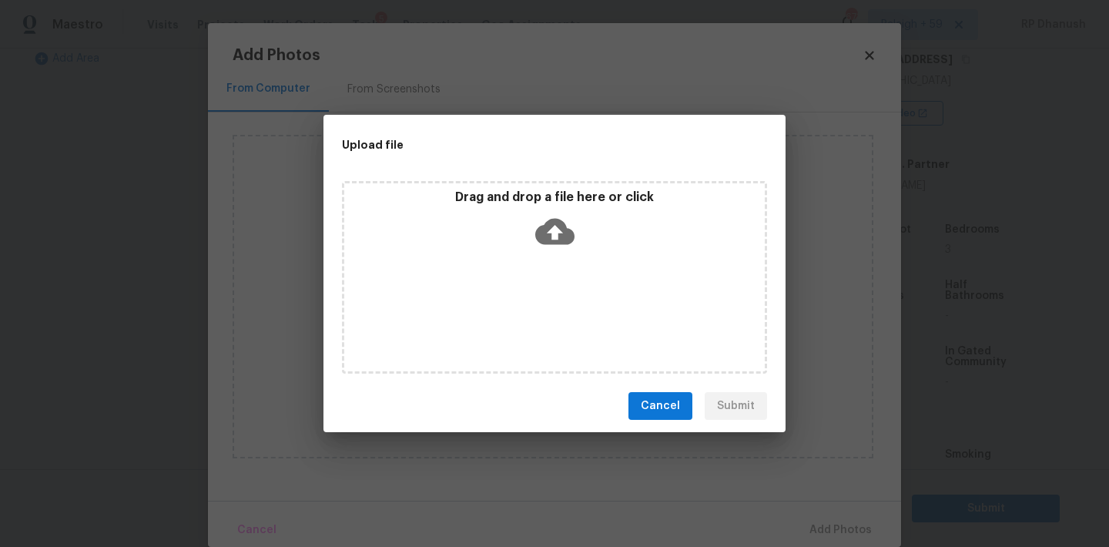
click at [561, 233] on icon at bounding box center [554, 232] width 39 height 26
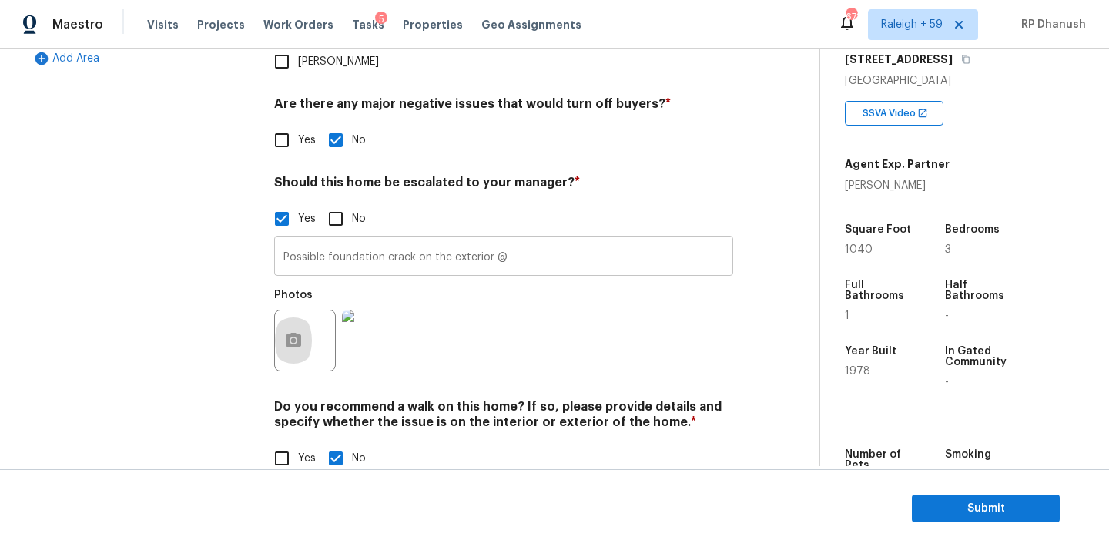
click at [527, 239] on input "Possible foundation crack on the exterior @" at bounding box center [503, 257] width 459 height 36
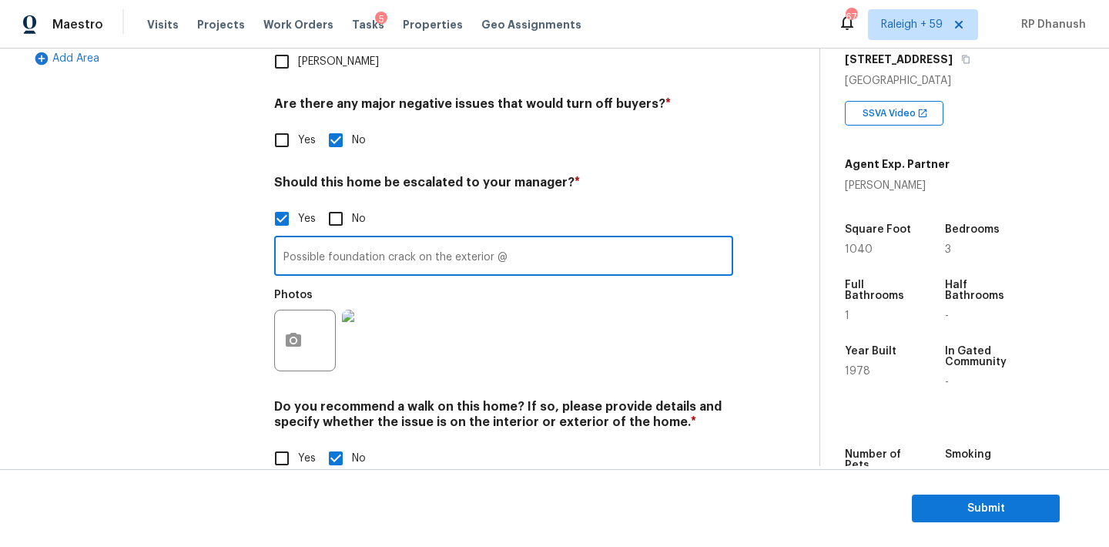
click at [526, 239] on input "Possible foundation crack on the exterior @" at bounding box center [503, 257] width 459 height 36
click at [526, 239] on input "Possible foundation crack on the exterior near garage." at bounding box center [503, 257] width 459 height 36
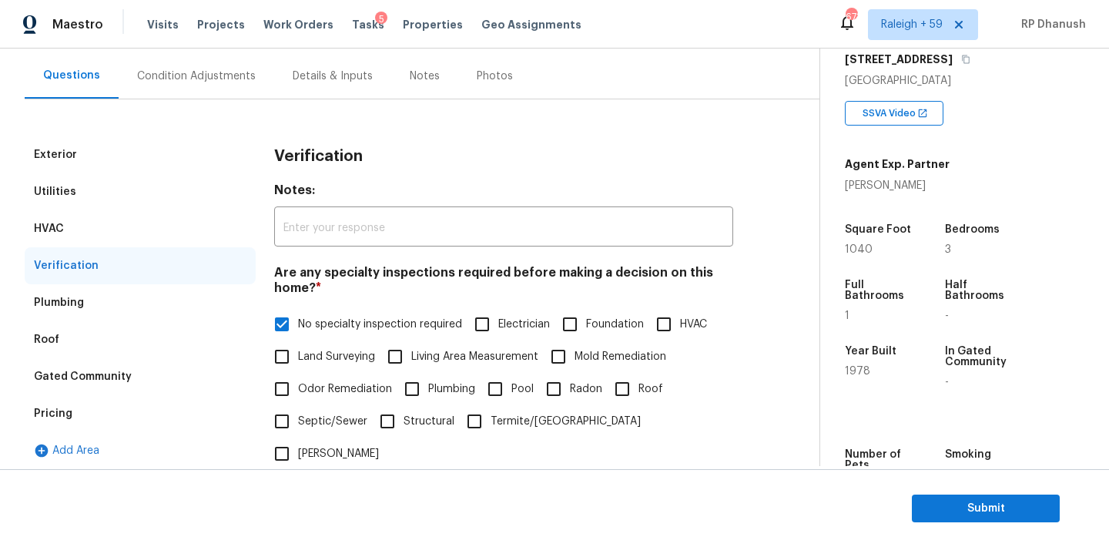
scroll to position [23, 0]
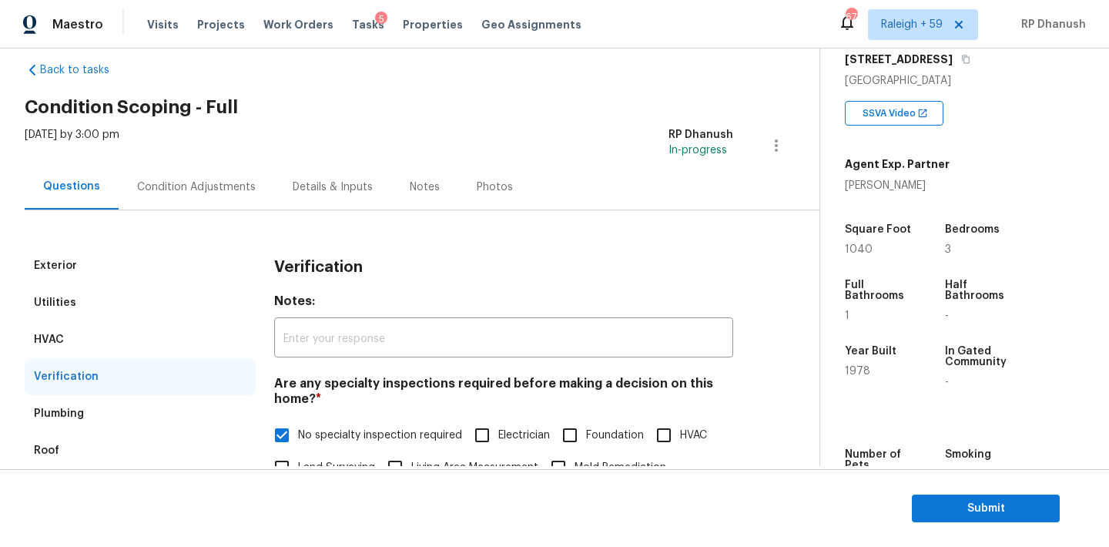
click at [154, 192] on div "Condition Adjustments" at bounding box center [196, 186] width 119 height 15
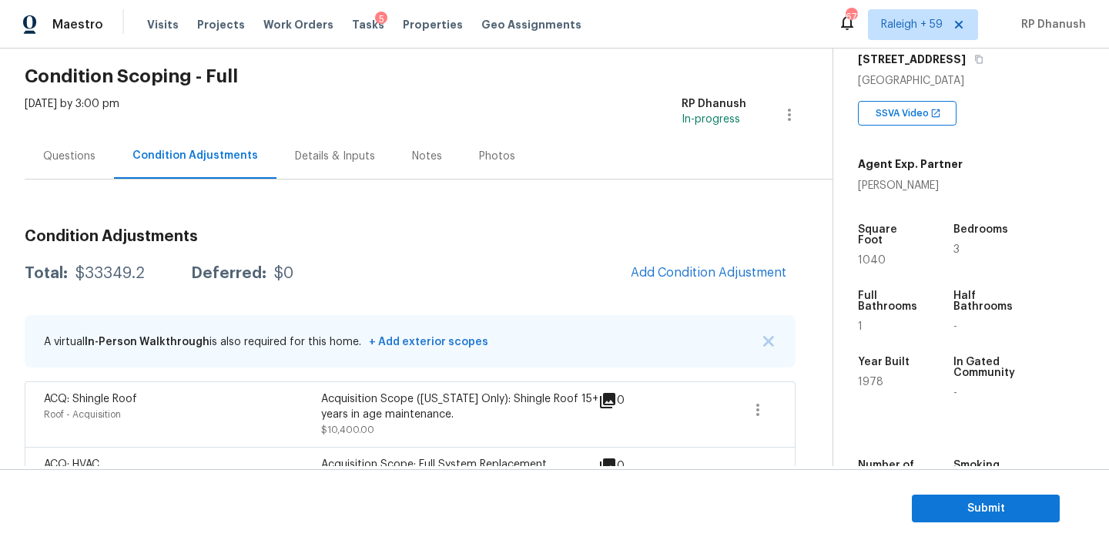
scroll to position [24, 0]
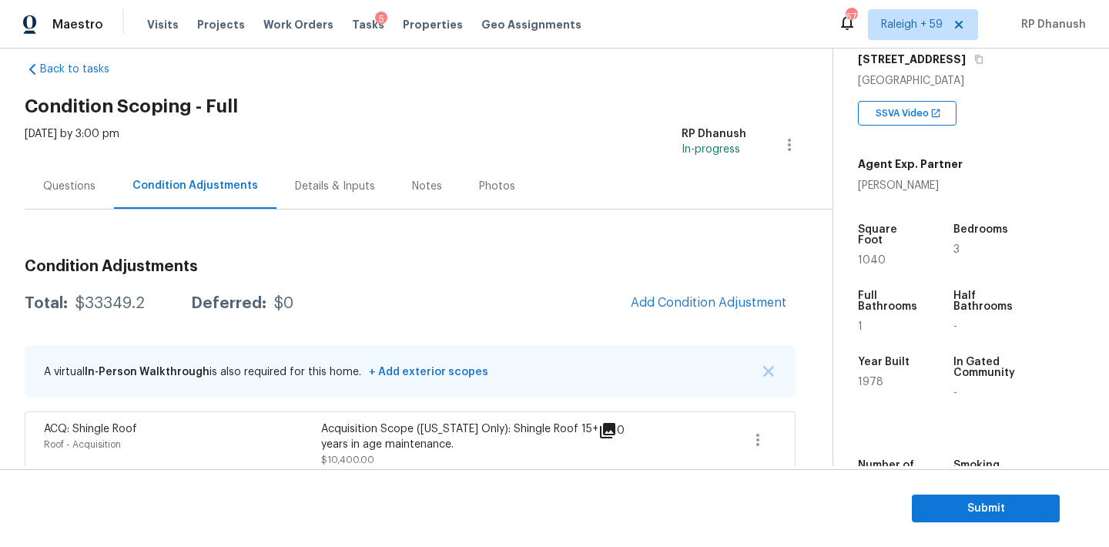
click at [69, 186] on div "Questions" at bounding box center [69, 186] width 52 height 15
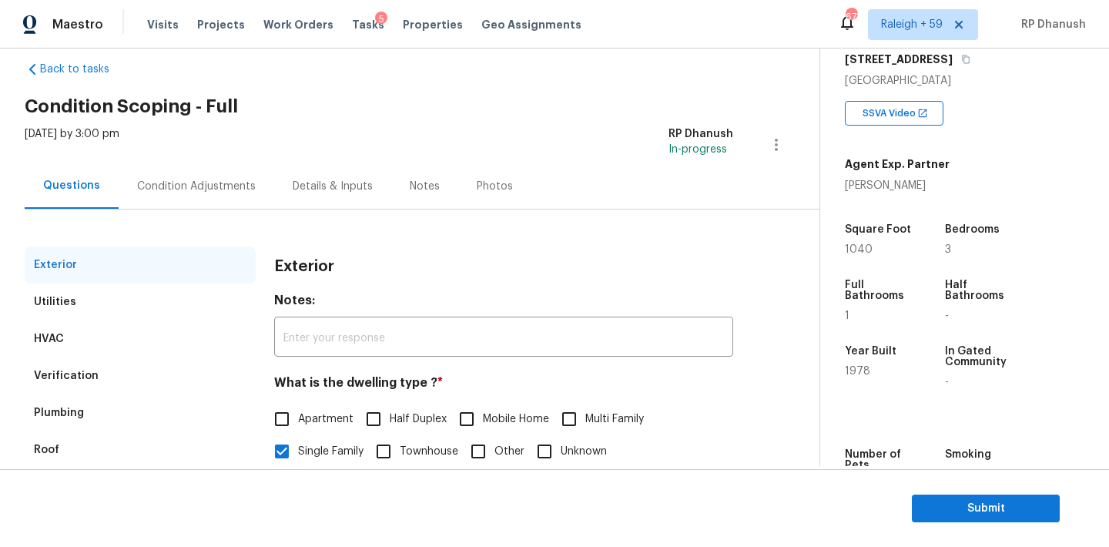
scroll to position [195, 0]
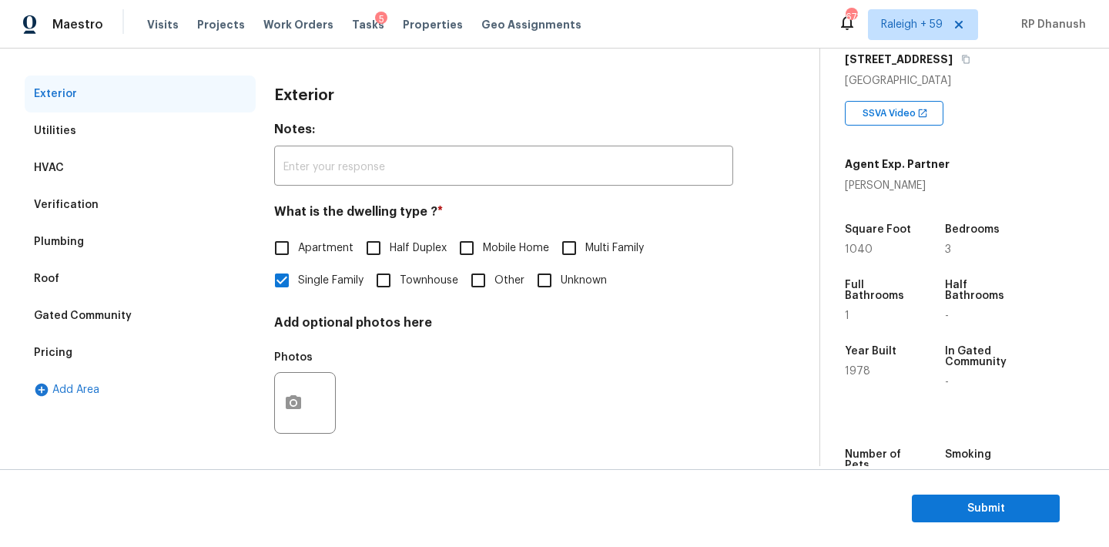
click at [10, 347] on div "Back to tasks Condition Scoping - Full [DATE] by 3:00 pm RP Dhanush In-progress…" at bounding box center [554, 257] width 1109 height 417
click at [69, 350] on div "Pricing" at bounding box center [53, 352] width 39 height 15
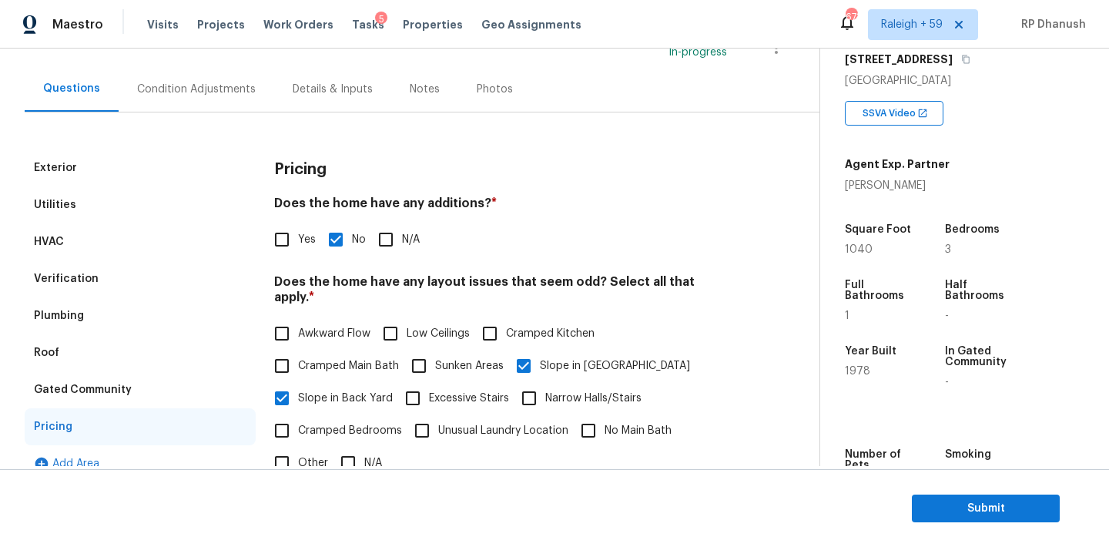
scroll to position [0, 0]
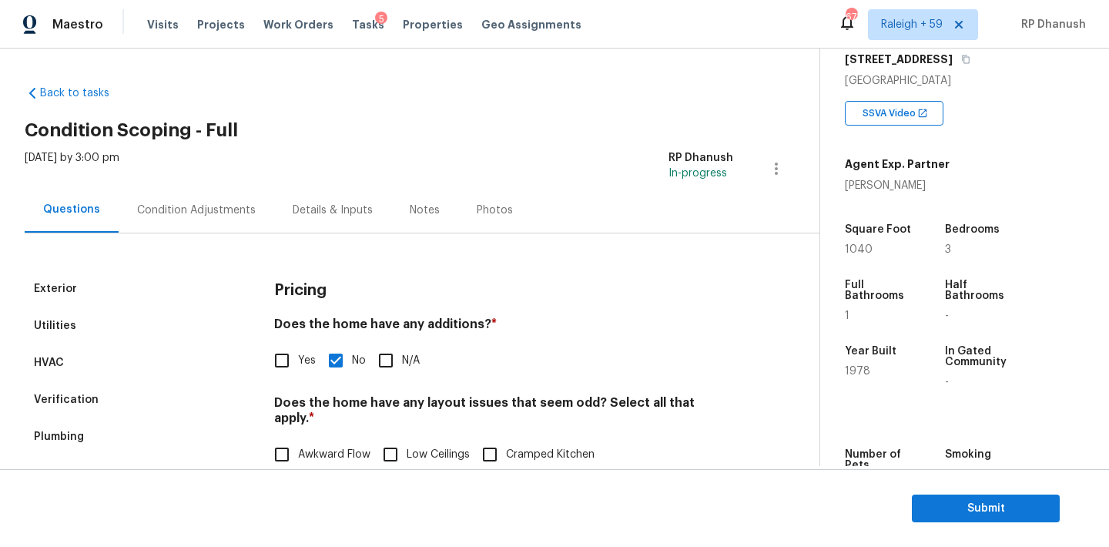
click at [205, 216] on div "Condition Adjustments" at bounding box center [196, 210] width 119 height 15
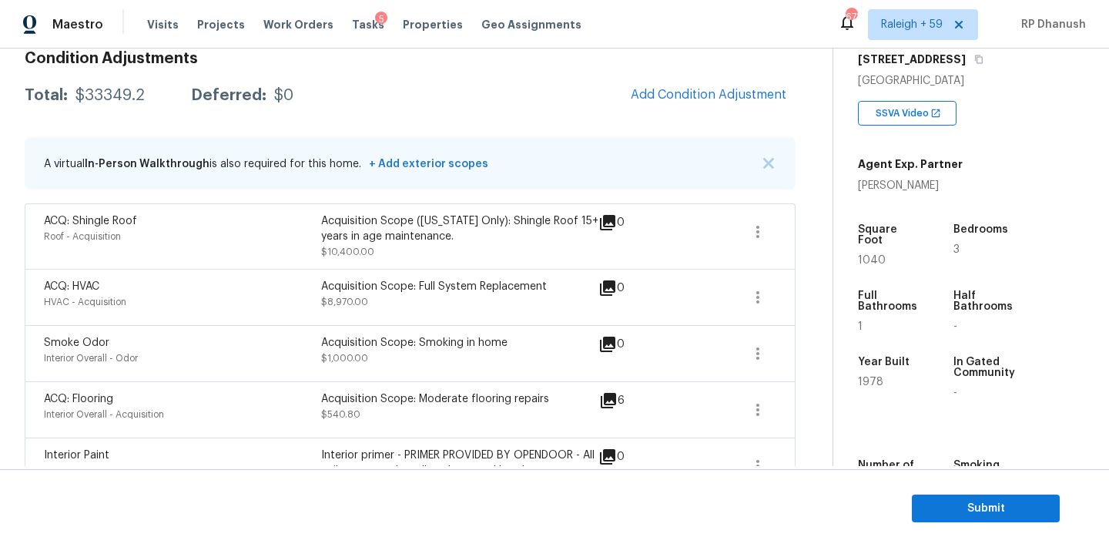
scroll to position [105, 0]
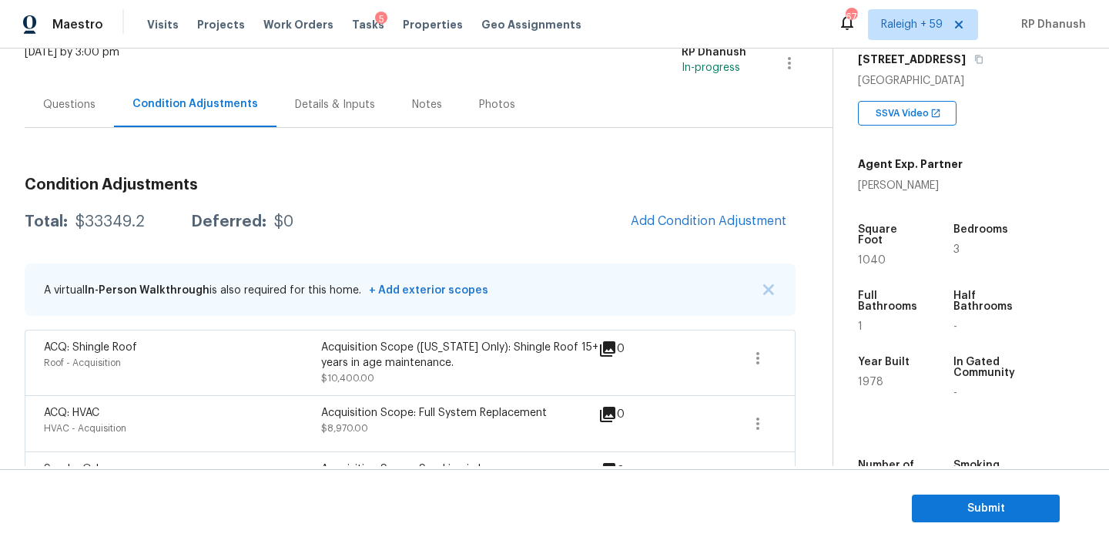
click at [81, 116] on div "Questions" at bounding box center [69, 104] width 89 height 45
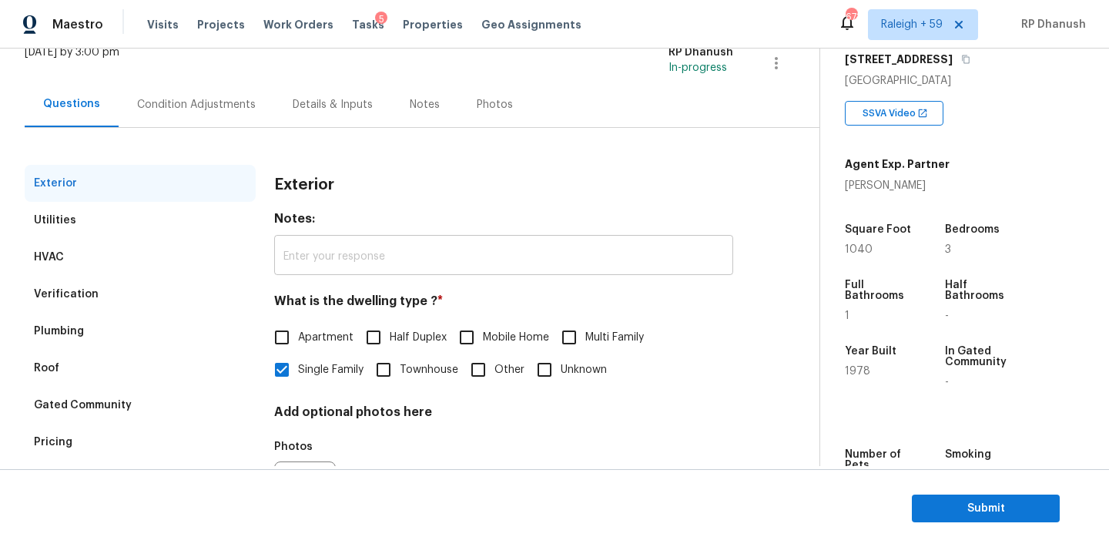
scroll to position [195, 0]
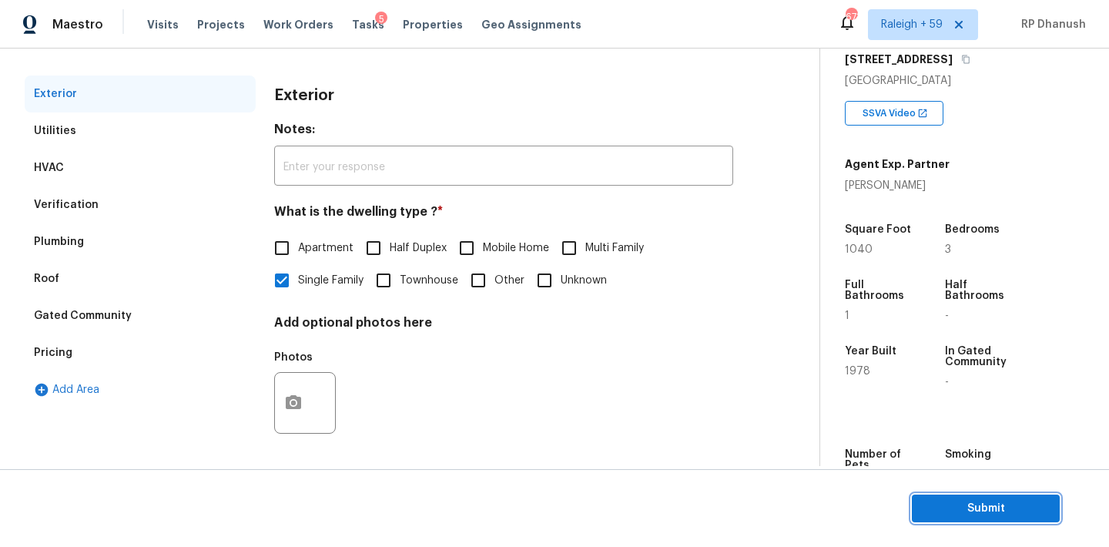
click at [964, 504] on span "Submit" at bounding box center [985, 508] width 123 height 19
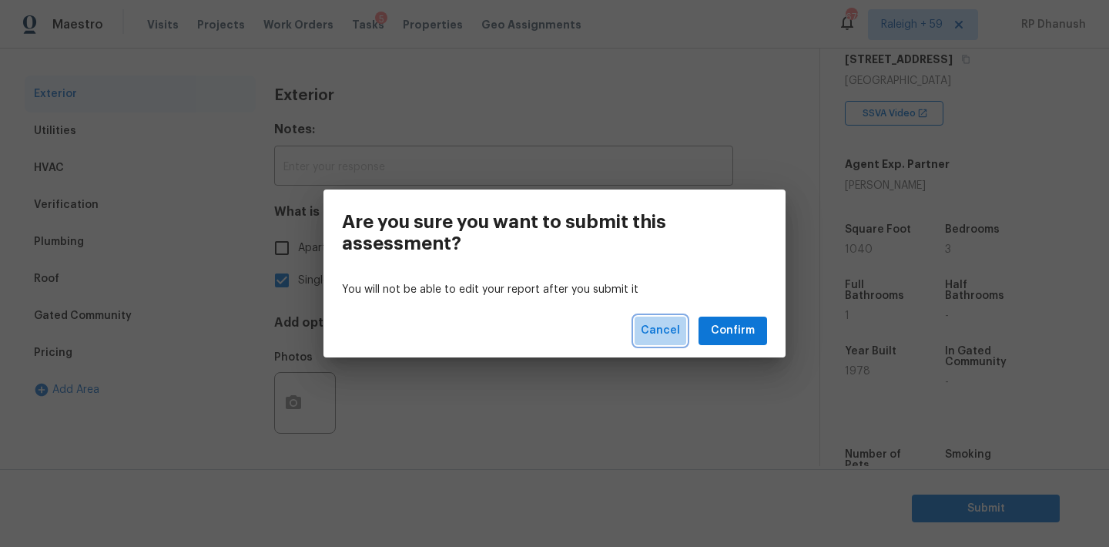
click at [677, 325] on span "Cancel" at bounding box center [660, 330] width 39 height 19
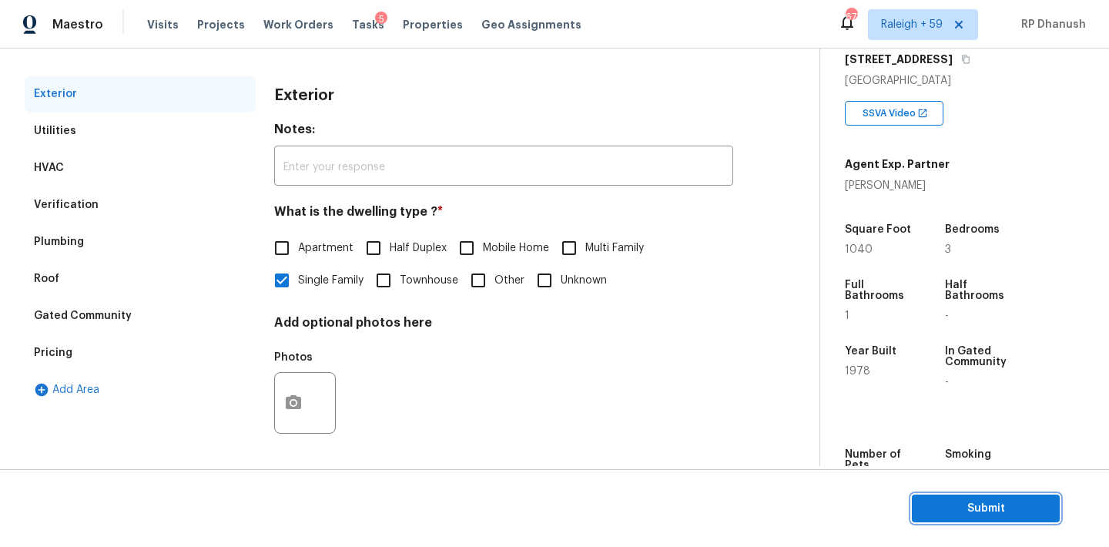
scroll to position [0, 0]
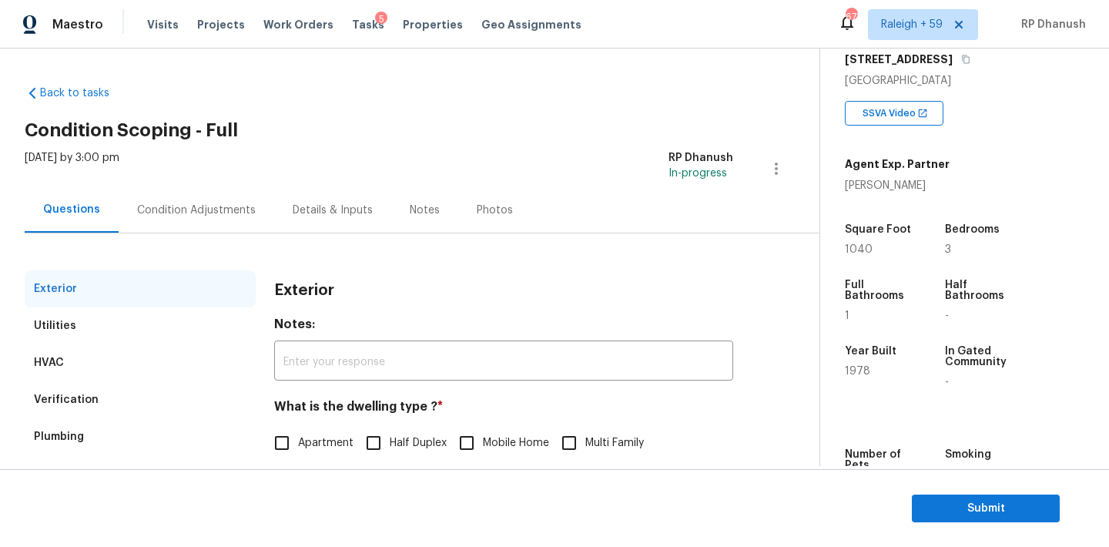
click at [210, 220] on div "Condition Adjustments" at bounding box center [197, 209] width 156 height 45
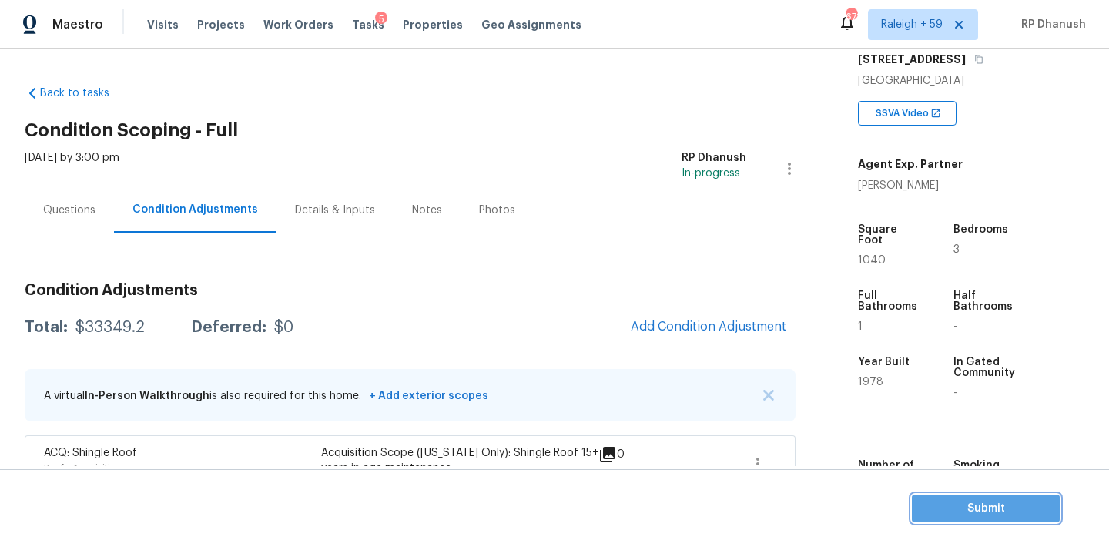
click at [940, 513] on span "Submit" at bounding box center [985, 508] width 123 height 19
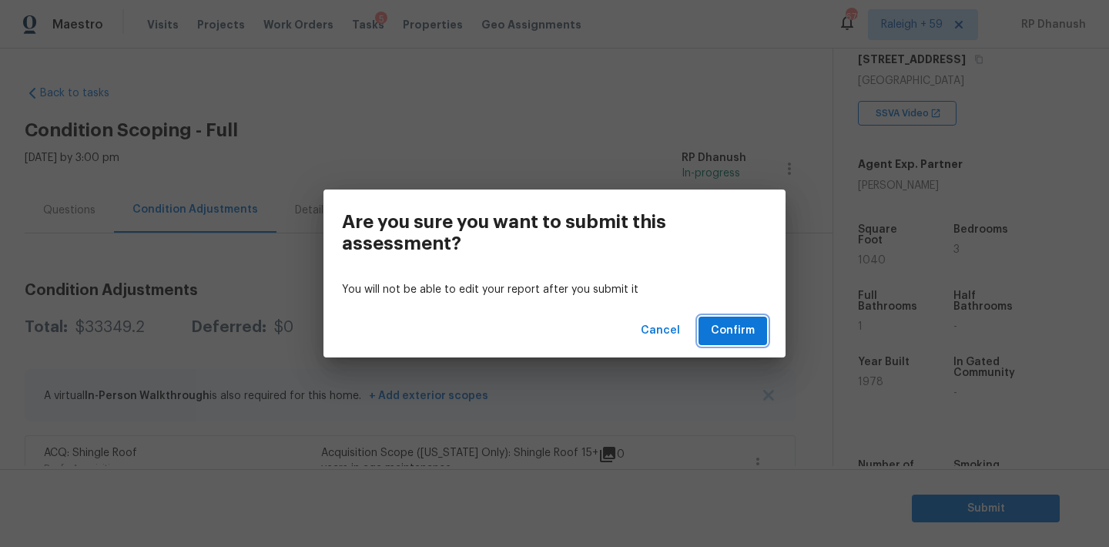
click at [753, 322] on span "Confirm" at bounding box center [733, 330] width 44 height 19
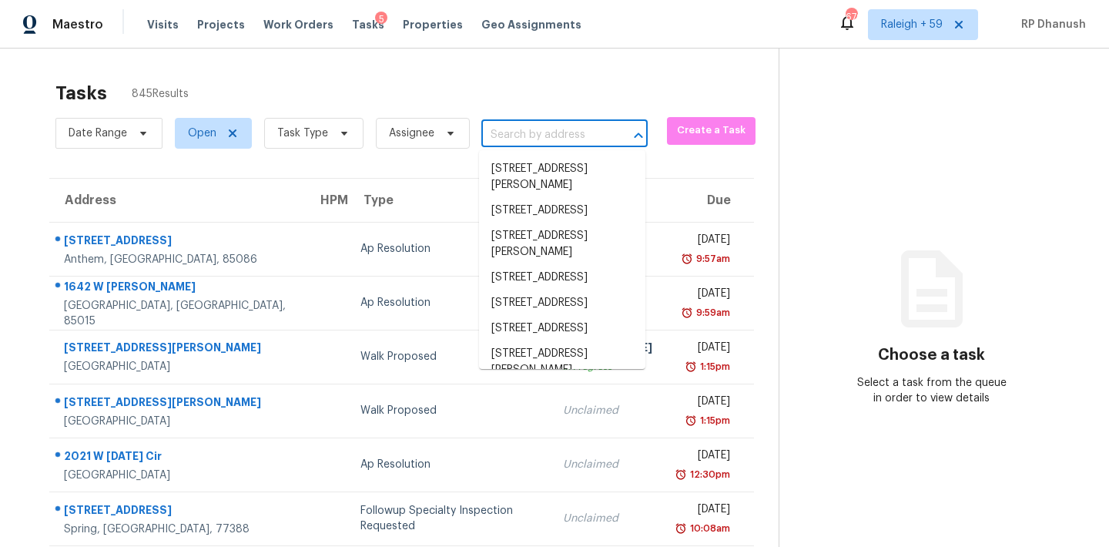
click at [517, 129] on input "text" at bounding box center [542, 135] width 123 height 24
paste input "[STREET_ADDRESS][PERSON_NAME]"
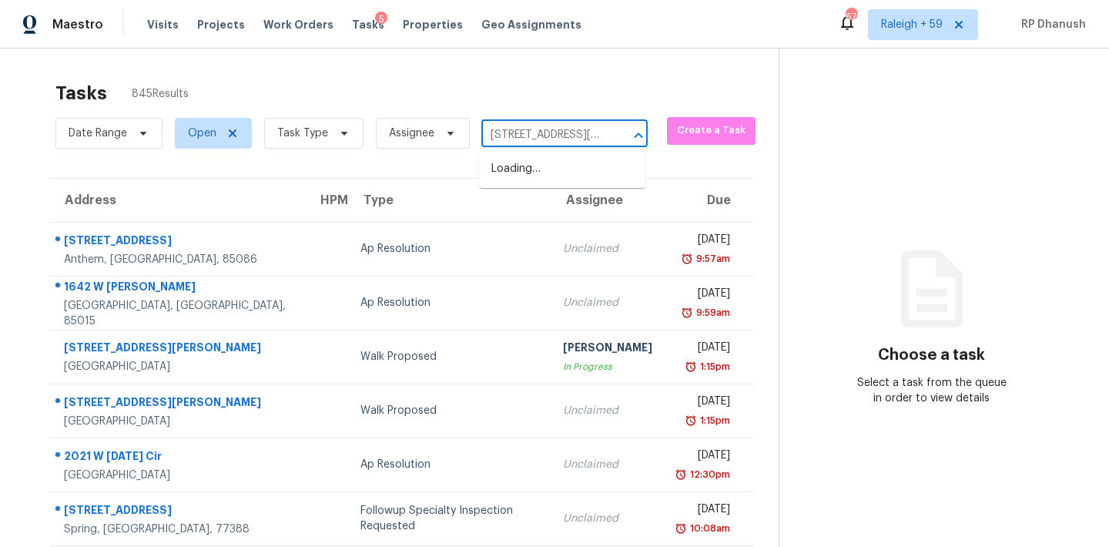
scroll to position [0, 62]
click at [531, 172] on li "[STREET_ADDRESS]" at bounding box center [562, 168] width 166 height 25
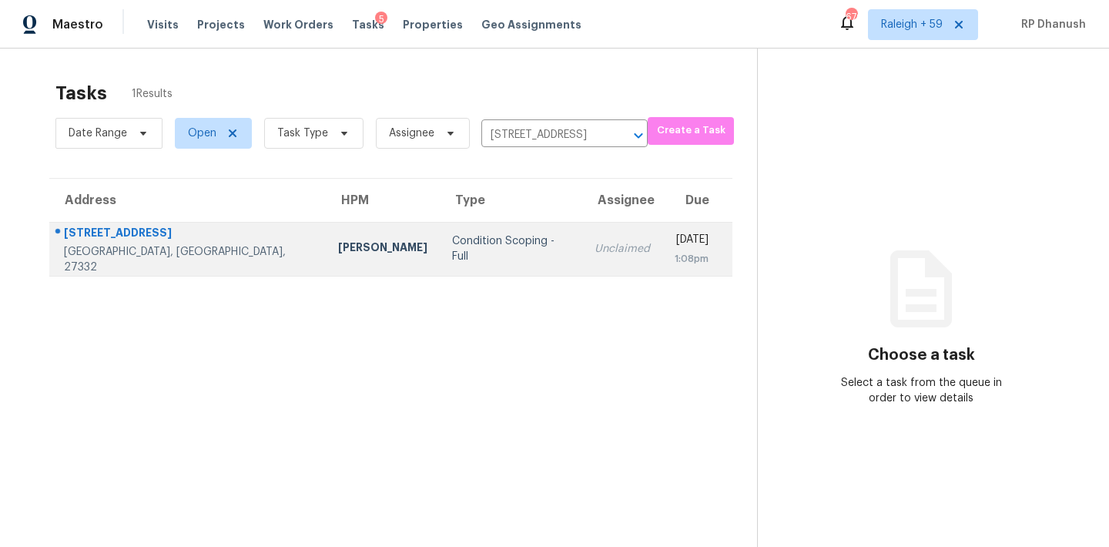
click at [675, 259] on div "1:08pm" at bounding box center [692, 258] width 34 height 15
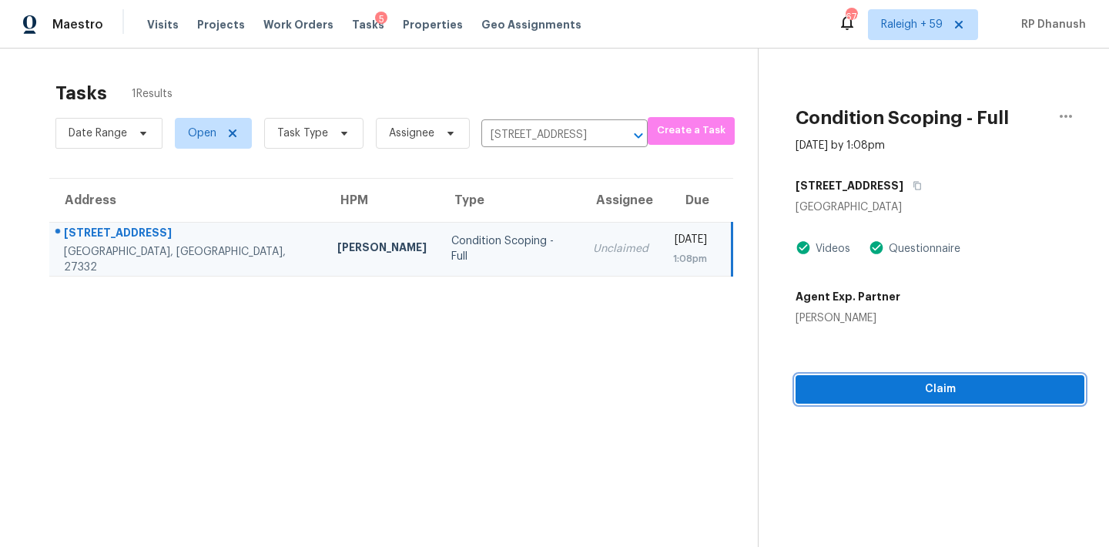
click at [831, 390] on span "Claim" at bounding box center [940, 389] width 264 height 19
